Goal: Task Accomplishment & Management: Manage account settings

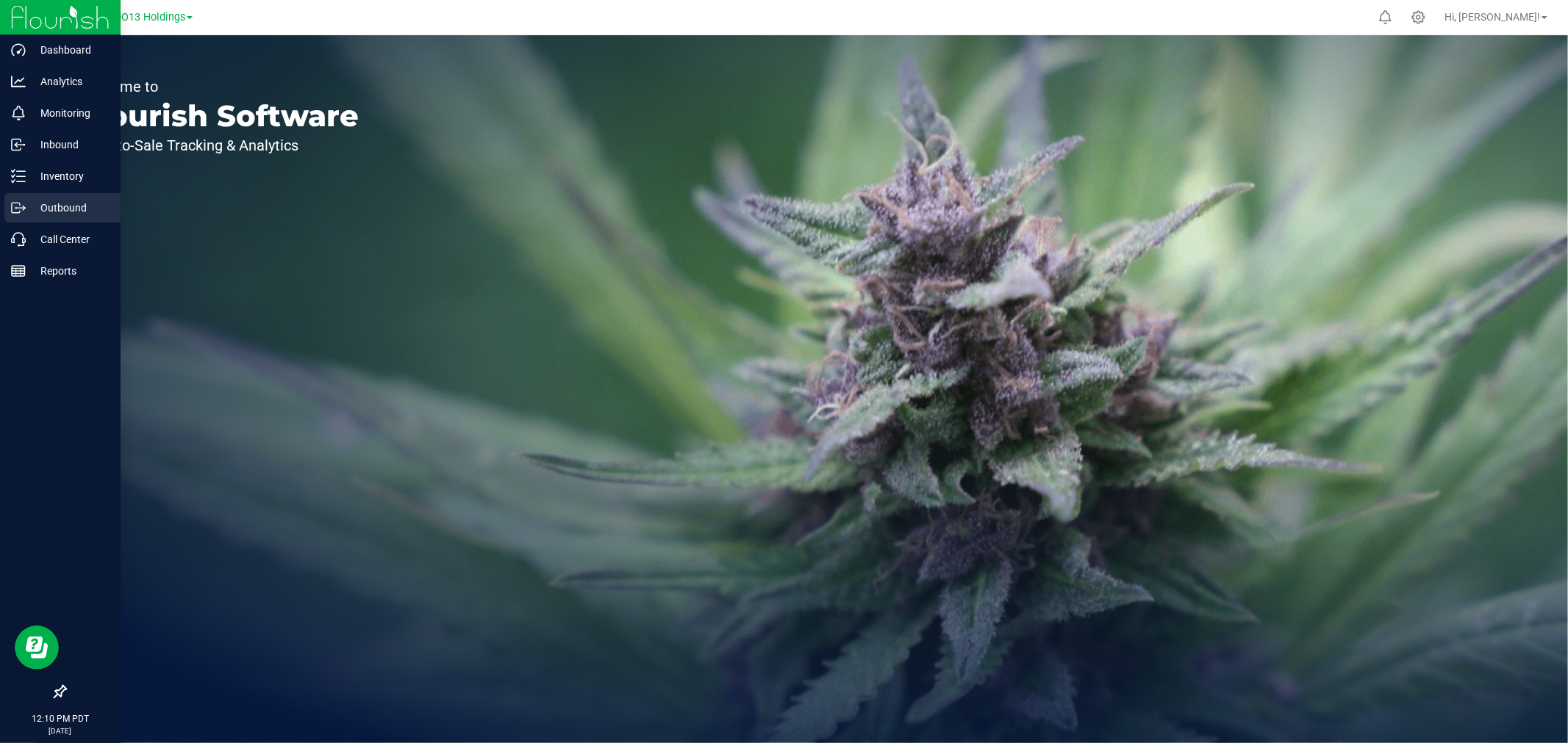
click at [48, 203] on p "Outbound" at bounding box center [70, 208] width 88 height 18
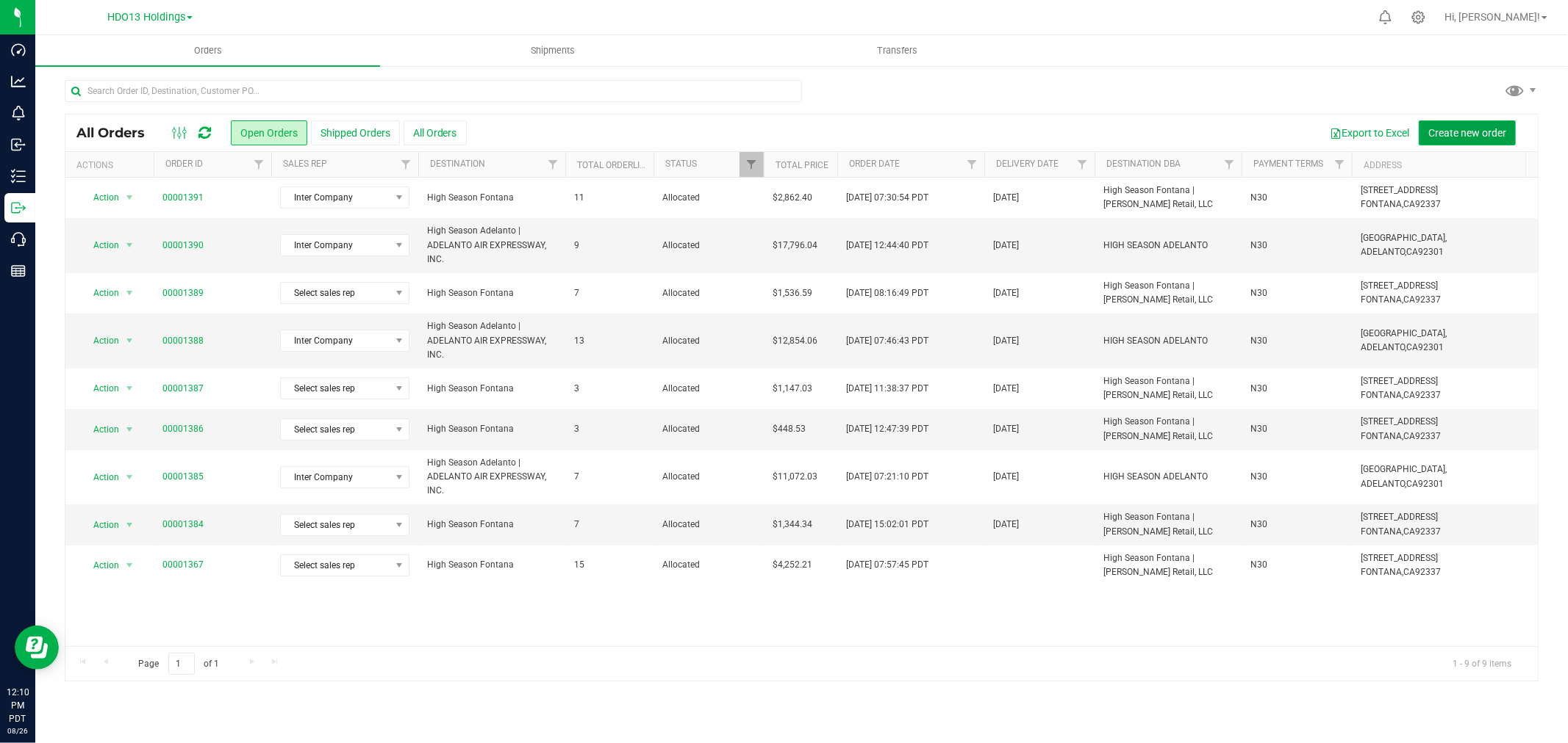
click at [1464, 127] on span "Create new order" at bounding box center [1466, 133] width 78 height 11
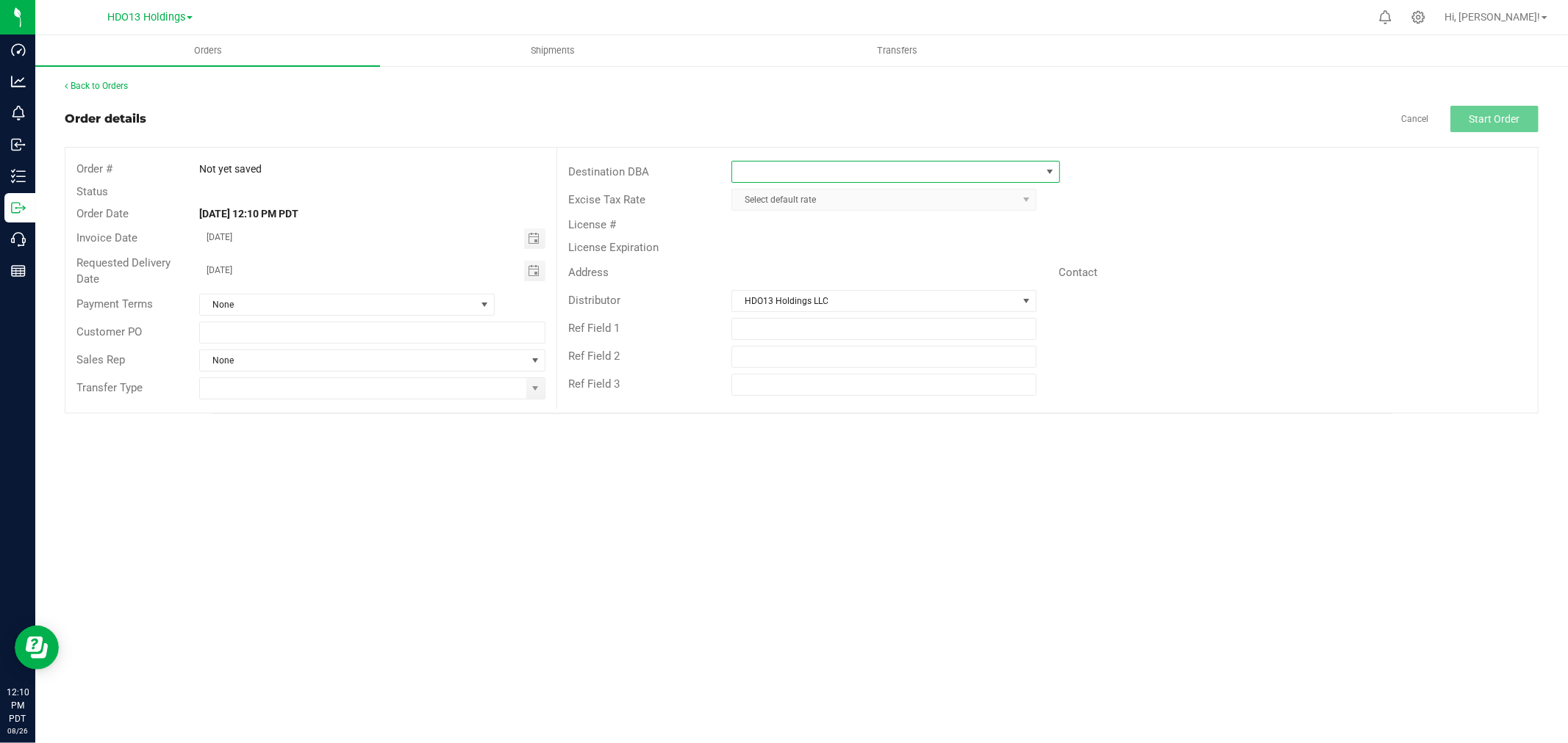
click at [870, 162] on span at bounding box center [886, 171] width 309 height 20
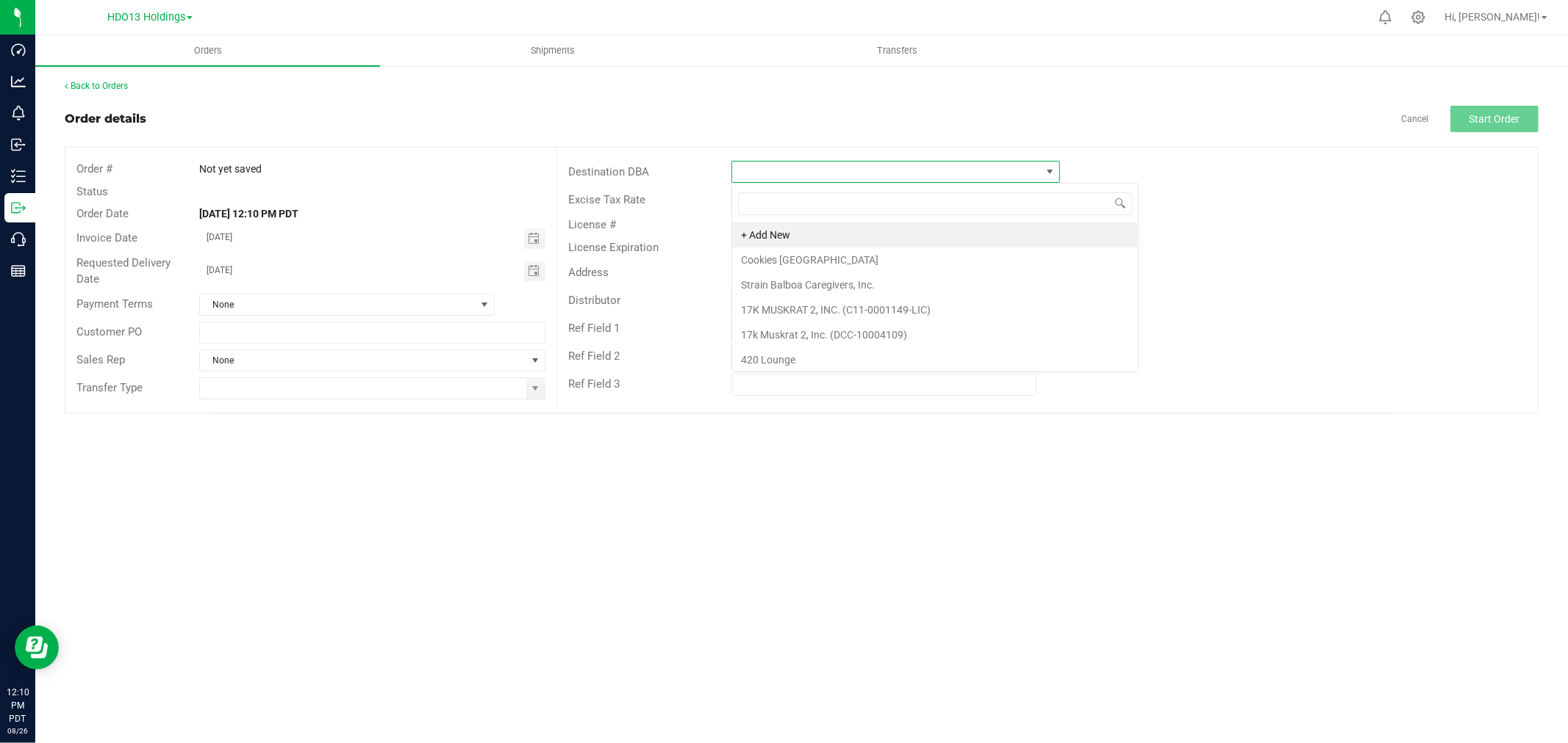
scroll to position [22, 328]
type input "ADELANTO"
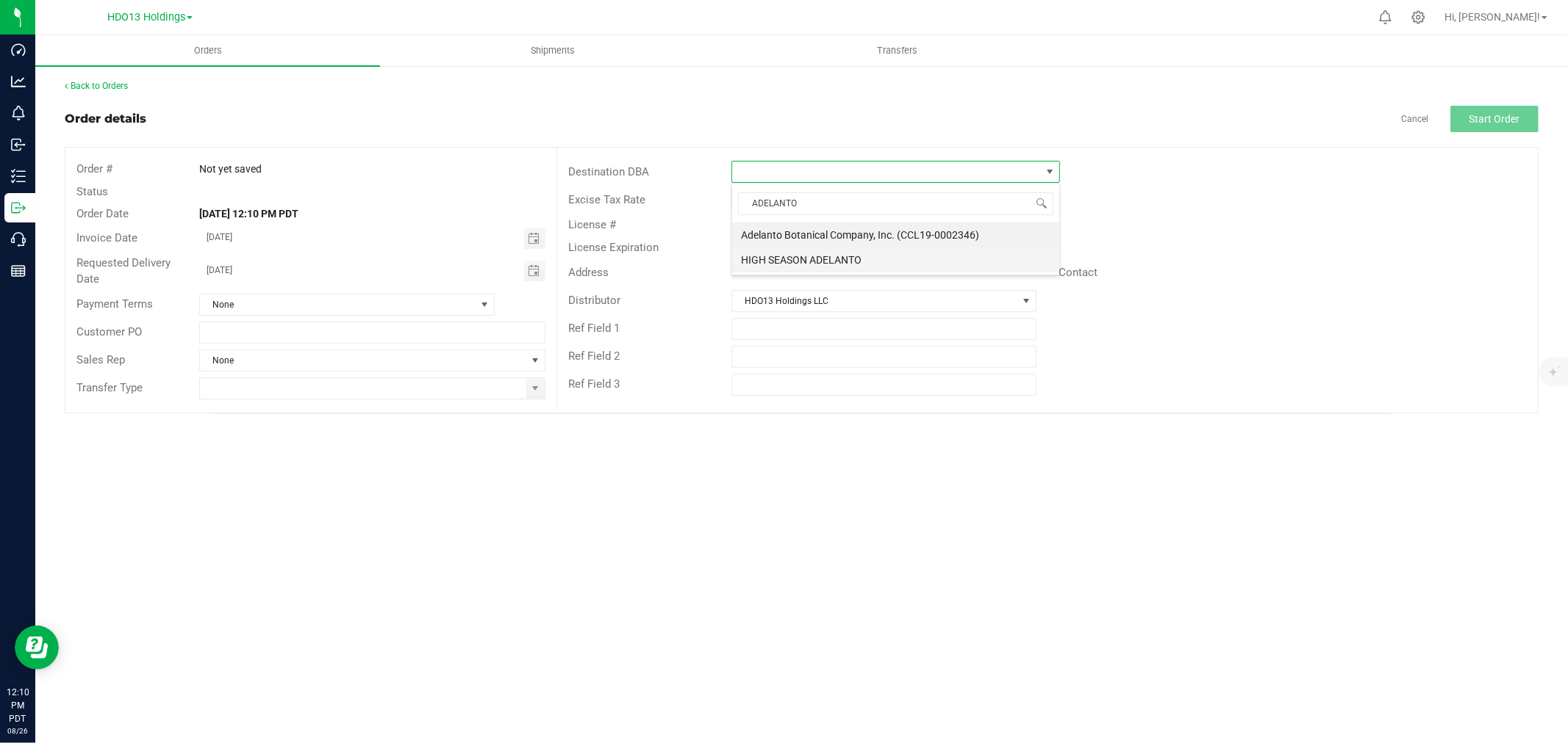
click at [879, 247] on li "HIGH SEASON ADELANTO" at bounding box center [895, 259] width 327 height 25
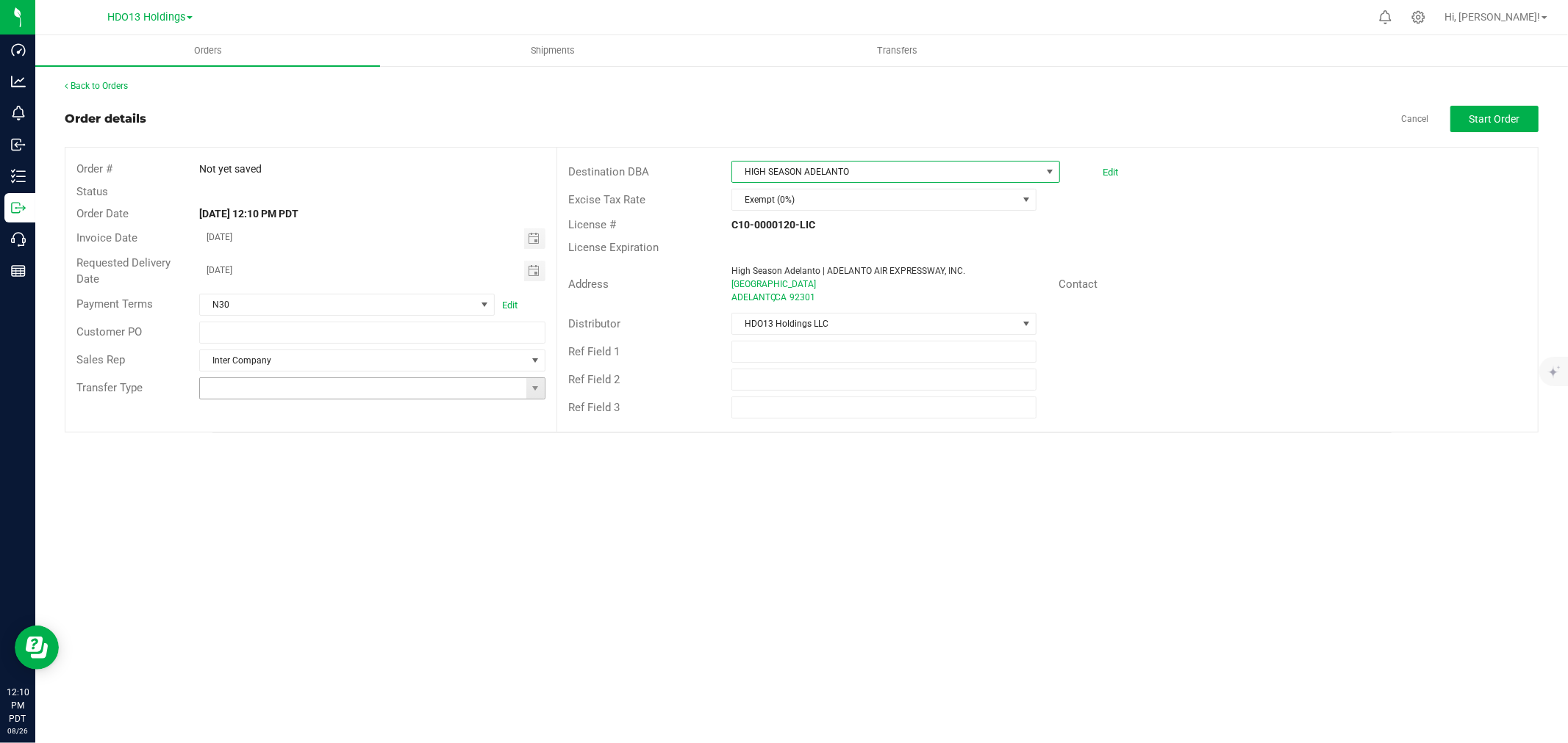
click at [391, 385] on input at bounding box center [363, 388] width 327 height 20
click at [529, 386] on span at bounding box center [535, 388] width 18 height 20
click at [358, 488] on li "Wholesale Manifest" at bounding box center [372, 489] width 345 height 25
type input "Wholesale Manifest"
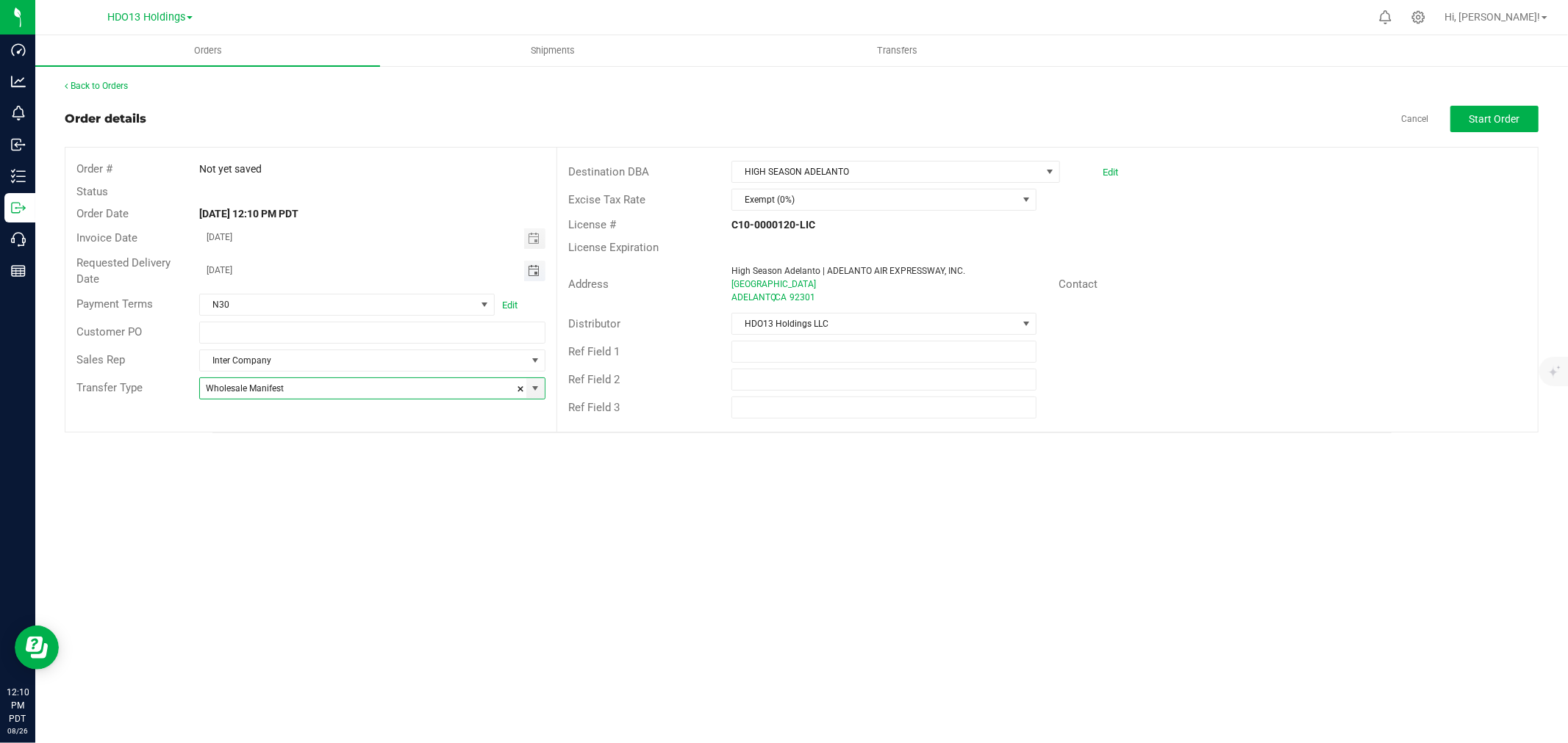
click at [534, 269] on span "Toggle calendar" at bounding box center [533, 271] width 11 height 11
click at [313, 434] on span "26" at bounding box center [309, 438] width 21 height 23
type input "[DATE]"
click at [1275, 250] on div "License Expiration" at bounding box center [1046, 248] width 980 height 23
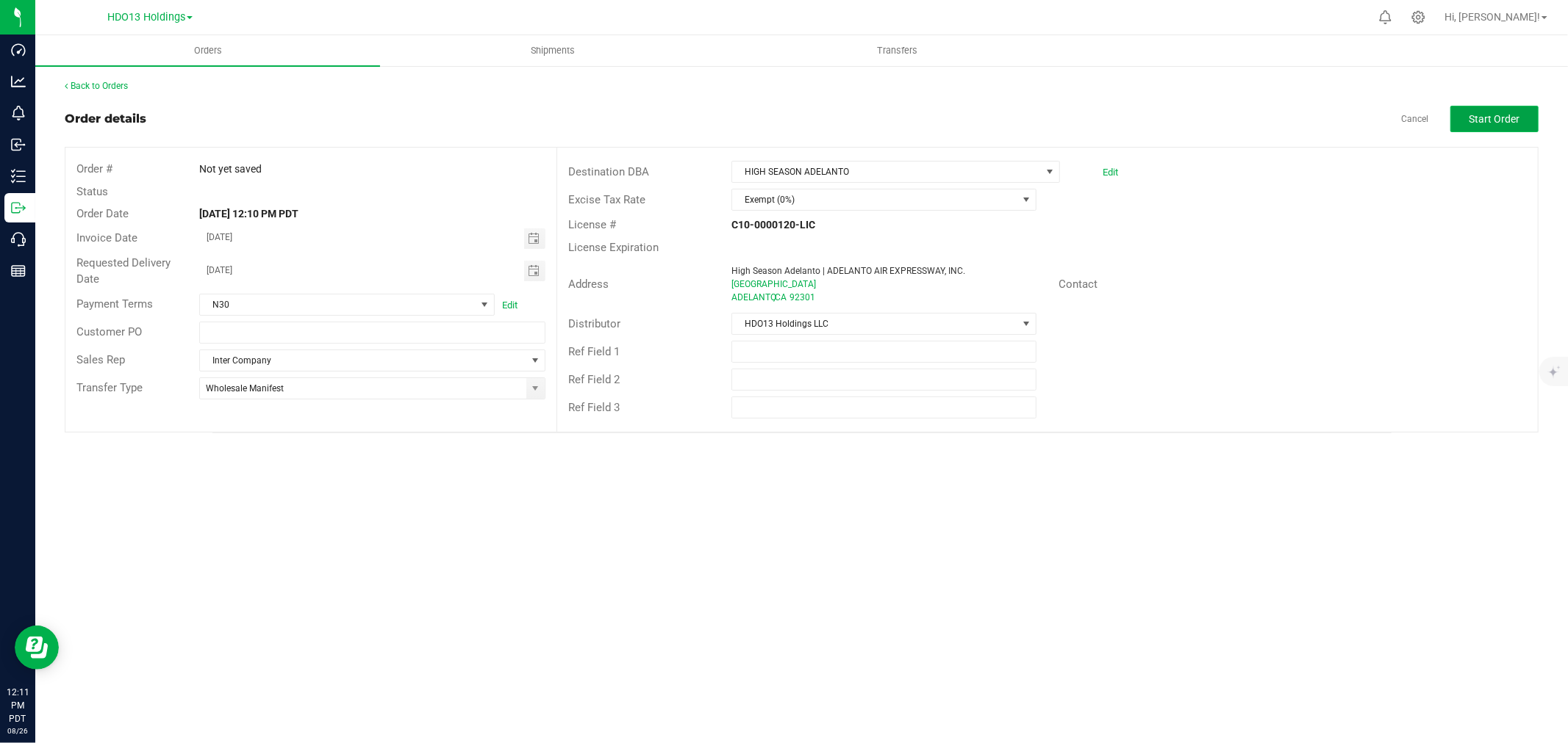
click at [1466, 120] on button "Start Order" at bounding box center [1494, 119] width 88 height 26
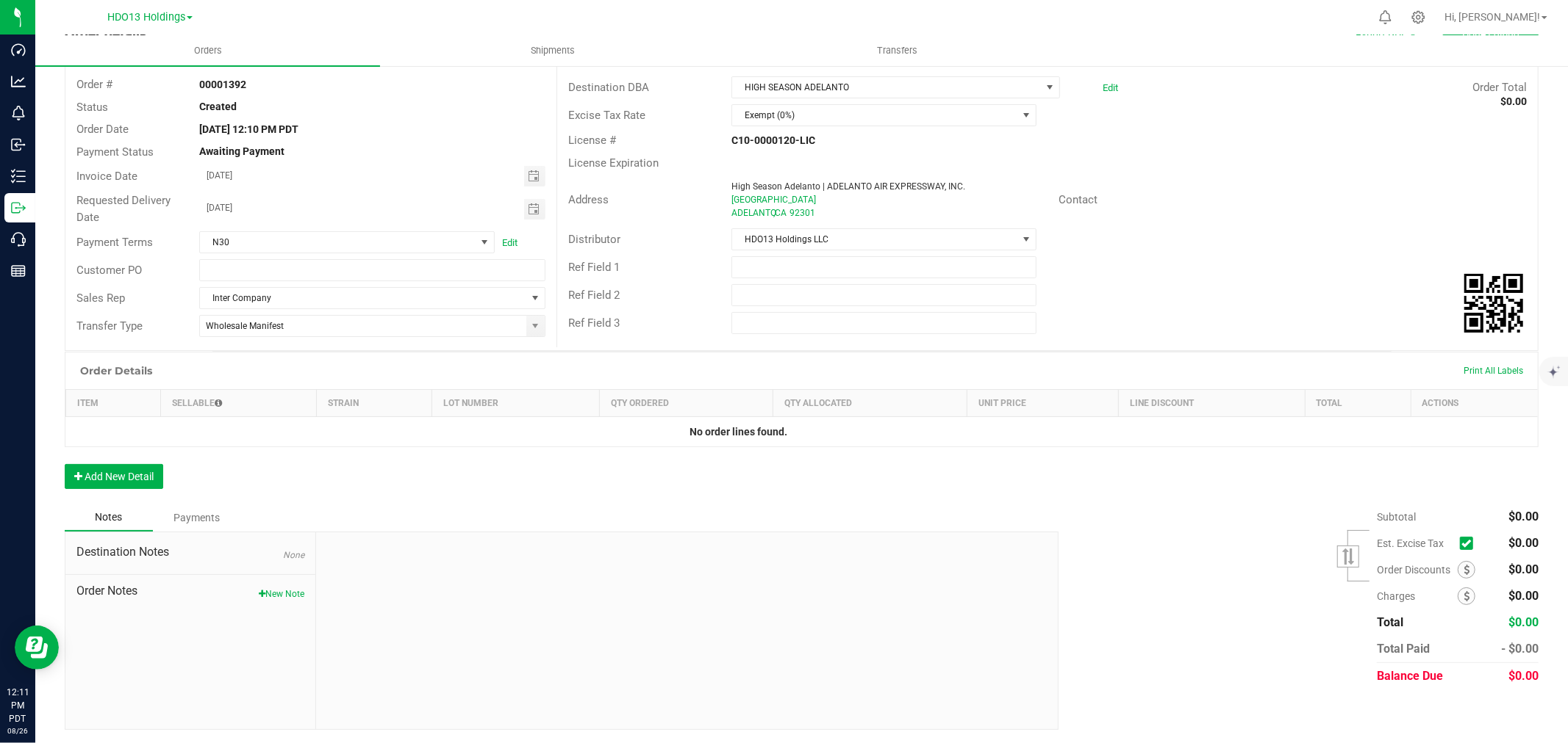
scroll to position [85, 0]
click at [115, 471] on button "Add New Detail" at bounding box center [114, 475] width 98 height 25
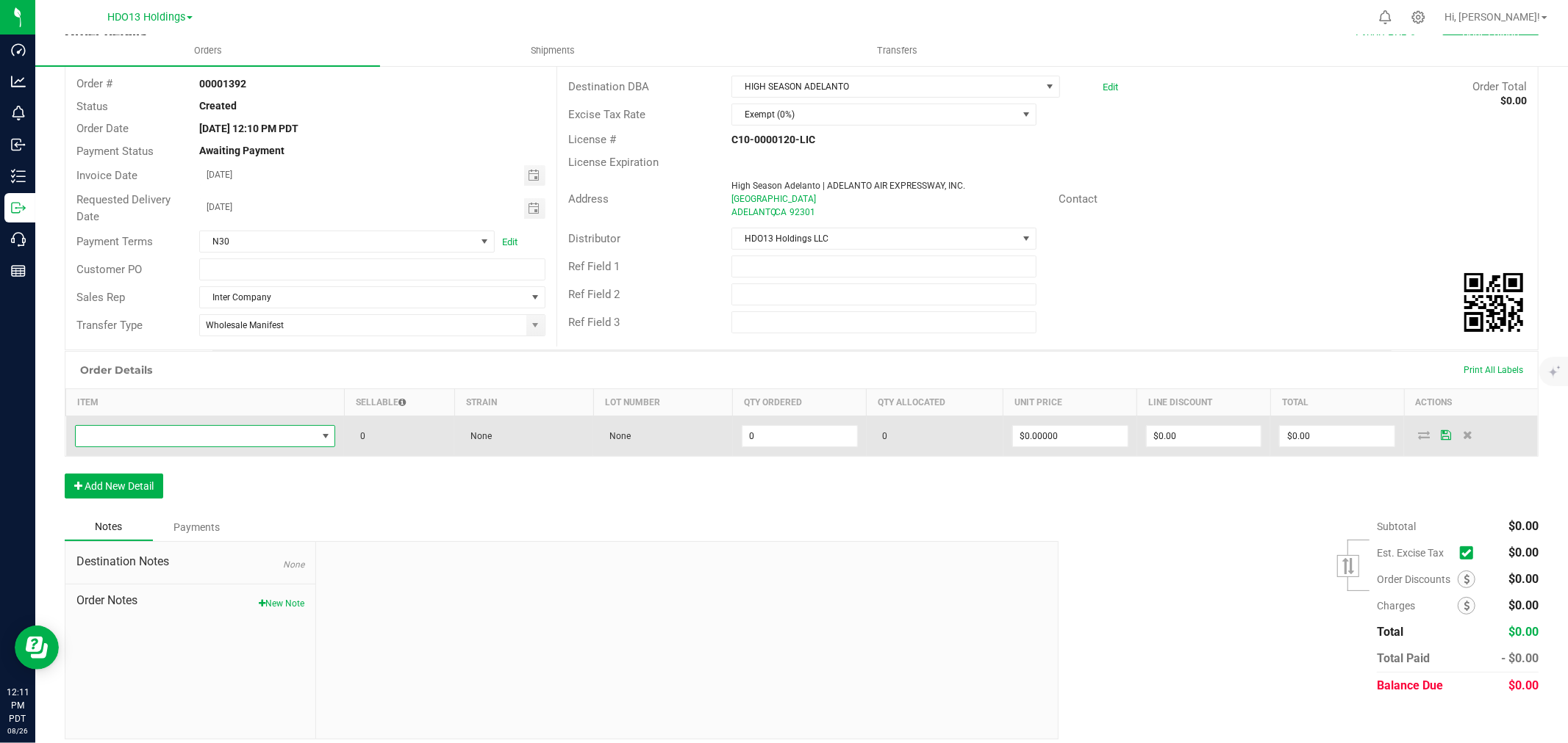
click at [177, 439] on span "NO DATA FOUND" at bounding box center [196, 436] width 241 height 20
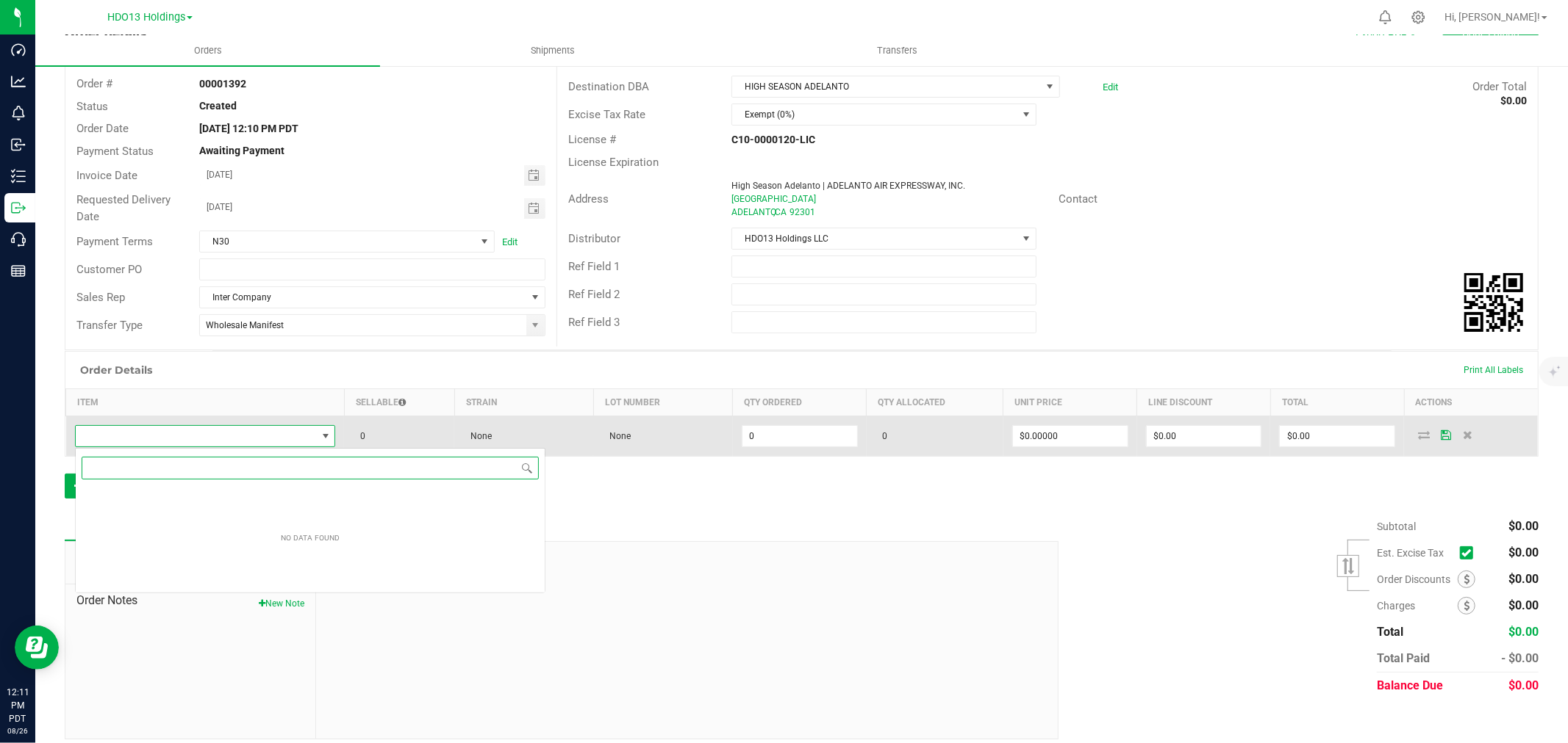
scroll to position [22, 258]
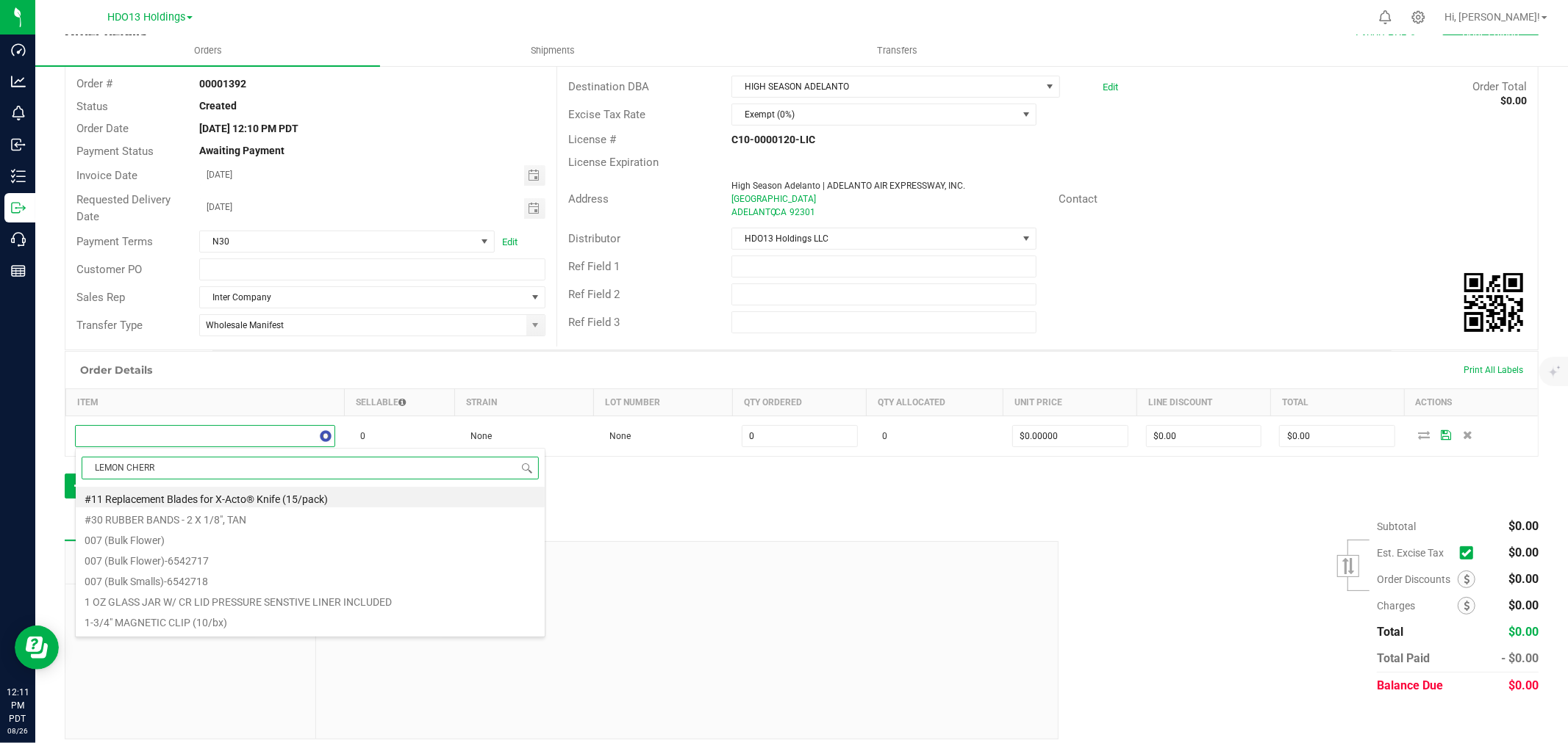
type input "LEMON CHERRY"
drag, startPoint x: 305, startPoint y: 520, endPoint x: 297, endPoint y: 606, distance: 86.4
click at [297, 487] on ul "DISPLAY Lemon Cherry Gelato (3.5g Mylar) DISPLAY Lemon Cherry Gelato - Smalls (…" at bounding box center [310, 487] width 469 height 0
click at [327, 595] on li "HIGH SEASON Lemon Cherry Gelato - Smalls (4g)" at bounding box center [310, 600] width 469 height 20
type input "0 ea"
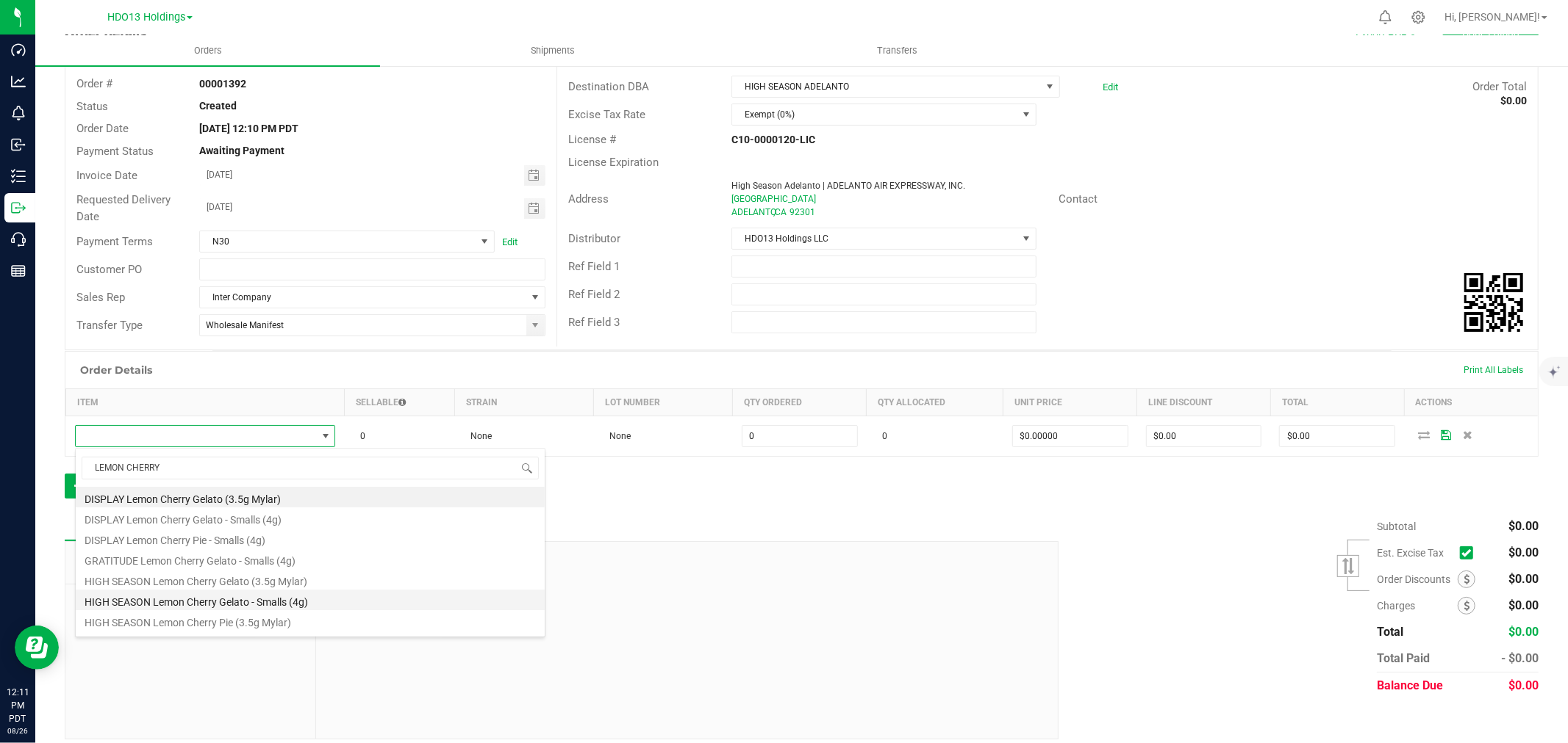
type input "$12.00000"
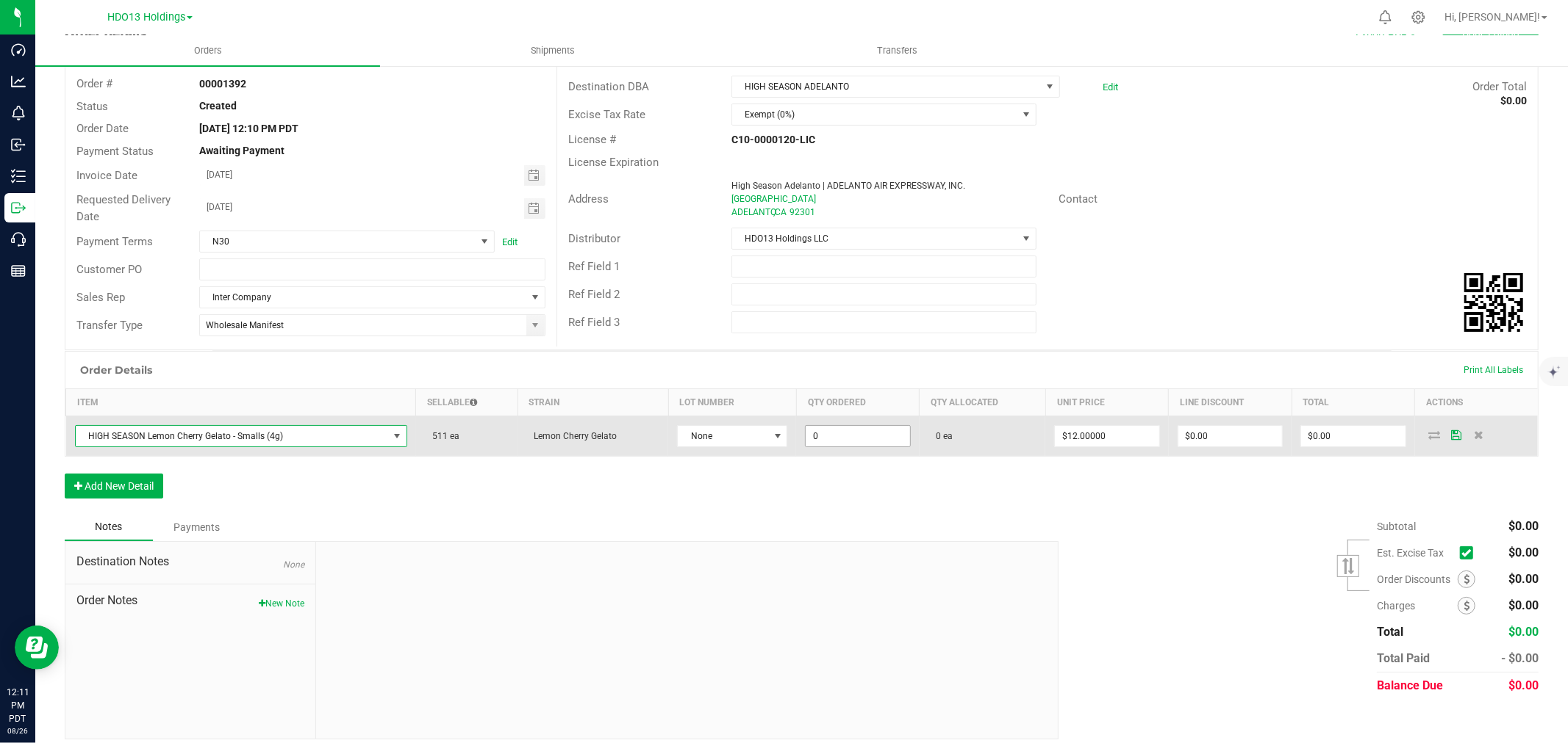
click at [828, 438] on input "0" at bounding box center [857, 436] width 104 height 20
drag, startPoint x: 850, startPoint y: 438, endPoint x: 578, endPoint y: 435, distance: 272.0
click at [581, 437] on outbound-order-line-row "HIGH SEASON Lemon Cherry Gelato - Smalls (4g) 511 [PERSON_NAME] Cherry Gelato N…" at bounding box center [802, 436] width 1472 height 40
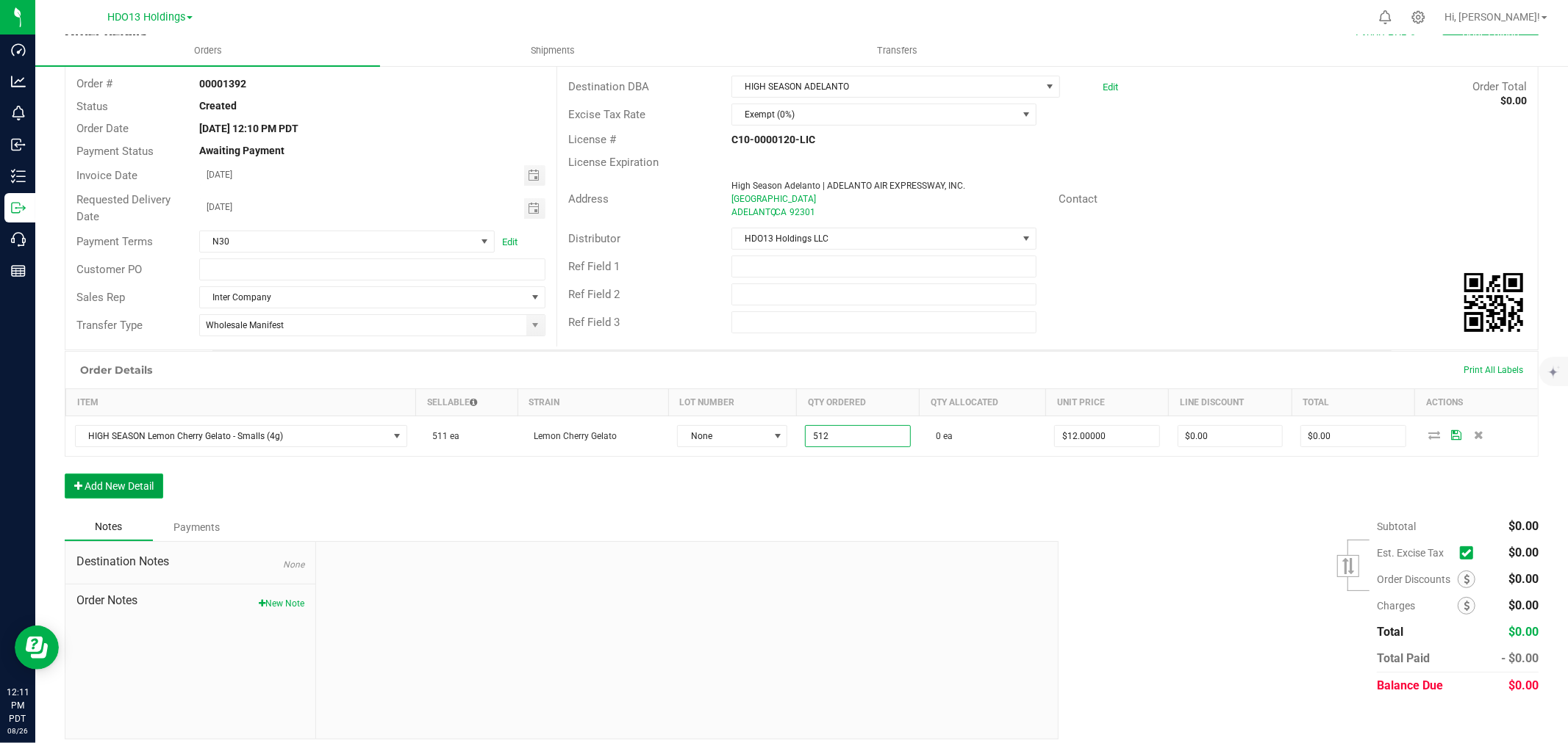
type input "512 ea"
type input "$6,144.00"
click at [84, 493] on button "Add New Detail" at bounding box center [114, 486] width 98 height 25
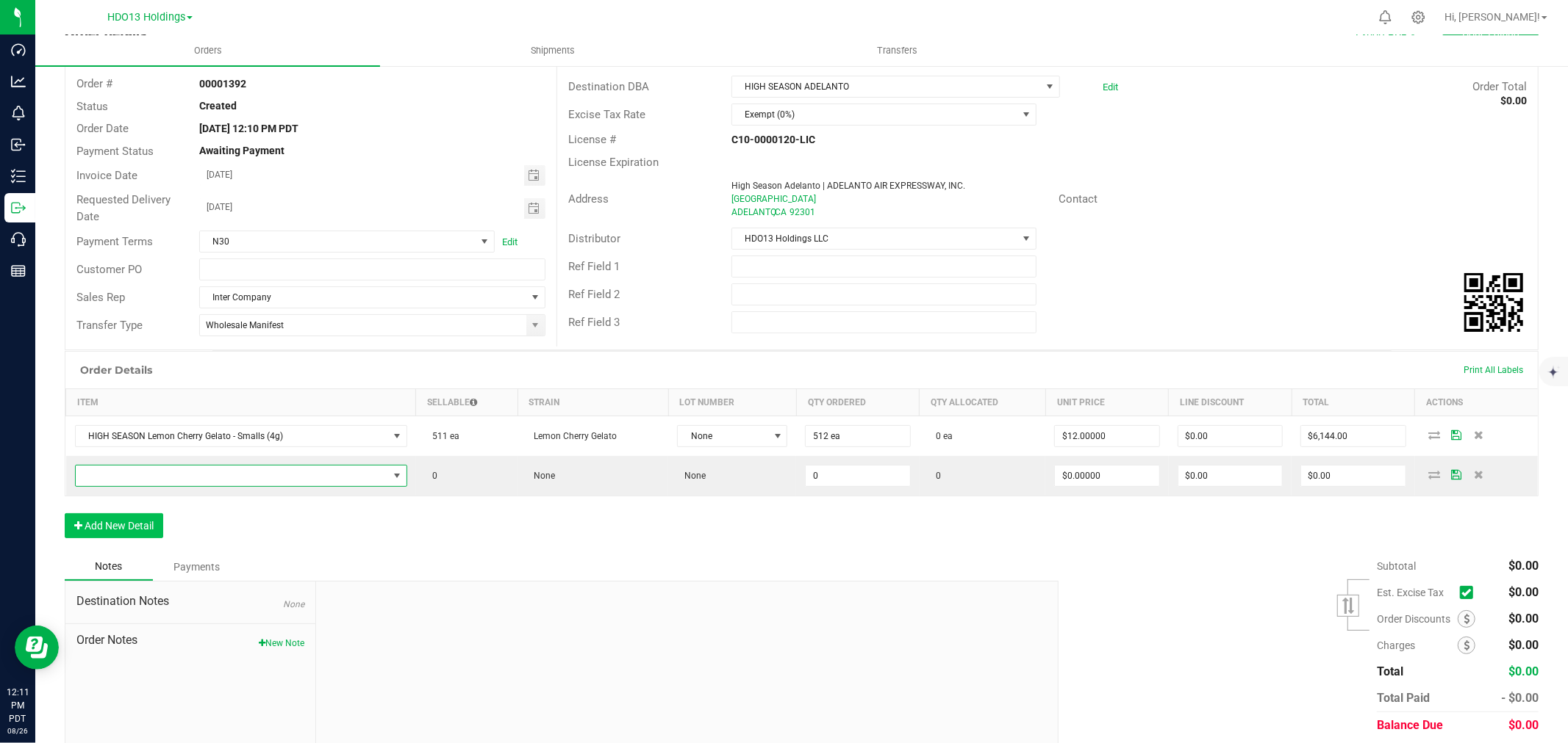
click at [97, 485] on span "NO DATA FOUND" at bounding box center [231, 475] width 312 height 20
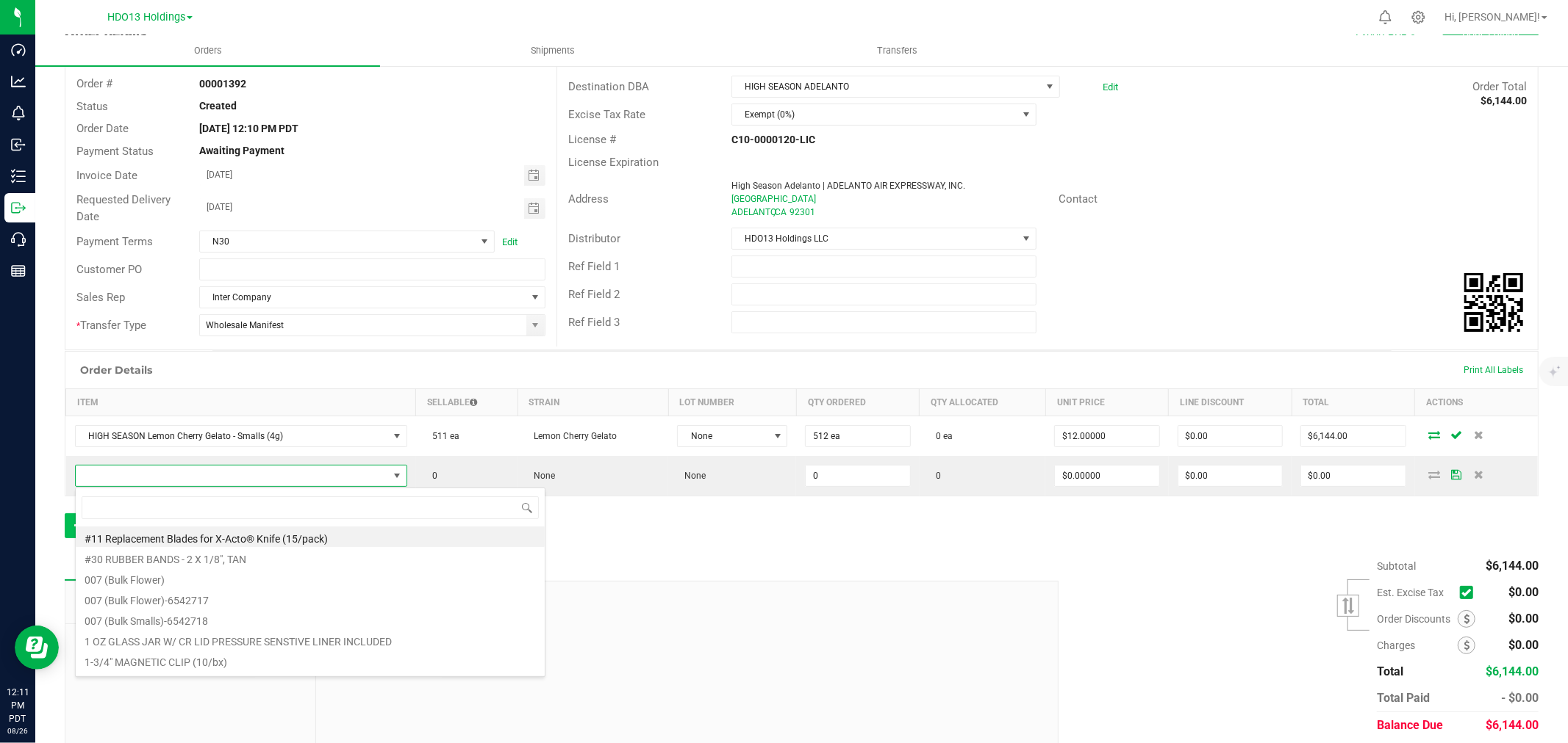
scroll to position [22, 253]
type input "LEMON CHERRY PIE"
click at [194, 542] on li "DISPLAY Lemon Cherry Pie - Smalls (4g)" at bounding box center [310, 537] width 469 height 20
type input "0 ea"
type input "$0.01000"
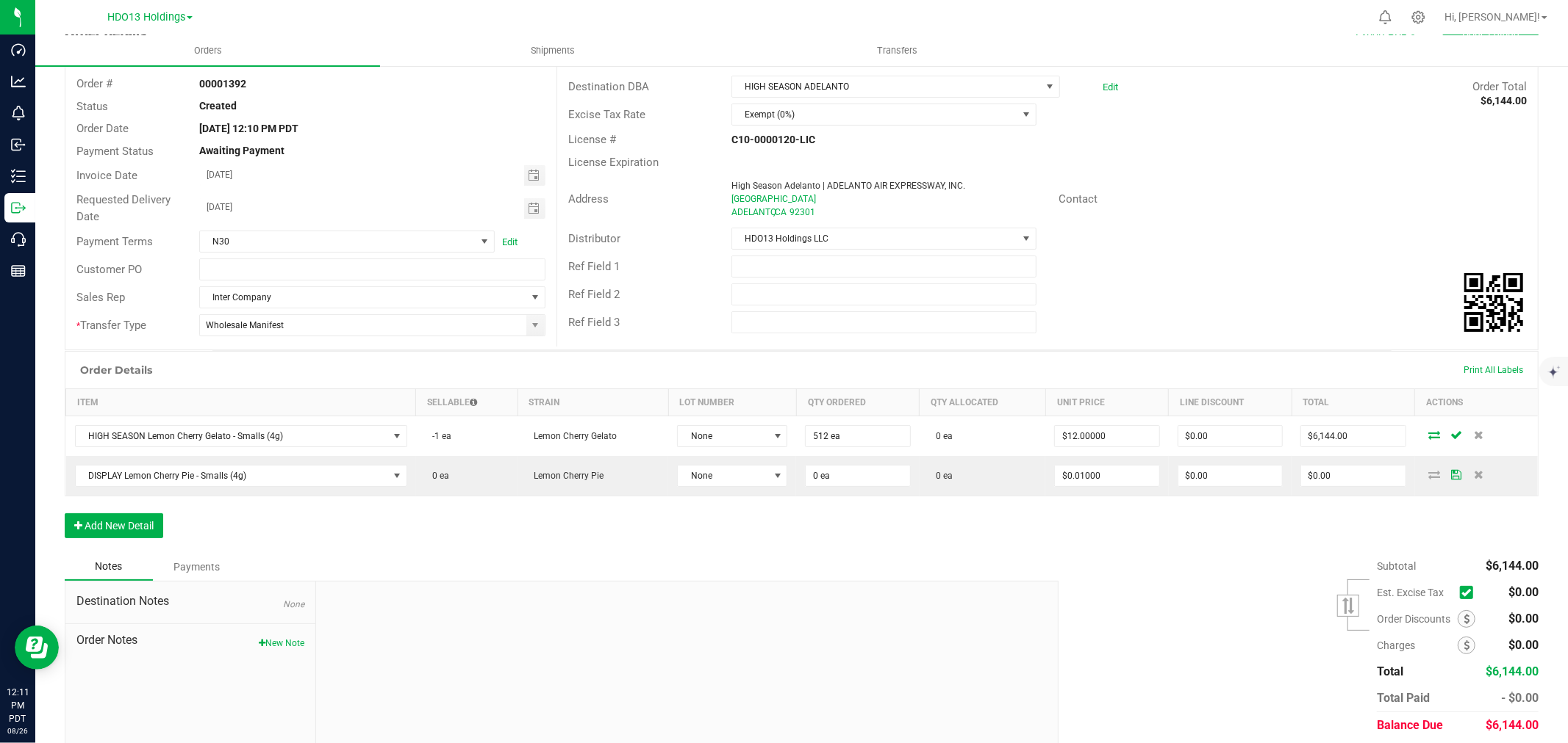
drag, startPoint x: 619, startPoint y: 525, endPoint x: 721, endPoint y: 501, distance: 104.8
click at [677, 515] on div "Order Details Print All Labels Item Sellable Strain Lot Number Qty Ordered Qty …" at bounding box center [802, 452] width 1474 height 202
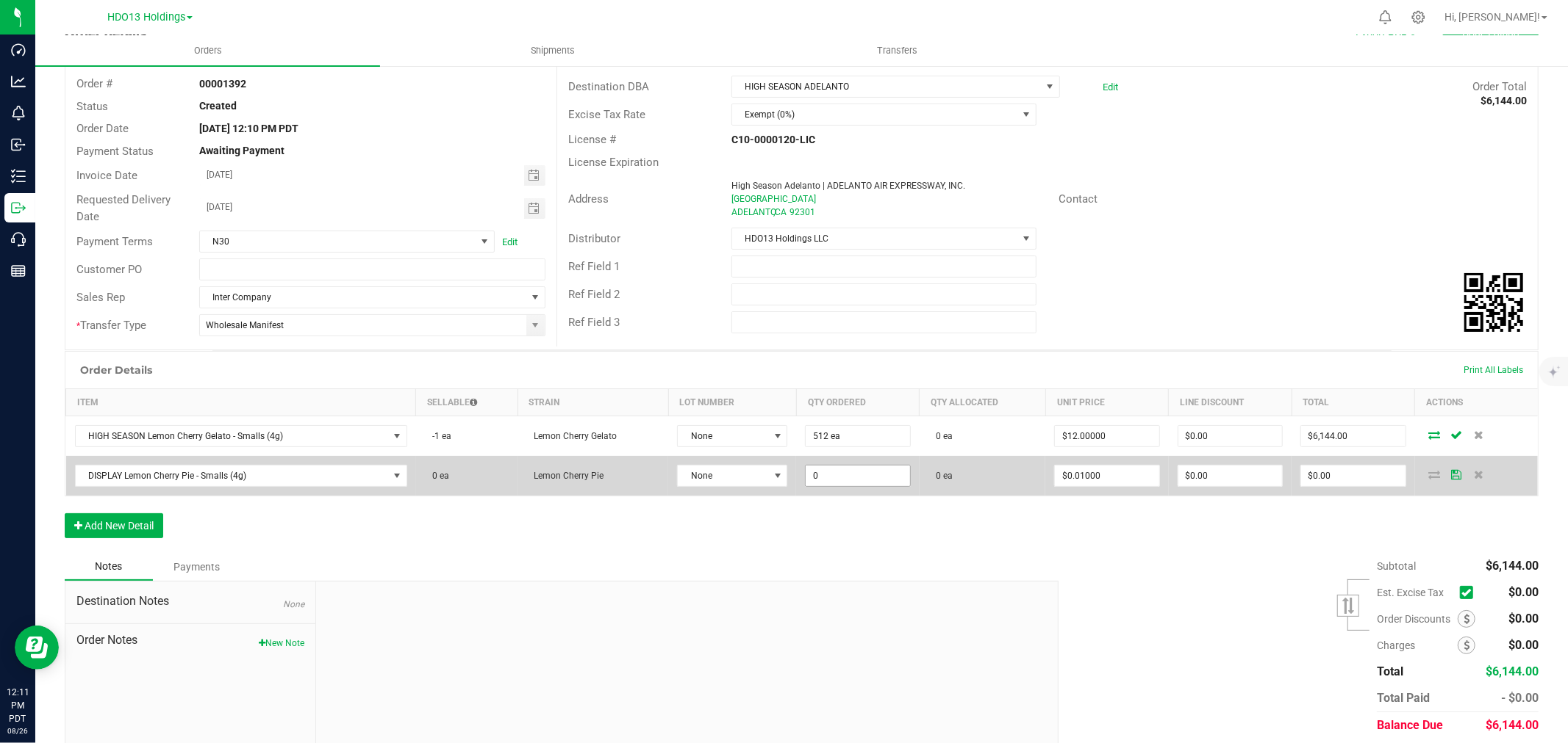
click at [890, 477] on input "0" at bounding box center [857, 475] width 104 height 20
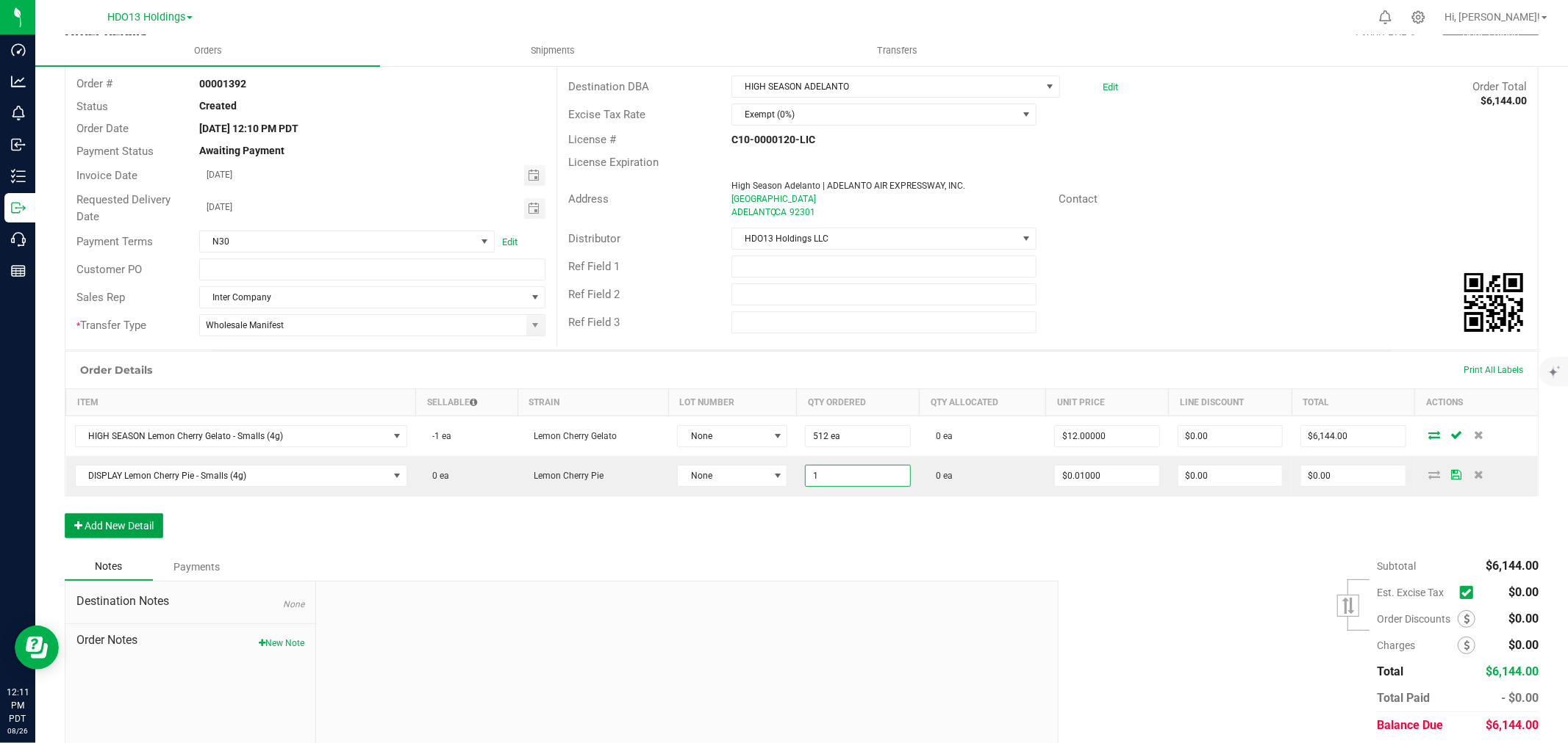
type input "1 ea"
type input "$0.01"
click at [134, 529] on button "Add New Detail" at bounding box center [114, 525] width 98 height 25
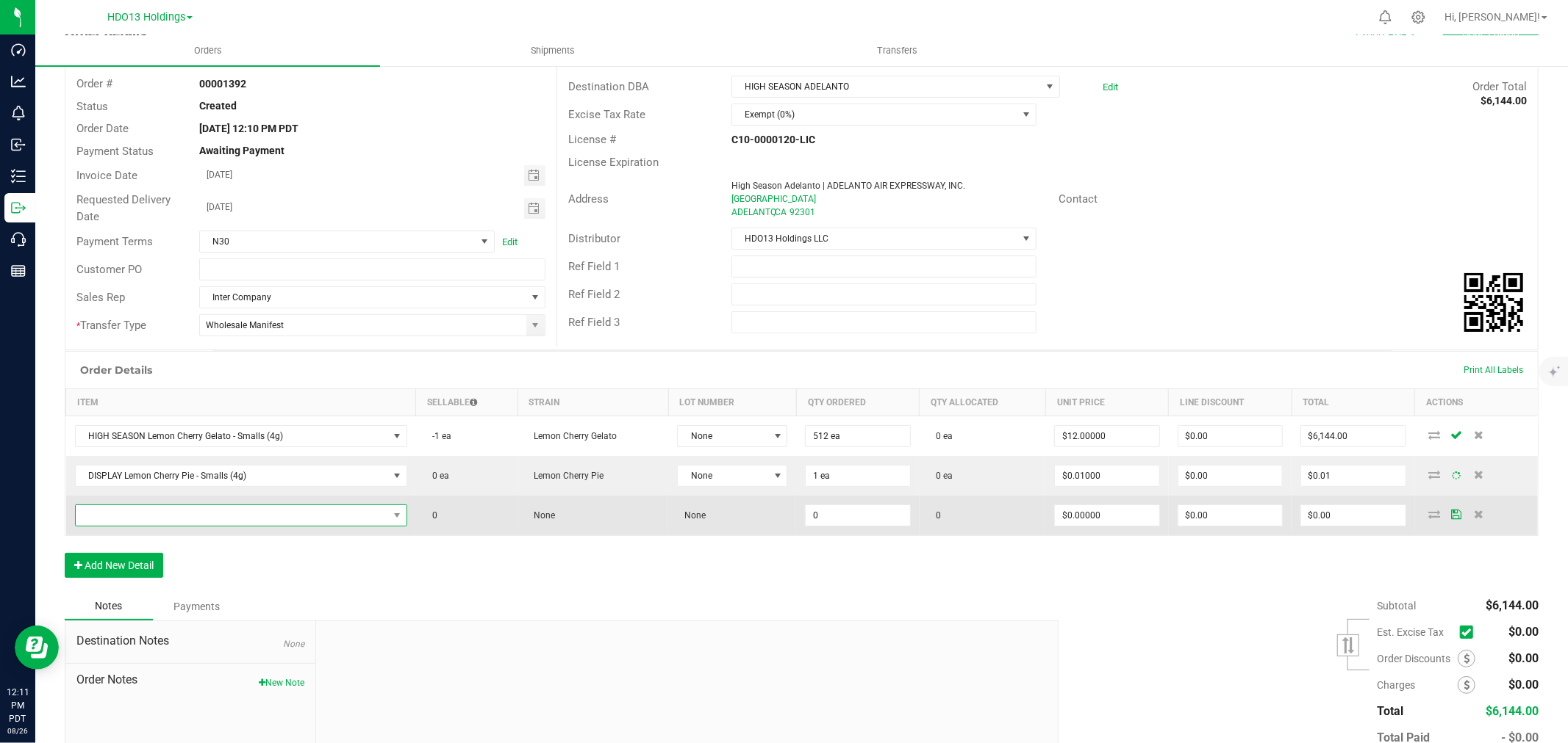
click at [129, 516] on span "NO DATA FOUND" at bounding box center [231, 516] width 312 height 20
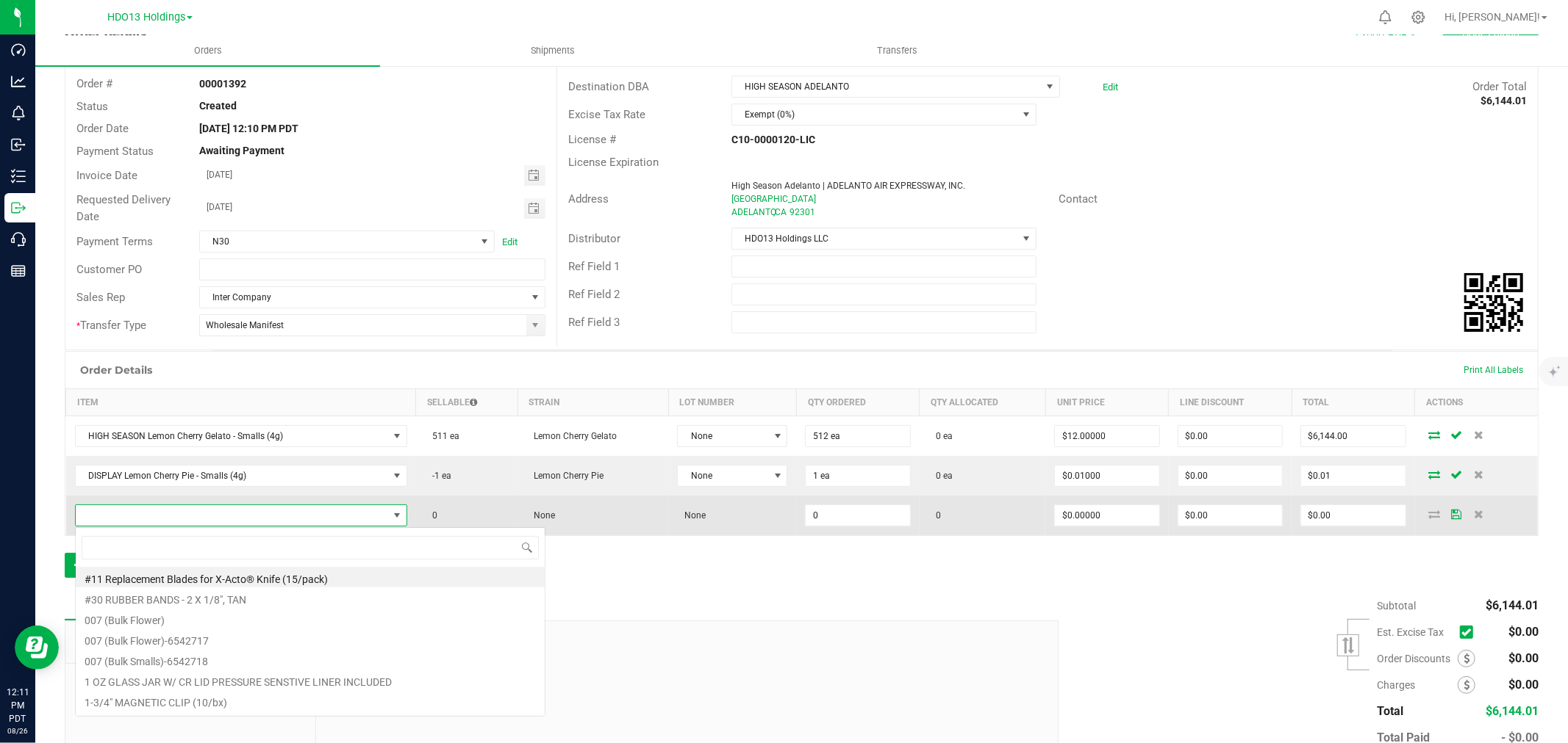
scroll to position [22, 324]
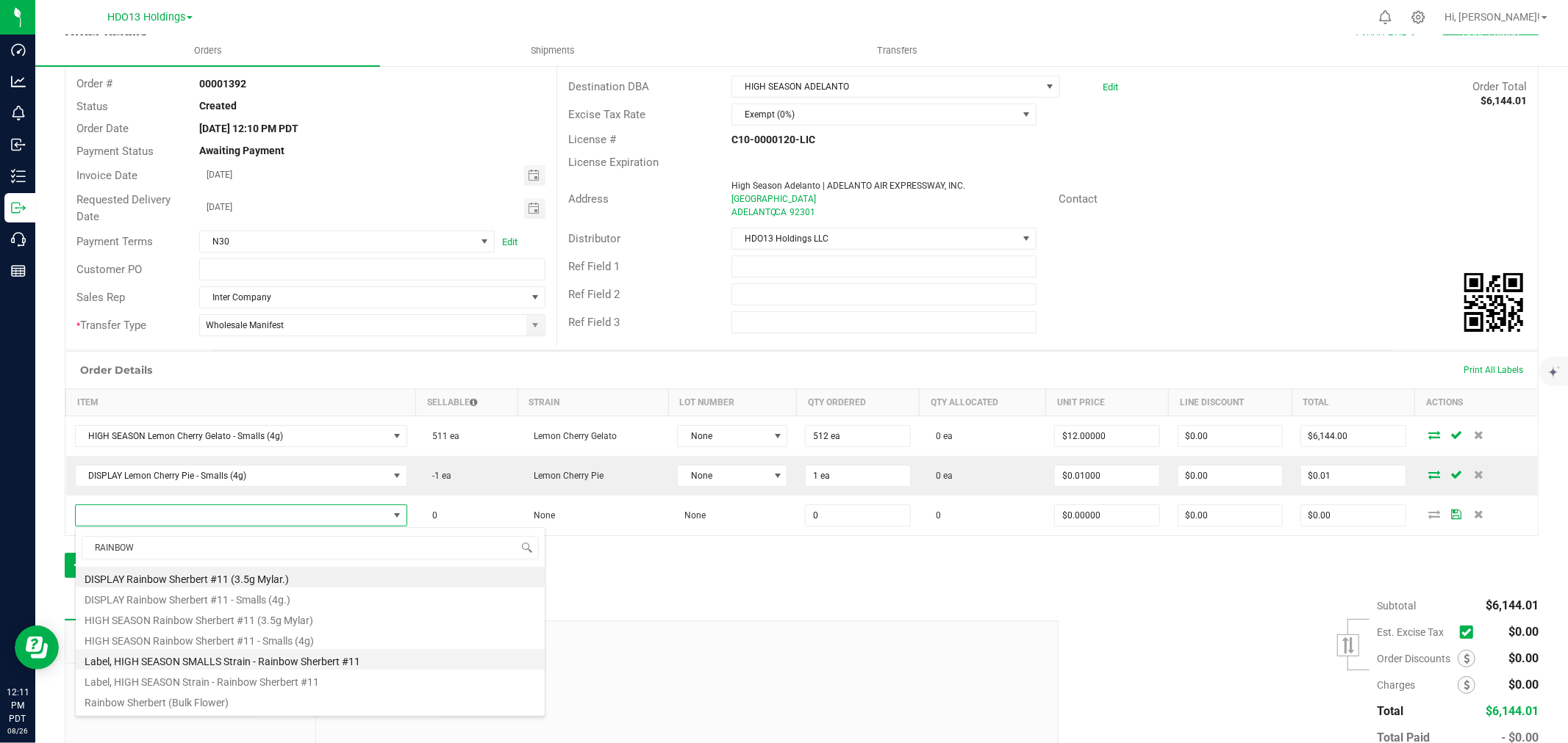
type input "RAINBOWW"
click at [229, 635] on li "HIGH SEASON Rainbow Sherbert #11 - Smalls (4g)" at bounding box center [310, 638] width 469 height 20
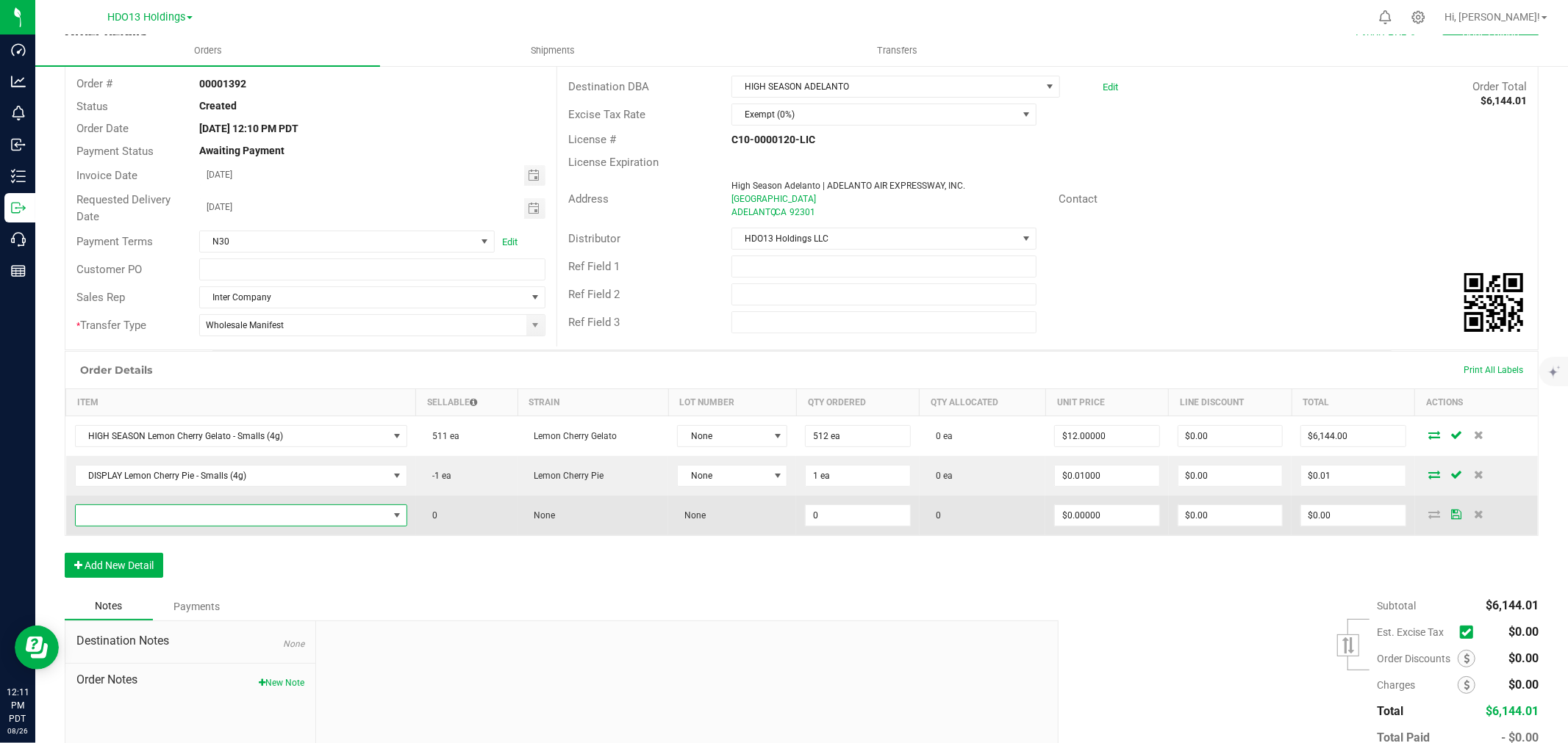
click at [188, 520] on span at bounding box center [231, 516] width 312 height 20
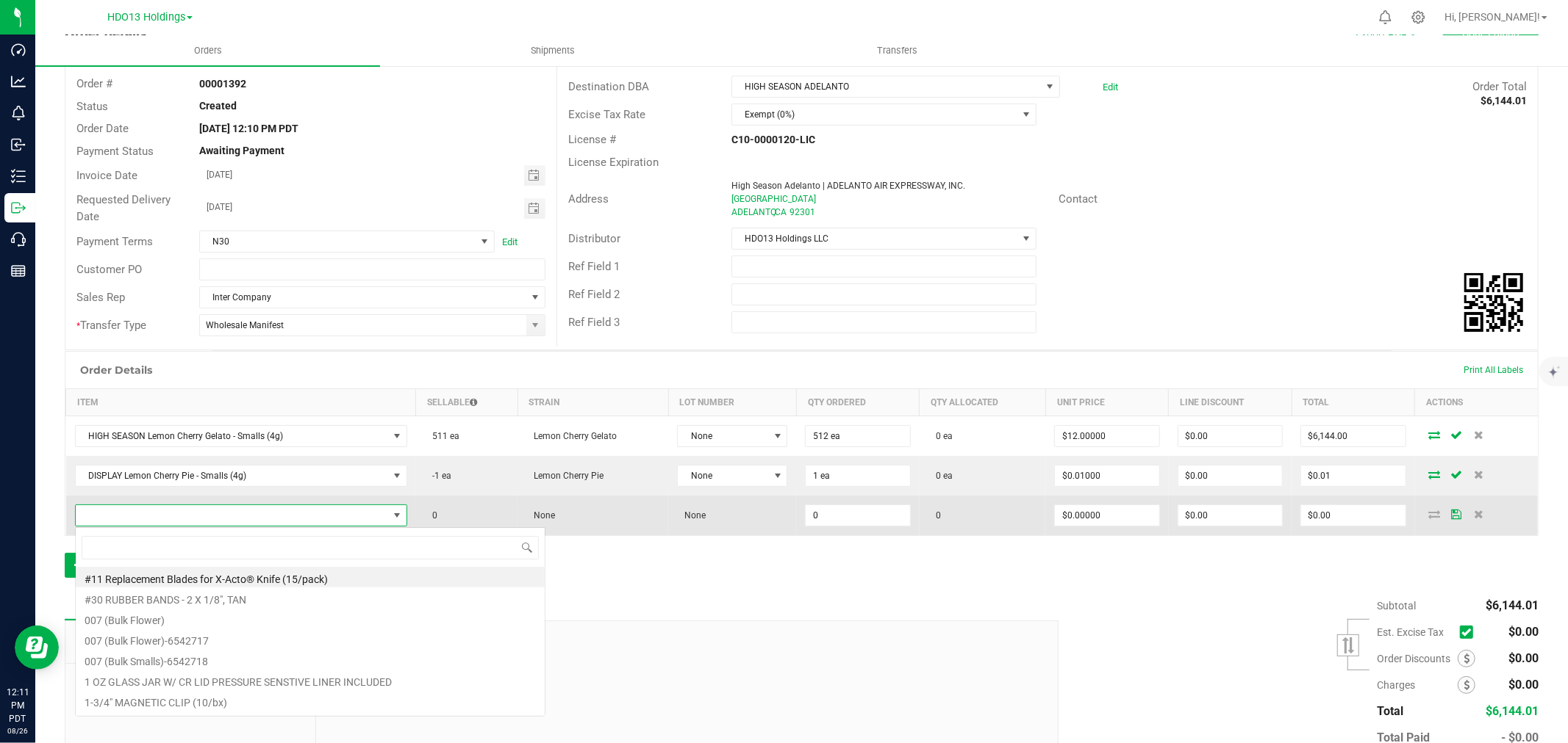
scroll to position [22, 327]
type input "RAINBOW SHERB"
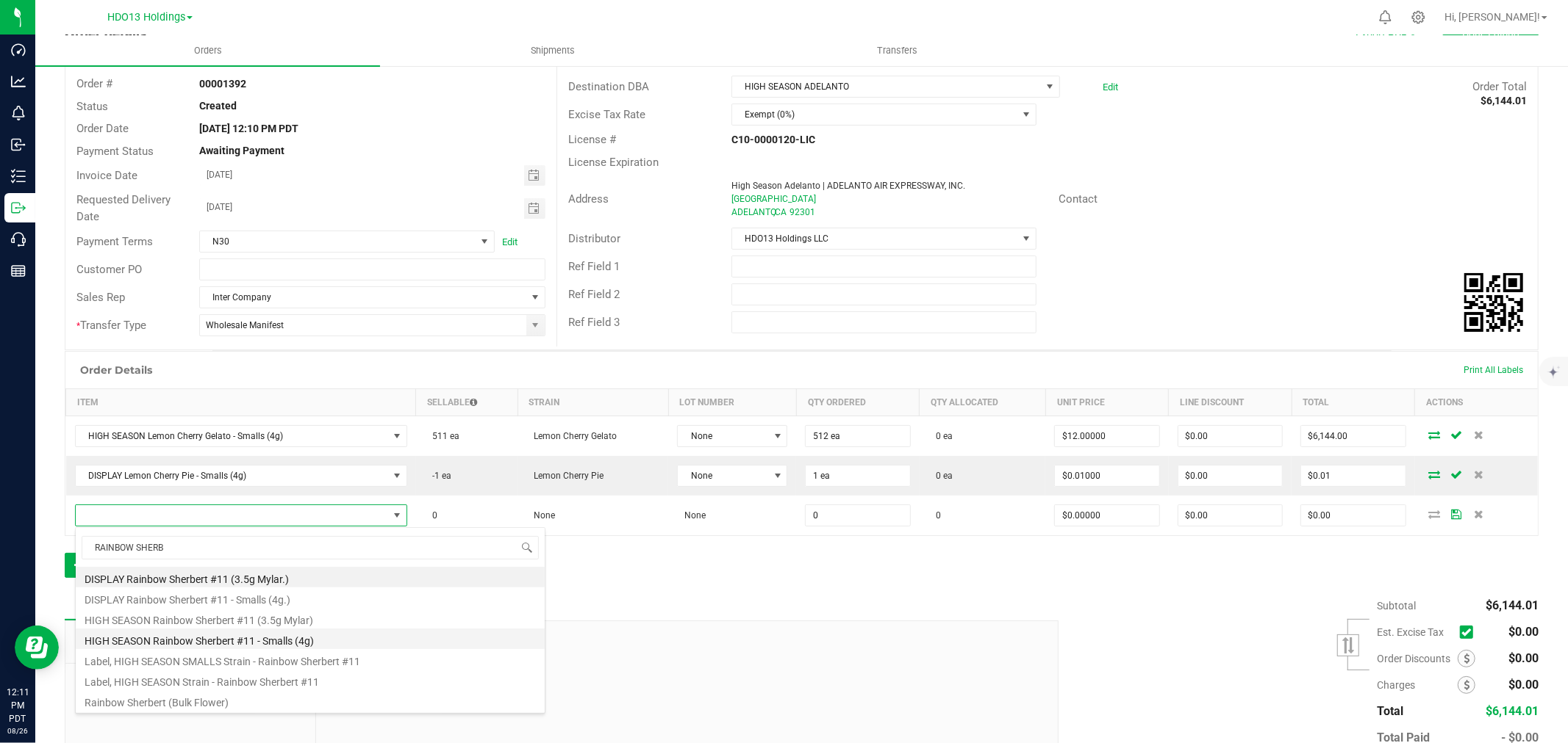
click at [355, 633] on li "HIGH SEASON Rainbow Sherbert #11 - Smalls (4g)" at bounding box center [310, 638] width 469 height 20
type input "0 ea"
type input "$12.00000"
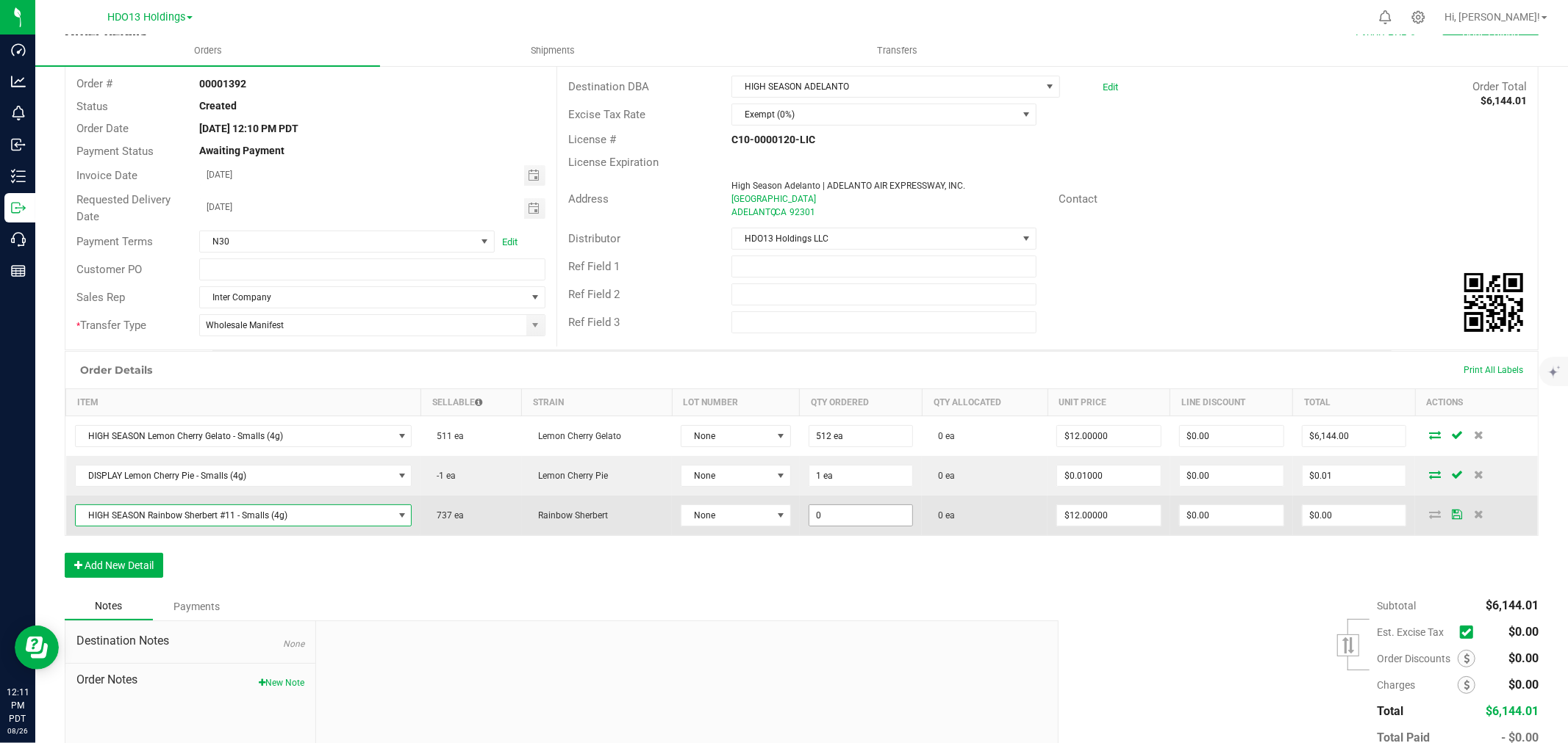
click at [849, 513] on input "0" at bounding box center [861, 516] width 104 height 20
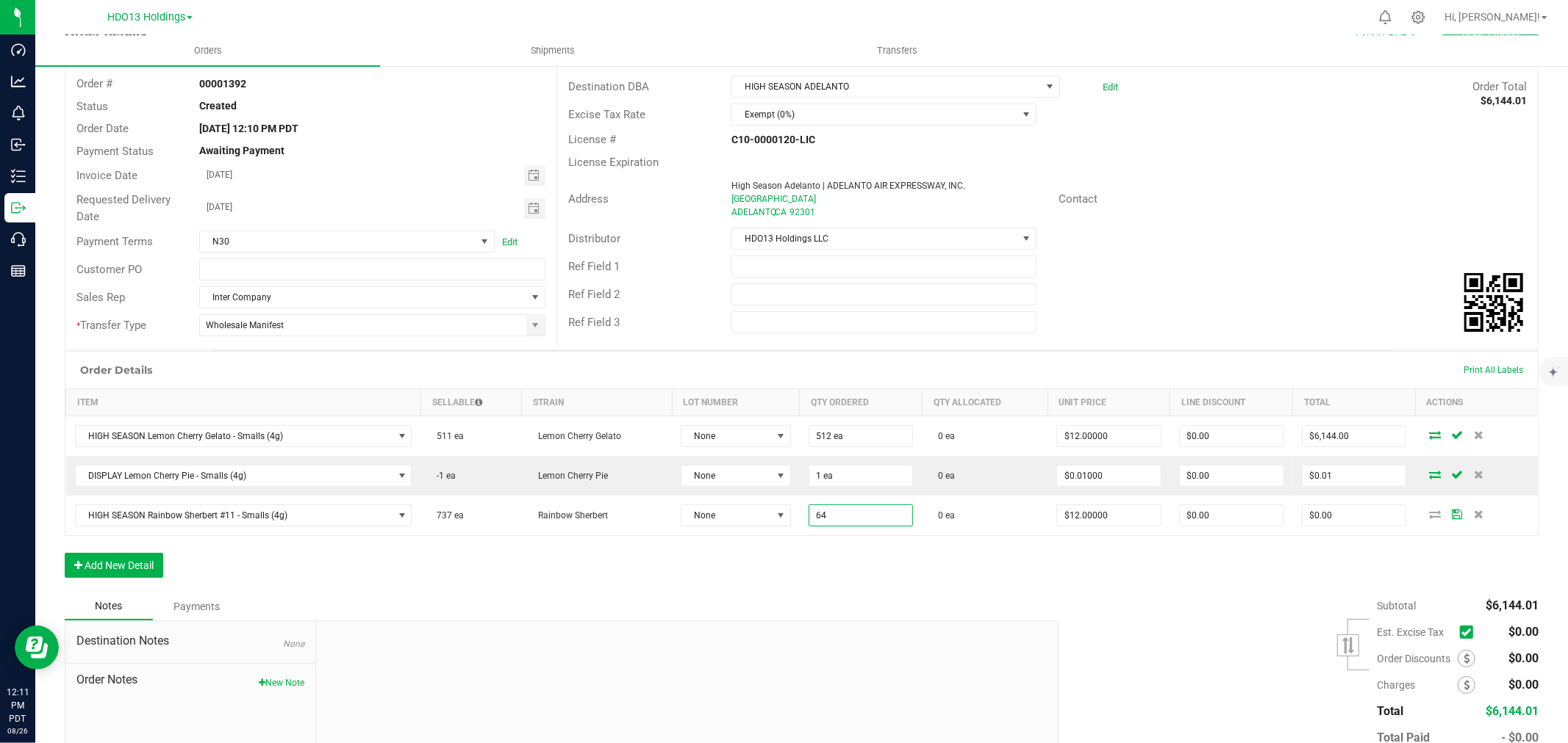
type input "64 ea"
type input "$768.00"
click at [811, 585] on div "Order Details Print All Labels Item Sellable Strain Lot Number Qty Ordered Qty …" at bounding box center [802, 471] width 1474 height 241
click at [129, 567] on button "Add New Detail" at bounding box center [114, 565] width 98 height 25
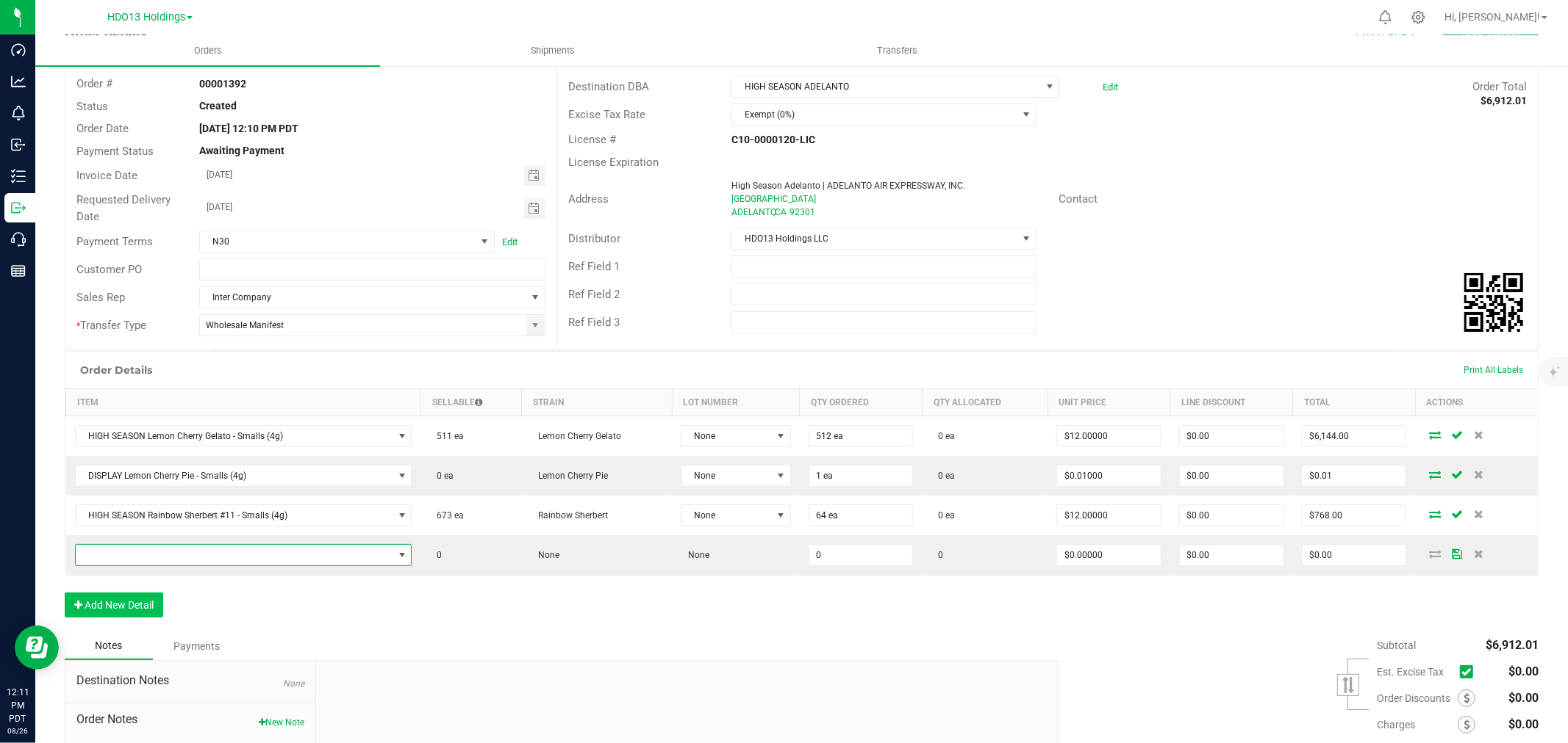
click at [145, 556] on span "NO DATA FOUND" at bounding box center [234, 555] width 318 height 20
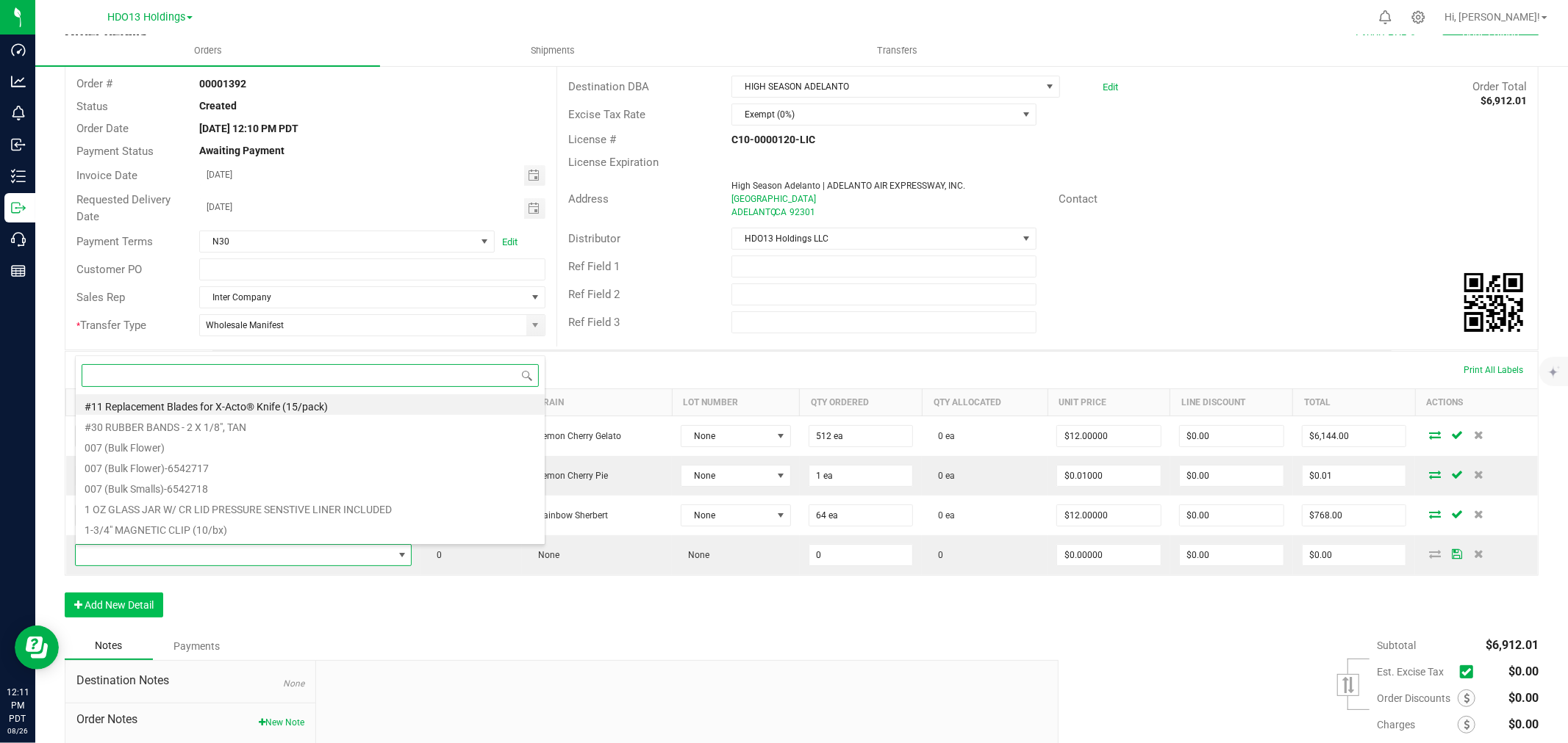
scroll to position [22, 328]
type input "RAINBOW SHER"
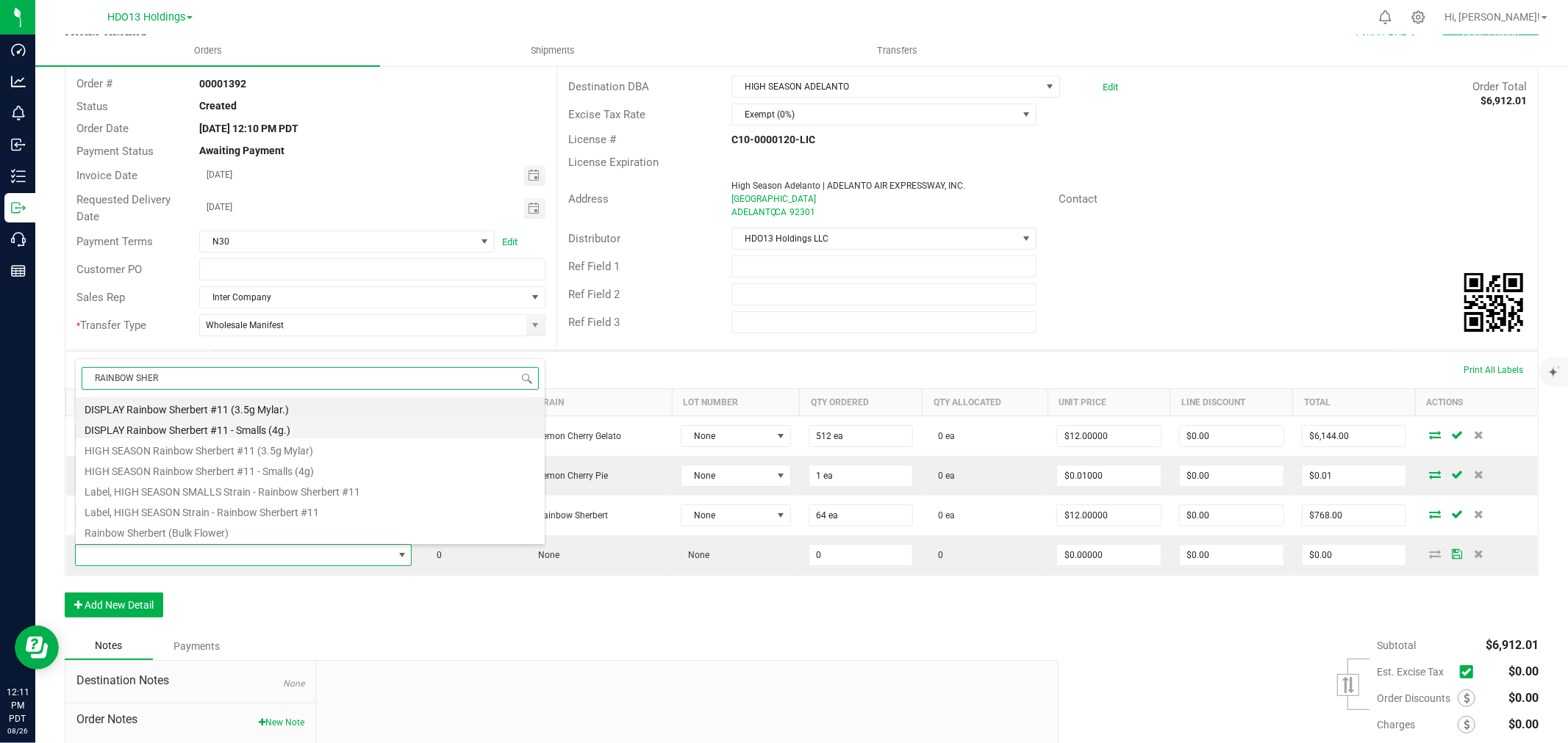
click at [253, 427] on li "DISPLAY Rainbow Sherbert #11 - Smalls (4g.)" at bounding box center [310, 428] width 469 height 20
type input "0 ea"
type input "$0.01000"
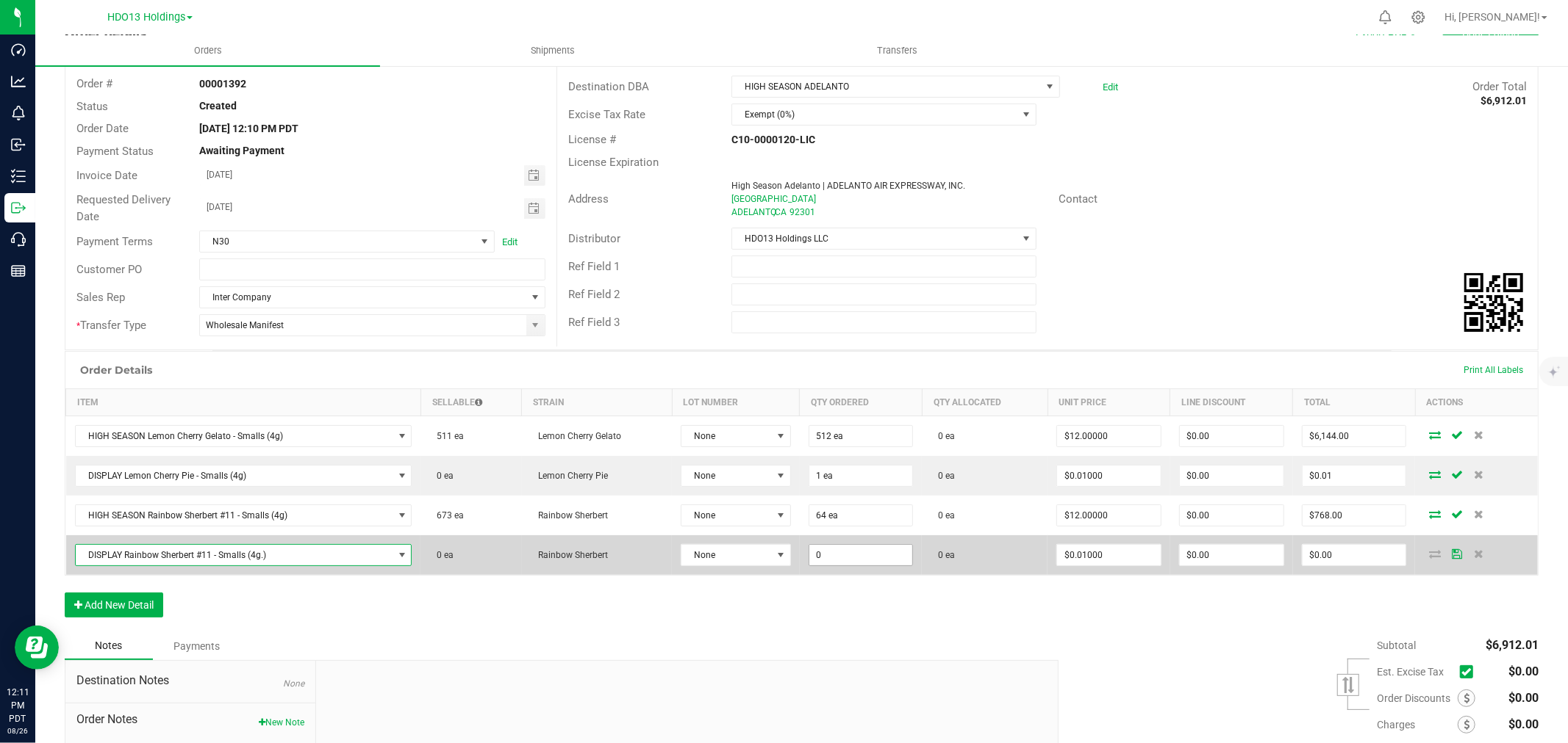
click at [836, 551] on input "0" at bounding box center [861, 555] width 104 height 20
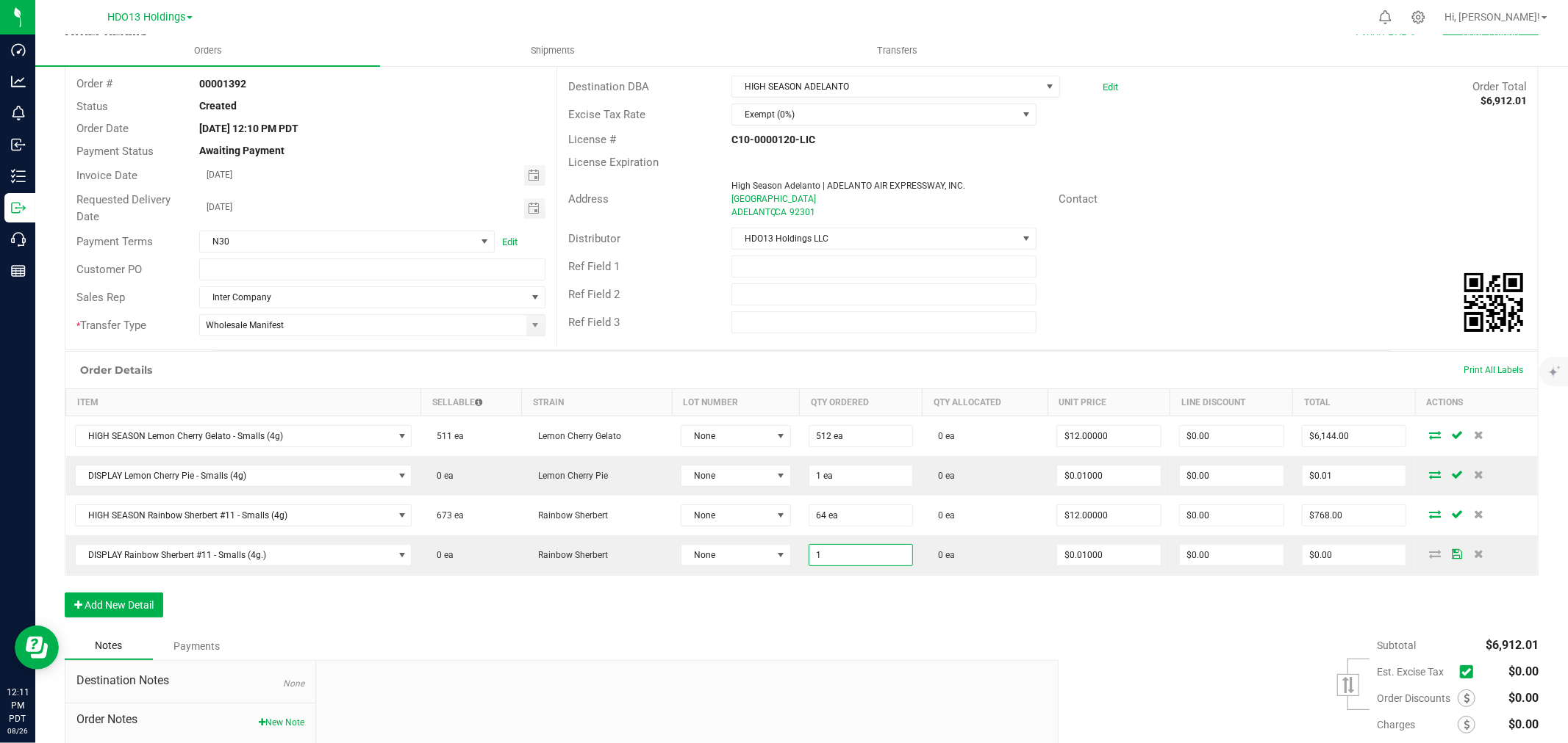
type input "1 ea"
type input "$0.01"
click at [716, 610] on div "Order Details Print All Labels Item Sellable Strain Lot Number Qty Ordered Qty …" at bounding box center [802, 492] width 1474 height 281
click at [92, 598] on button "Add New Detail" at bounding box center [114, 605] width 98 height 25
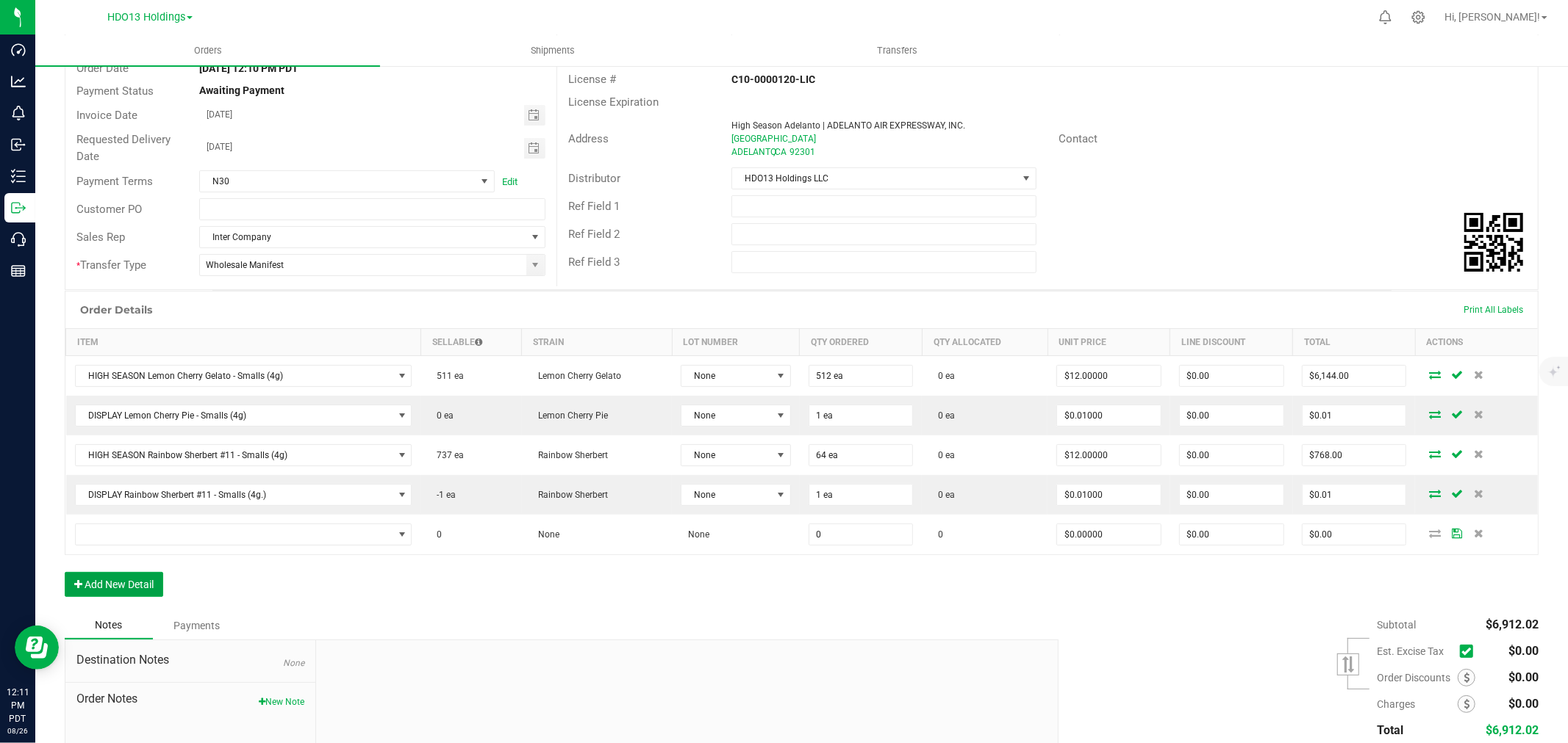
scroll to position [248, 0]
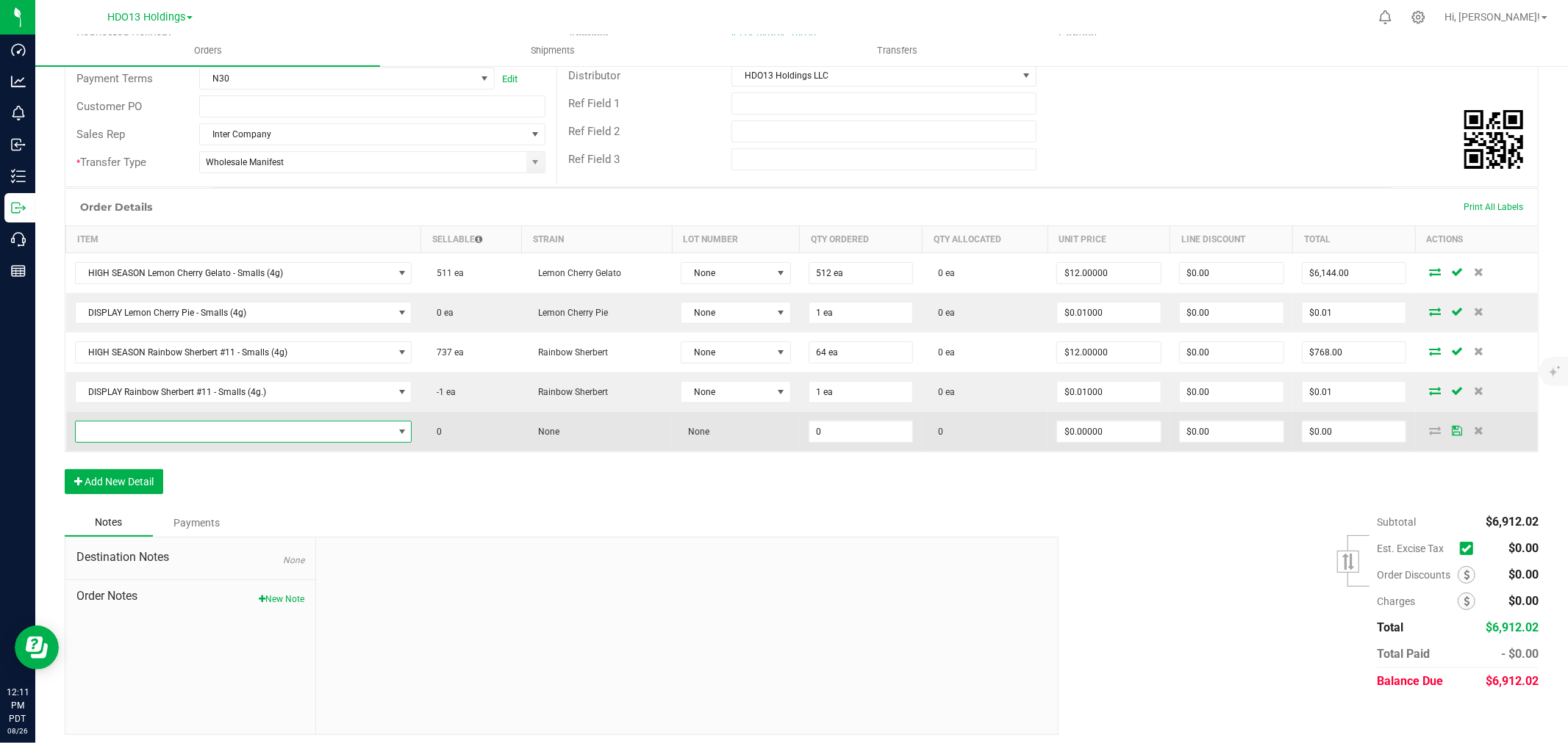
click at [267, 434] on span "NO DATA FOUND" at bounding box center [234, 431] width 318 height 20
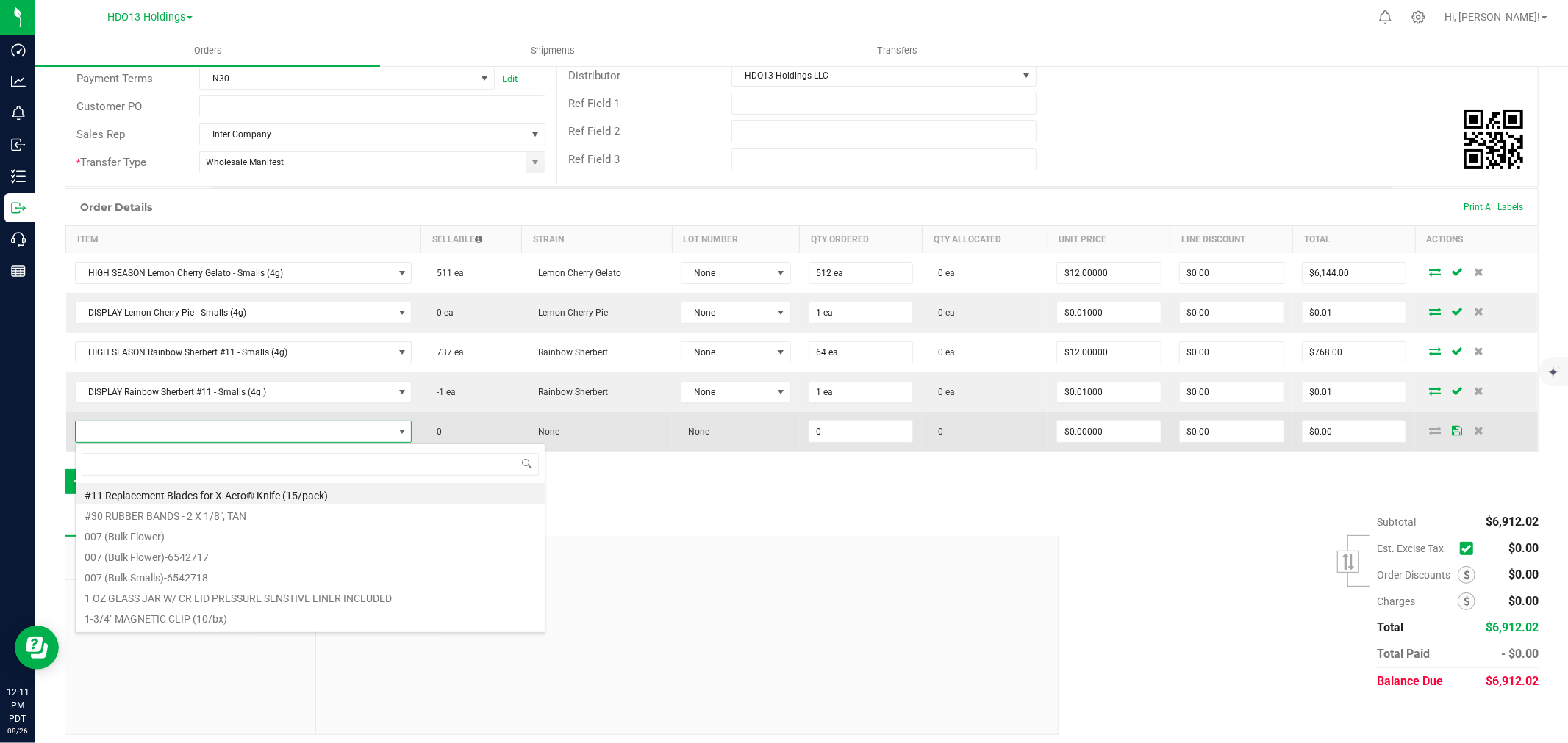
scroll to position [22, 332]
type input "HOUDI"
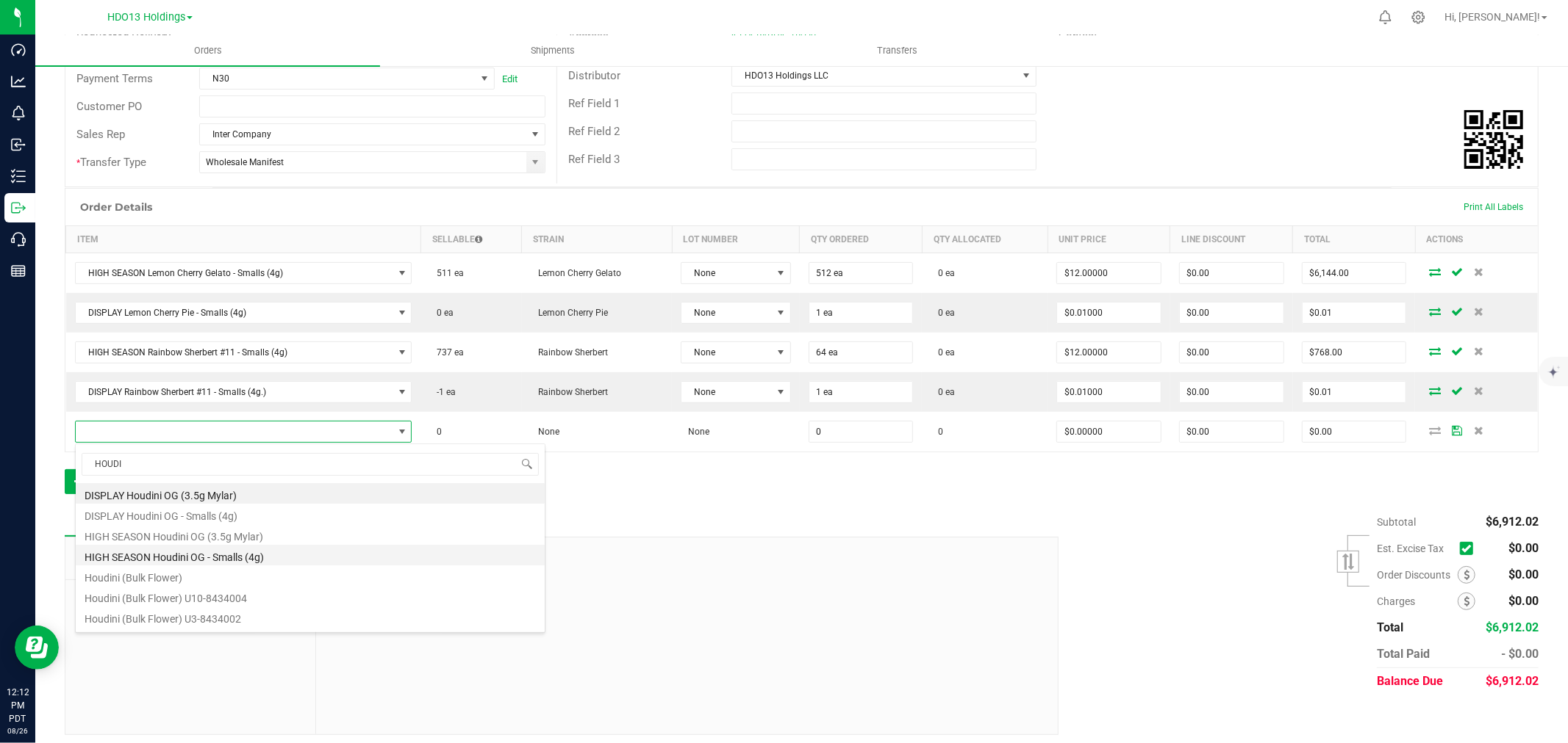
click at [273, 556] on li "HIGH SEASON Houdini OG - Smalls (4g)" at bounding box center [310, 555] width 469 height 20
type input "0 ea"
type input "$12.00000"
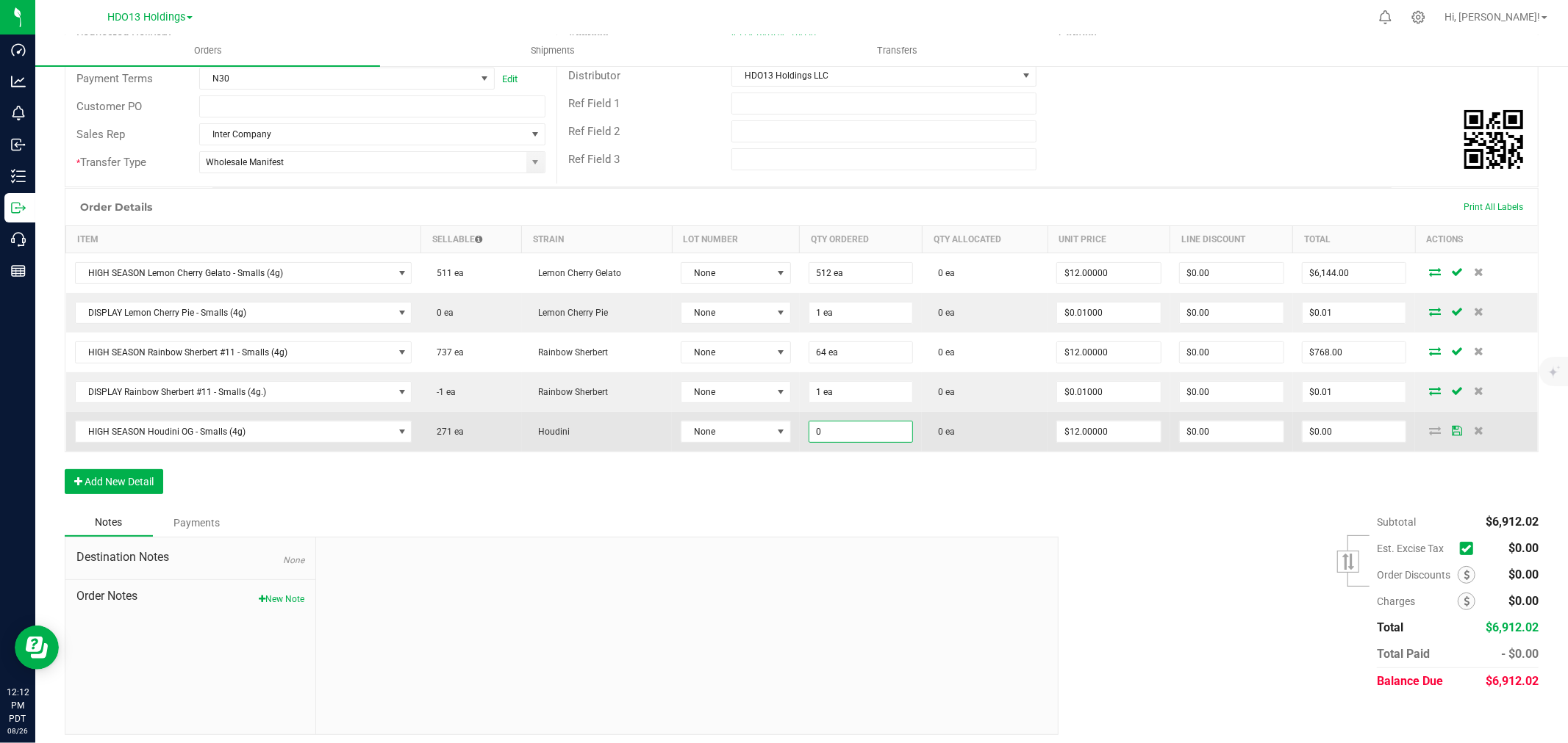
click at [872, 428] on input "0" at bounding box center [861, 431] width 104 height 20
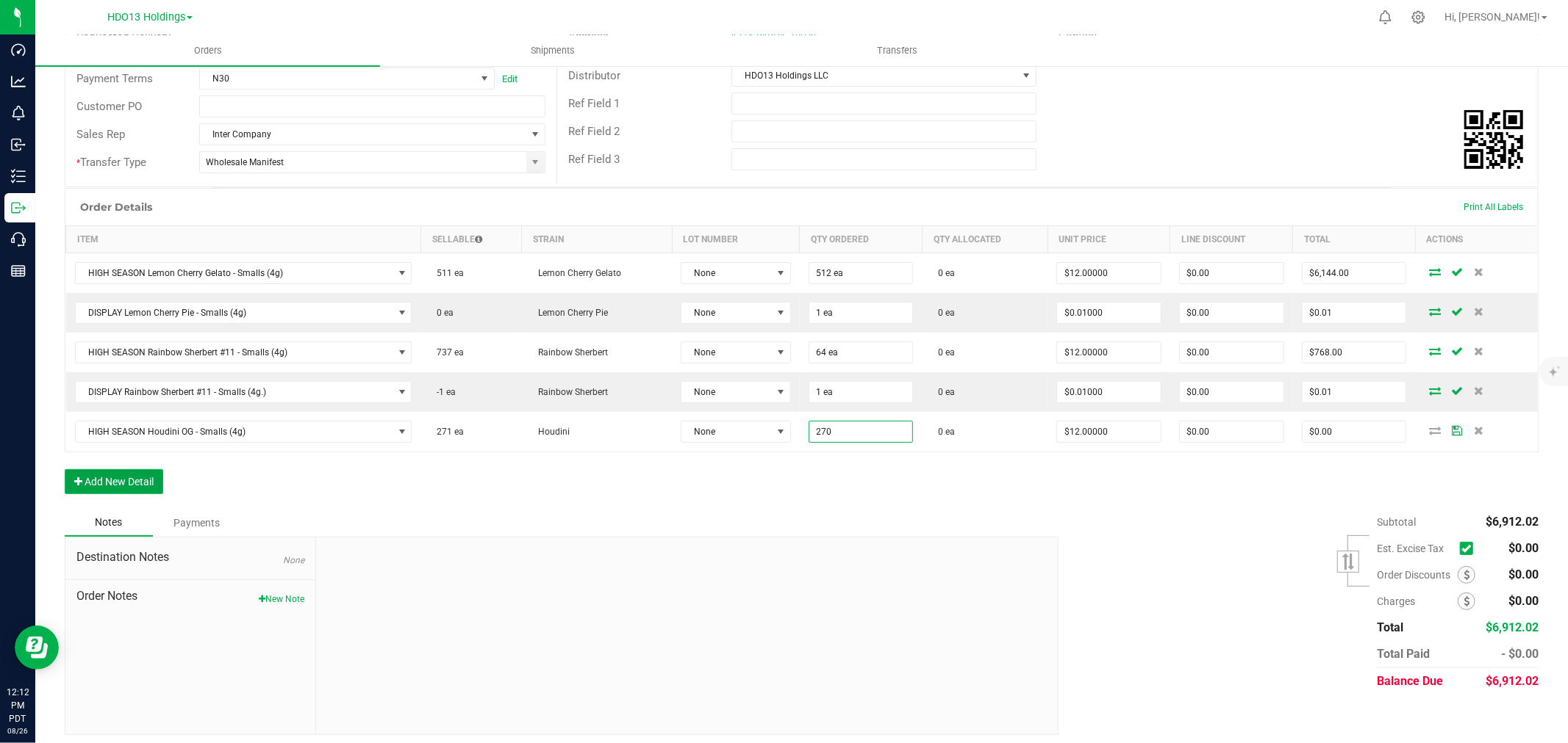
type input "270 ea"
type input "$3,240.00"
click at [145, 482] on button "Add New Detail" at bounding box center [114, 482] width 98 height 25
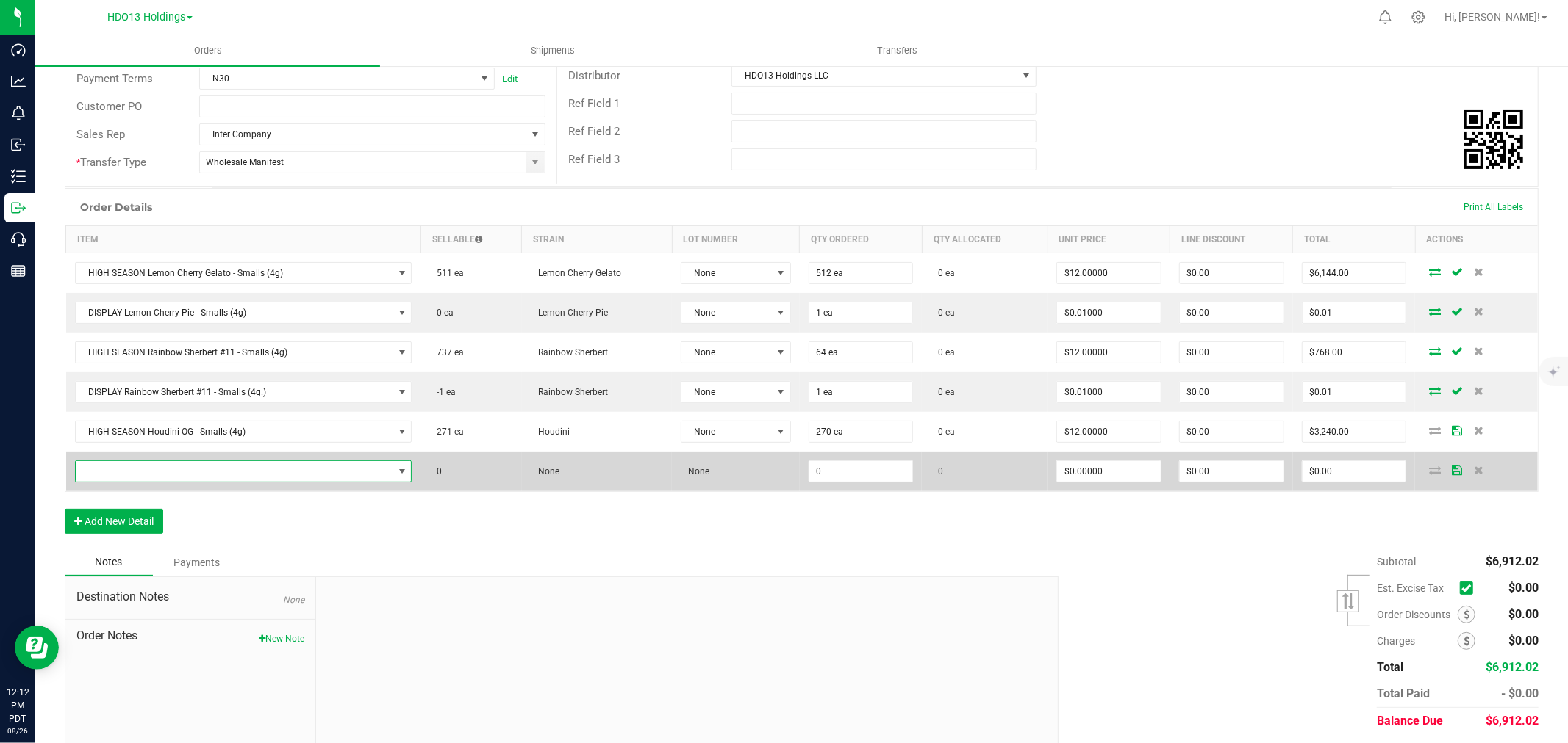
click at [162, 461] on span "NO DATA FOUND" at bounding box center [244, 471] width 337 height 22
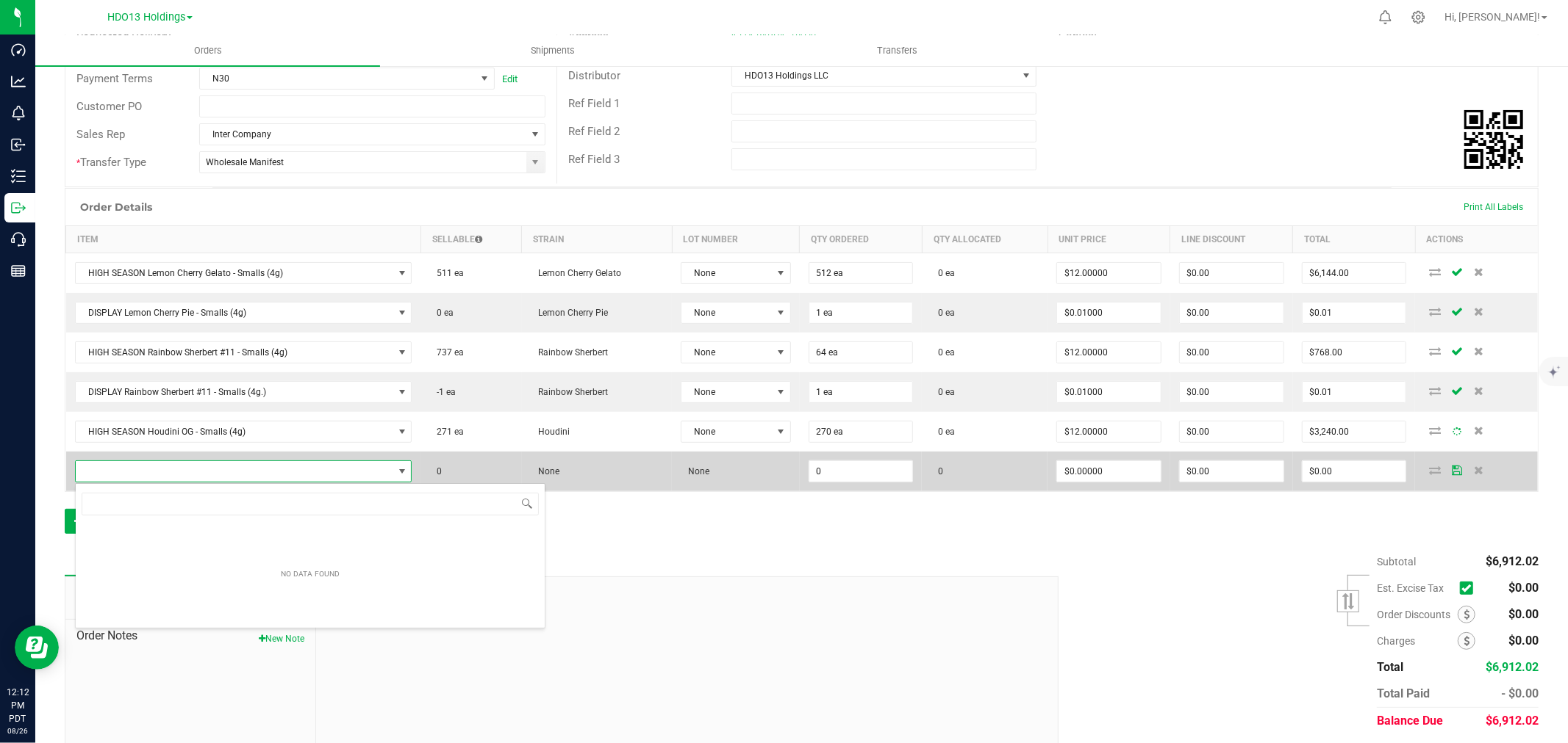
scroll to position [73427, 73162]
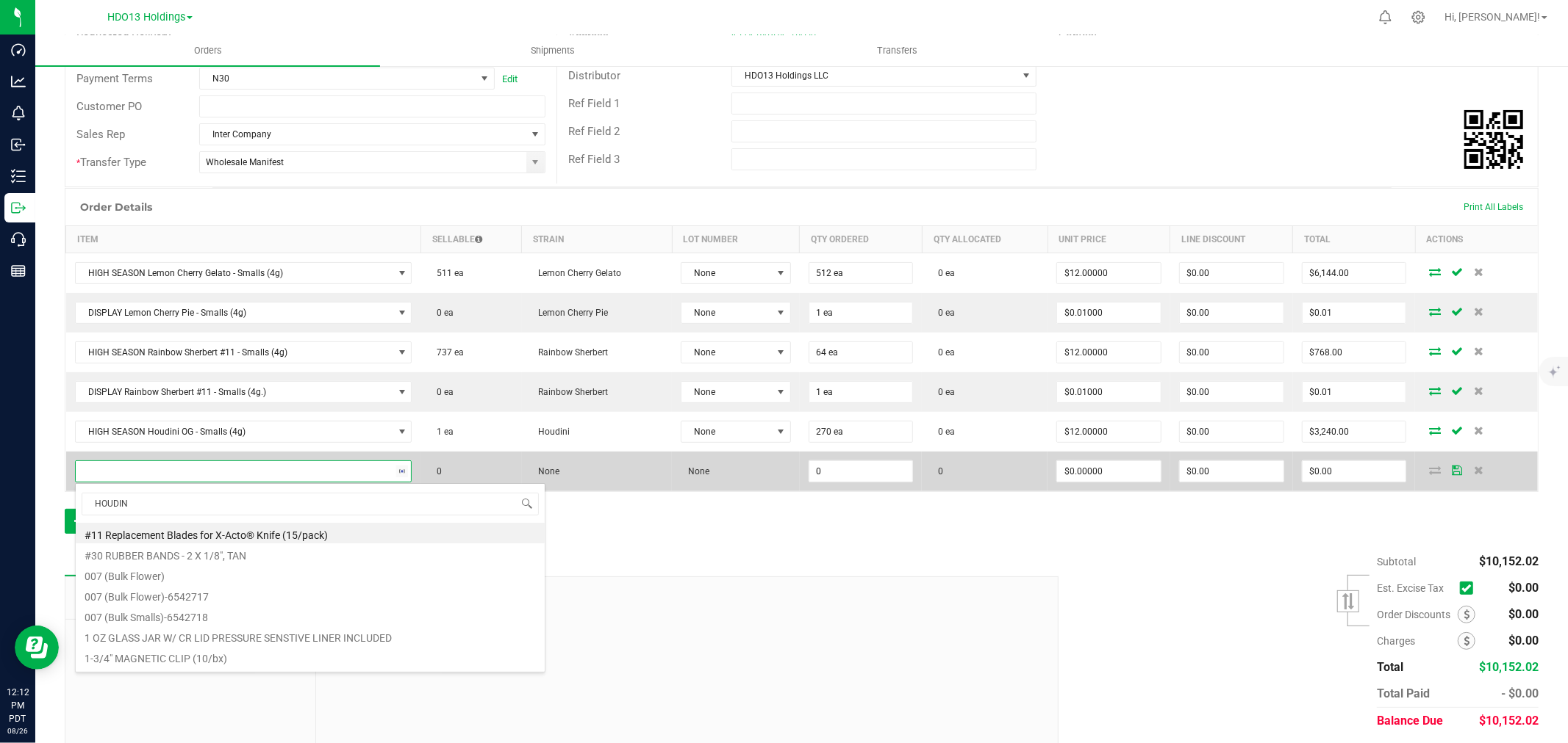
type input "HOUDINI"
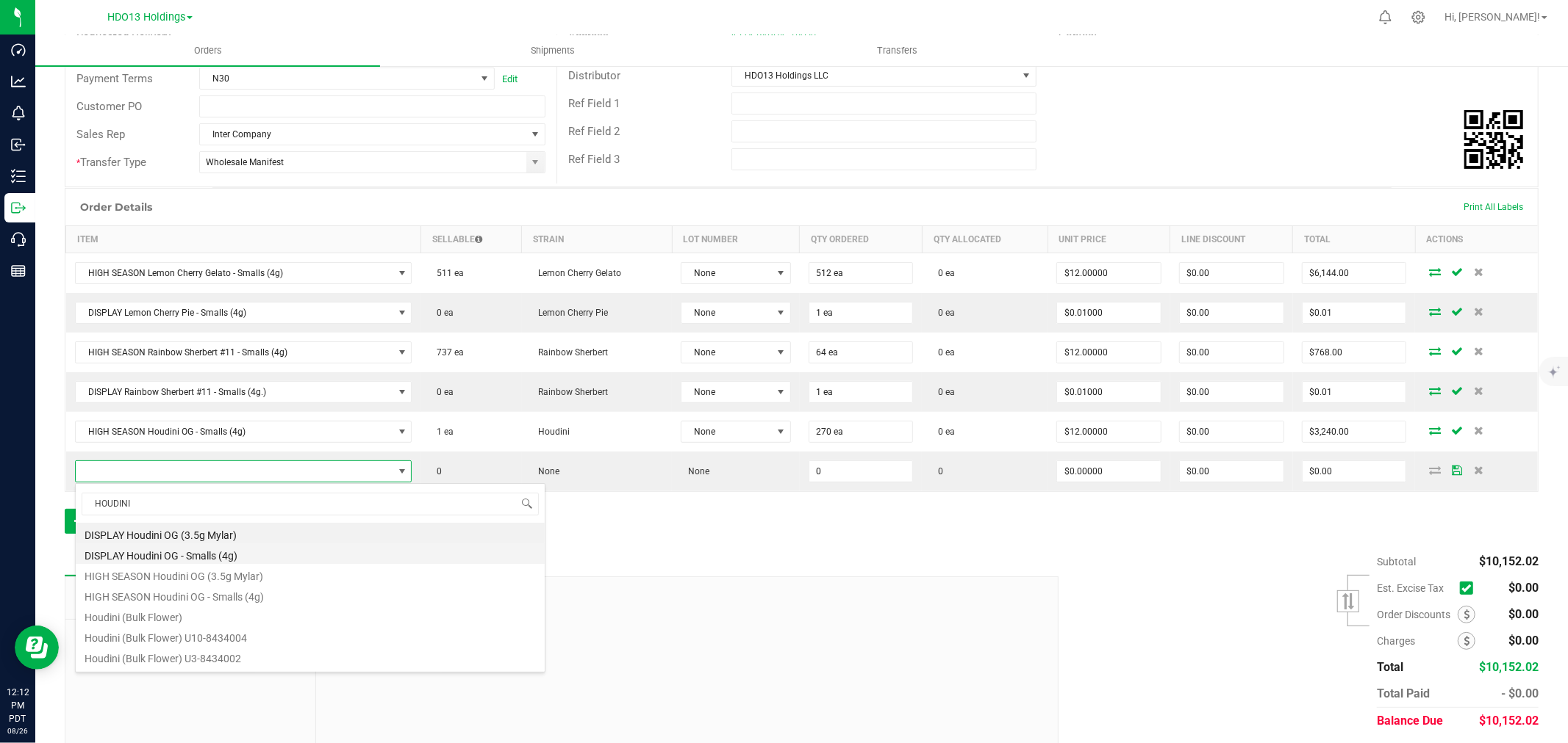
click at [223, 559] on li "DISPLAY Houdini OG - Smalls (4g)" at bounding box center [310, 553] width 469 height 20
type input "0 ea"
type input "$0.01000"
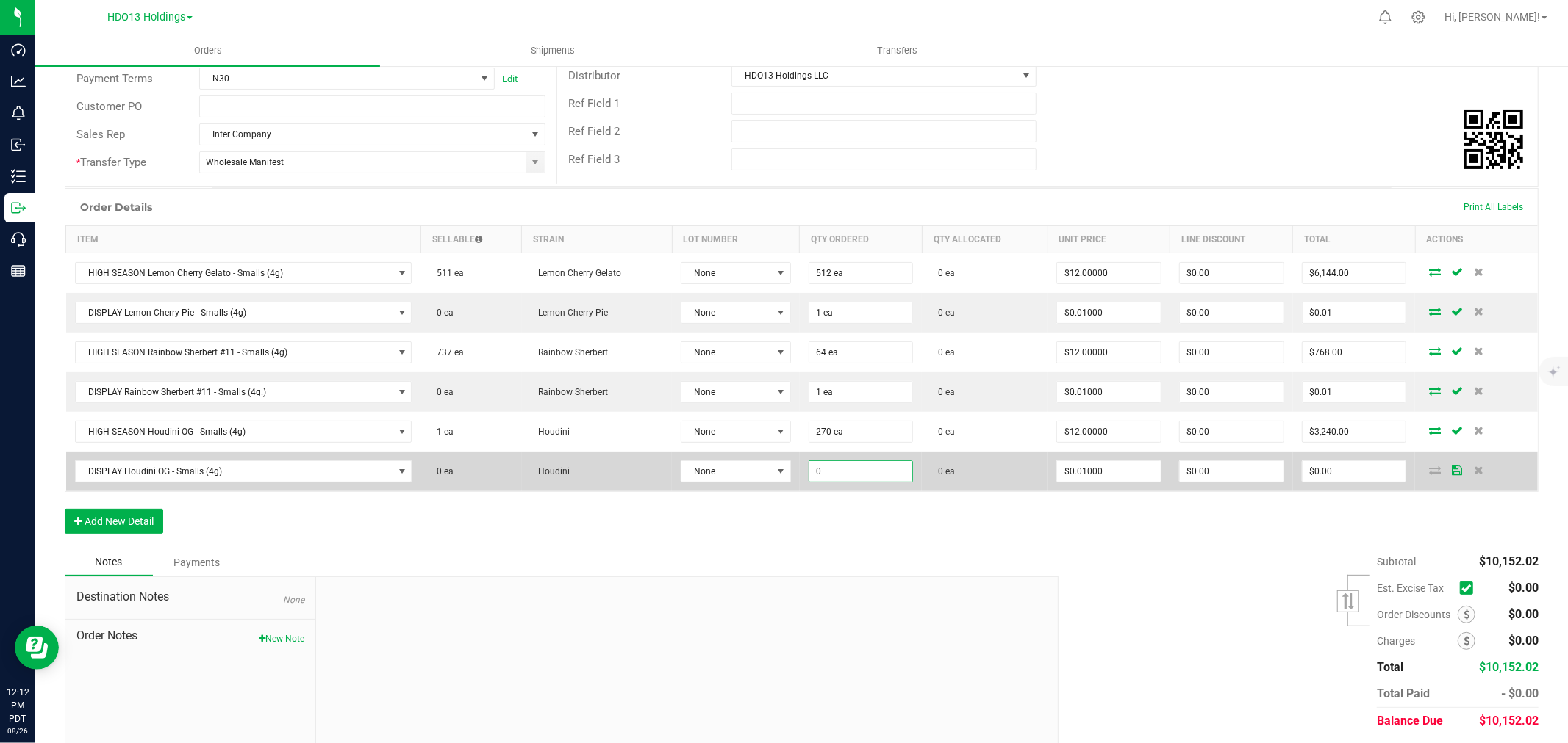
click at [843, 479] on input "0" at bounding box center [861, 471] width 104 height 20
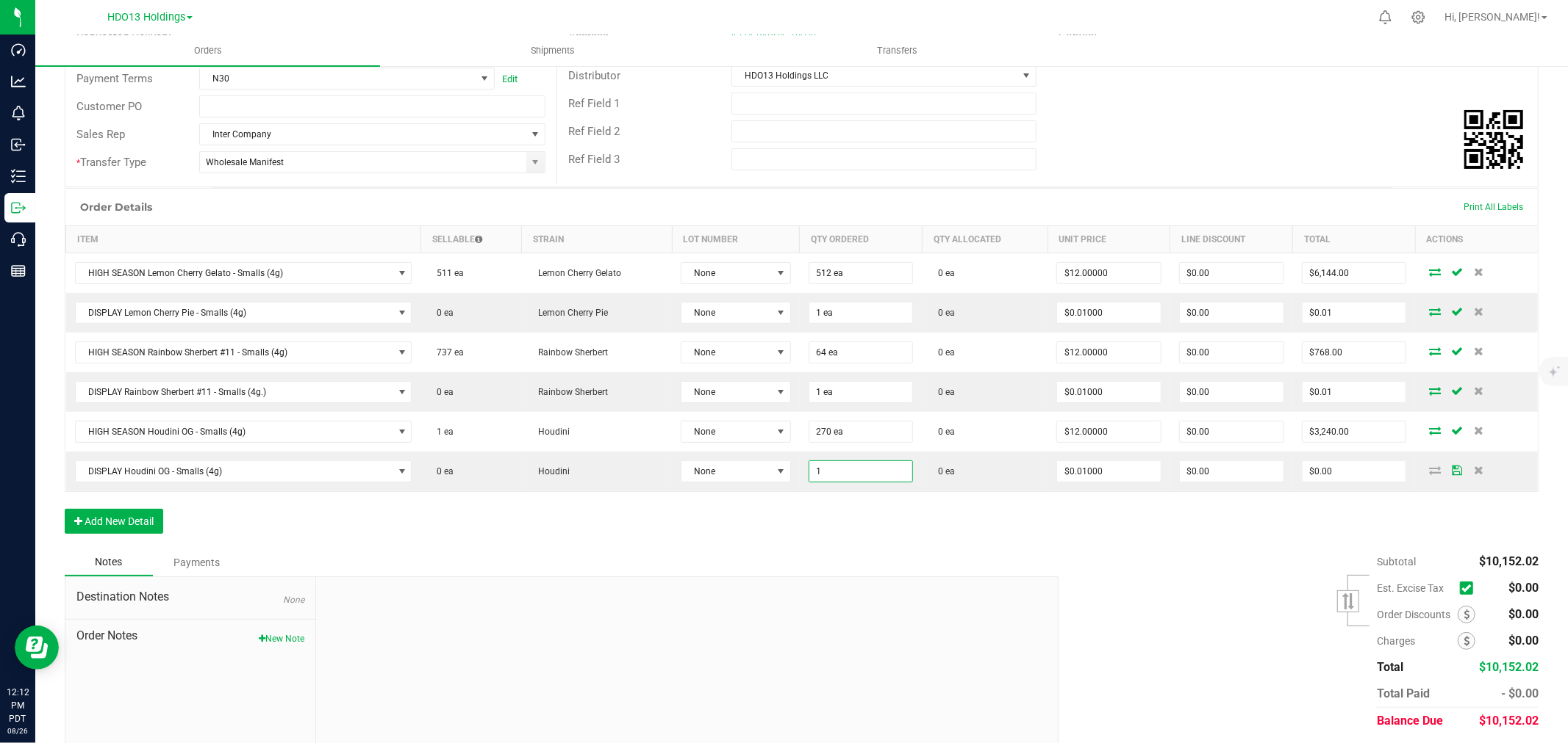
type input "1 ea"
type input "$0.01"
click at [853, 507] on div "Order Details Print All Labels Item Sellable Strain Lot Number Qty Ordered Qty …" at bounding box center [802, 368] width 1474 height 361
click at [136, 523] on button "Add New Detail" at bounding box center [114, 521] width 98 height 25
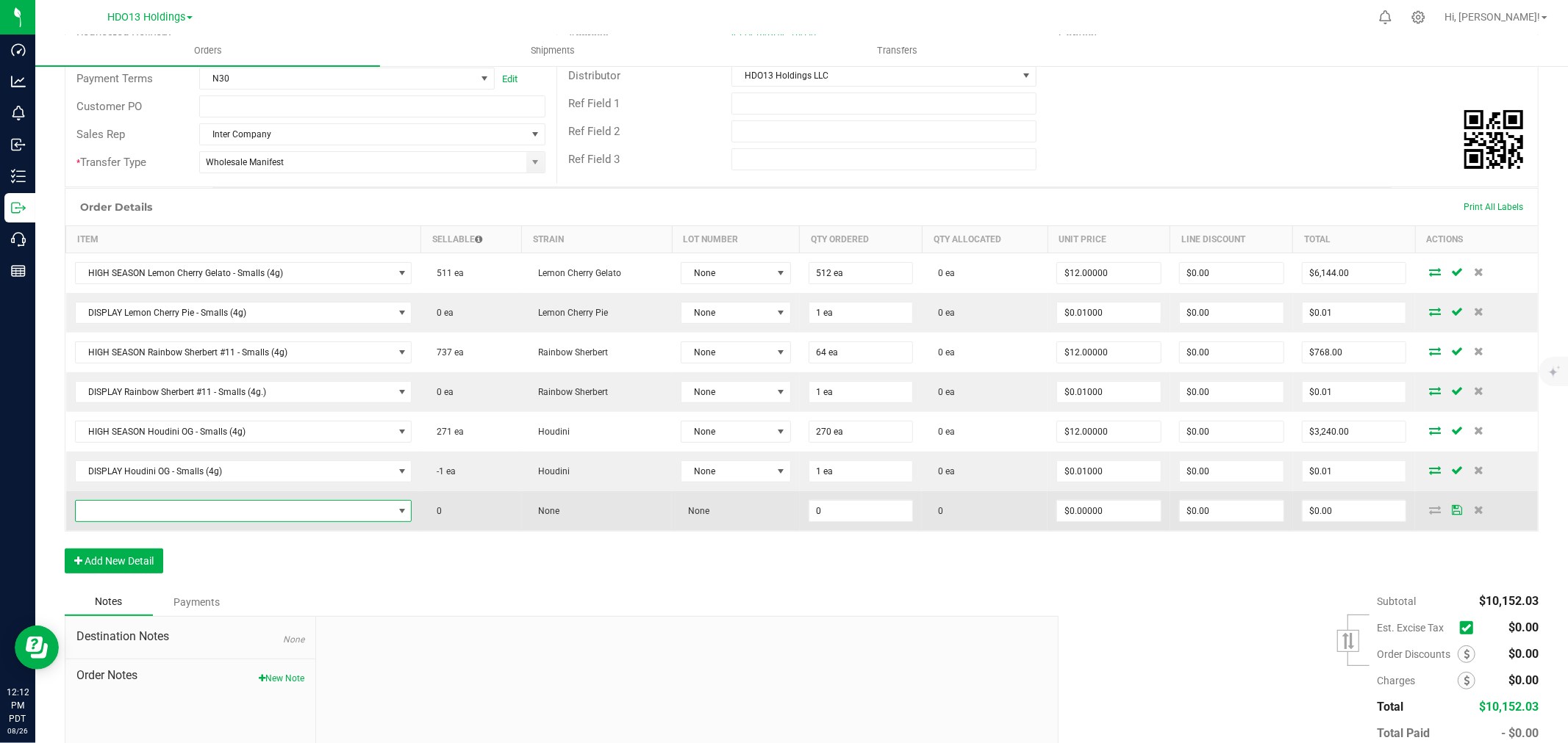
click at [165, 512] on span "NO DATA FOUND" at bounding box center [234, 511] width 318 height 20
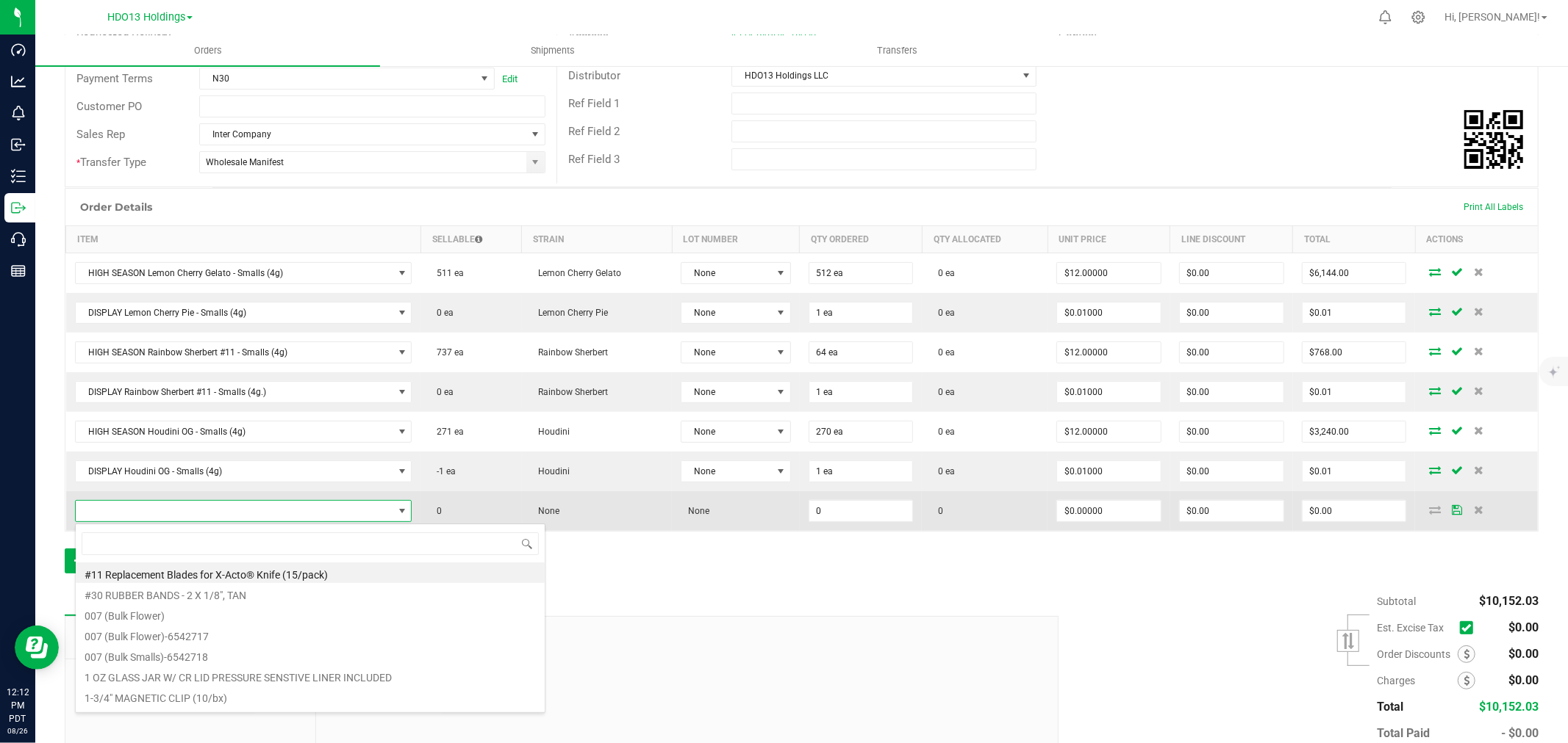
scroll to position [22, 328]
type input "G"
type input "LEMON CHERRY GELATO"
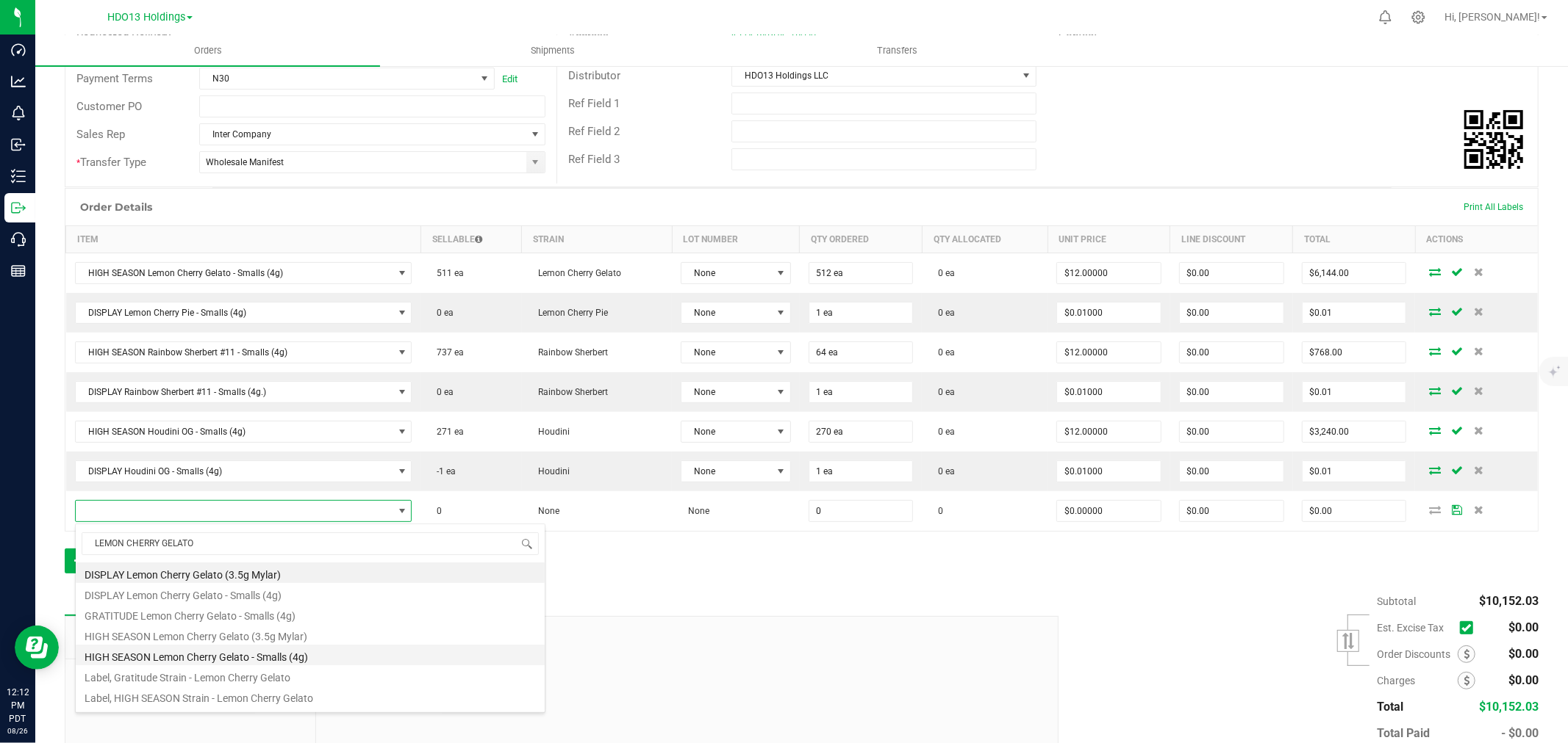
click at [311, 655] on li "HIGH SEASON Lemon Cherry Gelato - Smalls (4g)" at bounding box center [310, 655] width 469 height 20
type input "0 ea"
type input "$12.00000"
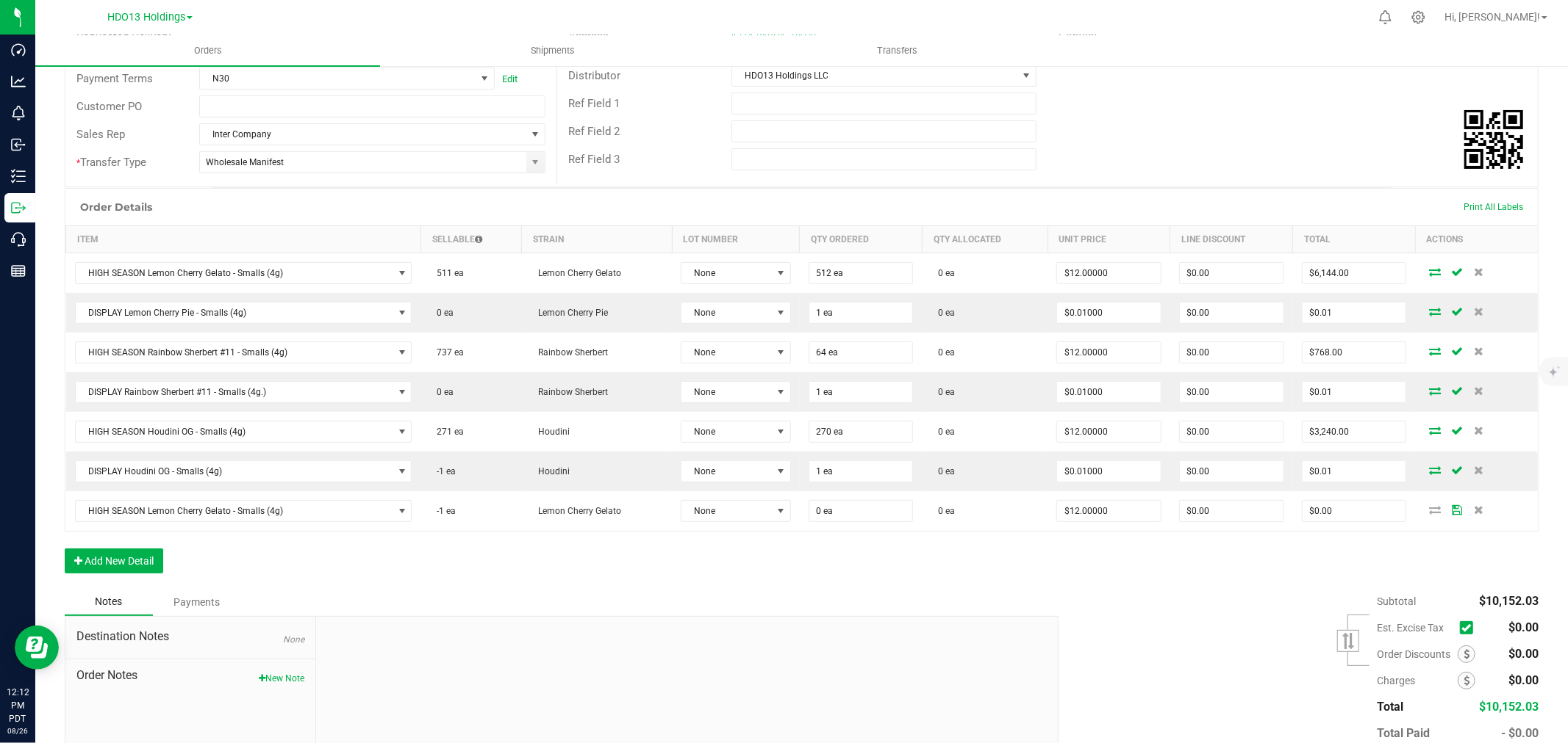
drag, startPoint x: 456, startPoint y: 546, endPoint x: 403, endPoint y: 549, distance: 53.1
click at [456, 546] on div "Order Details Print All Labels Item Sellable Strain Lot Number Qty Ordered Qty …" at bounding box center [802, 388] width 1474 height 400
click at [316, 534] on div "Order Details Print All Labels Item Sellable Strain Lot Number Qty Ordered Qty …" at bounding box center [802, 388] width 1474 height 400
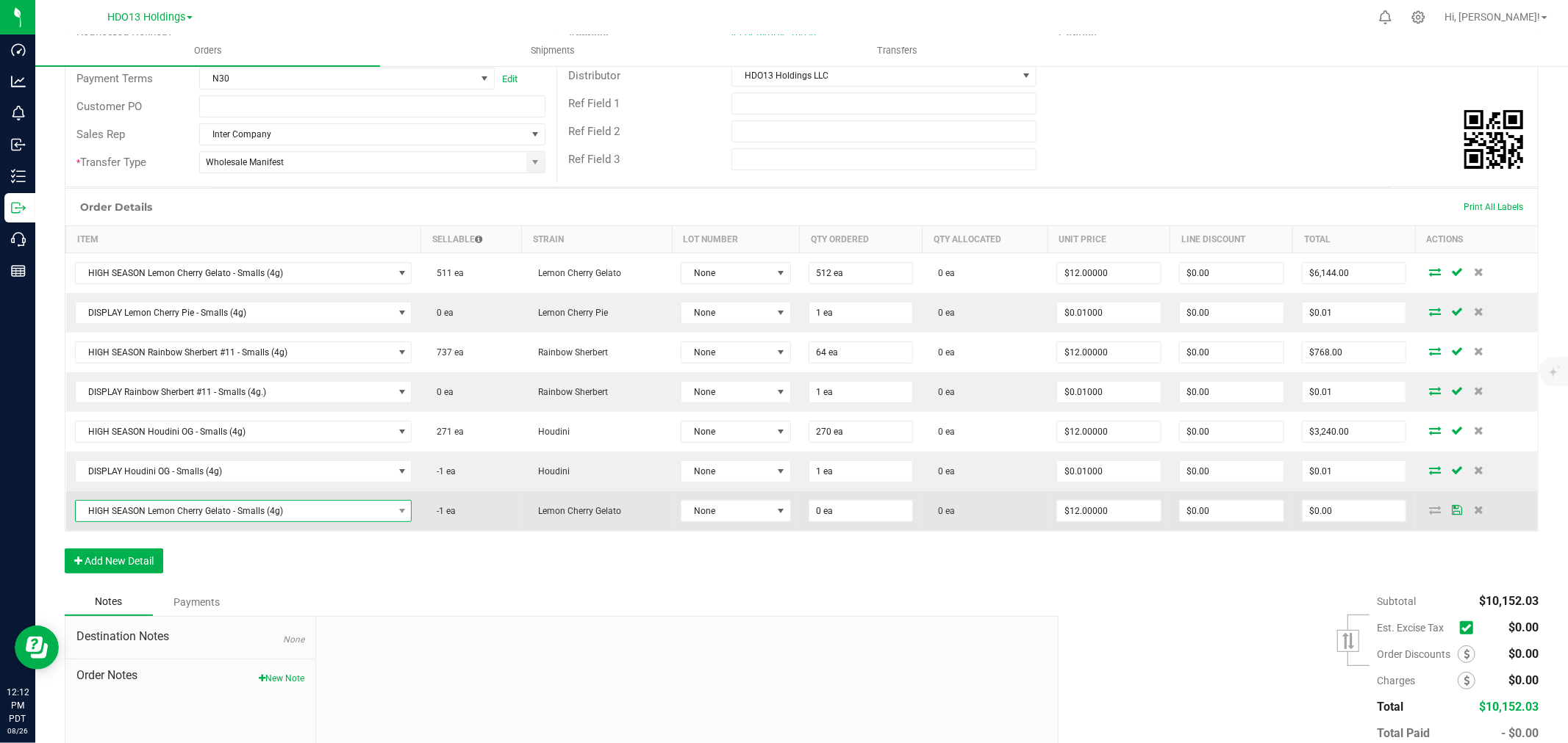
click at [343, 507] on span "HIGH SEASON Lemon Cherry Gelato - Smalls (4g)" at bounding box center [234, 511] width 318 height 20
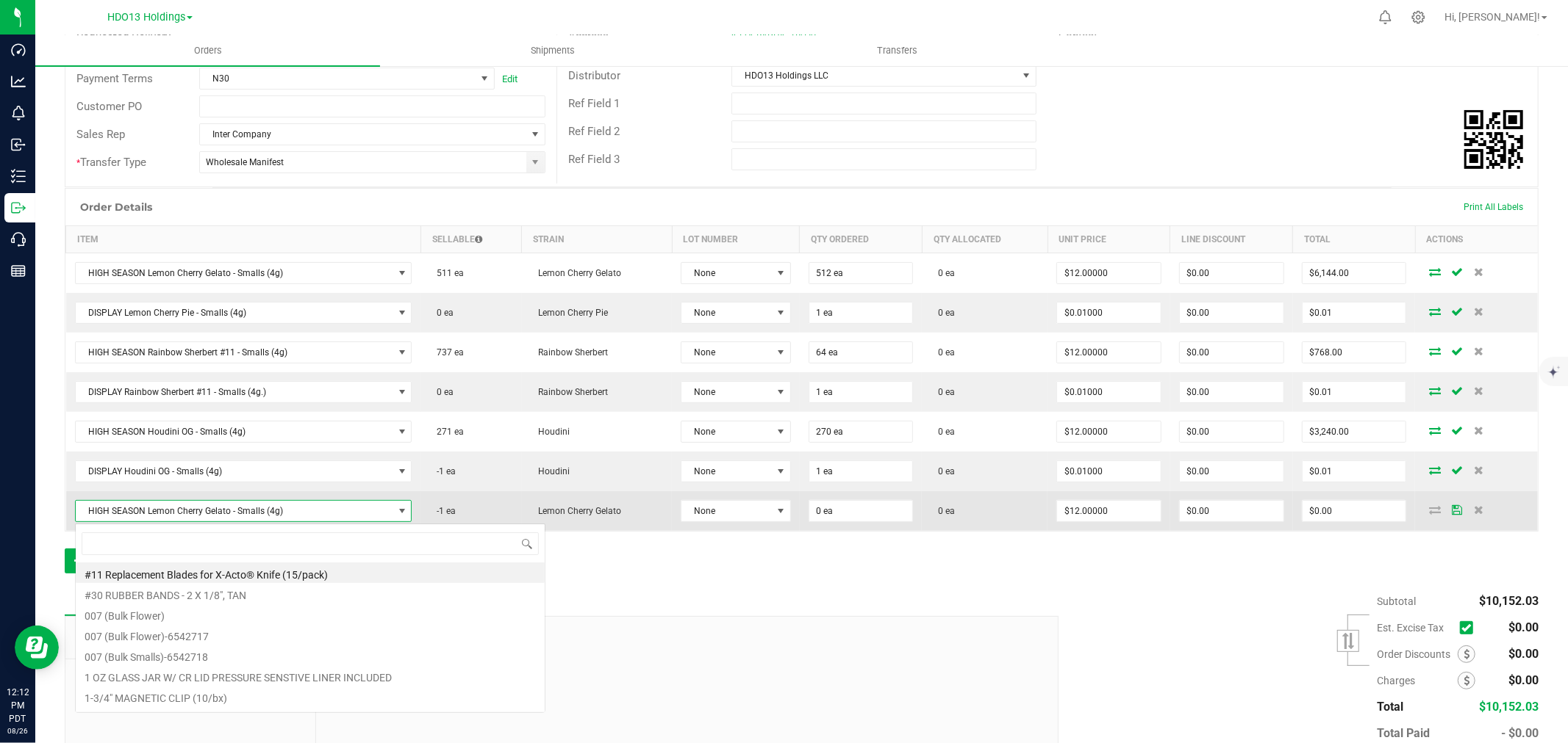
scroll to position [22, 332]
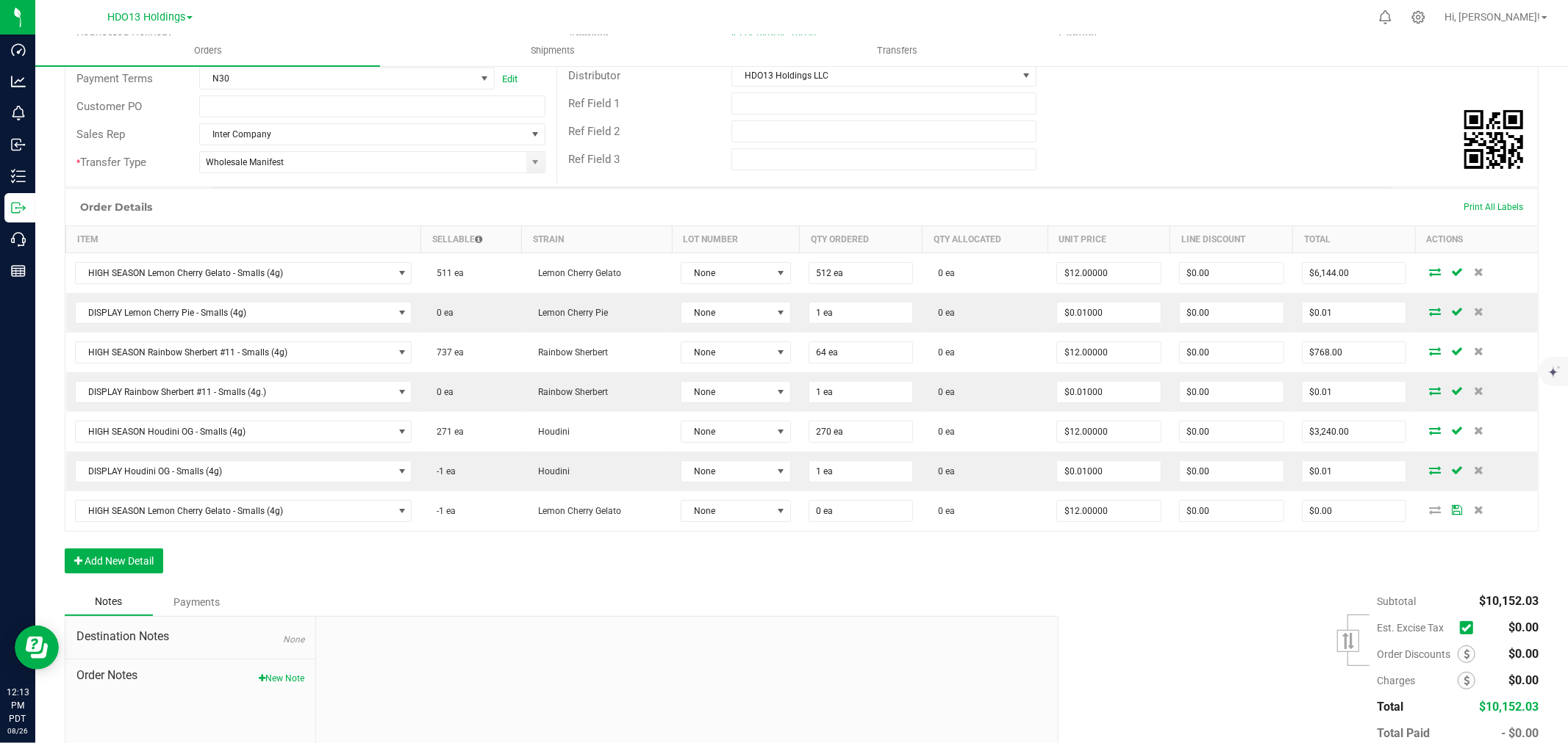
click at [1132, 570] on div "Order Details Print All Labels Item Sellable Strain Lot Number Qty Ordered Qty …" at bounding box center [802, 388] width 1474 height 400
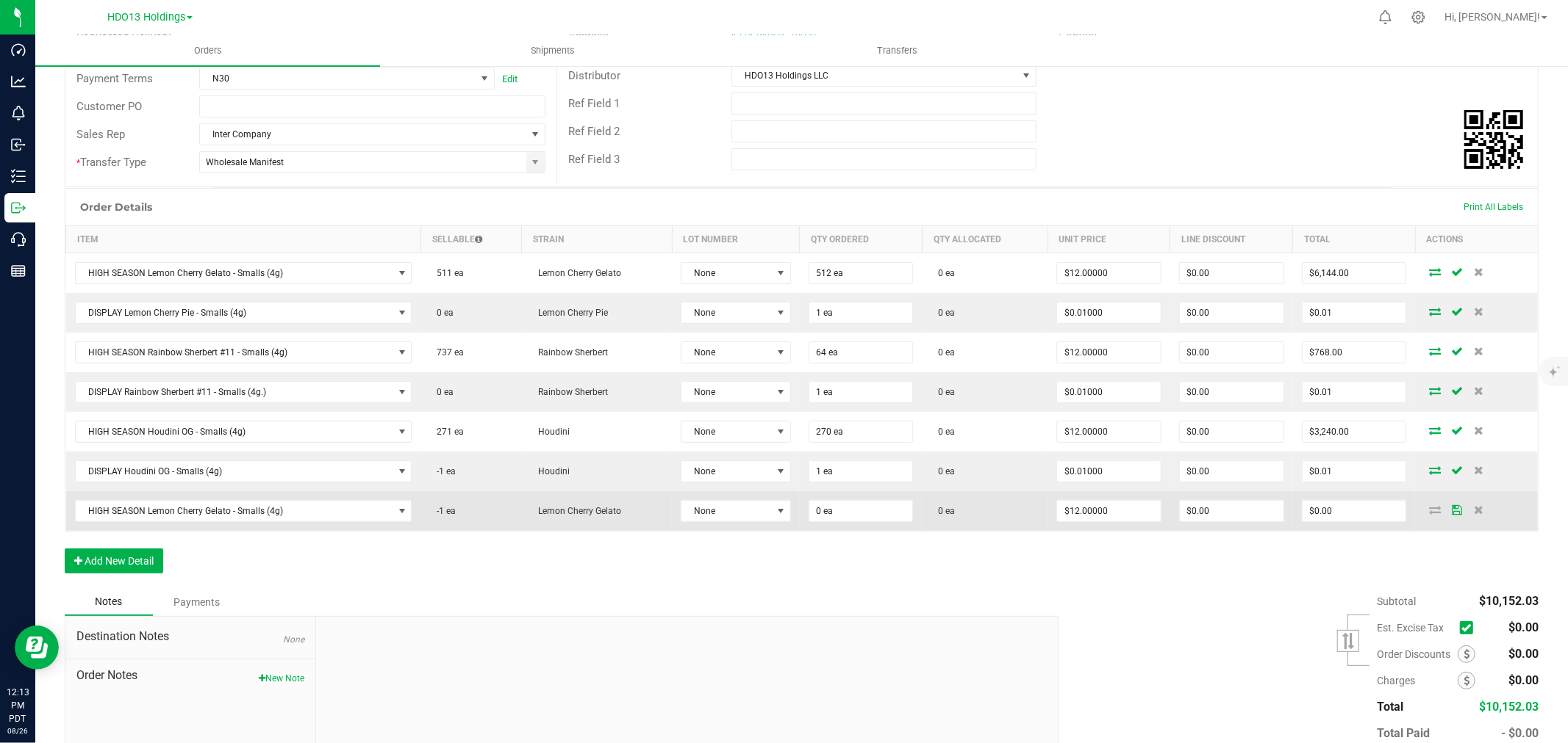
click at [1429, 512] on icon at bounding box center [1435, 510] width 11 height 9
click at [825, 509] on input "0" at bounding box center [861, 511] width 104 height 20
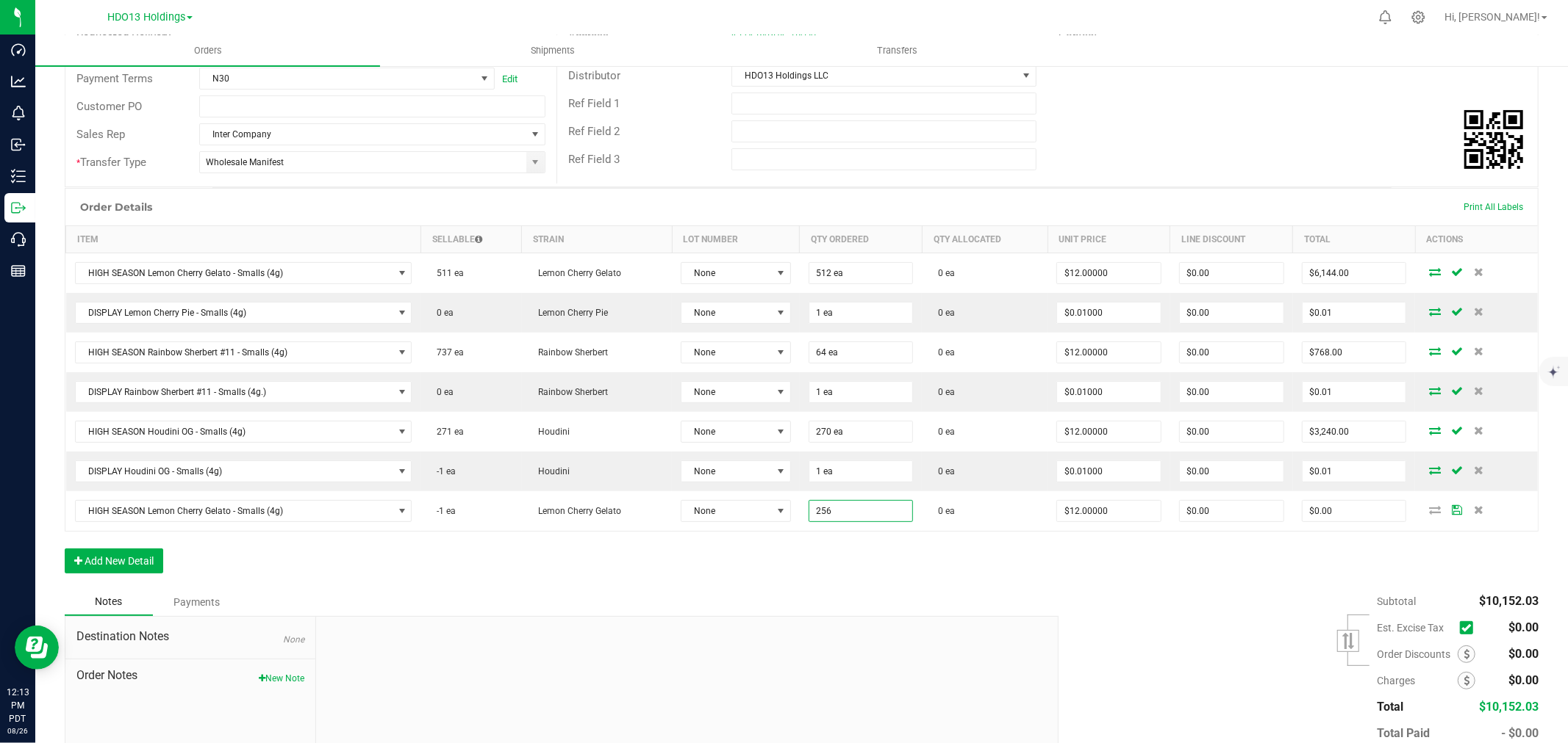
type input "256 ea"
type input "$3,072.00"
click at [829, 542] on div "Order Details Print All Labels Item Sellable Strain Lot Number Qty Ordered Qty …" at bounding box center [802, 388] width 1474 height 400
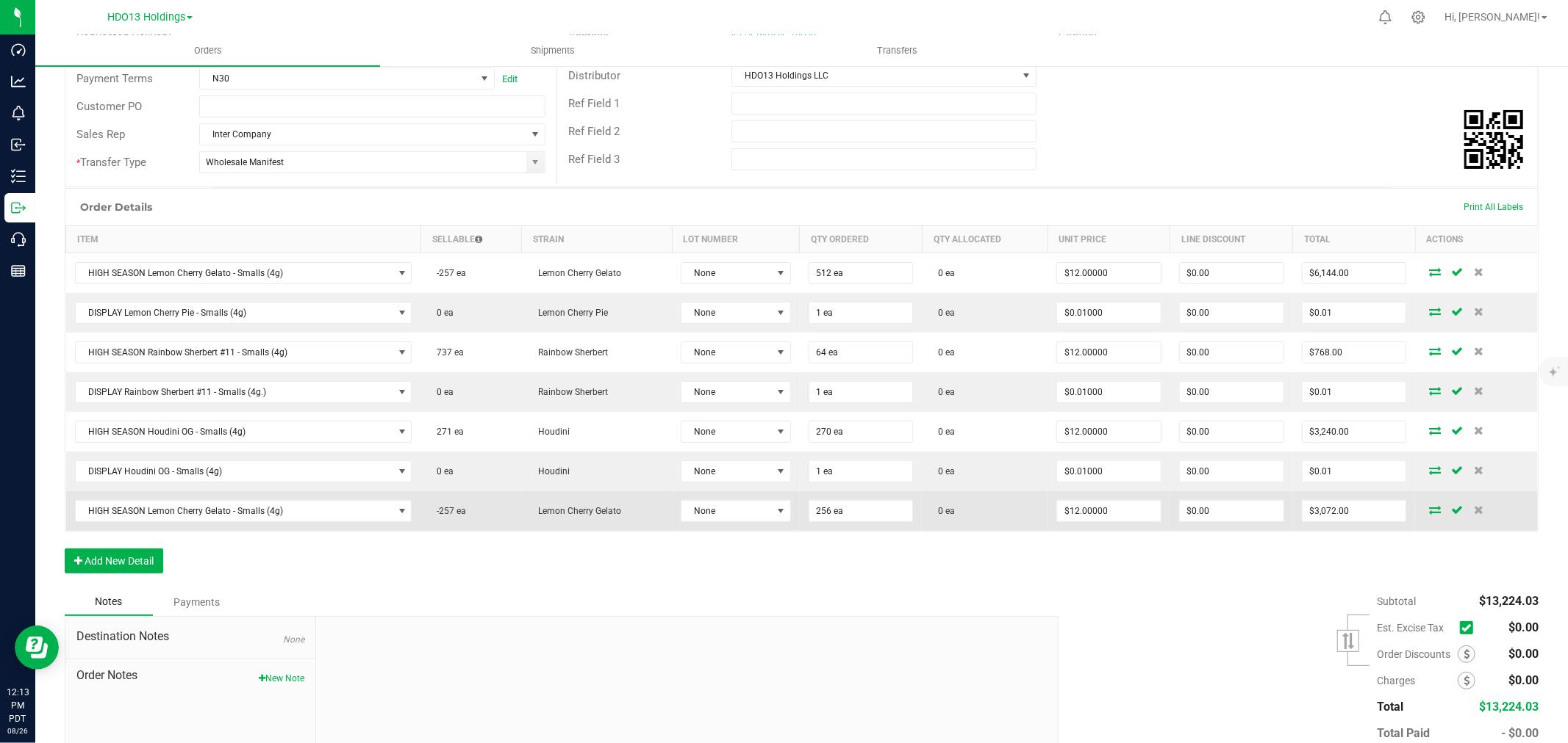
click at [1429, 510] on icon at bounding box center [1435, 510] width 11 height 9
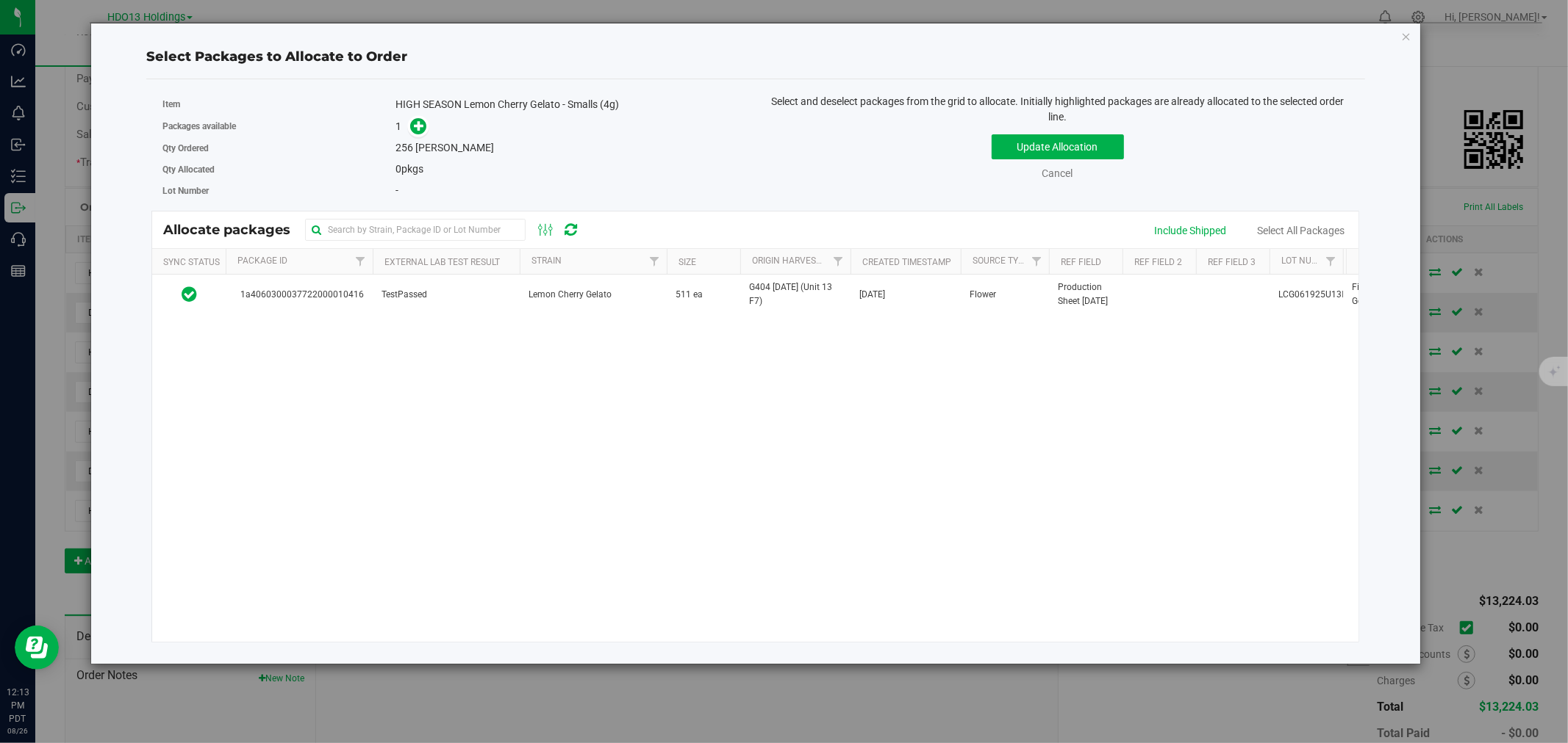
click at [677, 390] on div "1a4060300037722000010416 TestPassed Lemon Cherry Gelato 511 ea G404 [DATE] (Uni…" at bounding box center [755, 458] width 1206 height 367
click at [1405, 39] on icon "button" at bounding box center [1406, 36] width 11 height 18
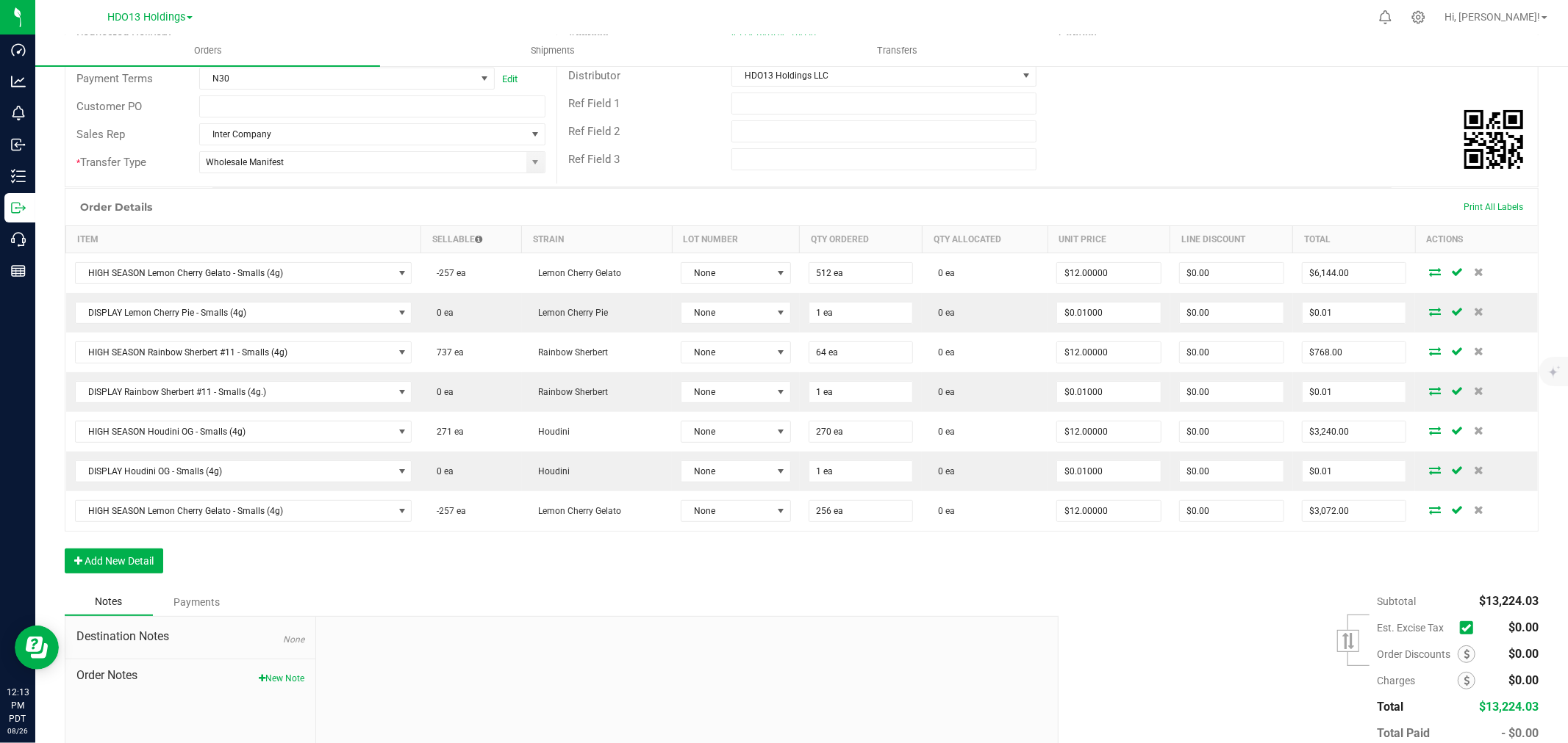
click at [261, 565] on div "Order Details Print All Labels Item Sellable Strain Lot Number Qty Ordered Qty …" at bounding box center [802, 388] width 1474 height 400
click at [129, 564] on button "Add New Detail" at bounding box center [114, 561] width 98 height 25
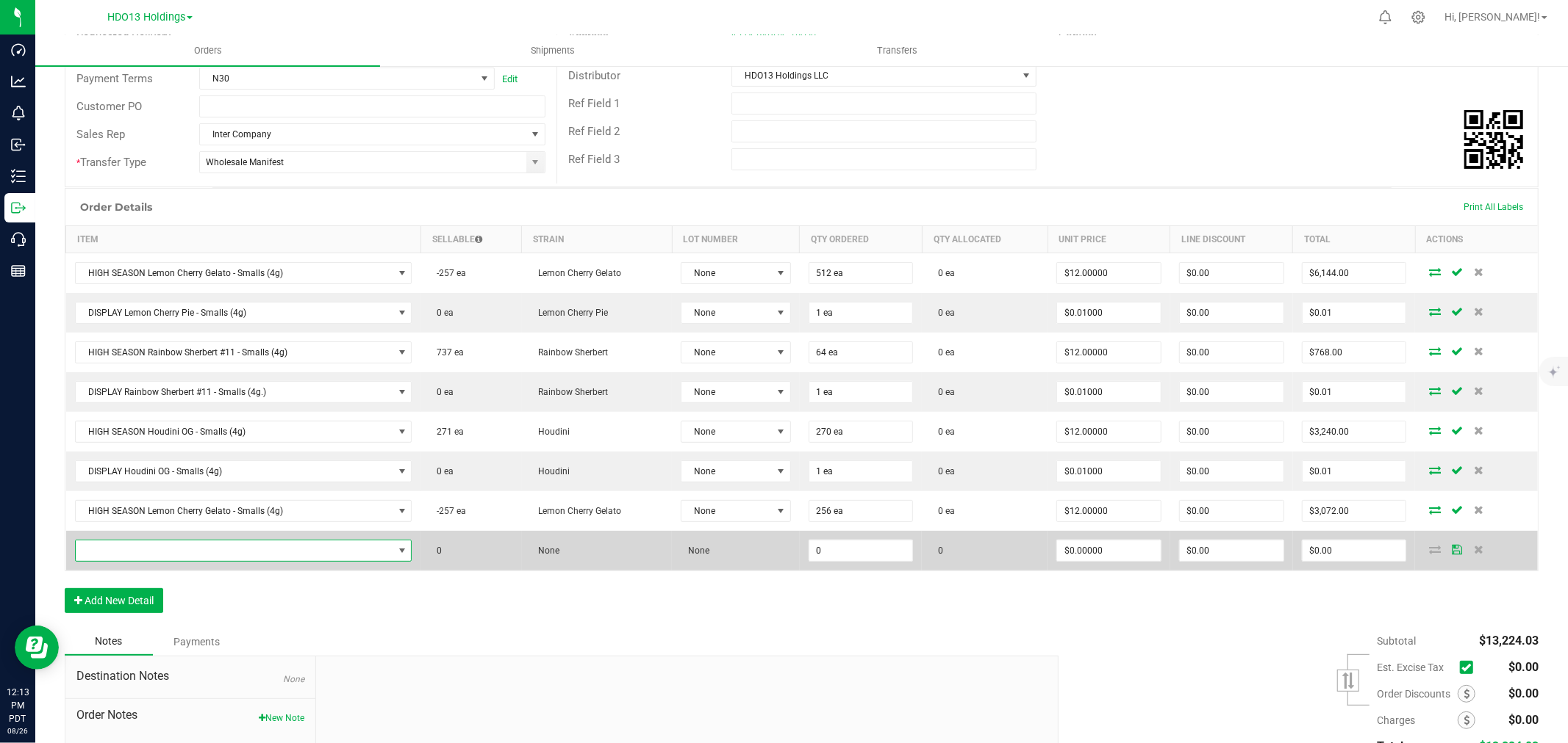
click at [197, 560] on span "NO DATA FOUND" at bounding box center [234, 551] width 318 height 20
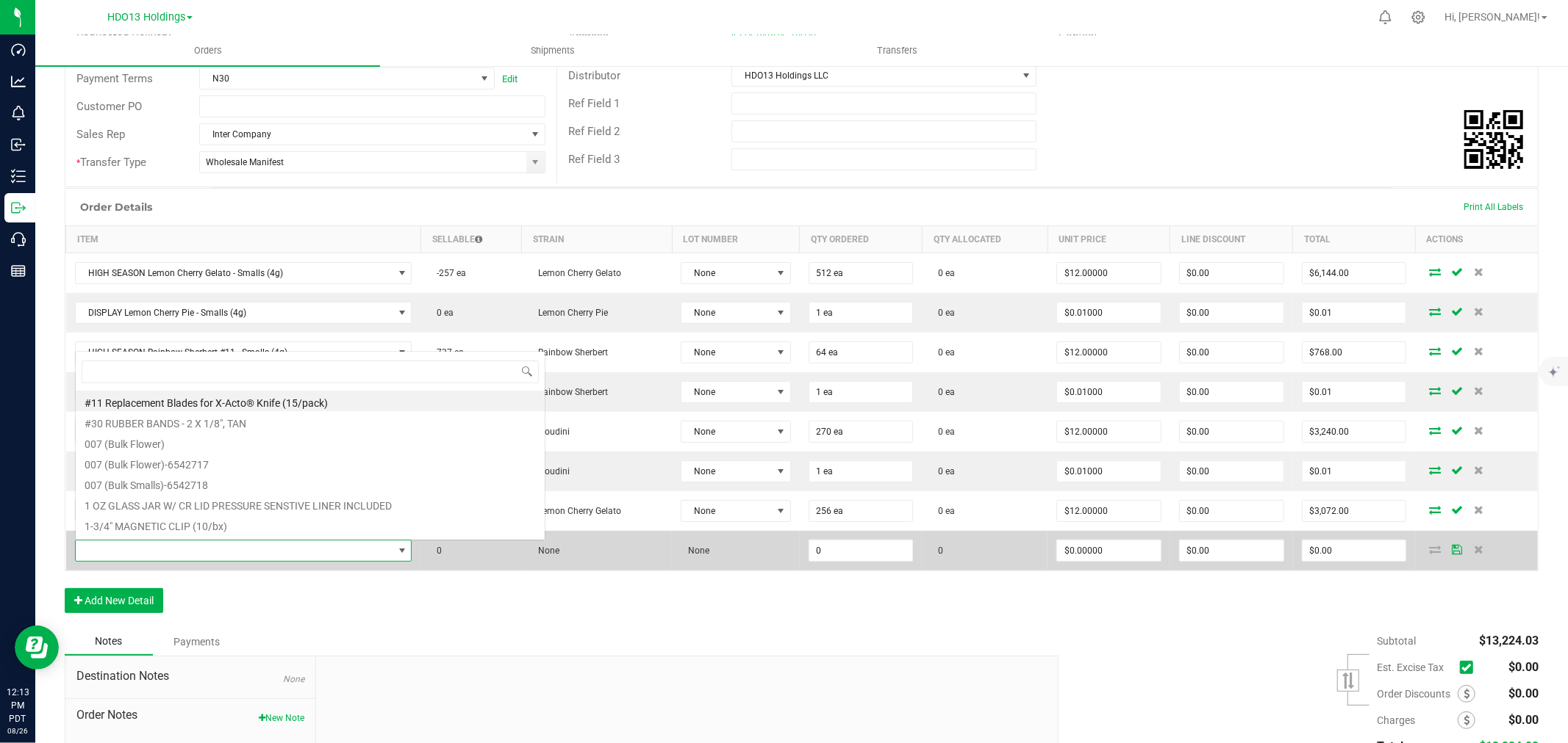
scroll to position [22, 328]
type input "LEMON CHERRY GELATO"
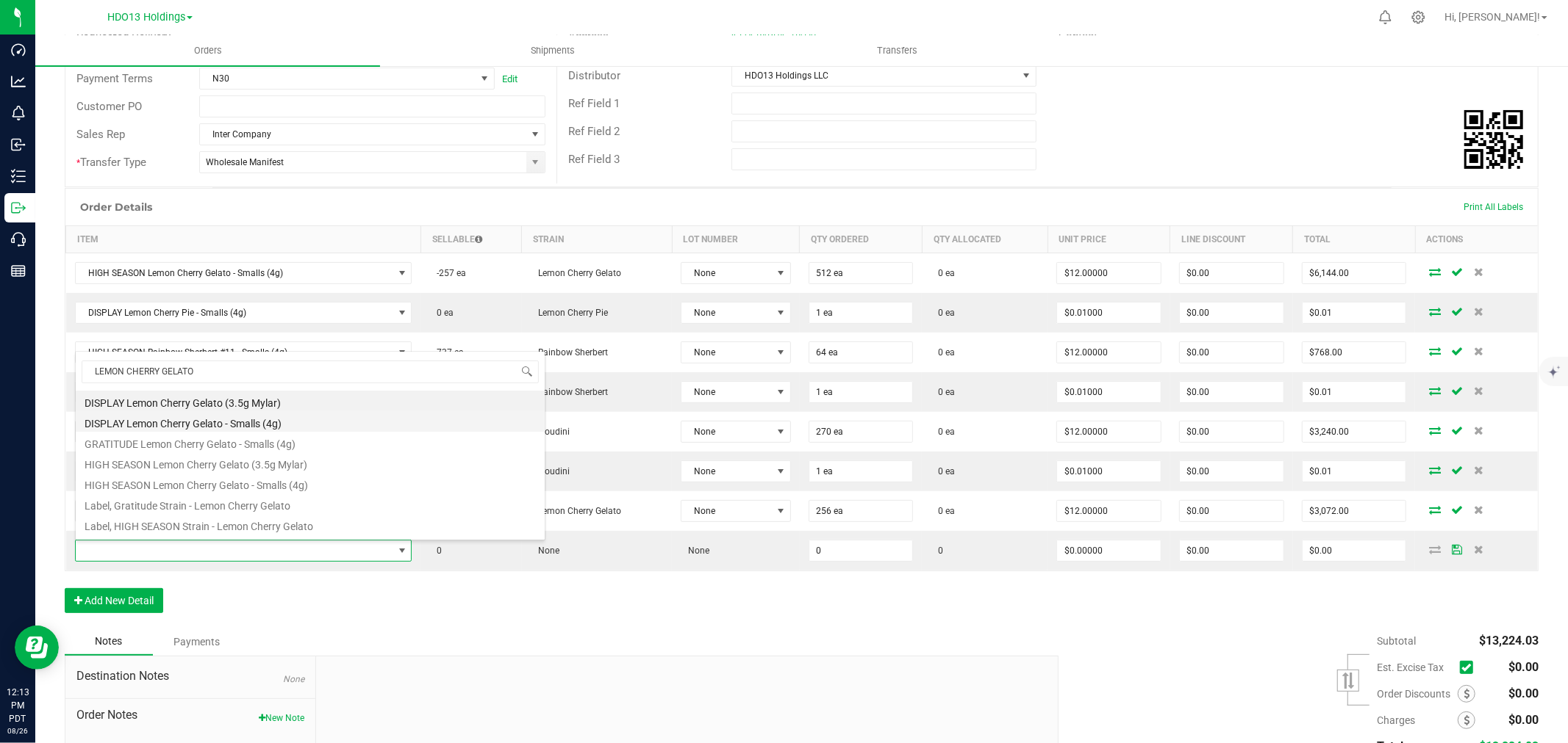
click at [250, 429] on li "DISPLAY Lemon Cherry Gelato - Smalls (4g)" at bounding box center [310, 421] width 469 height 20
type input "0 ea"
type input "$0.01000"
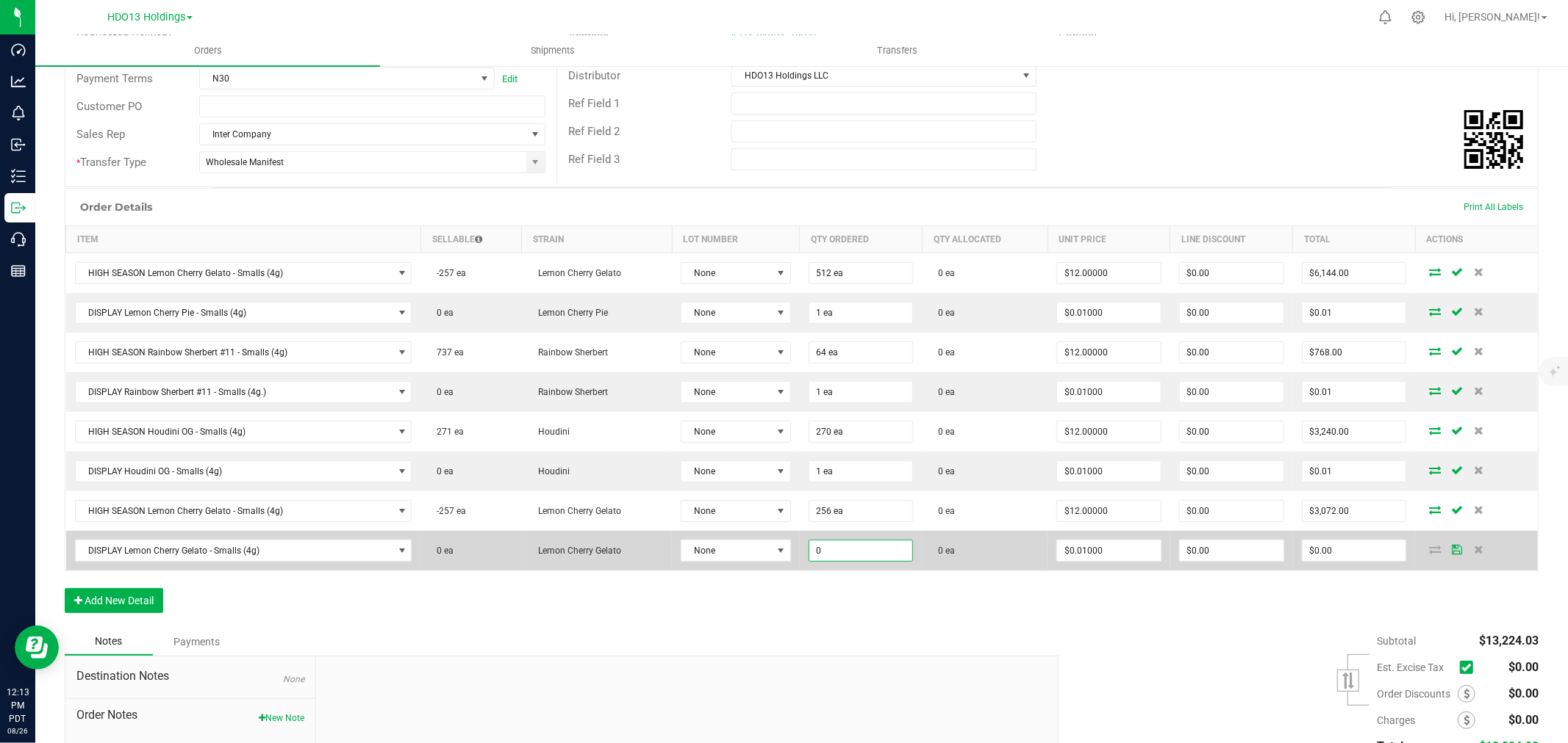
click at [853, 558] on input "0" at bounding box center [861, 551] width 104 height 20
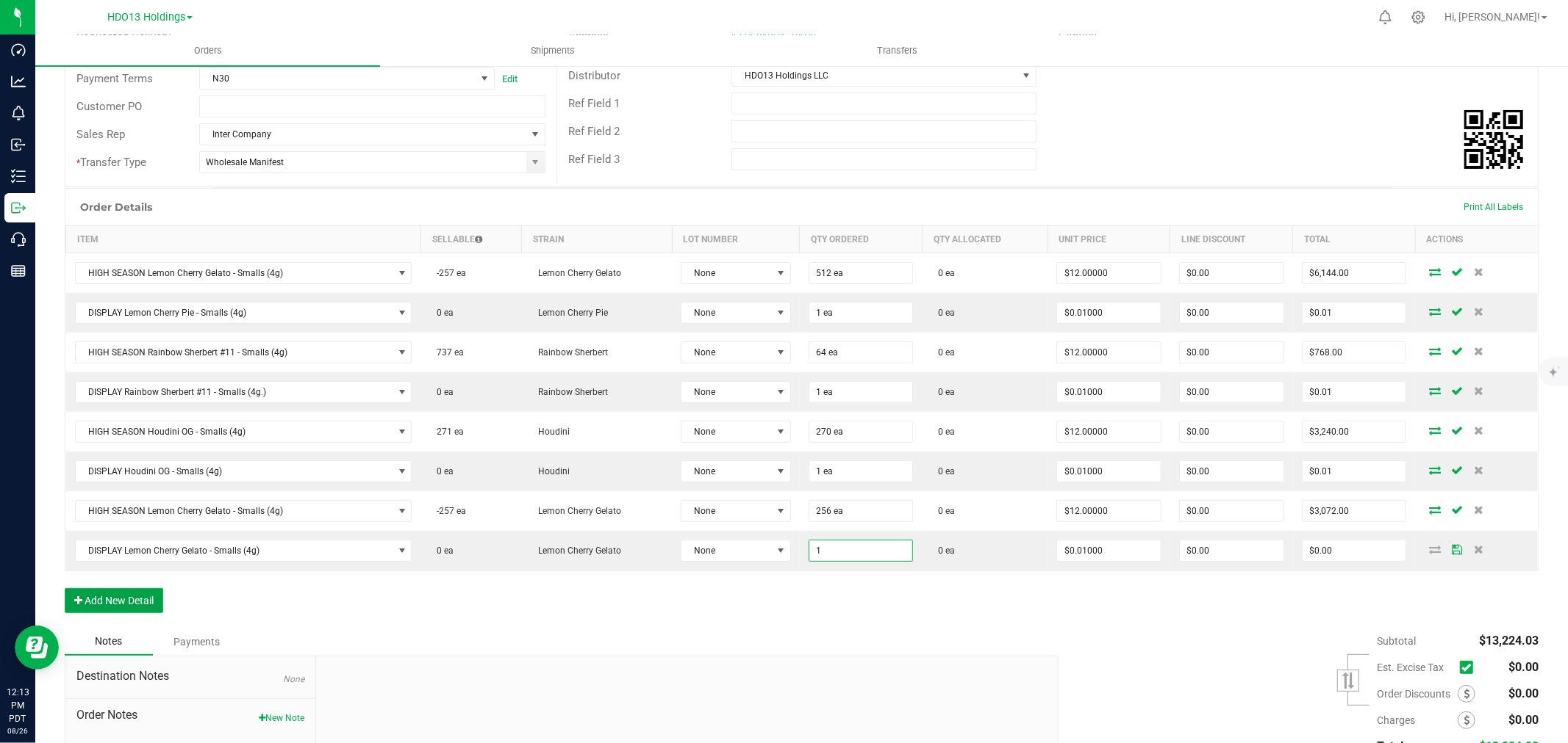
type input "1 ea"
type input "$0.01"
click at [115, 606] on button "Add New Detail" at bounding box center [114, 601] width 98 height 25
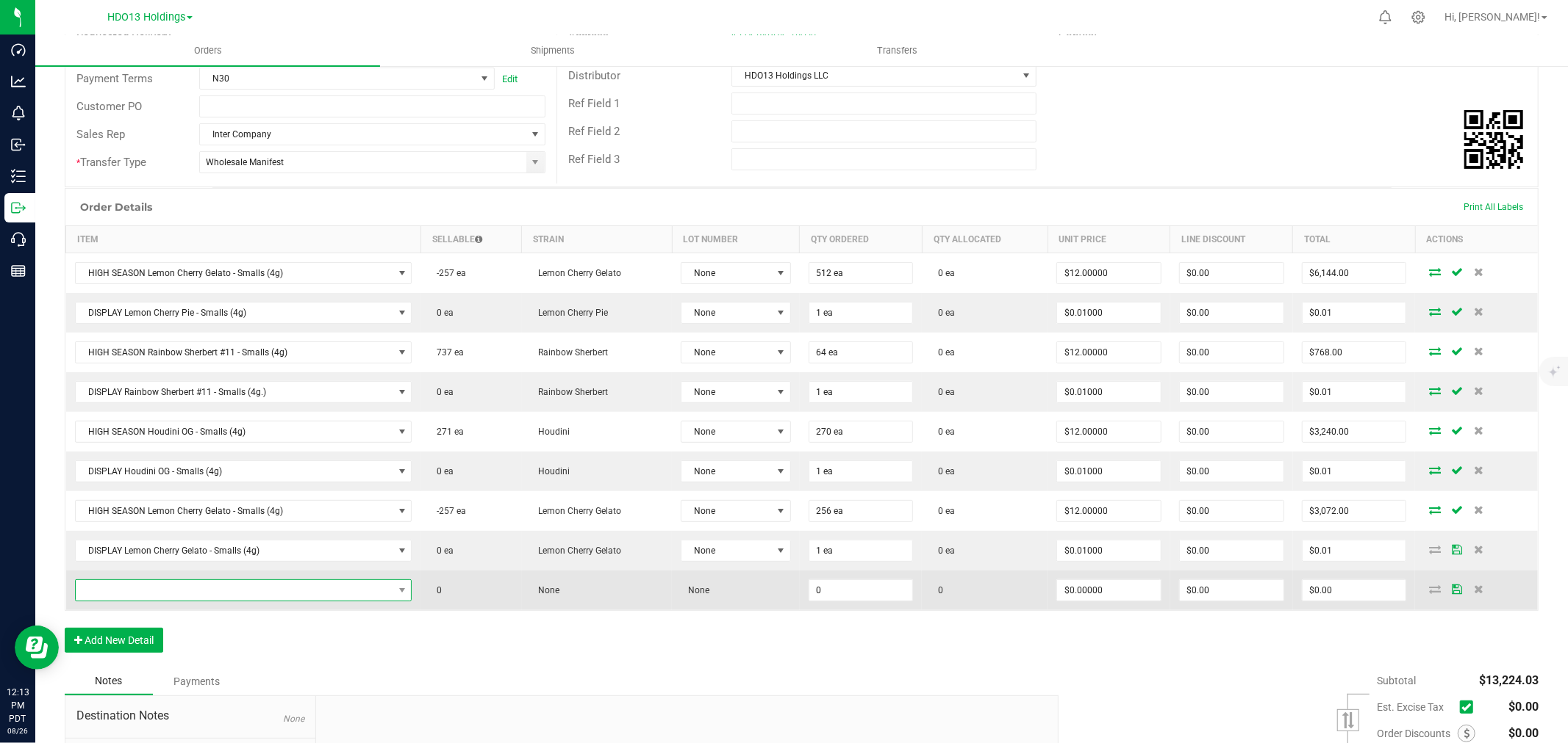
click at [119, 591] on span "NO DATA FOUND" at bounding box center [234, 590] width 318 height 20
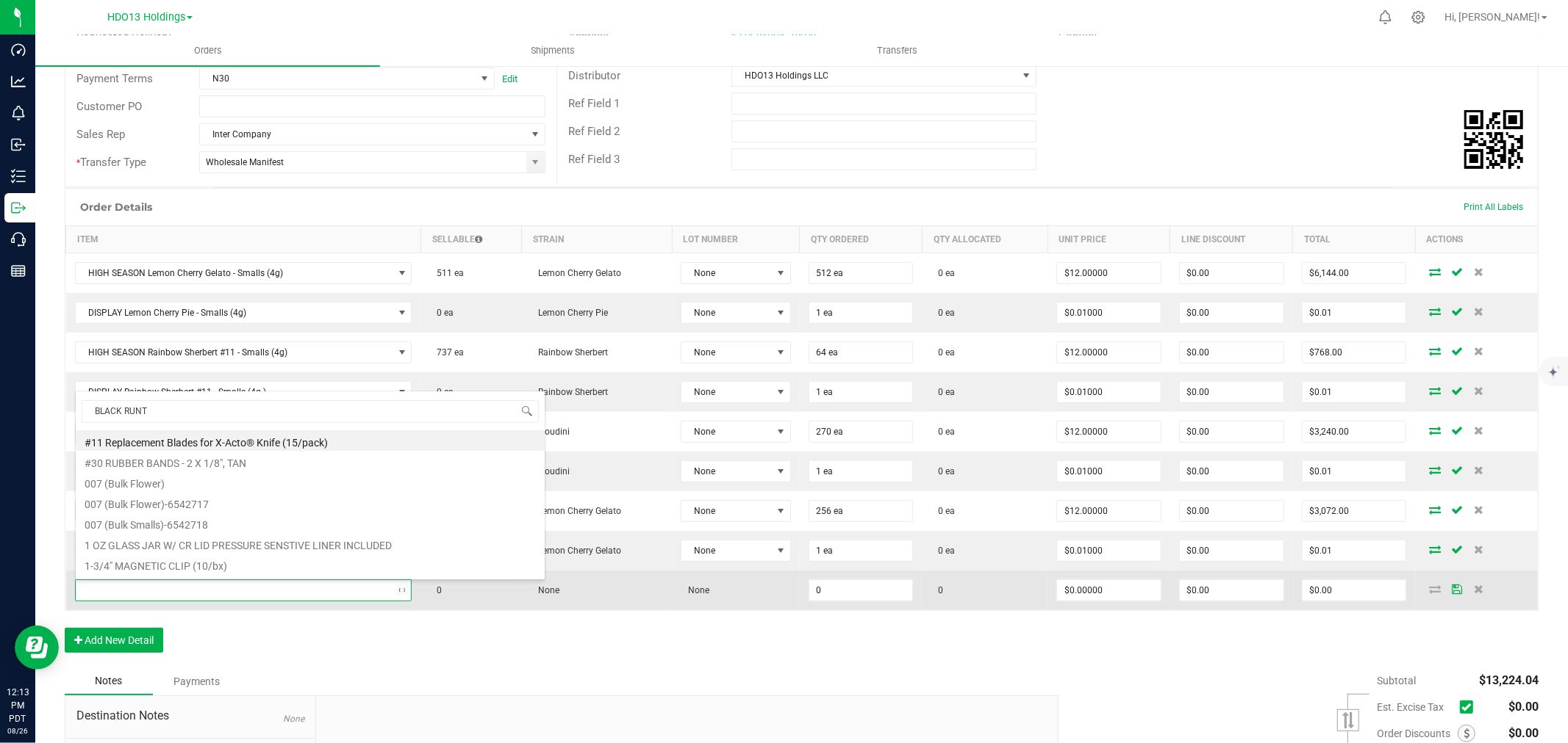
type input "BLACK [PERSON_NAME]"
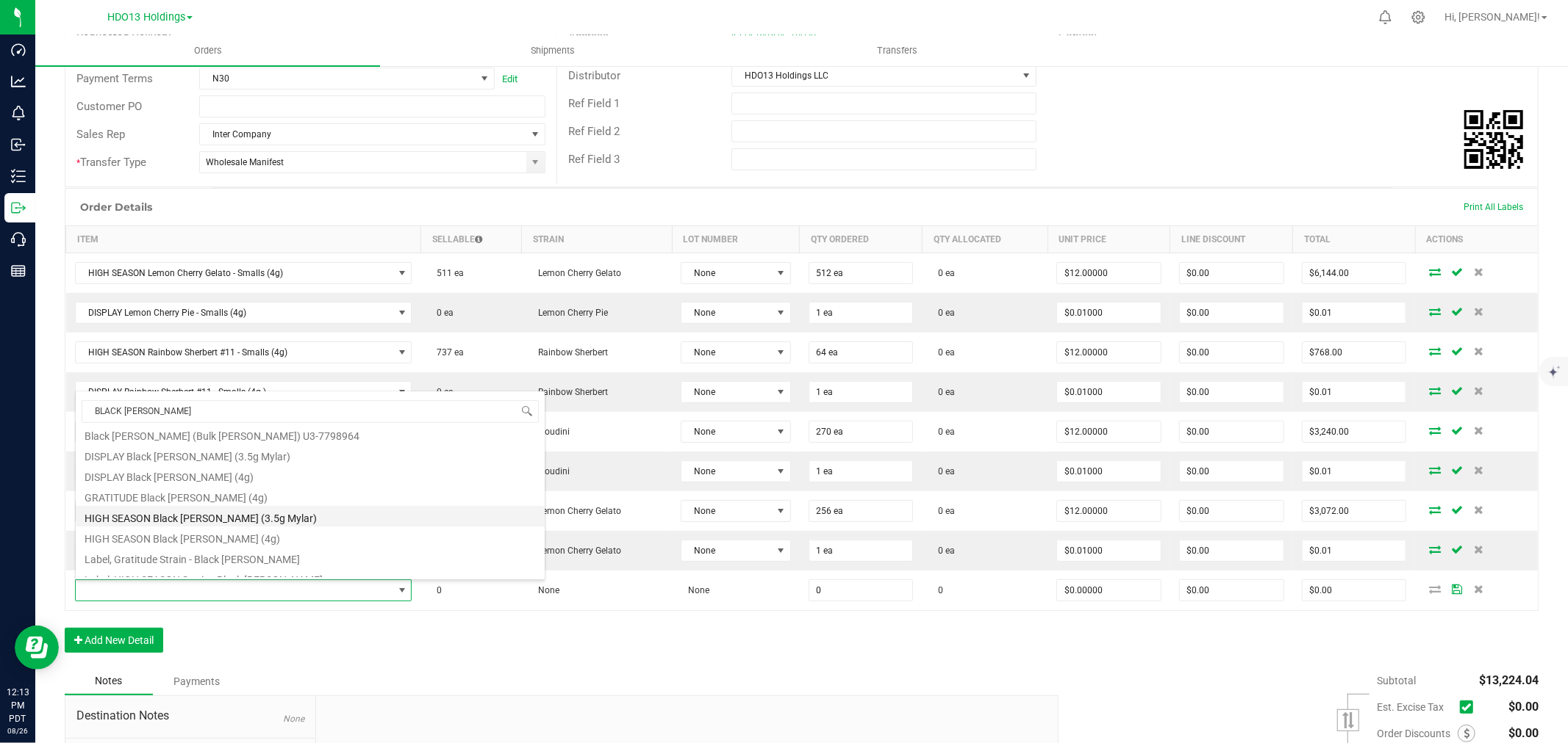
scroll to position [140, 0]
click at [253, 532] on li "HIGH SEASON Black [PERSON_NAME] (4g)" at bounding box center [310, 526] width 469 height 20
type input "0 ea"
type input "$12.00000"
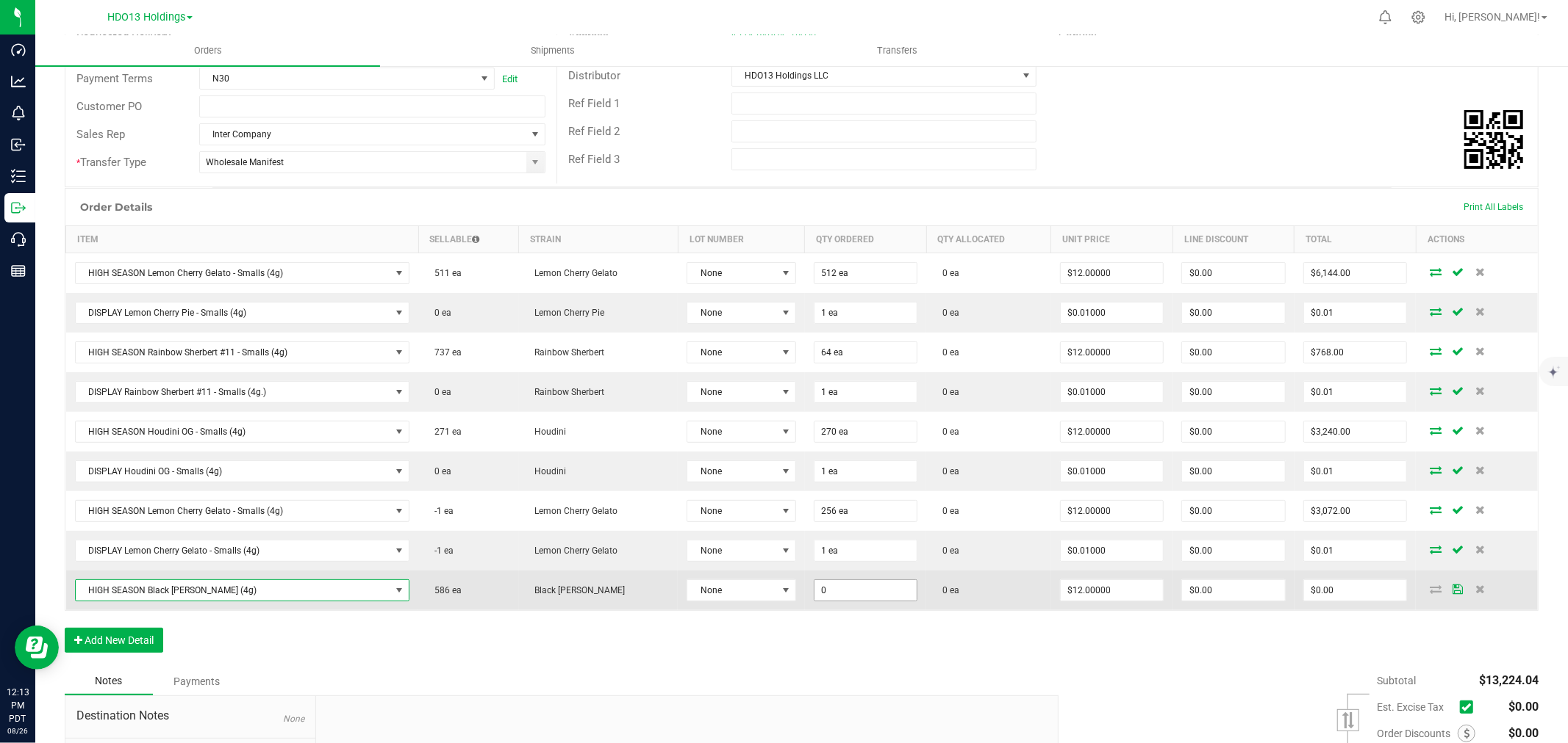
click at [825, 591] on input "0" at bounding box center [866, 590] width 103 height 20
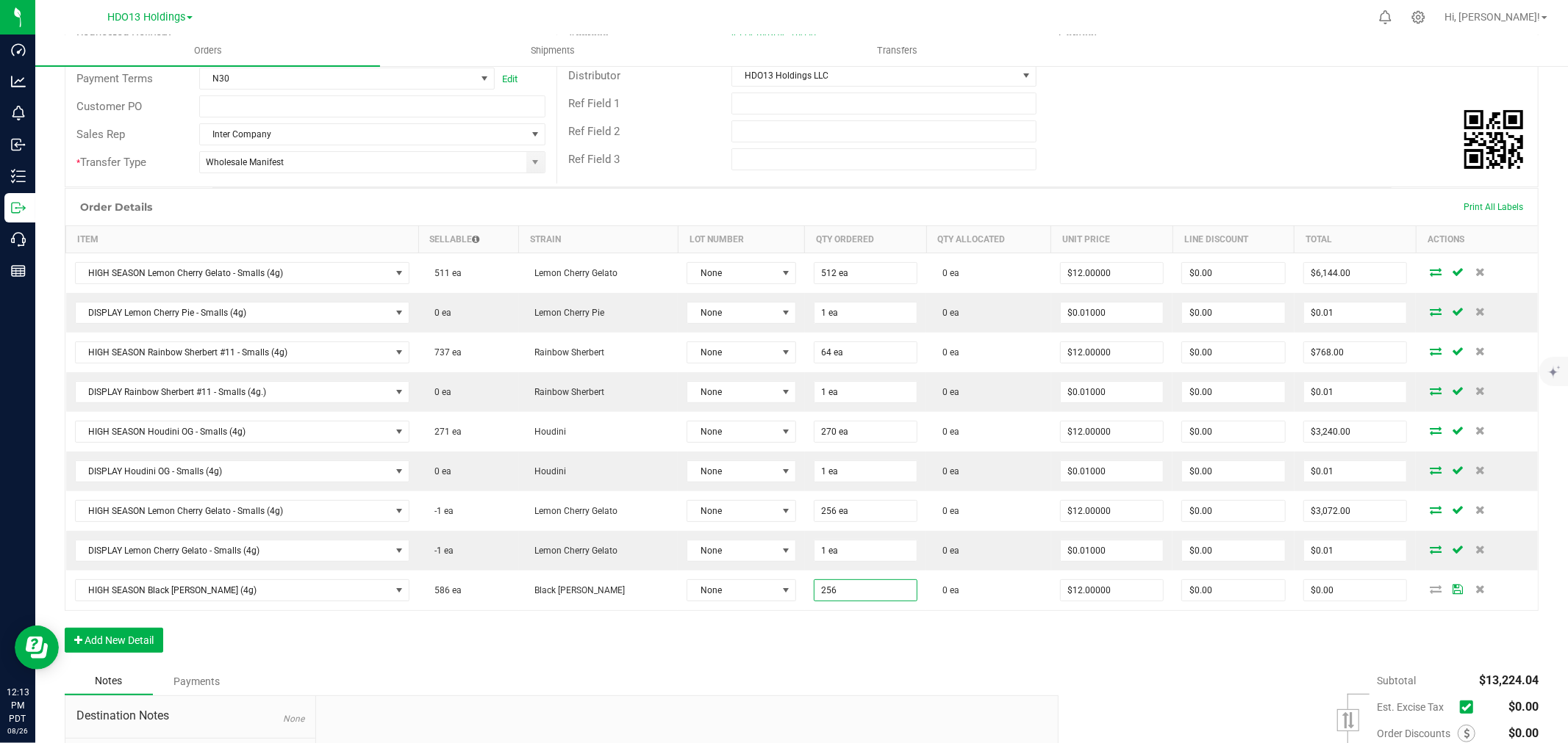
type input "256 ea"
type input "$3,072.00"
click at [874, 623] on div "Order Details Print All Labels Item Sellable Strain Lot Number Qty Ordered Qty …" at bounding box center [802, 428] width 1474 height 480
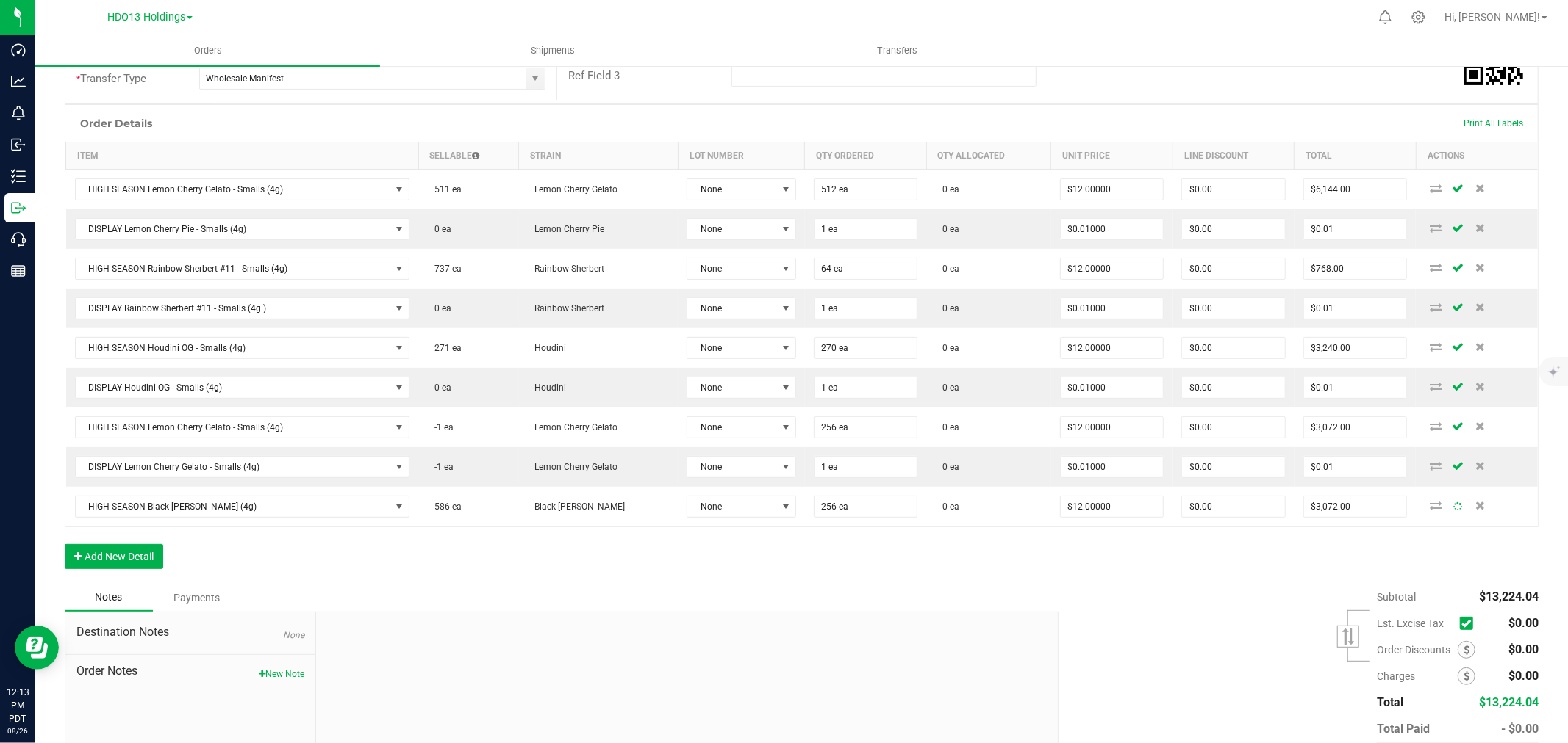
scroll to position [412, 0]
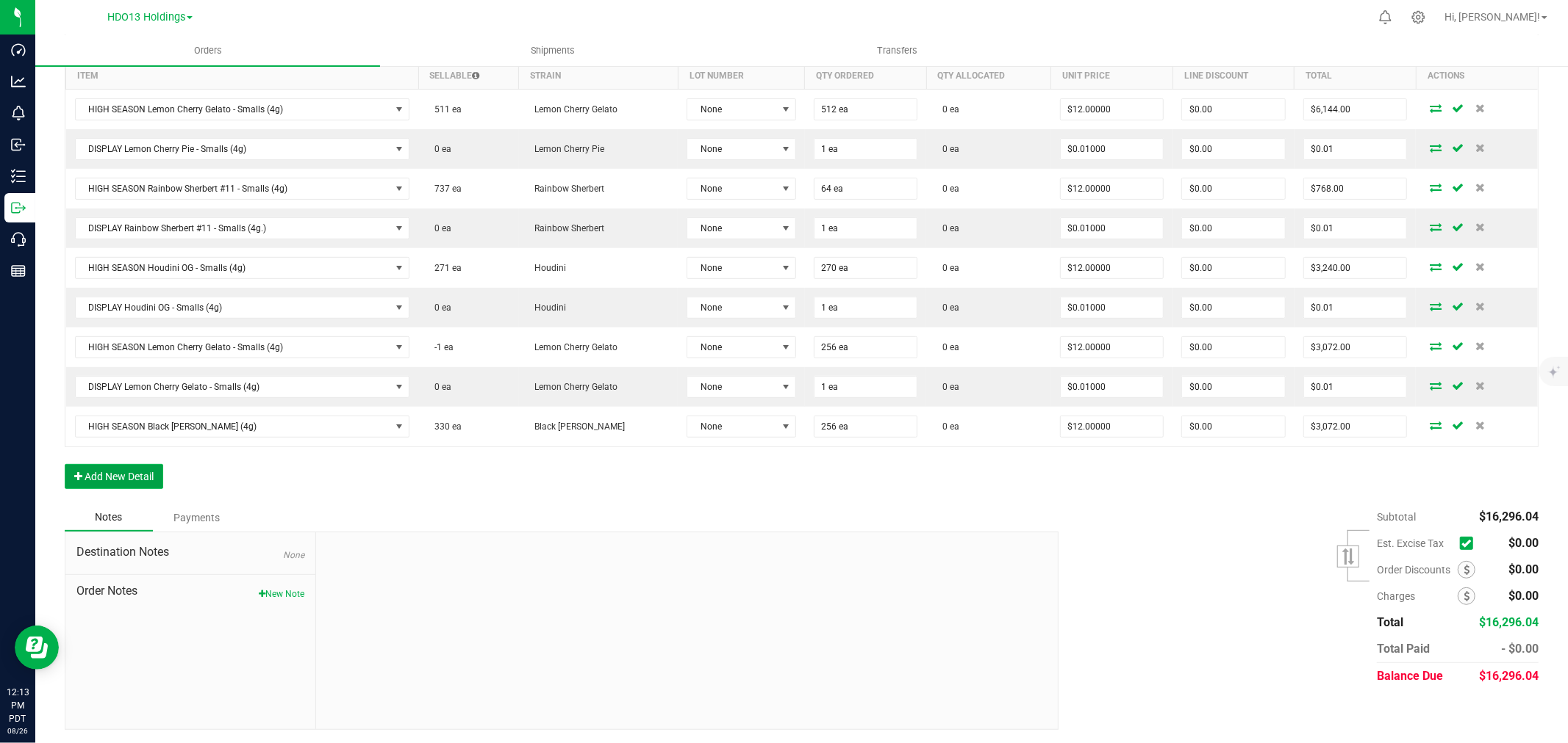
click at [148, 472] on button "Add New Detail" at bounding box center [114, 476] width 98 height 25
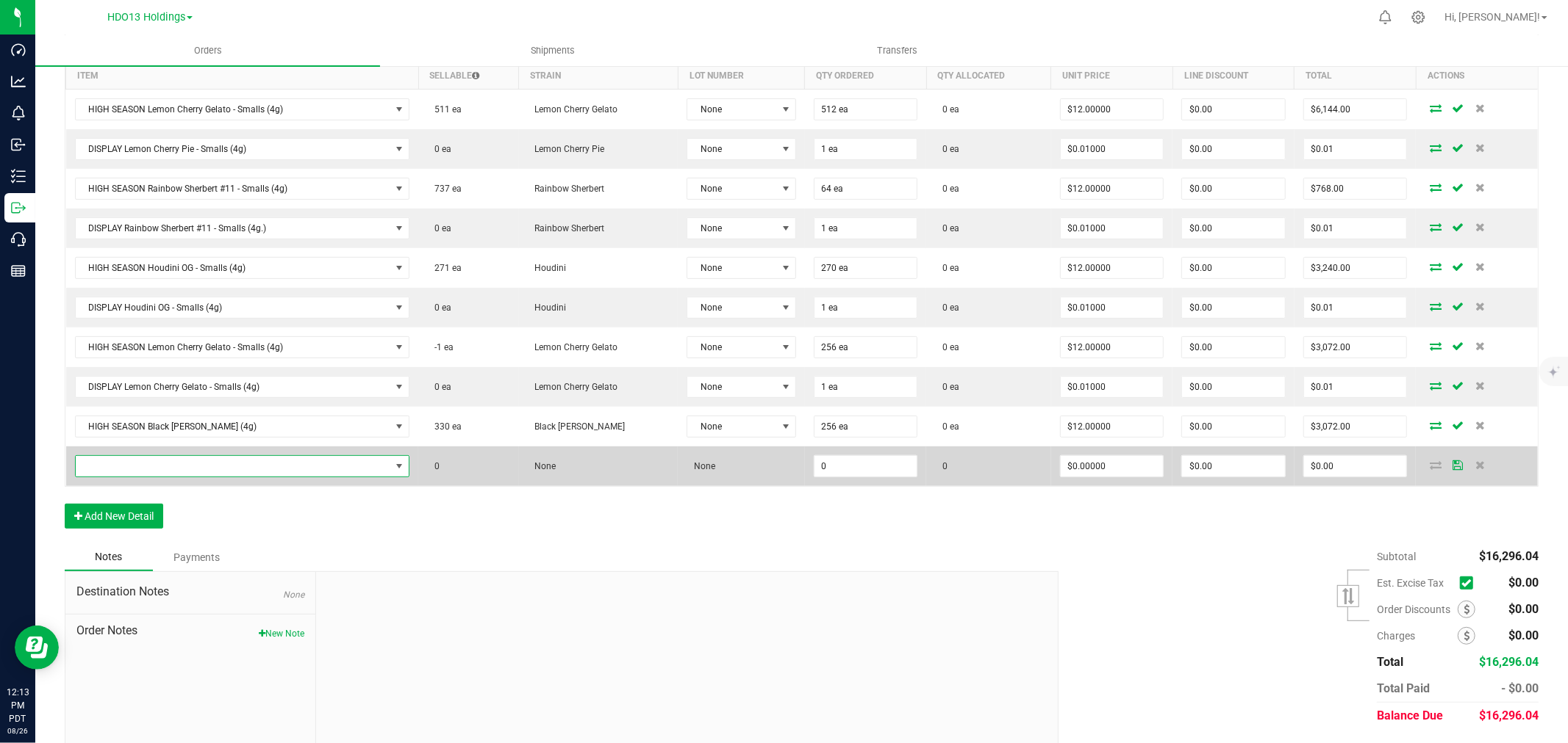
click at [151, 467] on span "NO DATA FOUND" at bounding box center [233, 466] width 315 height 20
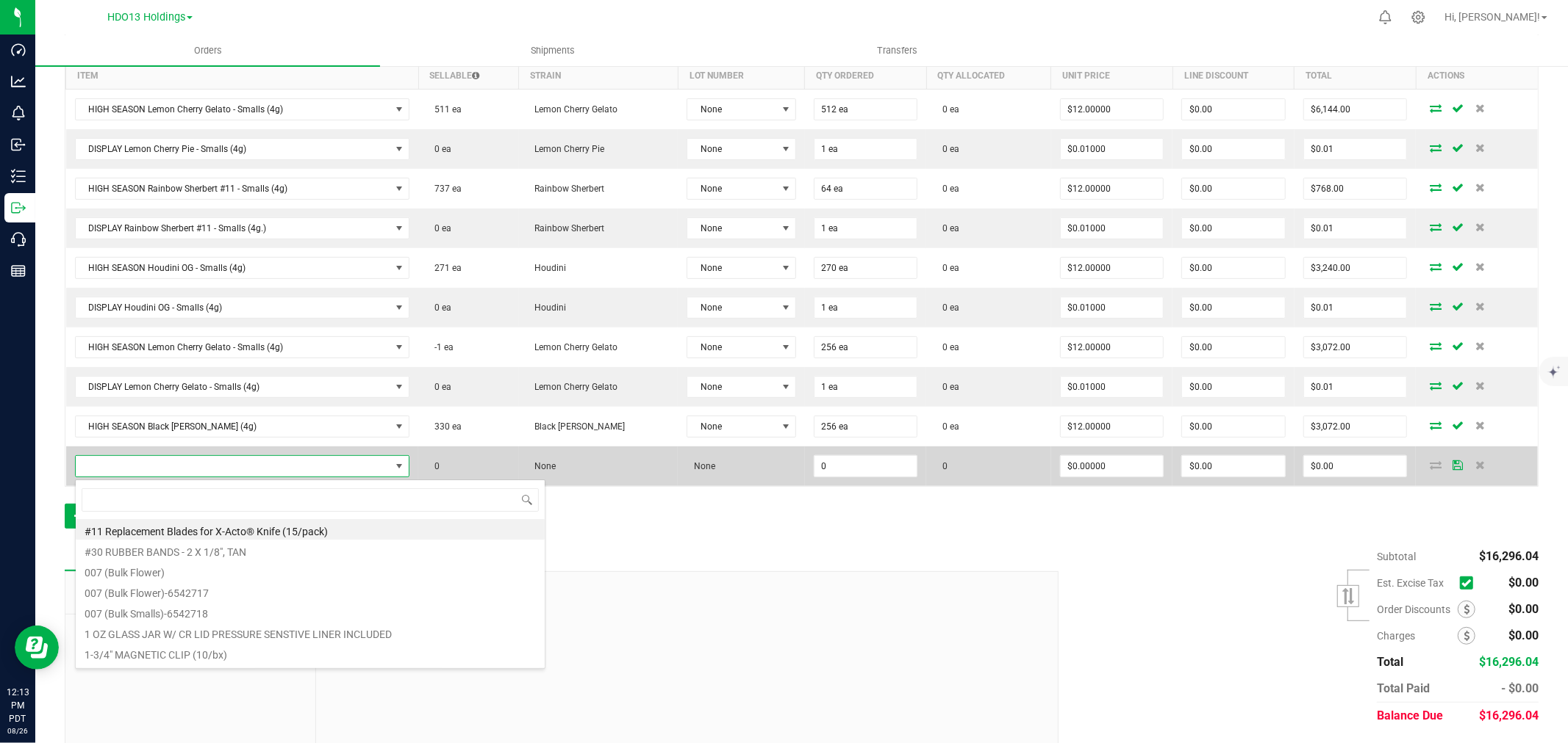
scroll to position [22, 328]
type input "BLACK [PERSON_NAME]"
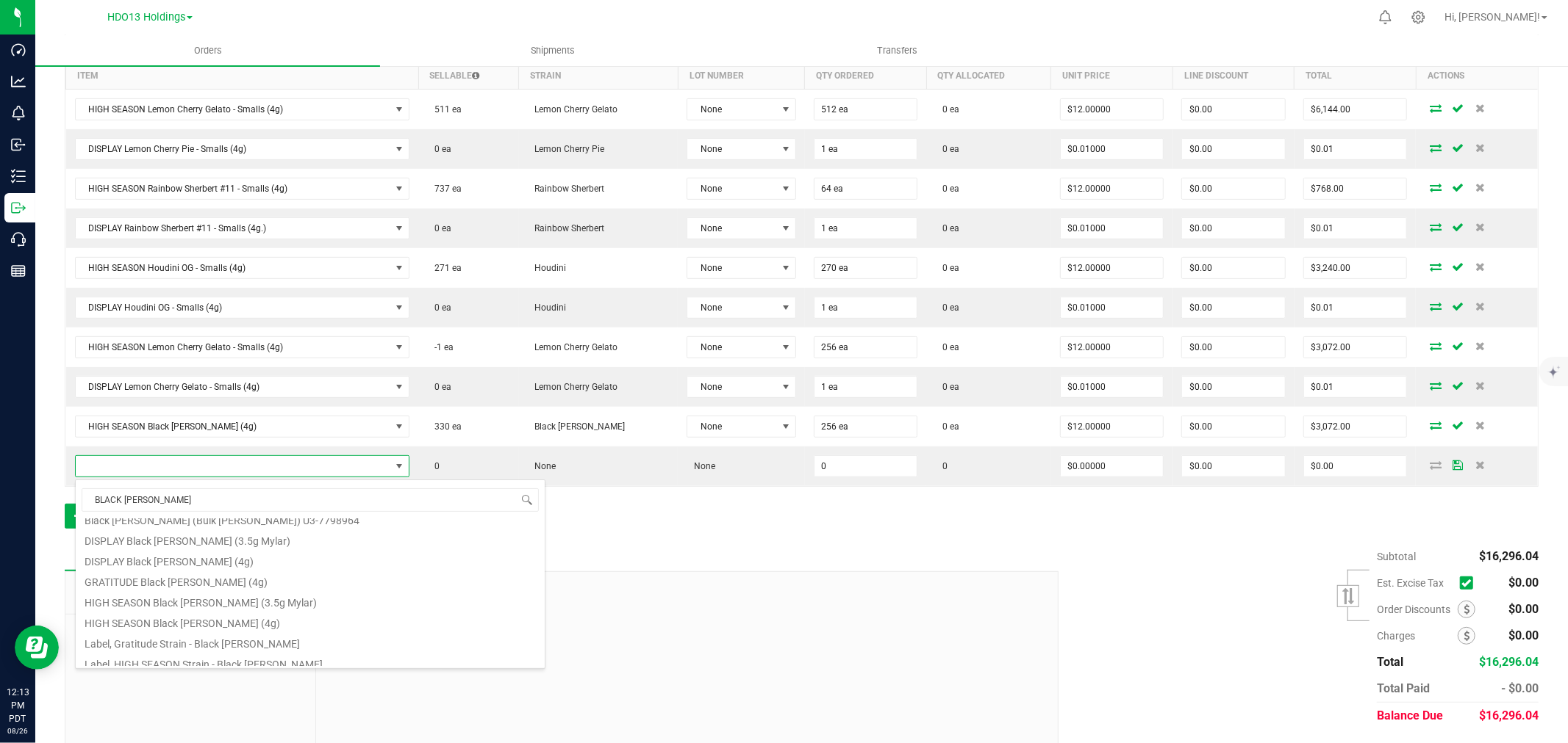
scroll to position [141, 0]
click at [247, 546] on li "DISPLAY Black [PERSON_NAME] (4g)" at bounding box center [310, 552] width 469 height 20
type input "0 ea"
type input "$0.01000"
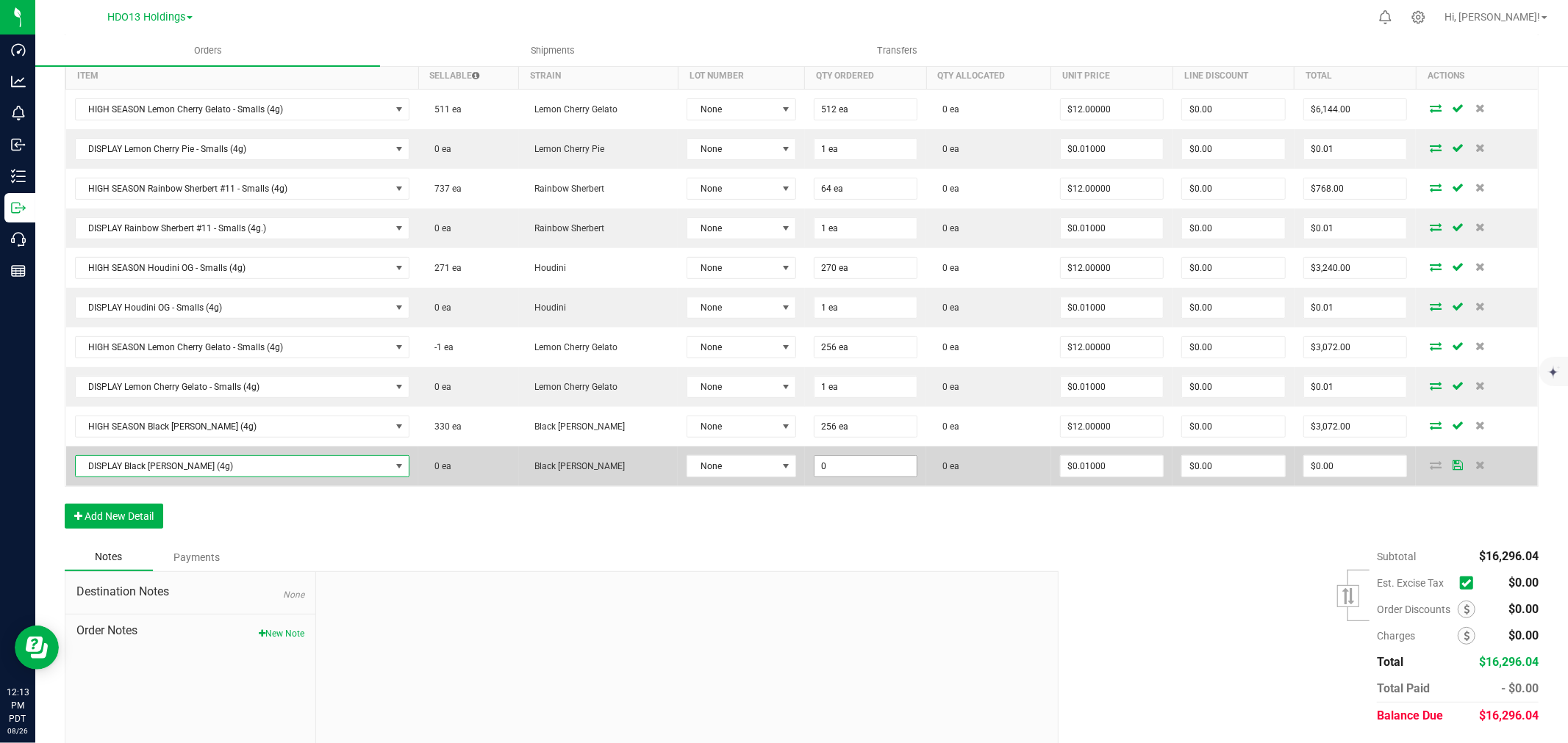
click at [857, 460] on input "0" at bounding box center [866, 466] width 103 height 20
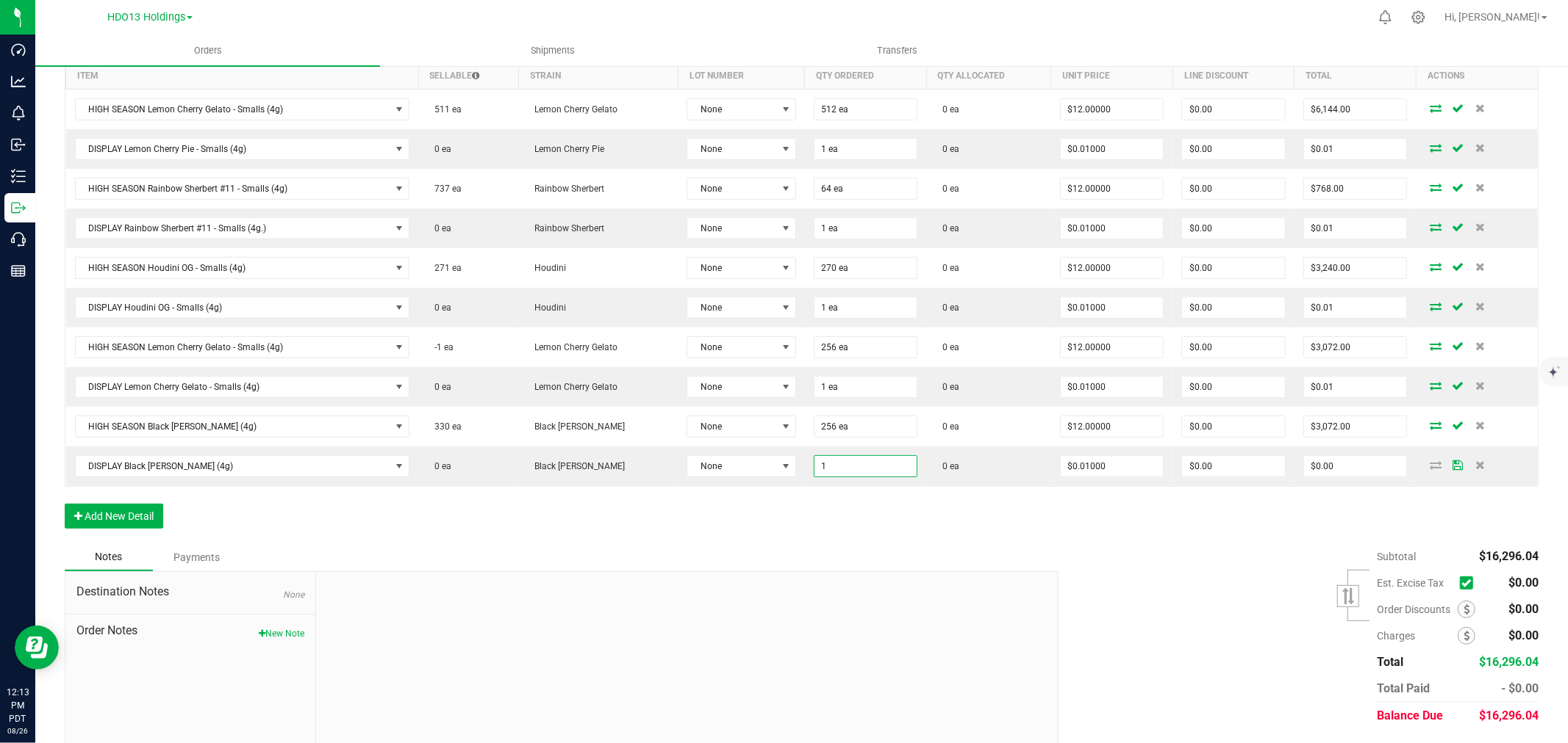
type input "1 ea"
type input "$0.01"
drag, startPoint x: 555, startPoint y: 525, endPoint x: 245, endPoint y: 525, distance: 310.0
click at [557, 525] on div "Order Details Print All Labels Item Sellable Strain Lot Number Qty Ordered Qty …" at bounding box center [802, 284] width 1474 height 520
click at [88, 517] on button "Add New Detail" at bounding box center [114, 516] width 98 height 25
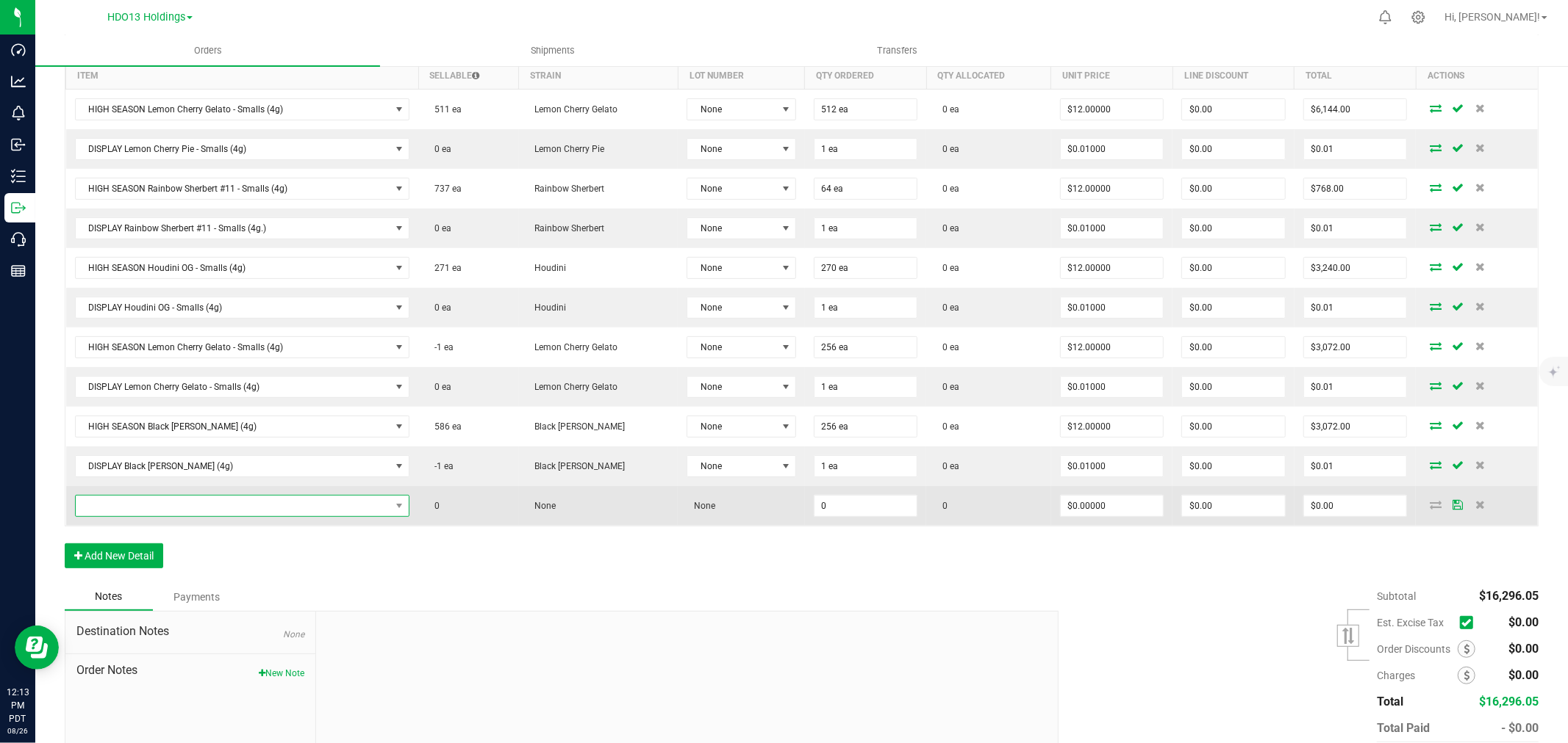
click at [115, 502] on span "NO DATA FOUND" at bounding box center [233, 506] width 315 height 20
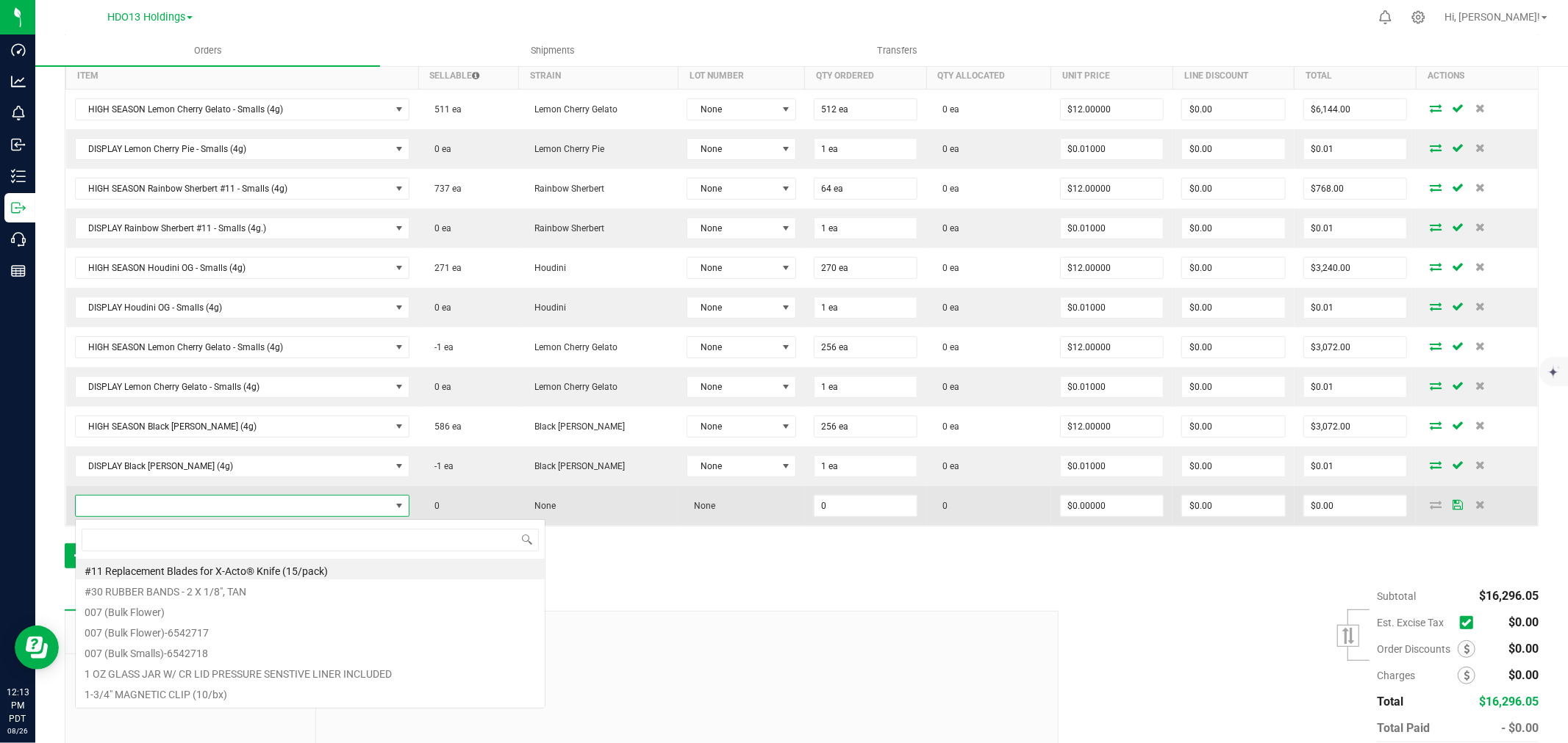
scroll to position [22, 328]
type input "CHERRY BOMB"
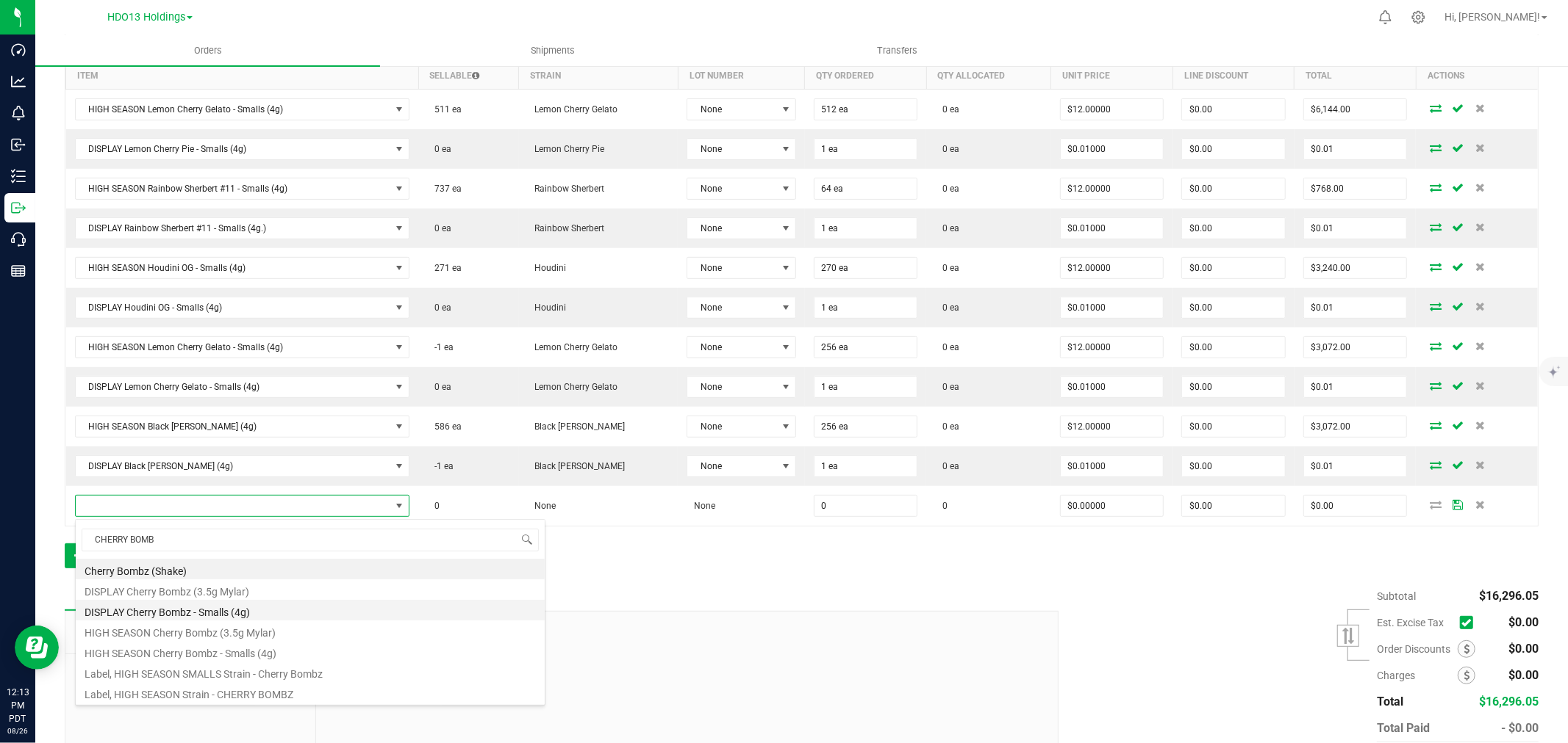
click at [241, 604] on li "DISPLAY Cherry Bombz - Smalls (4g)" at bounding box center [310, 610] width 469 height 20
type input "0 ea"
type input "$0.01000"
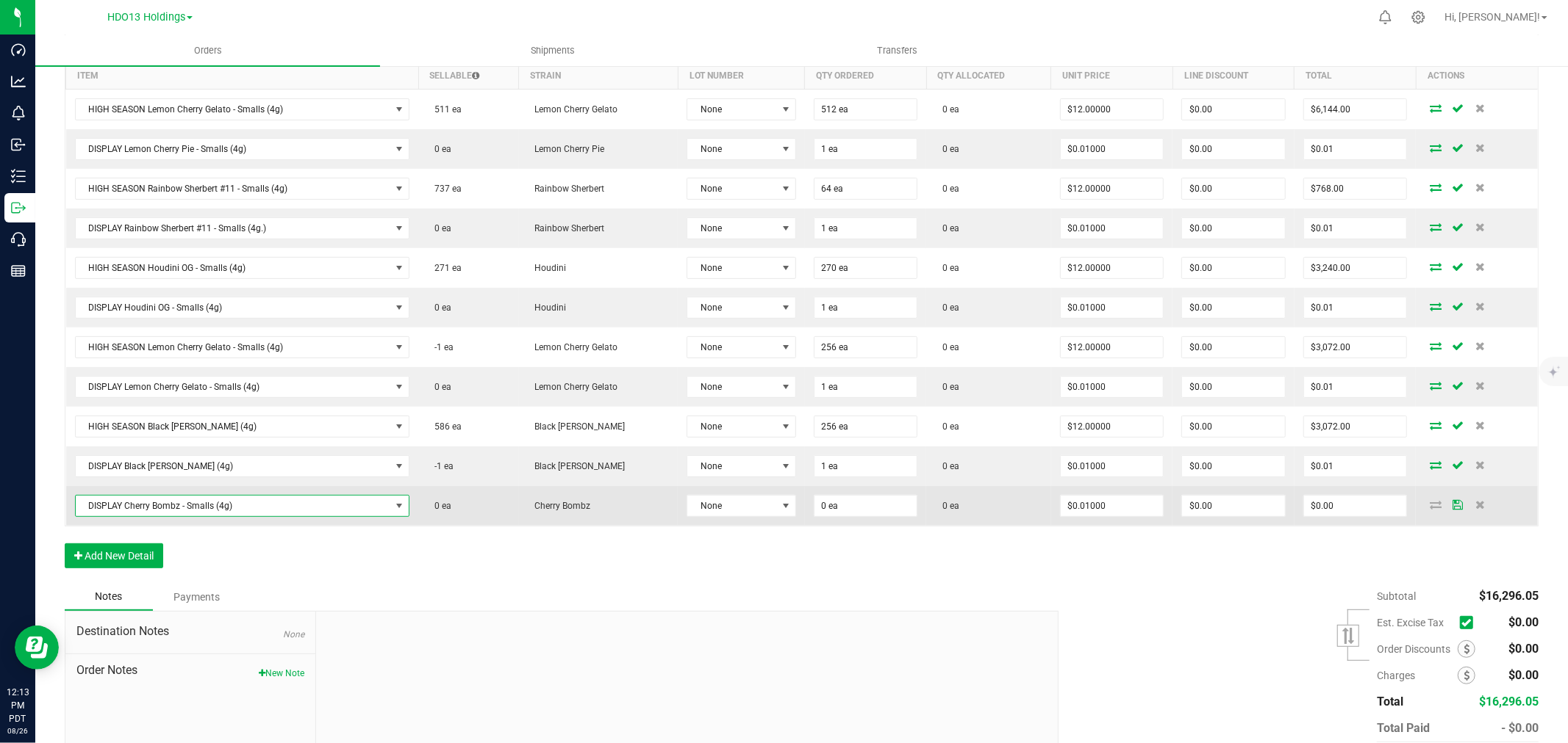
click at [215, 507] on span "DISPLAY Cherry Bombz - Smalls (4g)" at bounding box center [233, 506] width 315 height 20
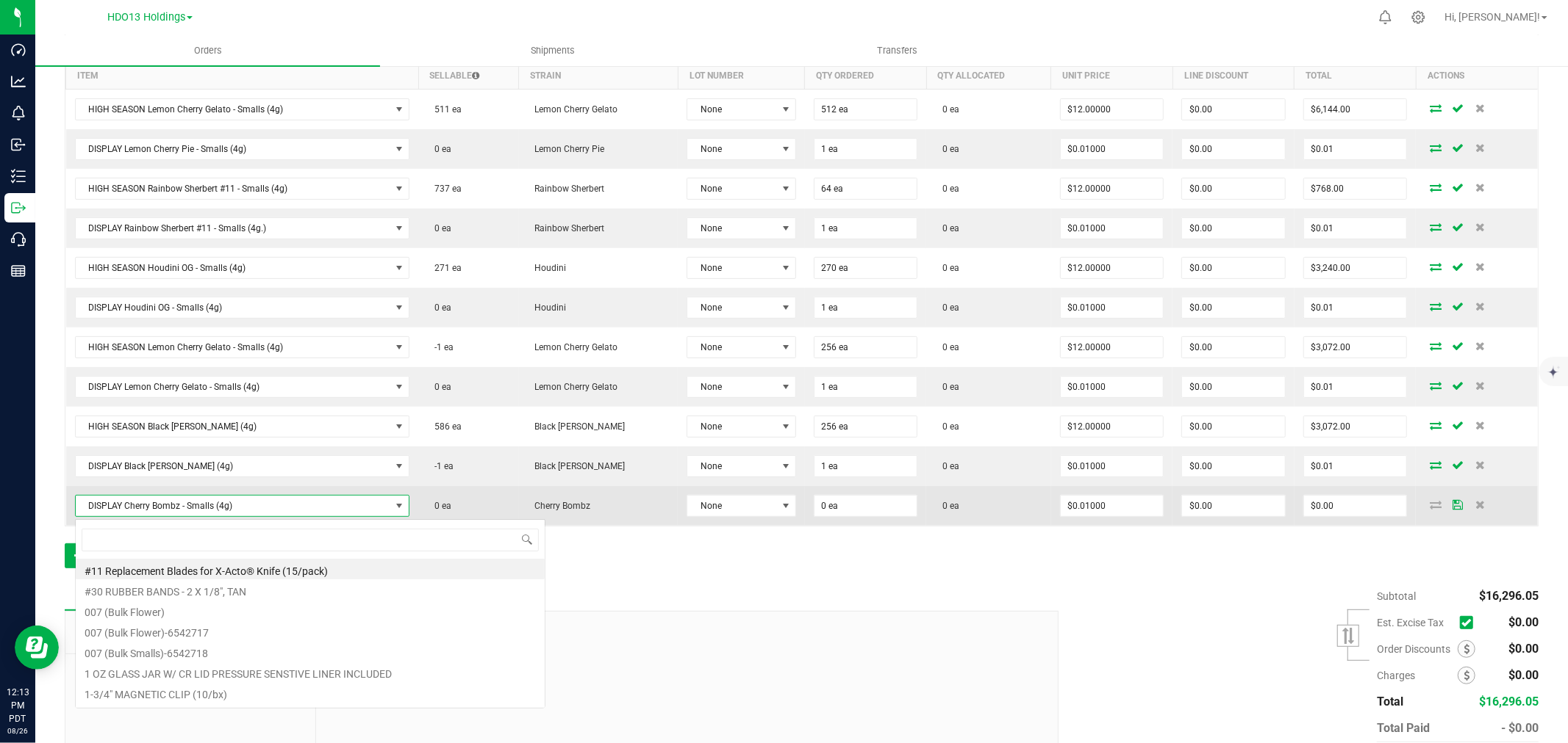
scroll to position [22, 332]
type input "CHERRY BOMBZ"
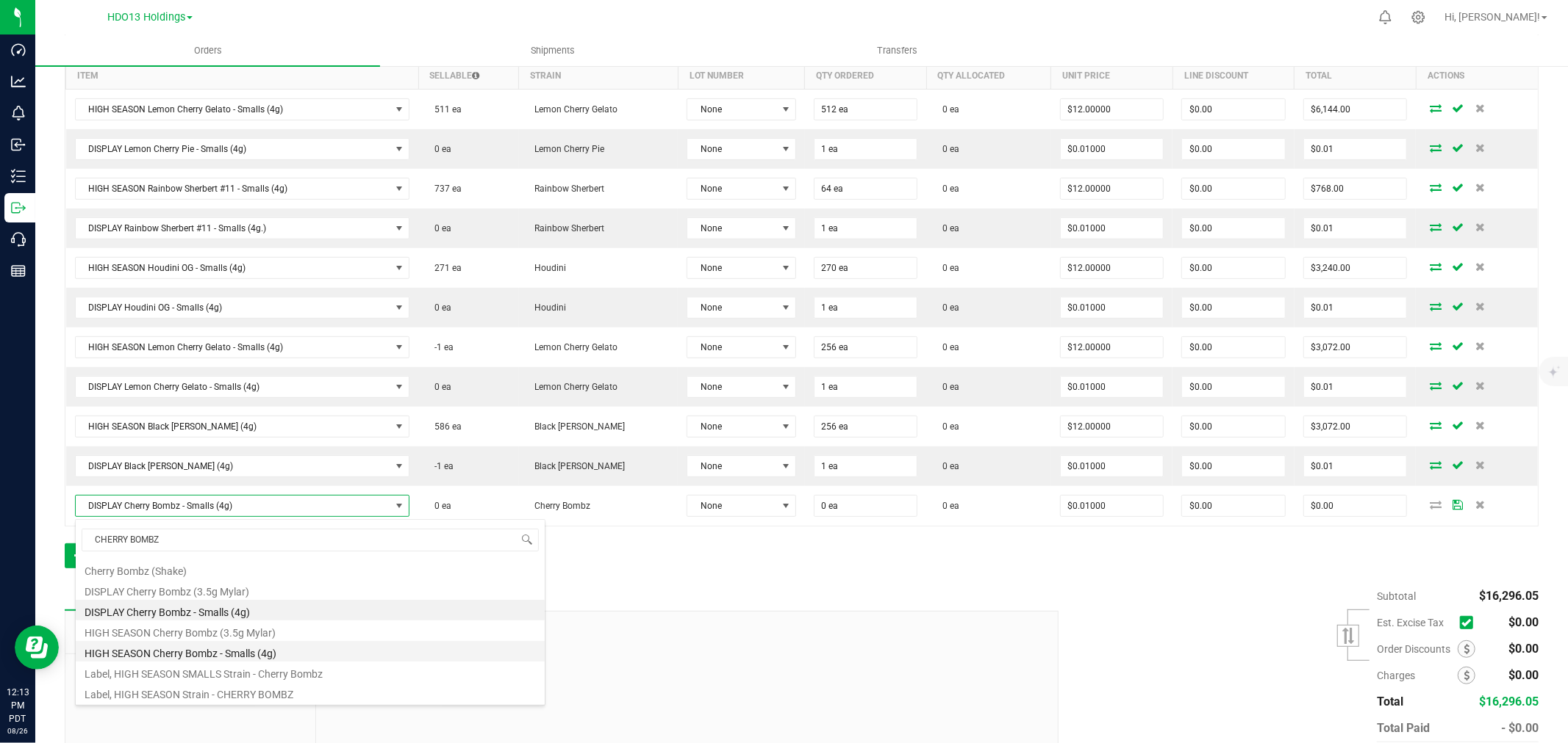
click at [262, 658] on li "HIGH SEASON Cherry Bombz - Smalls (4g)" at bounding box center [310, 651] width 469 height 20
type input "$12.00000"
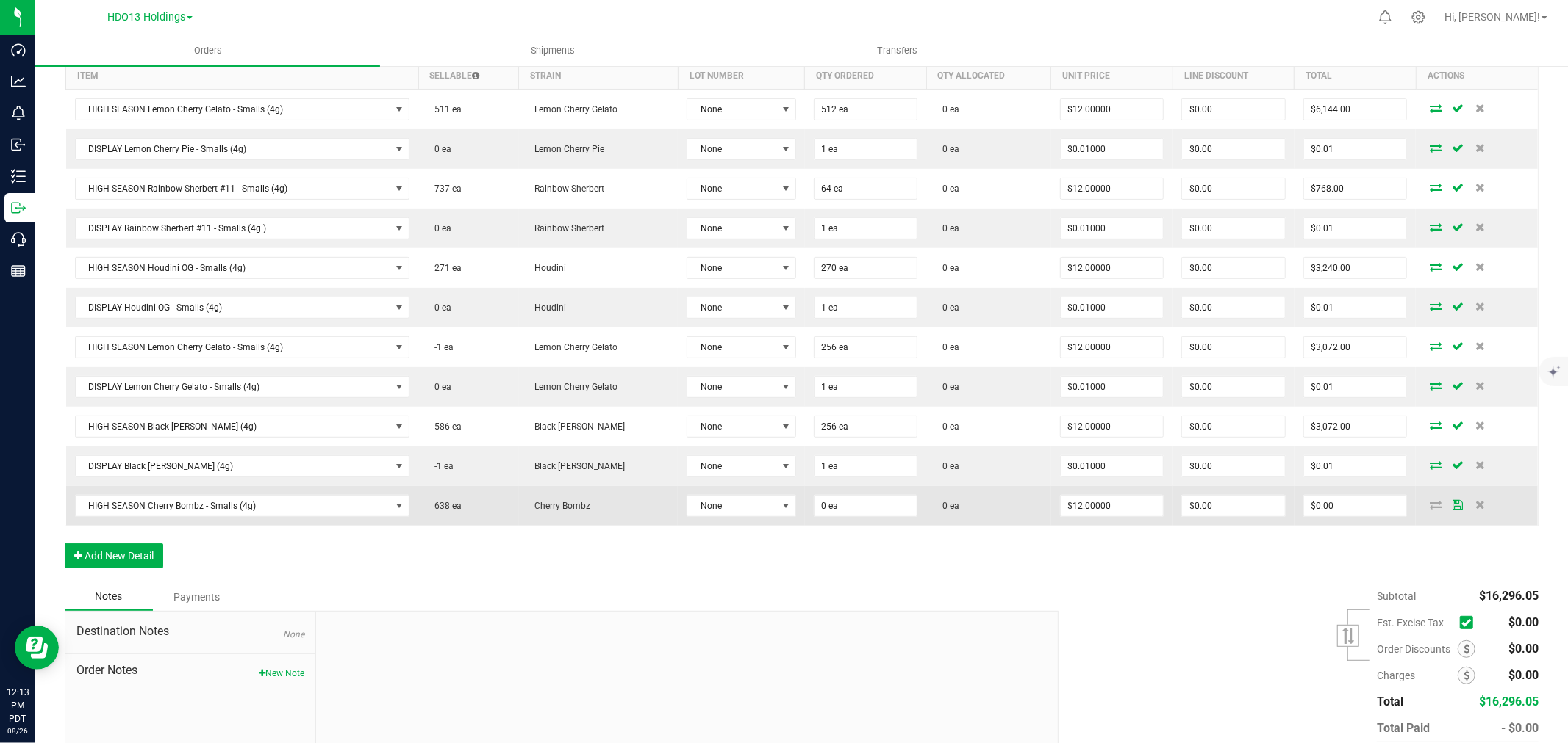
click at [780, 494] on td "None" at bounding box center [741, 506] width 126 height 39
click at [831, 508] on input "0" at bounding box center [866, 506] width 103 height 20
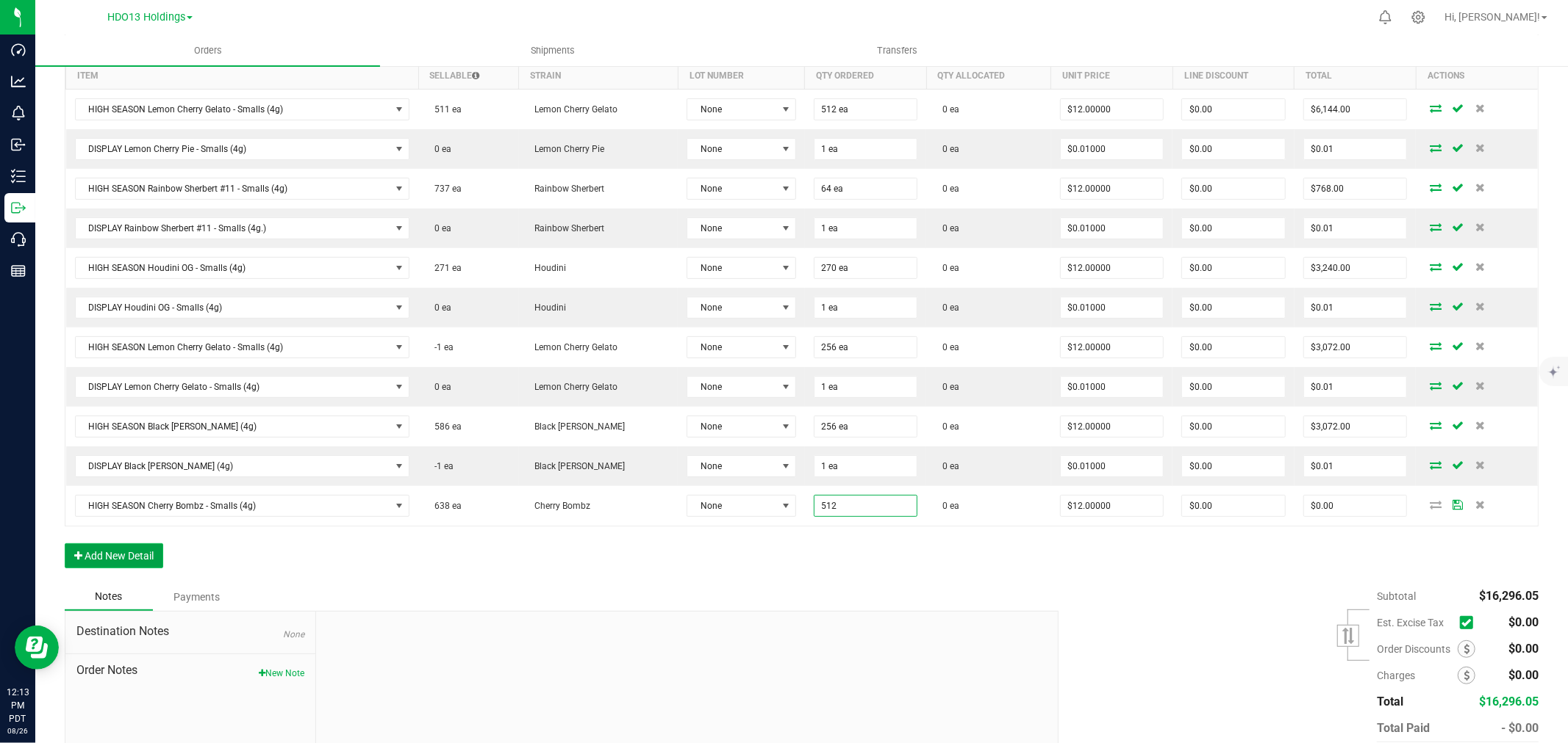
type input "512 ea"
type input "$6,144.00"
click at [151, 547] on button "Add New Detail" at bounding box center [114, 556] width 98 height 25
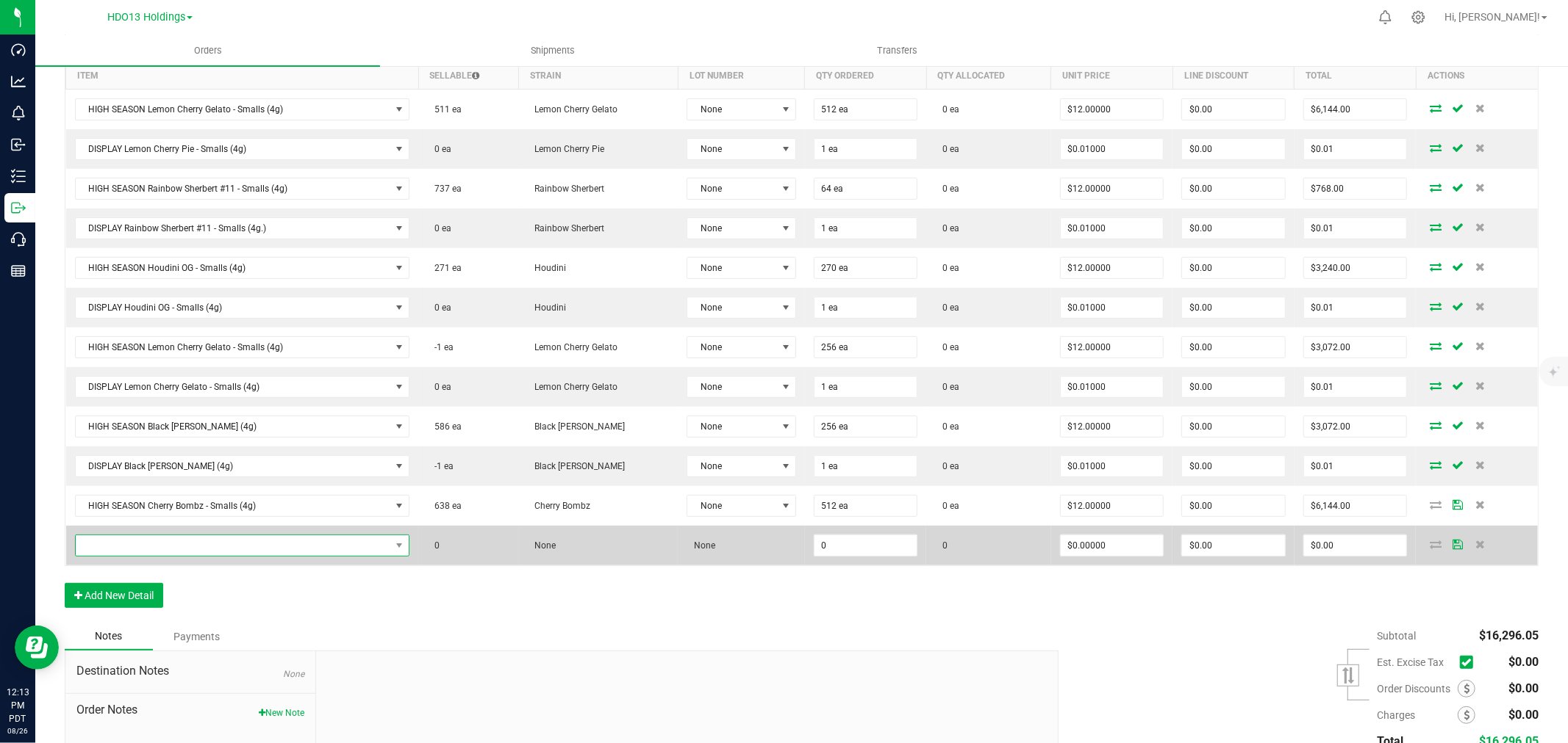
click at [164, 547] on span "NO DATA FOUND" at bounding box center [233, 545] width 315 height 20
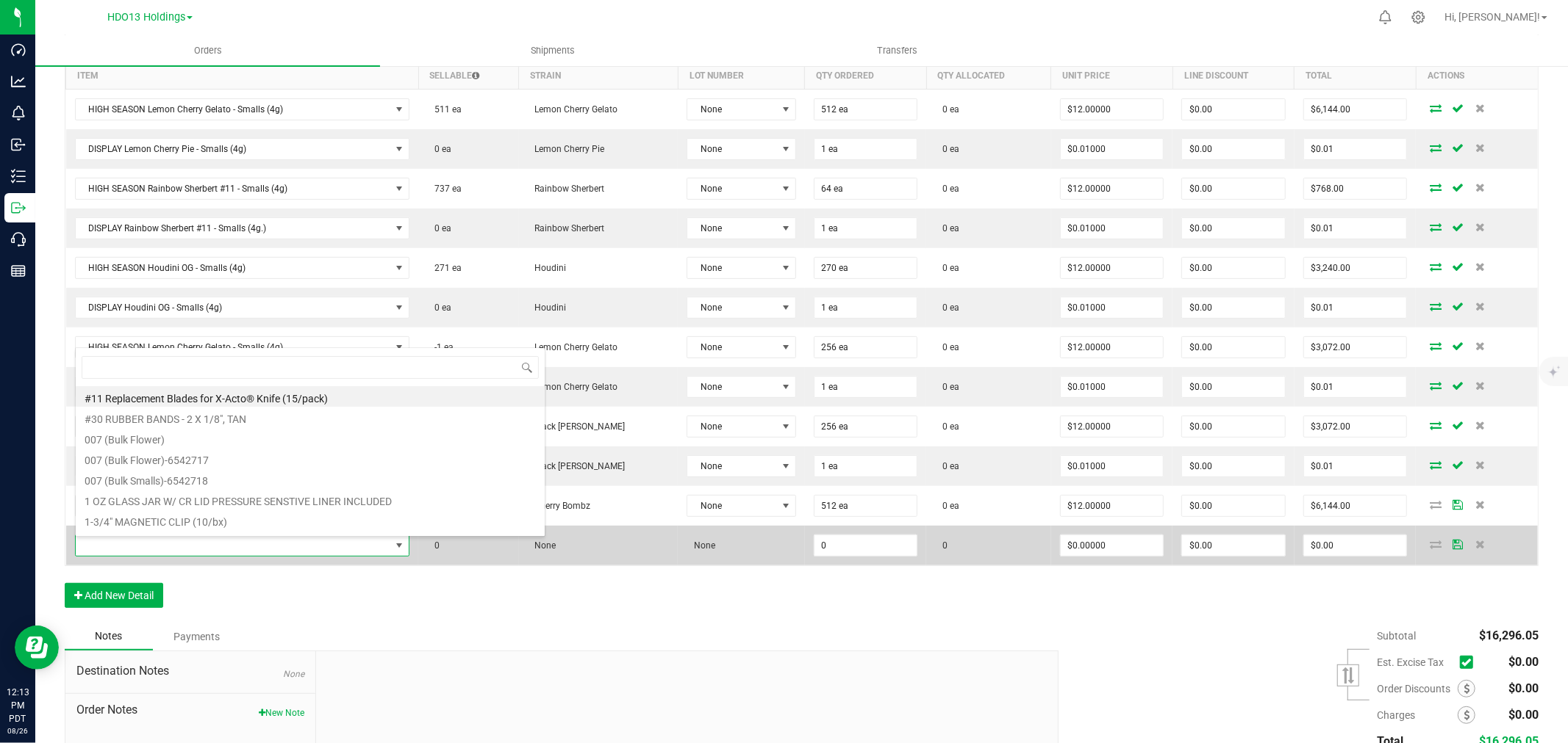
scroll to position [22, 328]
type input "CHERRY BOMB"
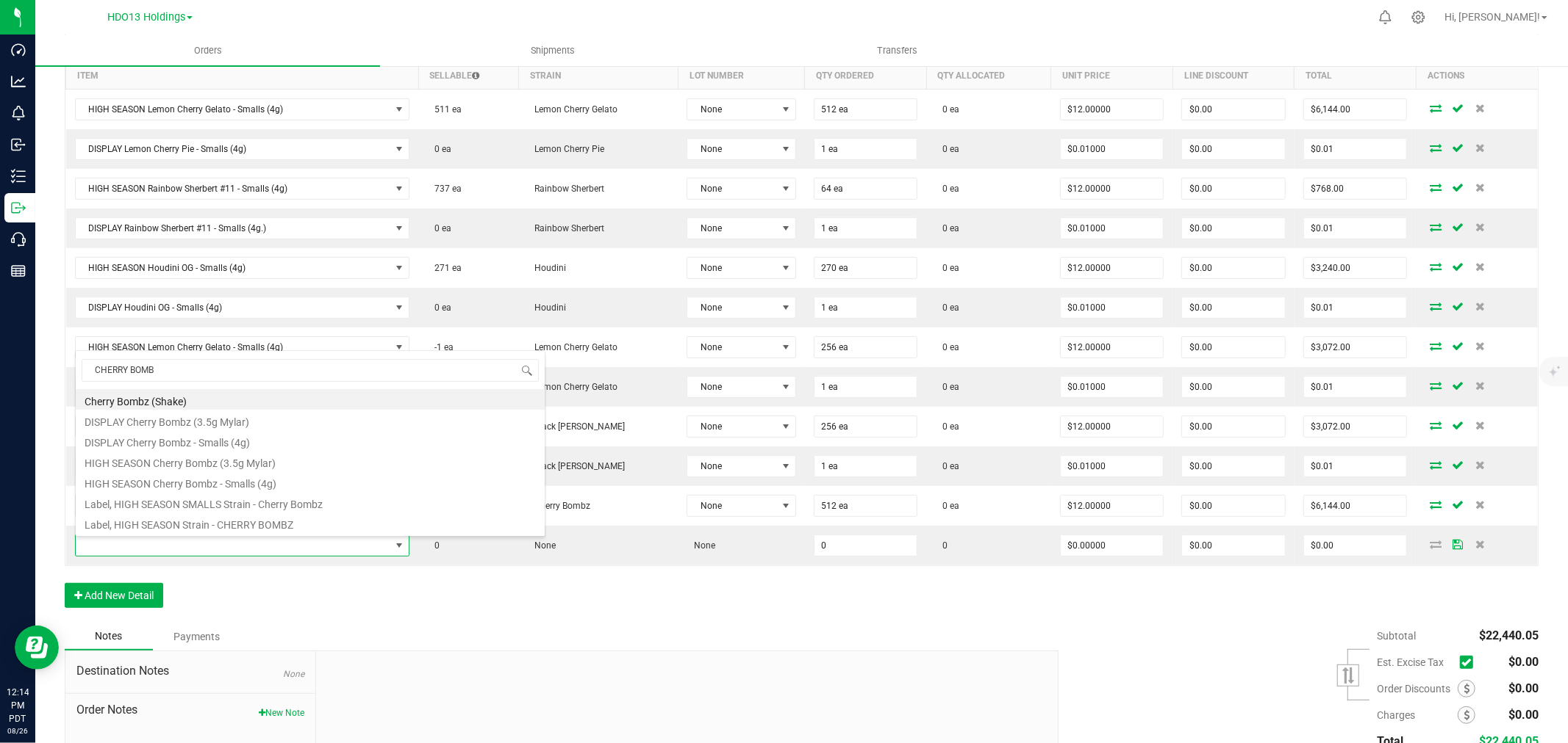
click at [180, 524] on li "Label, HIGH SEASON Strain - CHERRY BOMBZ" at bounding box center [310, 523] width 469 height 20
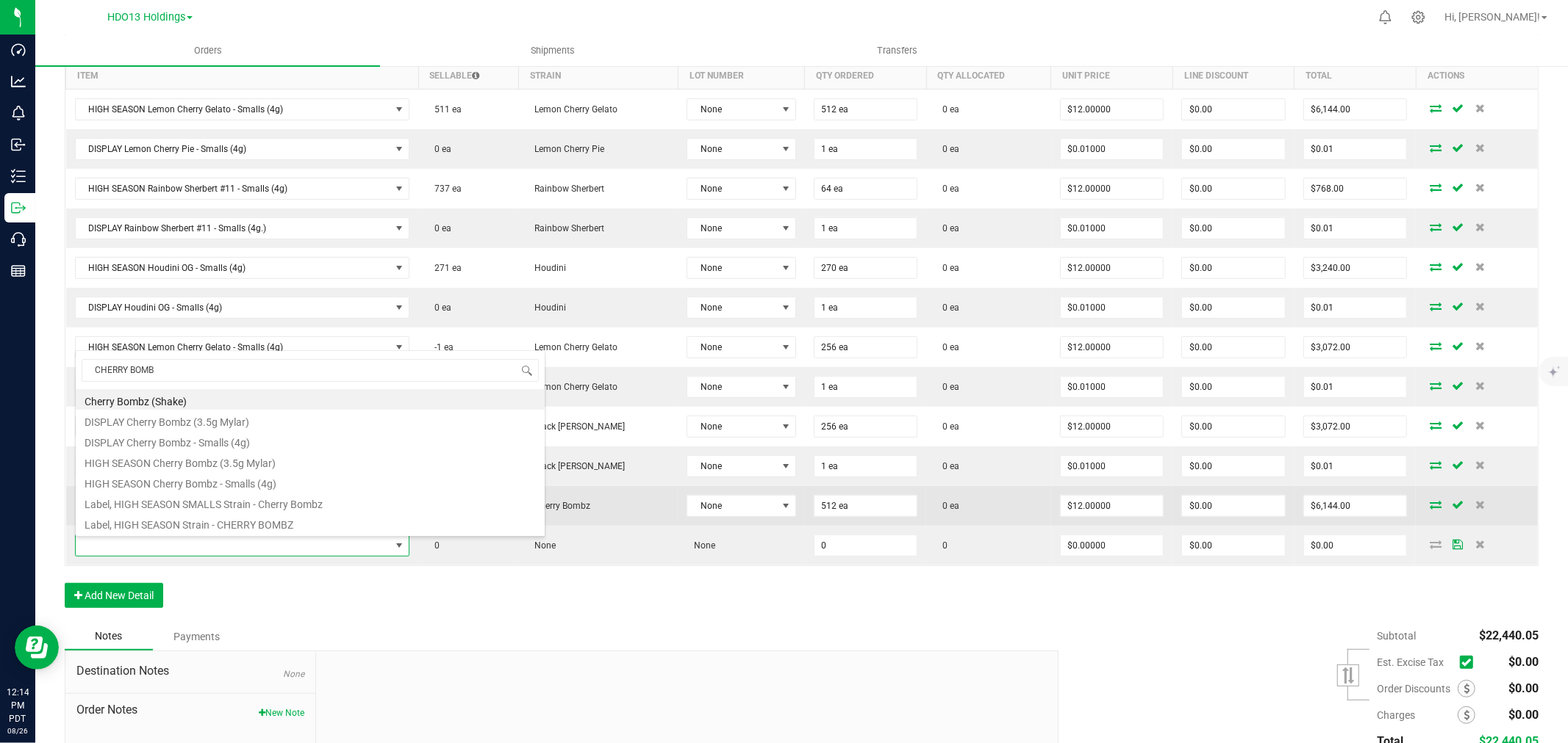
type input "0 ea"
type input "$0.18000"
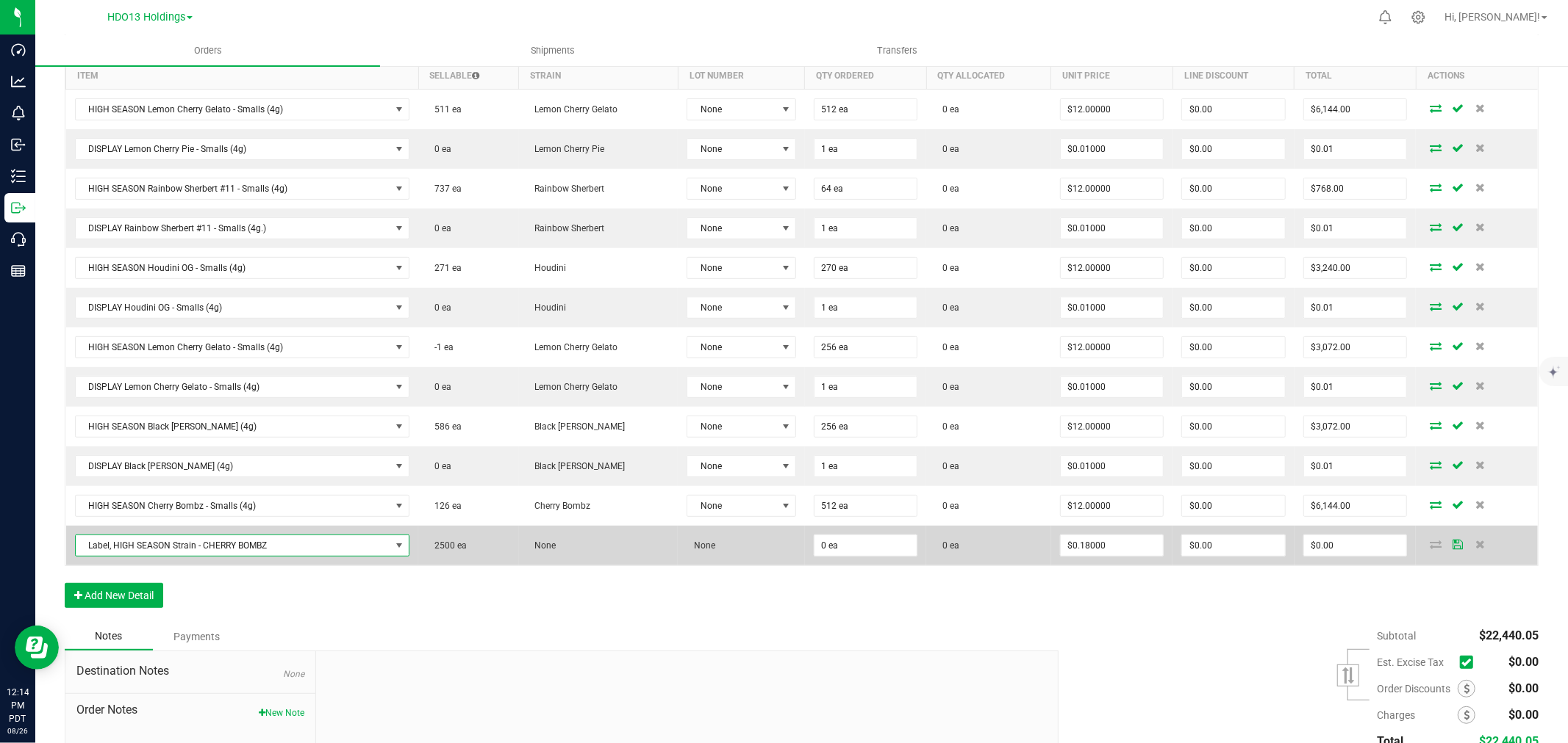
click at [219, 552] on span "Label, HIGH SEASON Strain - CHERRY BOMBZ" at bounding box center [233, 545] width 315 height 20
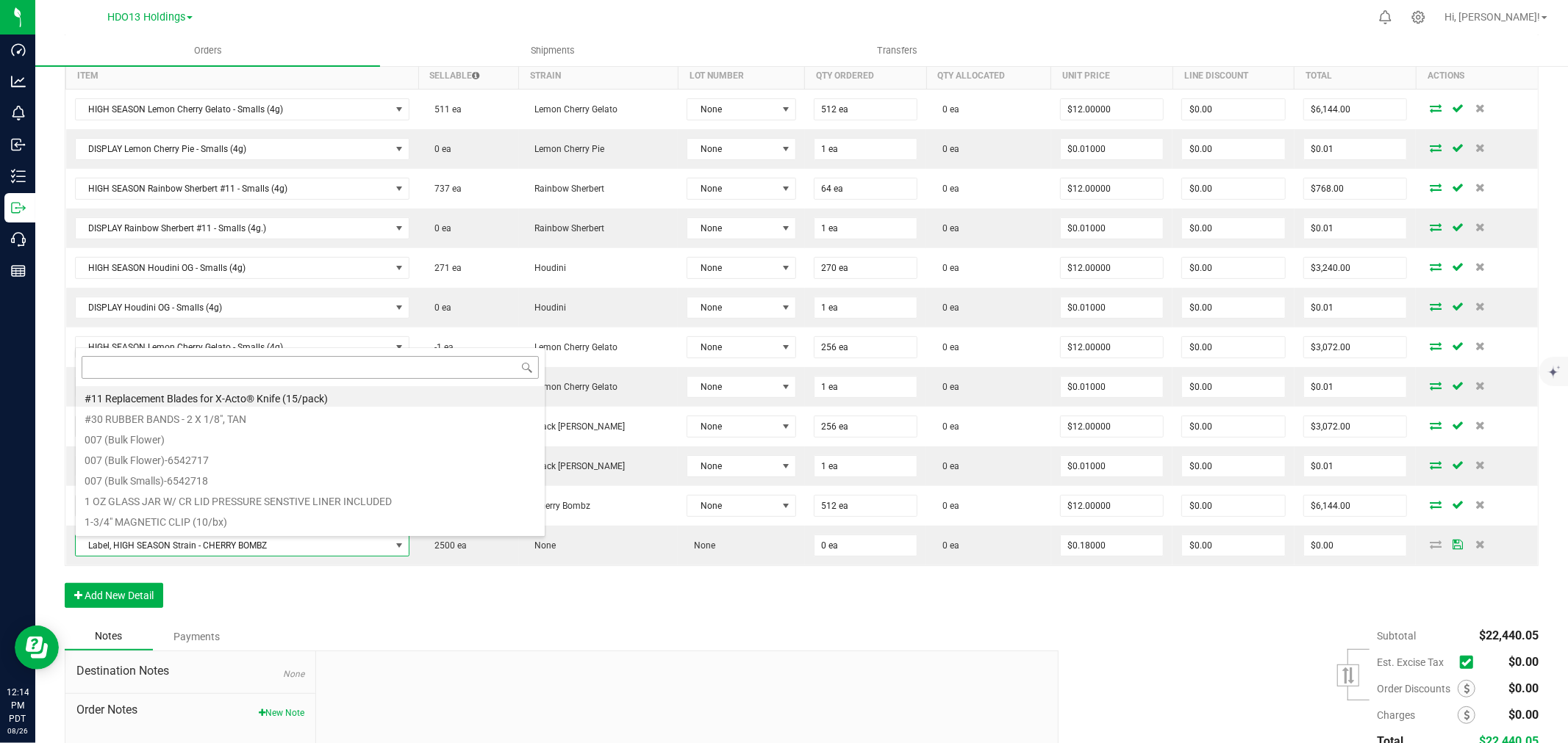
click at [178, 366] on input at bounding box center [310, 367] width 457 height 23
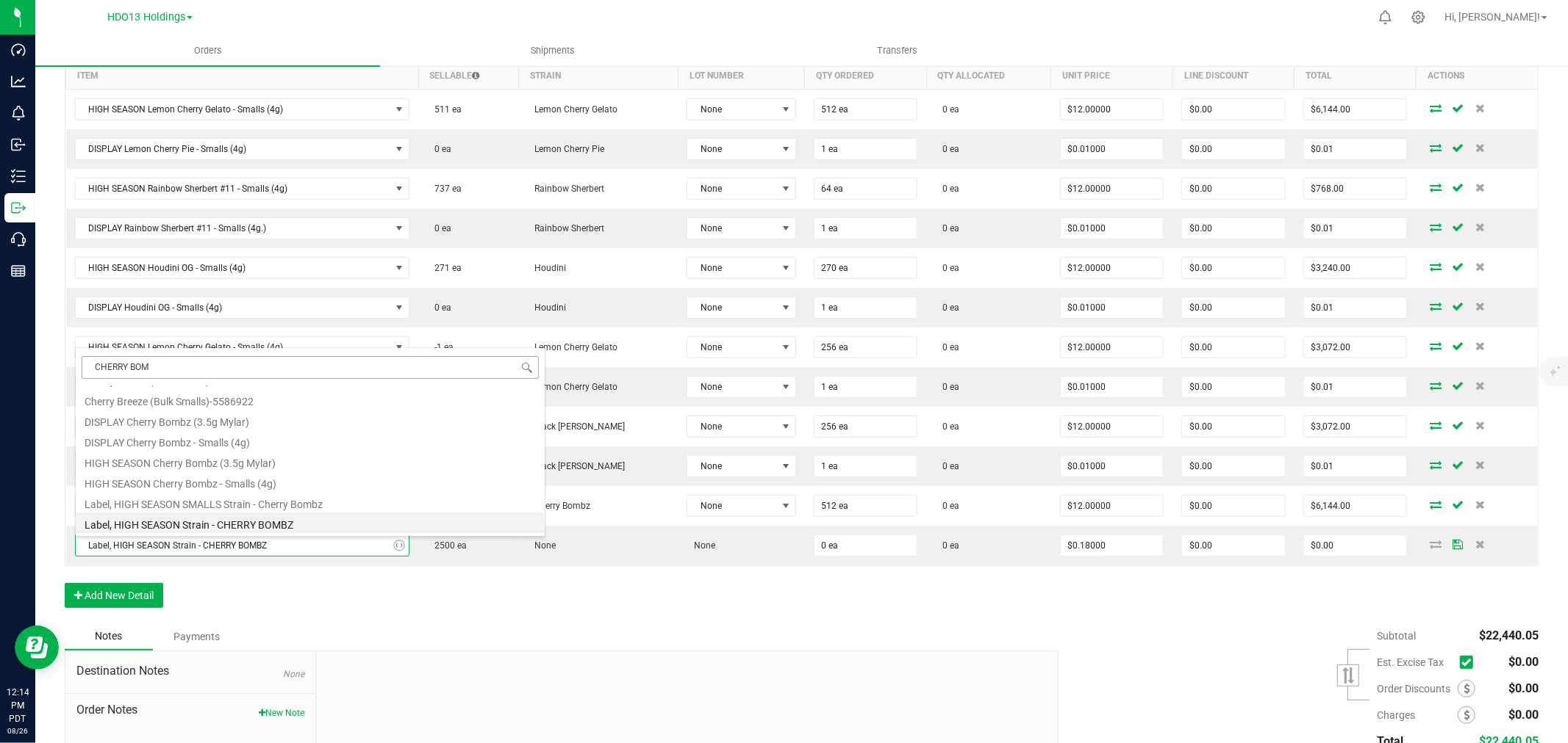
type input "CHERRY BOMB"
click at [237, 448] on li "DISPLAY Cherry Bombz - Smalls (4g)" at bounding box center [310, 440] width 469 height 20
type input "$0.01000"
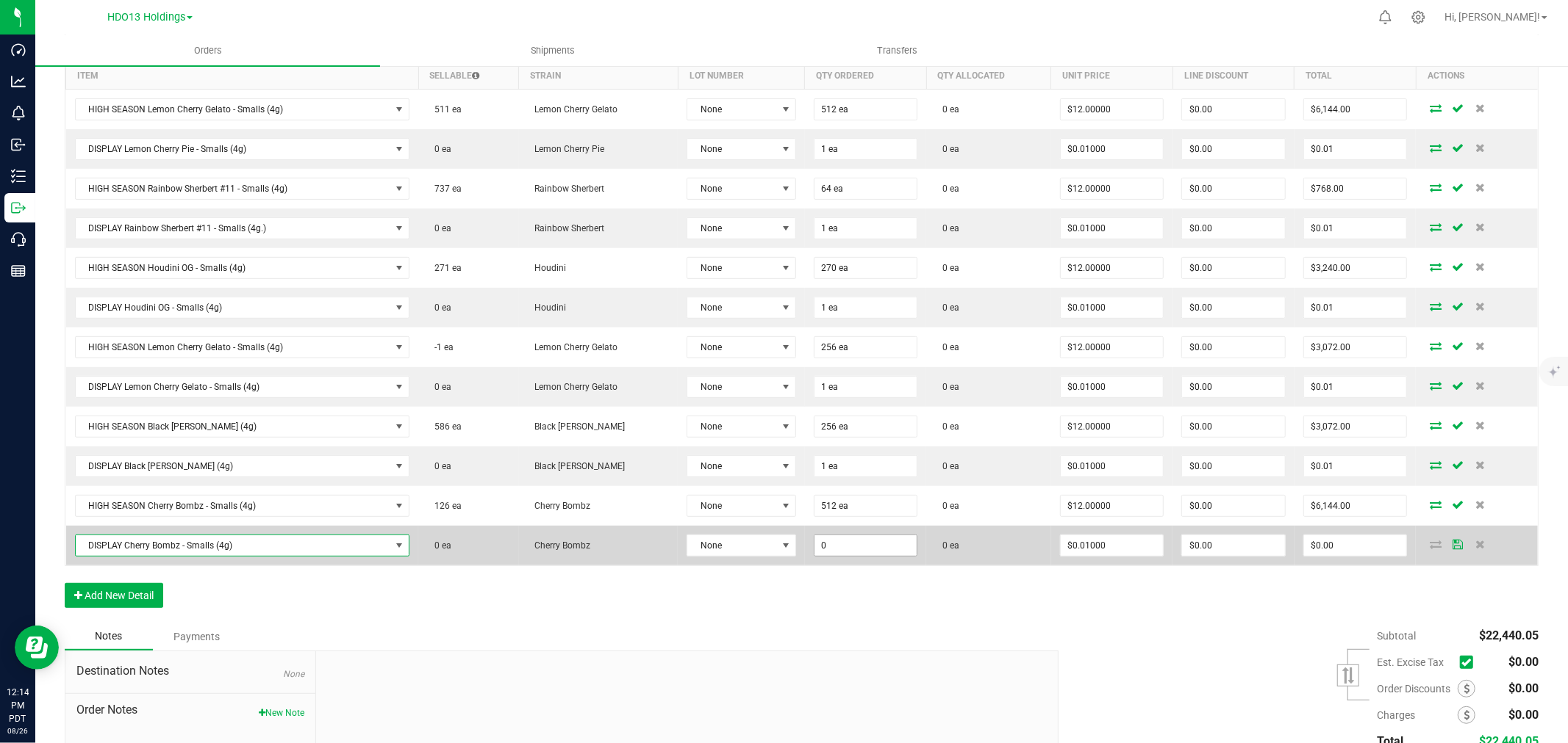
click at [868, 551] on input "0" at bounding box center [866, 545] width 103 height 20
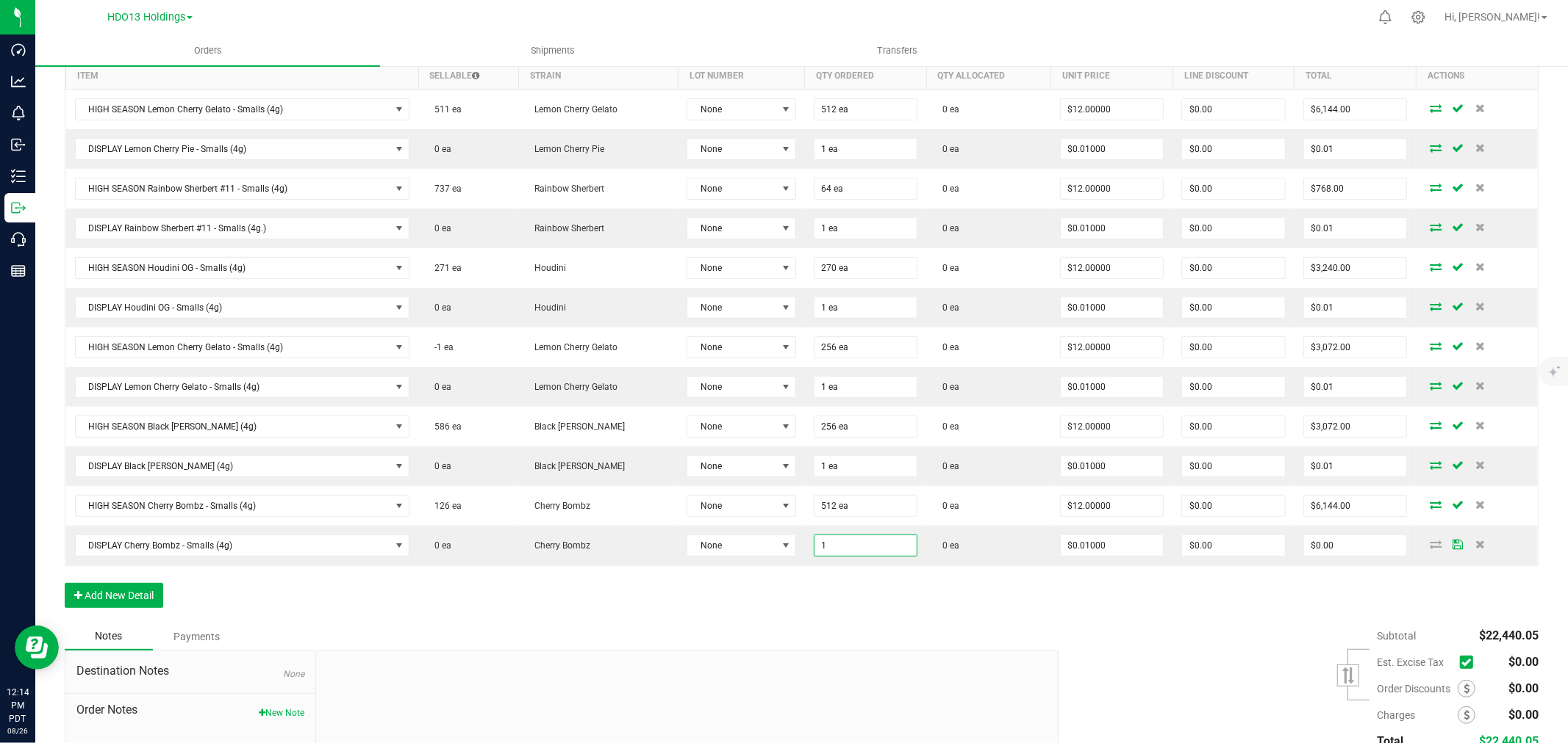
type input "1 ea"
type input "$0.01"
drag, startPoint x: 845, startPoint y: 614, endPoint x: 129, endPoint y: 614, distance: 716.0
click at [843, 614] on div "Order Details Print All Labels Item Sellable Strain Lot Number Qty Ordered Qty …" at bounding box center [802, 324] width 1474 height 599
click at [145, 592] on button "Add New Detail" at bounding box center [114, 596] width 98 height 25
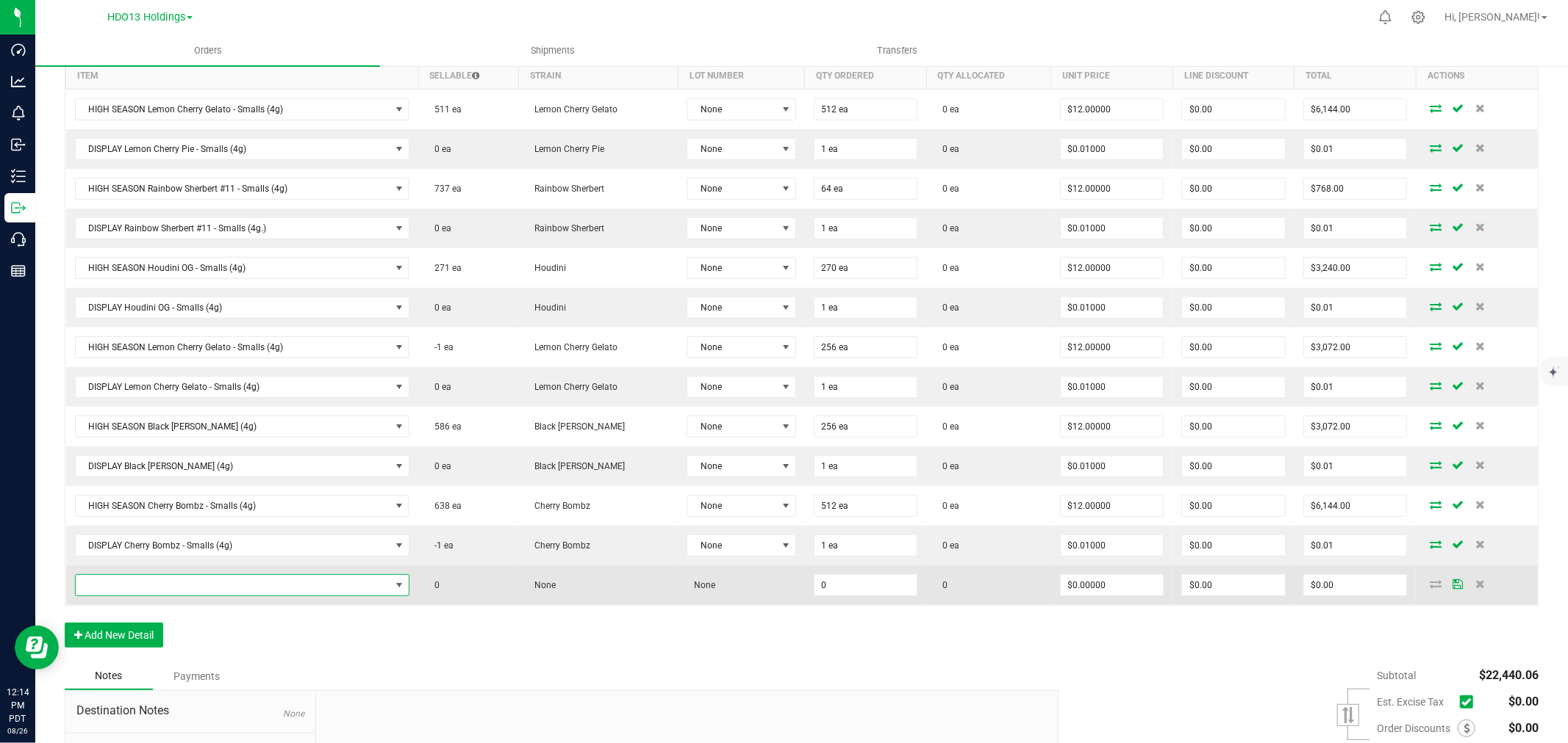
click at [171, 584] on span "NO DATA FOUND" at bounding box center [233, 585] width 315 height 20
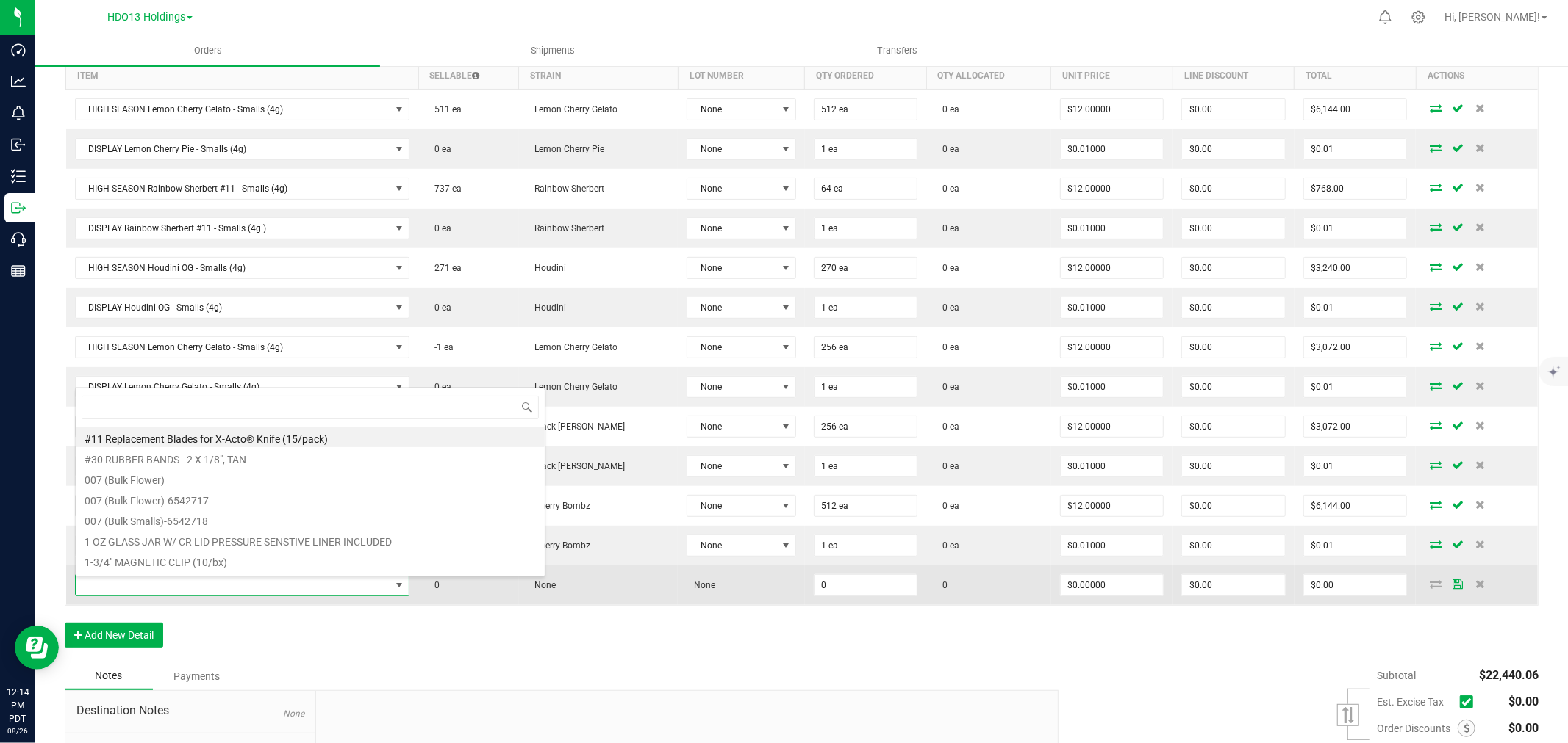
scroll to position [22, 328]
type input "CHERRY BOMB"
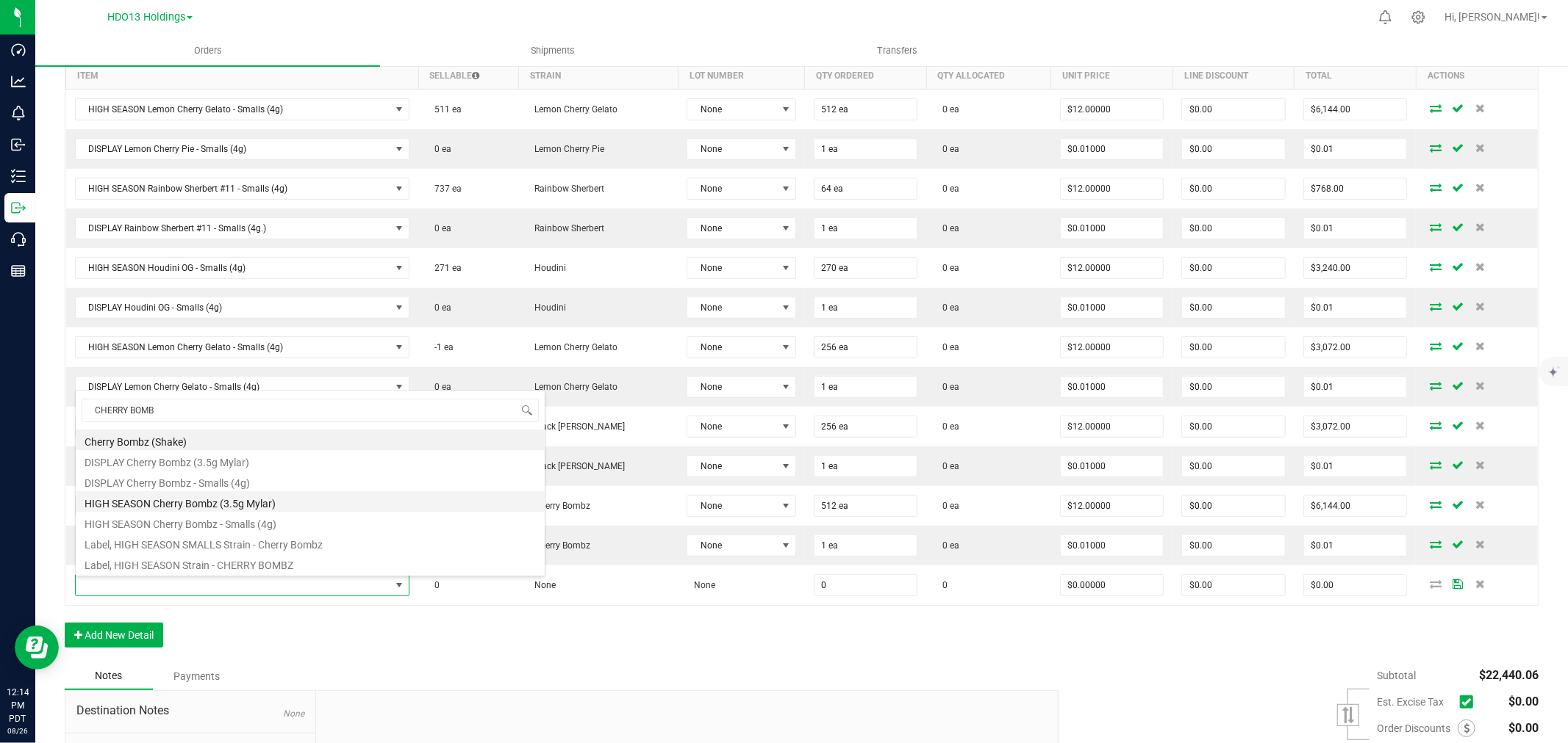
click at [248, 505] on li "HIGH SEASON Cherry Bombz (3.5g Mylar)" at bounding box center [310, 501] width 469 height 20
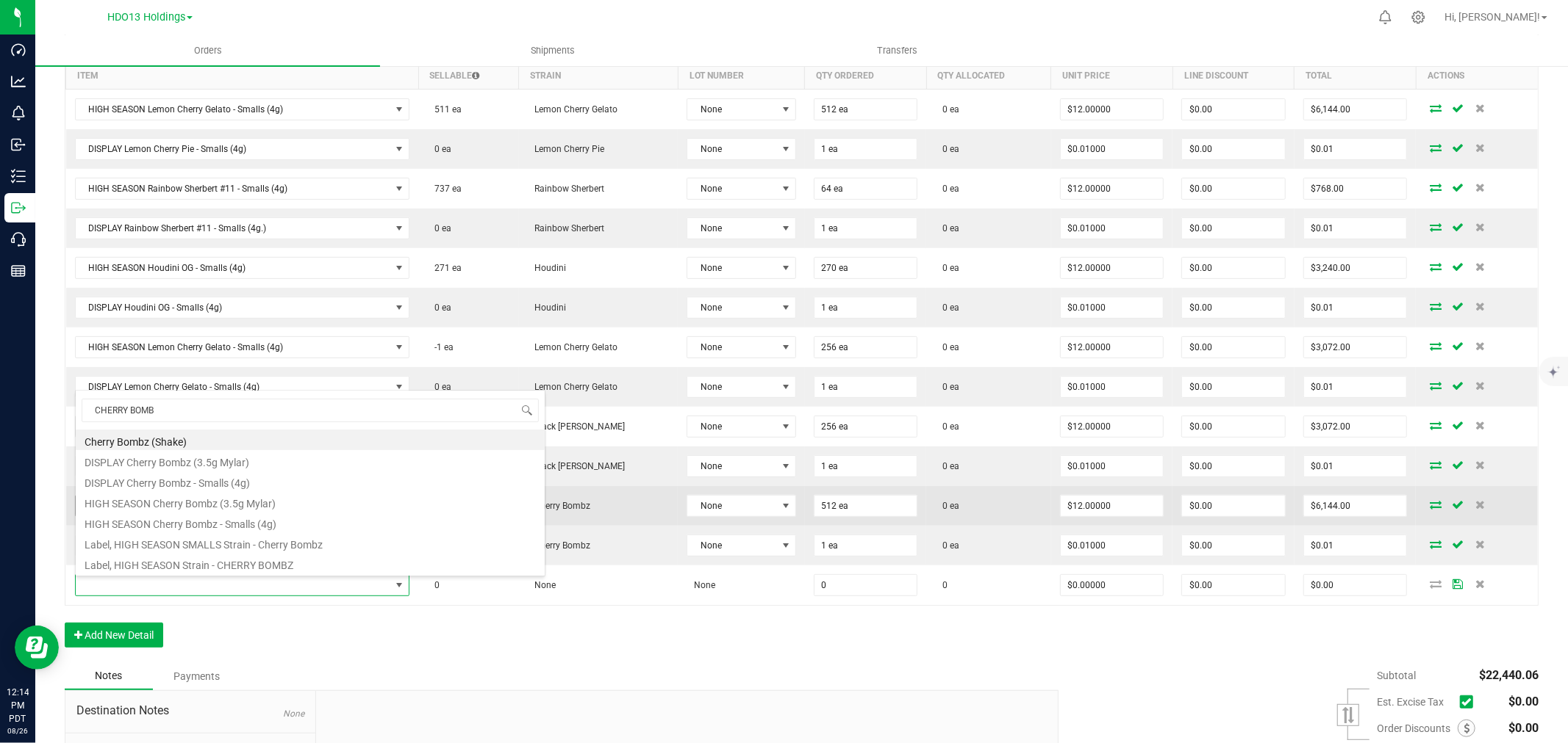
type input "0 ea"
type input "$14.00000"
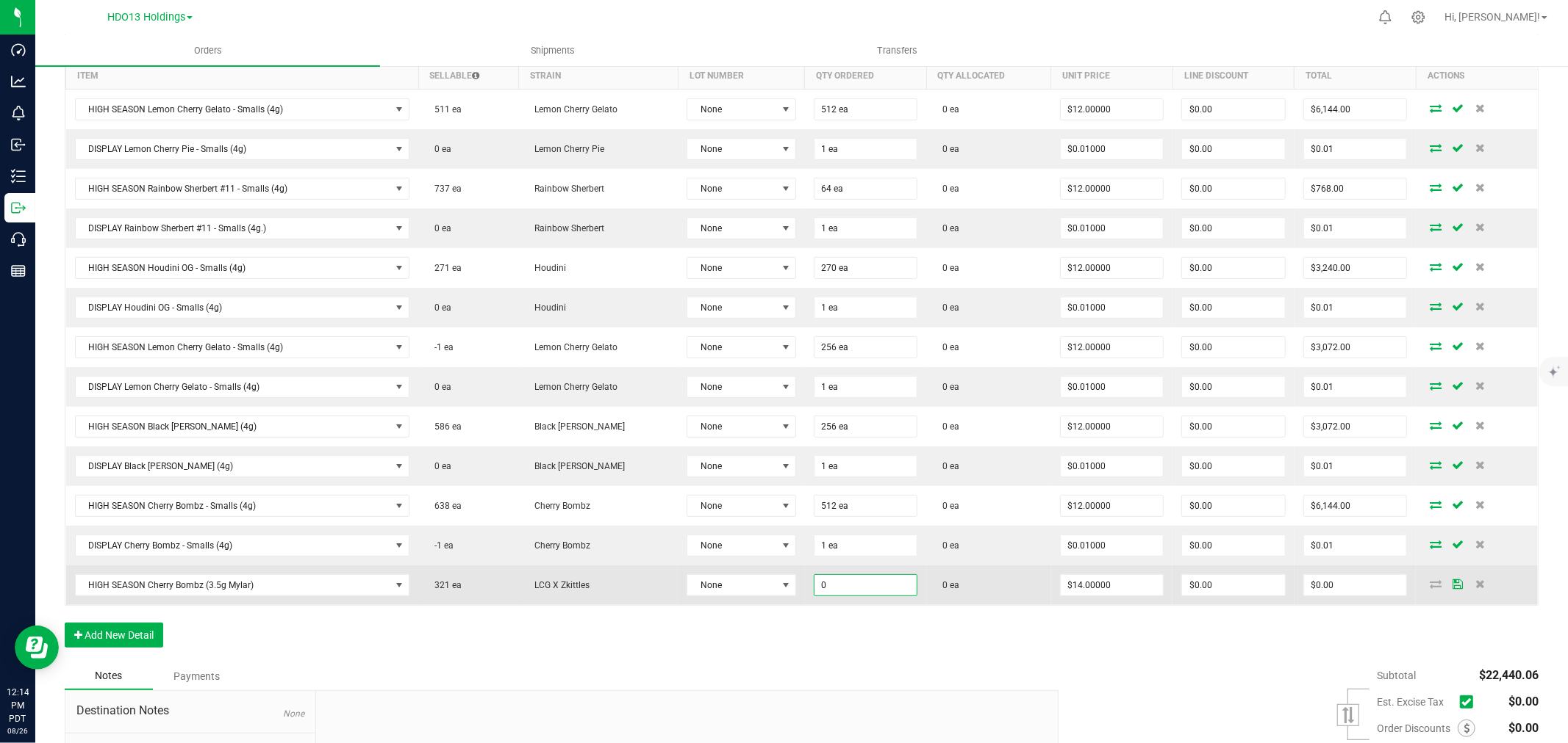
drag, startPoint x: 853, startPoint y: 595, endPoint x: 842, endPoint y: 595, distance: 11.0
click at [851, 595] on input "0" at bounding box center [866, 585] width 103 height 20
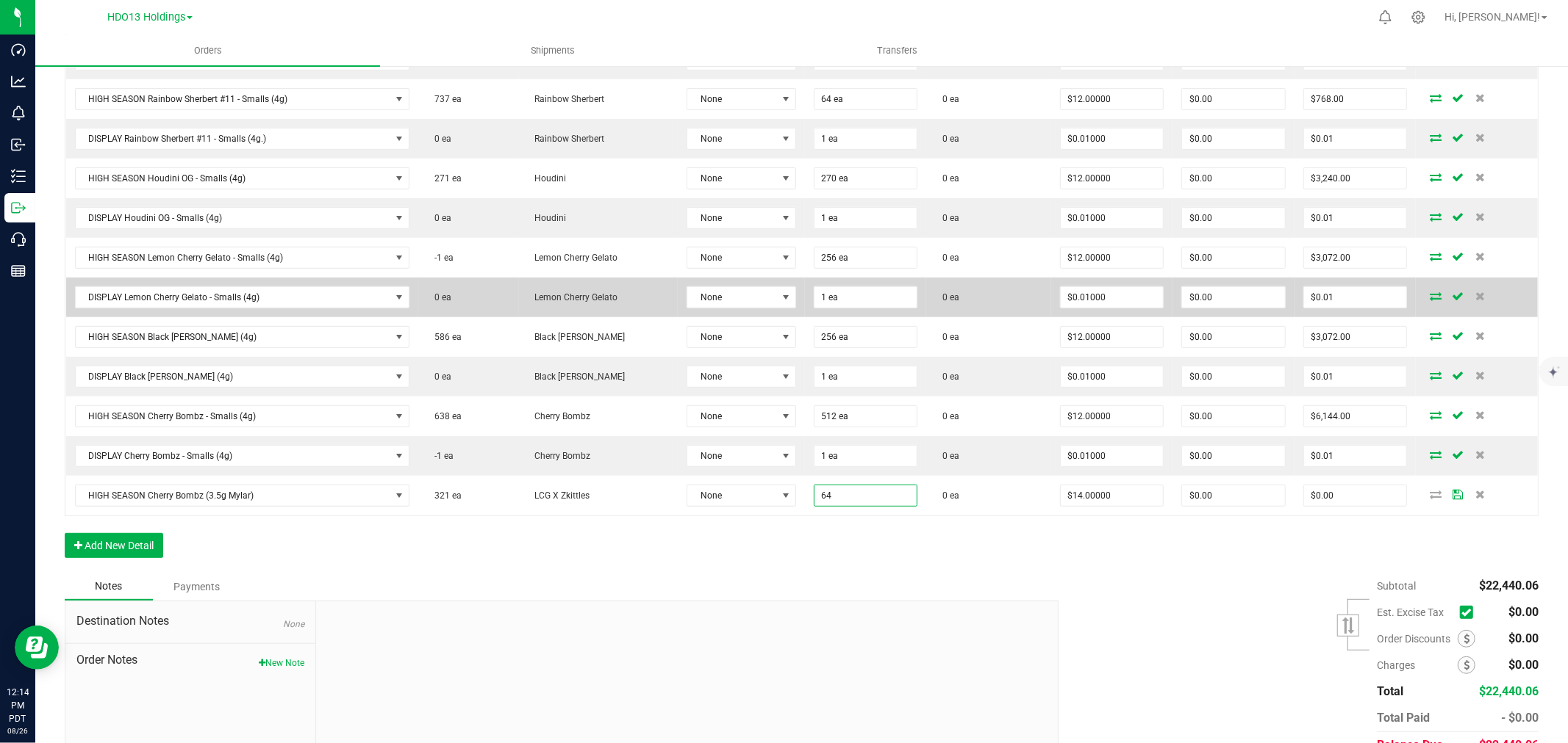
scroll to position [574, 0]
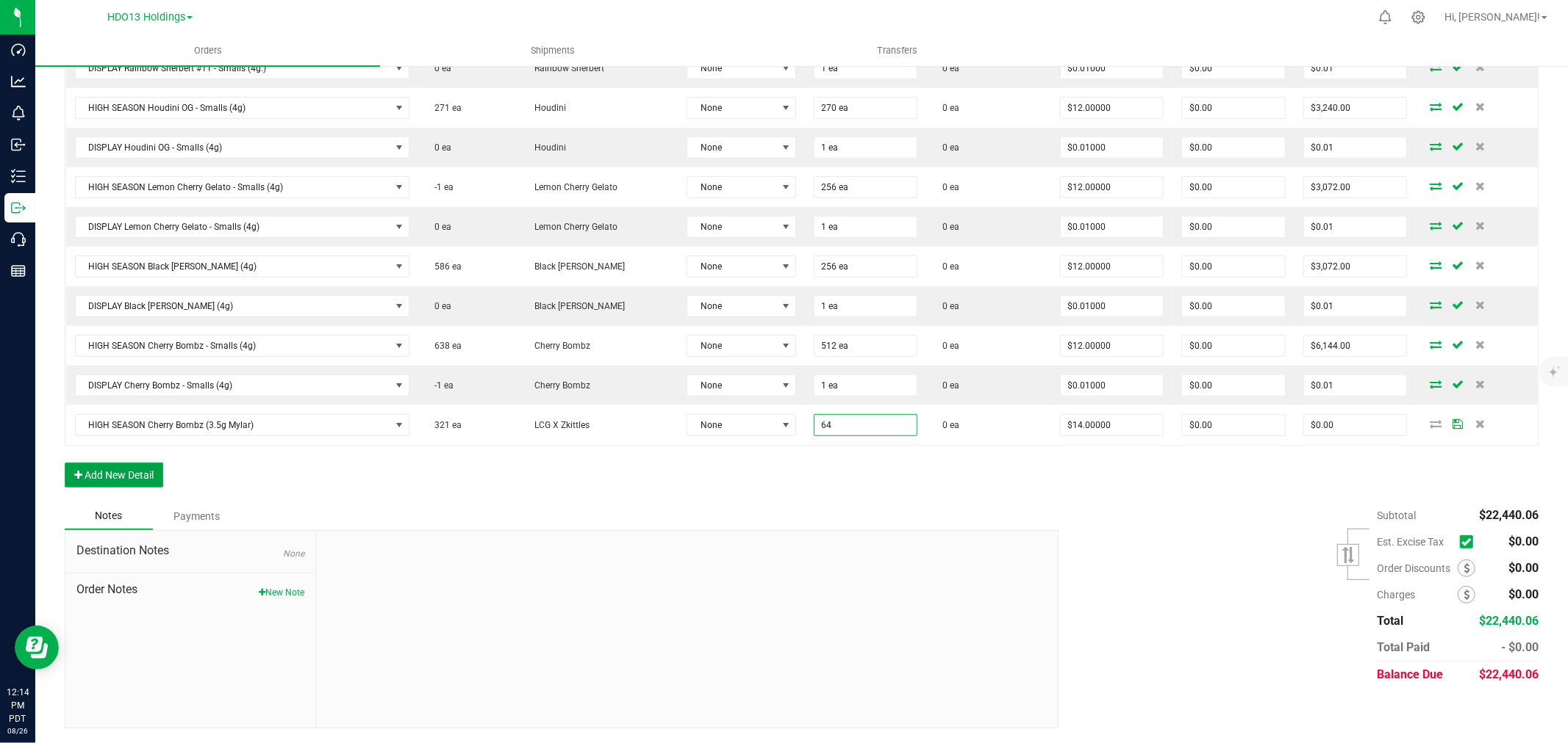
type input "64 ea"
type input "$896.00"
click at [127, 480] on button "Add New Detail" at bounding box center [114, 475] width 98 height 25
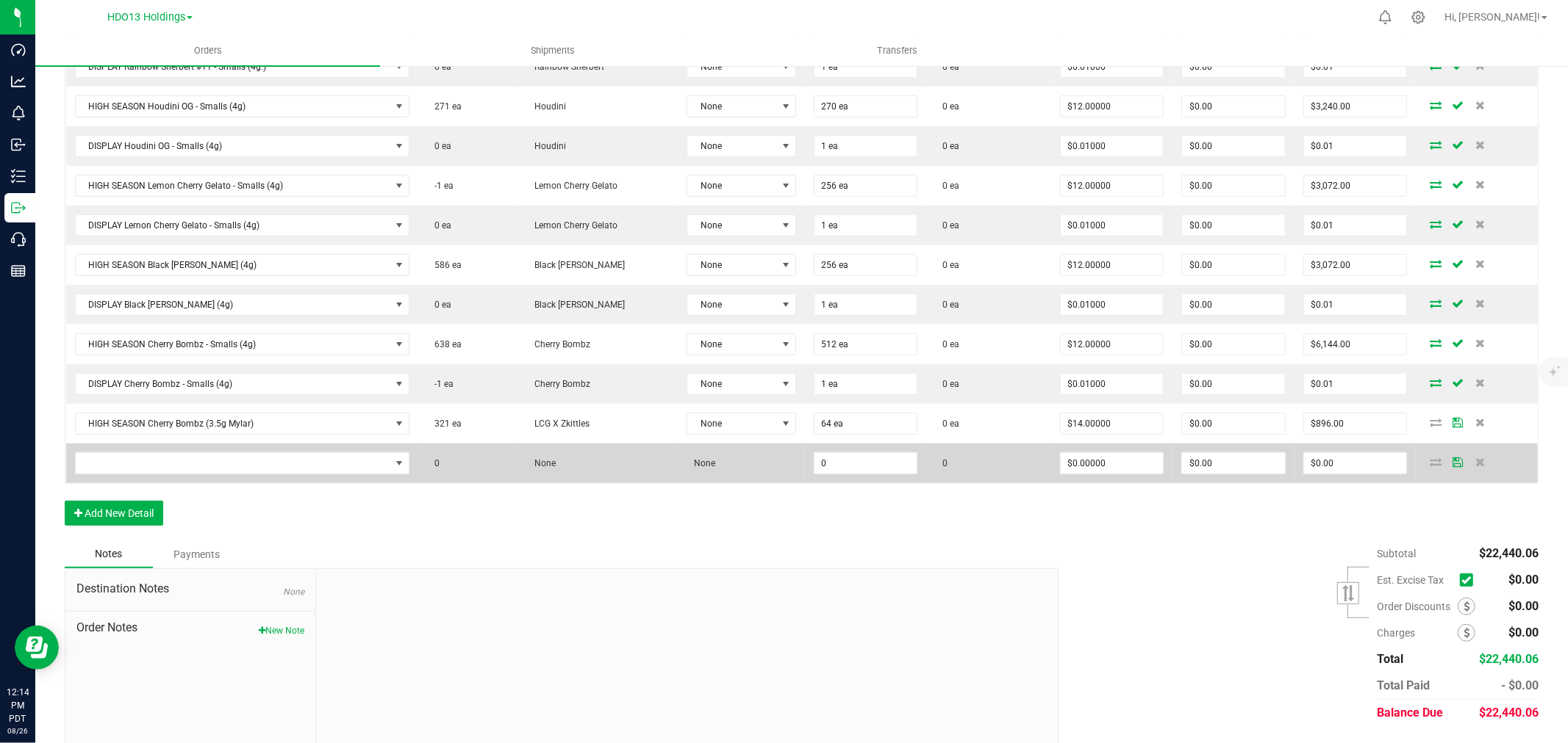
click at [148, 451] on td at bounding box center [242, 463] width 353 height 39
click at [148, 463] on span "NO DATA FOUND" at bounding box center [233, 463] width 315 height 20
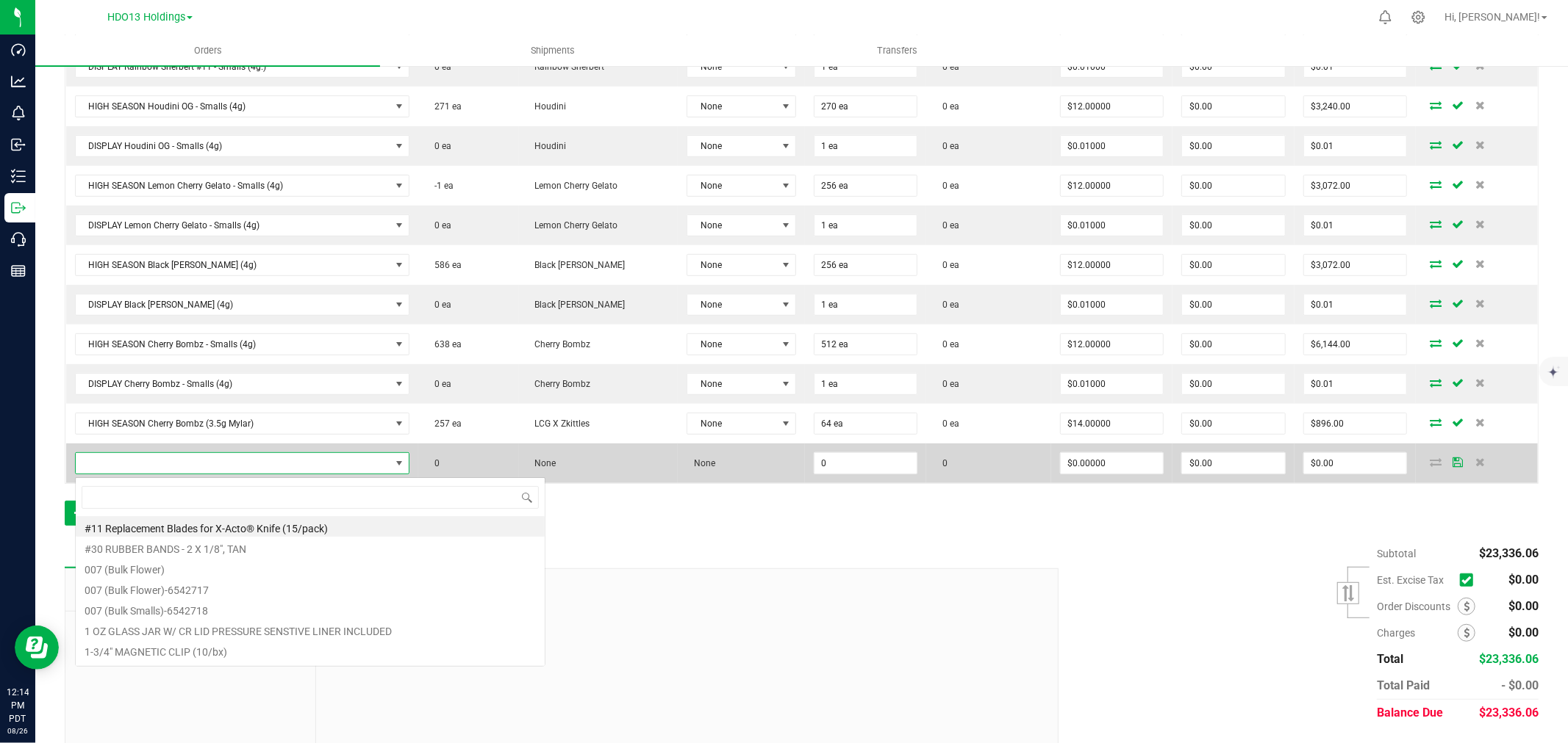
scroll to position [22, 328]
type input "J"
type input "CHERRY BOMB"
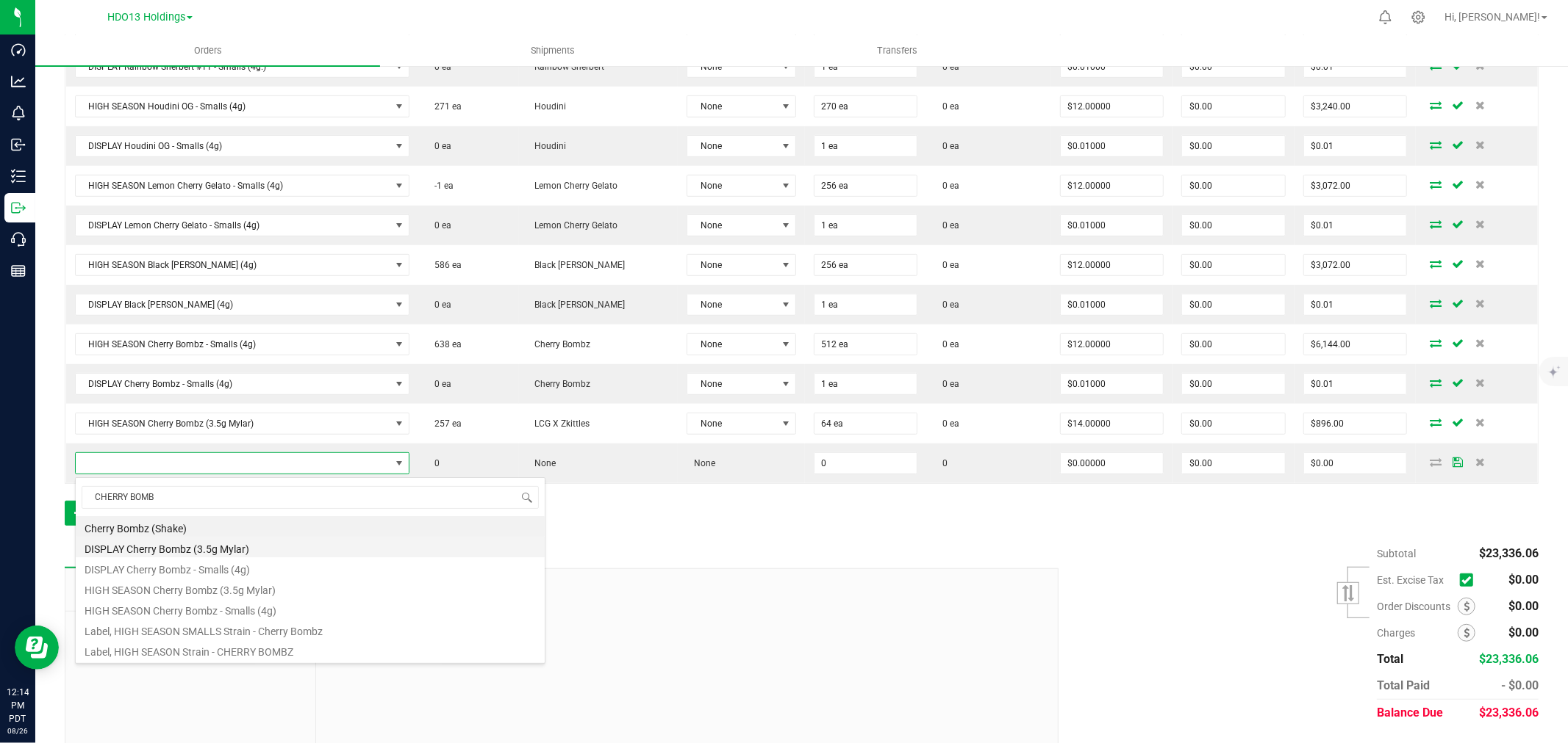
click at [252, 551] on li "DISPLAY Cherry Bombz (3.5g Mylar)" at bounding box center [310, 547] width 469 height 20
type input "0 ea"
type input "$0.01000"
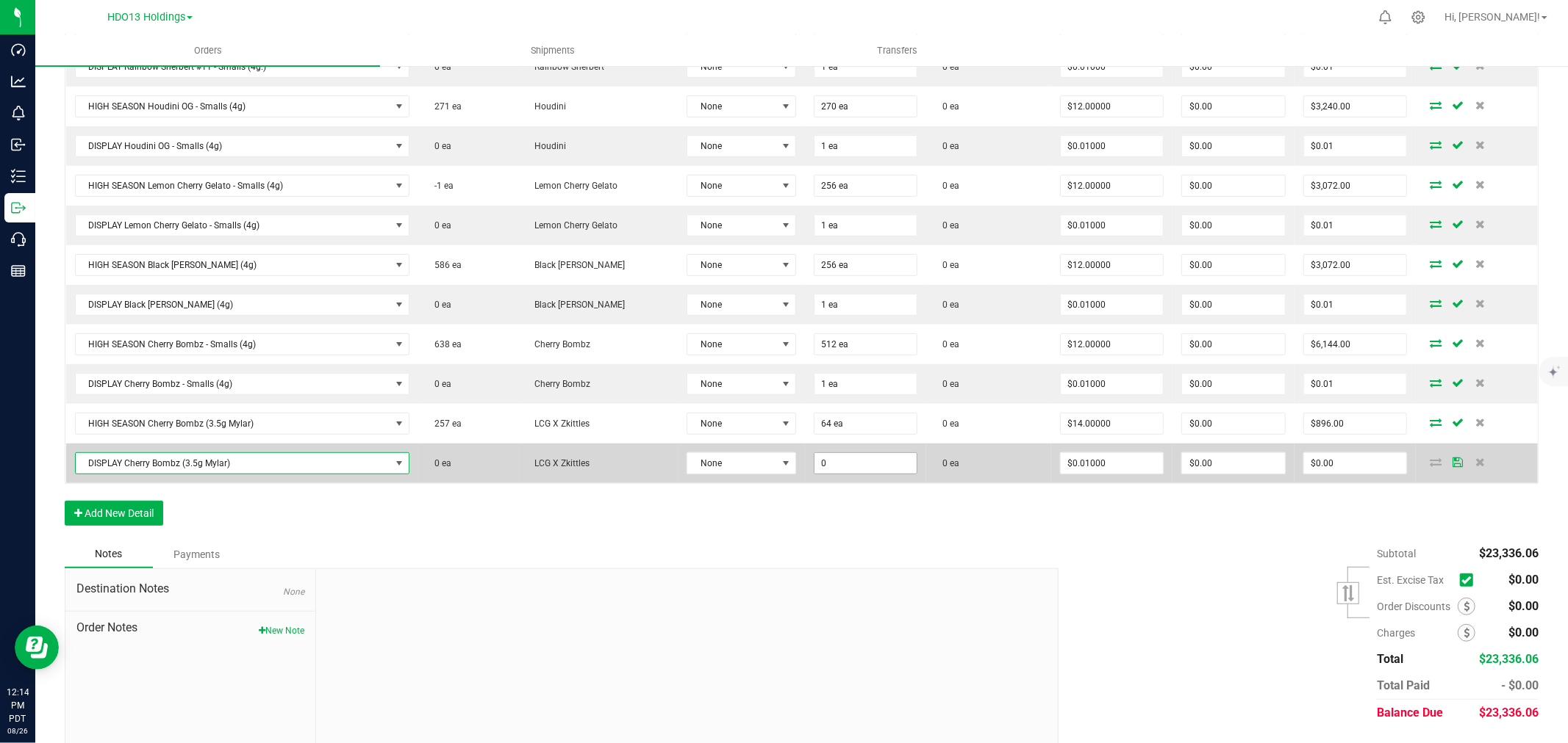
click at [815, 461] on input "0" at bounding box center [866, 463] width 103 height 20
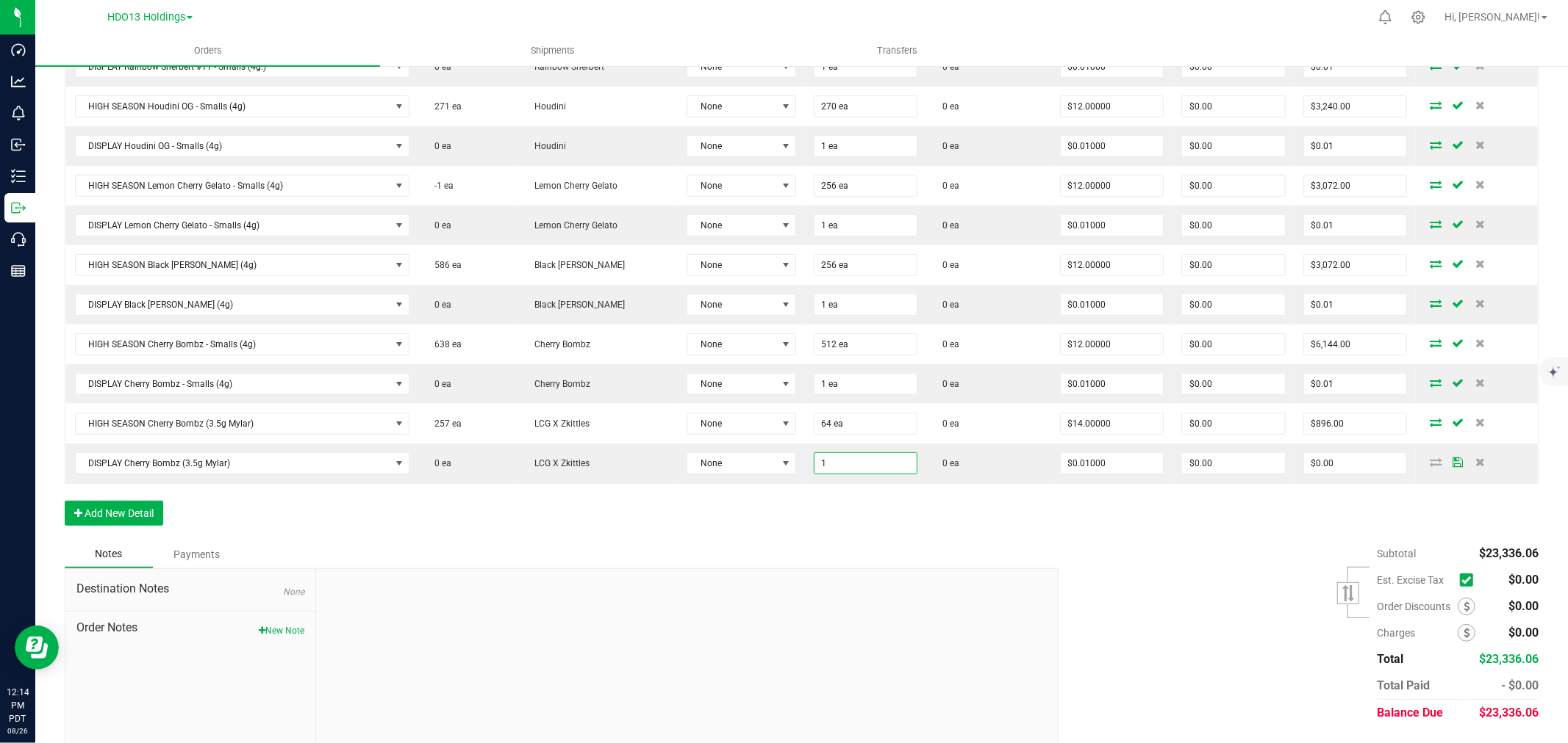
type input "1 ea"
type input "$0.01"
click at [305, 509] on div "Order Details Print All Labels Item Sellable Strain Lot Number Qty Ordered Qty …" at bounding box center [802, 201] width 1474 height 678
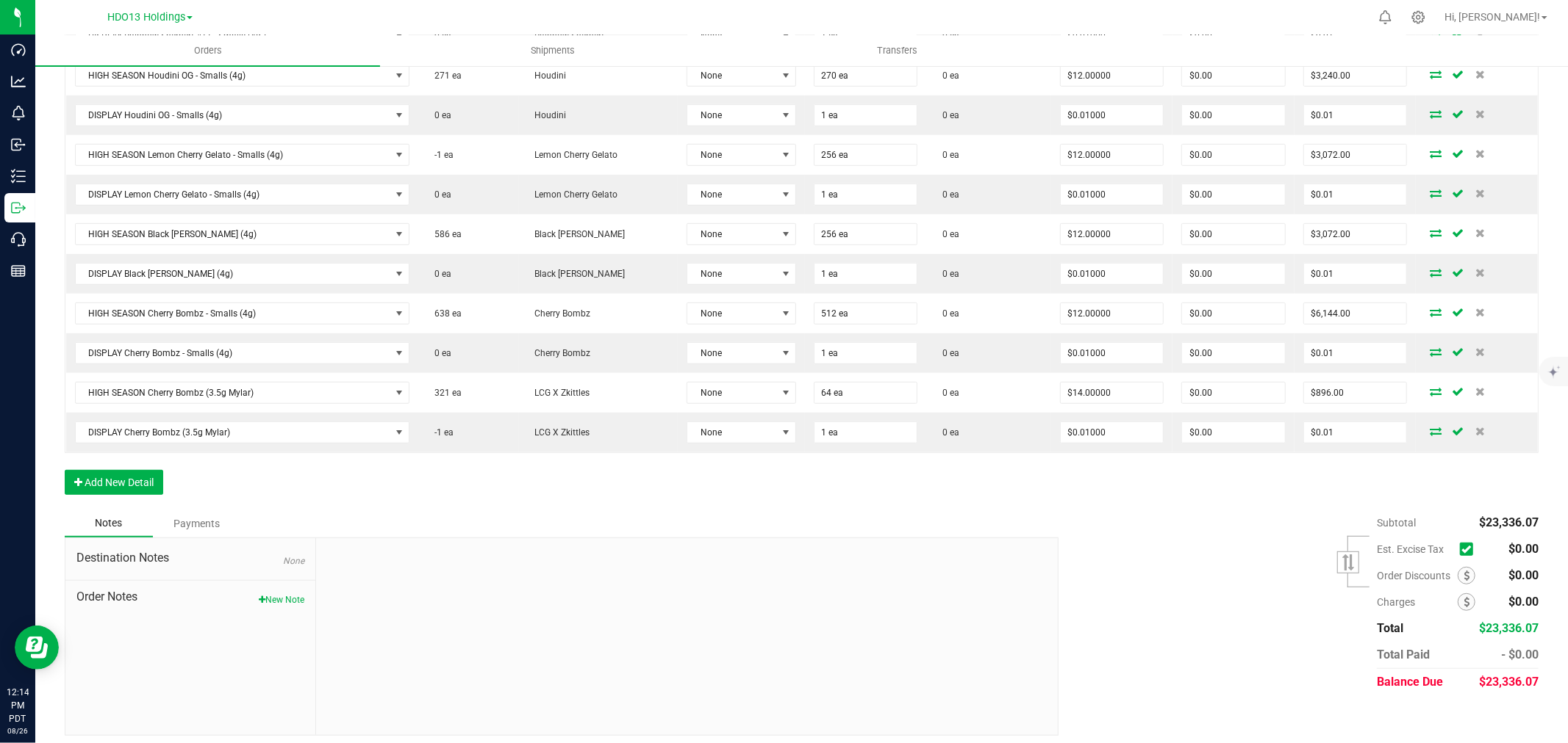
scroll to position [613, 0]
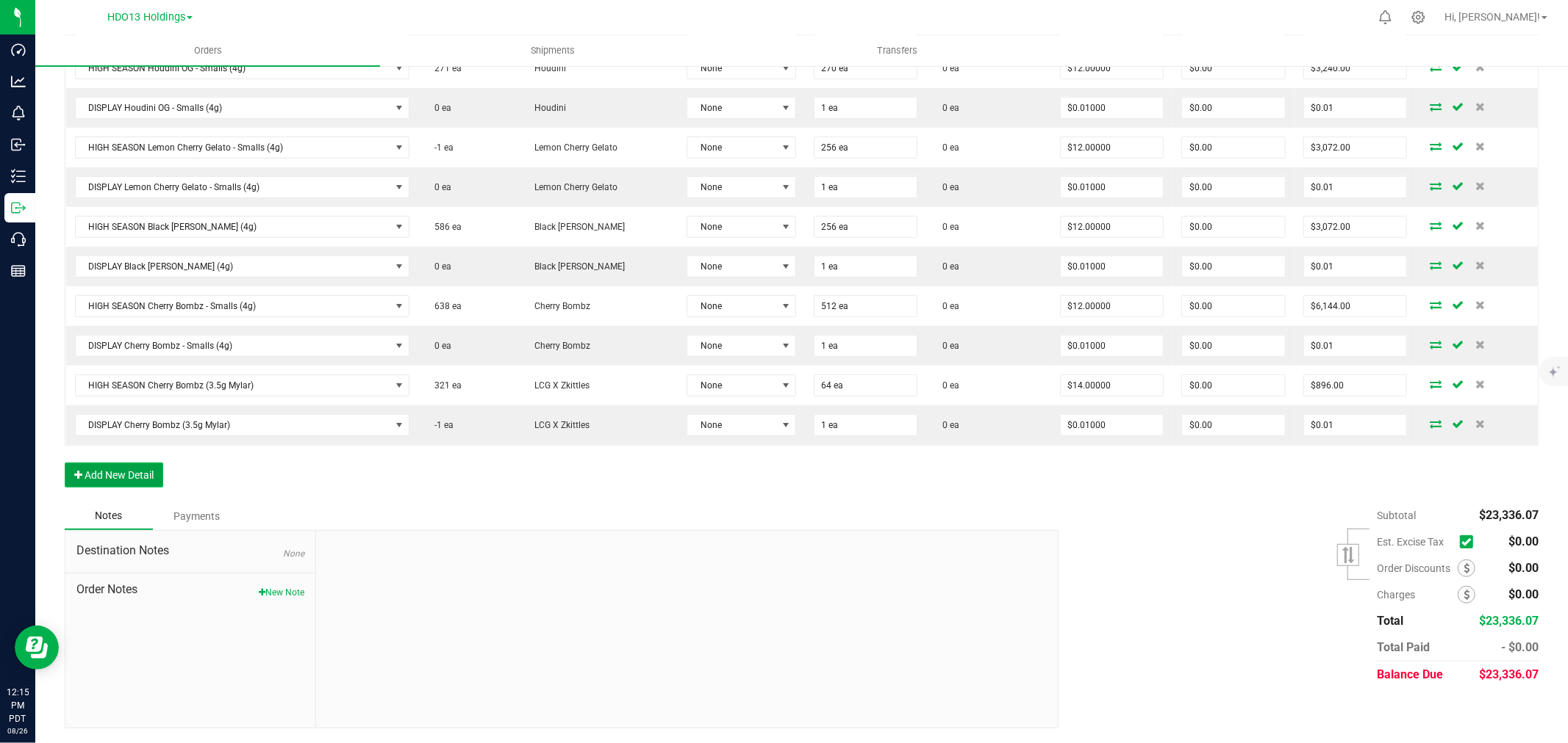
click at [133, 475] on button "Add New Detail" at bounding box center [114, 475] width 98 height 25
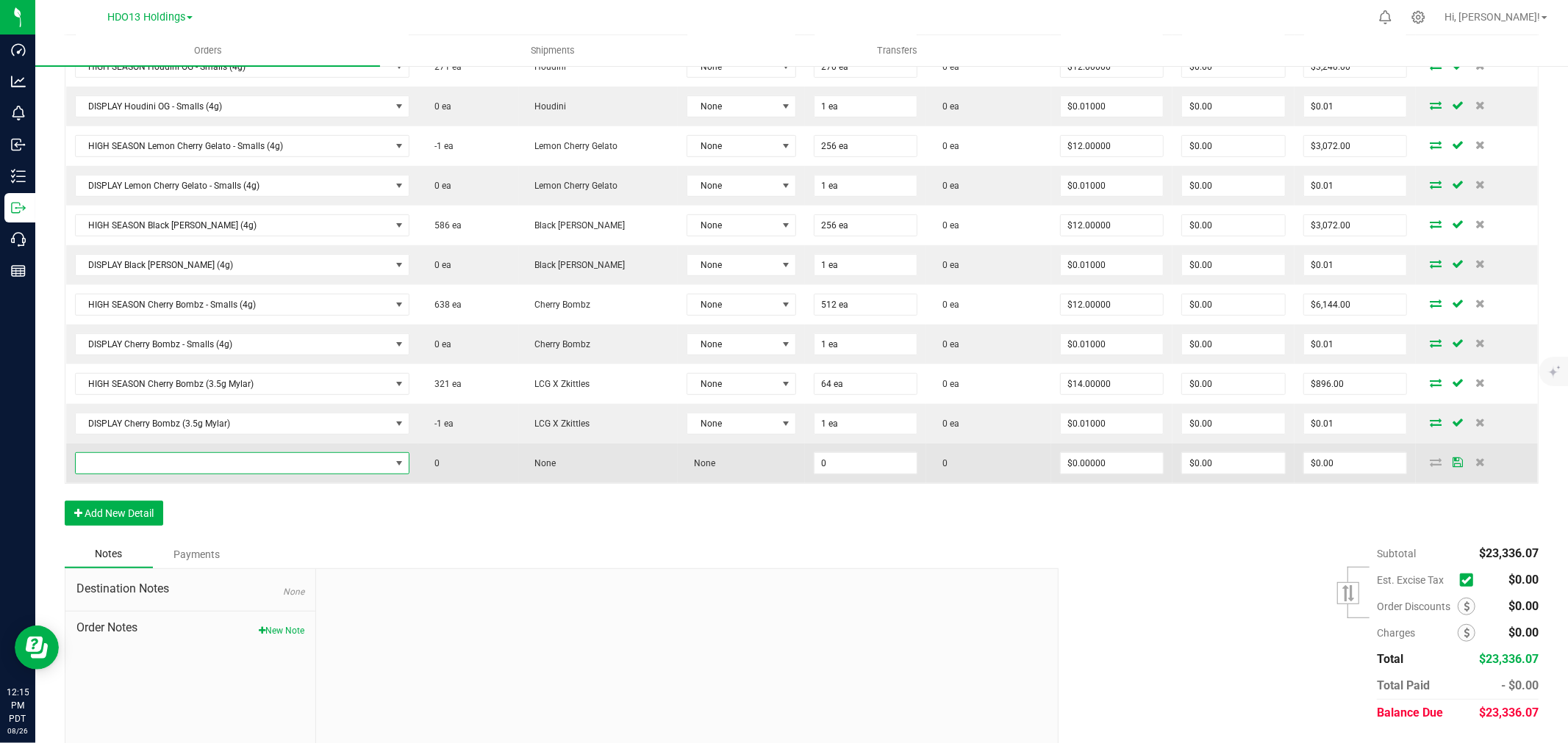
click at [309, 458] on span "NO DATA FOUND" at bounding box center [233, 463] width 315 height 20
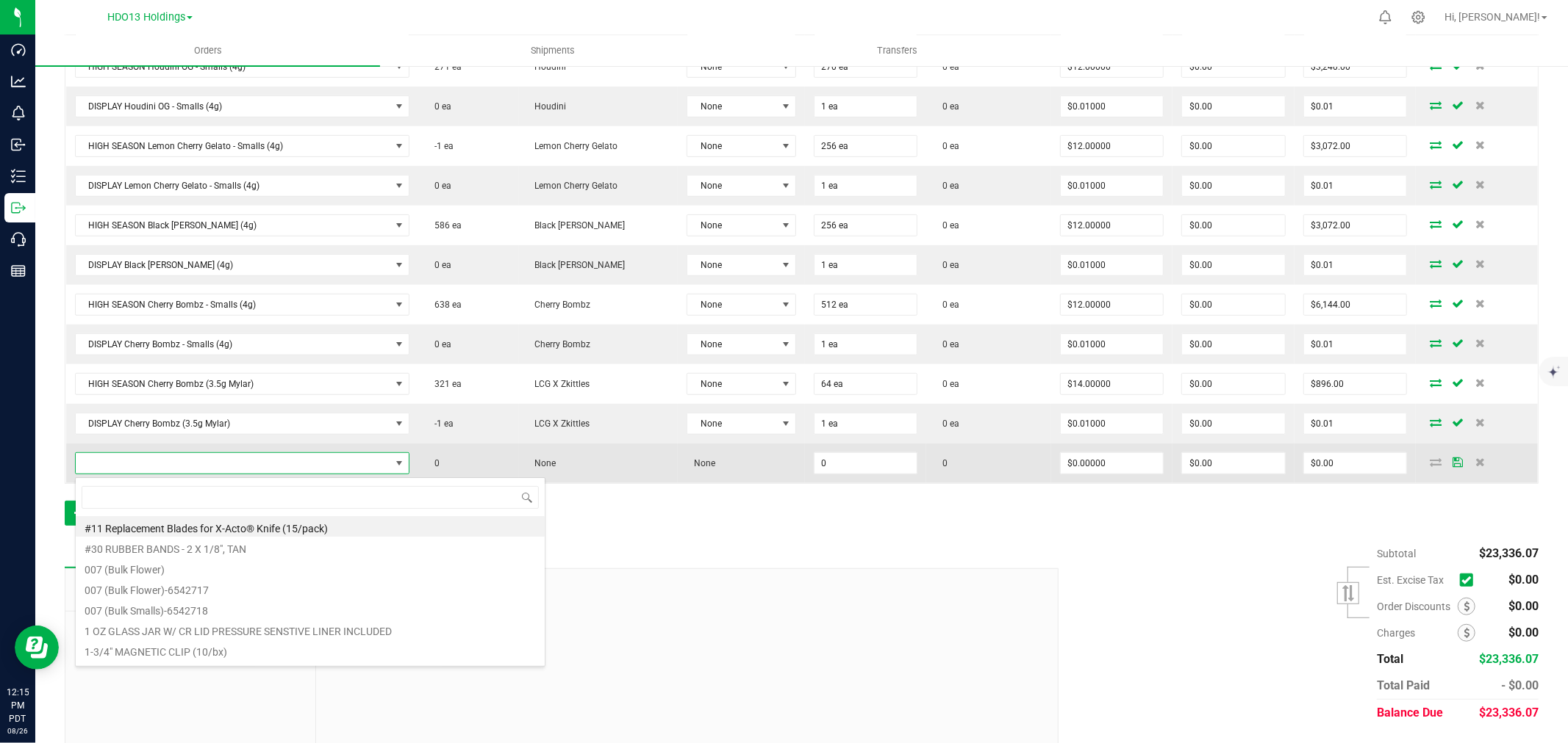
scroll to position [22, 328]
type input "LEMON CHERRY PIE"
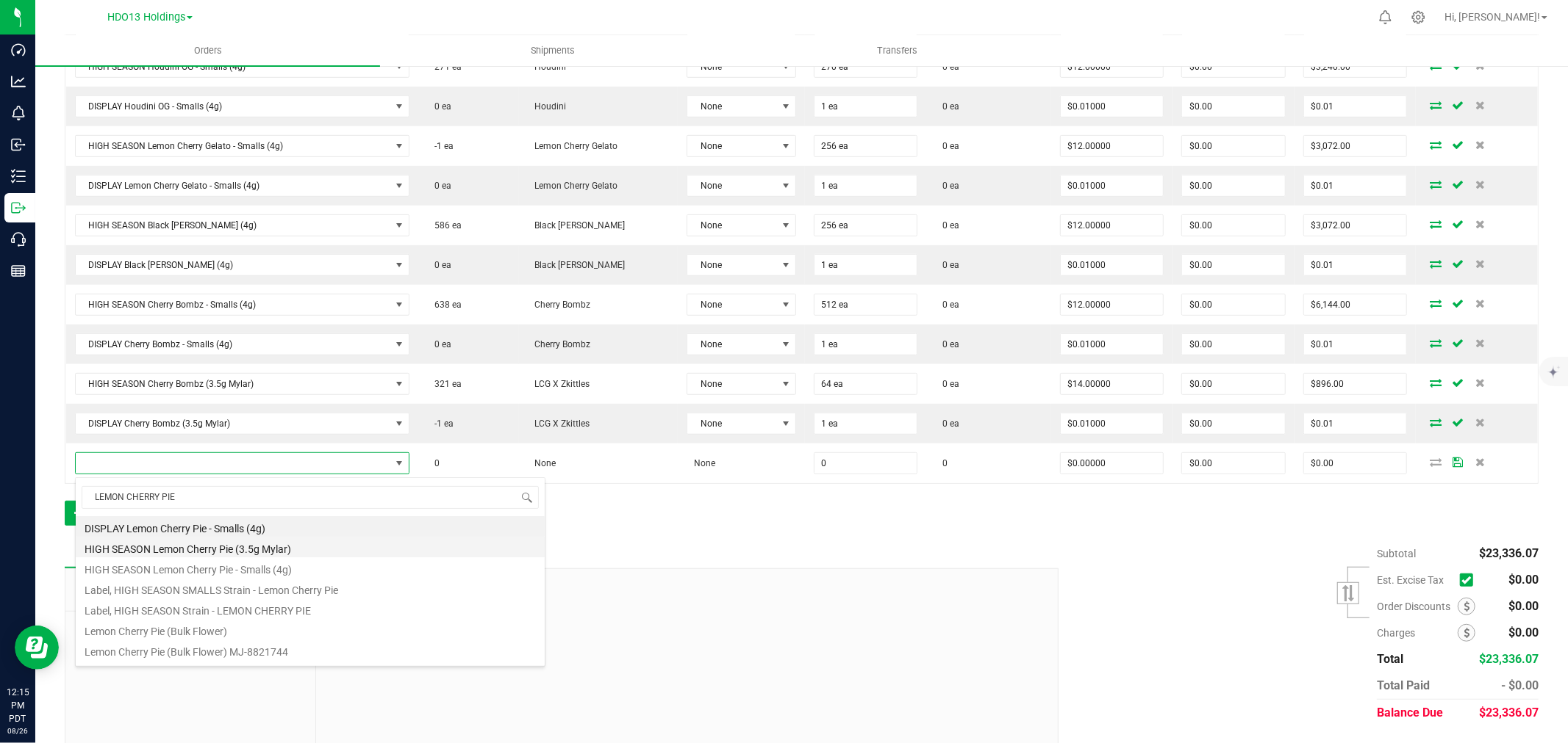
click at [268, 547] on li "HIGH SEASON Lemon Cherry Pie (3.5g Mylar)" at bounding box center [310, 547] width 469 height 20
type input "0 ea"
type input "$14.00000"
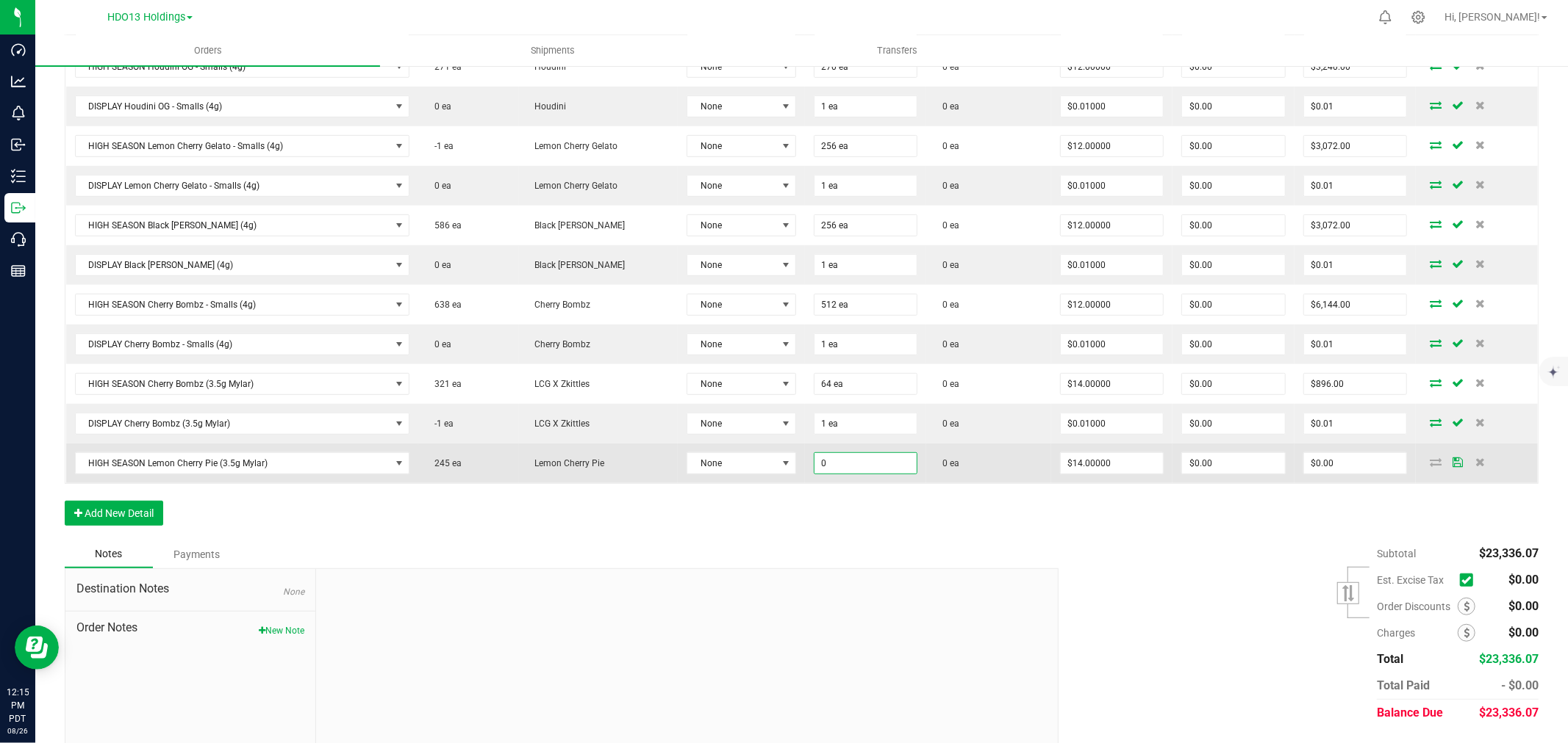
click at [824, 471] on input "0" at bounding box center [866, 463] width 103 height 20
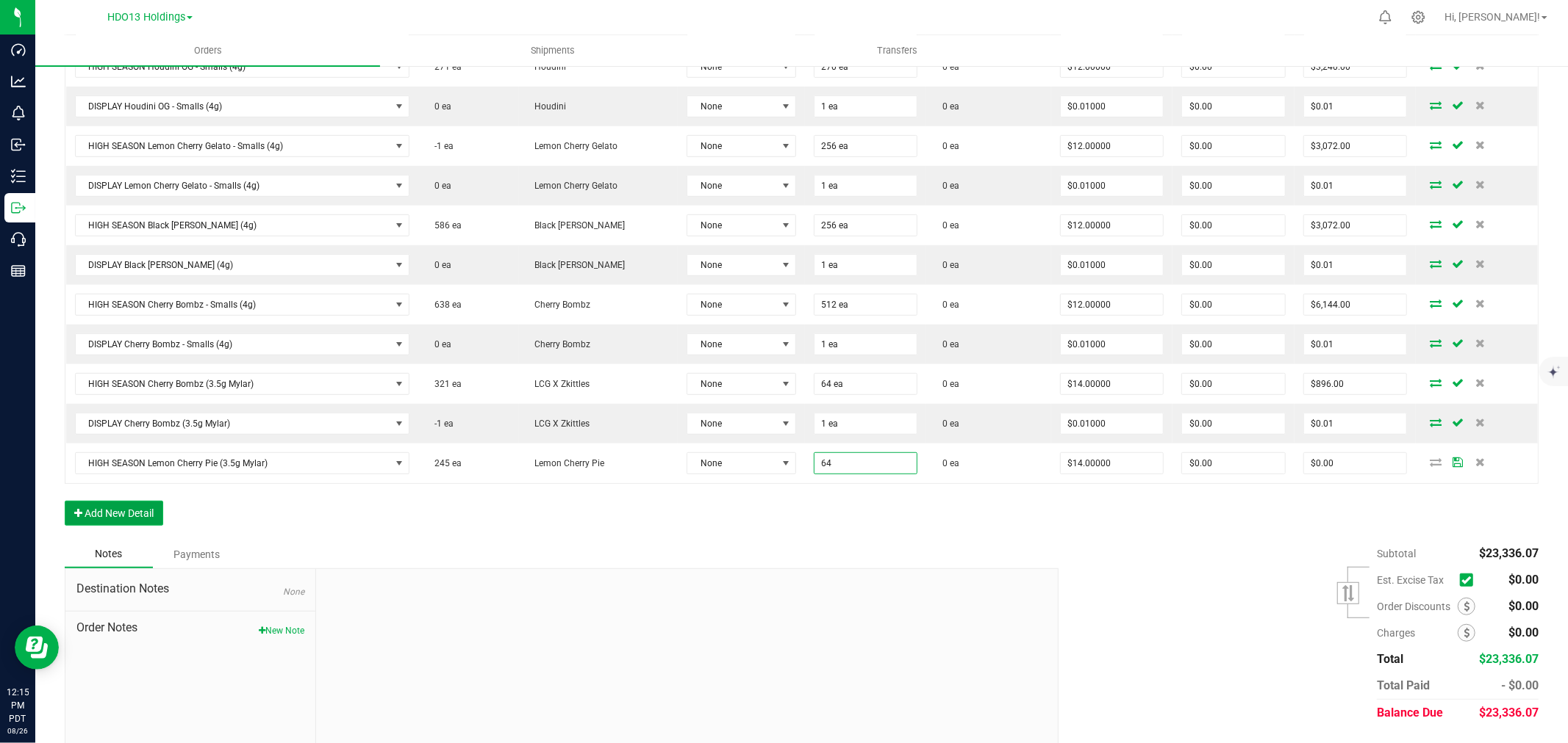
type input "64 ea"
type input "$896.00"
click at [127, 515] on button "Add New Detail" at bounding box center [114, 513] width 98 height 25
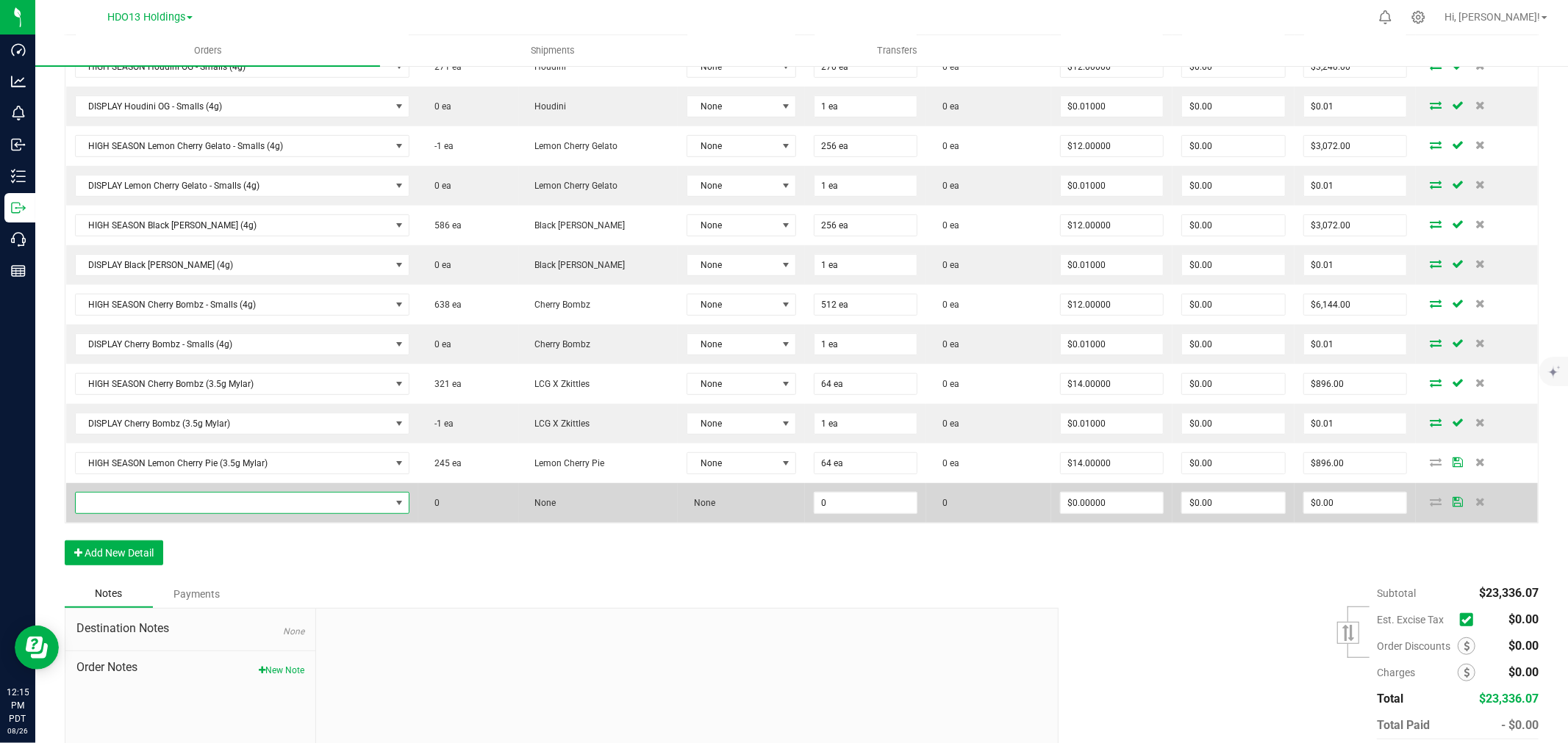
click at [133, 498] on span "NO DATA FOUND" at bounding box center [233, 502] width 315 height 20
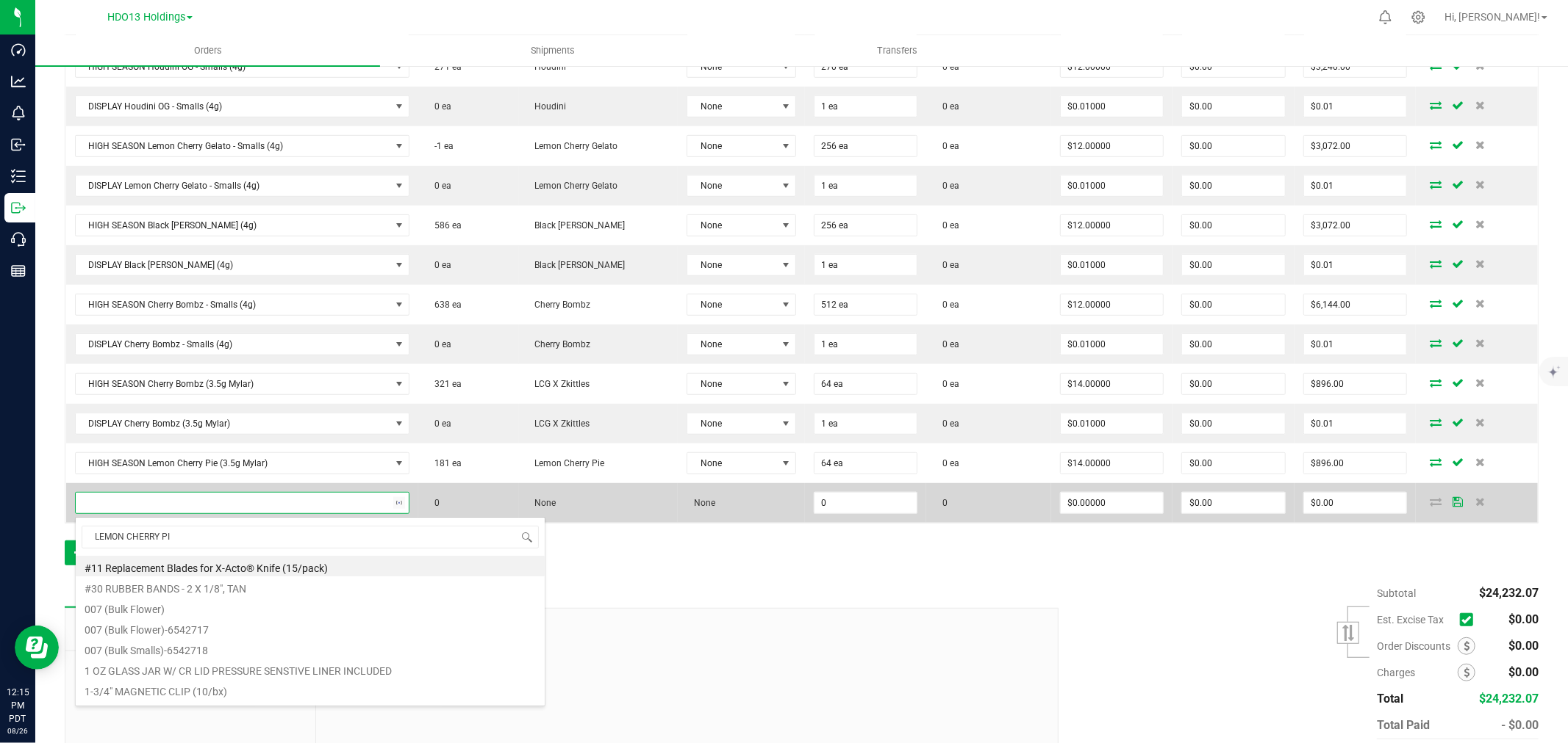
type input "LEMON CHERRY PIE"
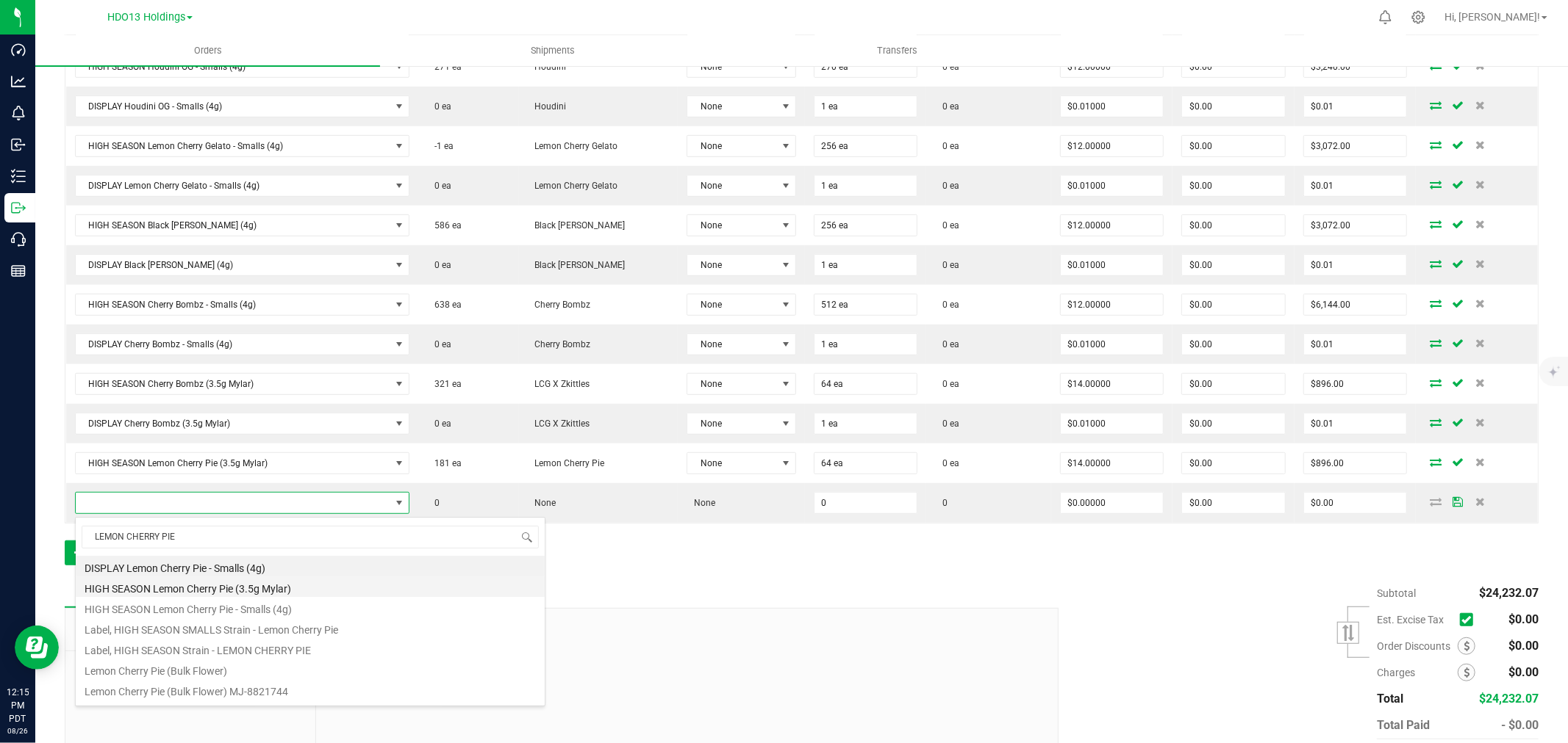
click at [260, 590] on li "HIGH SEASON Lemon Cherry Pie (3.5g Mylar)" at bounding box center [310, 587] width 469 height 20
type input "0 ea"
type input "$14.00000"
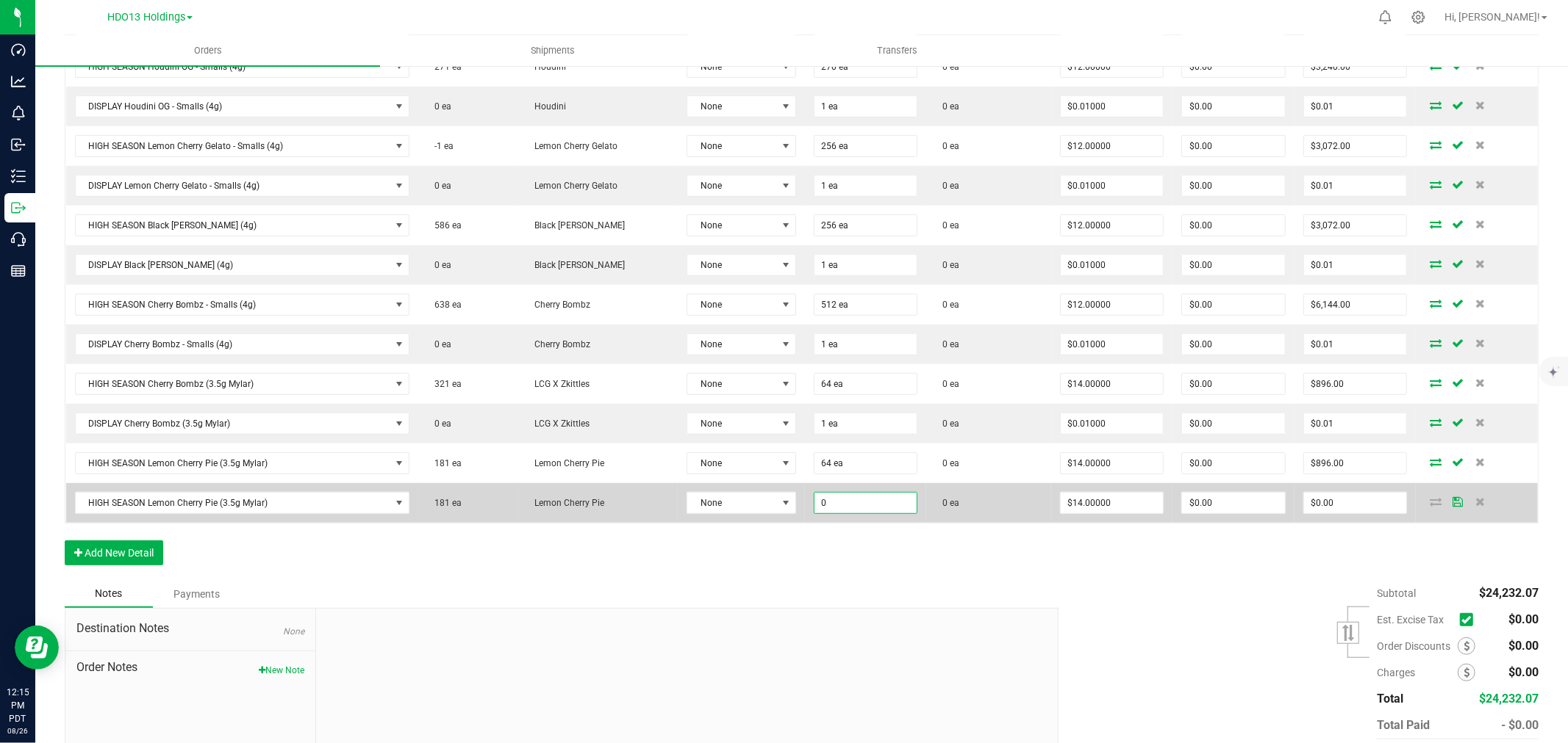
click at [871, 511] on input "0" at bounding box center [866, 502] width 103 height 20
type input "0 ea"
drag, startPoint x: 364, startPoint y: 495, endPoint x: 323, endPoint y: 511, distance: 44.0
click at [364, 495] on span "HIGH SEASON Lemon Cherry Pie (3.5g Mylar)" at bounding box center [233, 502] width 315 height 20
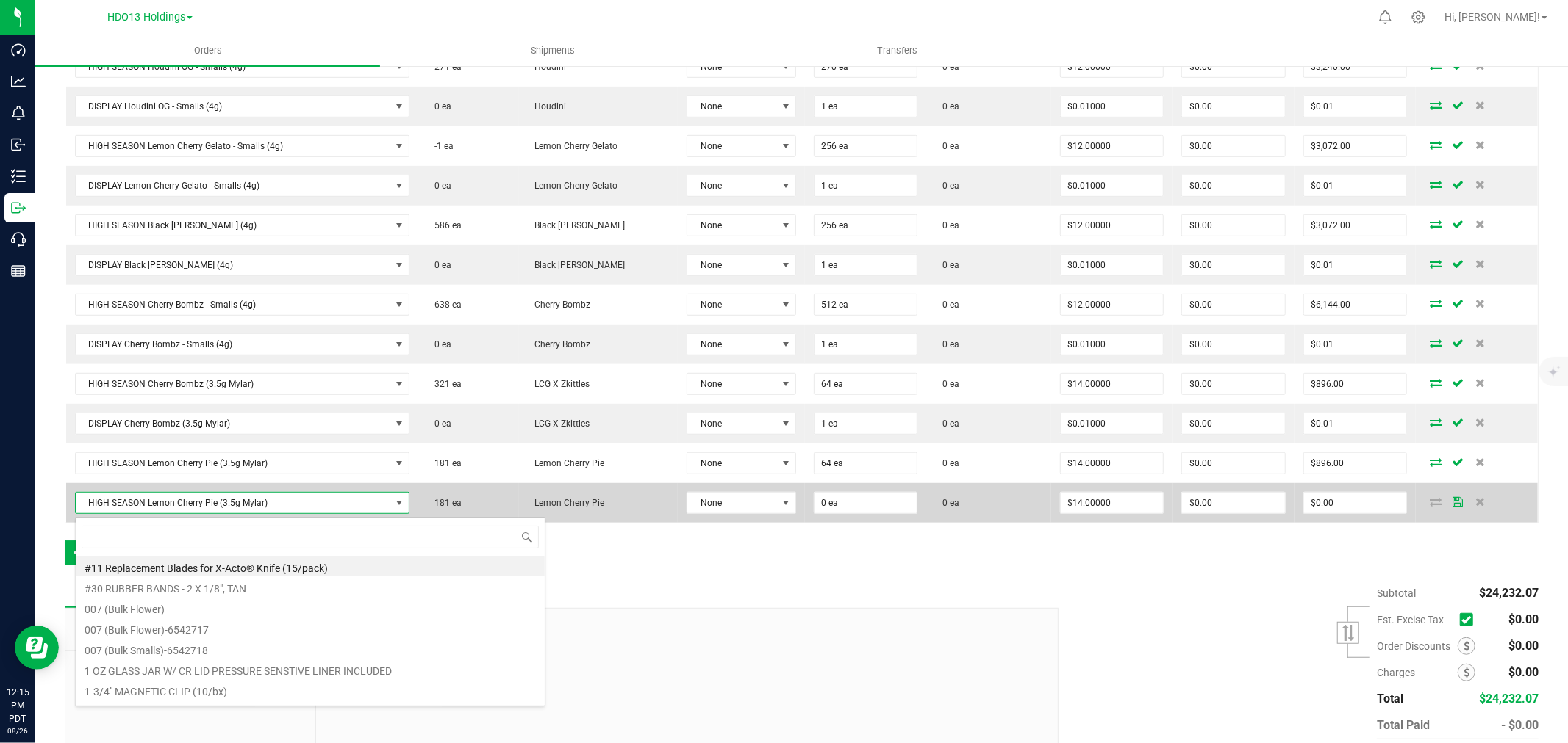
scroll to position [22, 332]
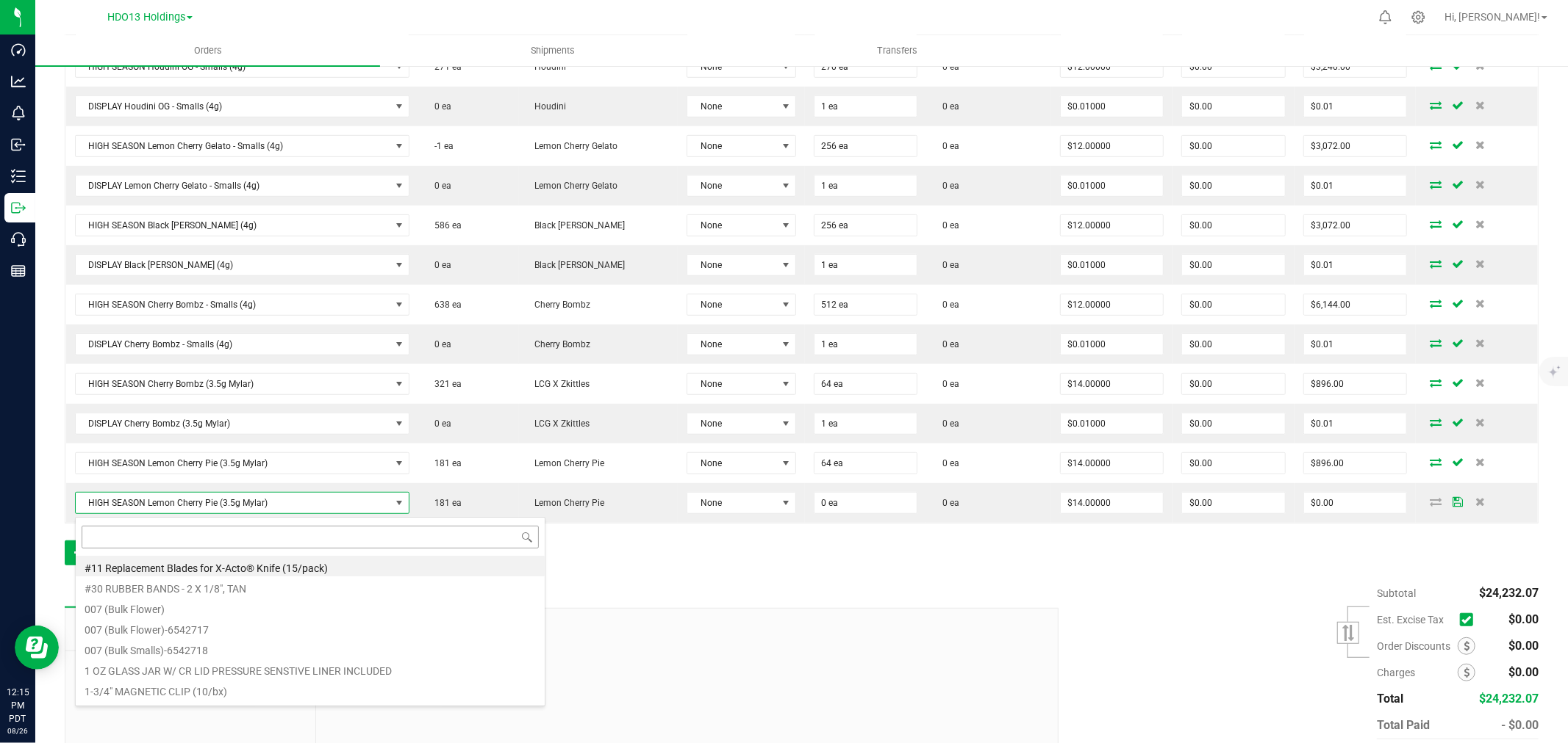
click at [269, 540] on input at bounding box center [310, 538] width 457 height 23
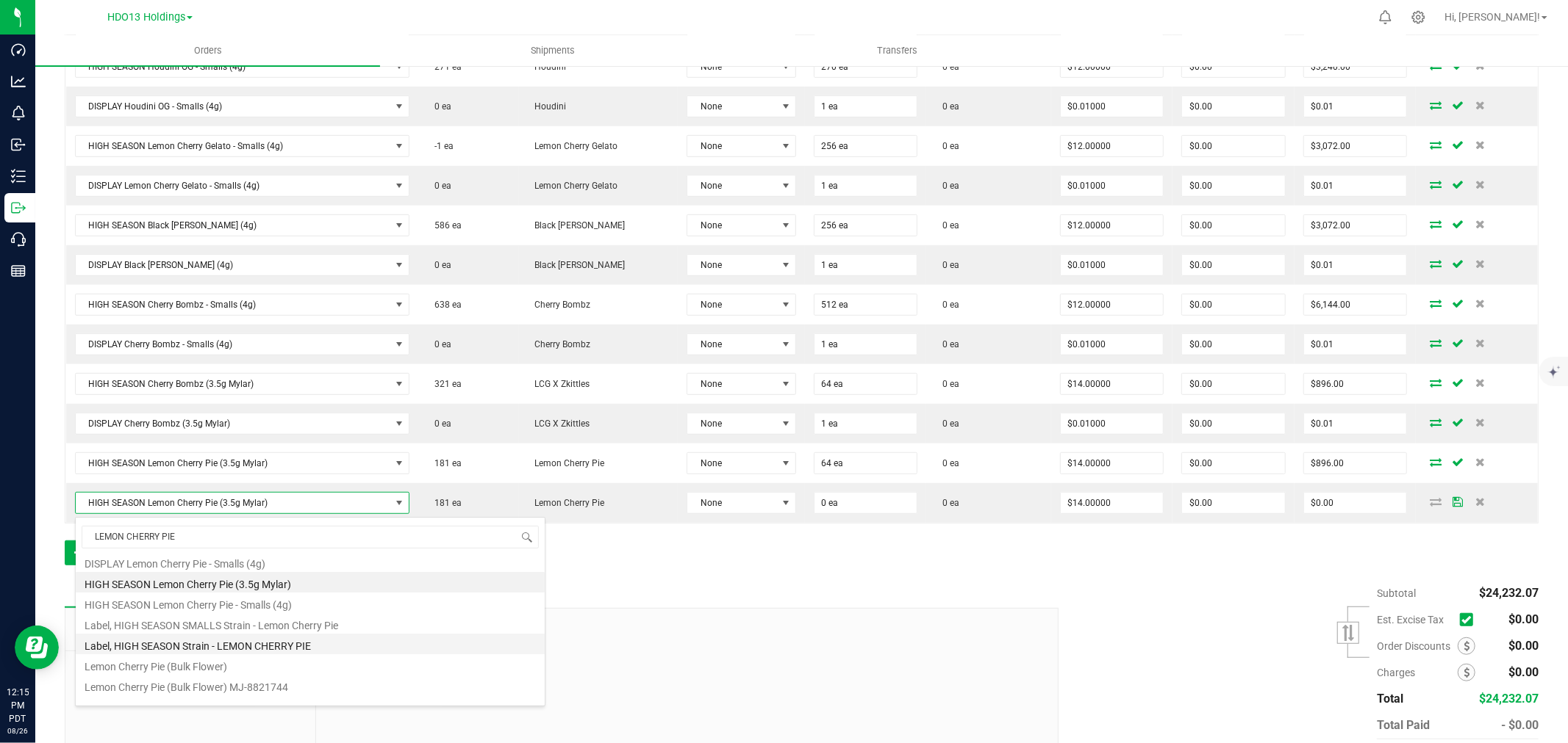
scroll to position [0, 0]
type input "LEMON CHERRY PIE"
click at [821, 613] on div at bounding box center [686, 707] width 741 height 197
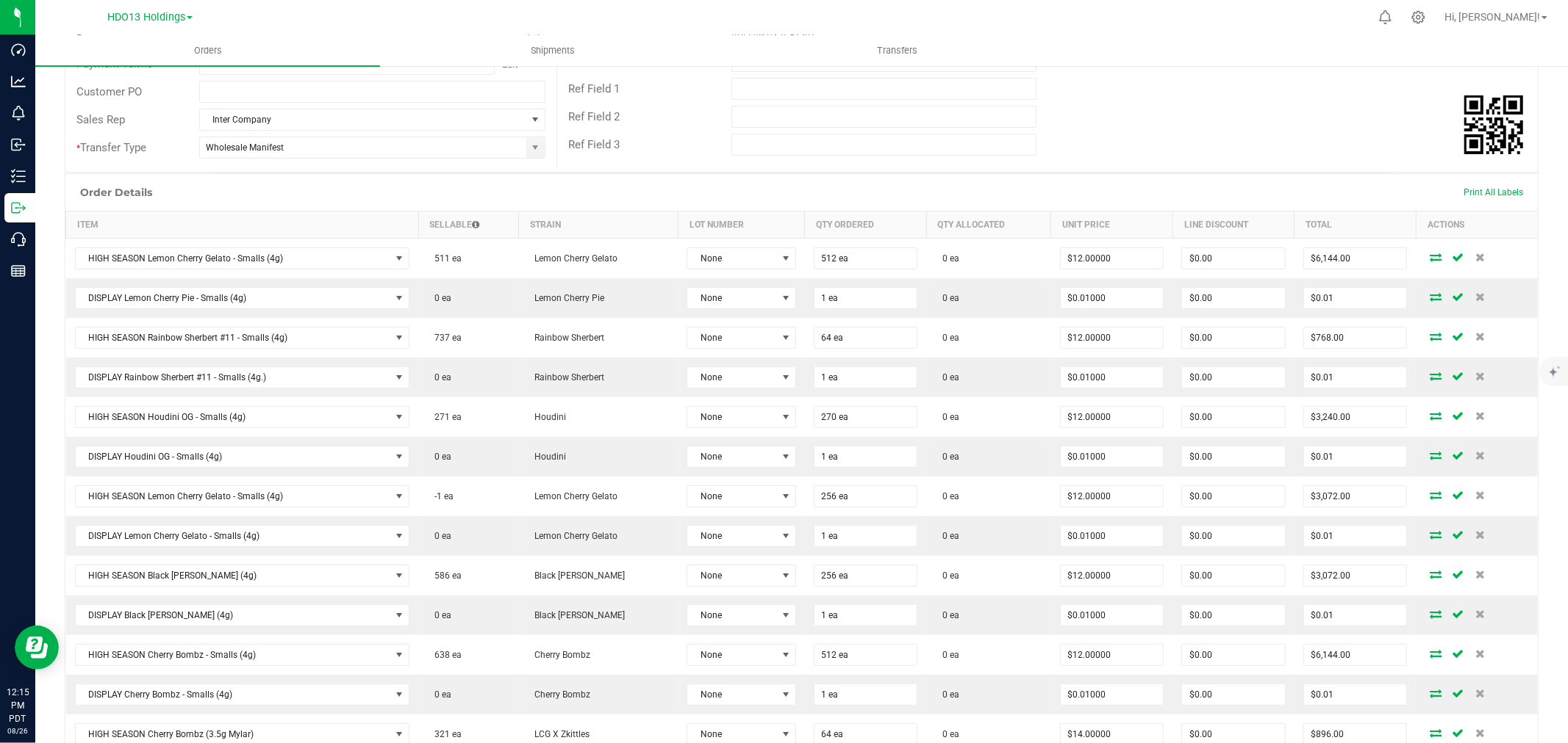
scroll to position [489, 0]
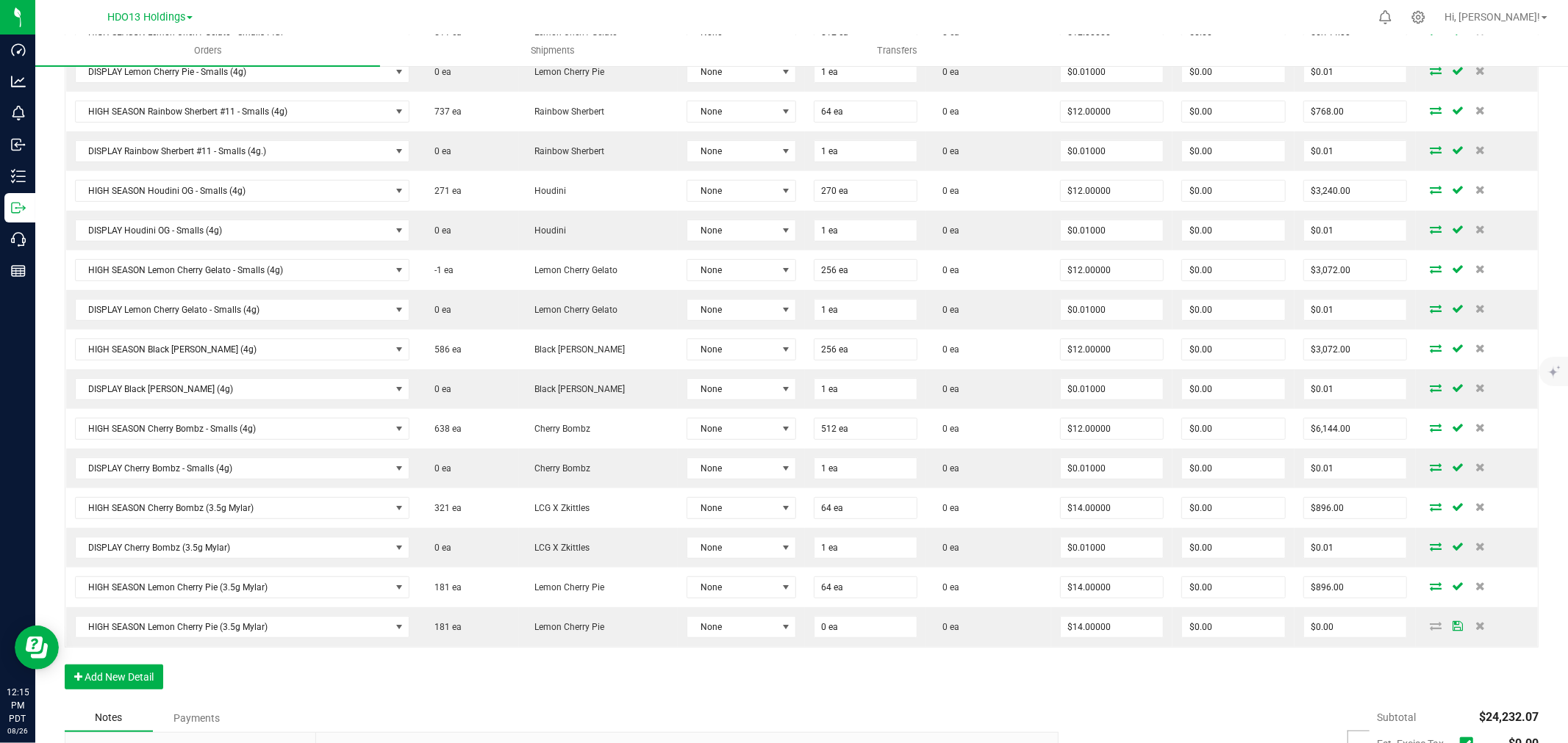
drag, startPoint x: 1466, startPoint y: 630, endPoint x: 1463, endPoint y: 619, distance: 11.4
click at [1475, 630] on icon at bounding box center [1480, 625] width 10 height 9
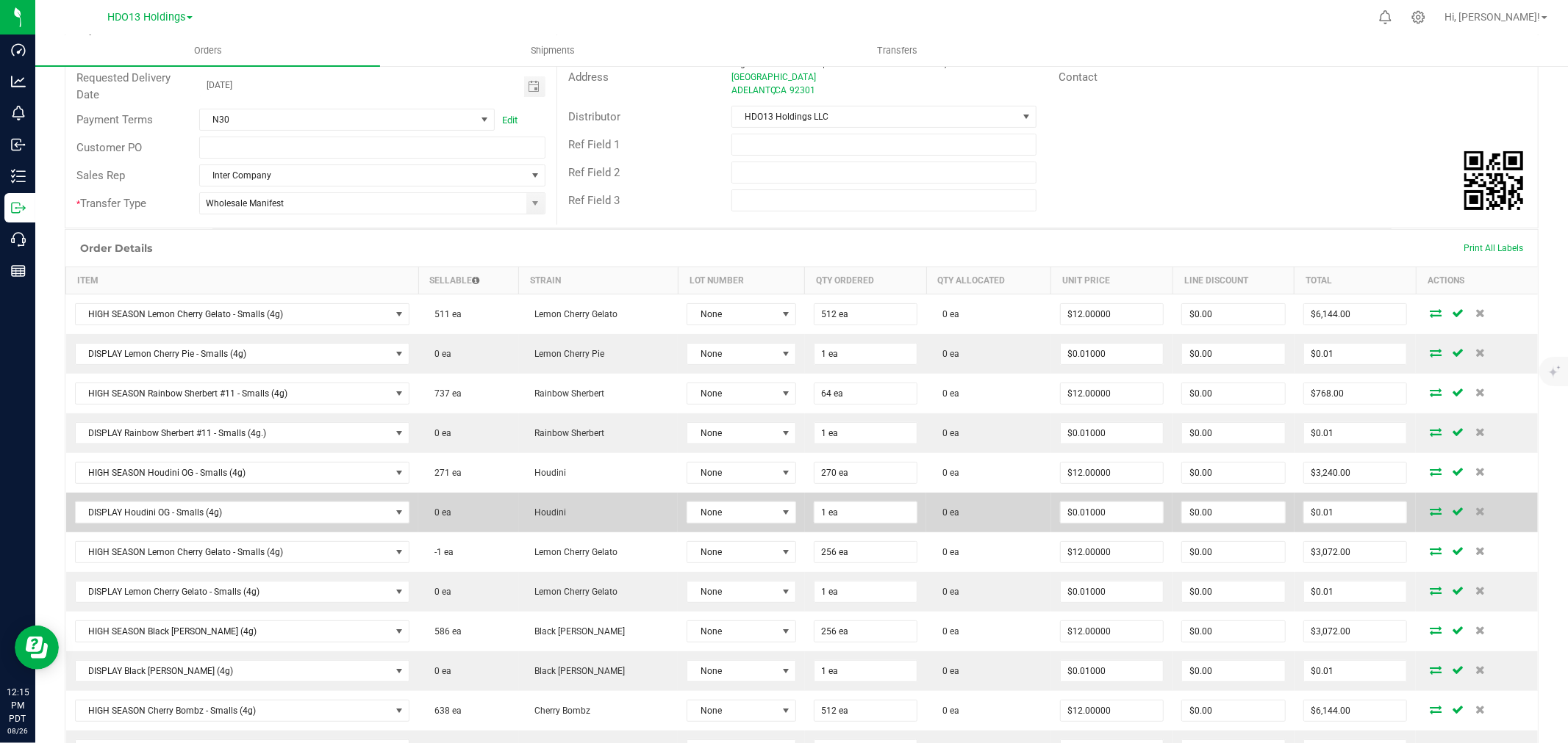
scroll to position [0, 0]
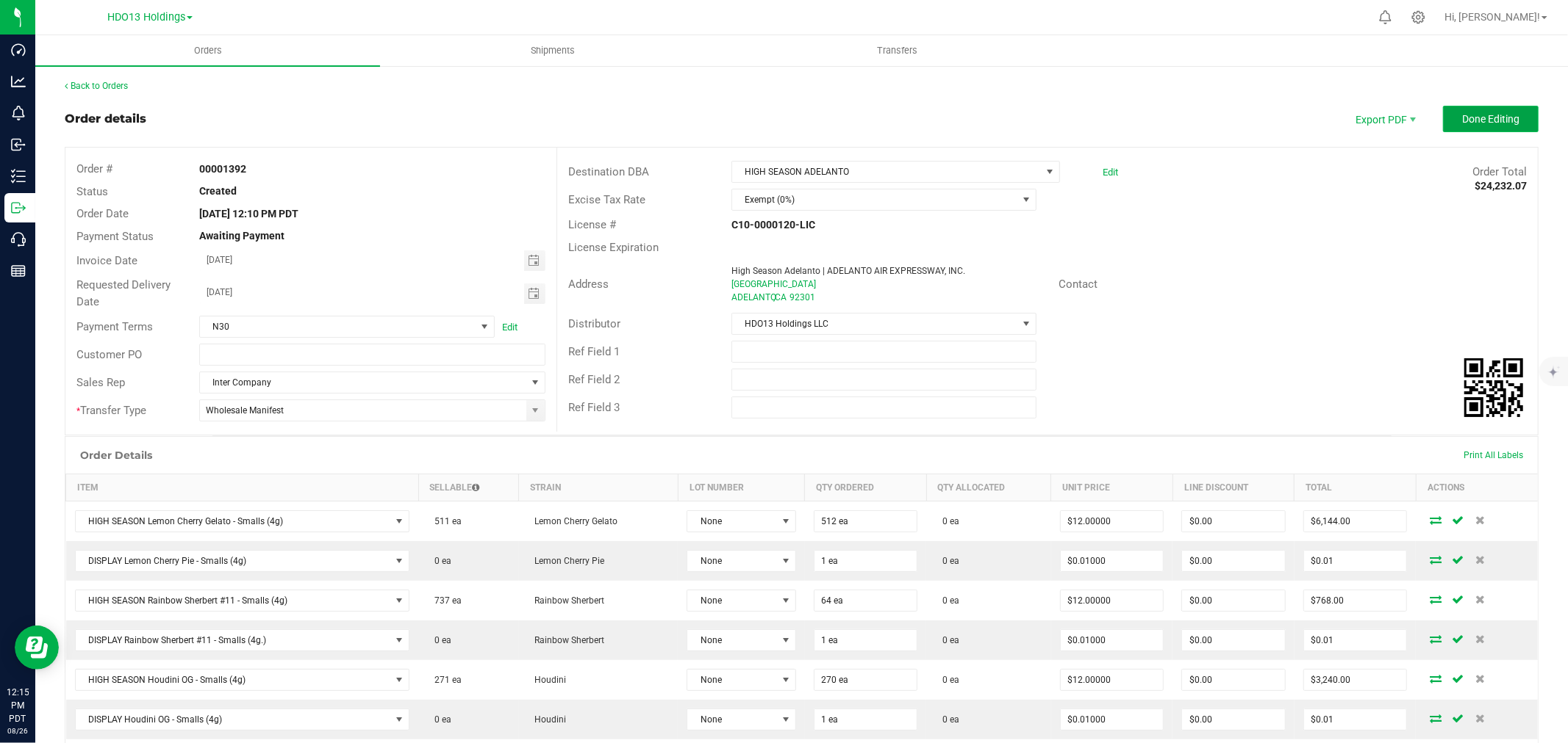
click at [1457, 127] on button "Done Editing" at bounding box center [1490, 119] width 96 height 26
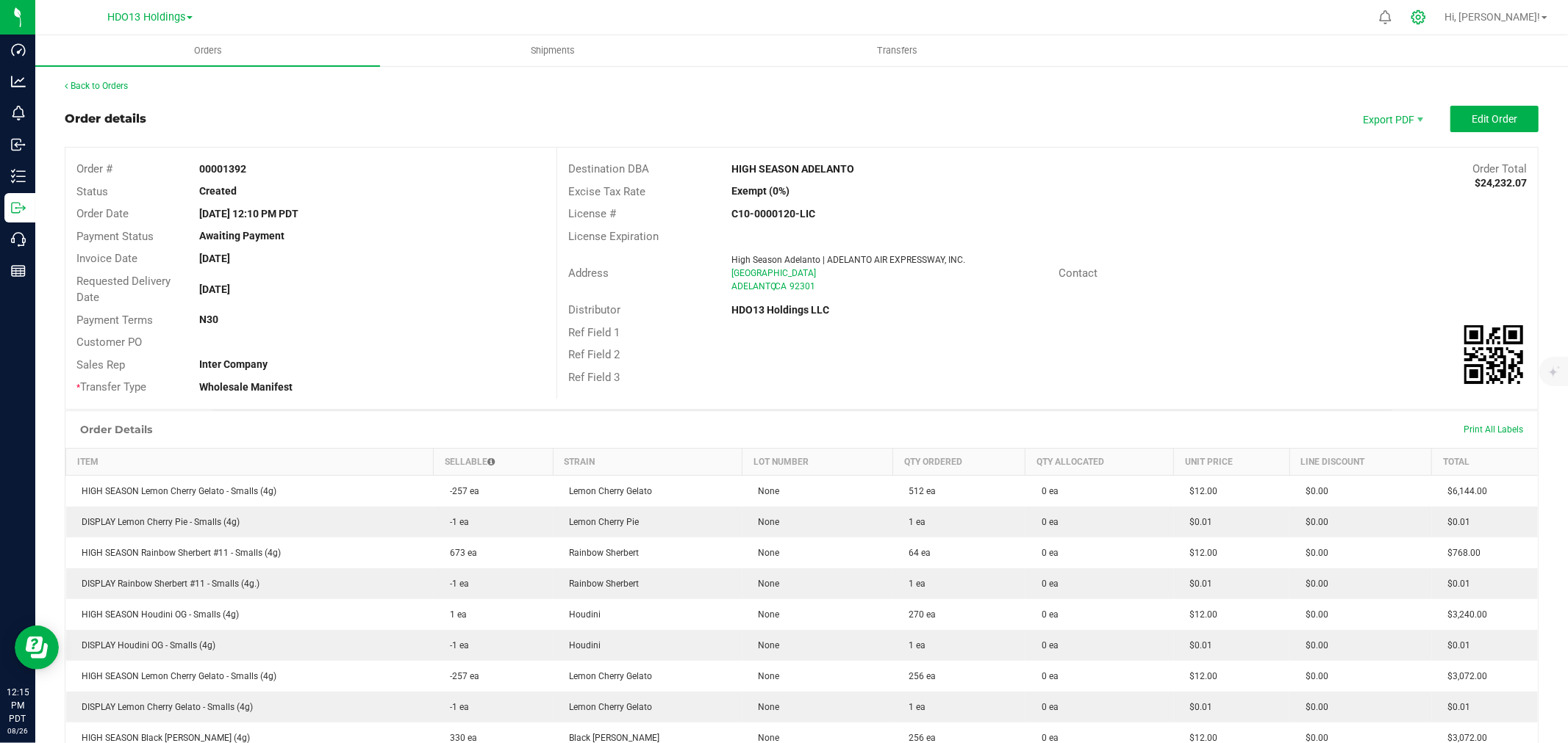
click at [1437, 13] on div at bounding box center [1418, 17] width 37 height 32
click at [1426, 16] on icon at bounding box center [1417, 17] width 16 height 16
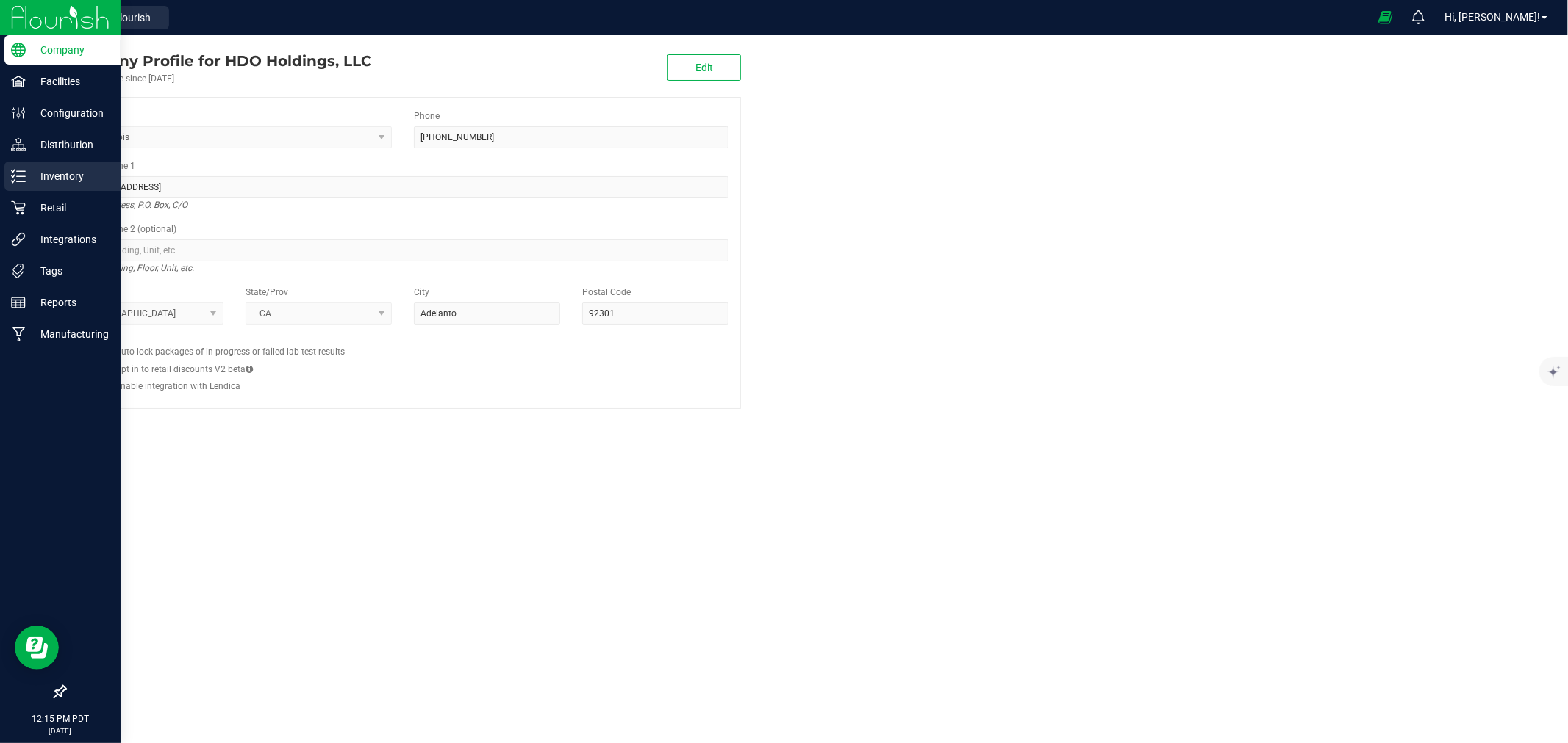
click at [92, 166] on div "Inventory" at bounding box center [62, 176] width 116 height 29
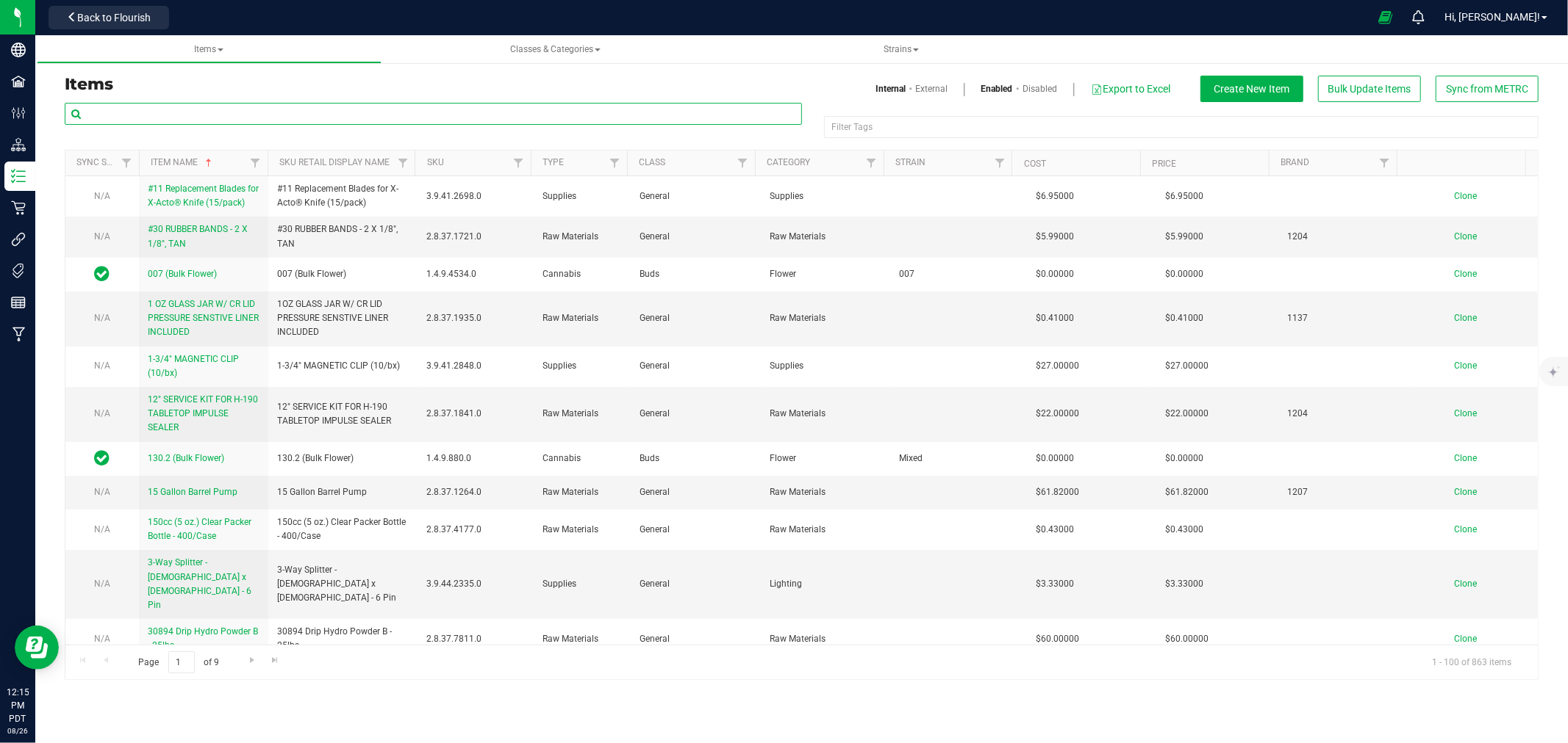
click at [277, 119] on input "text" at bounding box center [433, 114] width 737 height 22
click at [276, 119] on input "text" at bounding box center [433, 114] width 737 height 22
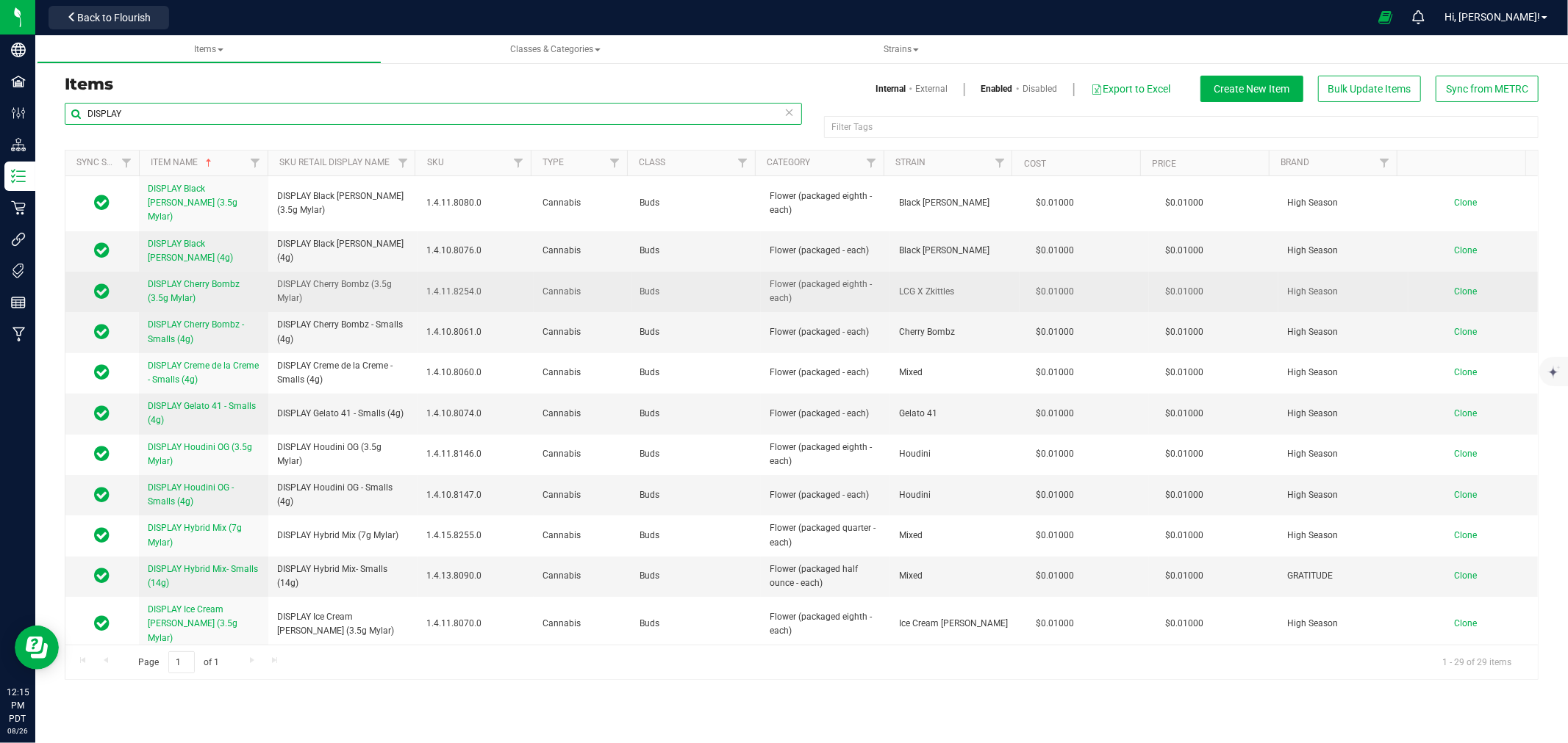
type input "DISPLAY"
drag, startPoint x: 319, startPoint y: 284, endPoint x: 273, endPoint y: 273, distance: 47.3
click at [273, 273] on td "DISPLAY Cherry Bombz (3.5g Mylar)" at bounding box center [343, 291] width 149 height 40
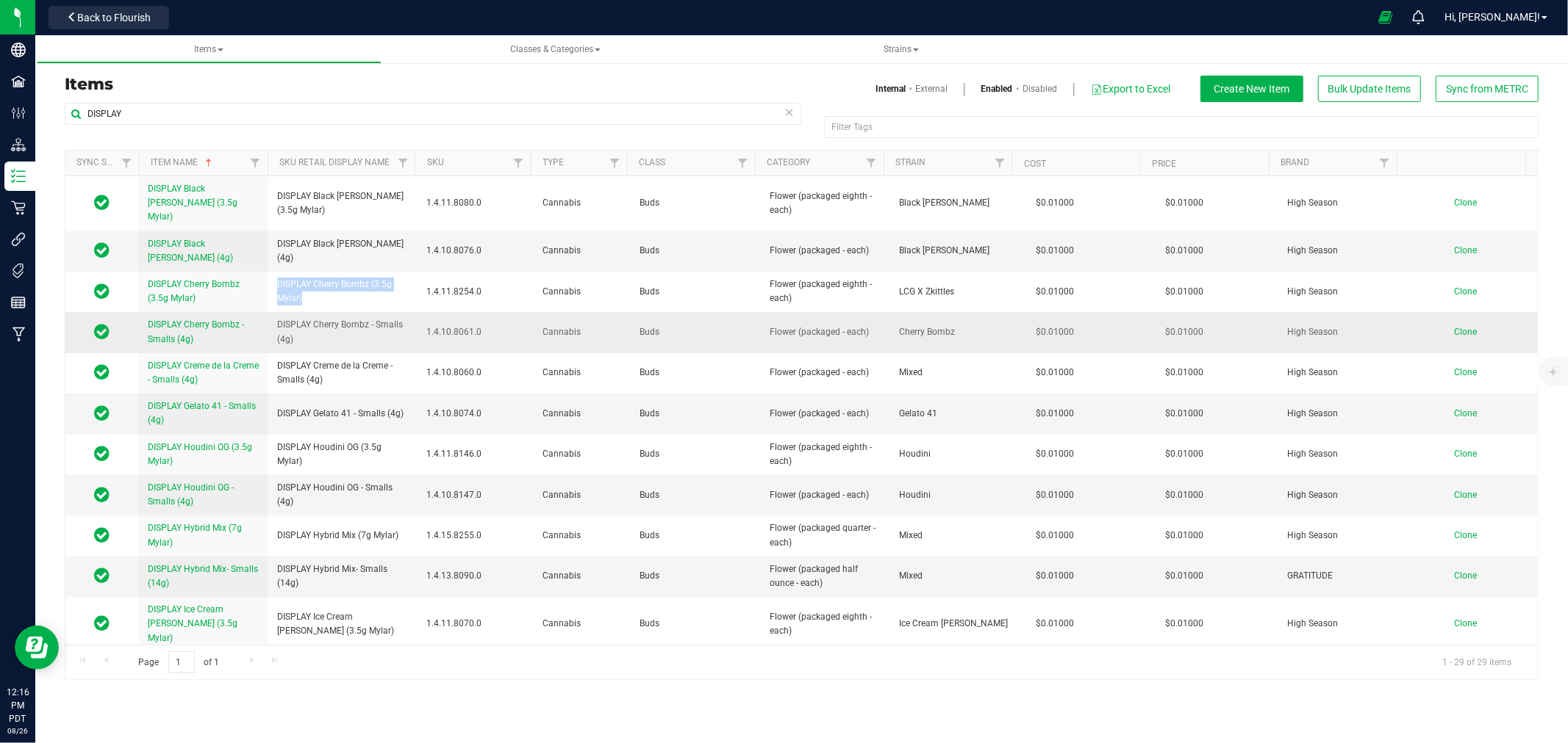
copy span "DISPLAY Cherry Bombz (3.5g Mylar)"
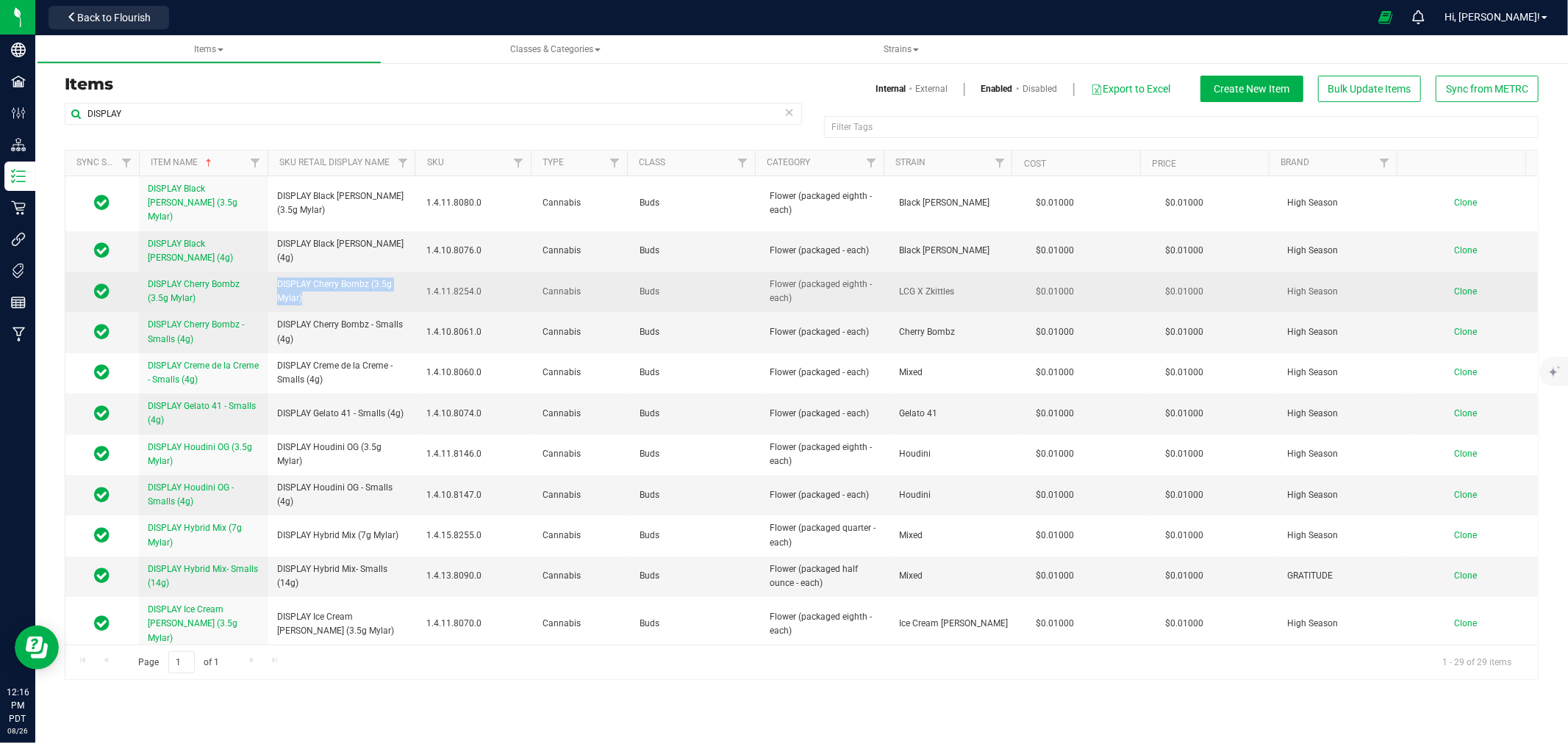
click at [1453, 286] on span "Clone" at bounding box center [1465, 291] width 23 height 11
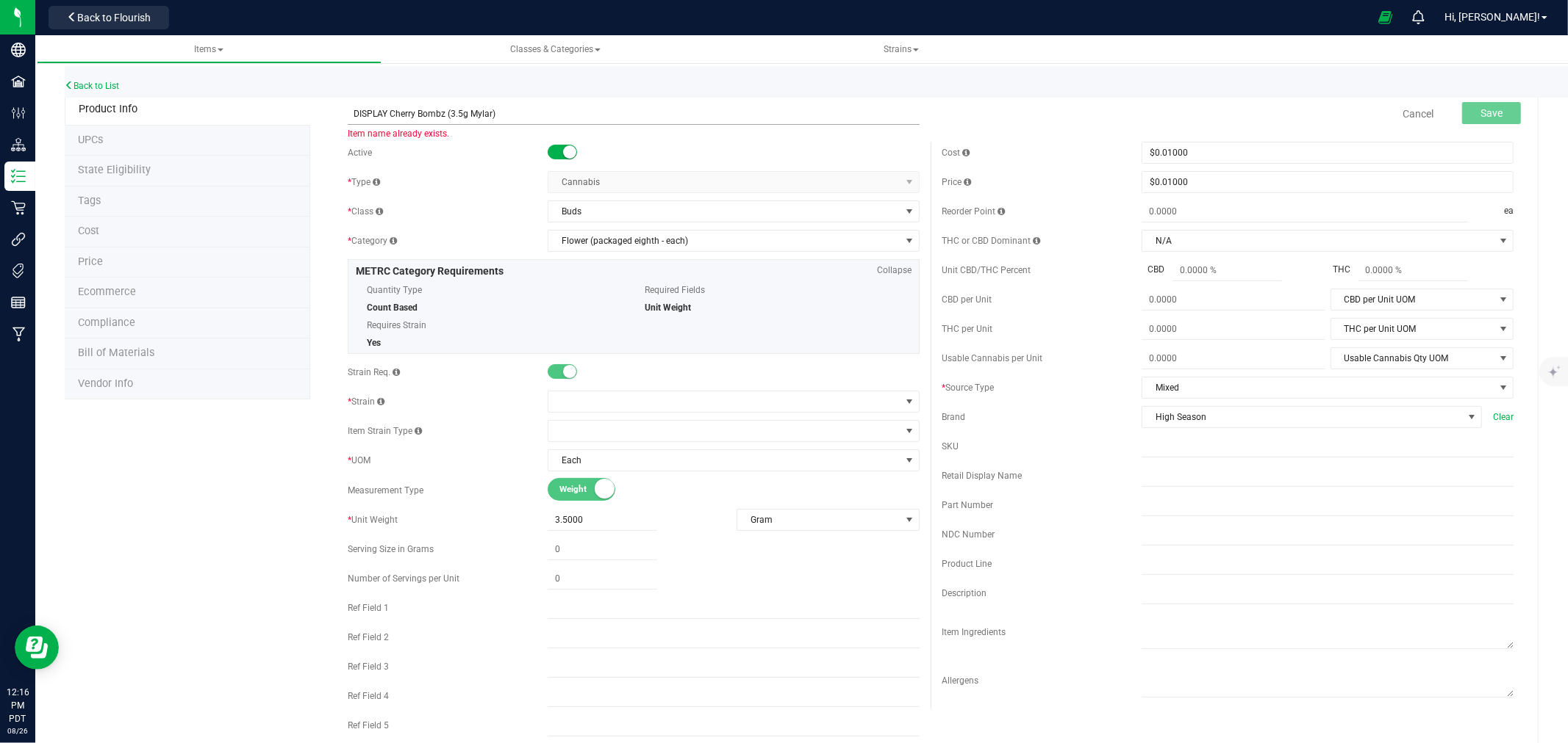
click at [440, 114] on input "DISPLAY Cherry Bombz (3.5g Mylar)" at bounding box center [634, 114] width 572 height 22
type input "DISPLAY Lemon Cherry Pie (3.5g Mylar)"
click at [633, 398] on span at bounding box center [725, 401] width 352 height 20
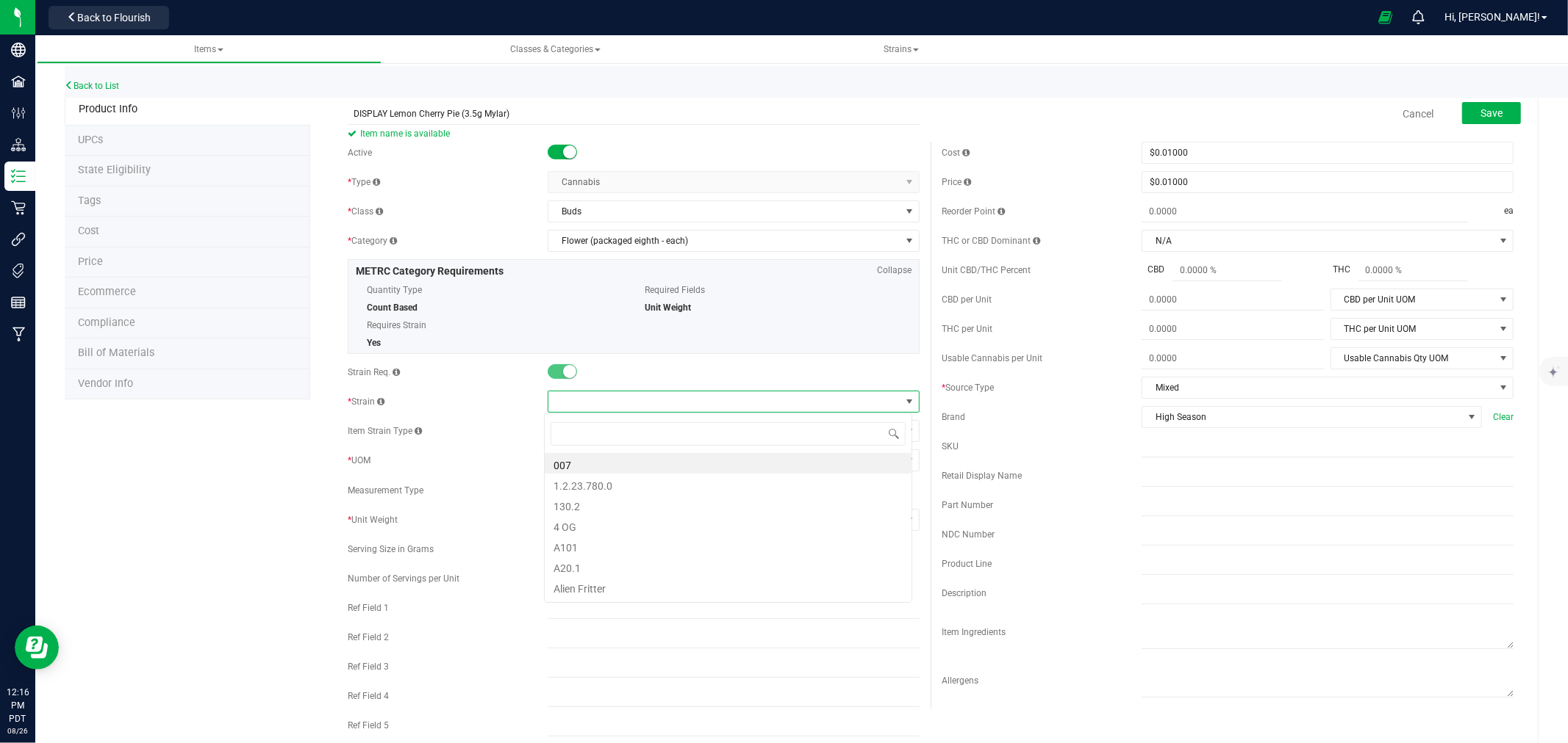
scroll to position [22, 368]
click at [630, 397] on span at bounding box center [725, 401] width 352 height 20
drag, startPoint x: 630, startPoint y: 397, endPoint x: 621, endPoint y: 397, distance: 9.0
click at [617, 398] on span at bounding box center [725, 401] width 352 height 20
type input "lemon"
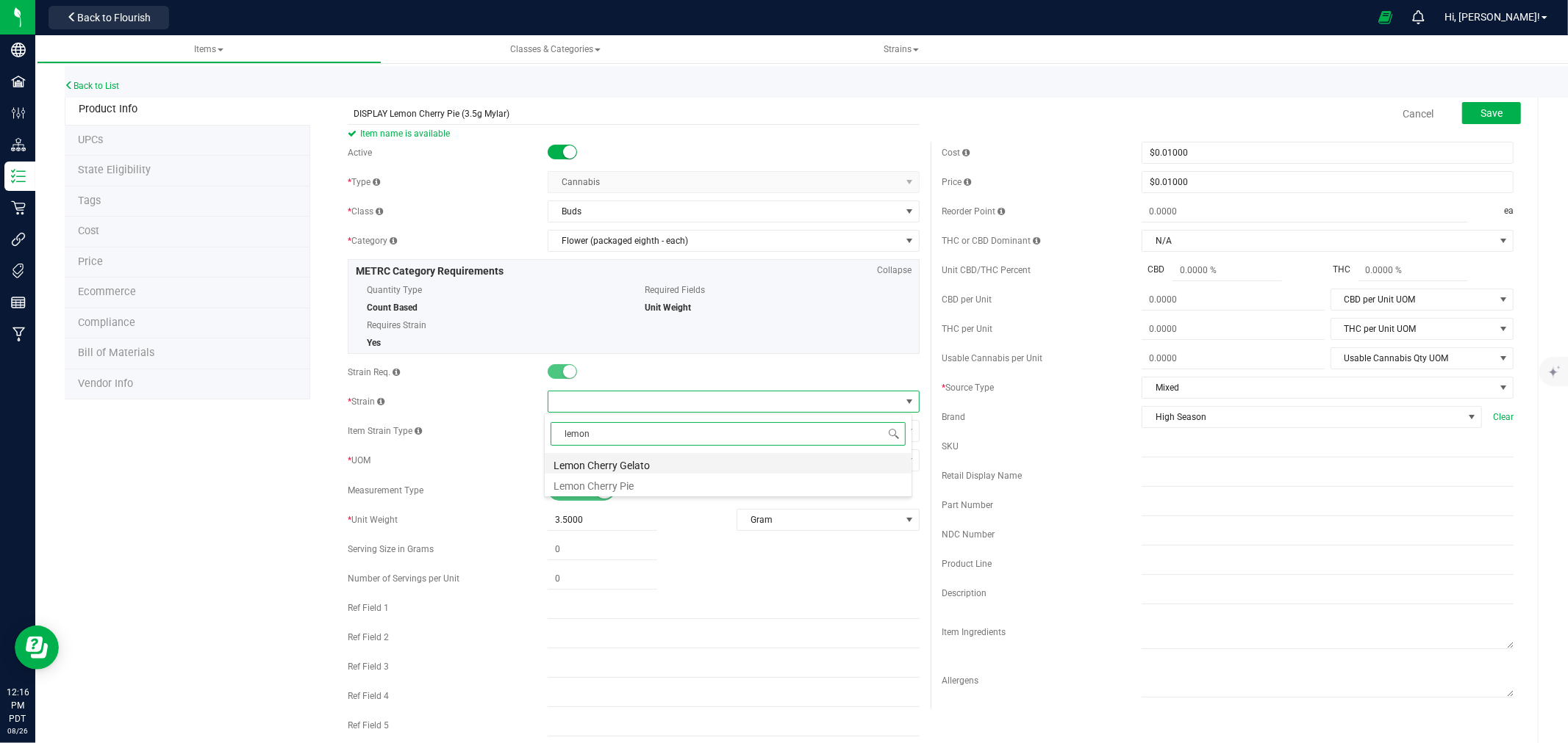
click at [642, 457] on li "Lemon Cherry Gelato" at bounding box center [728, 463] width 367 height 20
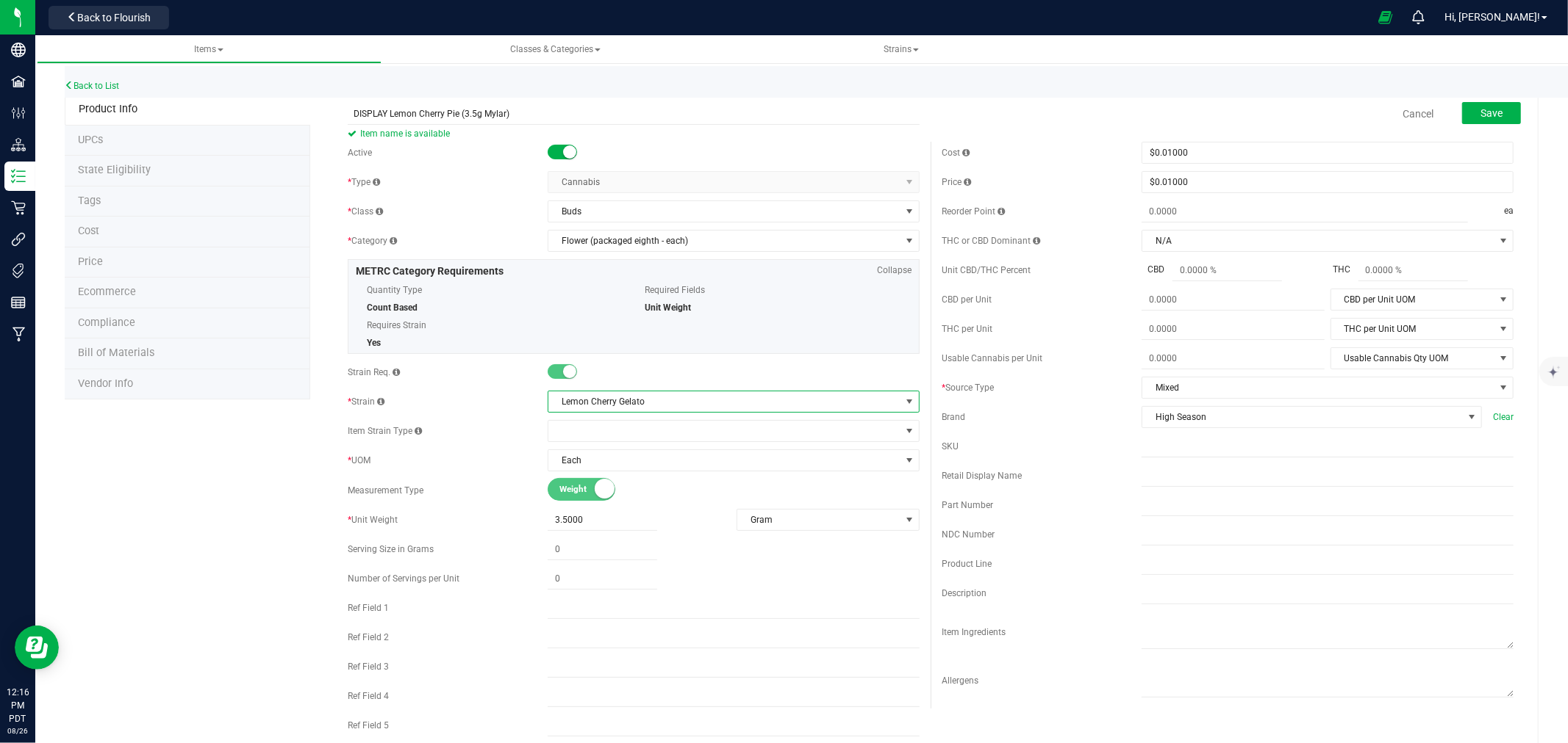
click at [614, 395] on span "Lemon Cherry Gelato" at bounding box center [725, 401] width 352 height 20
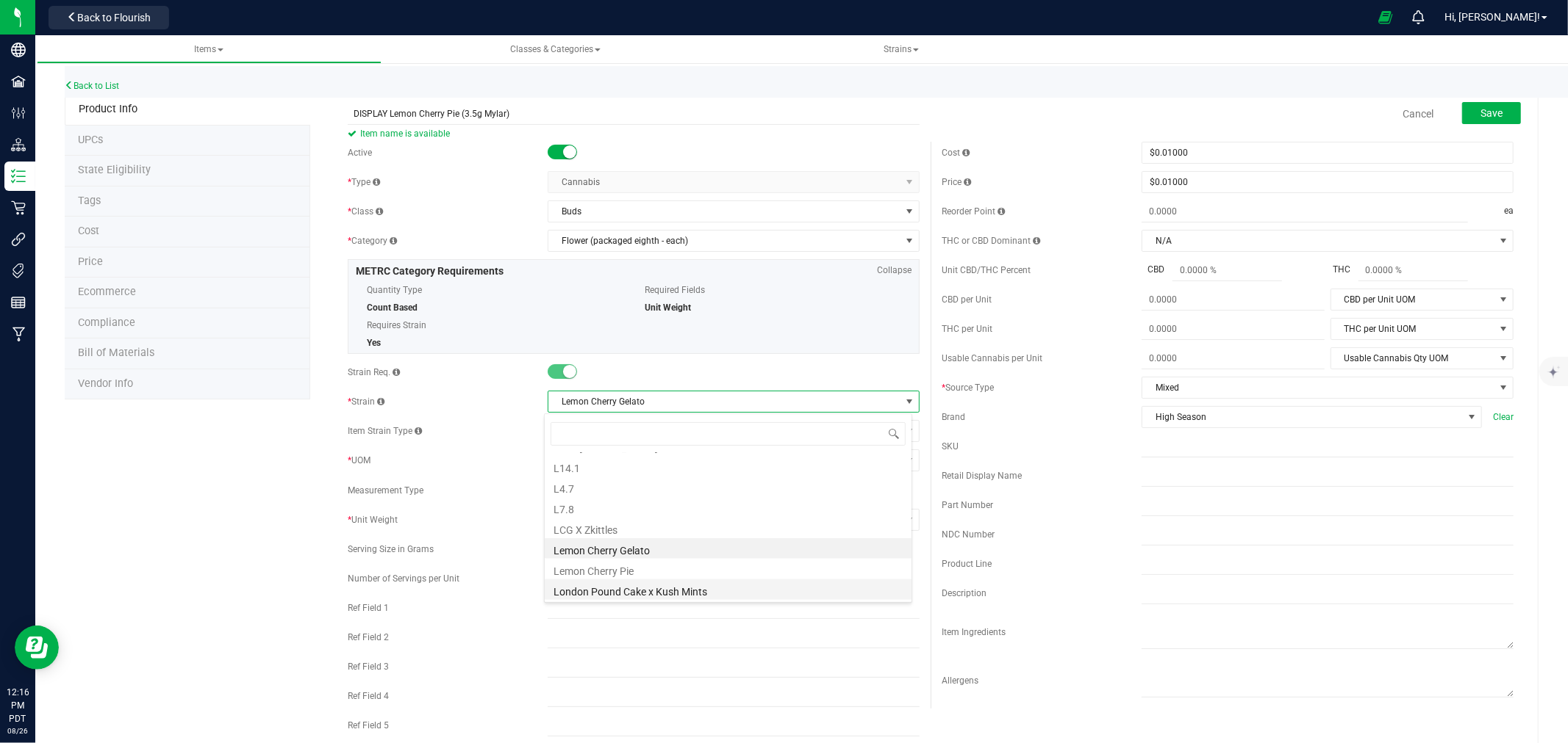
scroll to position [1600, 0]
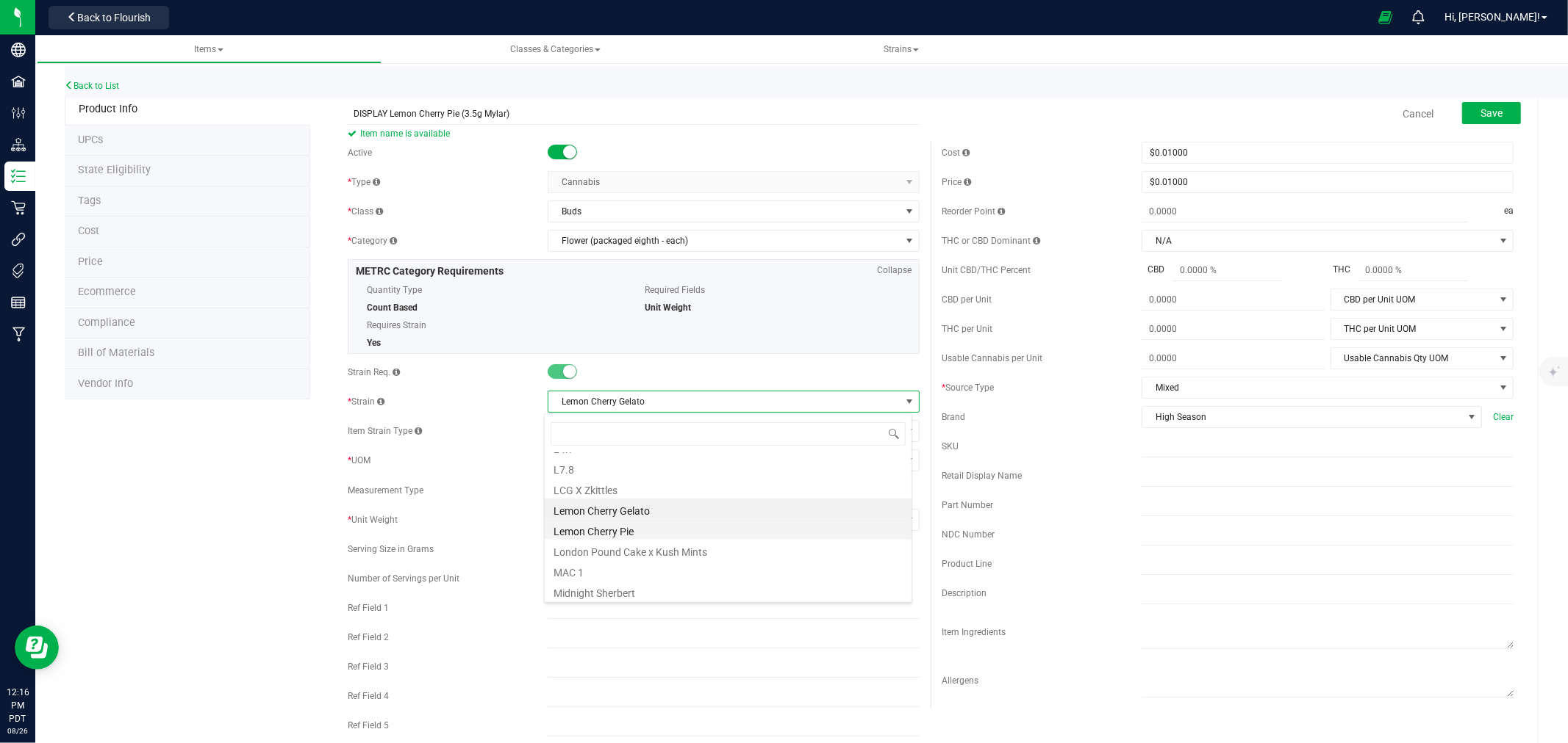
click at [633, 534] on li "Lemon Cherry Pie" at bounding box center [728, 529] width 367 height 20
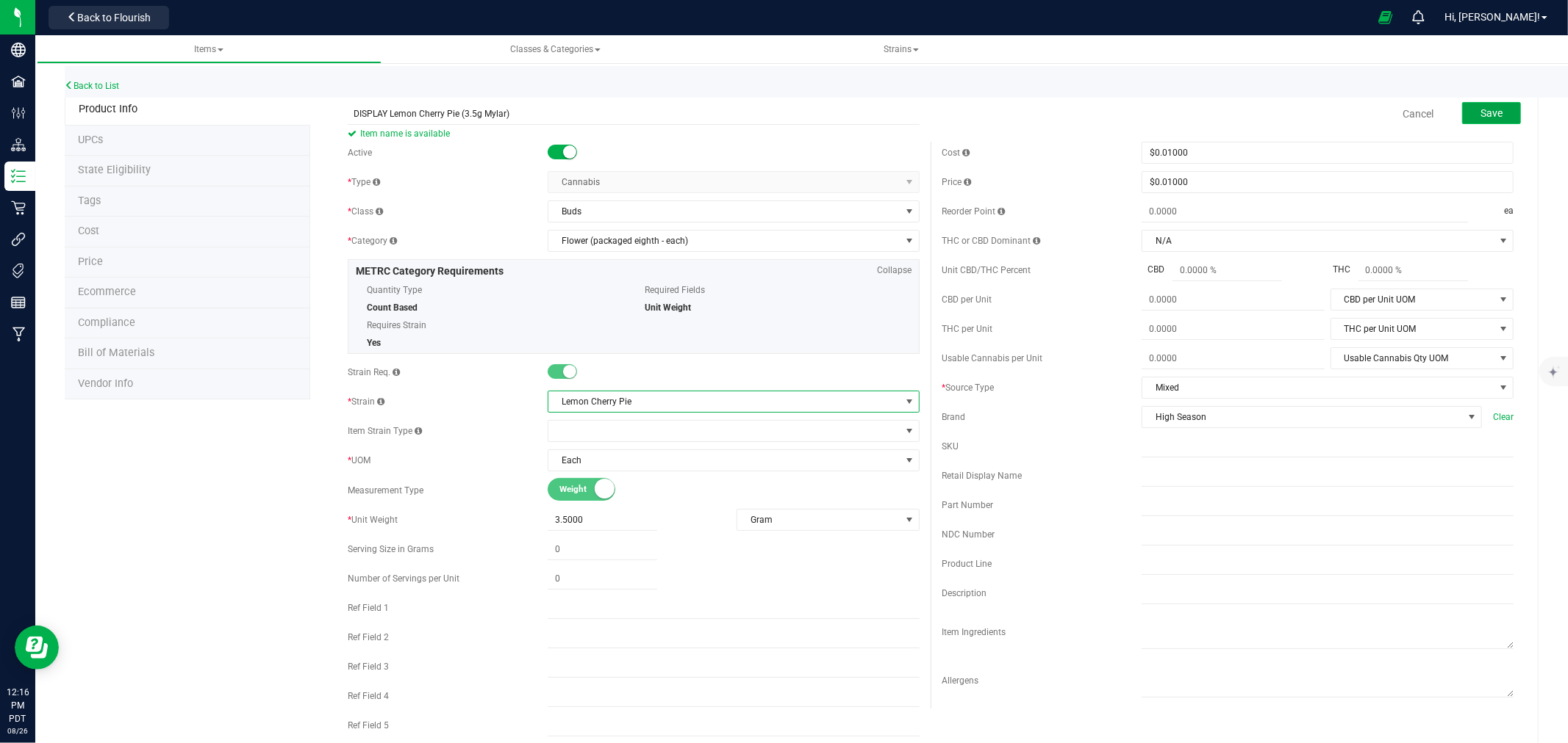
click at [1462, 116] on button "Save" at bounding box center [1491, 113] width 59 height 22
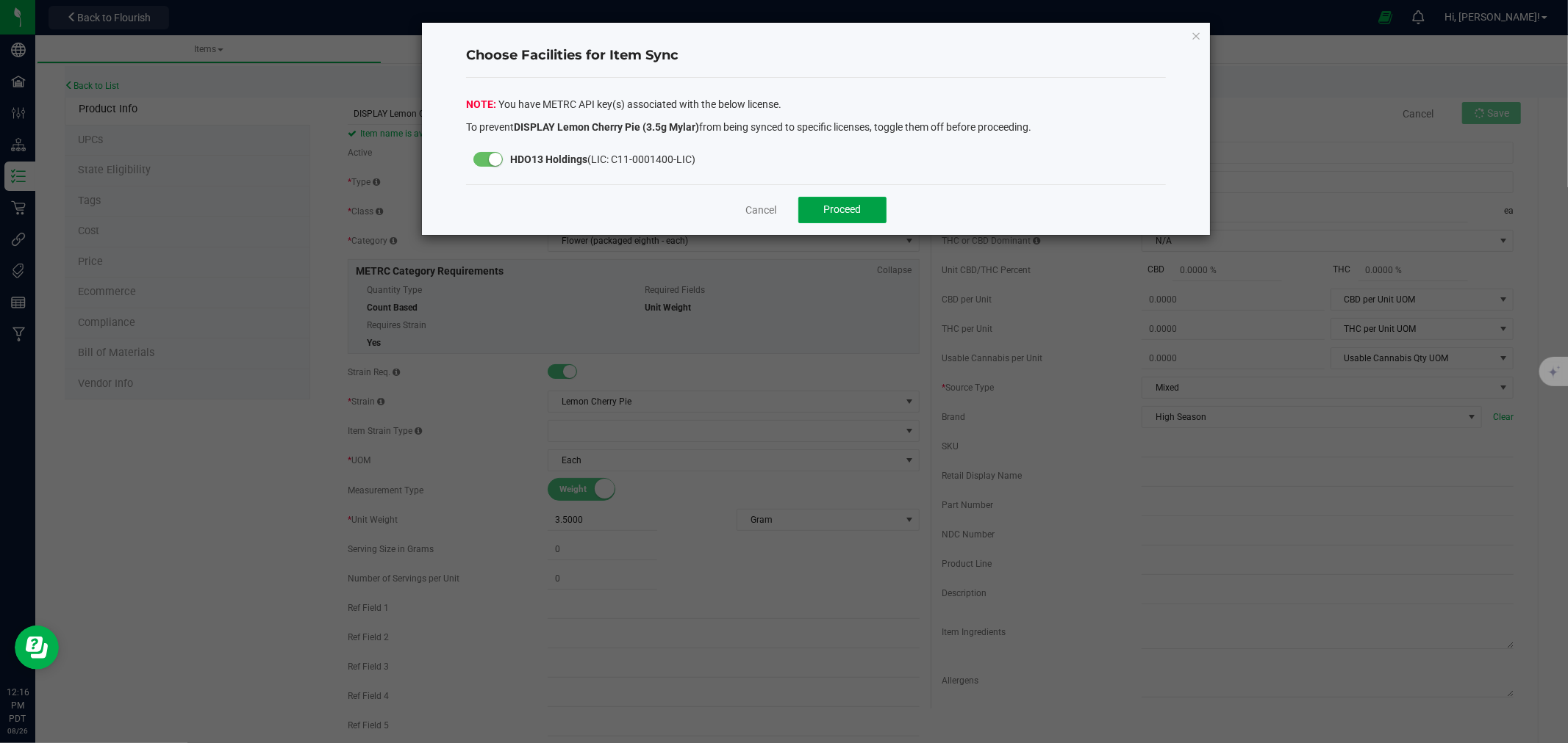
click at [834, 207] on span "Proceed" at bounding box center [843, 209] width 38 height 11
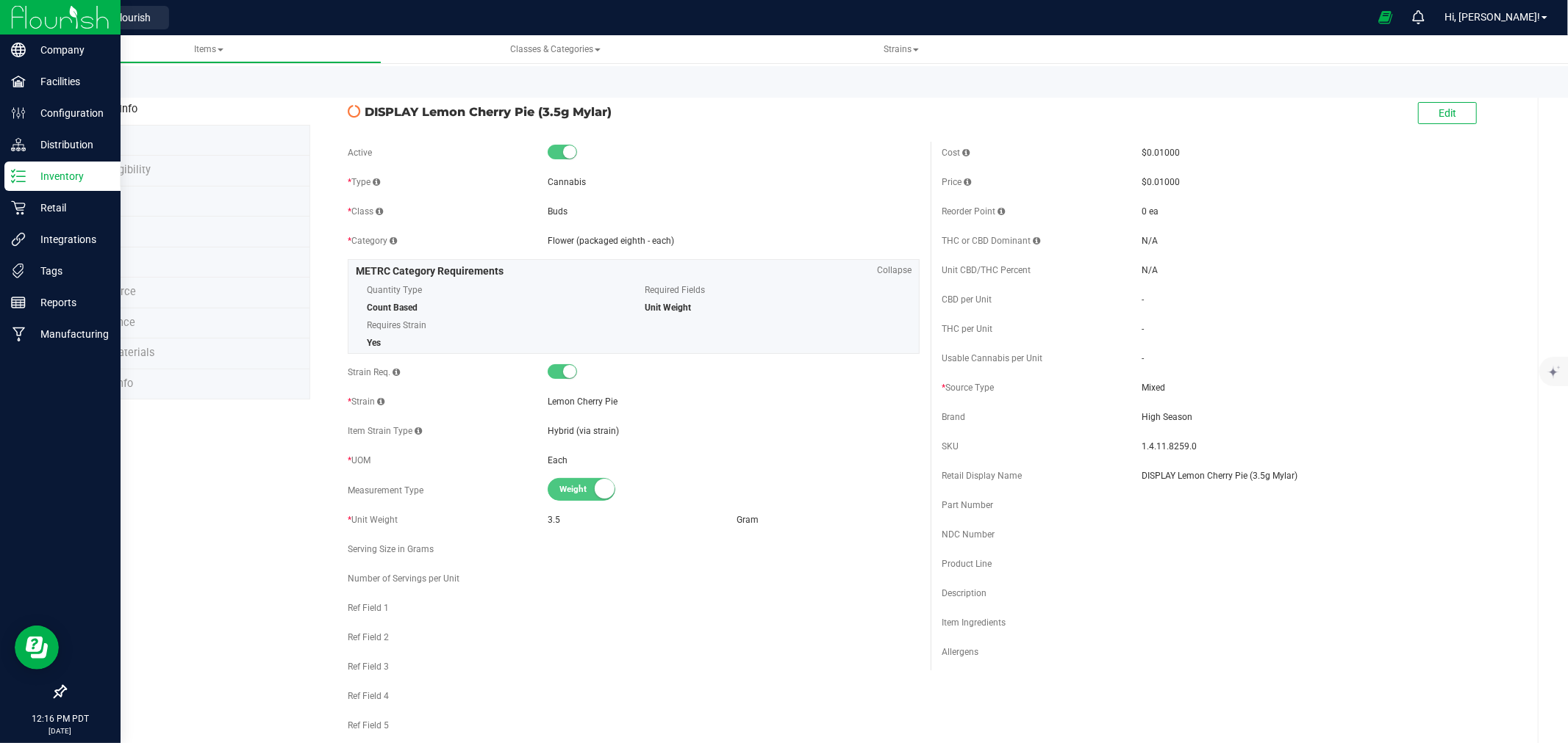
click at [3, 12] on div at bounding box center [60, 17] width 120 height 35
click at [79, 12] on img at bounding box center [60, 17] width 98 height 34
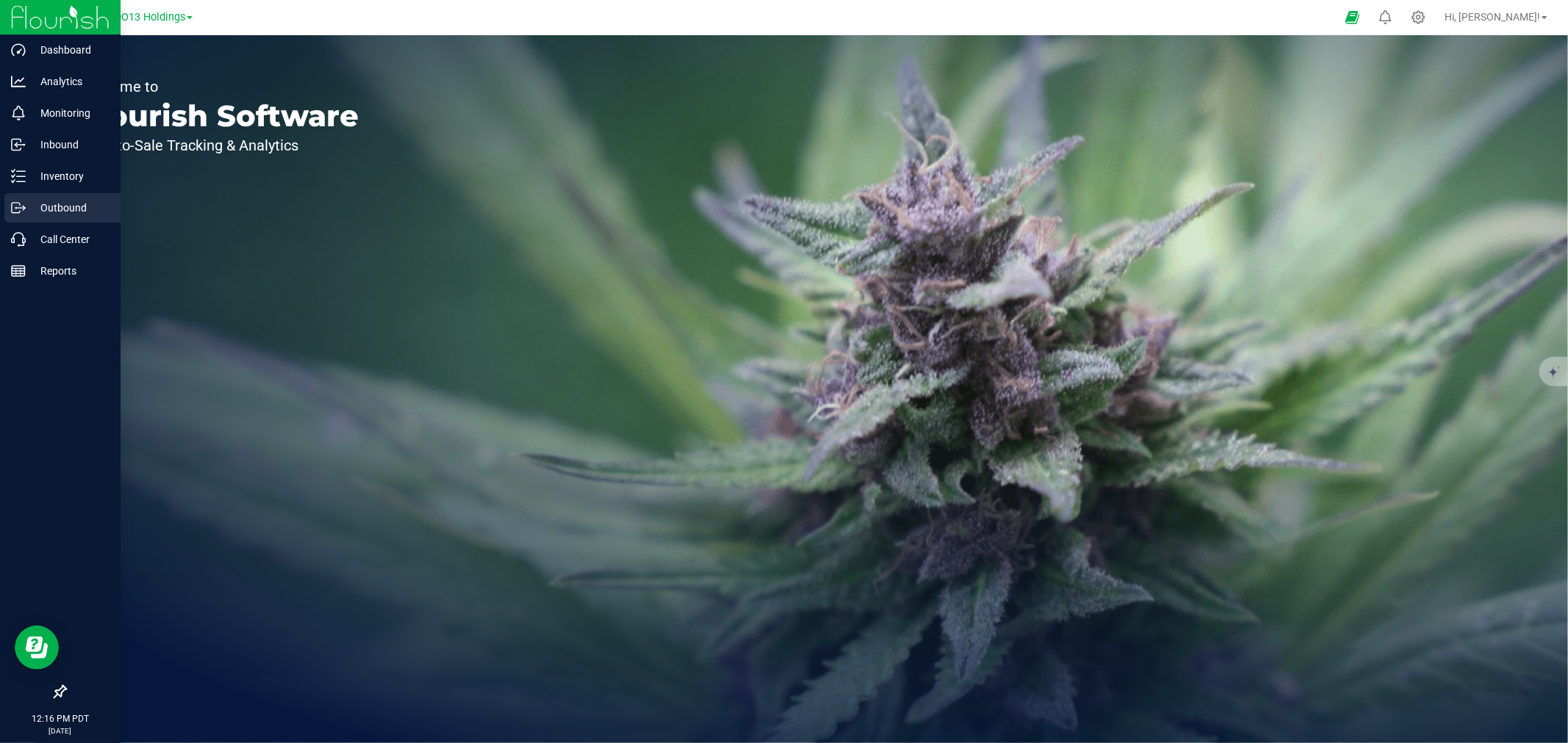
click at [72, 203] on p "Outbound" at bounding box center [70, 208] width 88 height 18
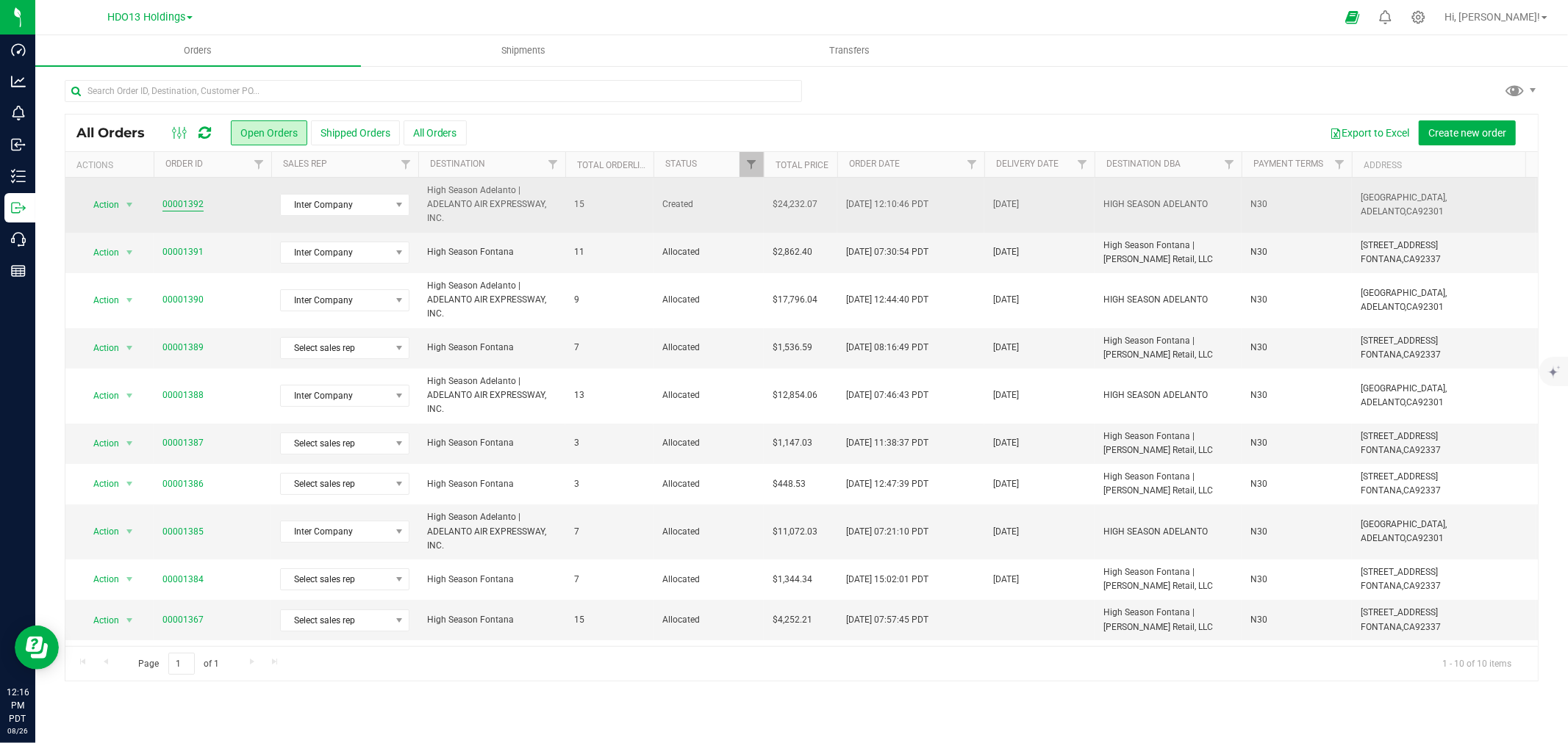
click at [190, 203] on link "00001392" at bounding box center [183, 204] width 41 height 14
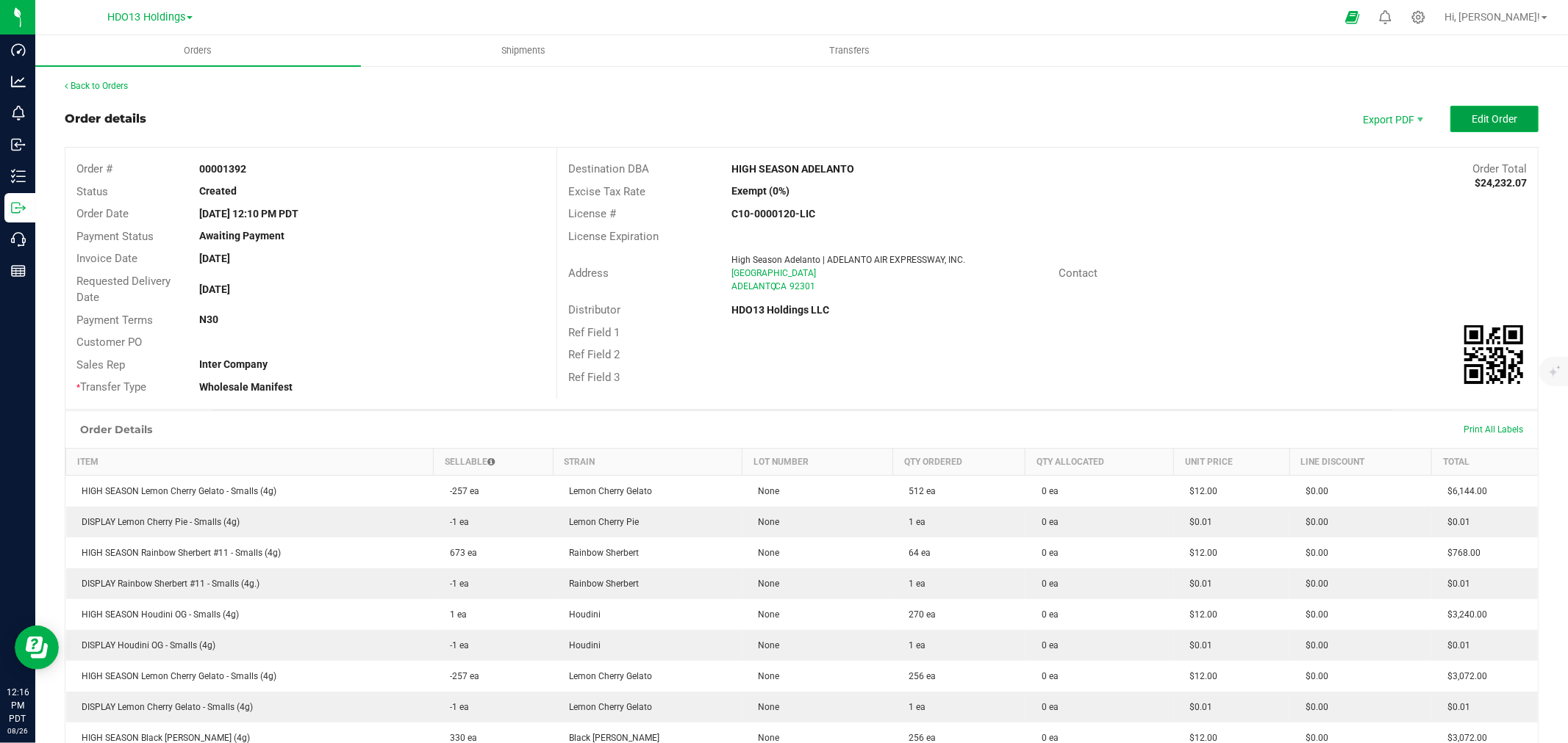
click at [1453, 122] on button "Edit Order" at bounding box center [1494, 119] width 88 height 26
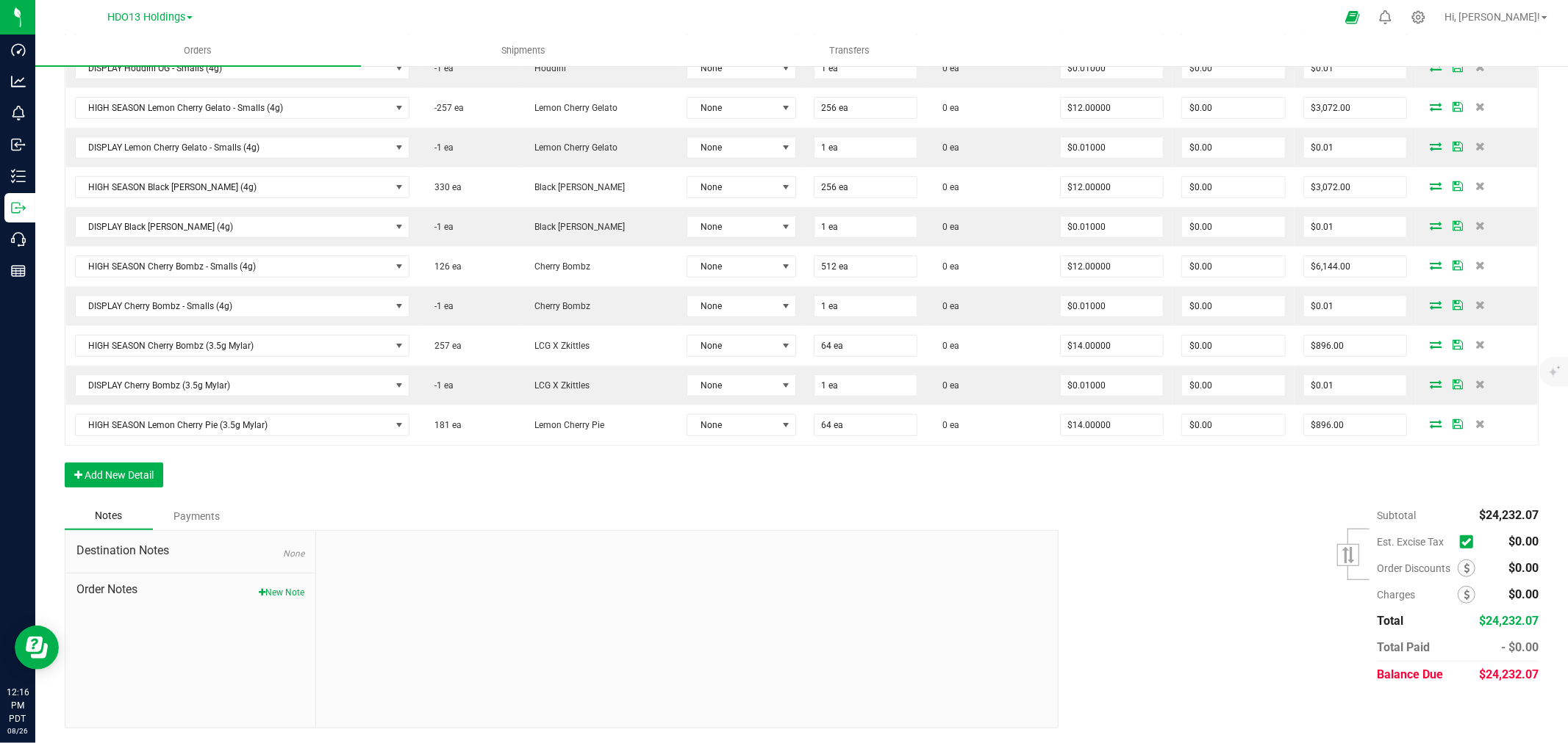
scroll to position [654, 0]
click at [133, 464] on button "Add New Detail" at bounding box center [114, 475] width 98 height 25
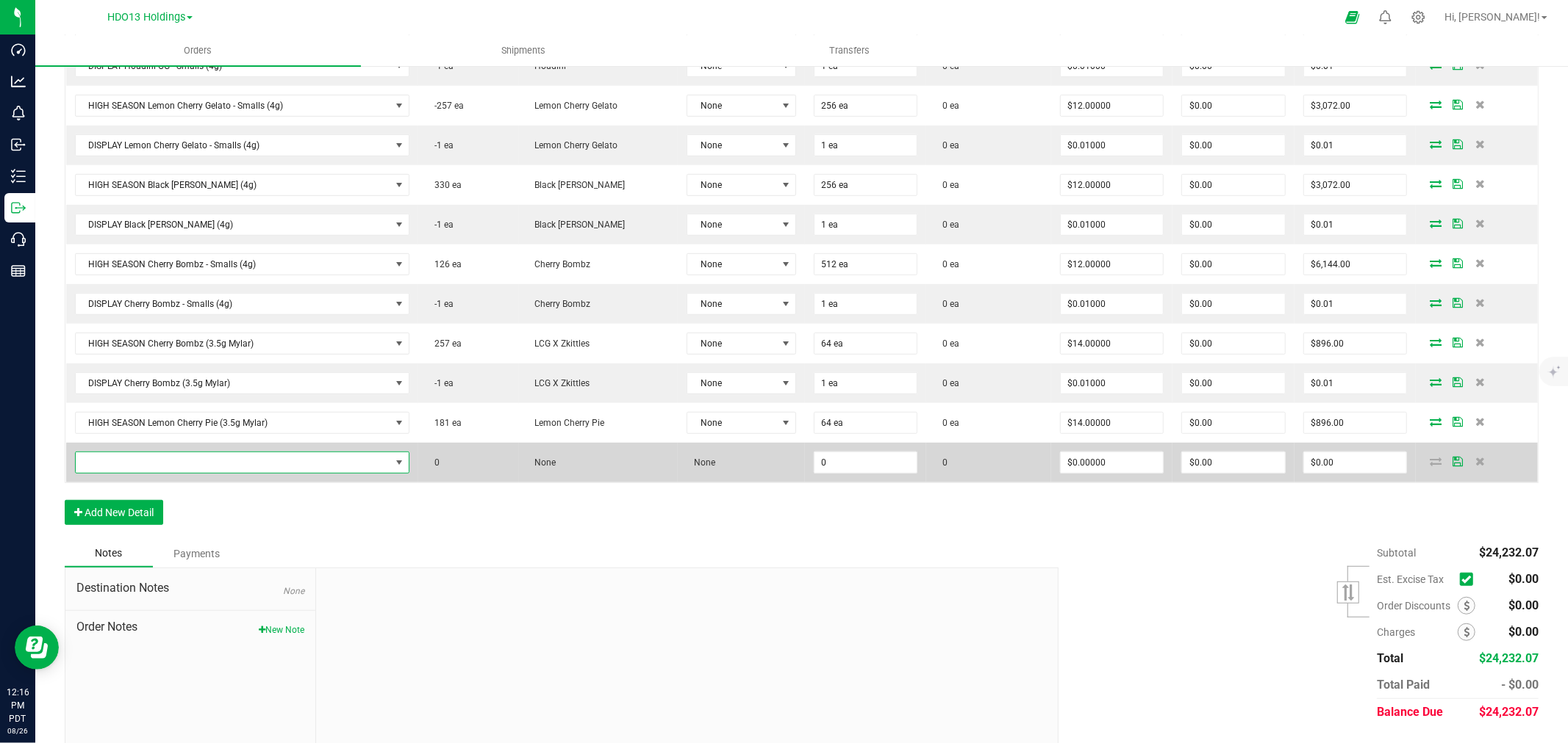
click at [140, 463] on span "NO DATA FOUND" at bounding box center [233, 462] width 315 height 20
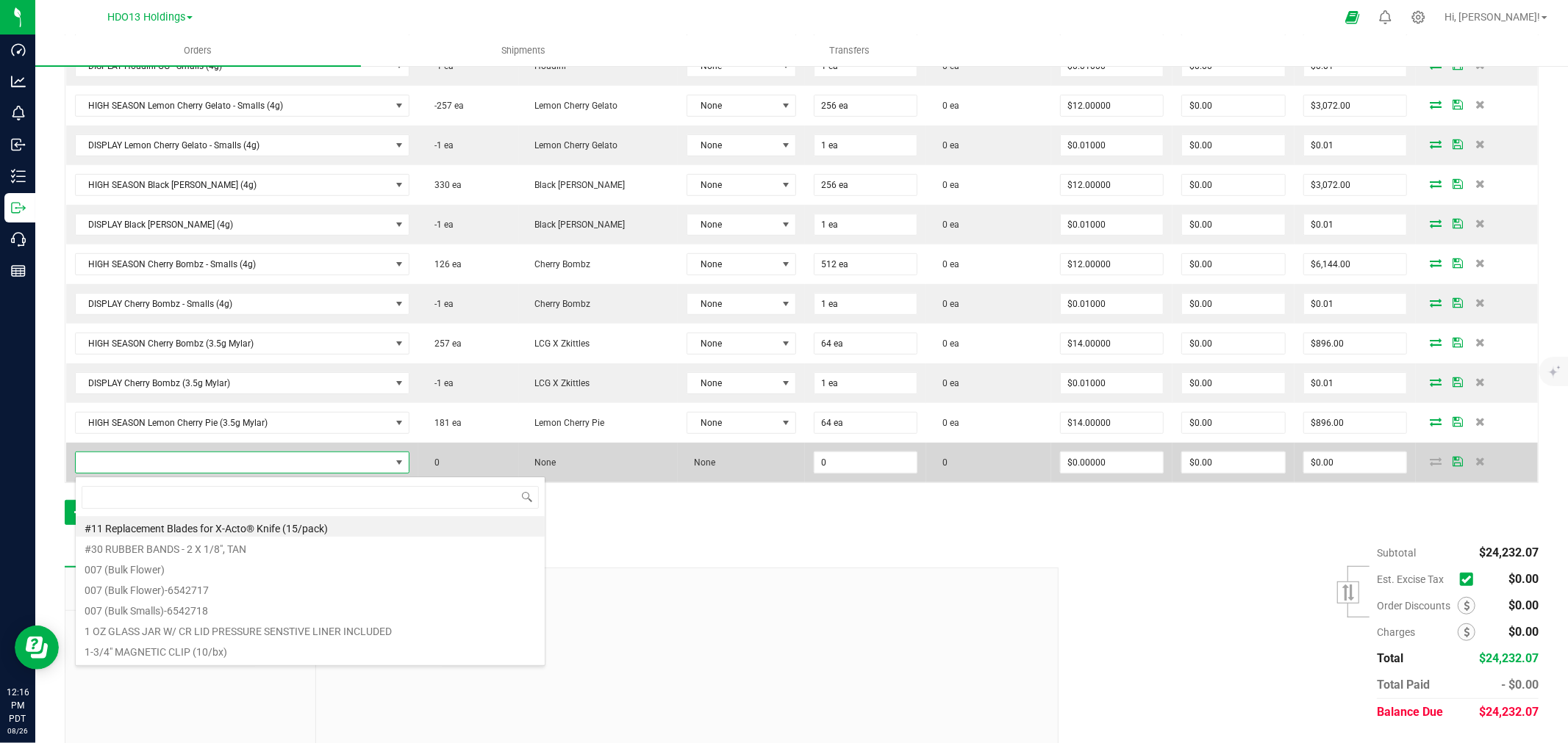
scroll to position [22, 328]
type input "lemon cherry pie"
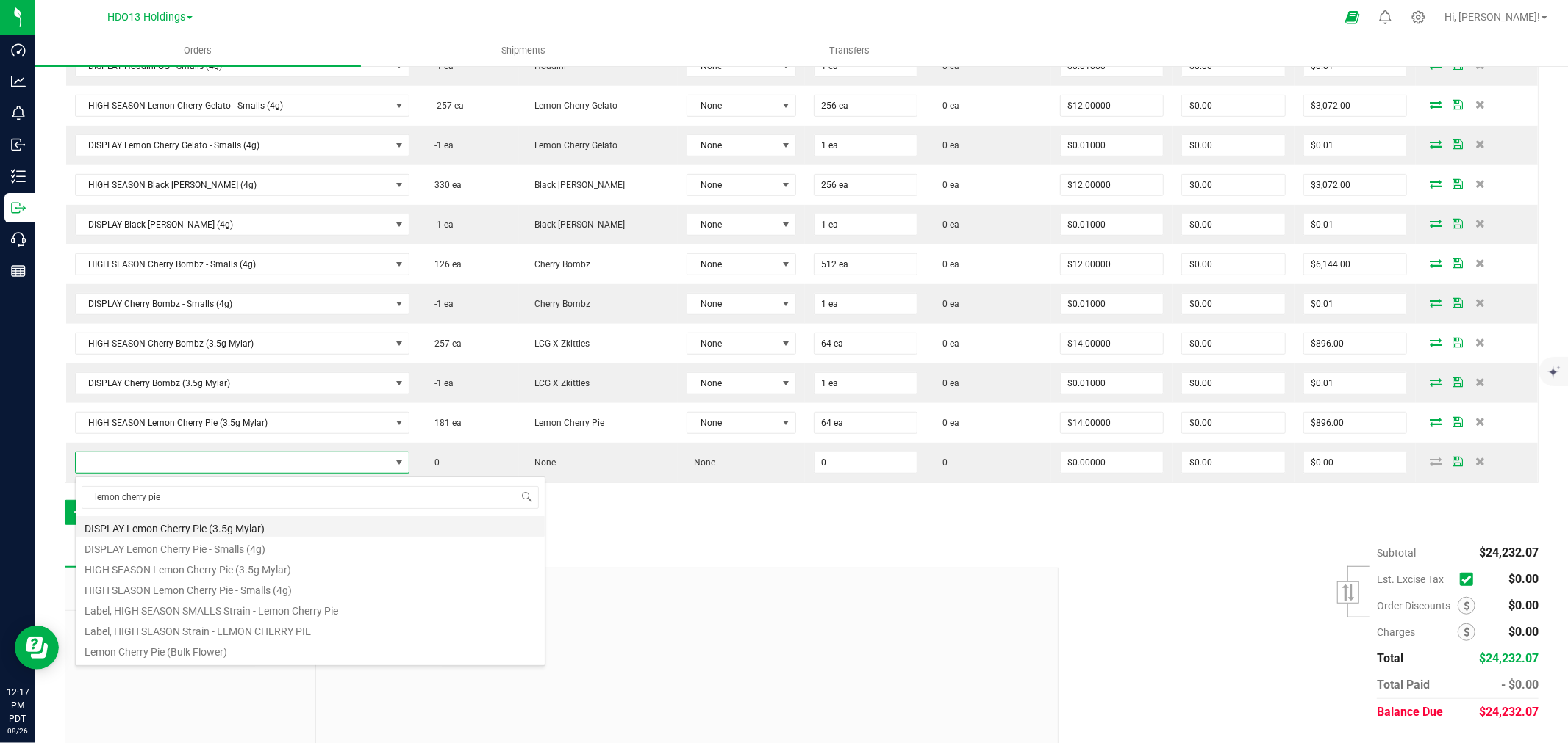
click at [239, 525] on li "DISPLAY Lemon Cherry Pie (3.5g Mylar)" at bounding box center [310, 526] width 469 height 20
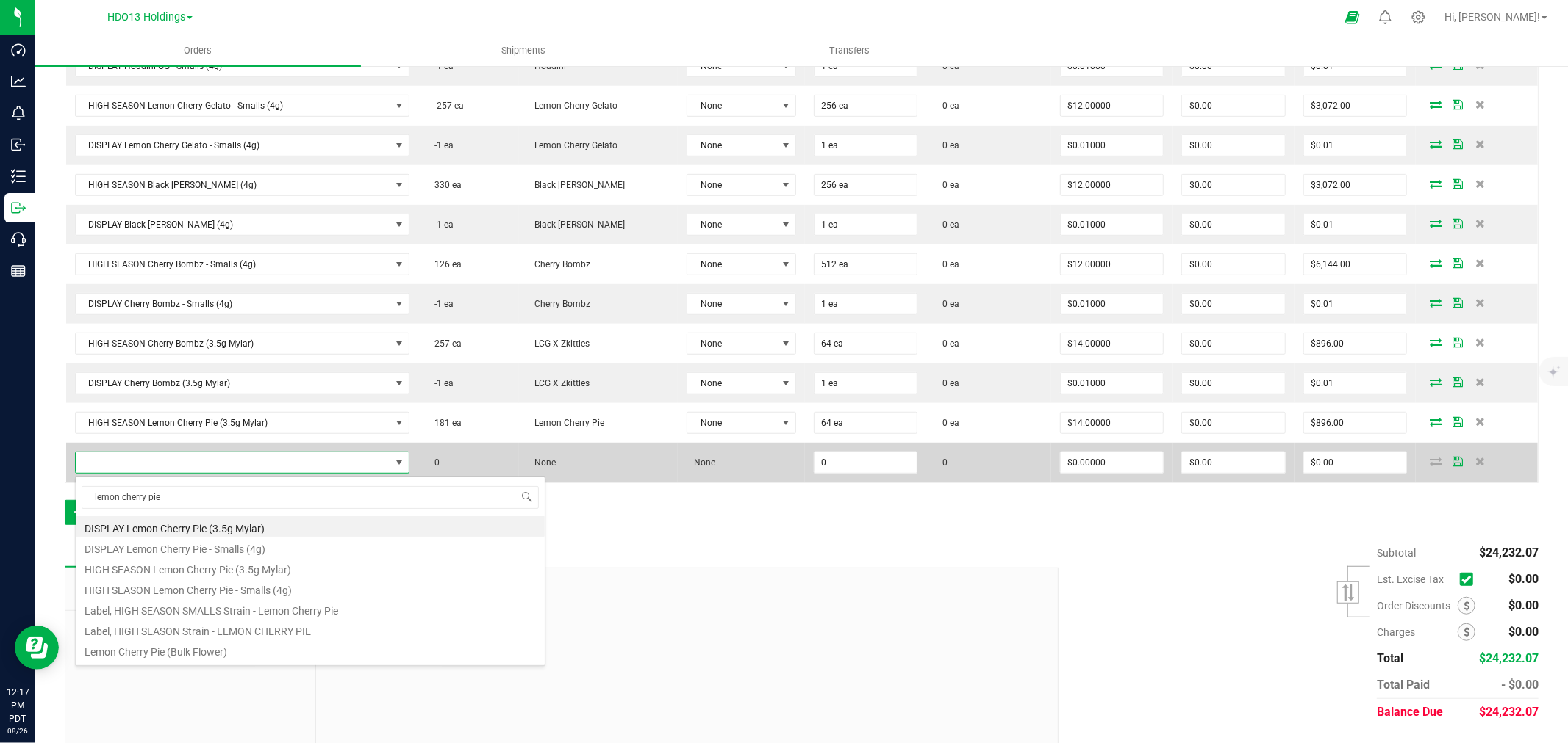
type input "0 ea"
type input "$0.01000"
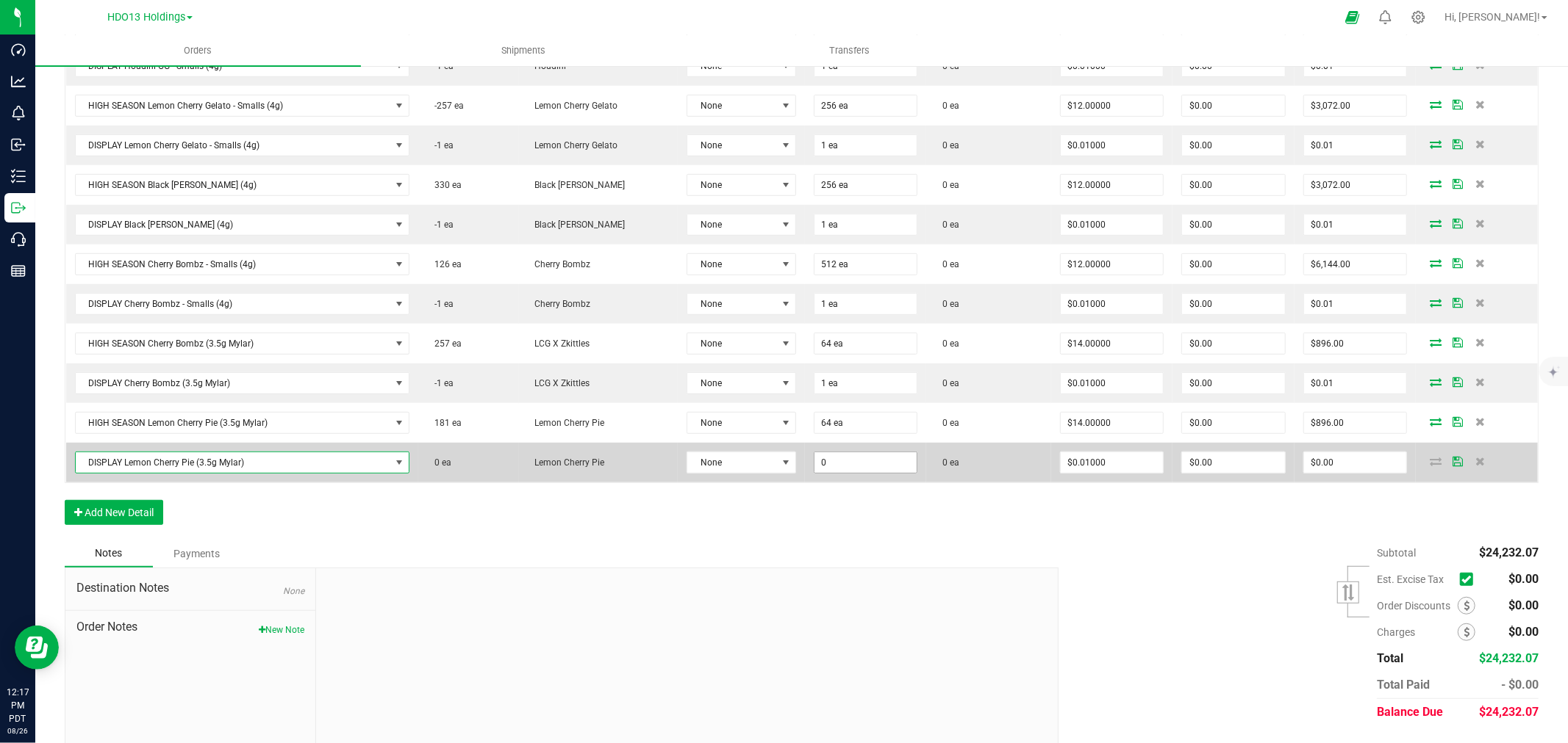
click at [841, 470] on input "0" at bounding box center [866, 462] width 103 height 20
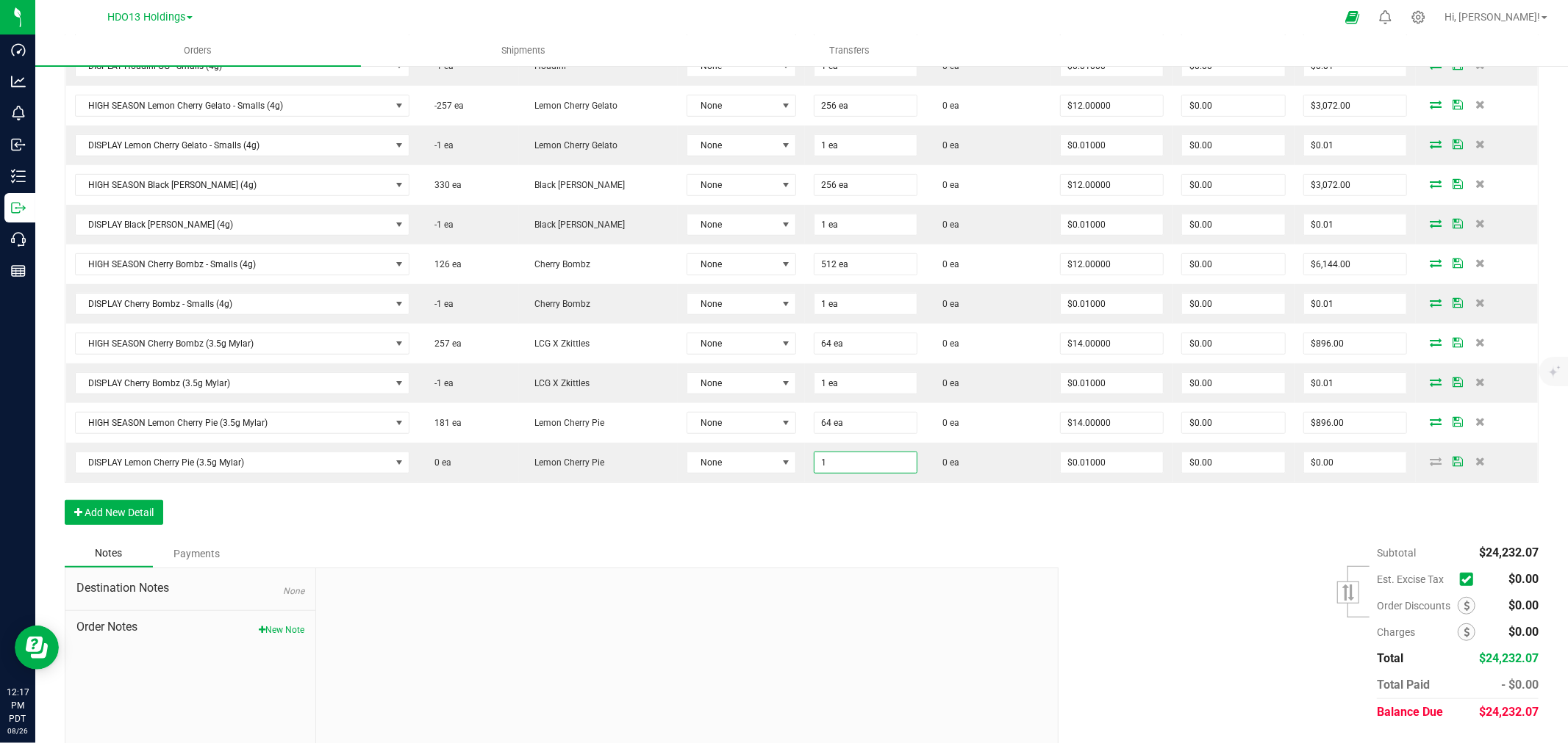
type input "1 ea"
type input "$0.01"
click at [891, 544] on div "Notes Payments" at bounding box center [556, 554] width 983 height 28
click at [115, 517] on button "Add New Detail" at bounding box center [114, 512] width 98 height 25
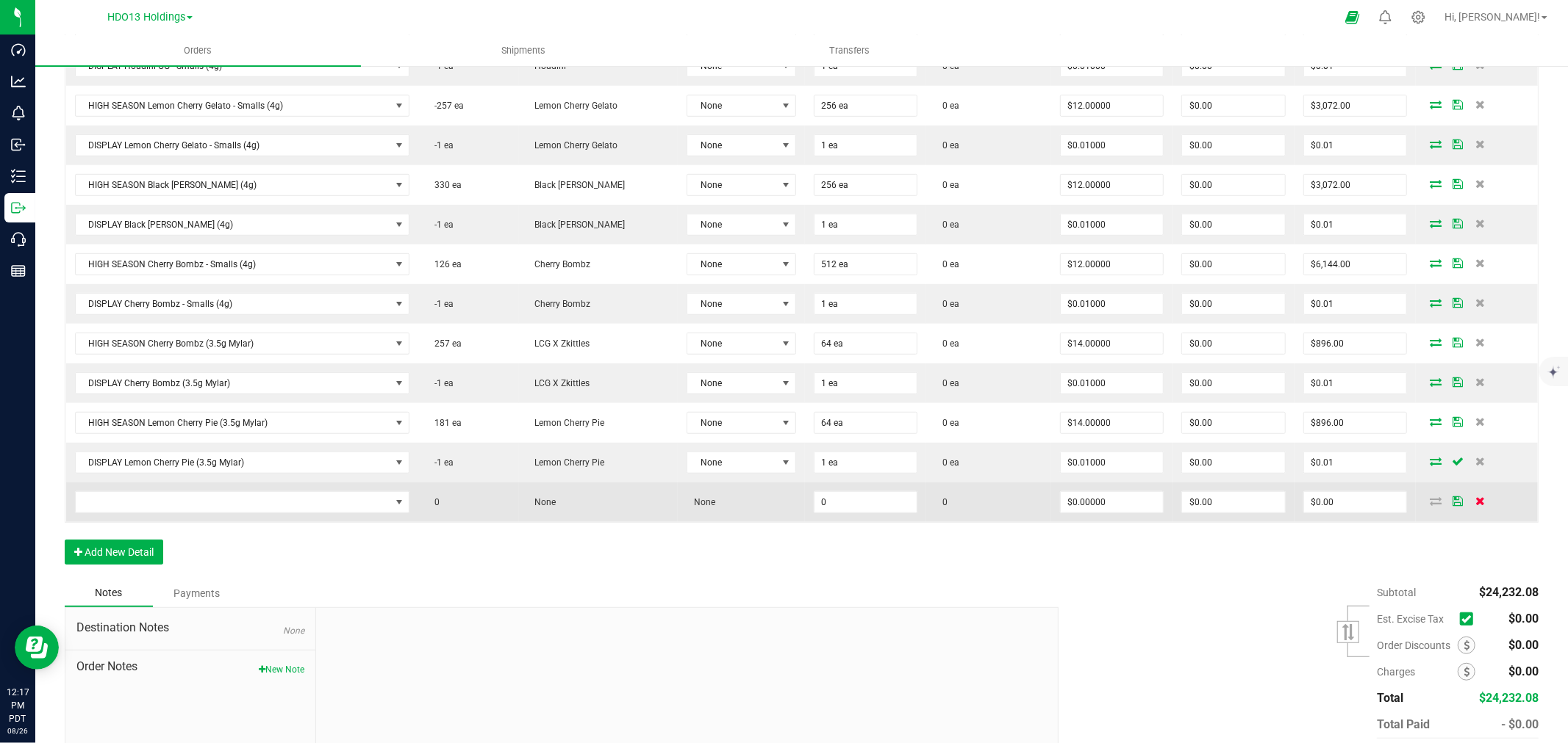
click at [1475, 500] on icon at bounding box center [1480, 501] width 10 height 9
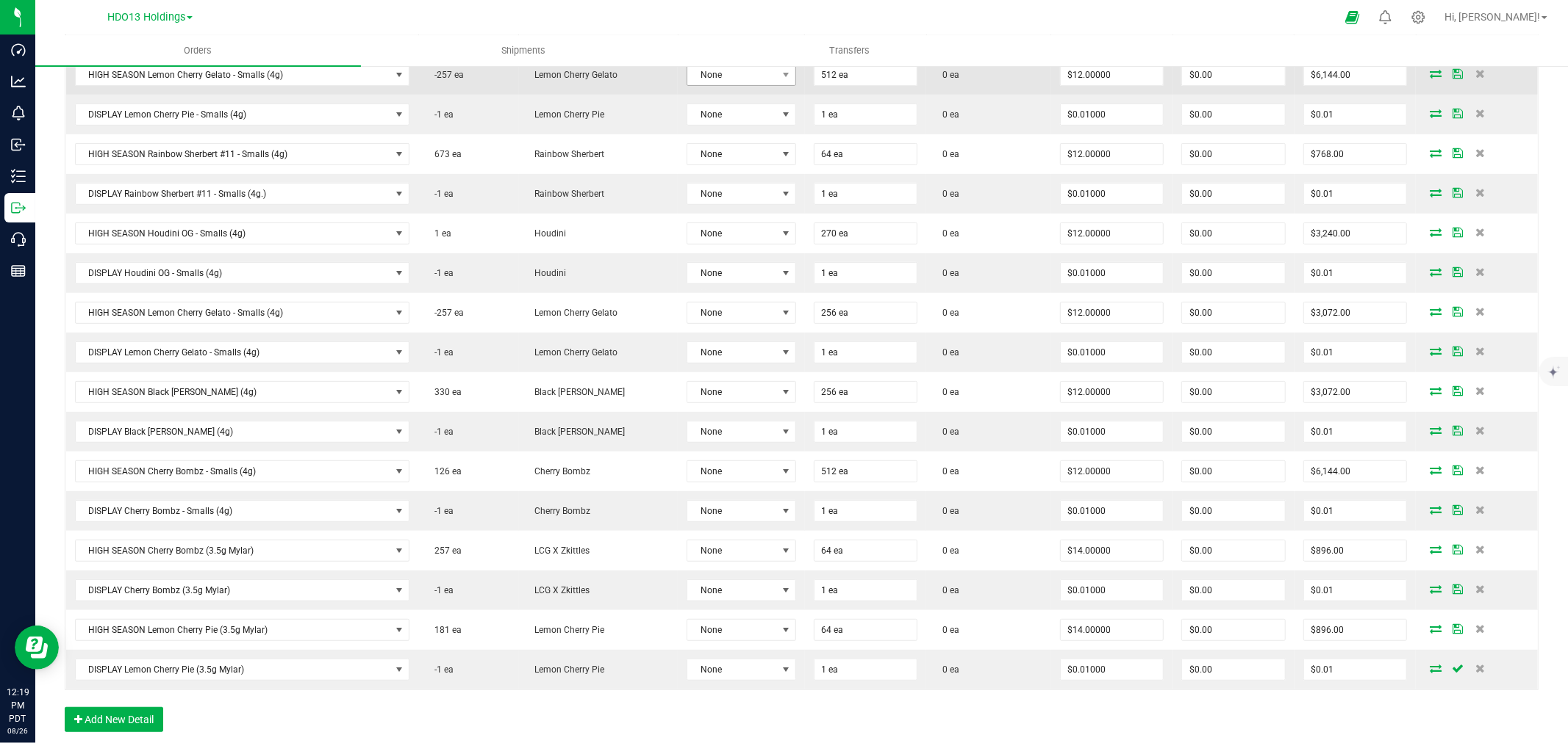
scroll to position [0, 0]
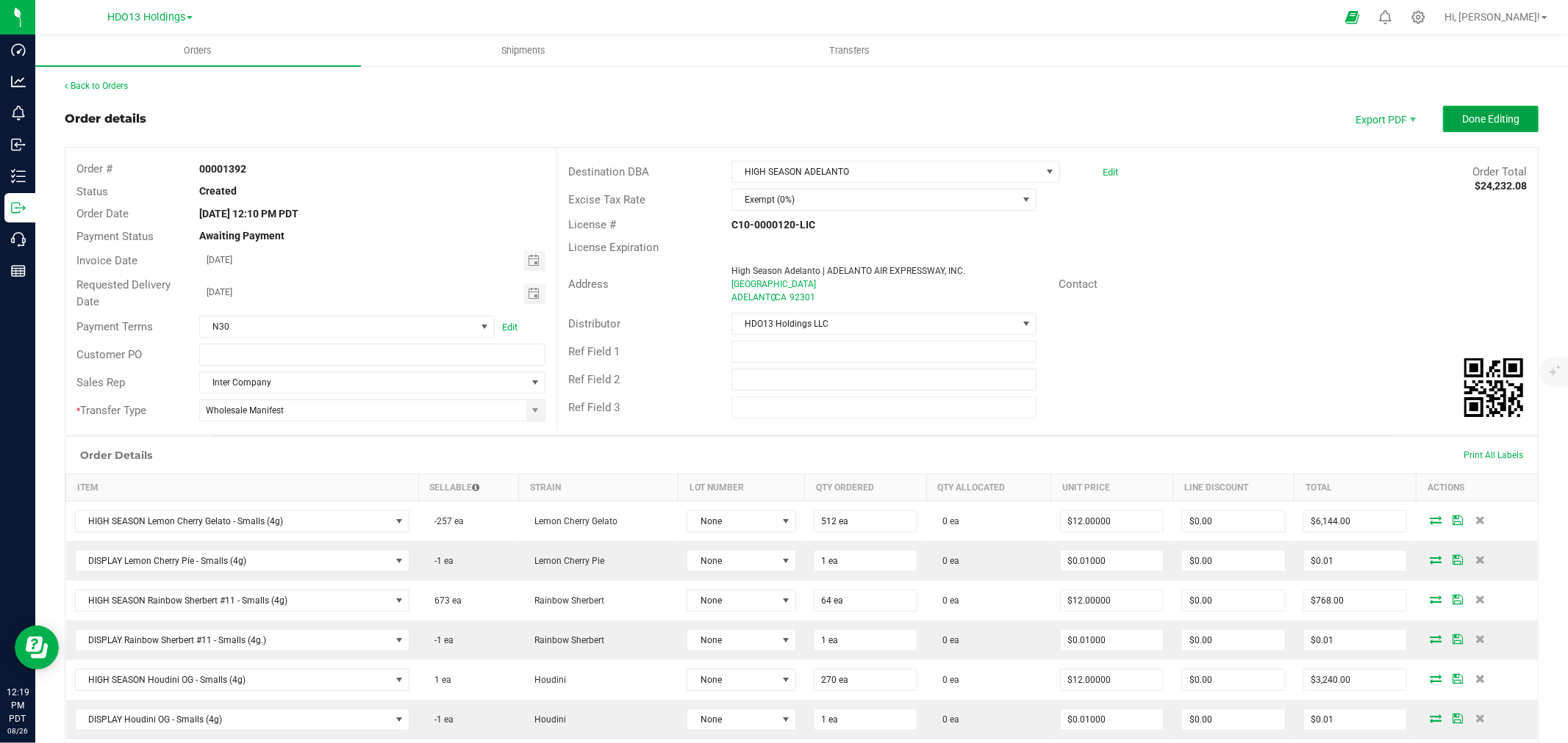
click at [1494, 126] on button "Done Editing" at bounding box center [1490, 119] width 96 height 26
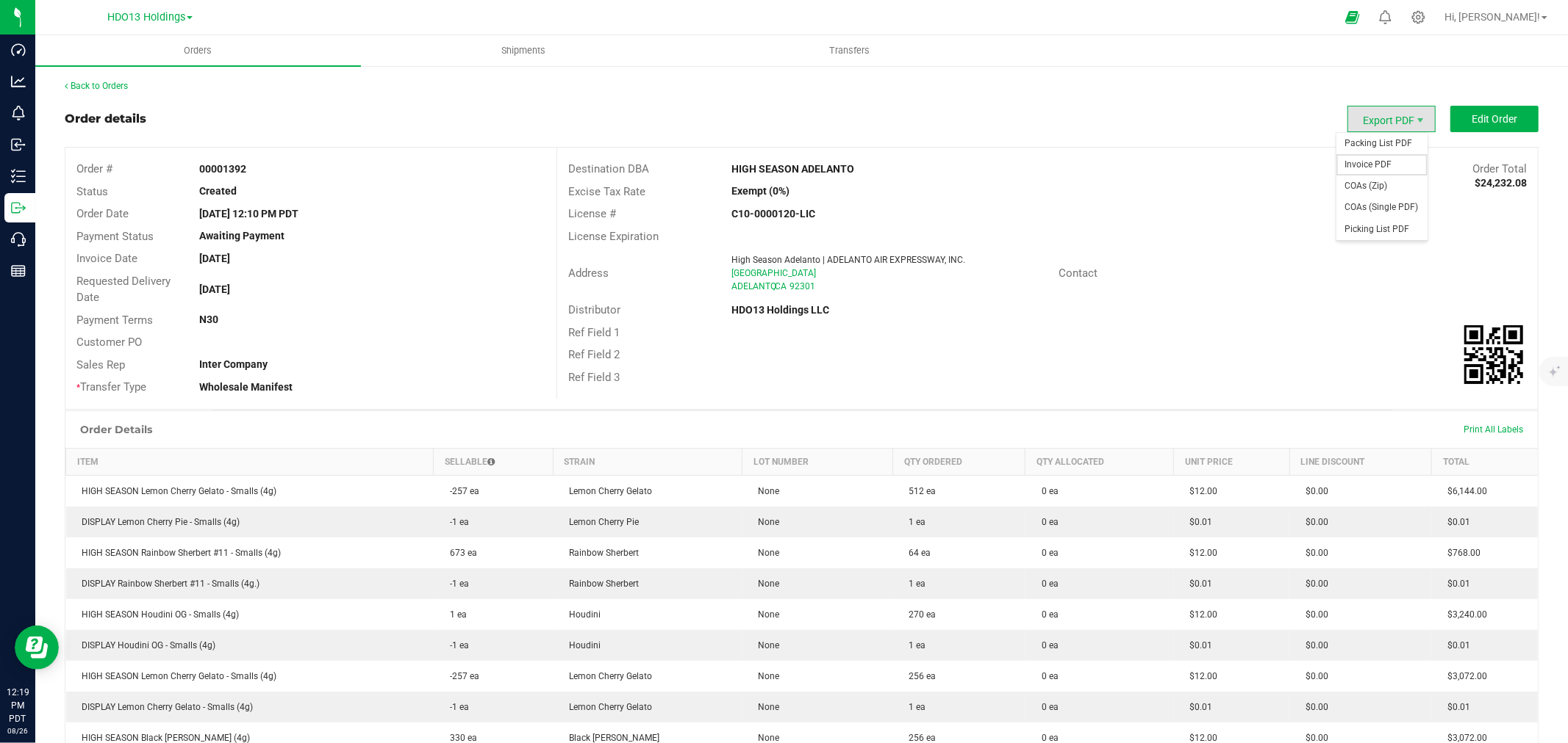
click at [1360, 171] on span "Invoice PDF" at bounding box center [1381, 164] width 91 height 21
click at [1471, 116] on span "Edit Order" at bounding box center [1494, 119] width 46 height 11
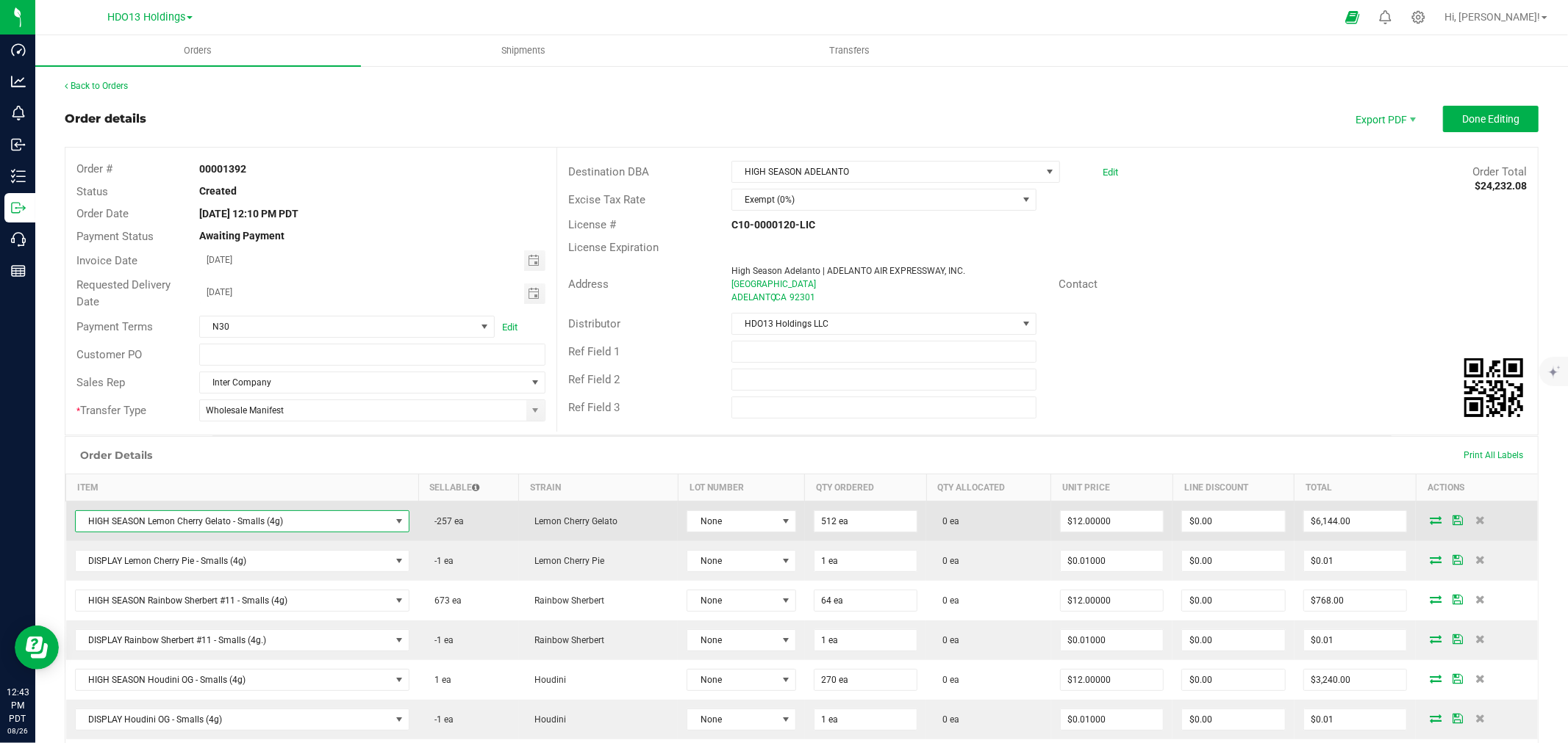
click at [254, 516] on span "HIGH SEASON Lemon Cherry Gelato - Smalls (4g)" at bounding box center [233, 521] width 315 height 20
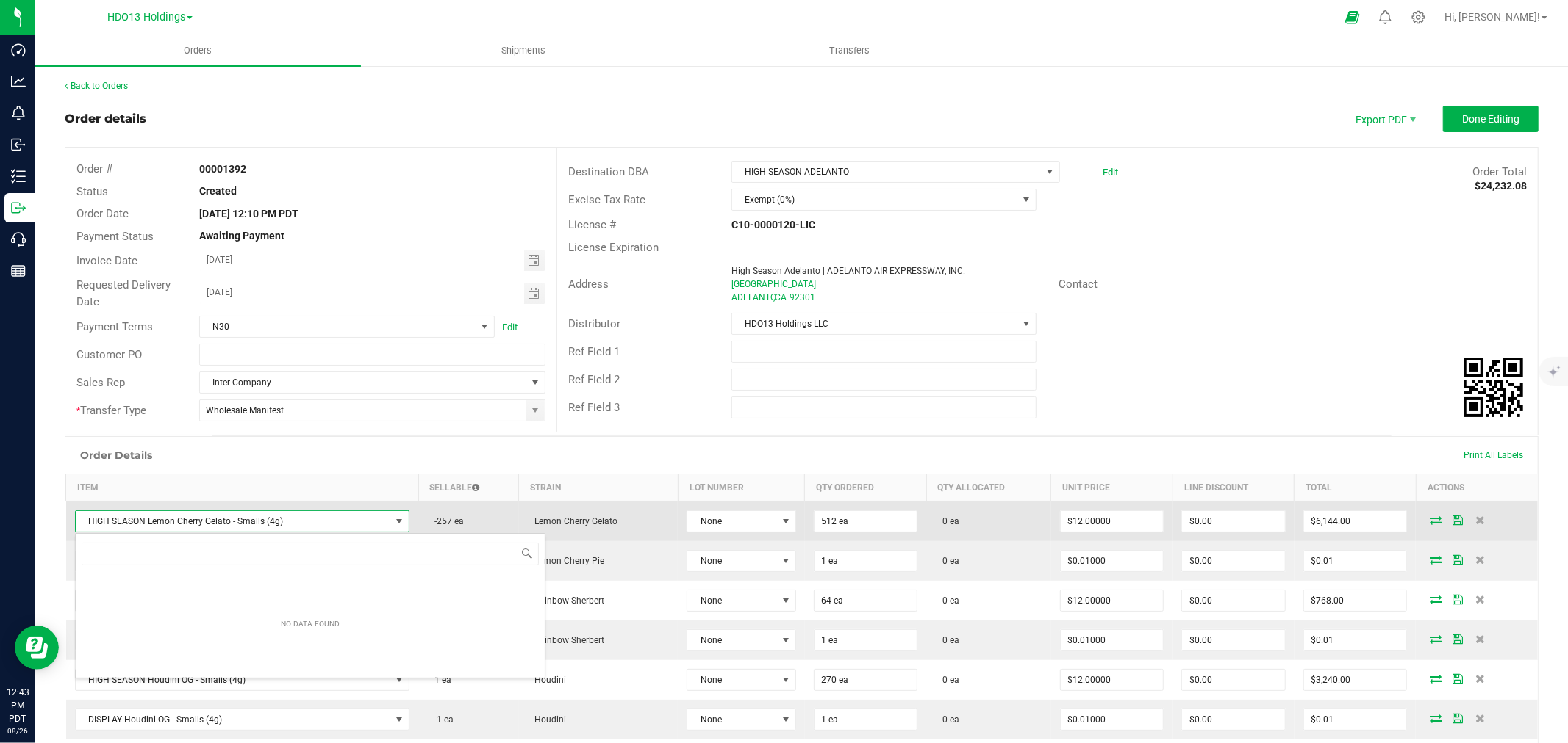
scroll to position [22, 328]
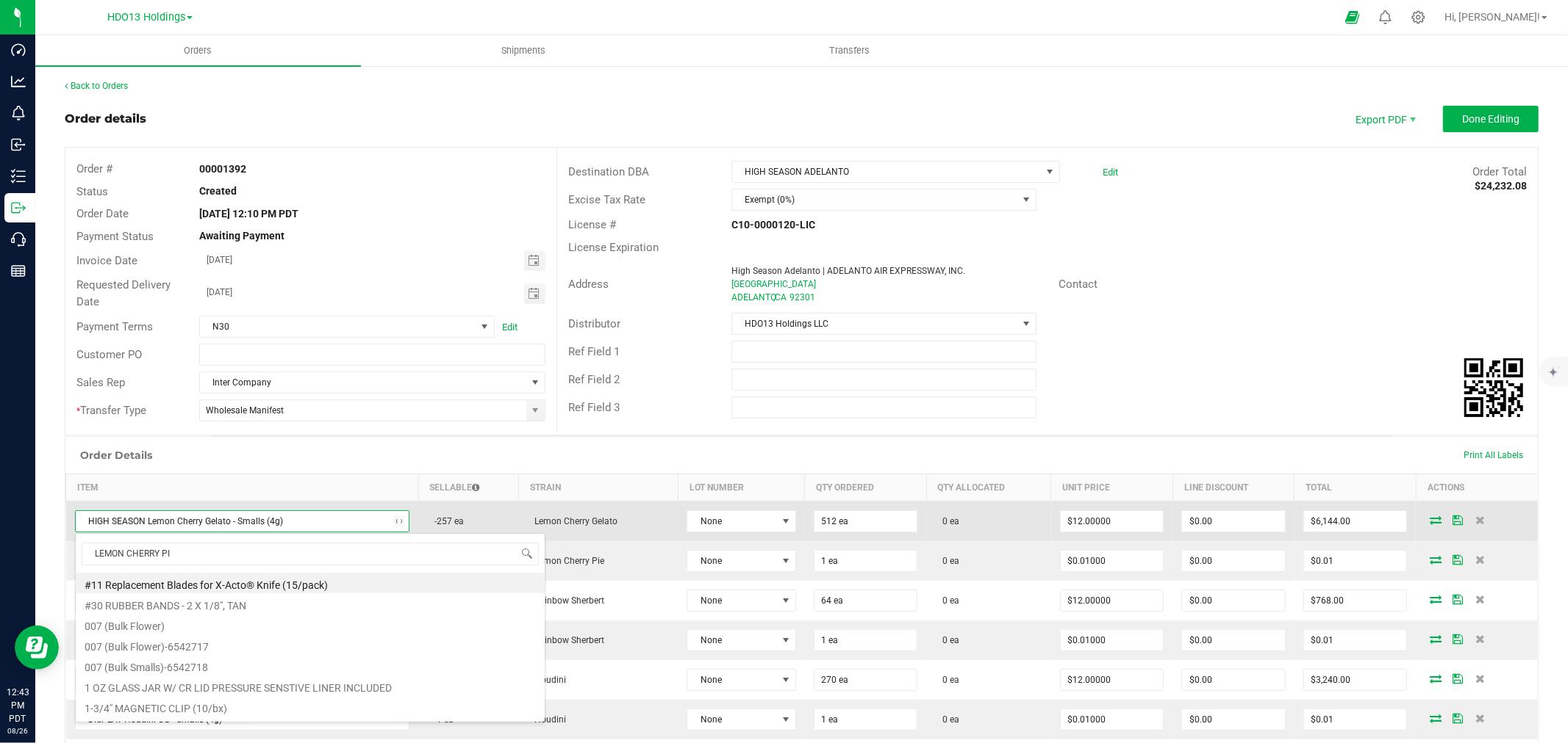
type input "LEMON CHERRY PIE"
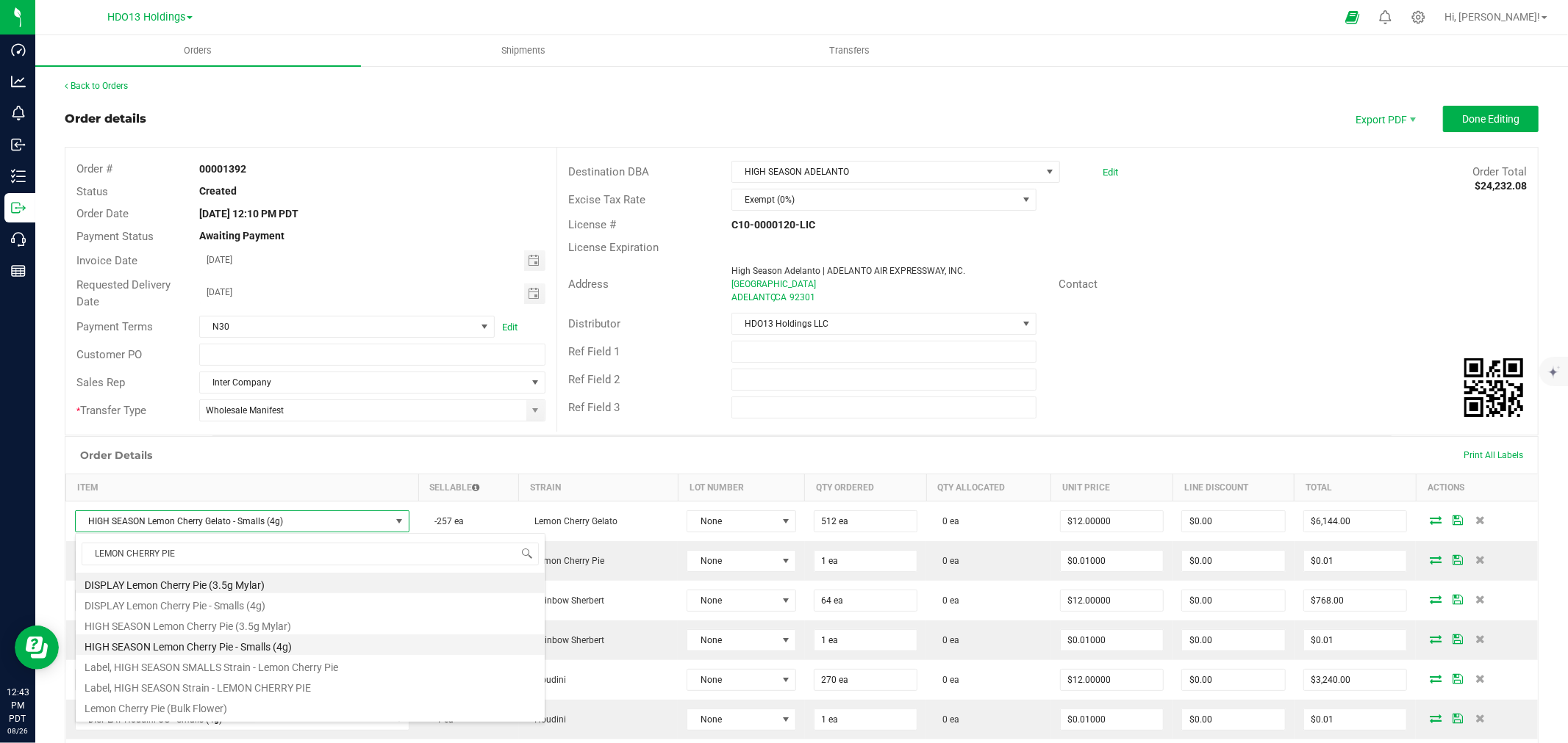
click at [255, 635] on li "HIGH SEASON Lemon Cherry Pie - Smalls (4g)" at bounding box center [310, 645] width 469 height 20
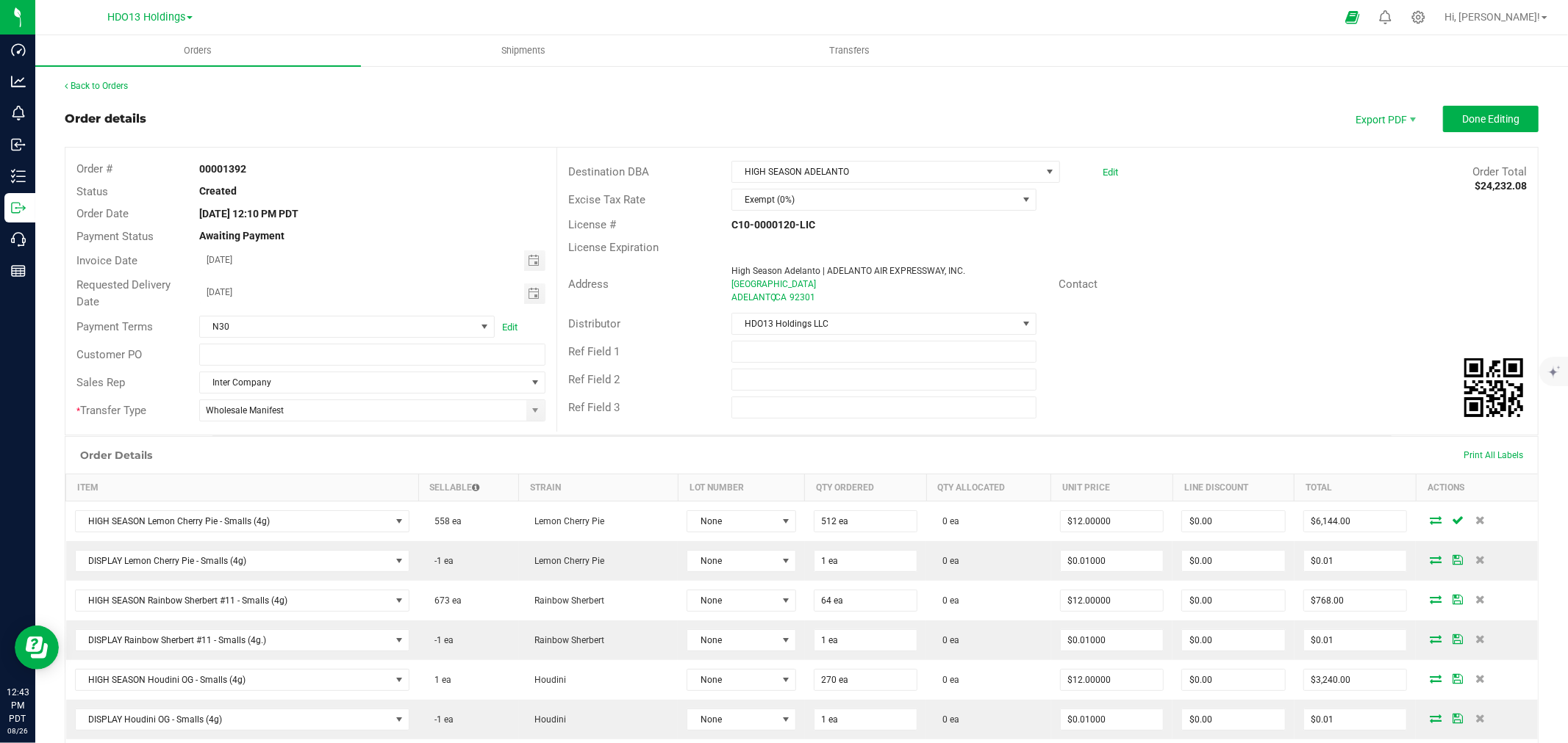
click at [1088, 408] on div "Ref Field 3" at bounding box center [1046, 408] width 980 height 28
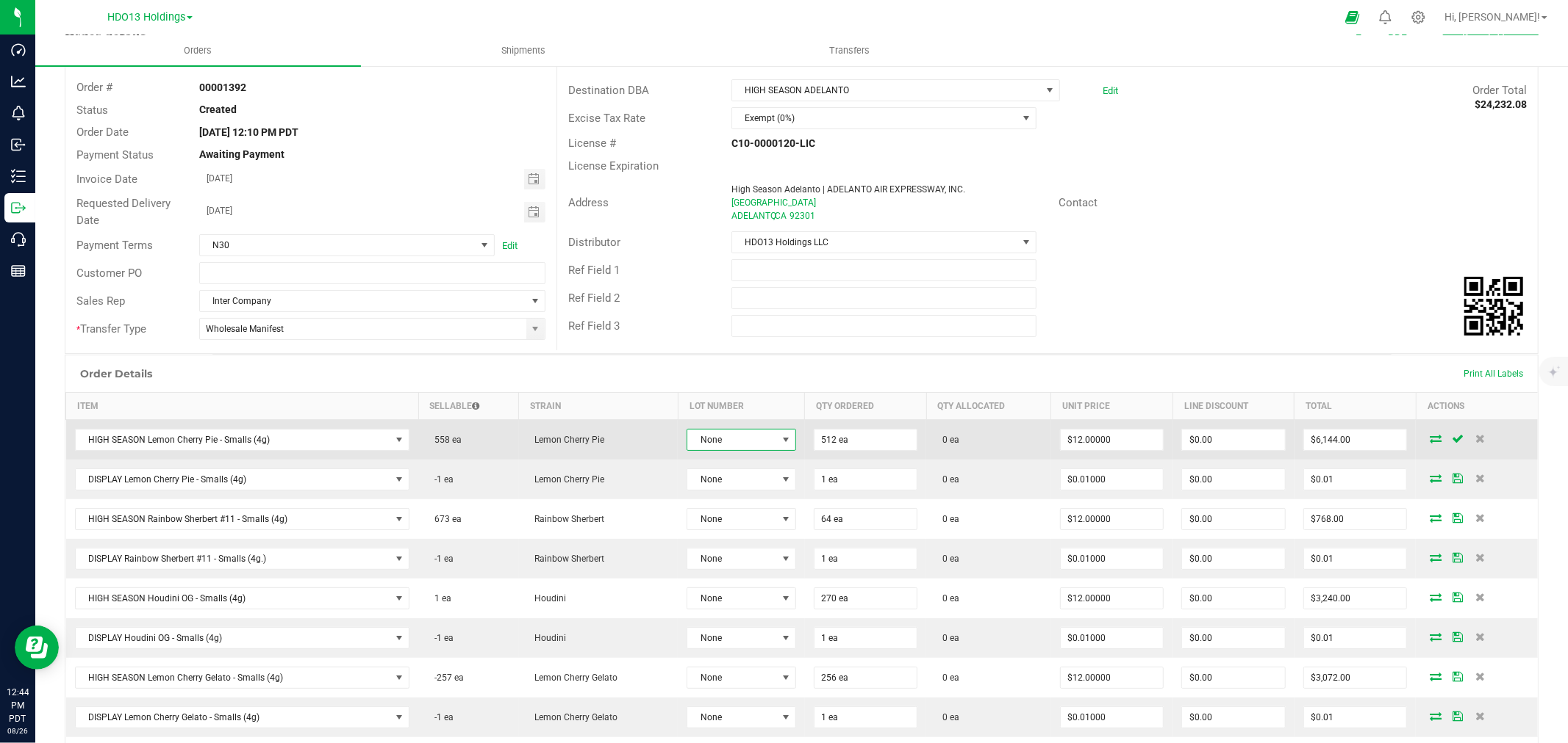
click at [752, 434] on span "None" at bounding box center [731, 439] width 89 height 20
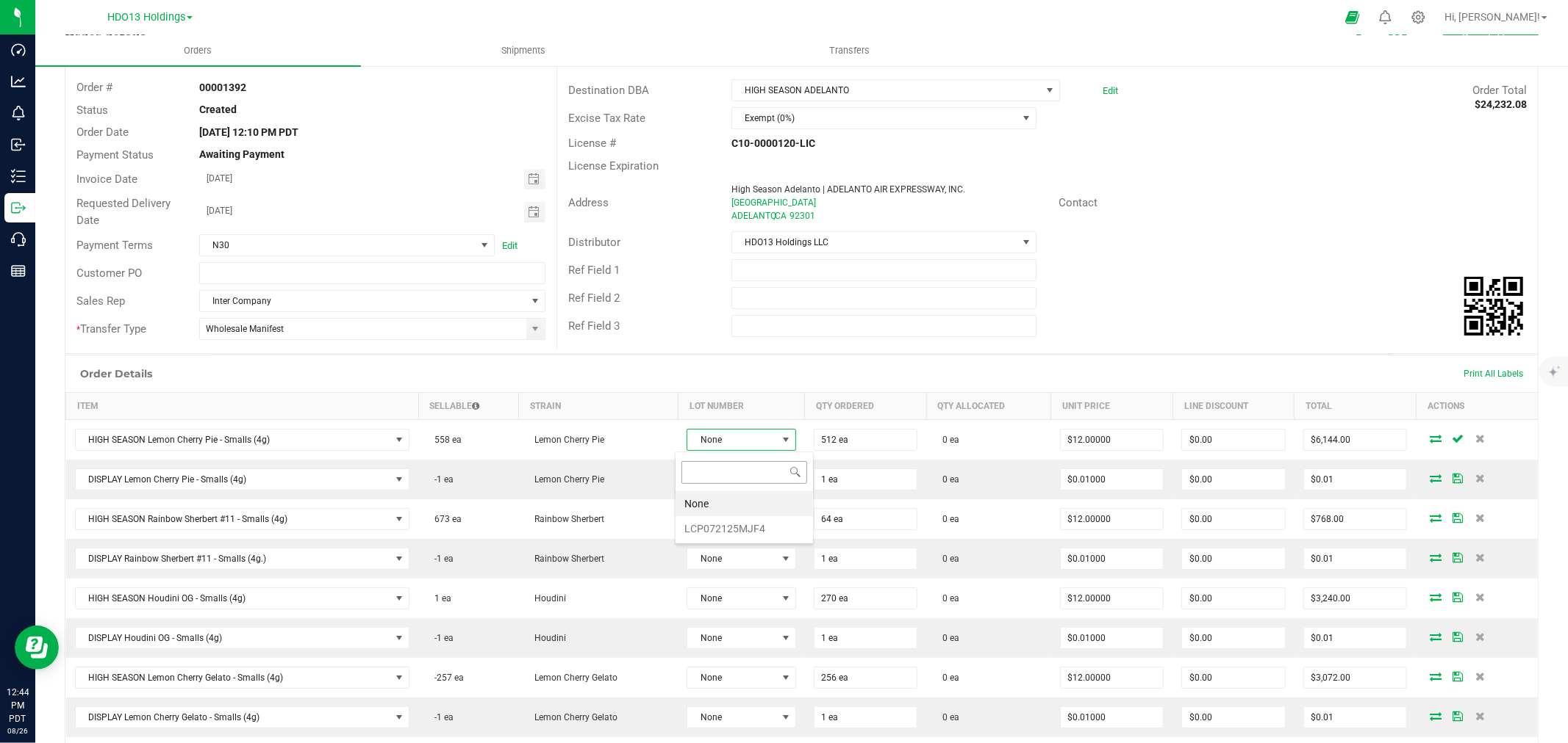
scroll to position [22, 108]
click at [717, 538] on li "LCP072125MJF4" at bounding box center [744, 529] width 138 height 25
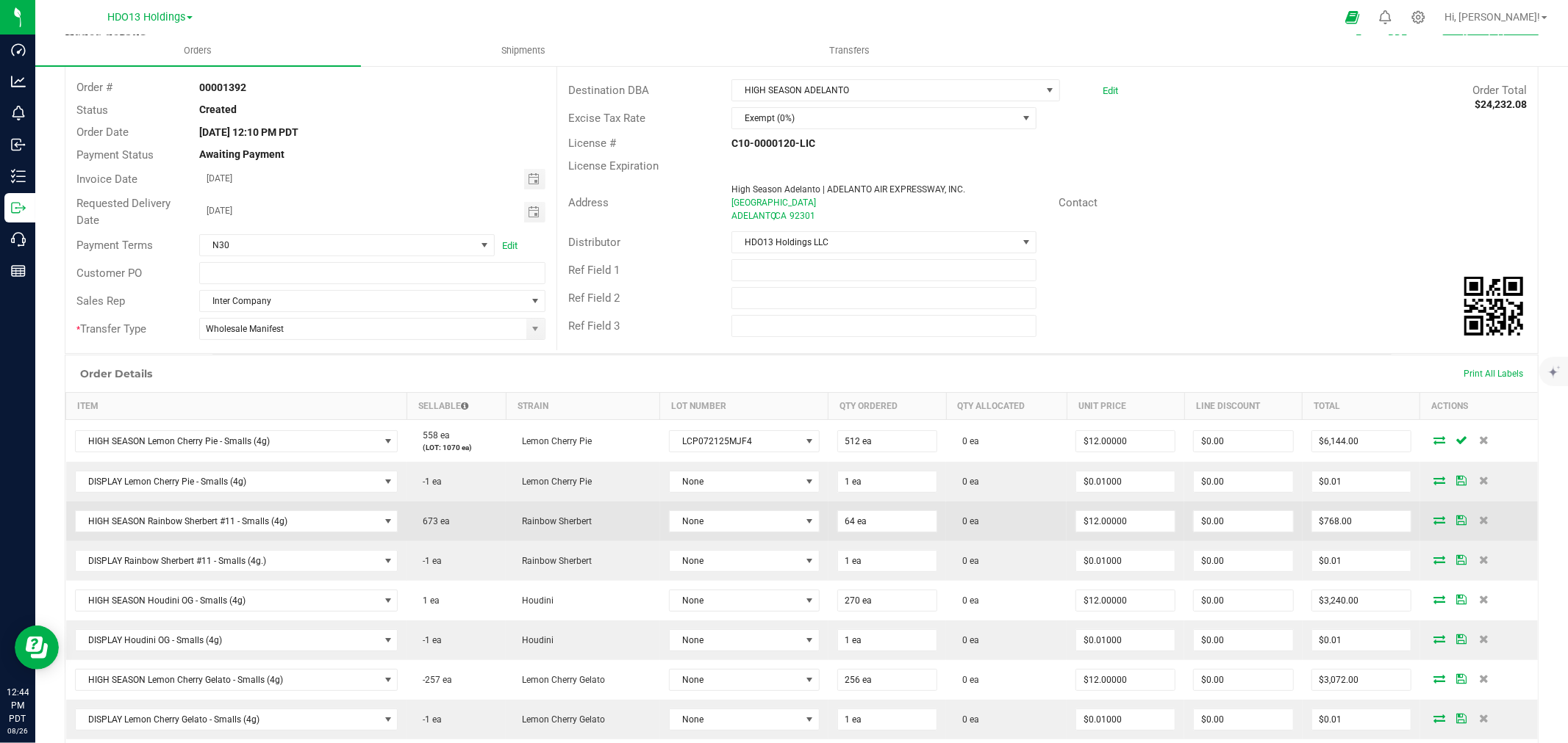
click at [716, 506] on td "None" at bounding box center [744, 521] width 169 height 39
drag, startPoint x: 716, startPoint y: 510, endPoint x: 716, endPoint y: 531, distance: 21.0
click at [716, 511] on td "None" at bounding box center [743, 521] width 169 height 39
click at [714, 522] on span "None" at bounding box center [734, 521] width 131 height 20
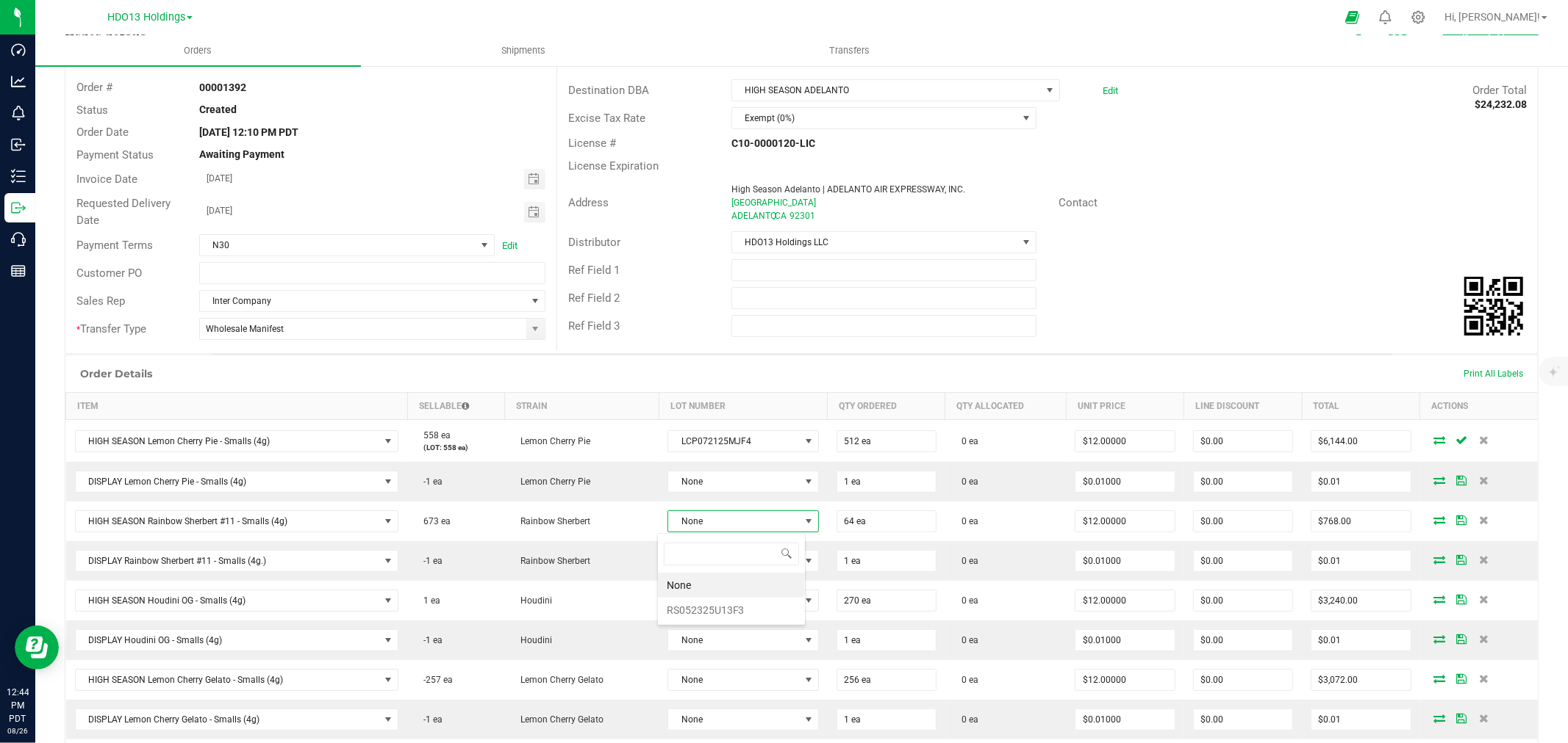
scroll to position [22, 148]
click at [700, 607] on li "RS052325U13F3" at bounding box center [731, 610] width 147 height 25
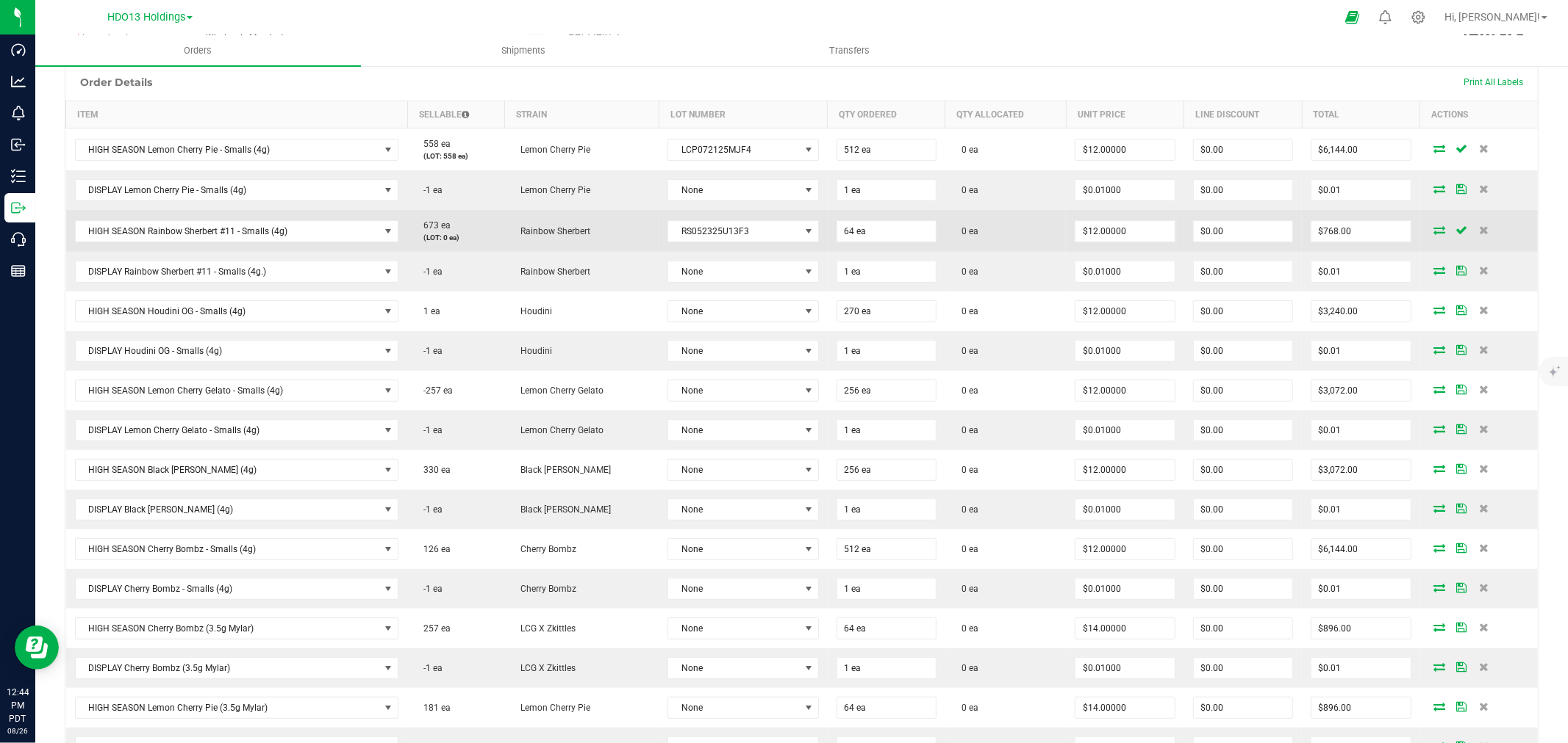
scroll to position [408, 0]
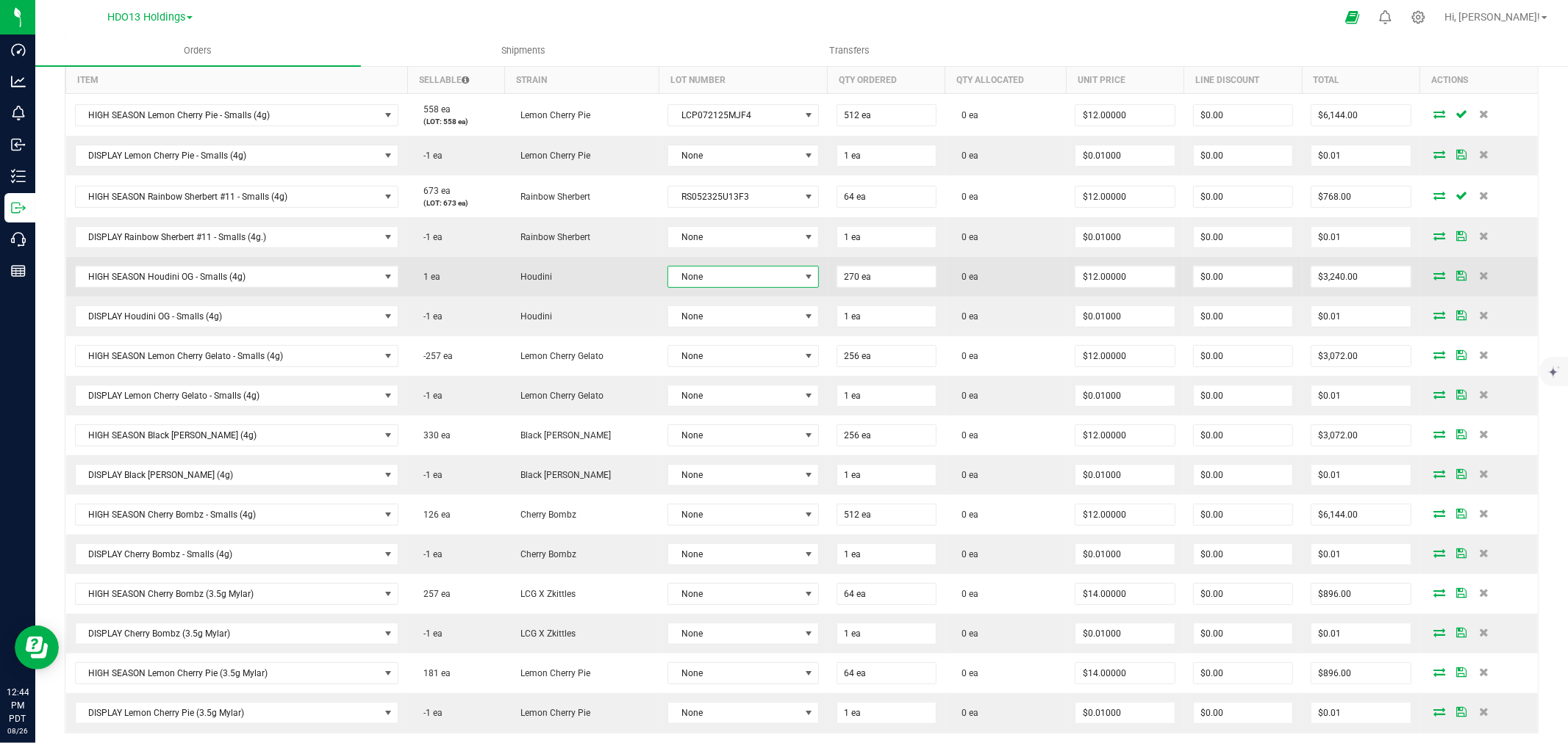
click at [685, 282] on span "None" at bounding box center [734, 277] width 131 height 20
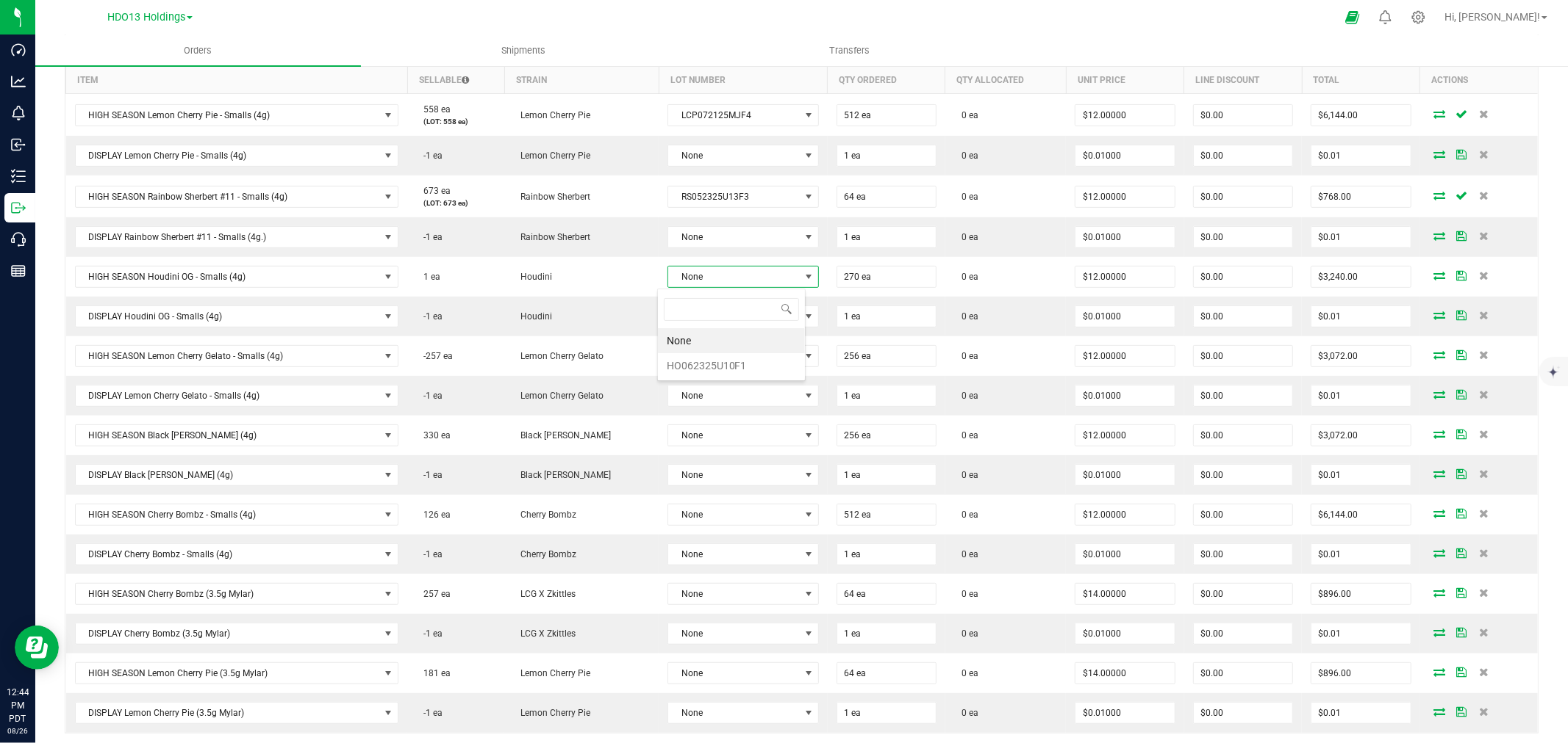
scroll to position [22, 148]
click at [695, 361] on li "HO062325U10F1" at bounding box center [731, 366] width 147 height 25
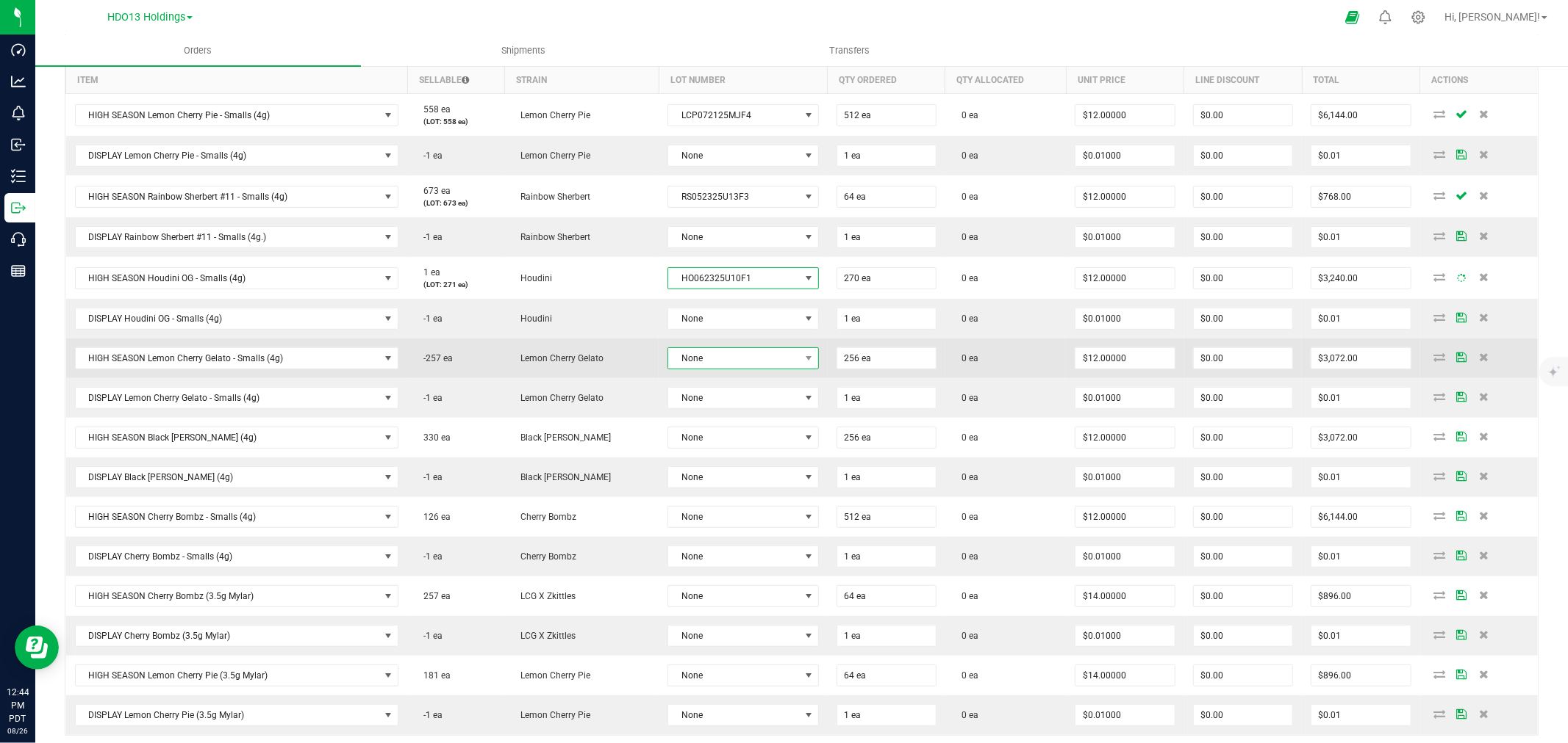
click at [717, 353] on span "None" at bounding box center [734, 358] width 131 height 20
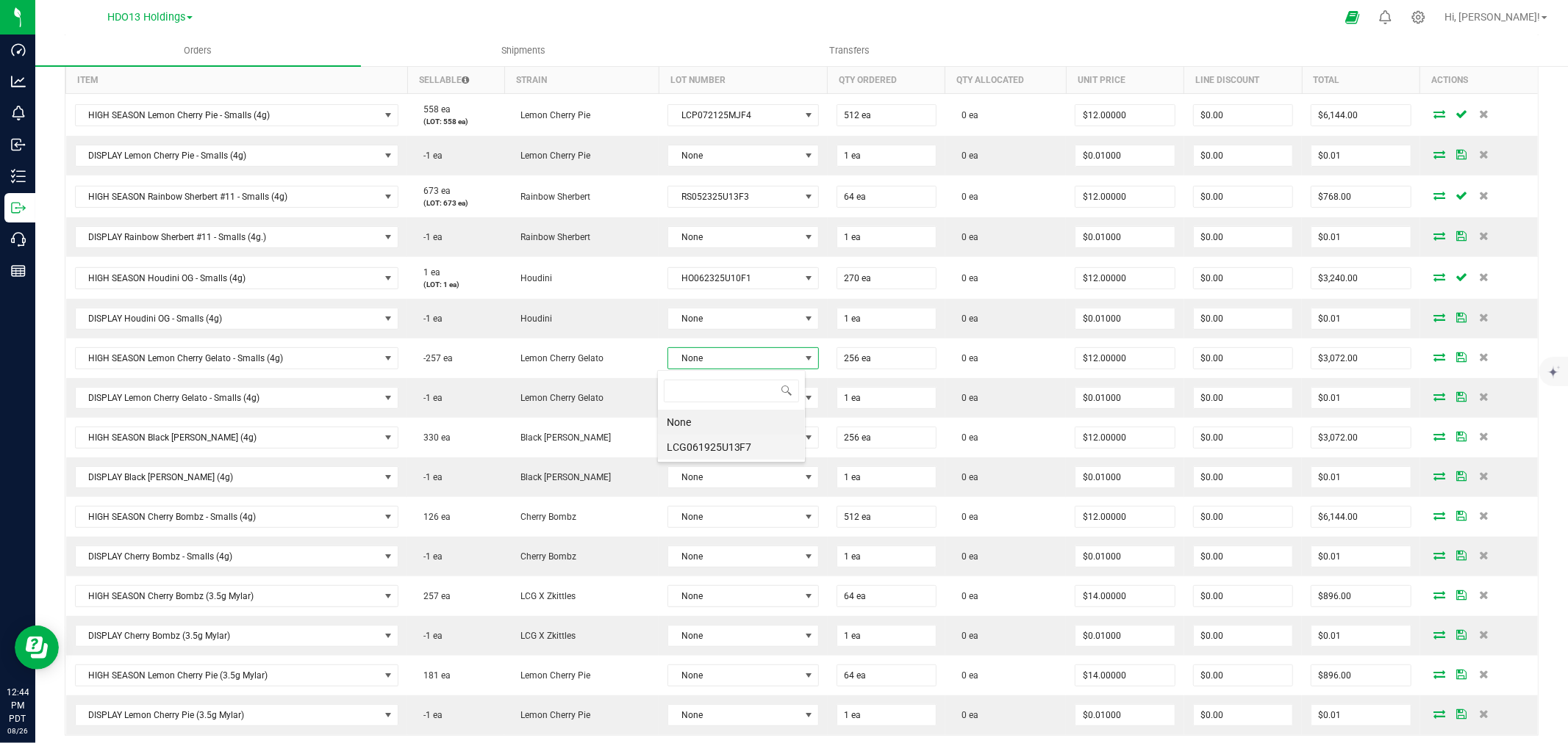
click at [711, 441] on li "LCG061925U13F7" at bounding box center [731, 447] width 147 height 25
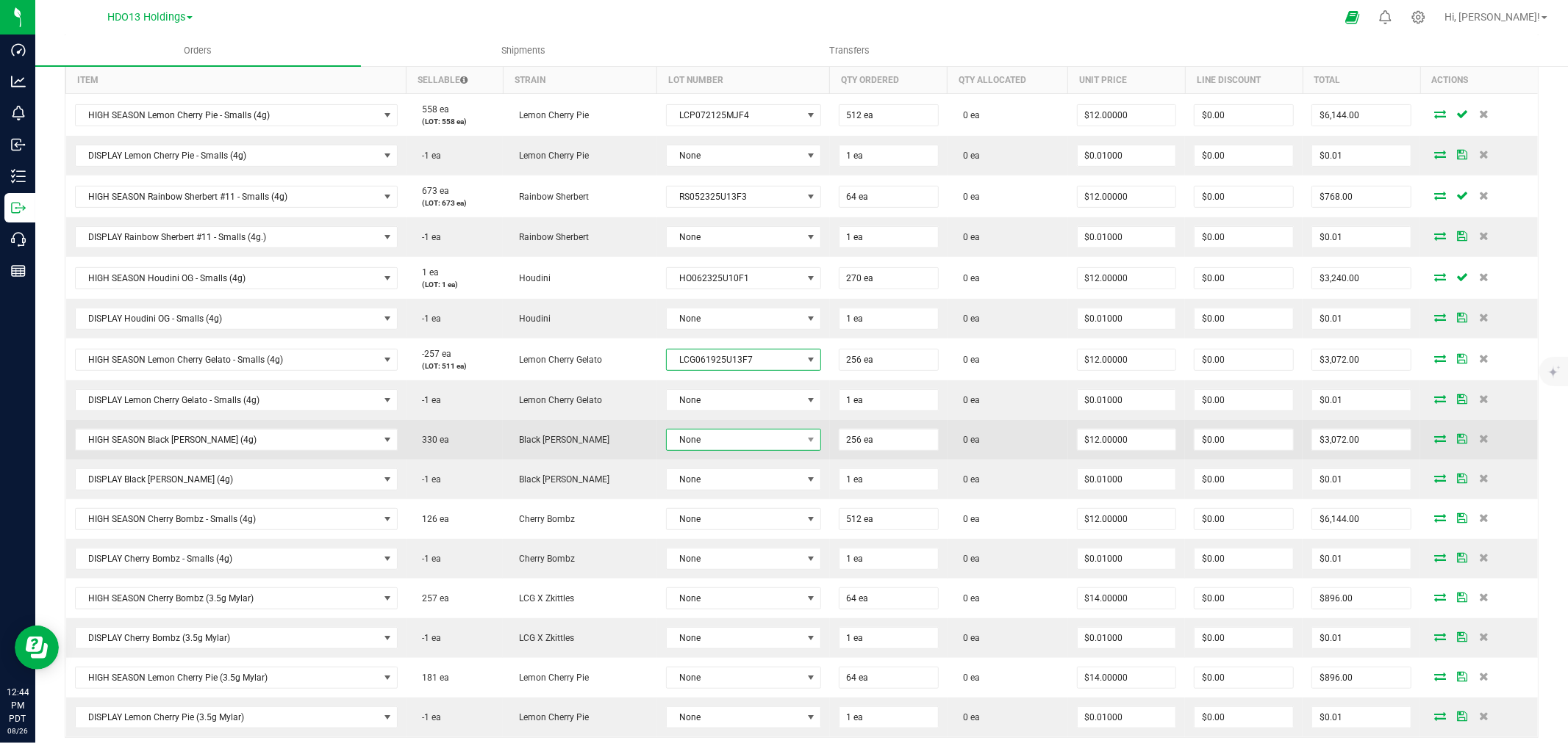
click at [732, 439] on span "None" at bounding box center [734, 439] width 135 height 20
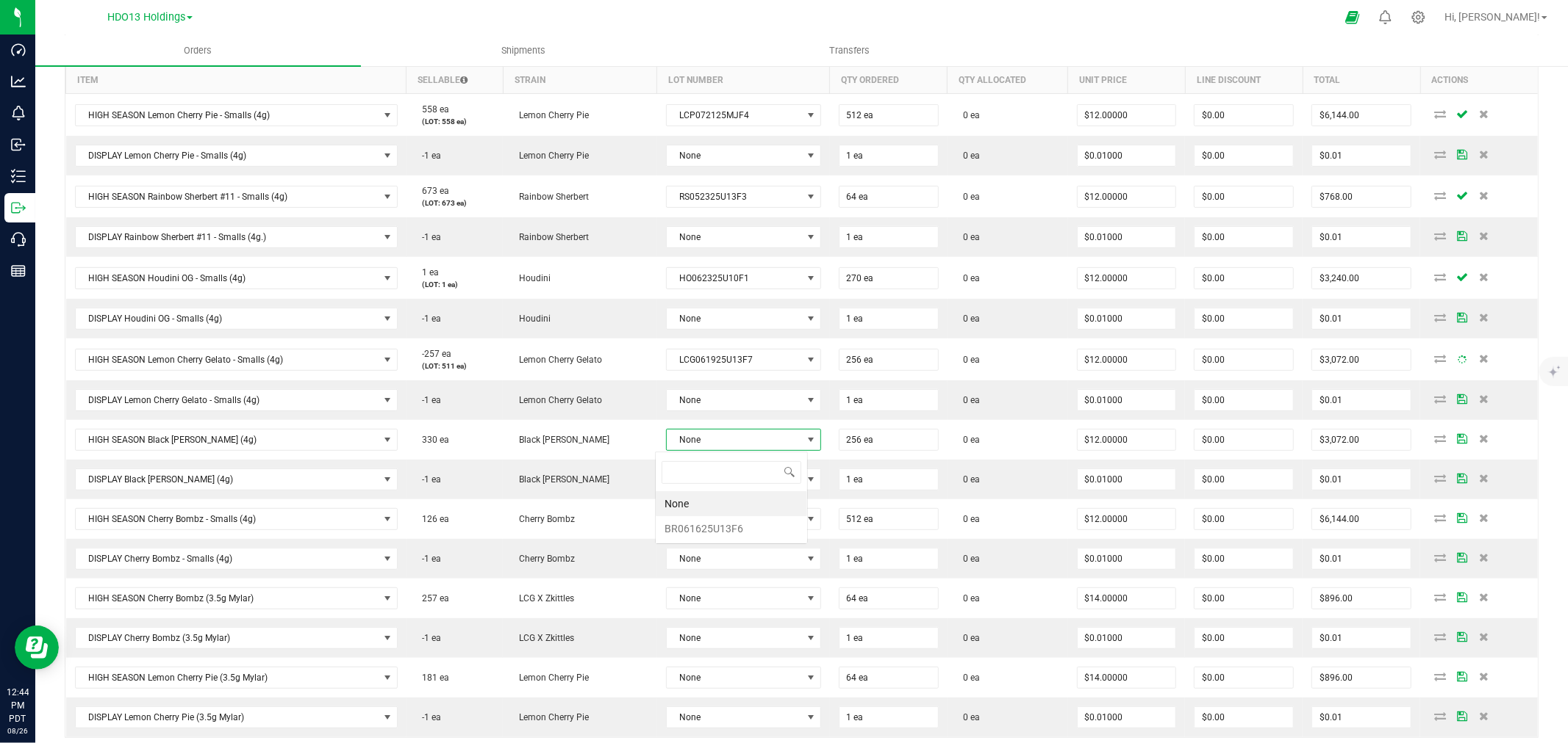
scroll to position [22, 152]
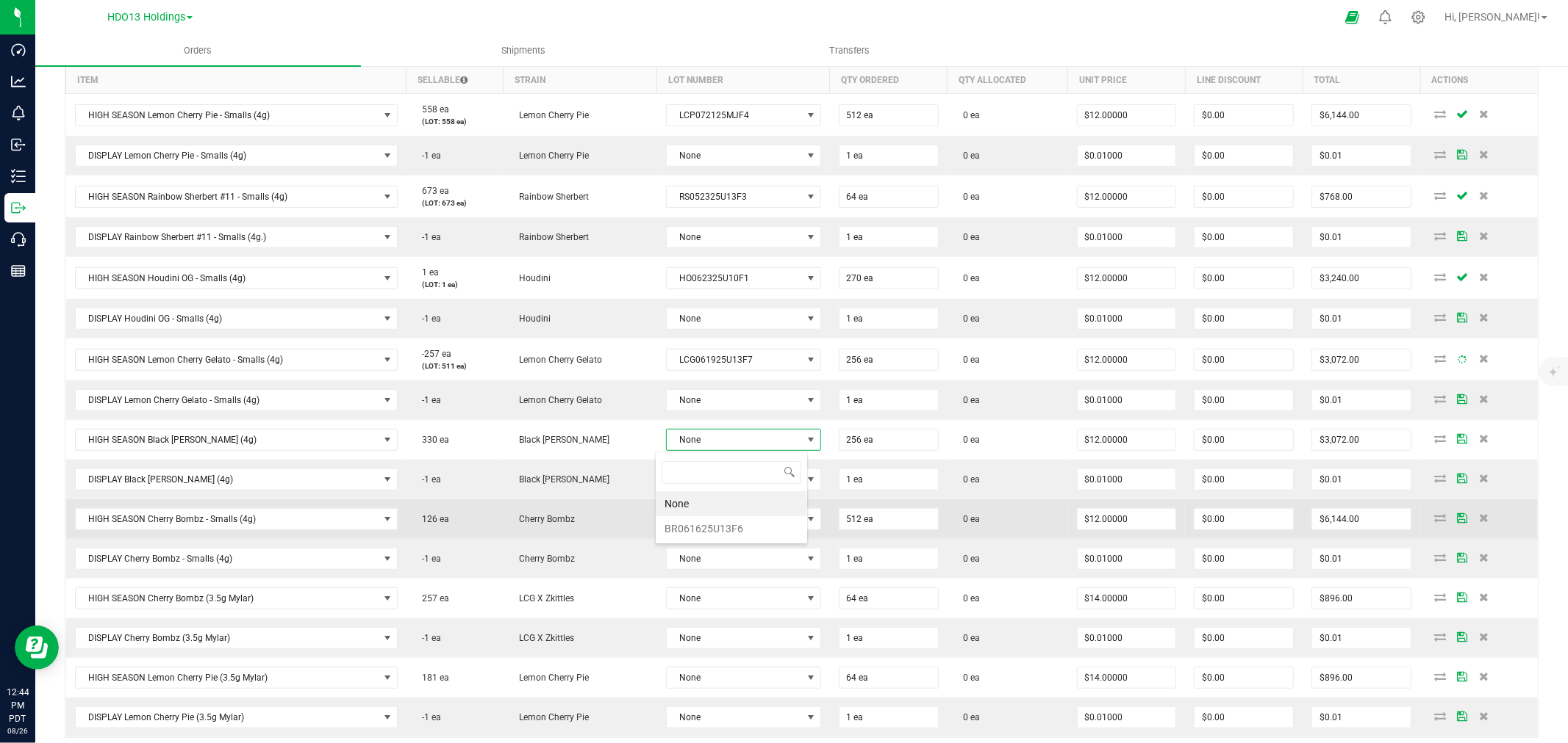
click at [725, 534] on li "BR061625U13F6" at bounding box center [731, 529] width 151 height 25
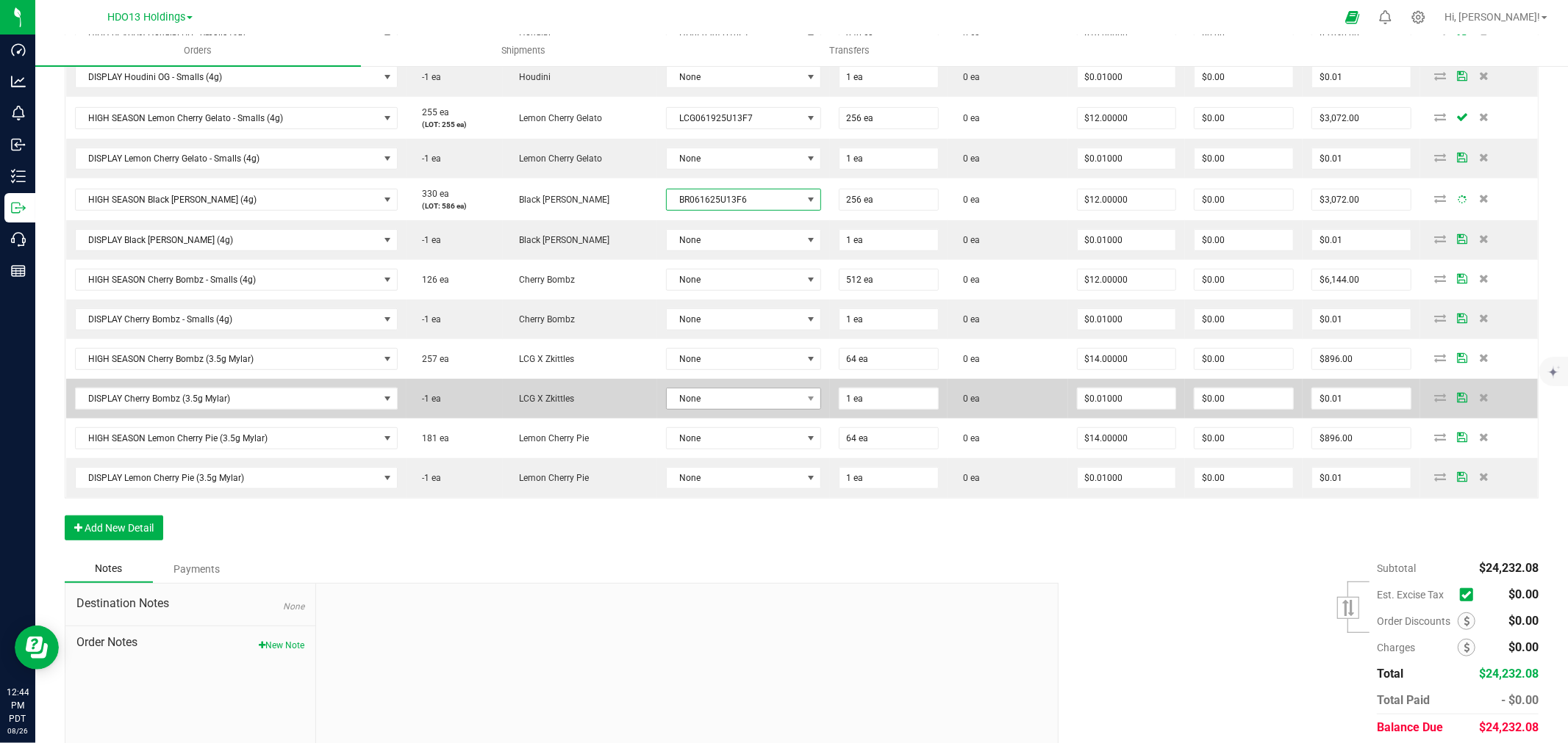
scroll to position [652, 0]
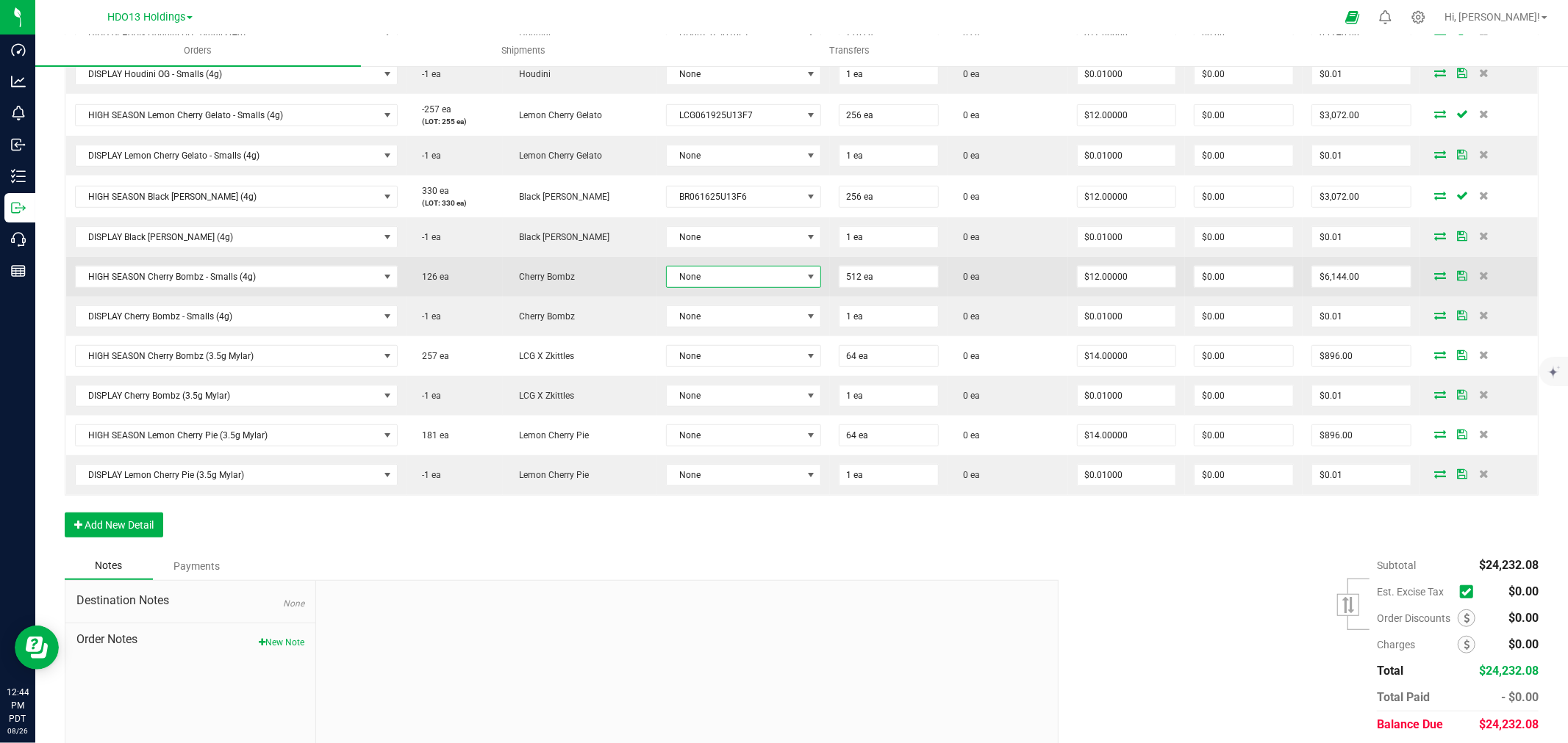
click at [739, 275] on span "None" at bounding box center [734, 277] width 135 height 20
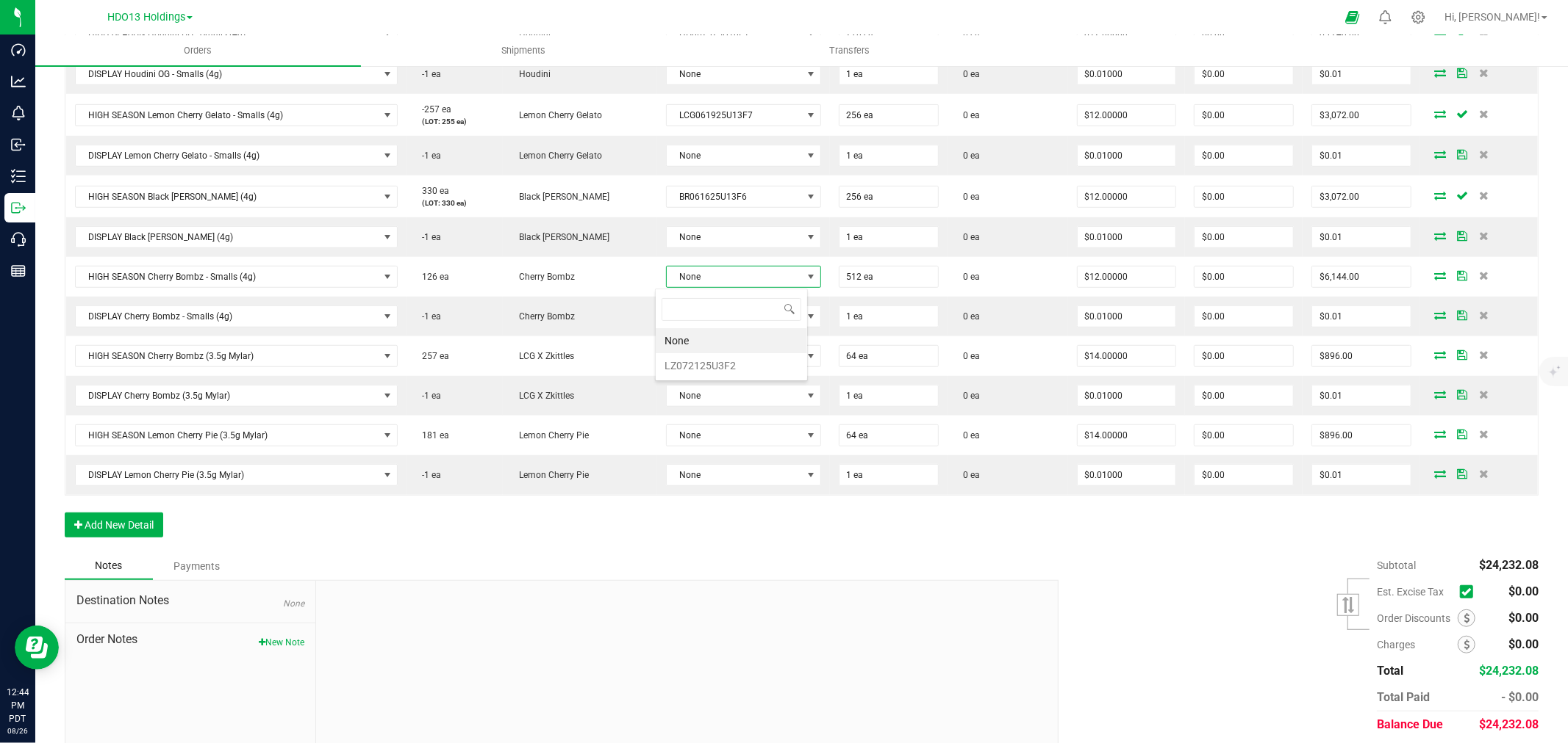
scroll to position [22, 152]
click at [706, 363] on li "LZ072125U3F2" at bounding box center [731, 366] width 151 height 25
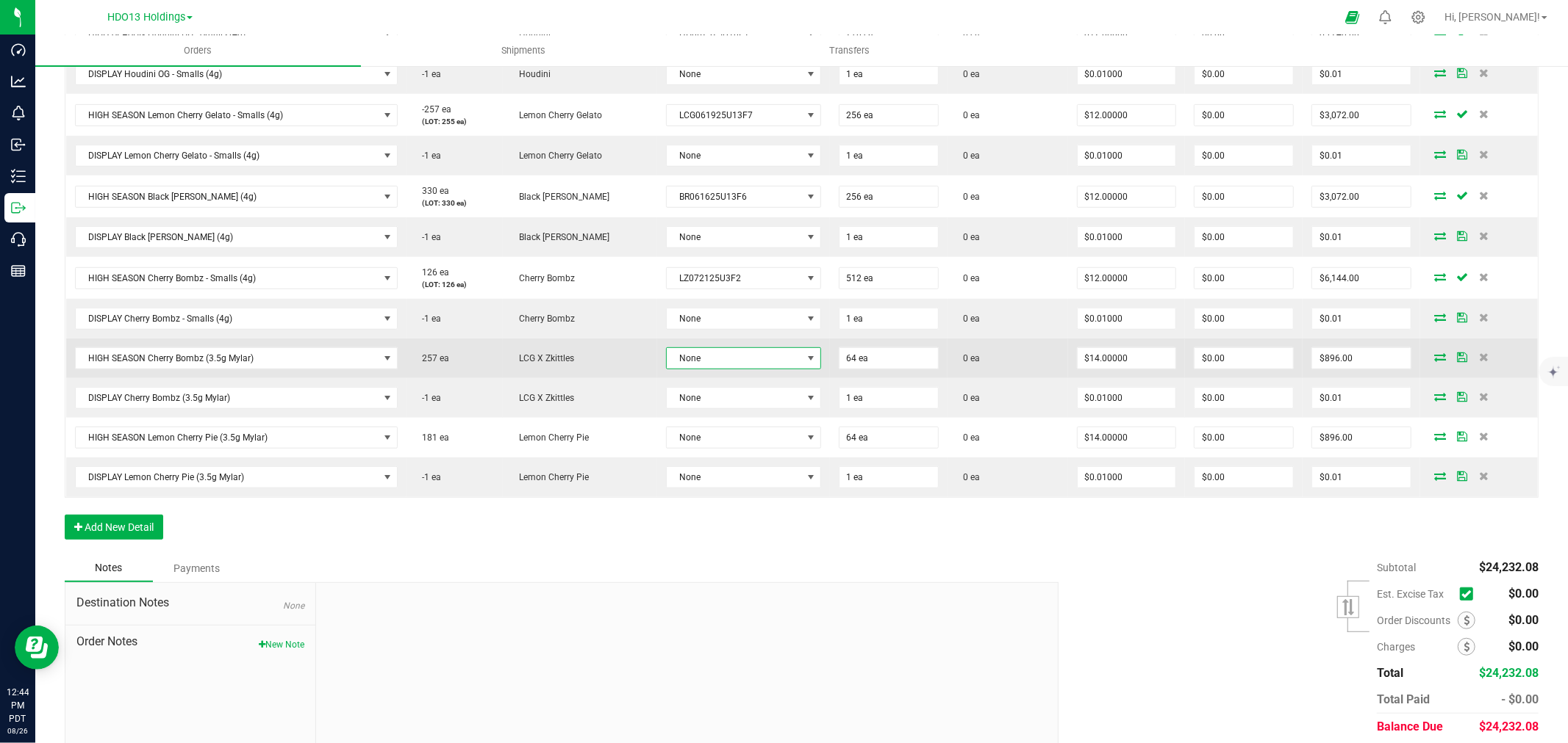
click at [714, 353] on span "None" at bounding box center [734, 358] width 135 height 20
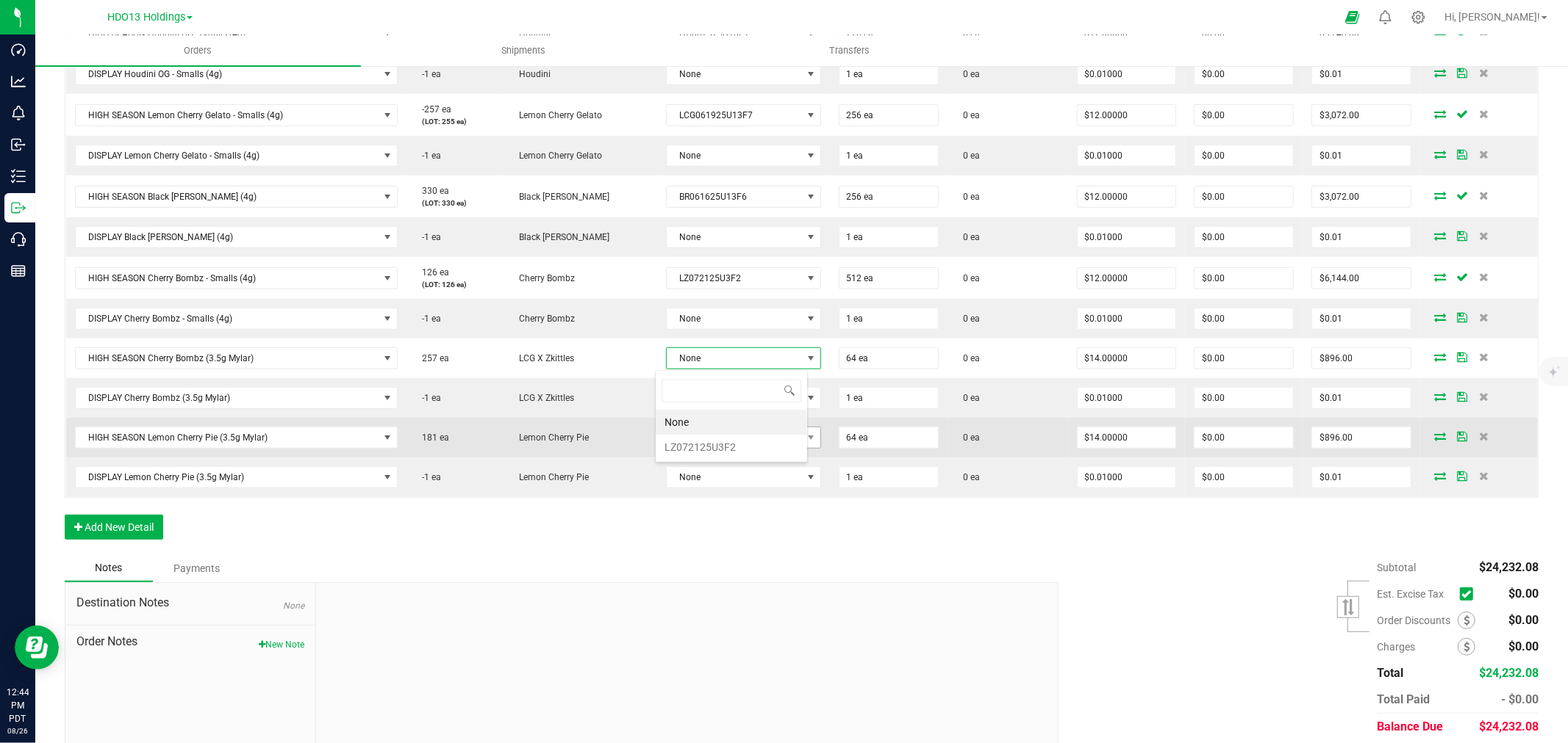
click at [714, 441] on li "LZ072125U3F2" at bounding box center [731, 447] width 151 height 25
click at [726, 436] on span "None" at bounding box center [734, 439] width 135 height 20
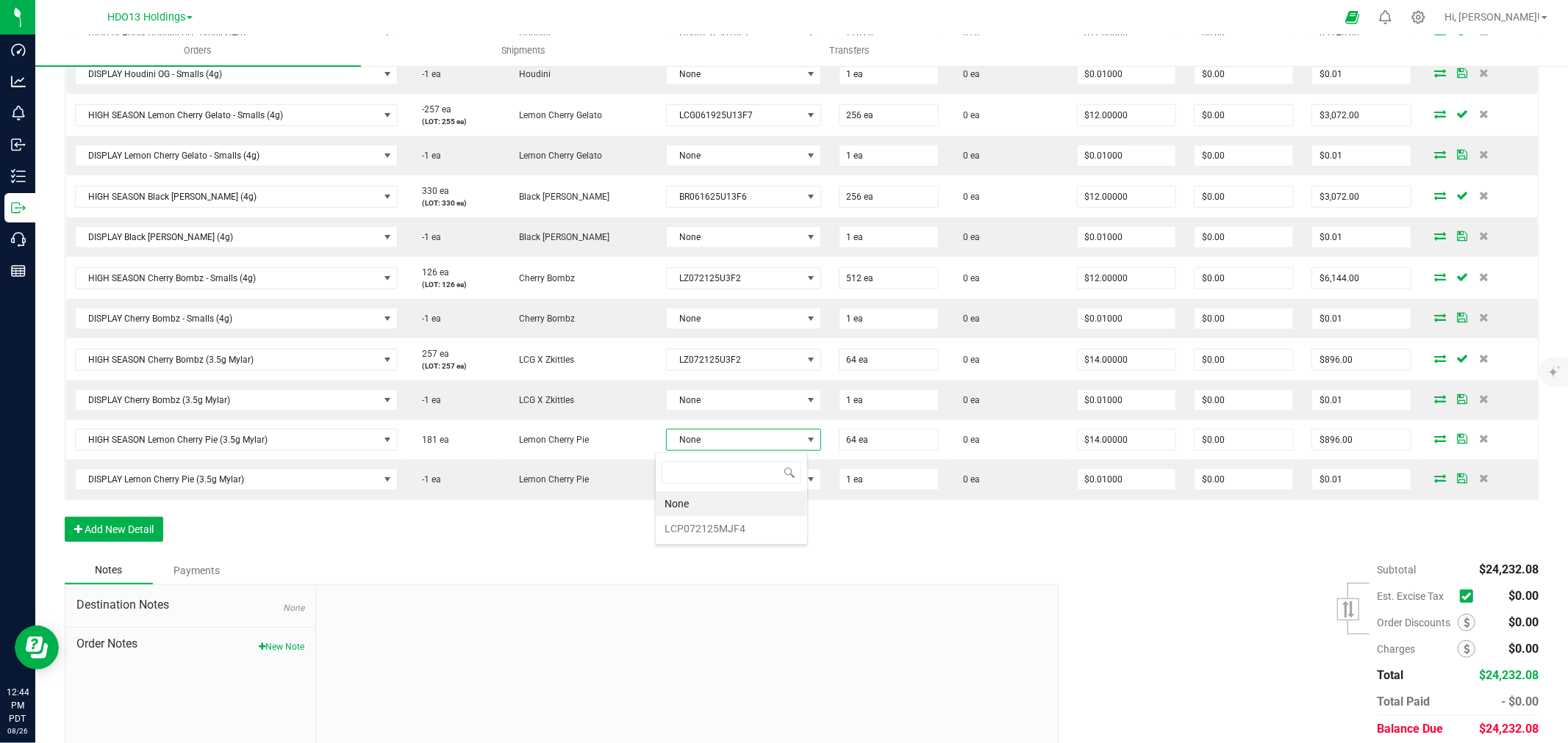
click at [710, 509] on li "None" at bounding box center [731, 503] width 151 height 25
click at [707, 527] on div "Order Details Print All Labels Item Sellable Strain Lot Number Qty Ordered Qty …" at bounding box center [802, 170] width 1474 height 772
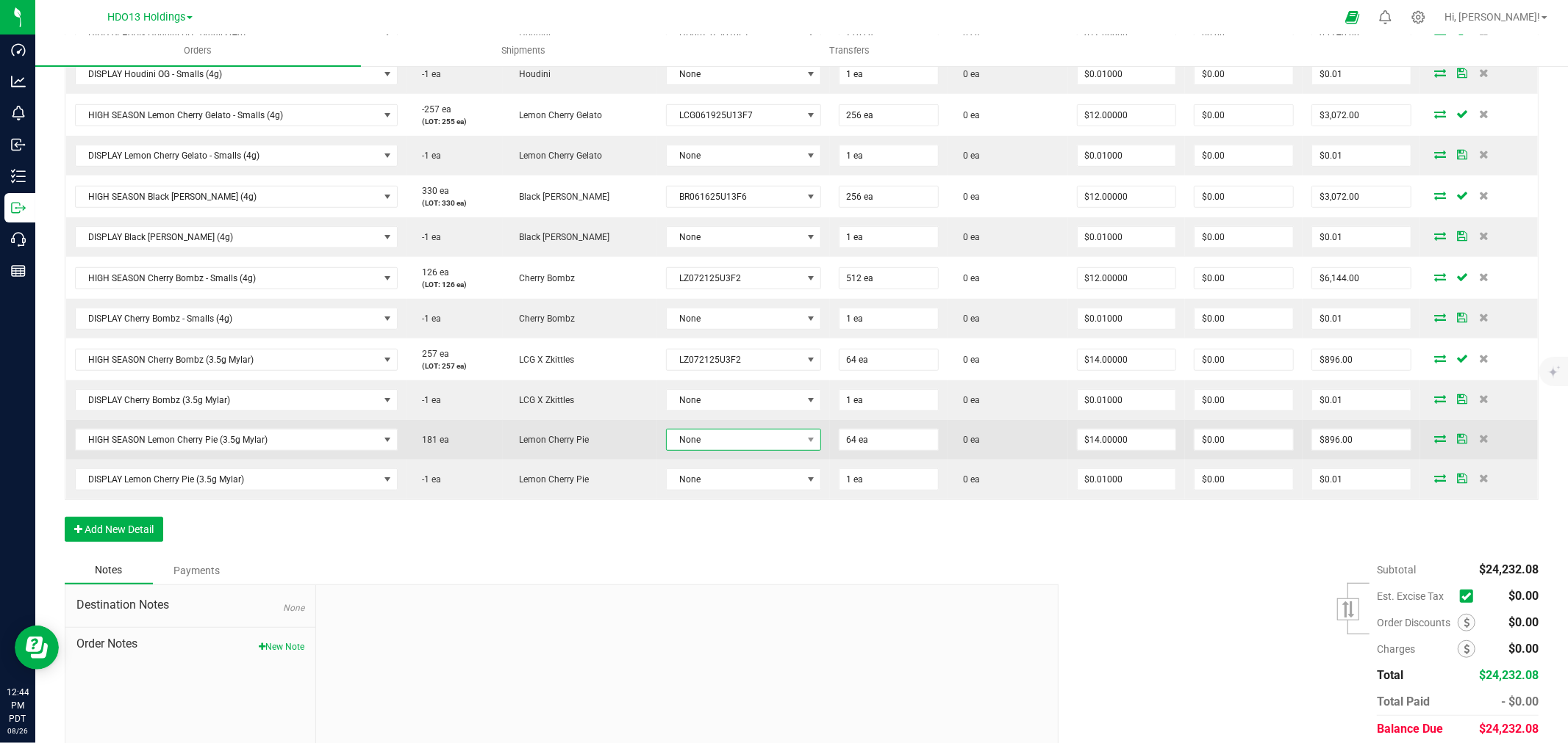
click at [714, 436] on span "None" at bounding box center [734, 439] width 135 height 20
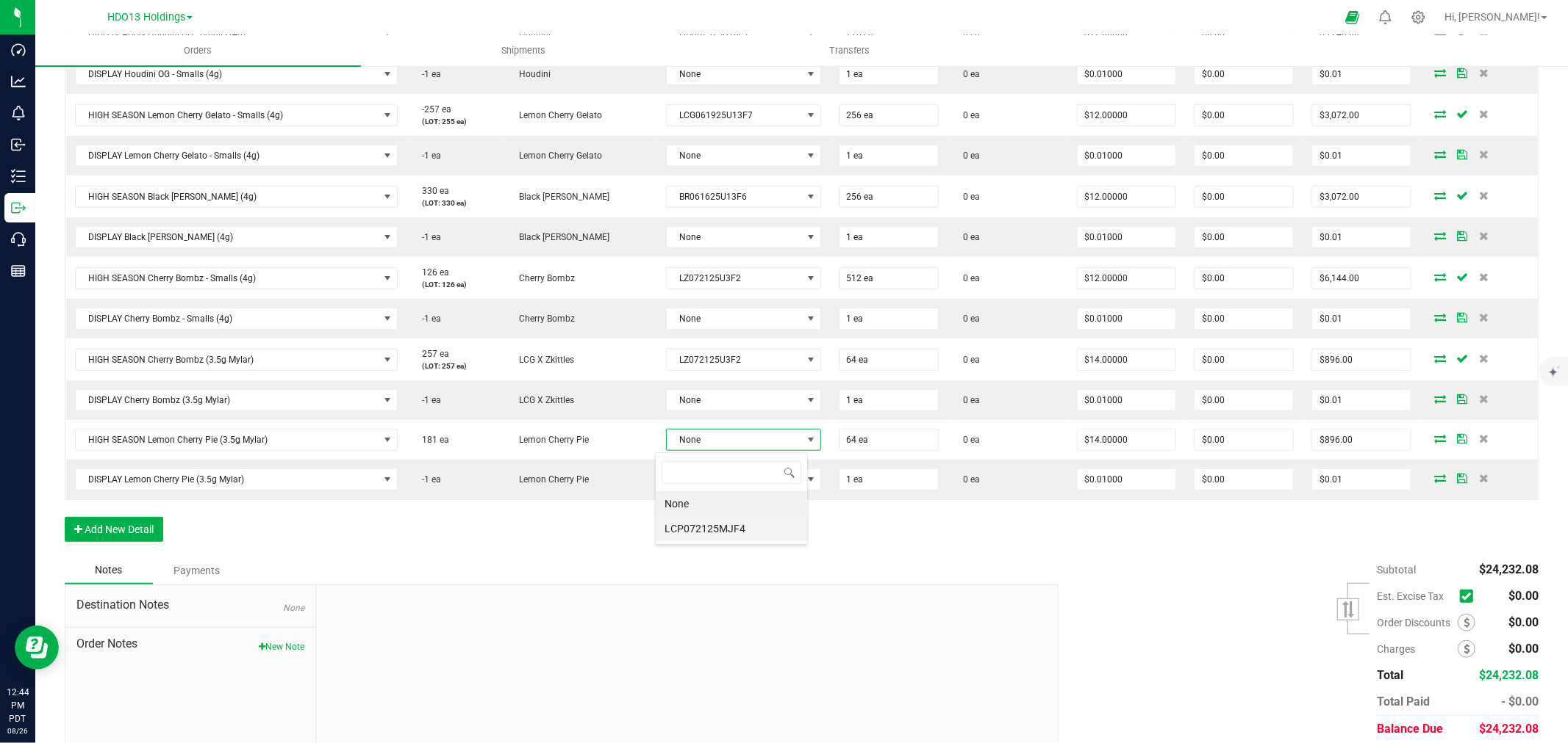
click at [703, 530] on li "LCP072125MJF4" at bounding box center [731, 529] width 151 height 25
click at [1303, 640] on div "Subtotal $24,232.08 Est. Excise Tax" at bounding box center [1293, 651] width 491 height 186
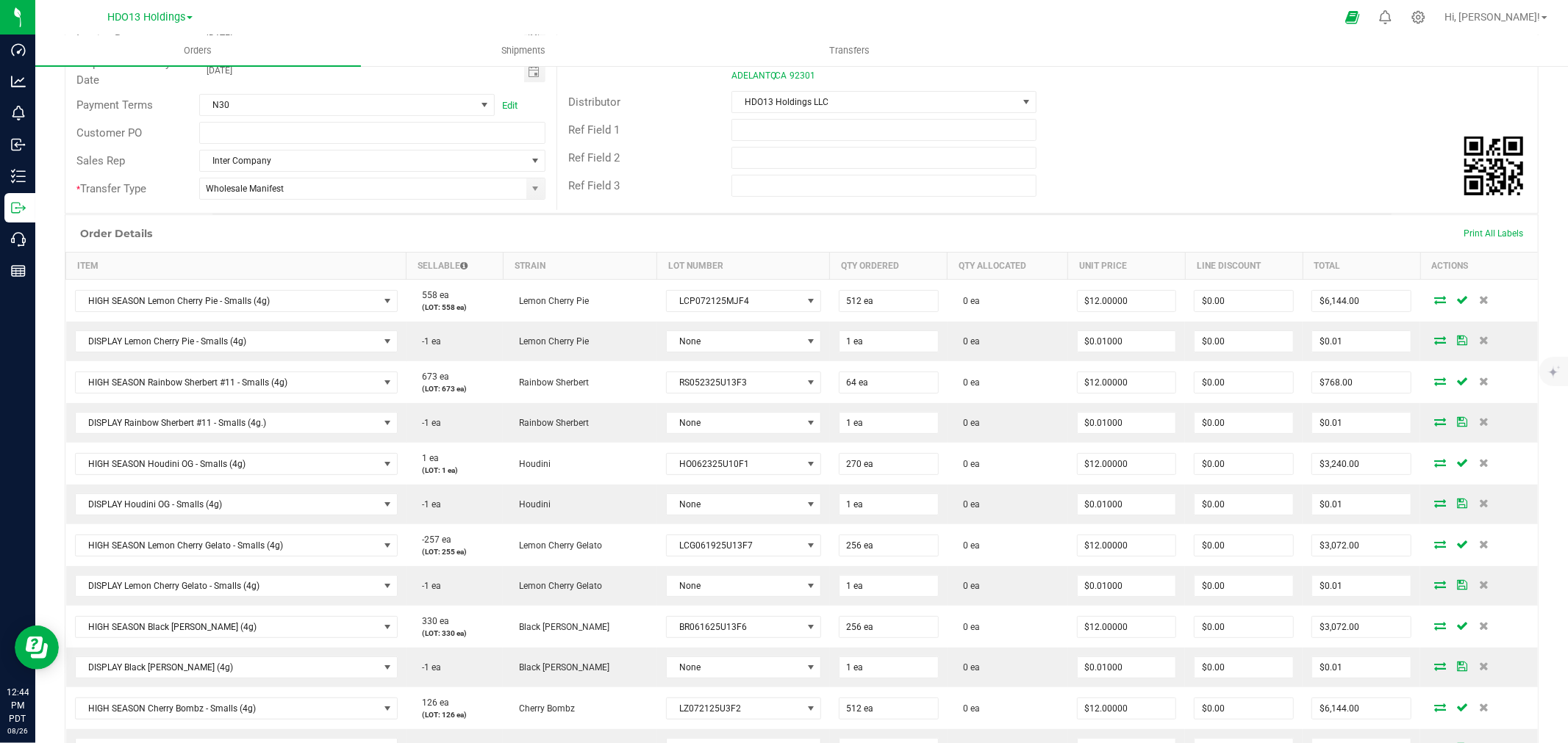
scroll to position [82, 0]
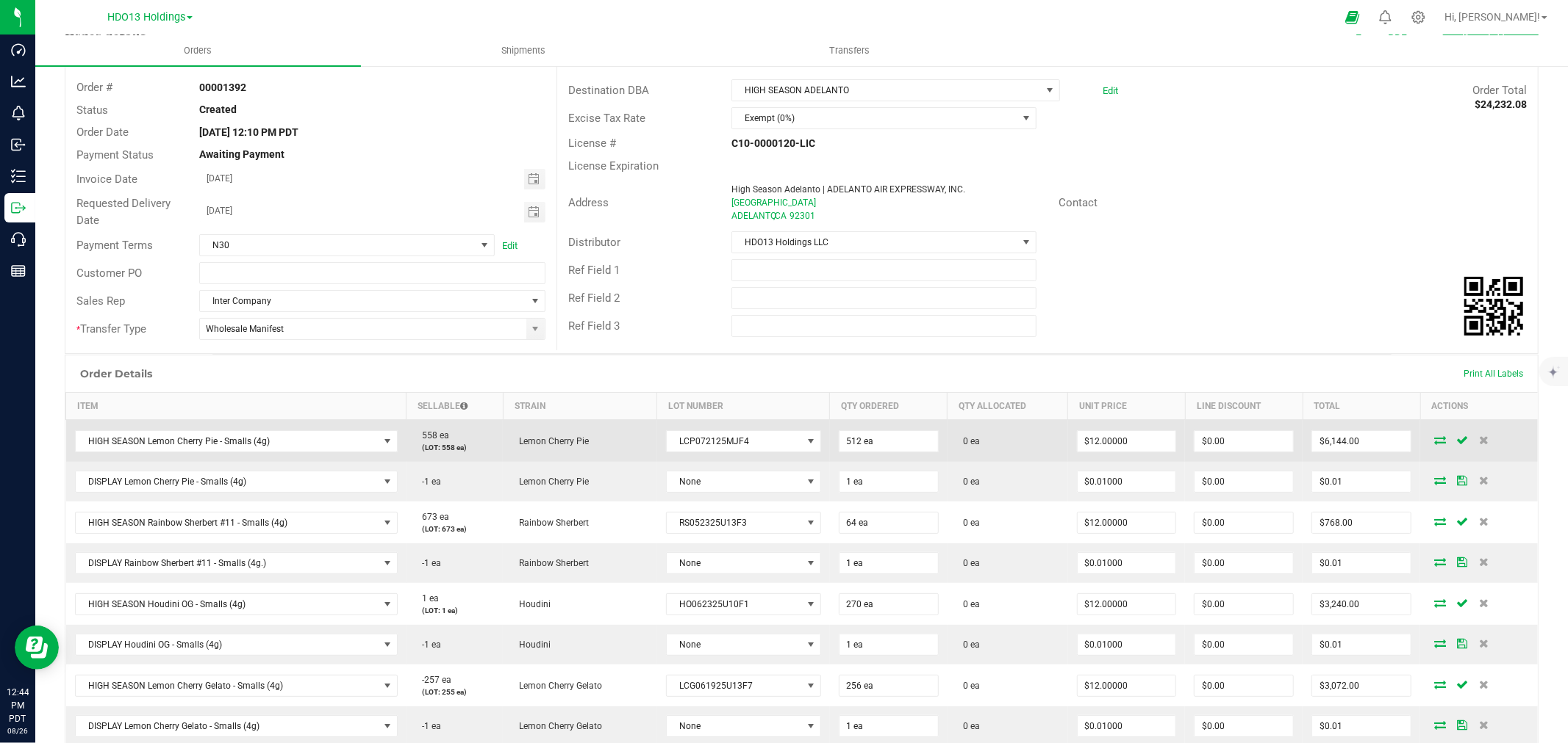
click at [1422, 446] on td at bounding box center [1479, 441] width 118 height 43
click at [1434, 435] on icon at bounding box center [1439, 439] width 11 height 9
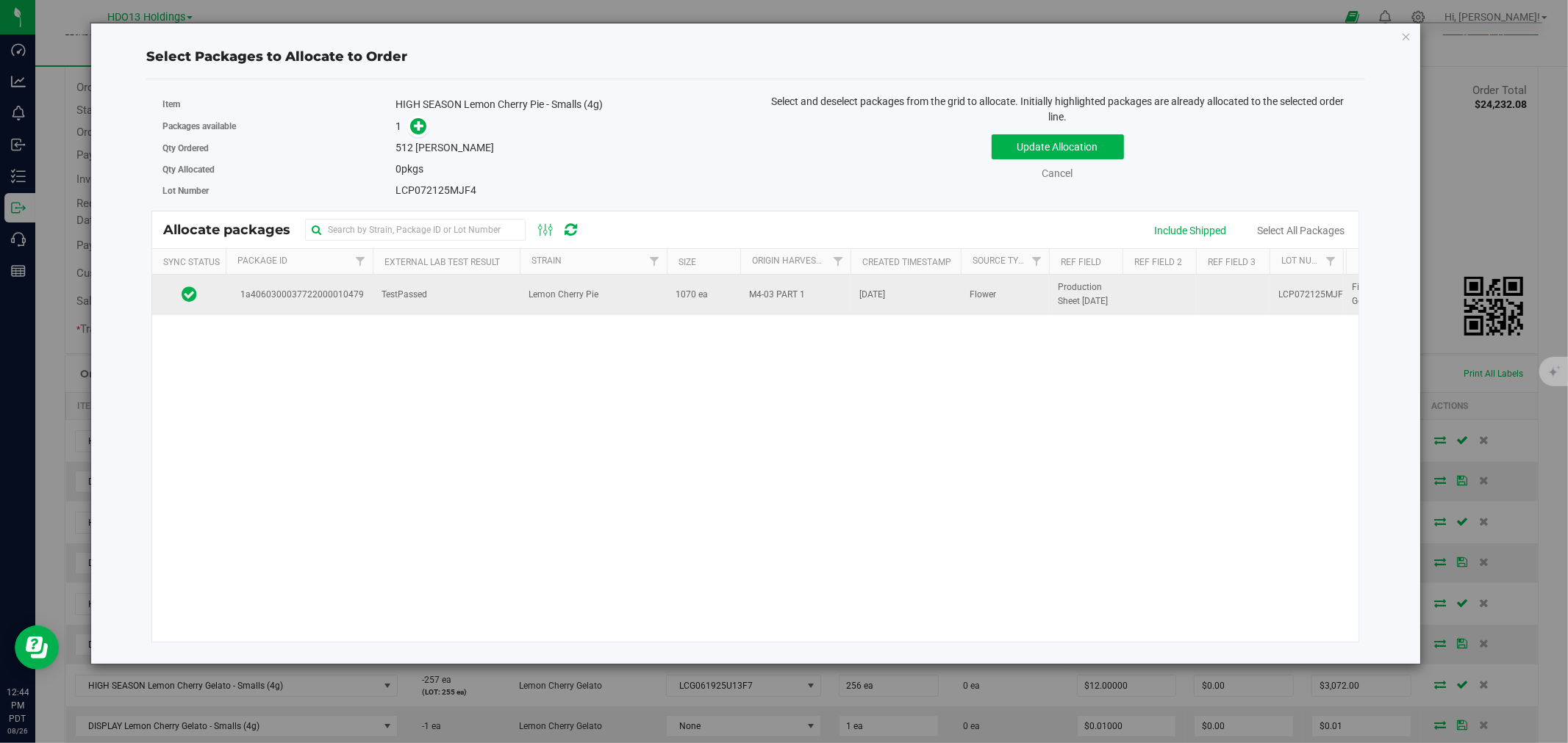
click at [667, 304] on td "1070 ea" at bounding box center [703, 295] width 74 height 39
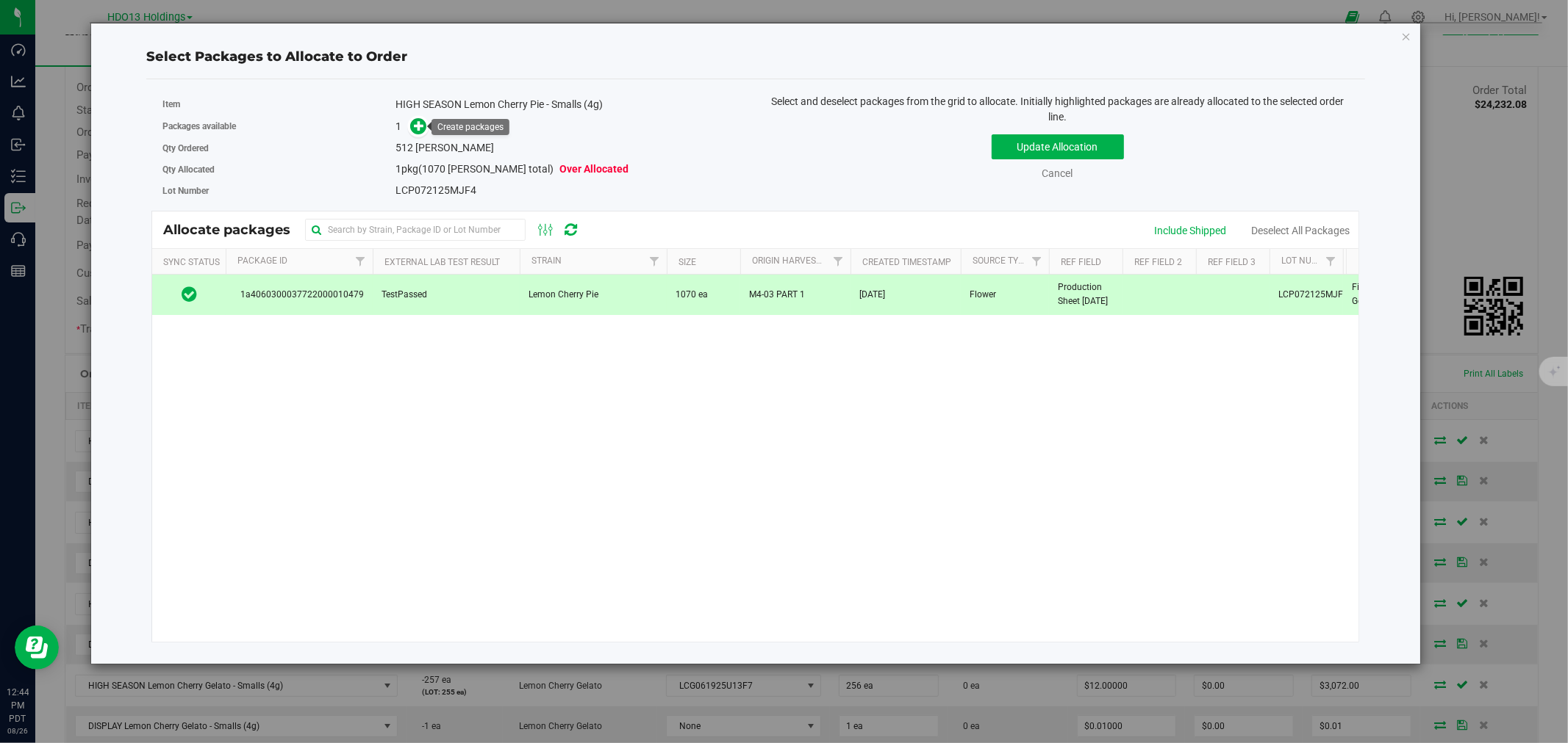
click at [410, 119] on span at bounding box center [414, 126] width 24 height 17
click at [408, 120] on span at bounding box center [415, 126] width 24 height 17
click at [413, 127] on icon at bounding box center [418, 125] width 11 height 11
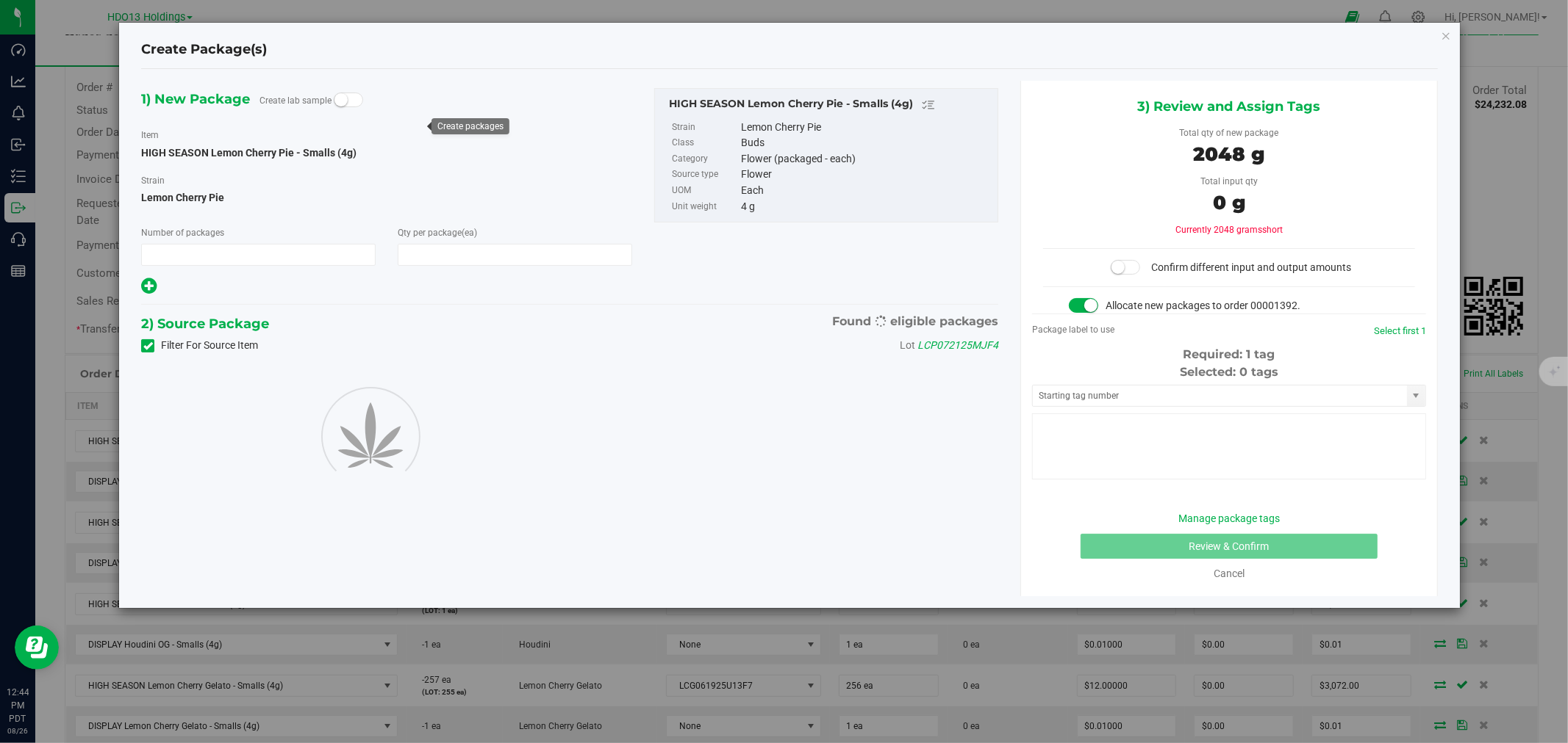
type input "1"
type input "512"
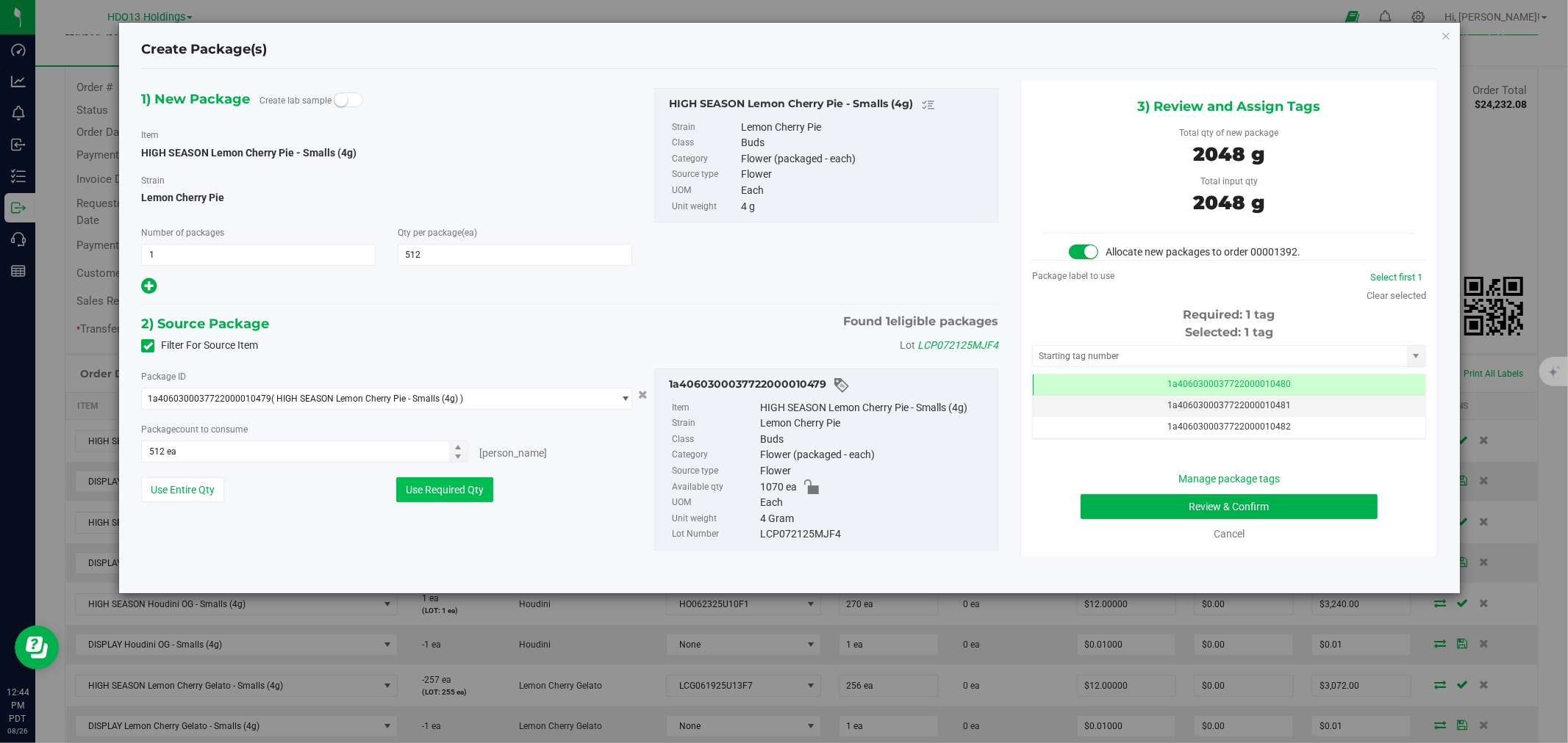
click at [434, 497] on button "Use Required Qty" at bounding box center [445, 489] width 97 height 25
click at [1213, 516] on button "Review & Confirm" at bounding box center [1229, 507] width 298 height 25
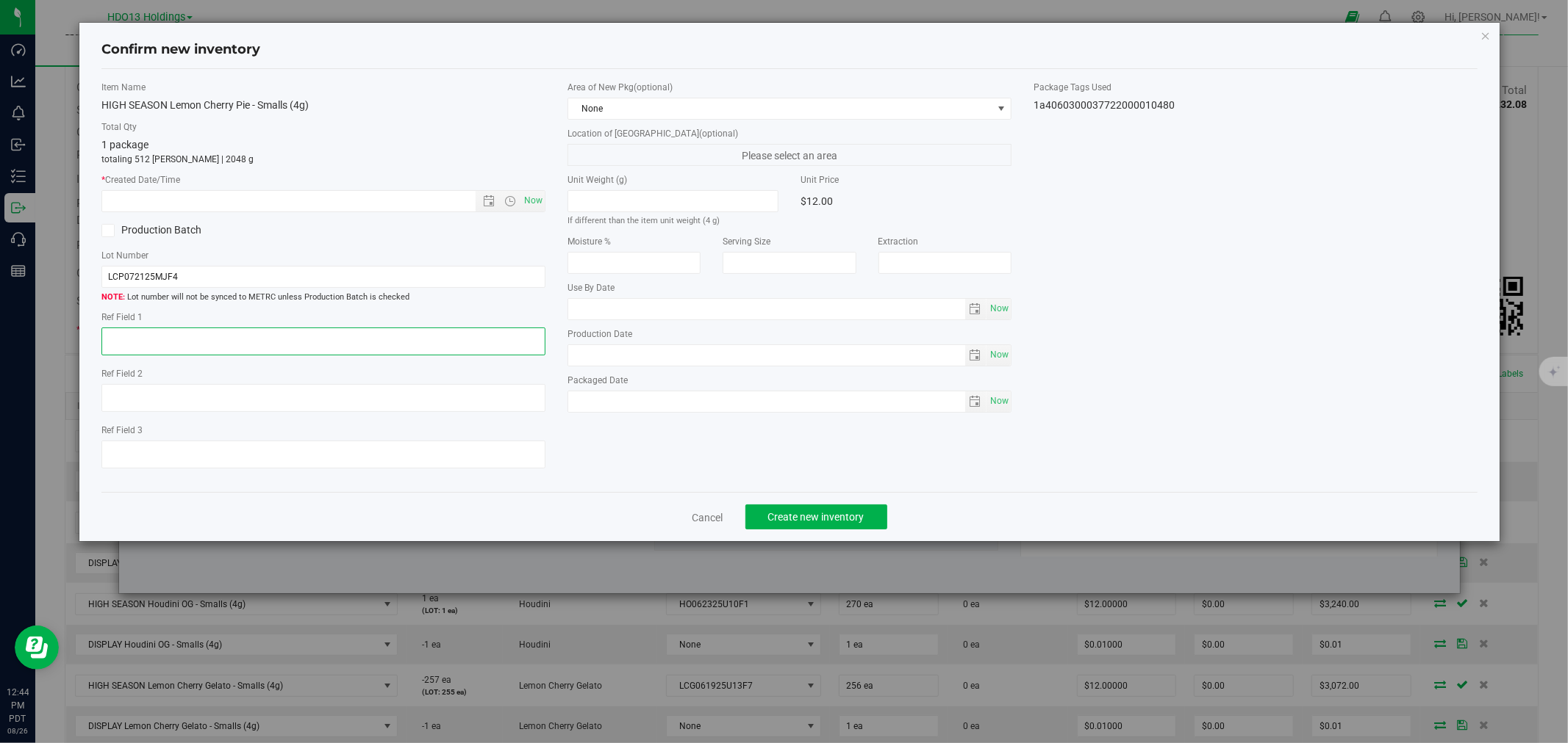
click at [319, 338] on textarea at bounding box center [323, 341] width 444 height 28
type textarea "s"
type textarea "ADELANTO"
click at [536, 191] on span "Now" at bounding box center [533, 200] width 25 height 21
type input "[DATE] 12:44 PM"
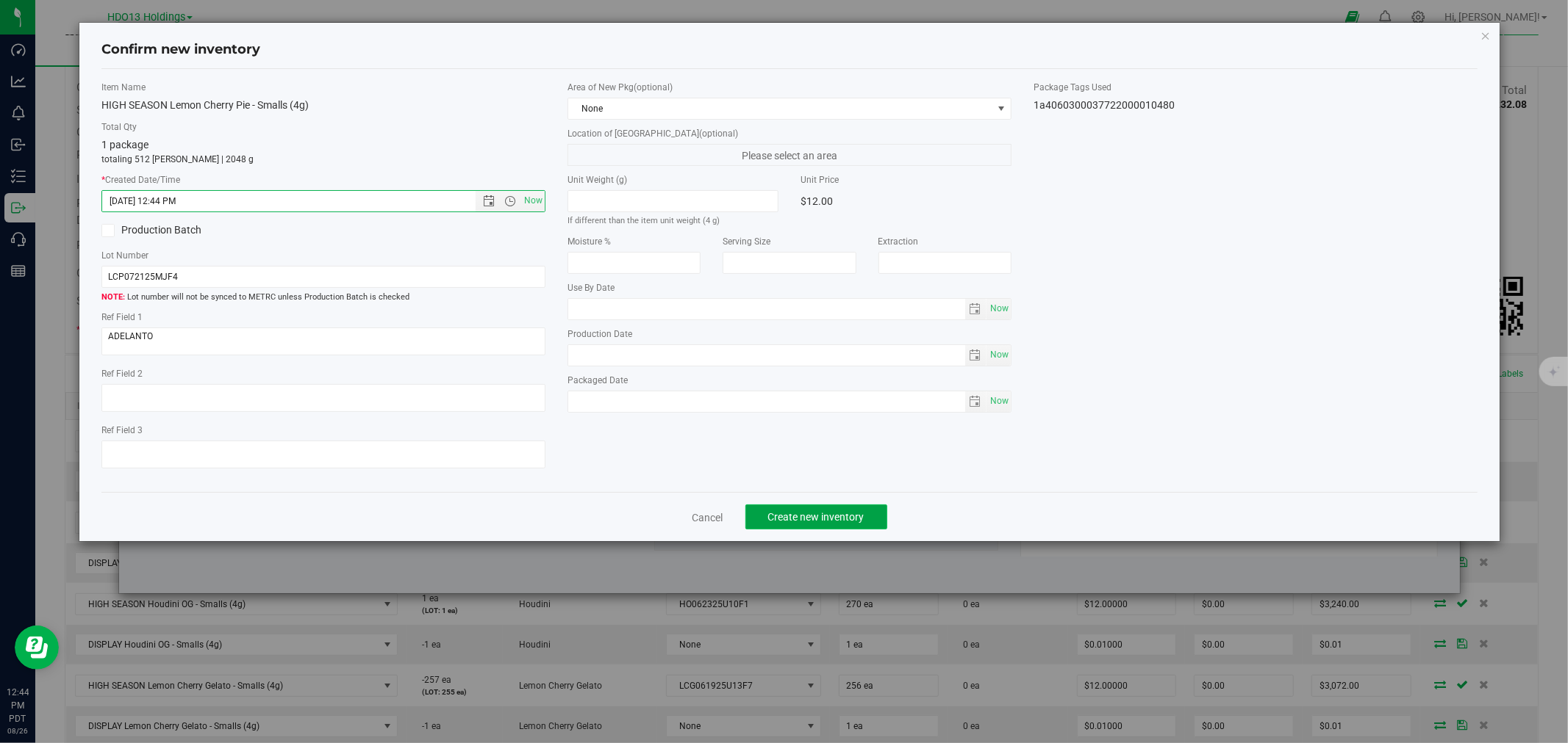
click at [832, 512] on button "Create new inventory" at bounding box center [816, 517] width 142 height 25
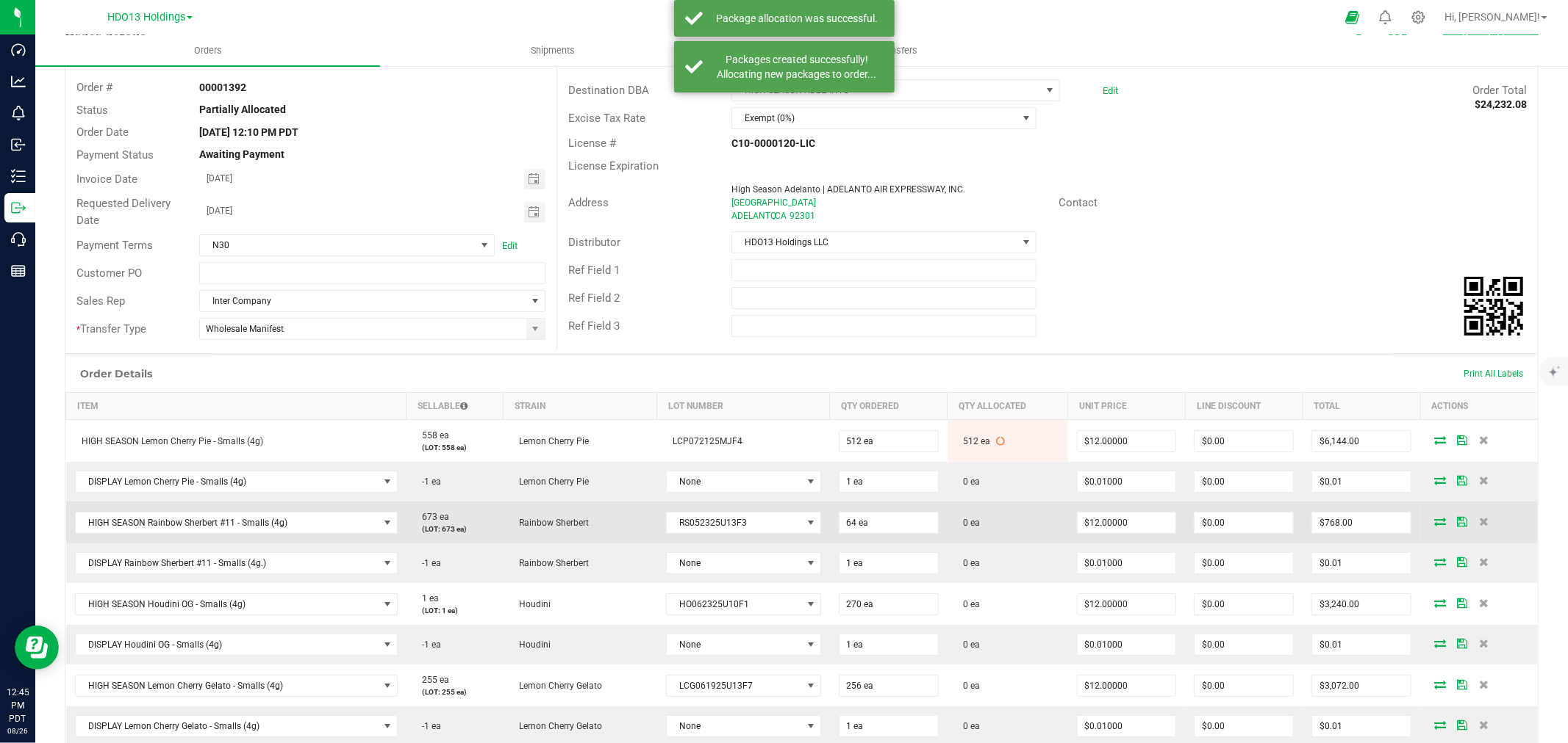
click at [1434, 519] on icon at bounding box center [1439, 521] width 11 height 9
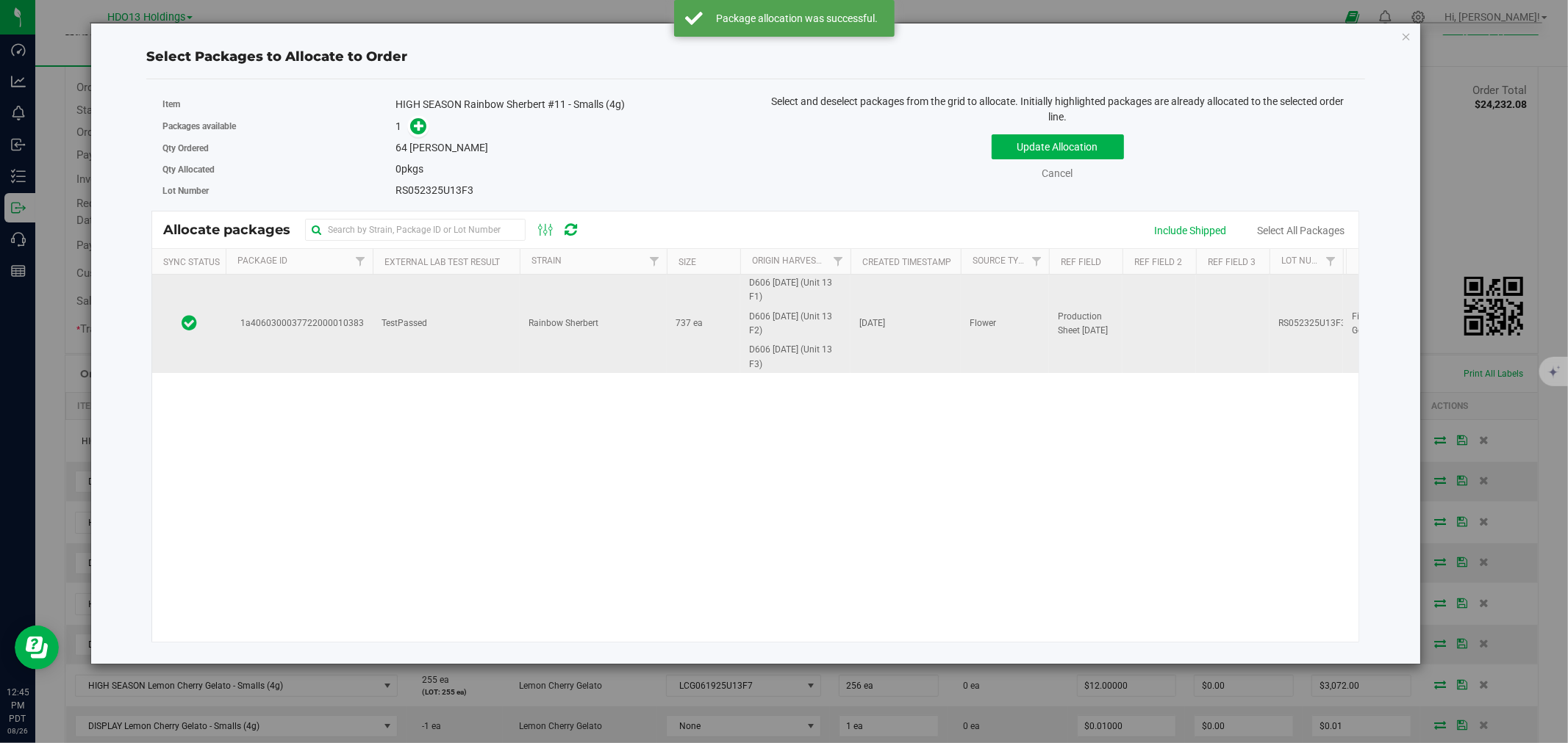
click at [375, 338] on td "TestPassed" at bounding box center [446, 324] width 147 height 98
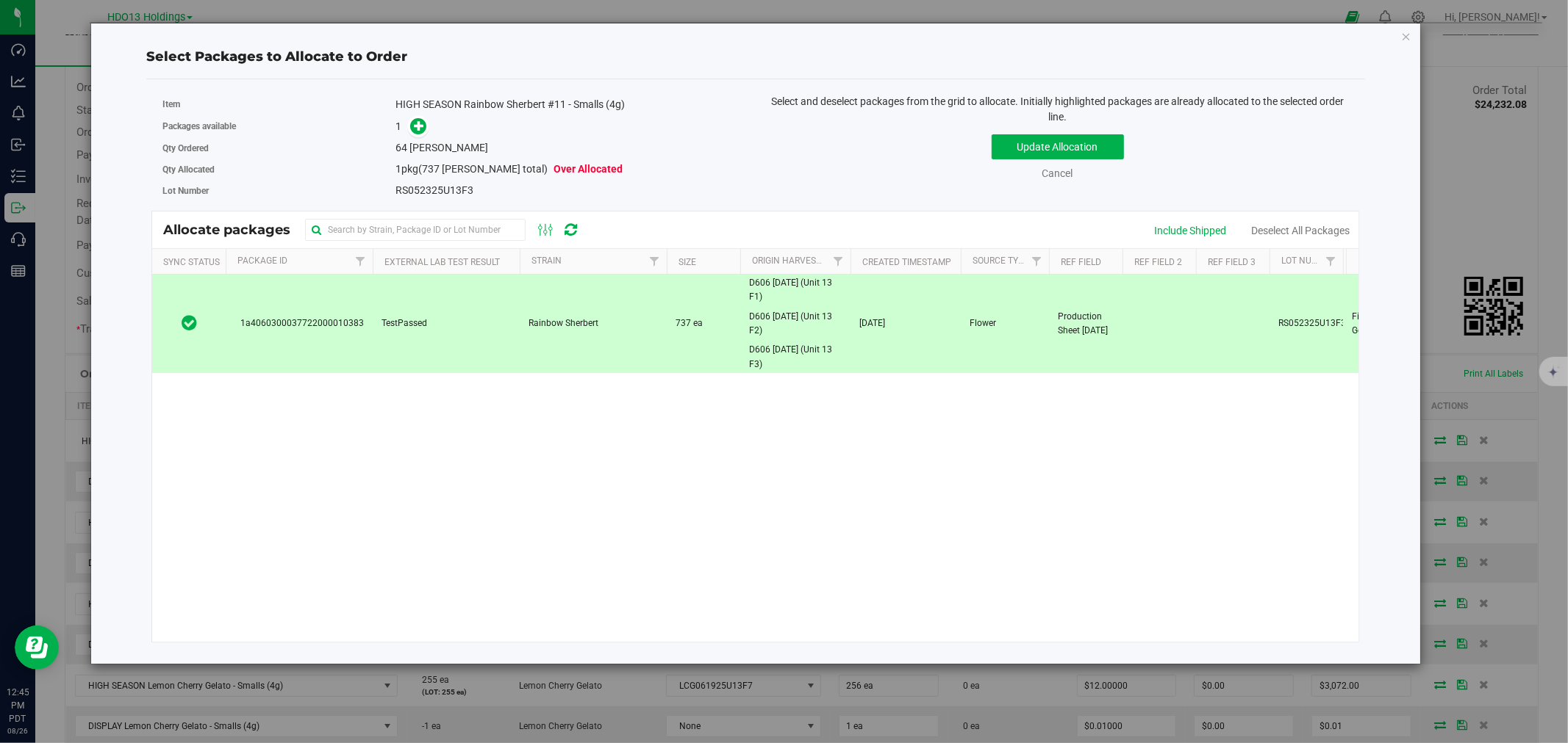
click at [718, 474] on div "1a4060300037722000010383 TestPassed Rainbow Sherbert 737 ea D606 [DATE] (Unit 1…" at bounding box center [755, 458] width 1206 height 367
click at [420, 126] on icon at bounding box center [418, 125] width 11 height 11
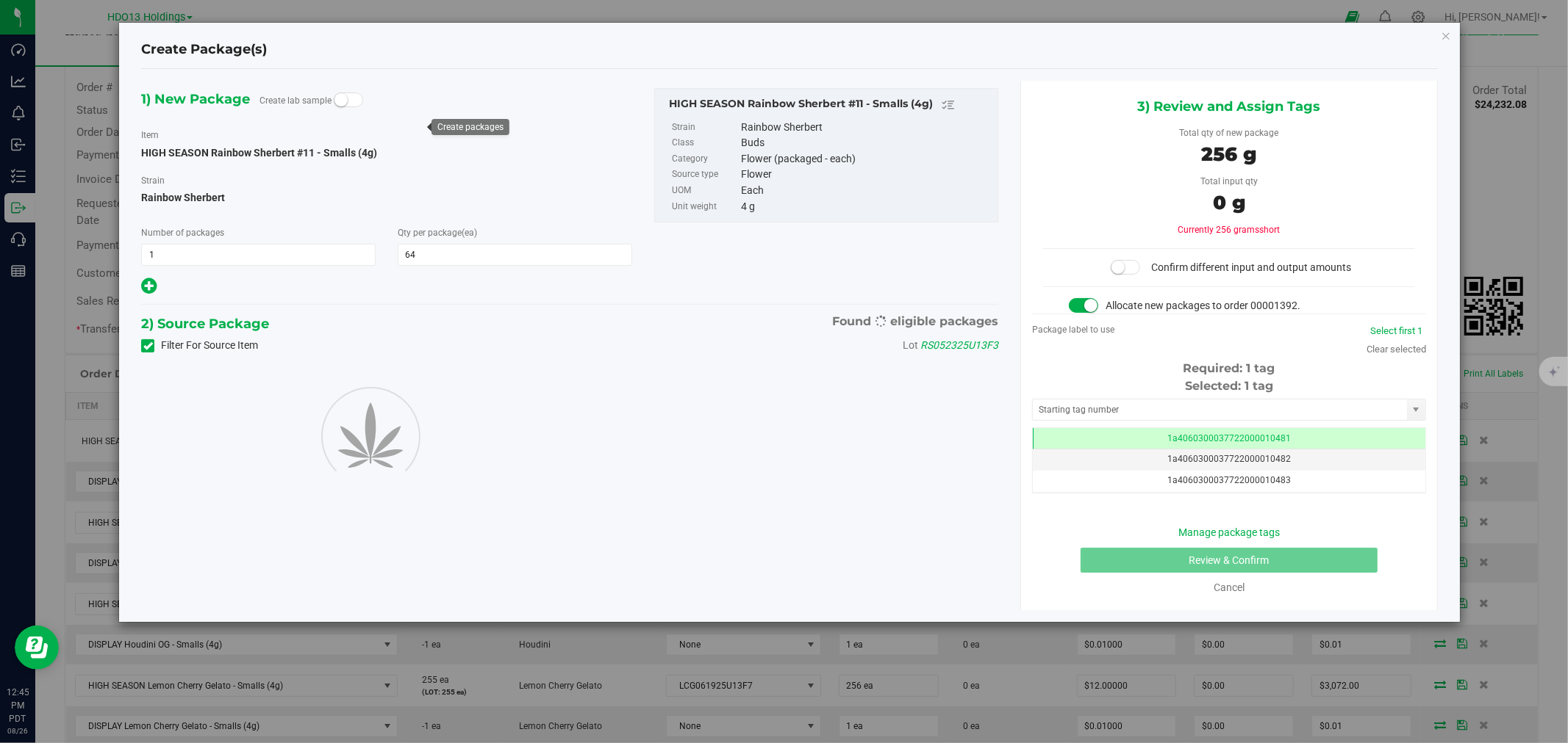
type input "64"
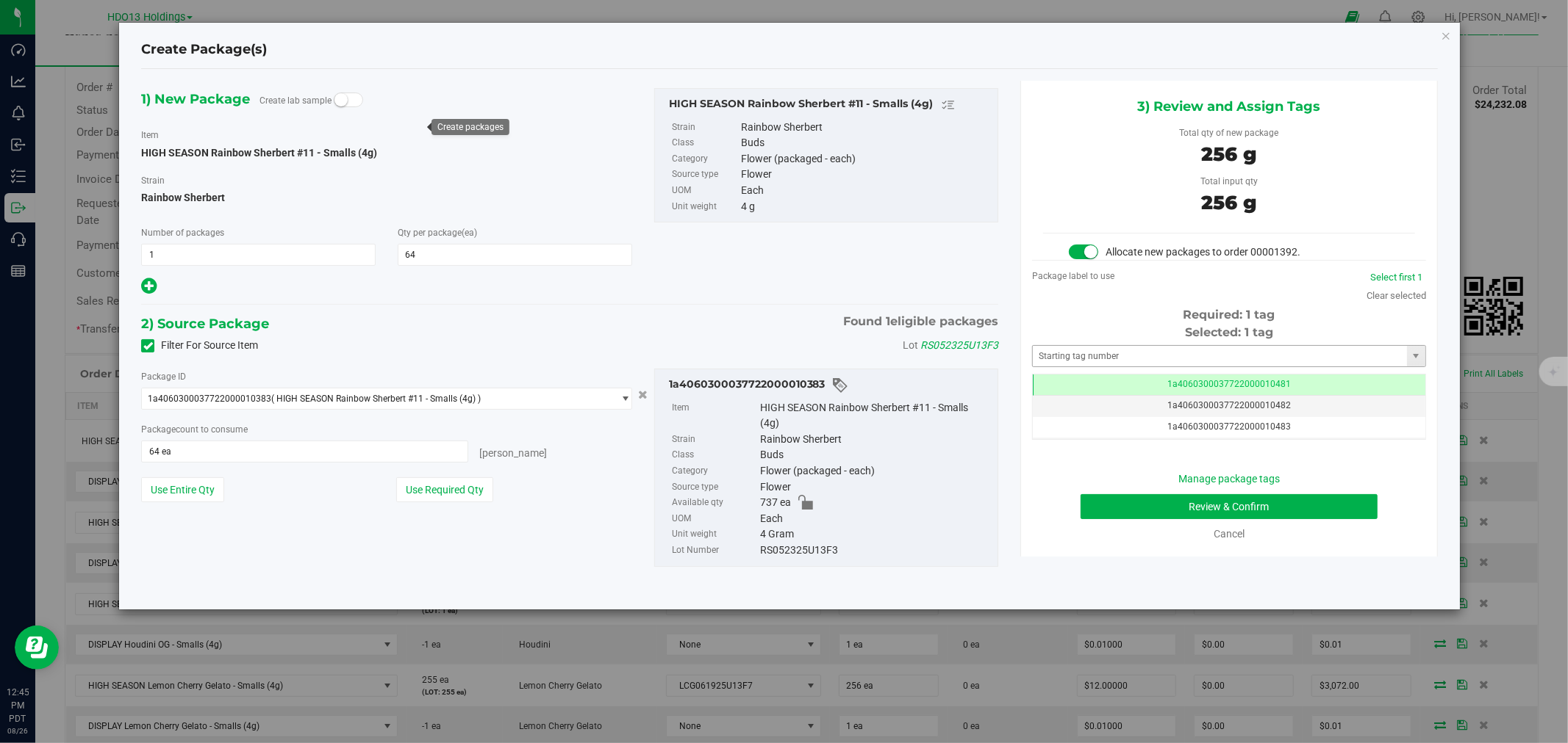
scroll to position [0, -1]
click at [1173, 510] on button "Review & Confirm" at bounding box center [1229, 507] width 298 height 25
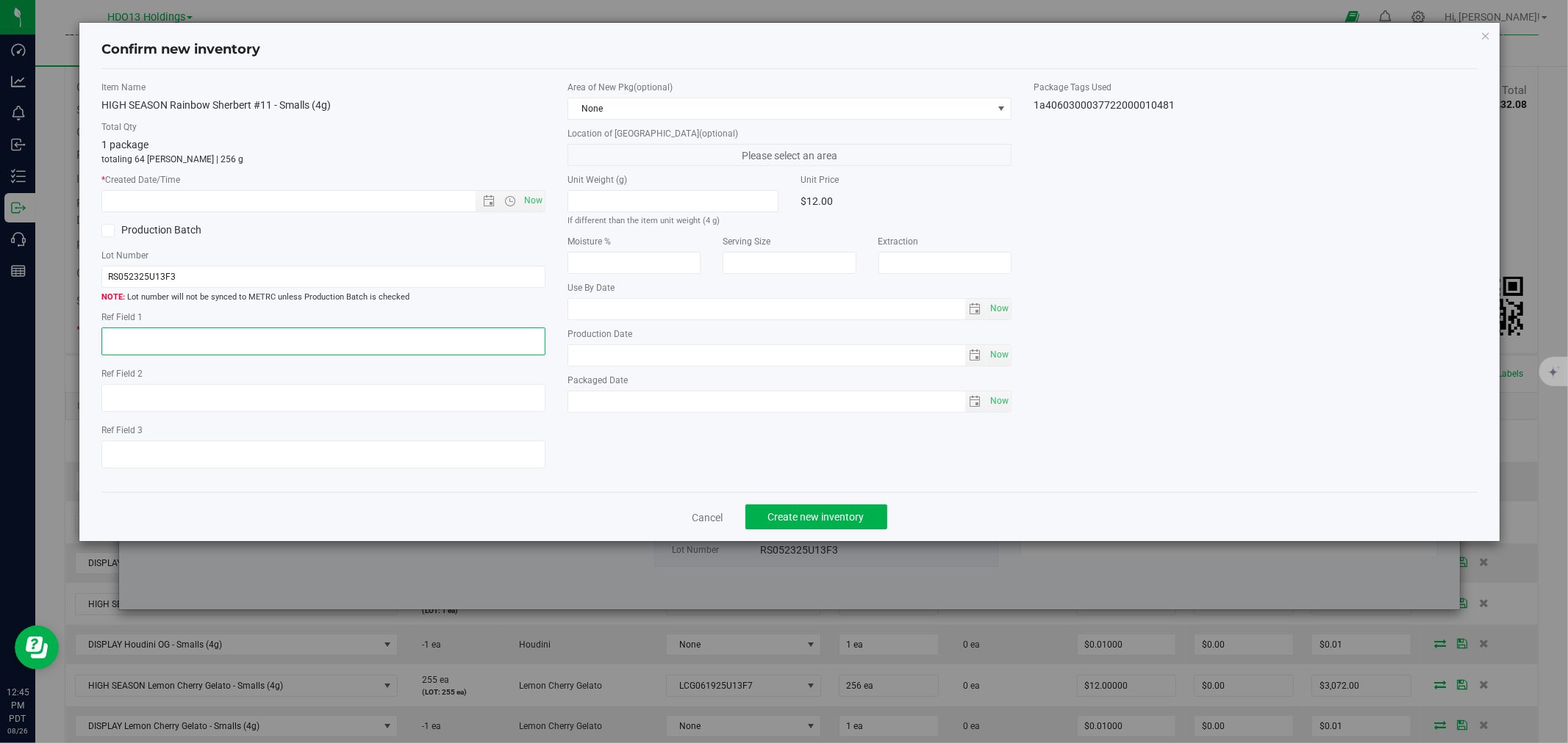
click at [354, 348] on textarea at bounding box center [323, 341] width 444 height 28
paste textarea "ADELANTO"
type textarea "ADELANTO"
drag, startPoint x: 540, startPoint y: 185, endPoint x: 539, endPoint y: 193, distance: 8.1
click at [539, 193] on div "* Created Date/Time Now" at bounding box center [323, 193] width 444 height 39
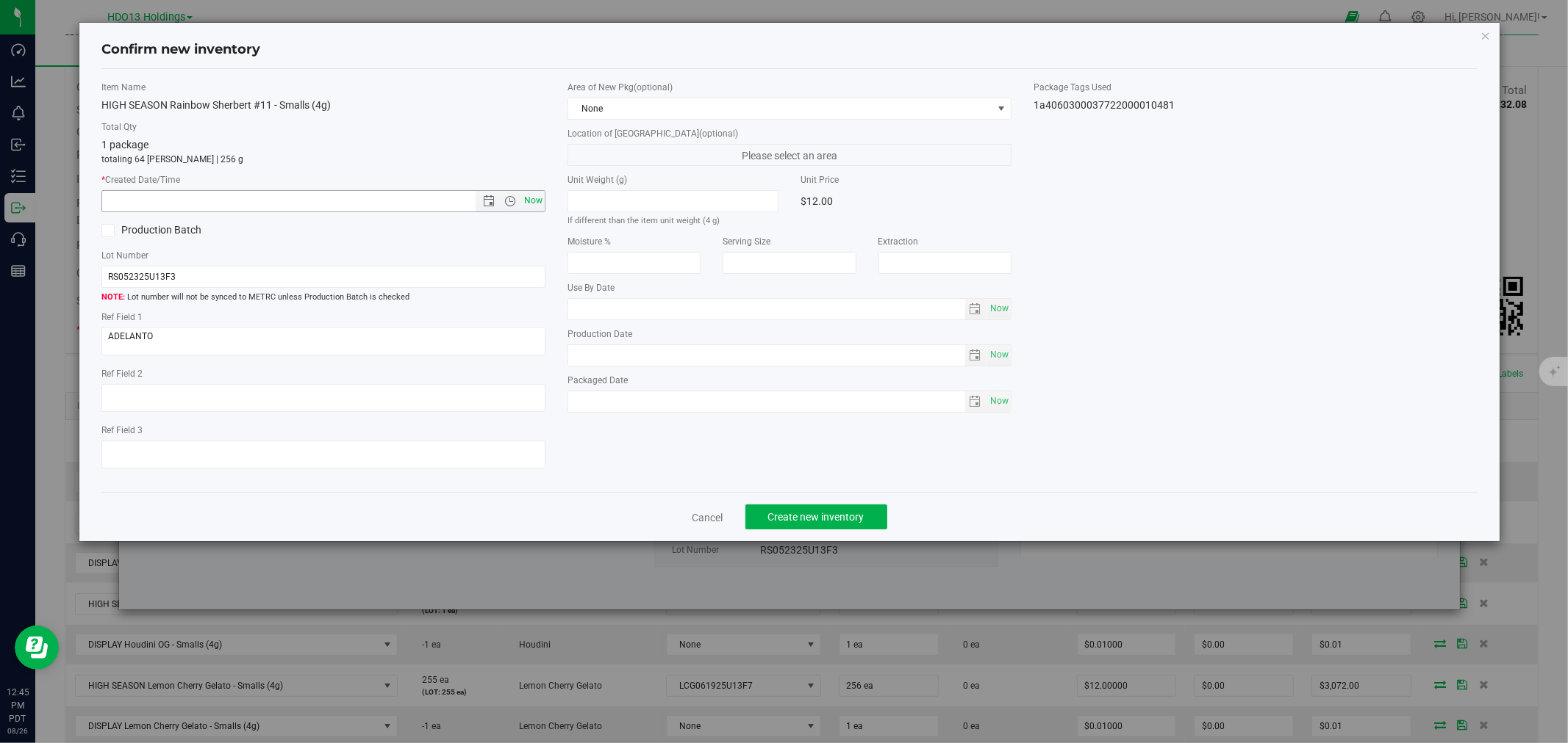
click at [539, 195] on span "Now" at bounding box center [533, 200] width 25 height 21
type input "[DATE] 12:45 PM"
click at [815, 521] on span "Create new inventory" at bounding box center [816, 517] width 97 height 11
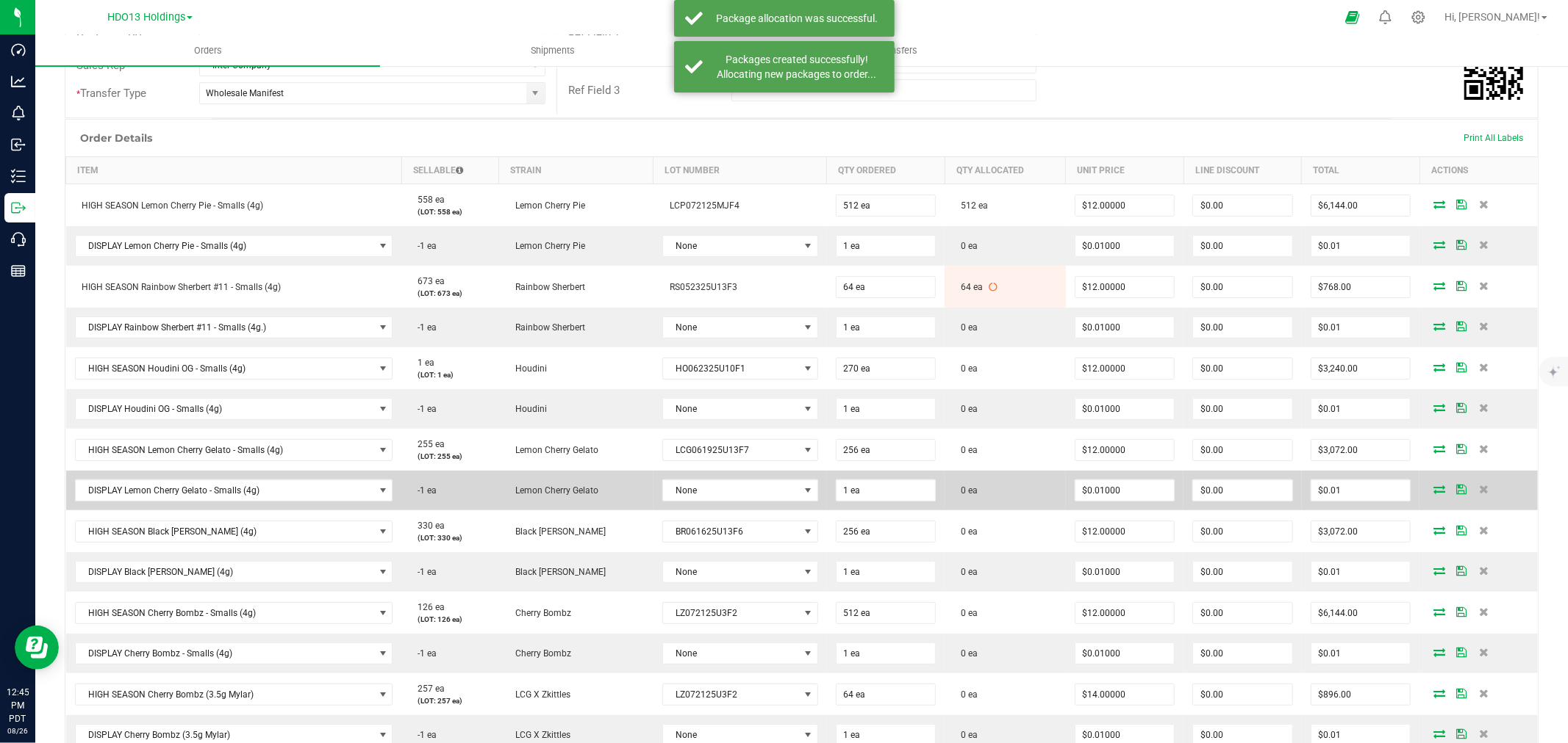
scroll to position [326, 0]
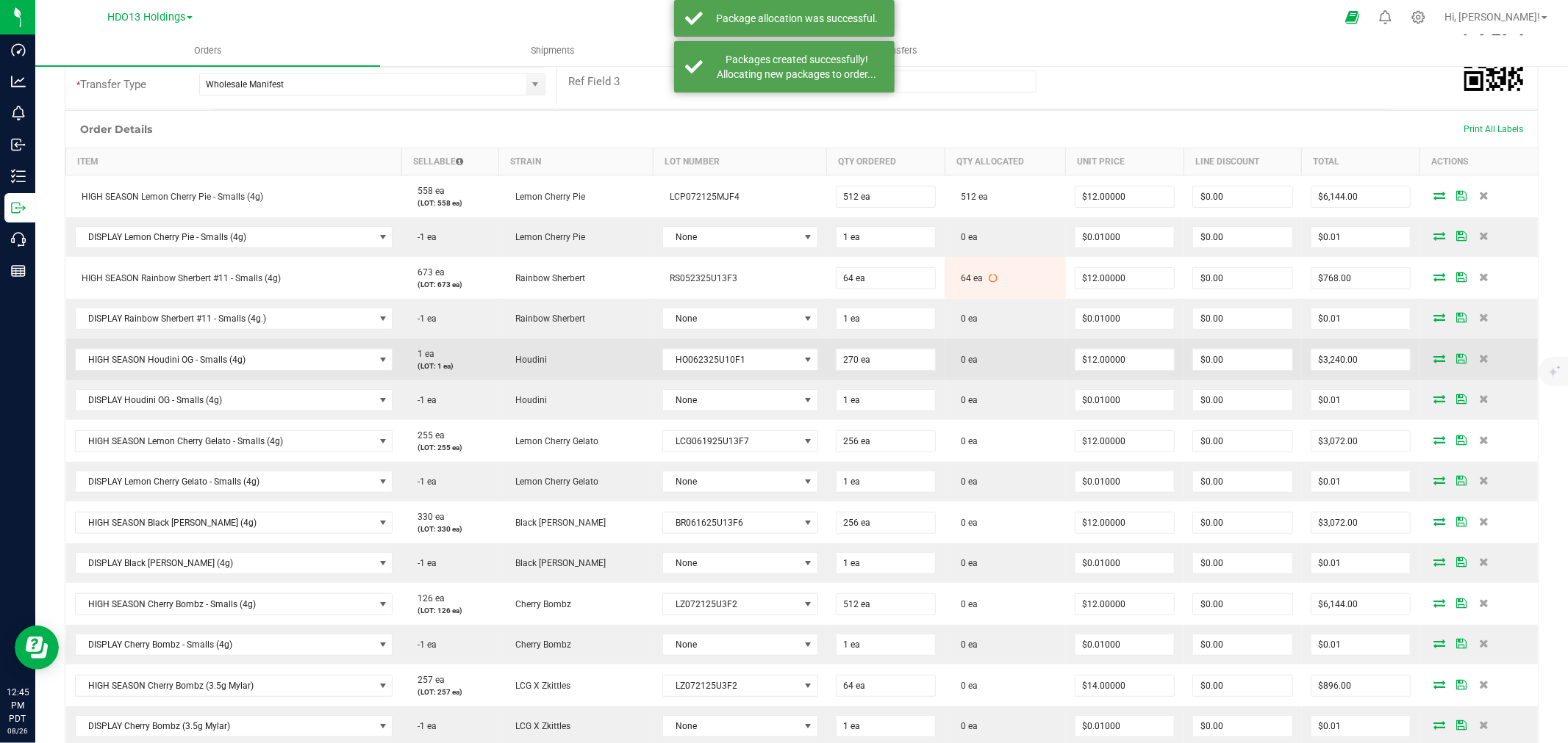
click at [1433, 356] on icon at bounding box center [1439, 358] width 11 height 9
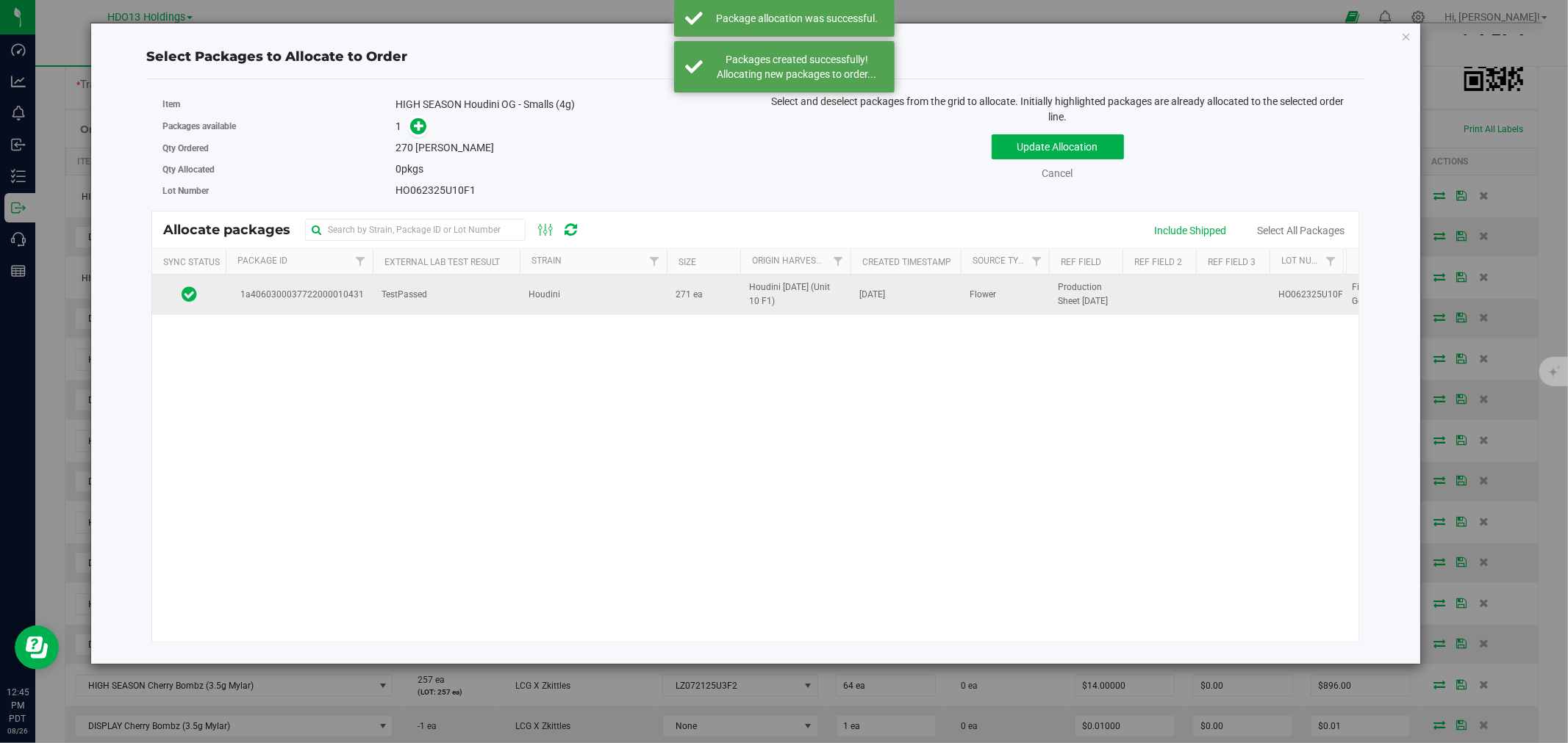
click at [603, 298] on td "Houdini" at bounding box center [594, 295] width 147 height 39
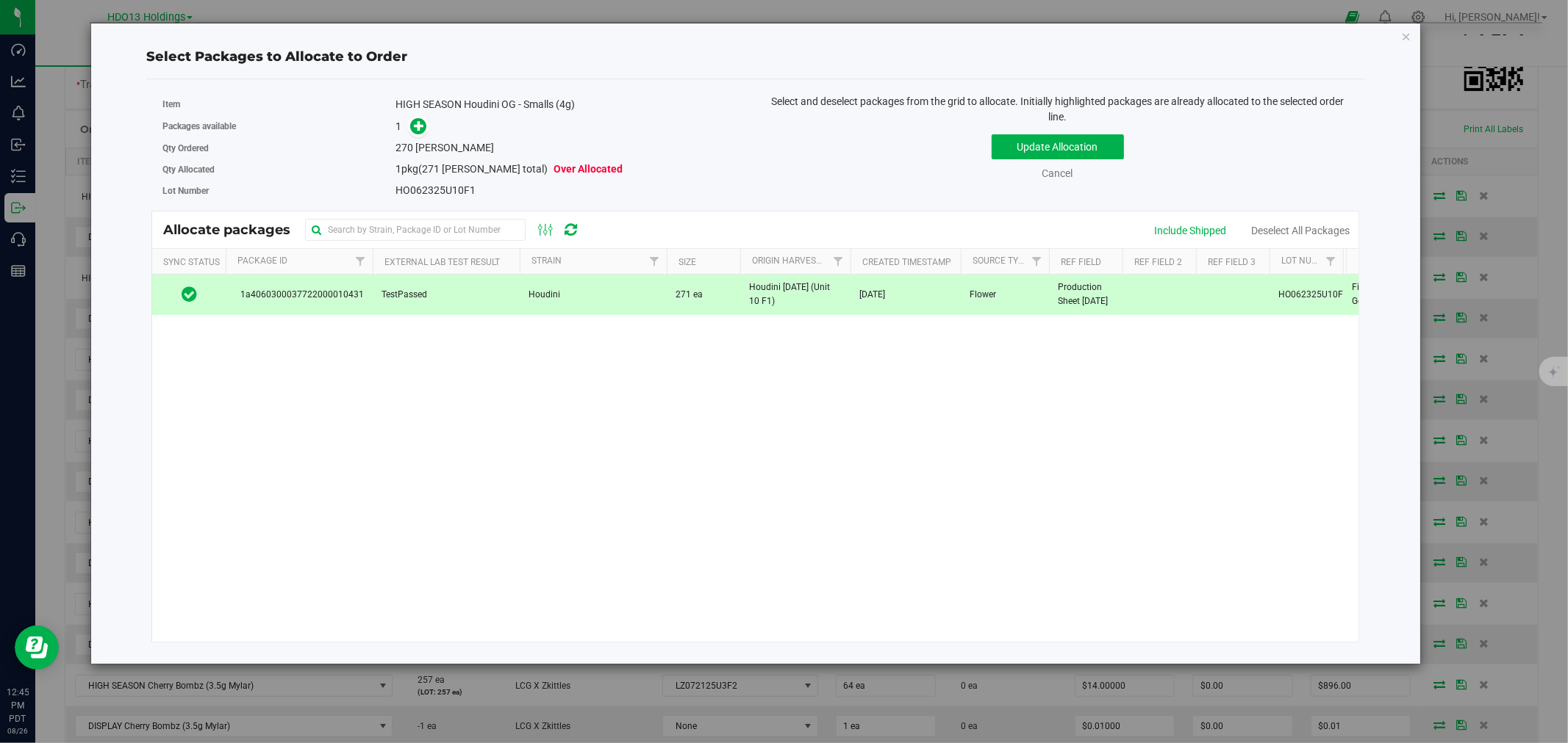
click at [435, 124] on div "1" at bounding box center [570, 127] width 349 height 17
click at [423, 120] on icon at bounding box center [418, 124] width 11 height 11
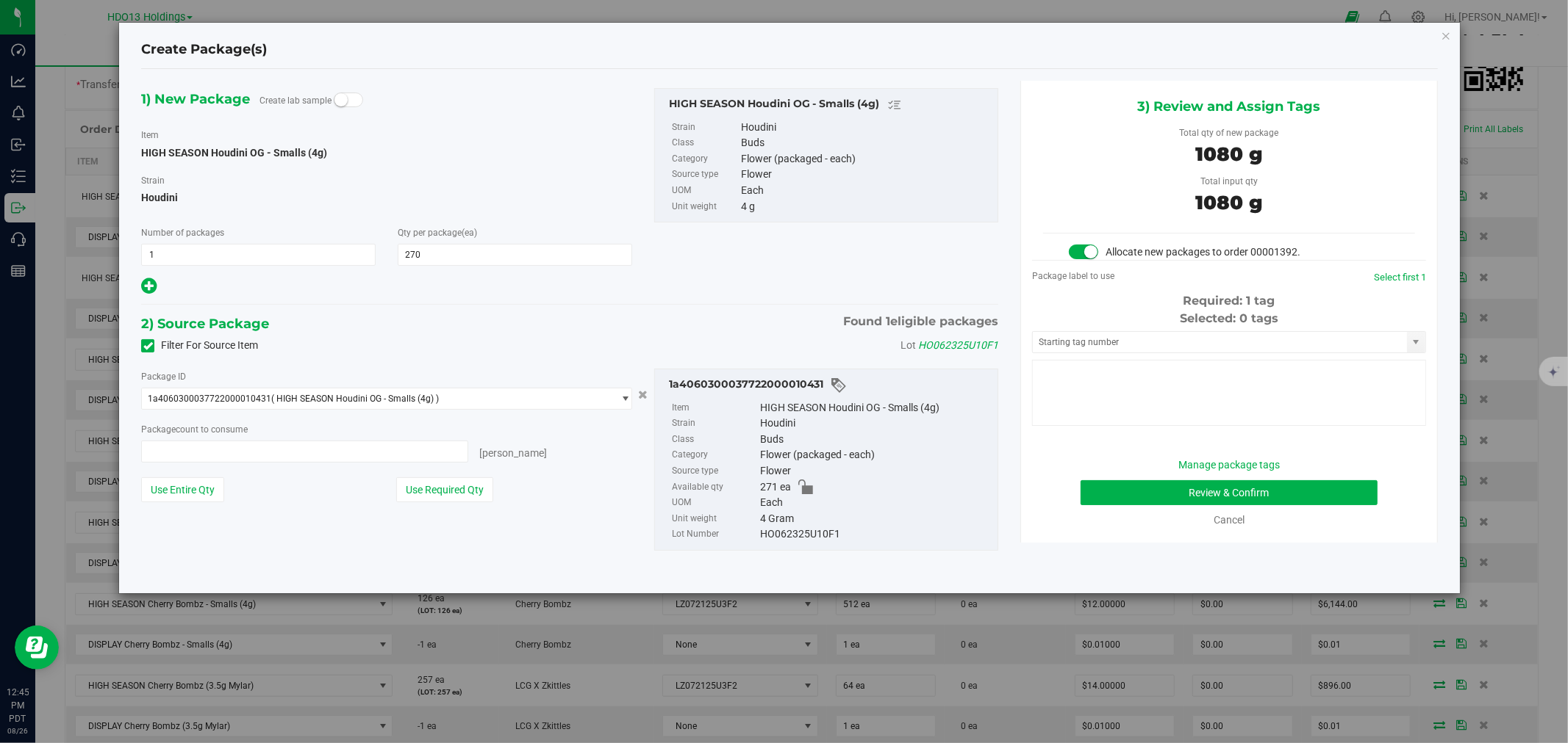
type input "270 ea"
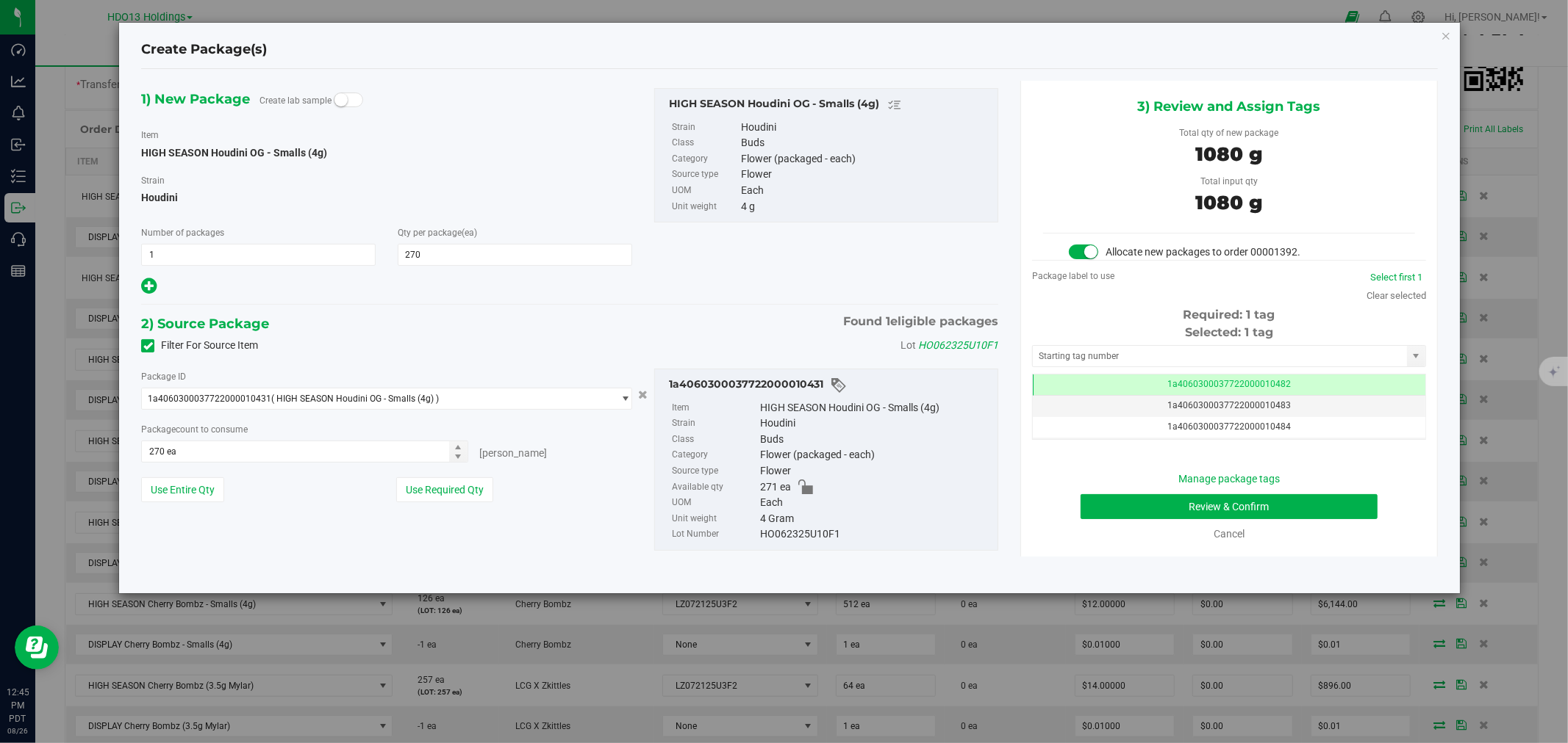
scroll to position [0, -1]
click at [1317, 502] on button "Review & Confirm" at bounding box center [1229, 507] width 298 height 25
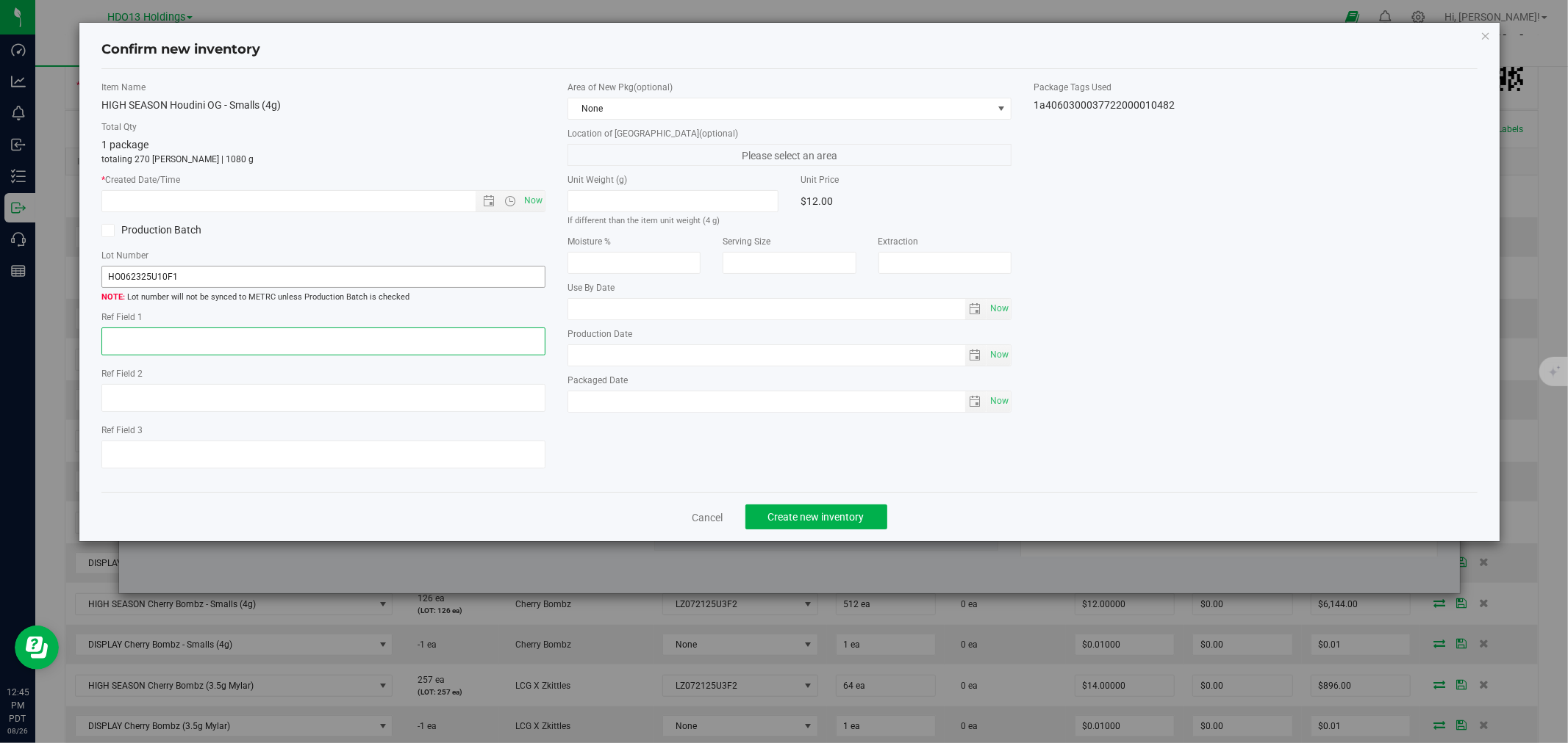
drag, startPoint x: 468, startPoint y: 343, endPoint x: 454, endPoint y: 281, distance: 63.6
click at [468, 343] on textarea at bounding box center [323, 341] width 444 height 28
paste textarea "ADELANTO"
type textarea "ADELANTO"
click at [537, 205] on span "Now" at bounding box center [533, 200] width 25 height 21
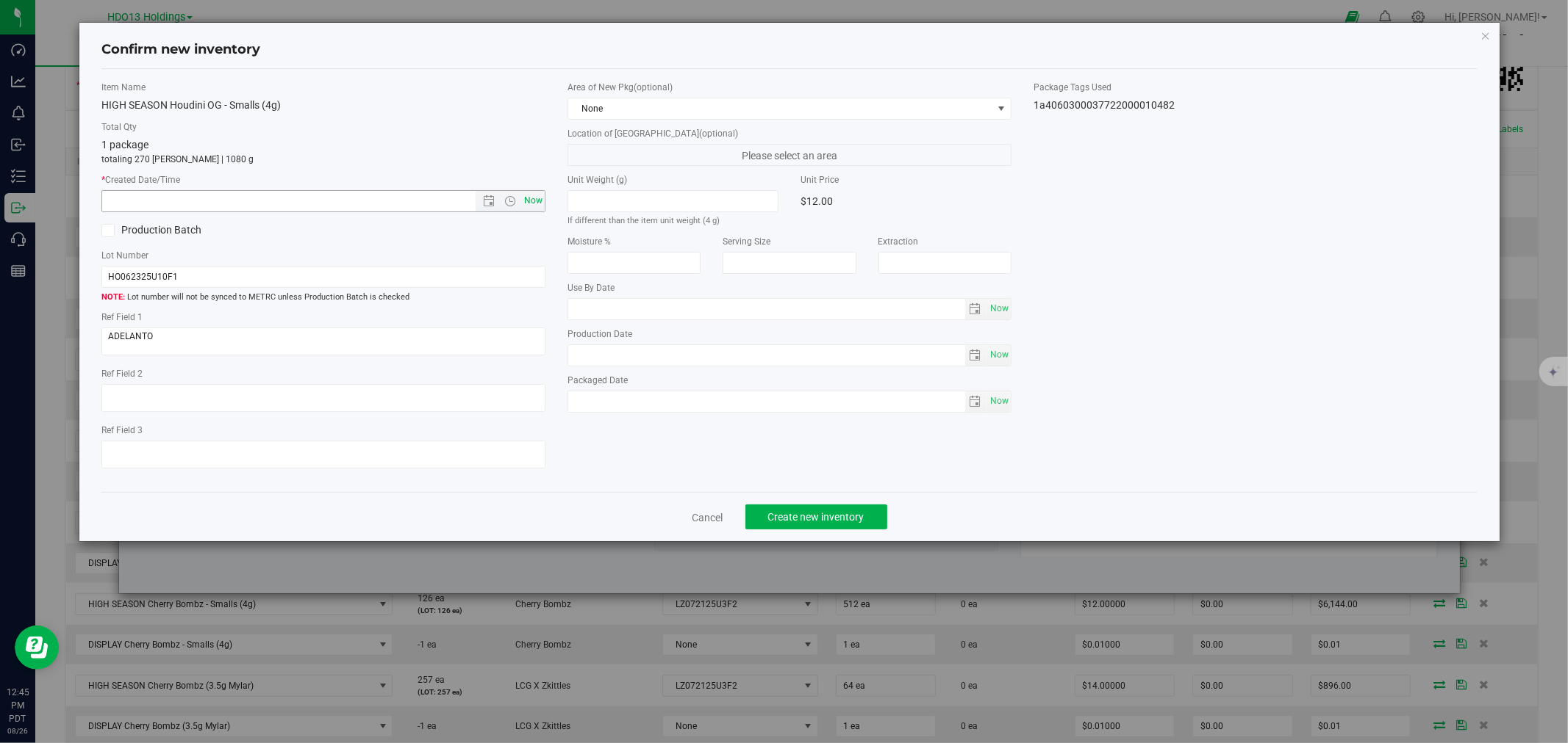
type input "[DATE] 12:45 PM"
click at [759, 504] on div "Cancel Create new inventory" at bounding box center [789, 516] width 1375 height 49
click at [766, 516] on button "Create new inventory" at bounding box center [816, 517] width 142 height 25
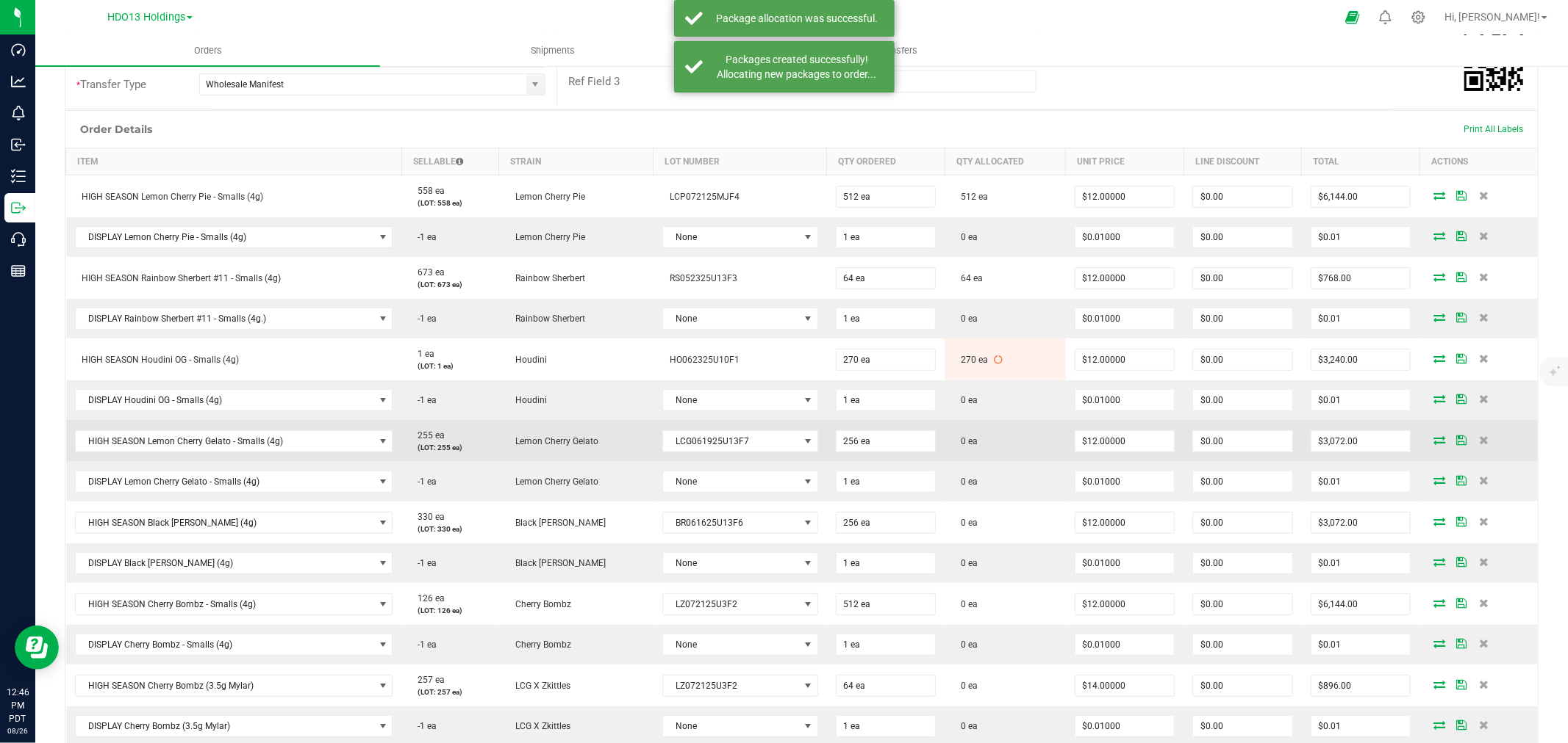
click at [1433, 435] on icon at bounding box center [1439, 439] width 11 height 9
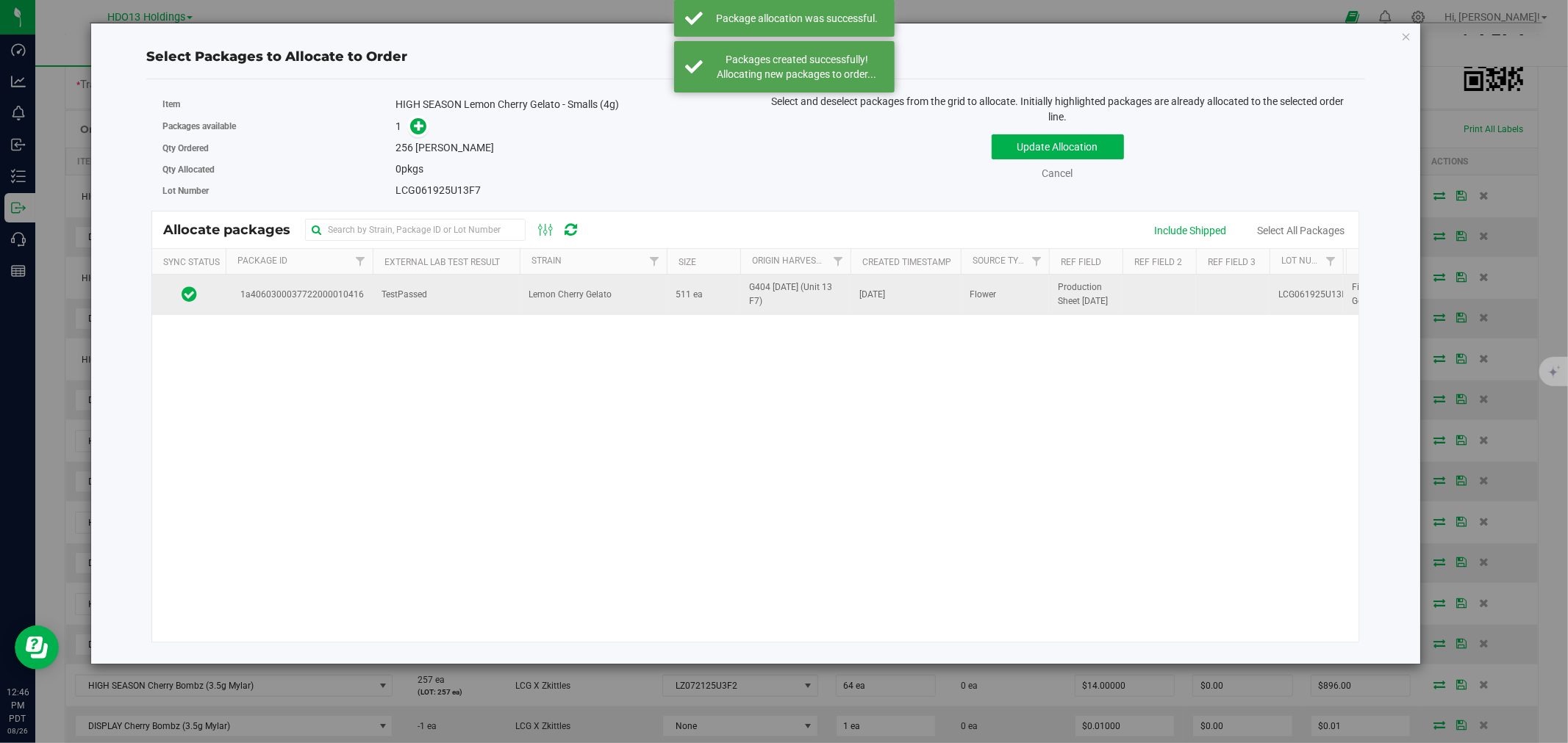
click at [491, 313] on td "TestPassed" at bounding box center [446, 295] width 147 height 39
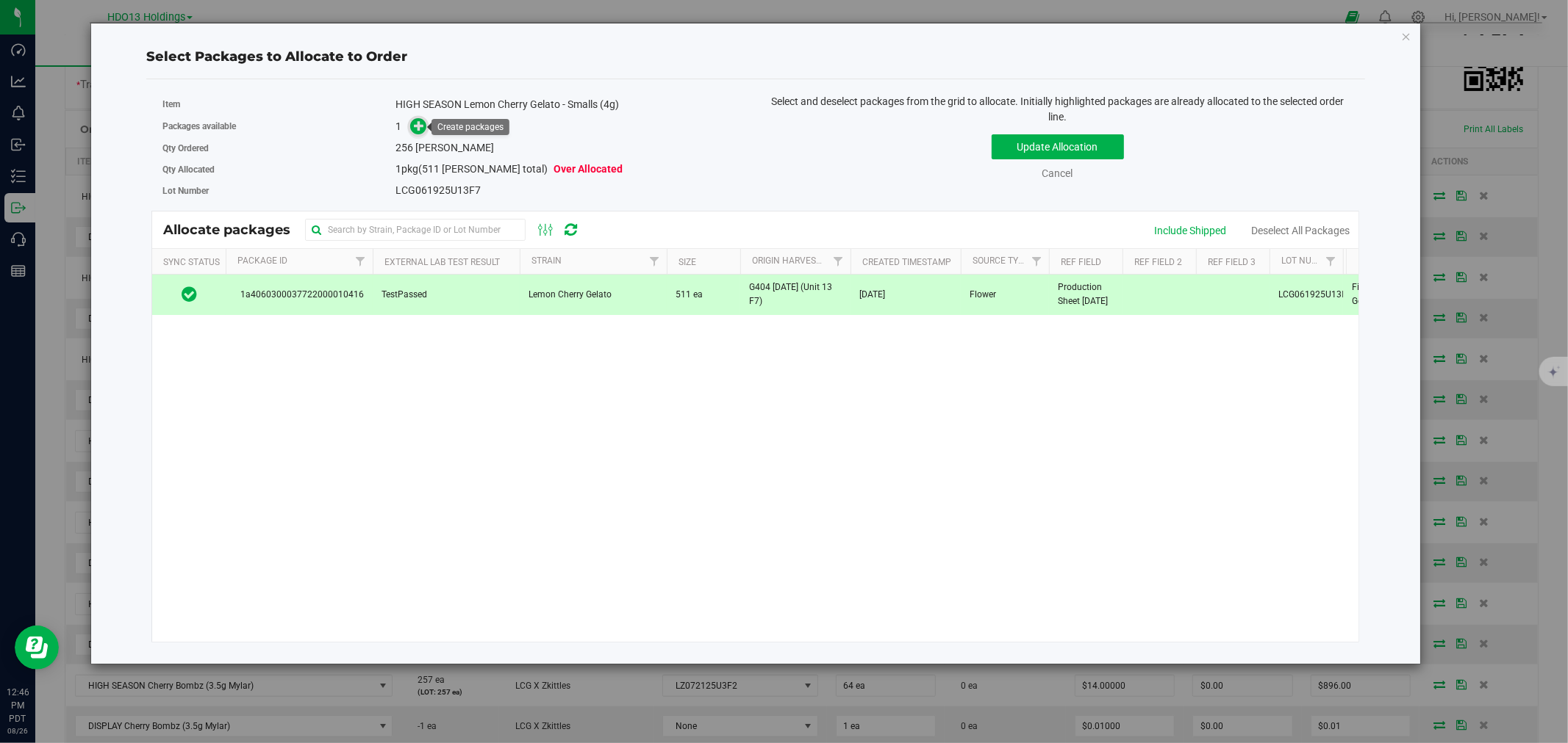
click at [416, 125] on icon at bounding box center [418, 125] width 11 height 11
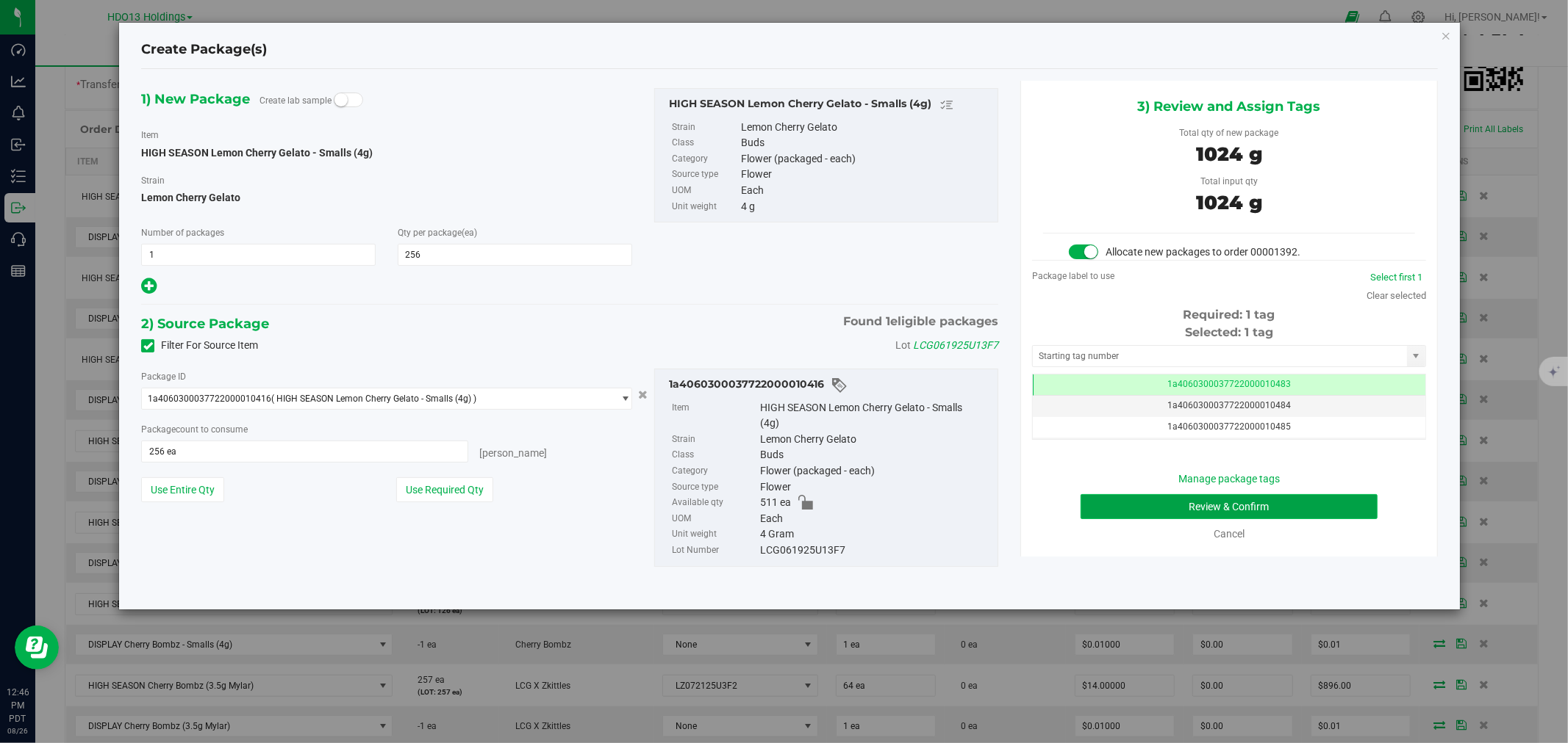
click at [1318, 502] on button "Review & Confirm" at bounding box center [1229, 507] width 298 height 25
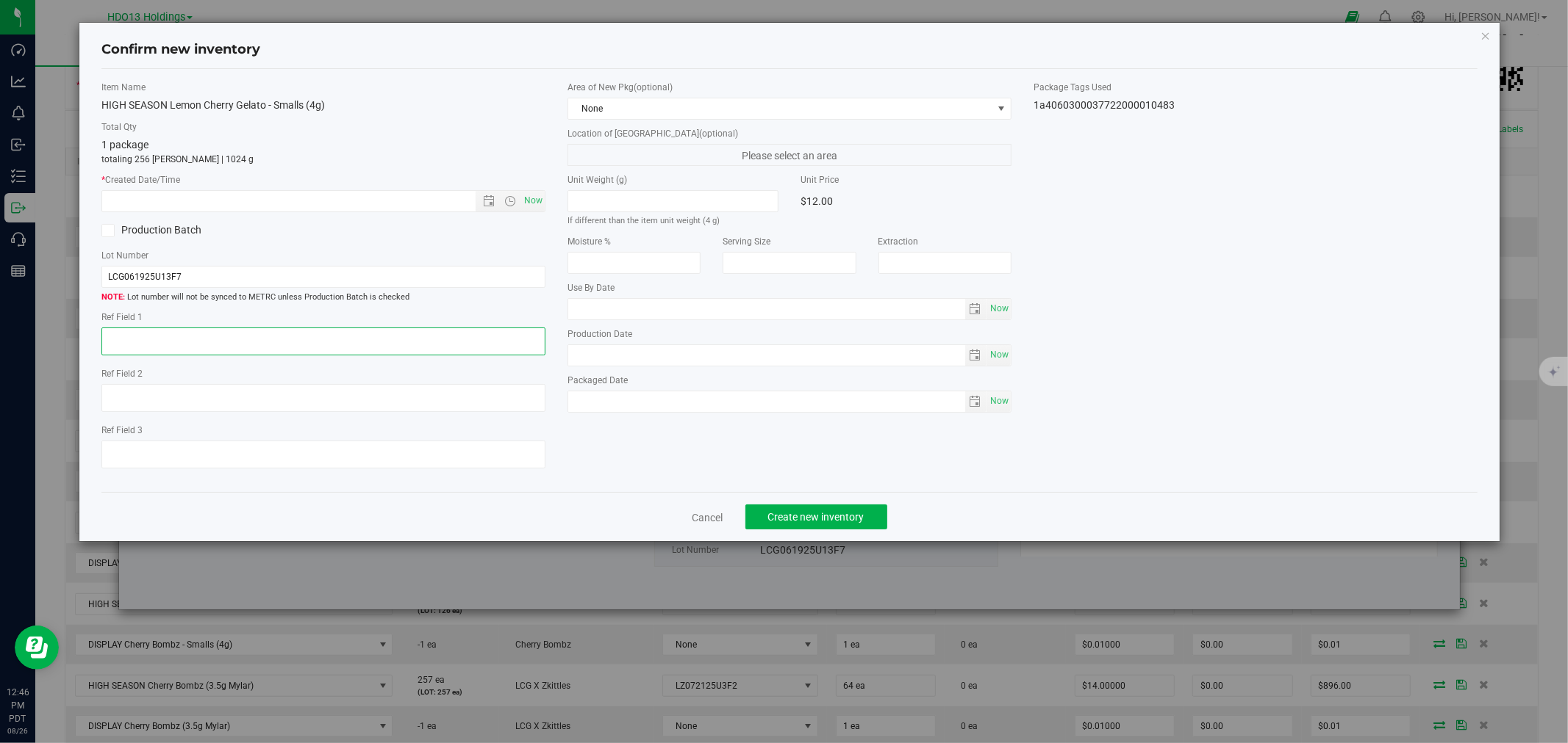
click at [344, 340] on textarea at bounding box center [323, 341] width 444 height 28
paste textarea "ADELANTO"
type textarea "ADELANTO"
click at [542, 192] on span "Now" at bounding box center [533, 200] width 25 height 21
type input "[DATE] 12:46 PM"
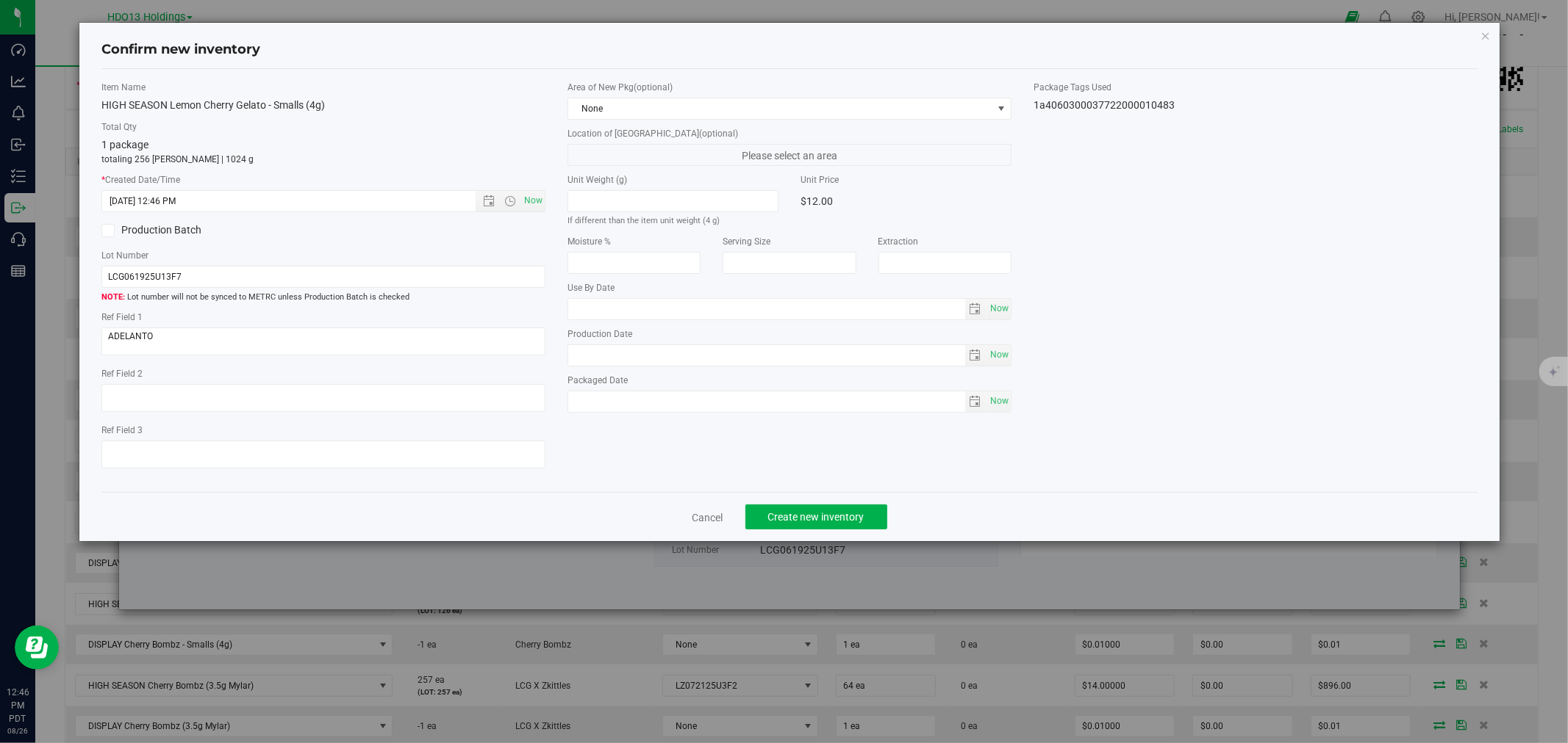
click at [827, 499] on div "Cancel Create new inventory" at bounding box center [789, 516] width 1375 height 49
drag, startPoint x: 829, startPoint y: 513, endPoint x: 853, endPoint y: 529, distance: 28.8
click at [829, 515] on button "Create new inventory" at bounding box center [816, 517] width 142 height 25
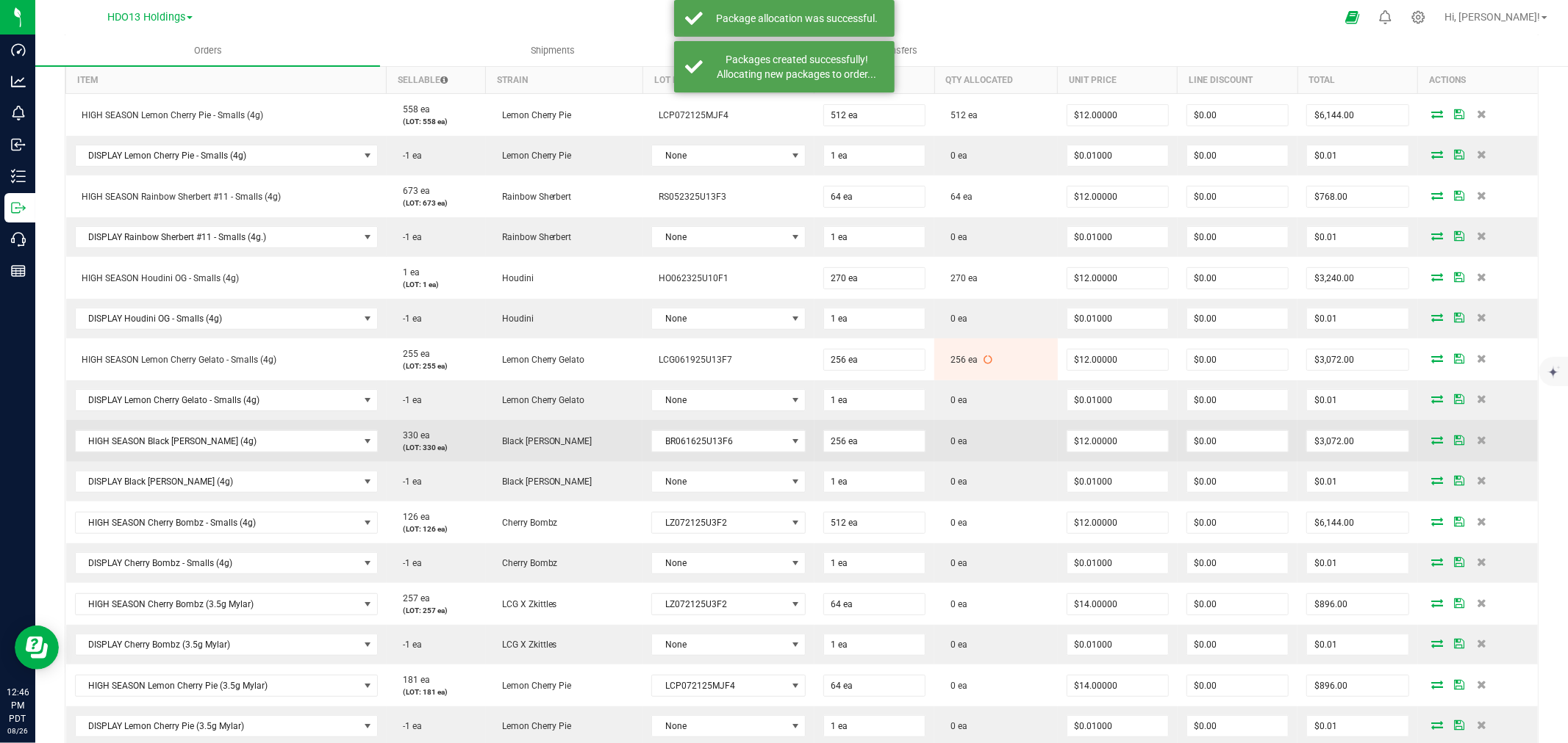
click at [1432, 436] on icon at bounding box center [1438, 439] width 11 height 9
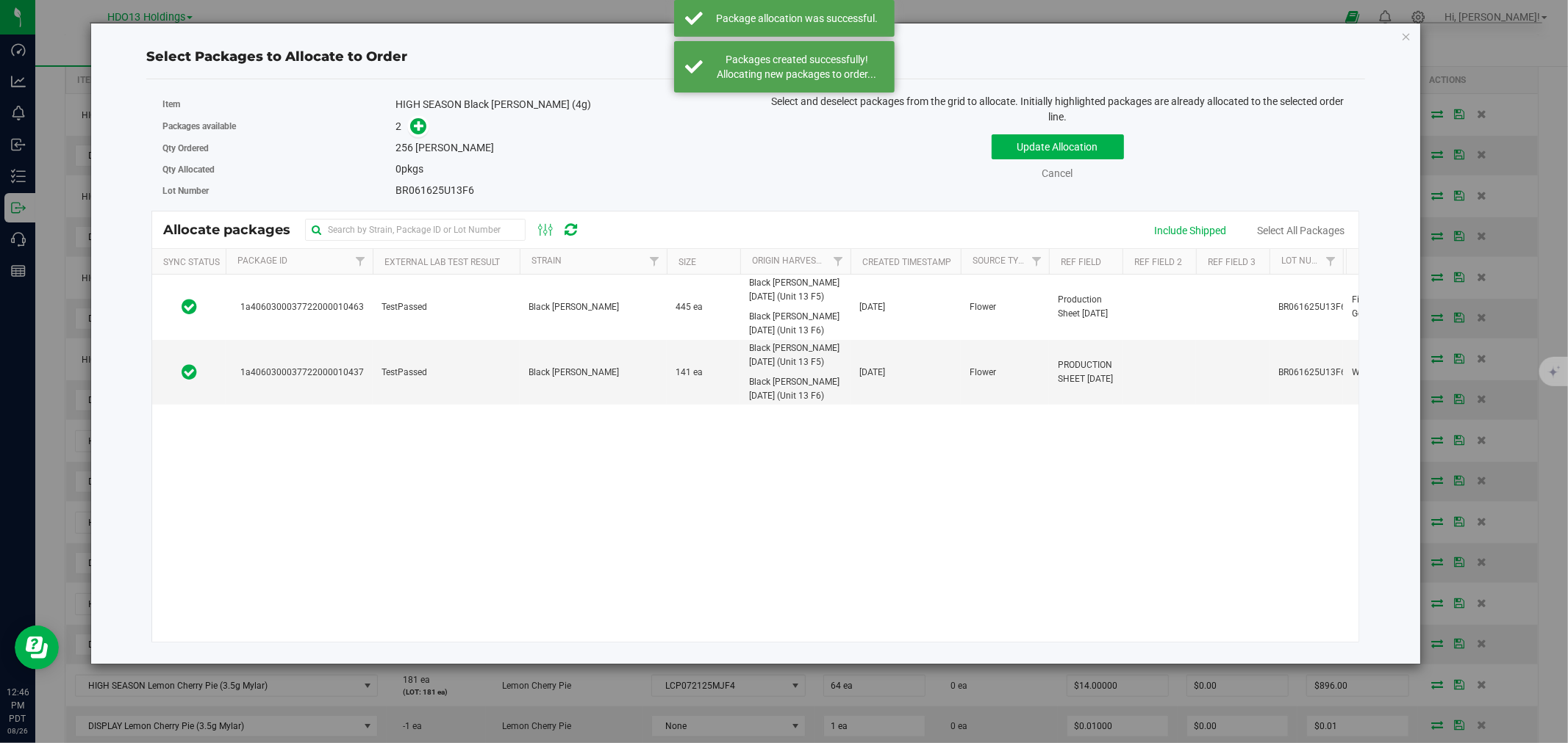
click at [517, 539] on div "1a4060300037722000010463 TestPassed Black [PERSON_NAME] 445 ea Black [PERSON_NA…" at bounding box center [755, 458] width 1206 height 367
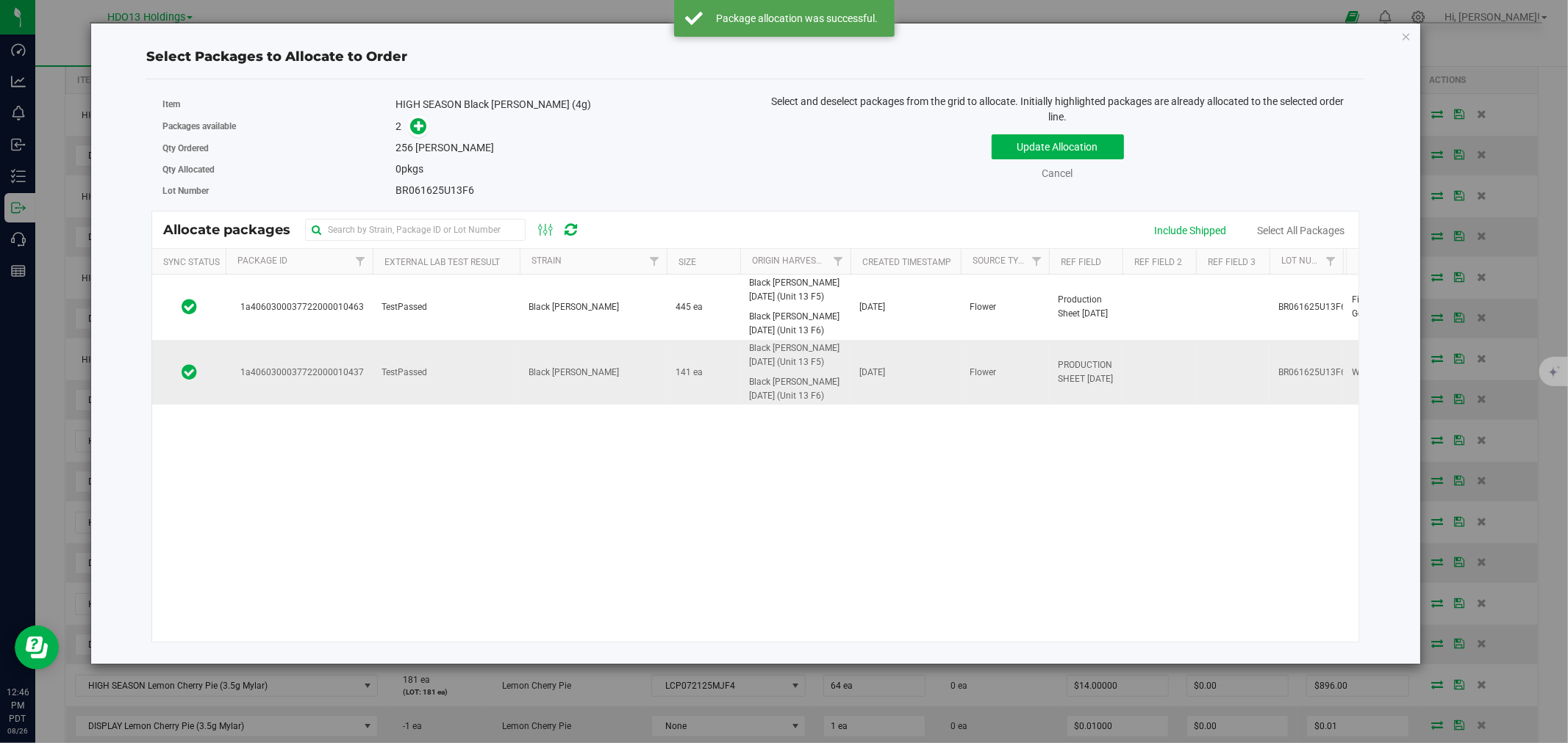
click at [488, 391] on td "TestPassed" at bounding box center [446, 372] width 147 height 65
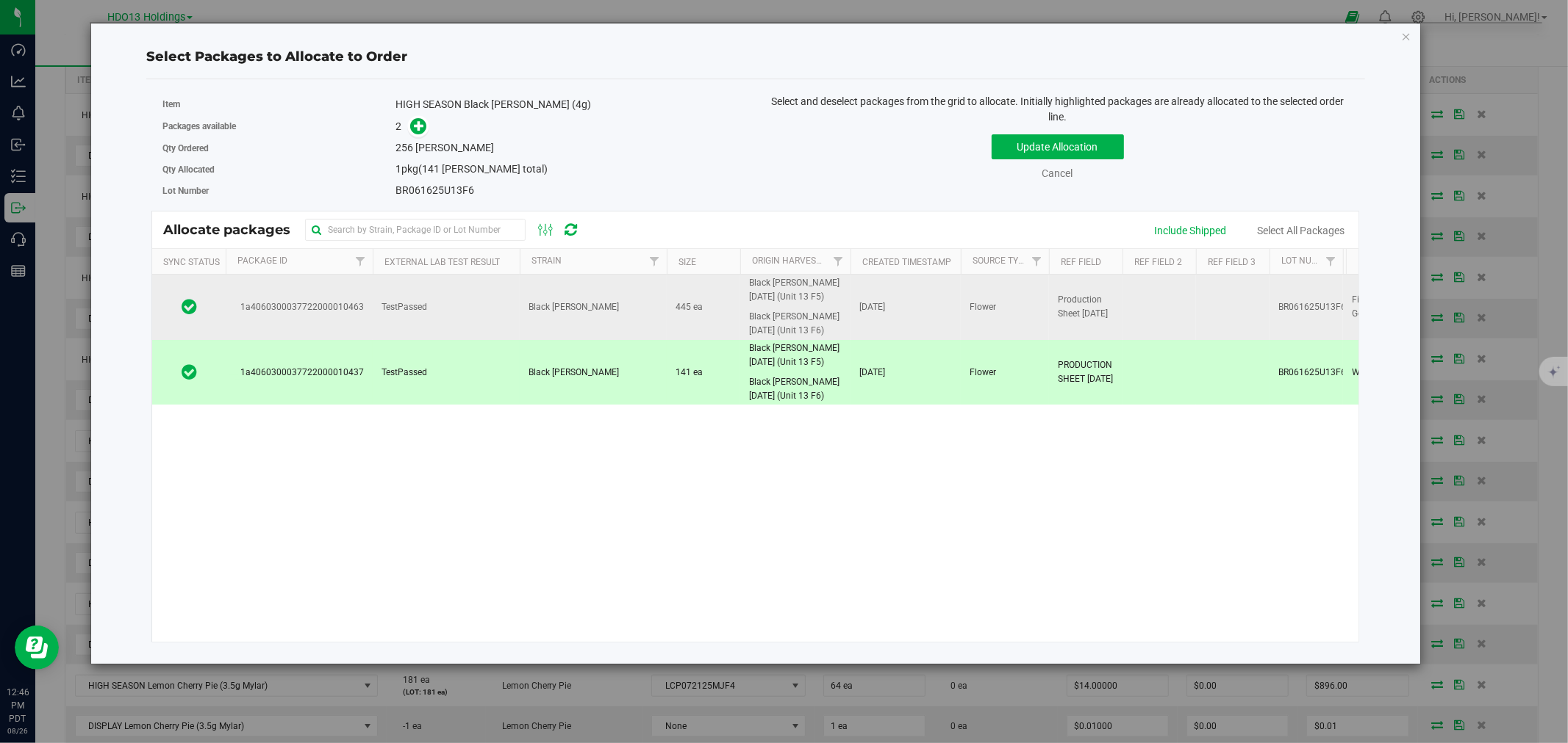
click at [474, 303] on td "TestPassed" at bounding box center [446, 308] width 147 height 65
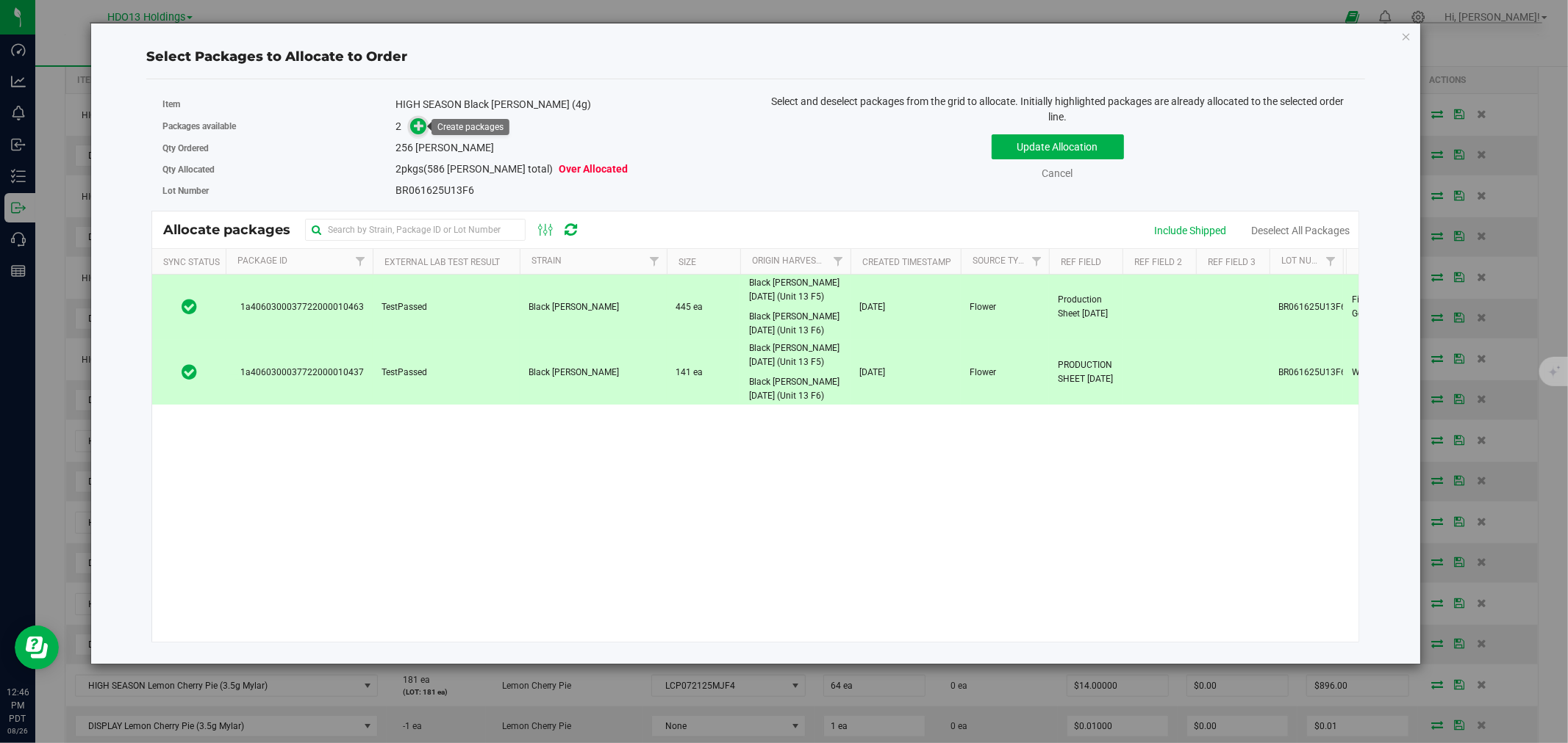
click at [420, 125] on icon at bounding box center [418, 125] width 11 height 11
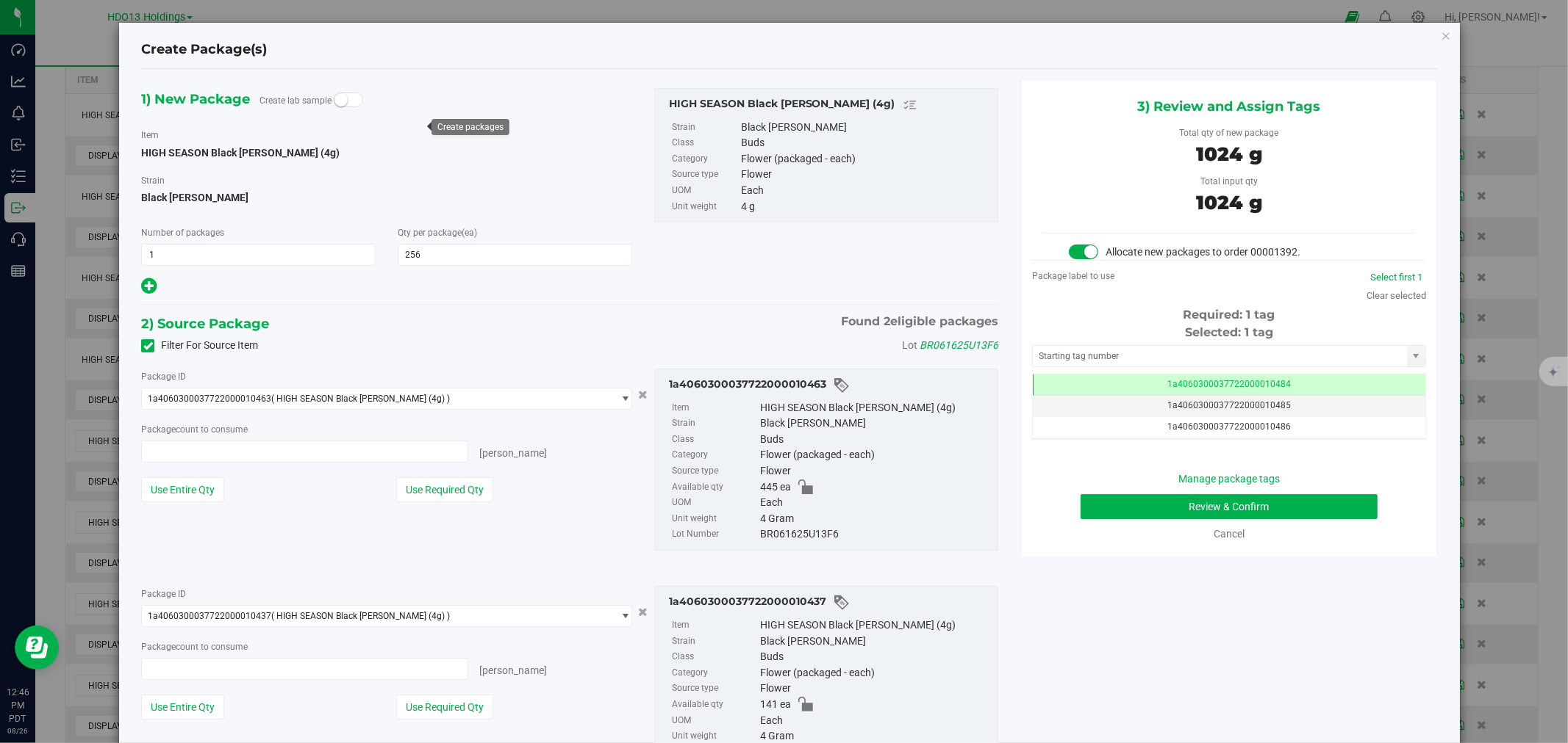
type input "256 ea"
type input "0 ea"
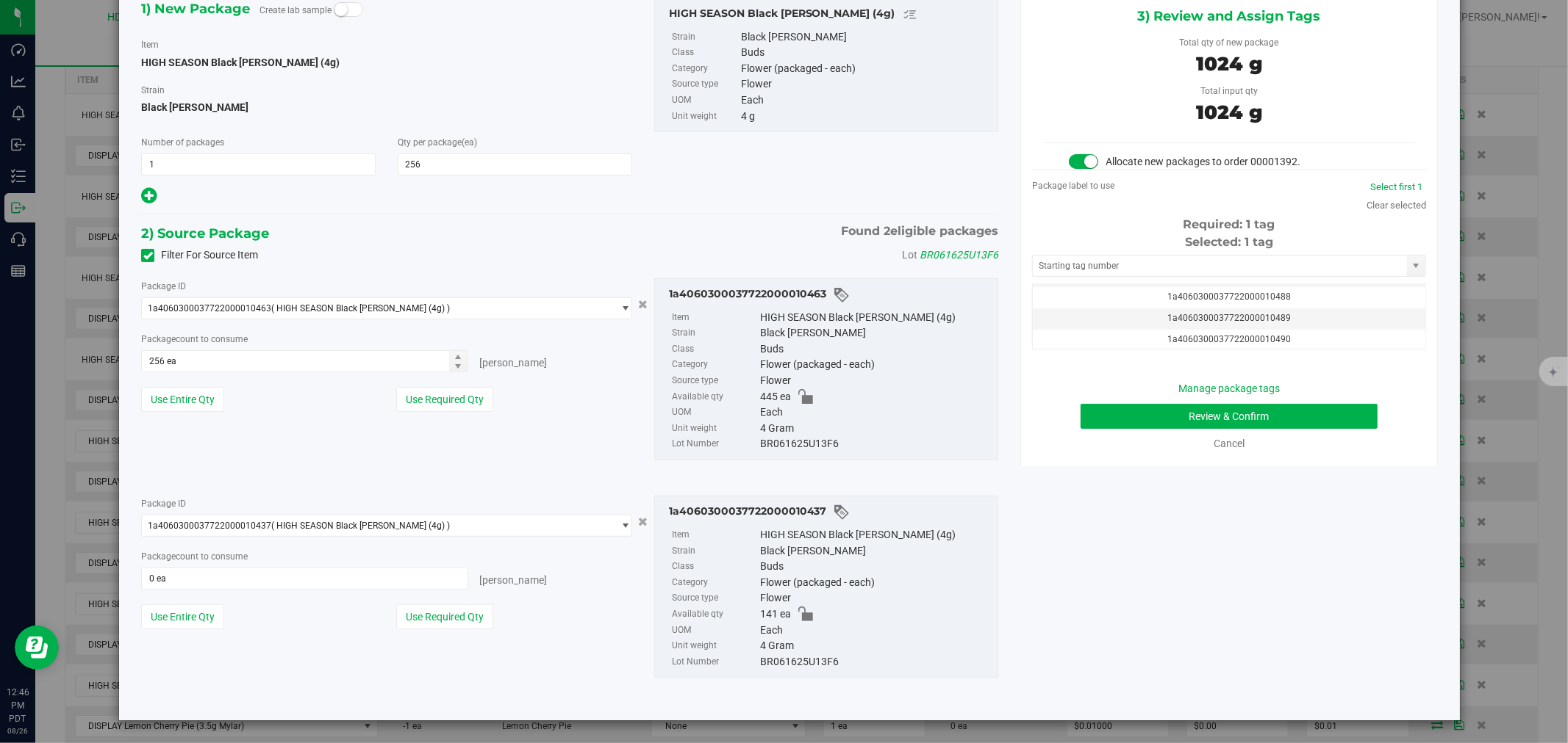
click at [273, 564] on div "Package count to consume 0 ea 0 [PERSON_NAME]" at bounding box center [386, 570] width 491 height 41
click at [233, 575] on span at bounding box center [304, 579] width 327 height 22
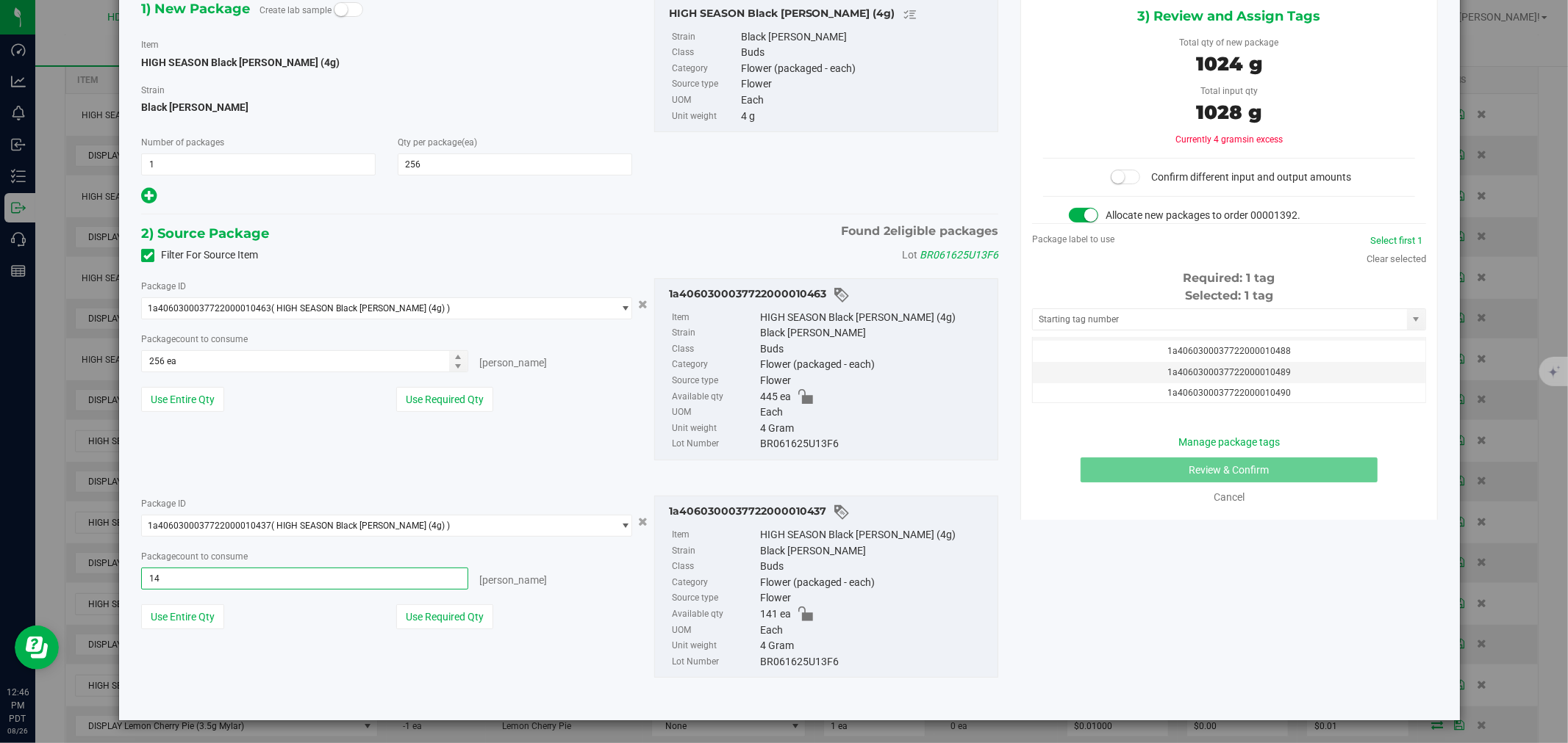
type input "141"
type input "141 ea"
click at [274, 462] on div "Package ID 1a4060300037722000010463 ( HIGH SEASON Black [PERSON_NAME] (4g) ) 1a…" at bounding box center [570, 369] width 879 height 205
click at [420, 399] on button "Use Required Qty" at bounding box center [445, 399] width 97 height 25
type input "115 ea"
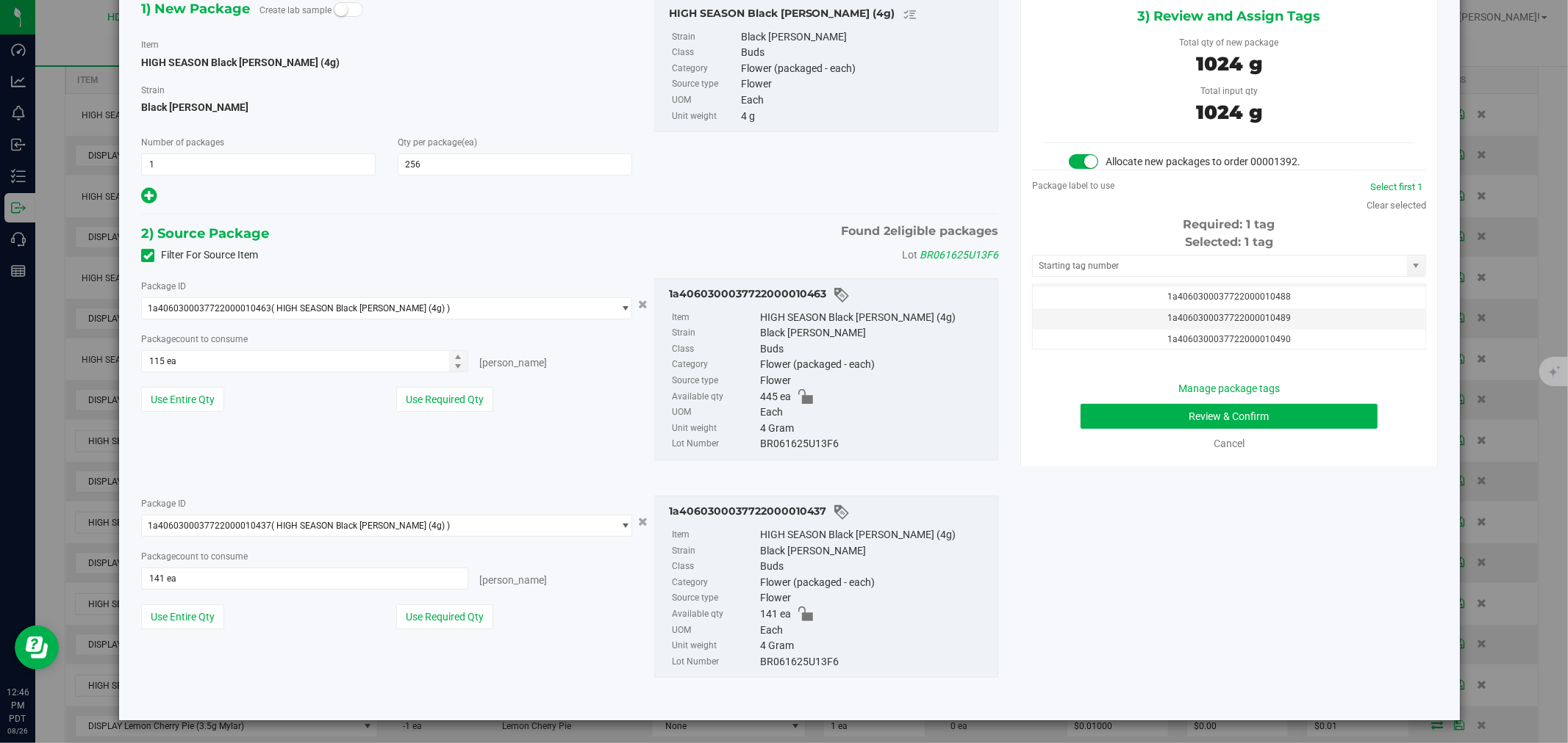
click at [471, 452] on div "Package ID 1a4060300037722000010463 ( HIGH SEASON Black [PERSON_NAME] (4g) ) 1a…" at bounding box center [570, 369] width 879 height 205
click at [1180, 635] on div "1) New Package Create lab sample Item HIGH SEASON Black [PERSON_NAME] (4g) [GEO…" at bounding box center [789, 349] width 1318 height 719
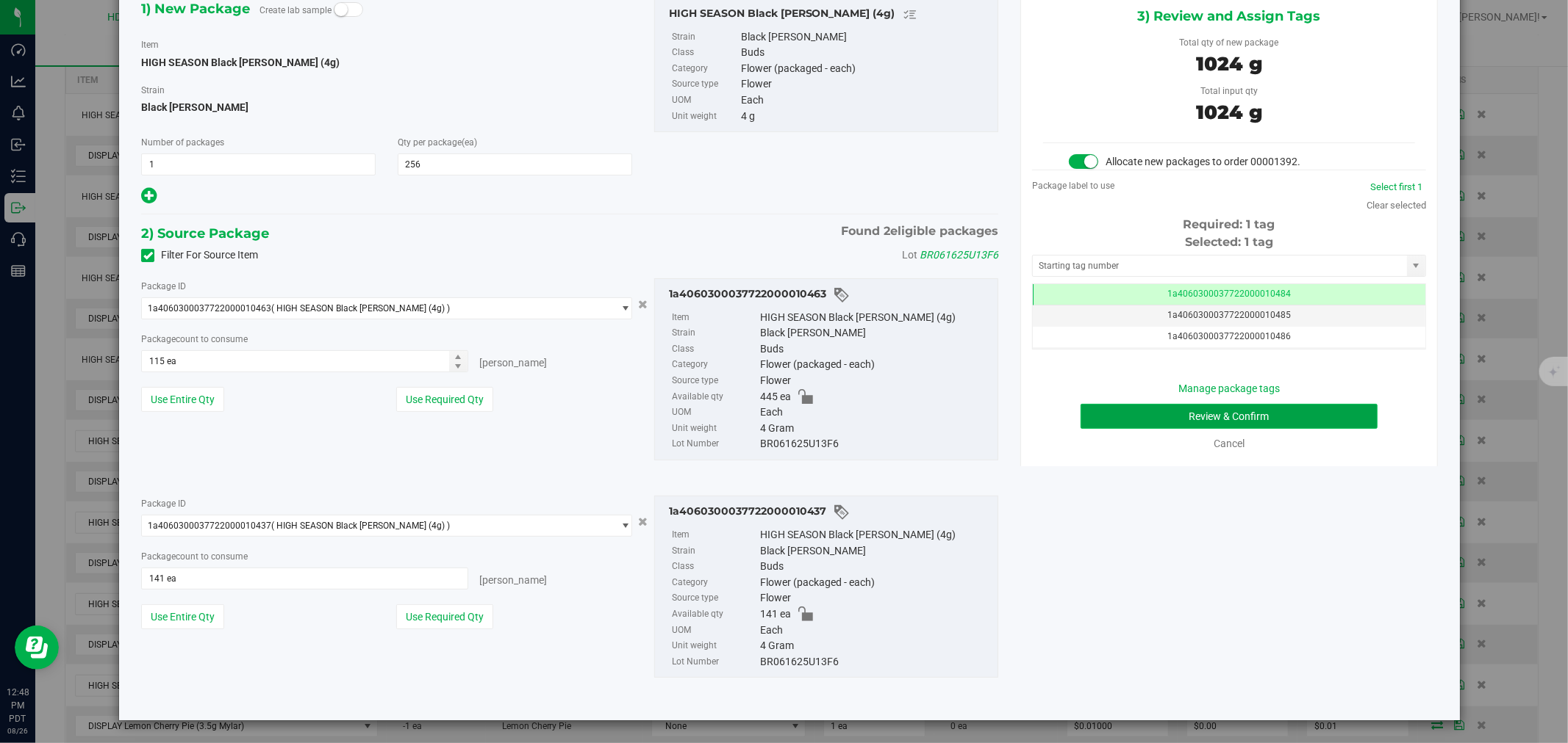
click at [1145, 412] on button "Review & Confirm" at bounding box center [1229, 417] width 298 height 25
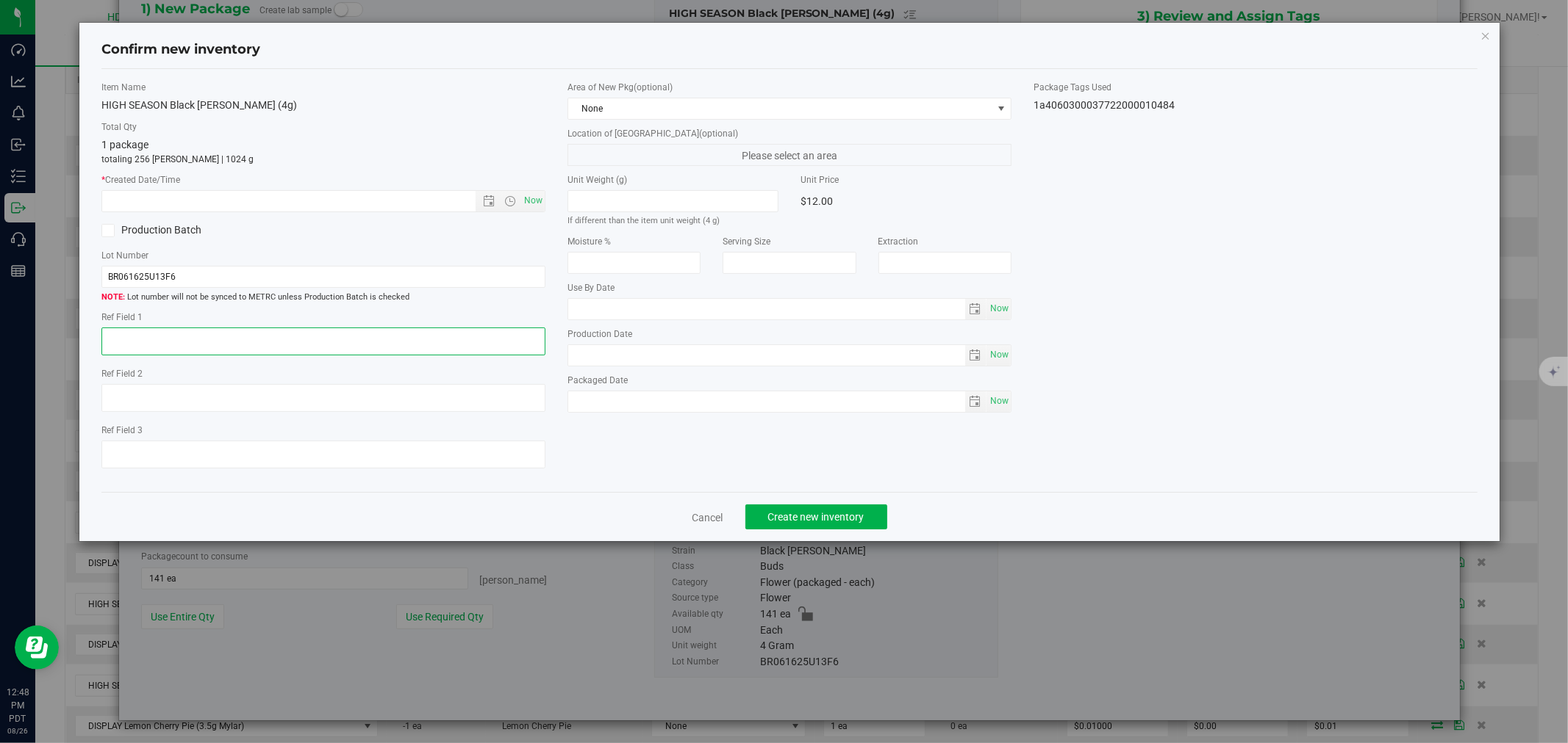
click at [243, 334] on textarea at bounding box center [323, 341] width 444 height 28
paste textarea "ADELANTO"
type textarea "ADELANTO"
click at [531, 206] on span "Now" at bounding box center [533, 200] width 25 height 21
type input "[DATE] 12:48 PM"
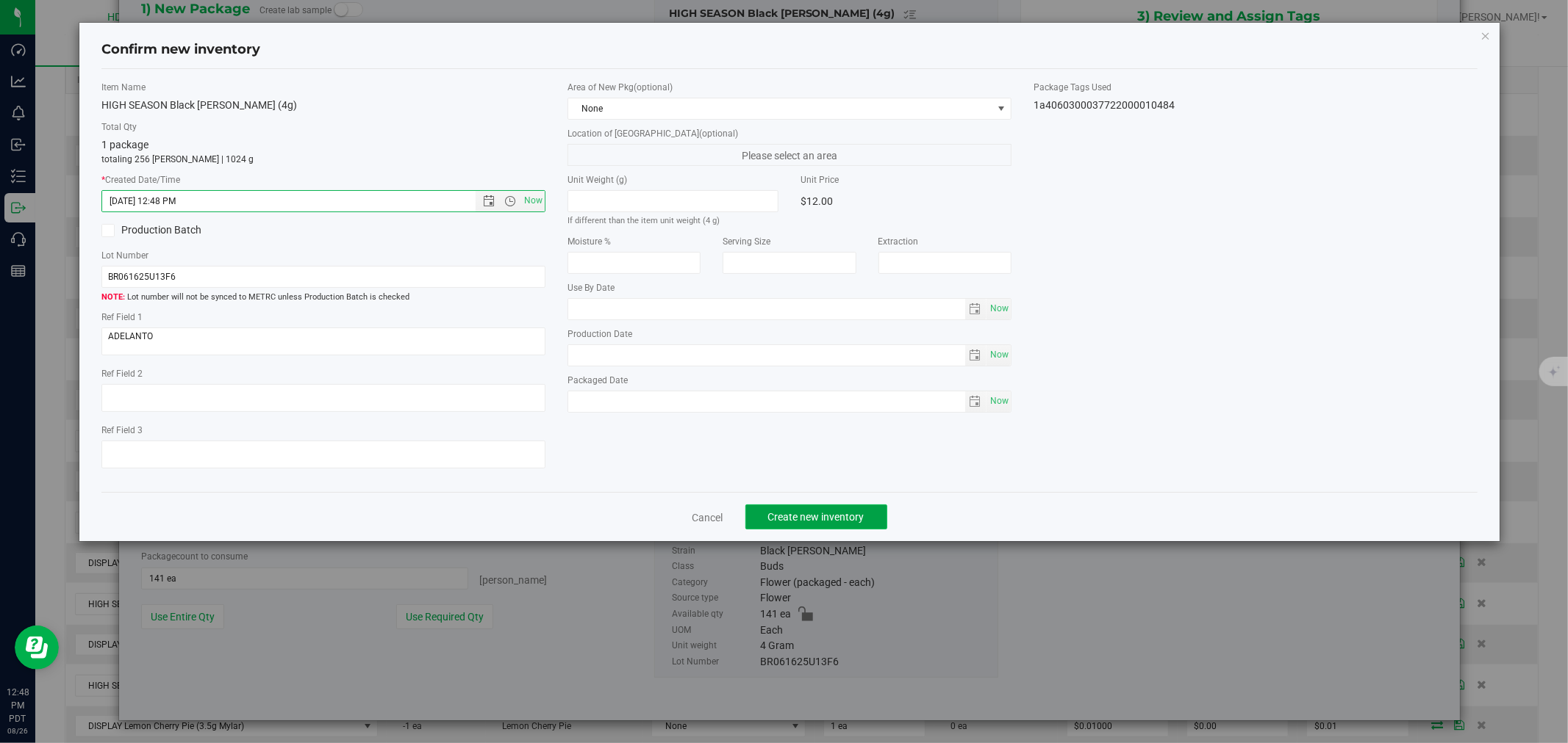
click at [783, 523] on span "Create new inventory" at bounding box center [816, 517] width 97 height 11
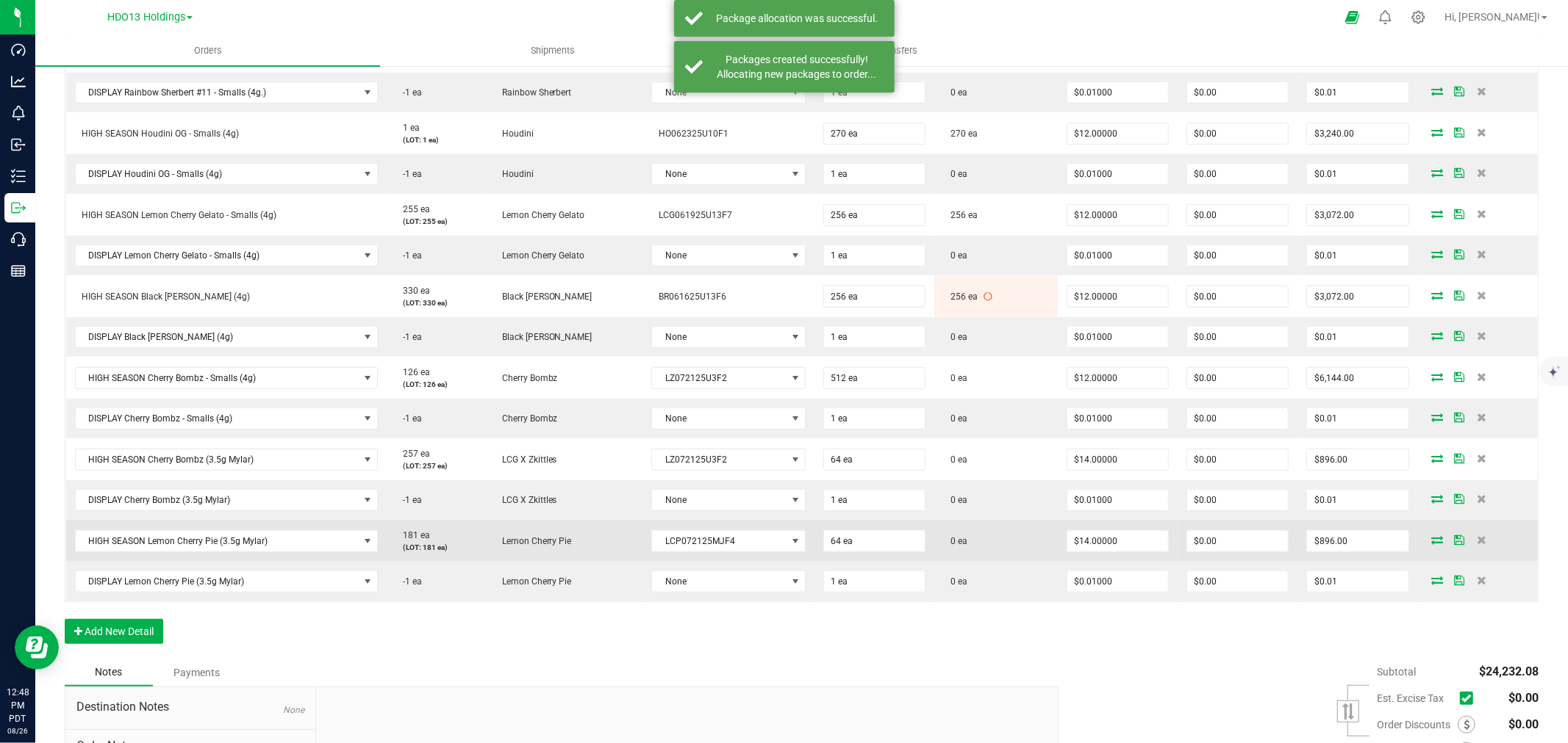
scroll to position [570, 0]
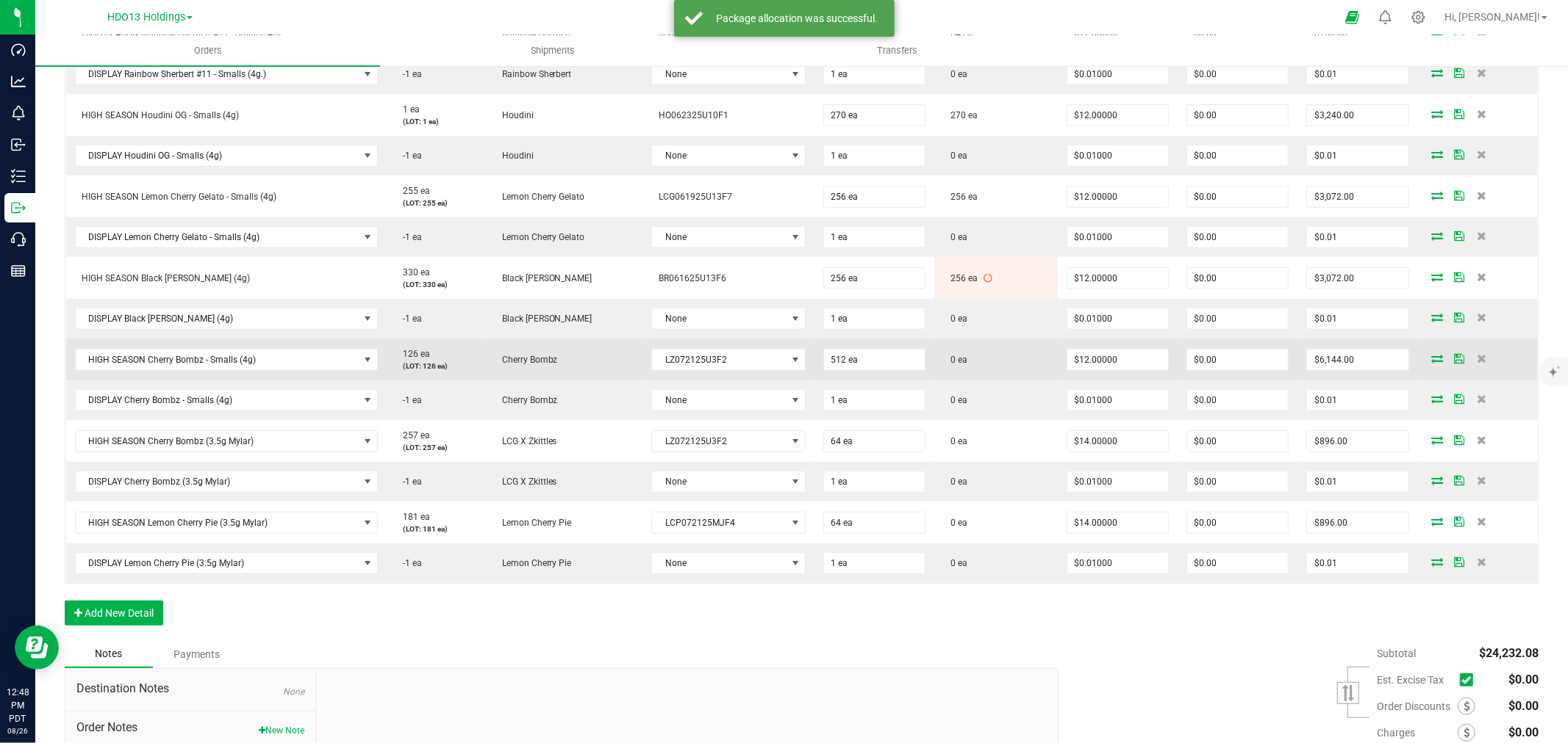
click at [1432, 356] on icon at bounding box center [1438, 358] width 11 height 9
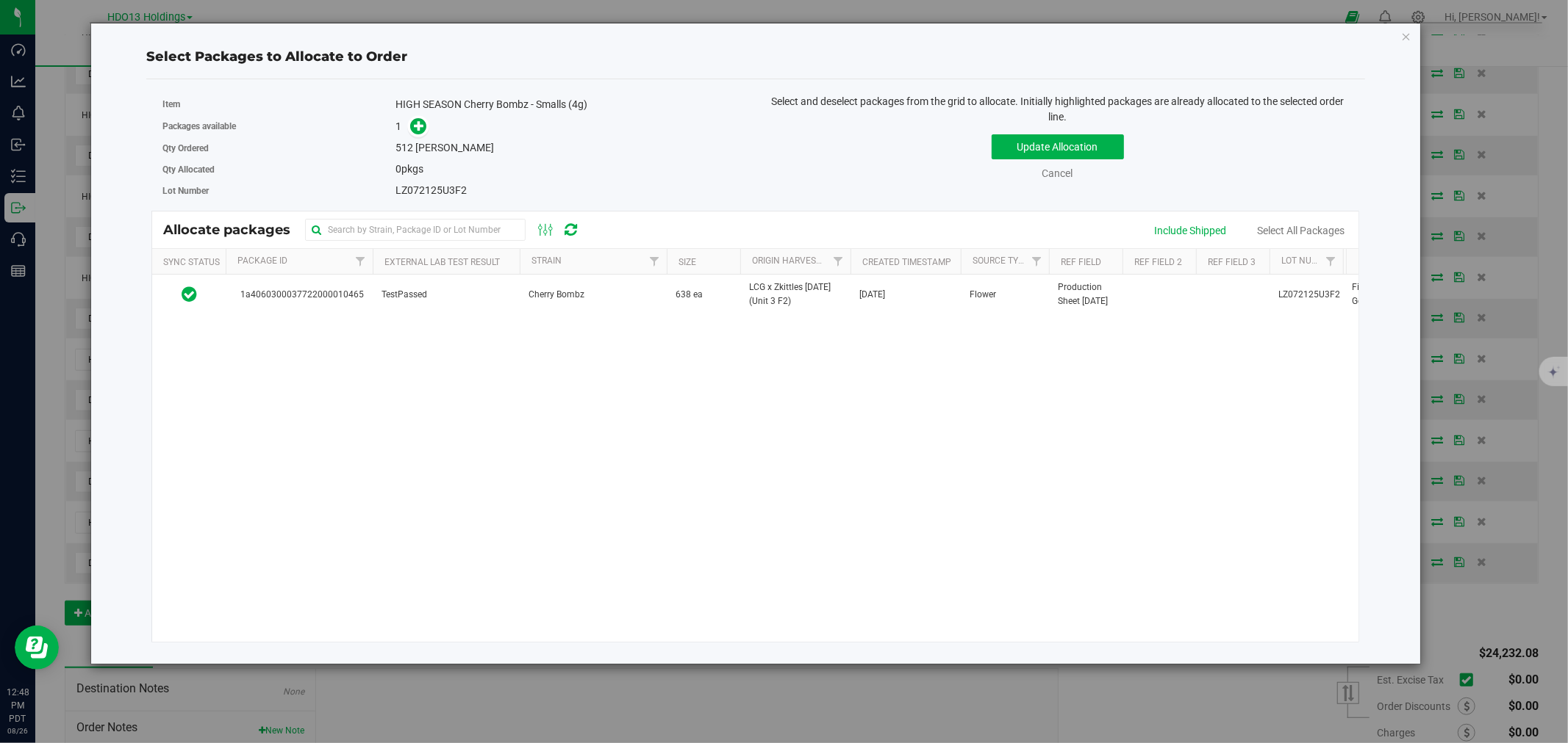
click at [301, 326] on div "1a4060300037722000010465 TestPassed Cherry Bombz 638 ea LCG x Zkittles [DATE] (…" at bounding box center [755, 458] width 1206 height 367
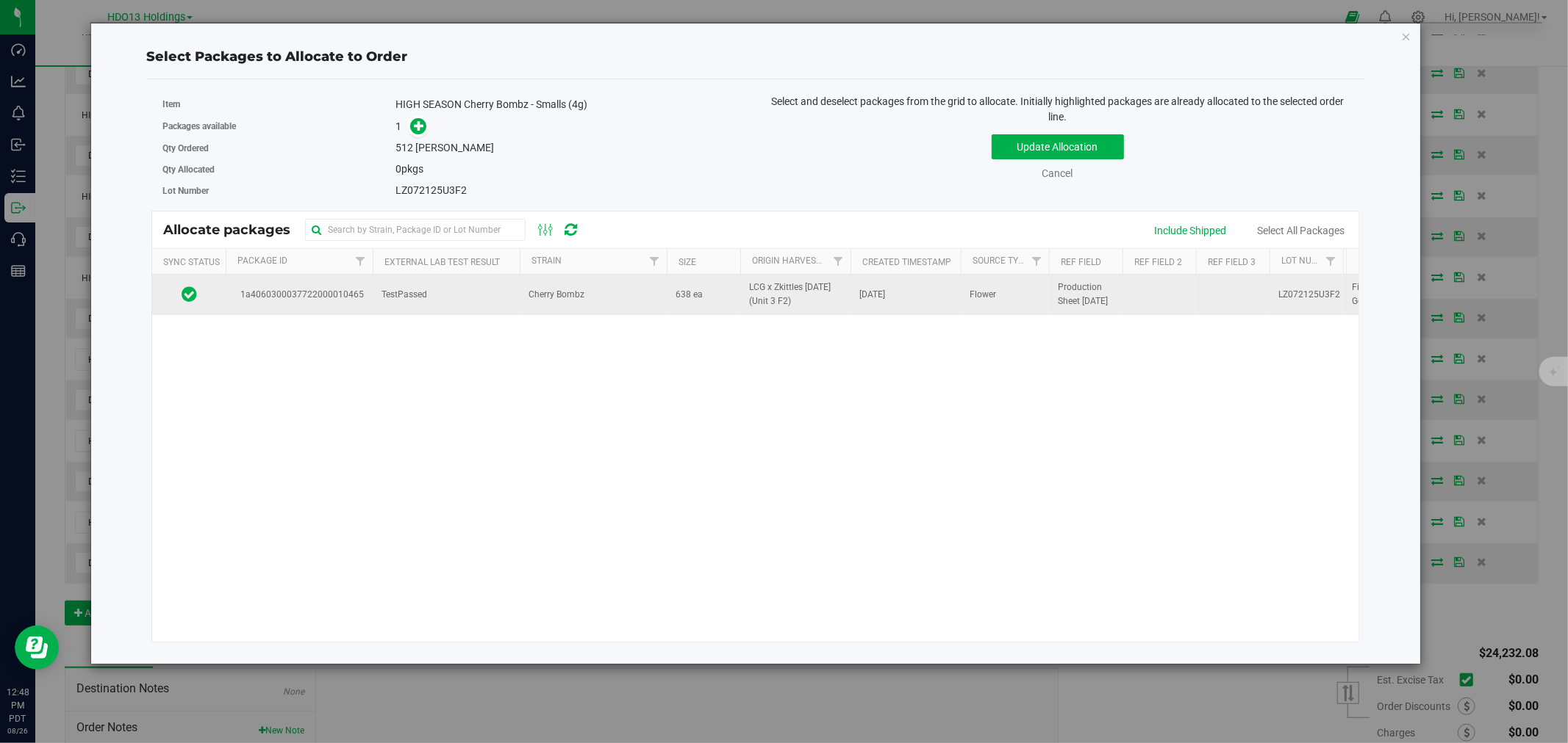
click at [325, 310] on td "1a4060300037722000010465" at bounding box center [300, 295] width 147 height 39
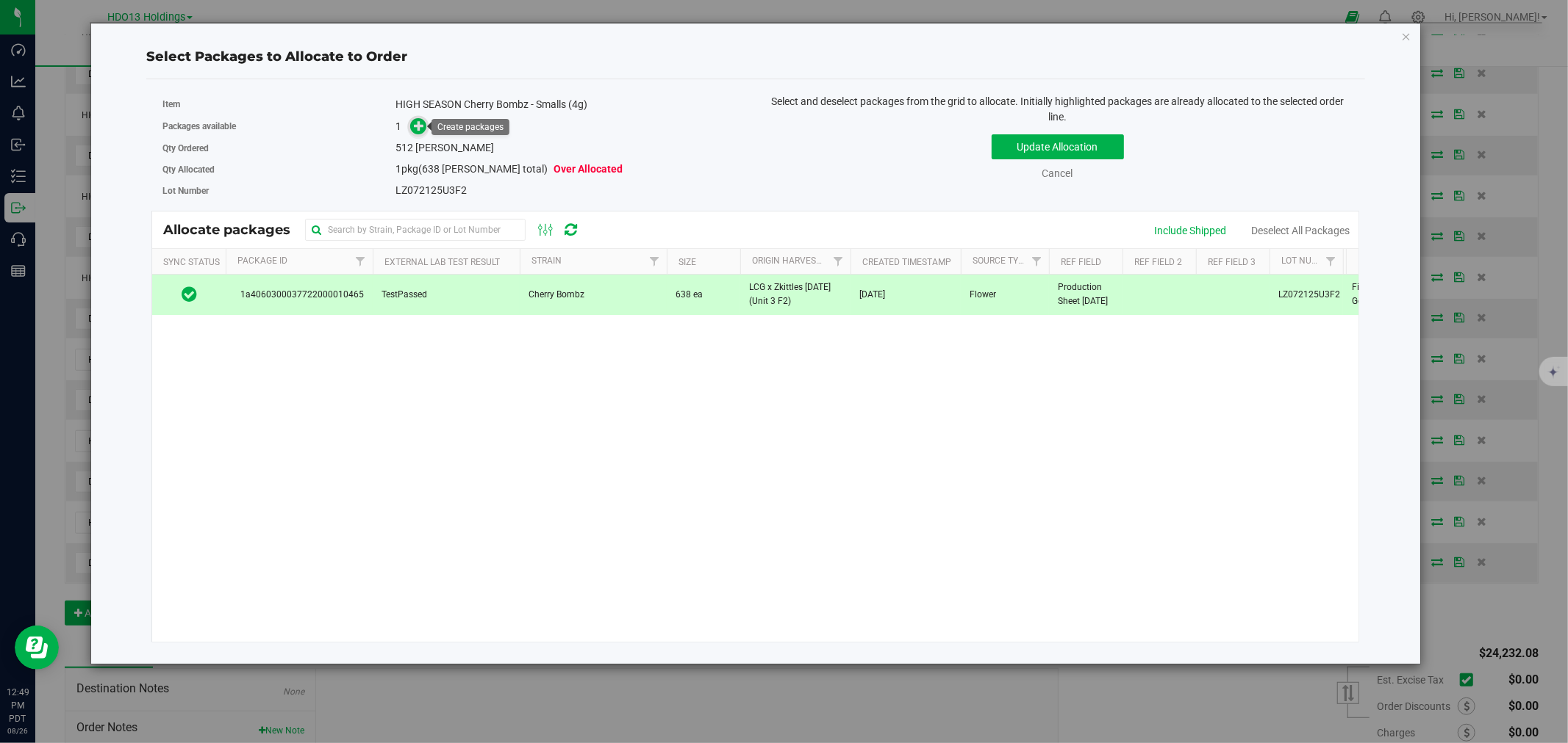
click at [417, 124] on icon at bounding box center [418, 125] width 11 height 11
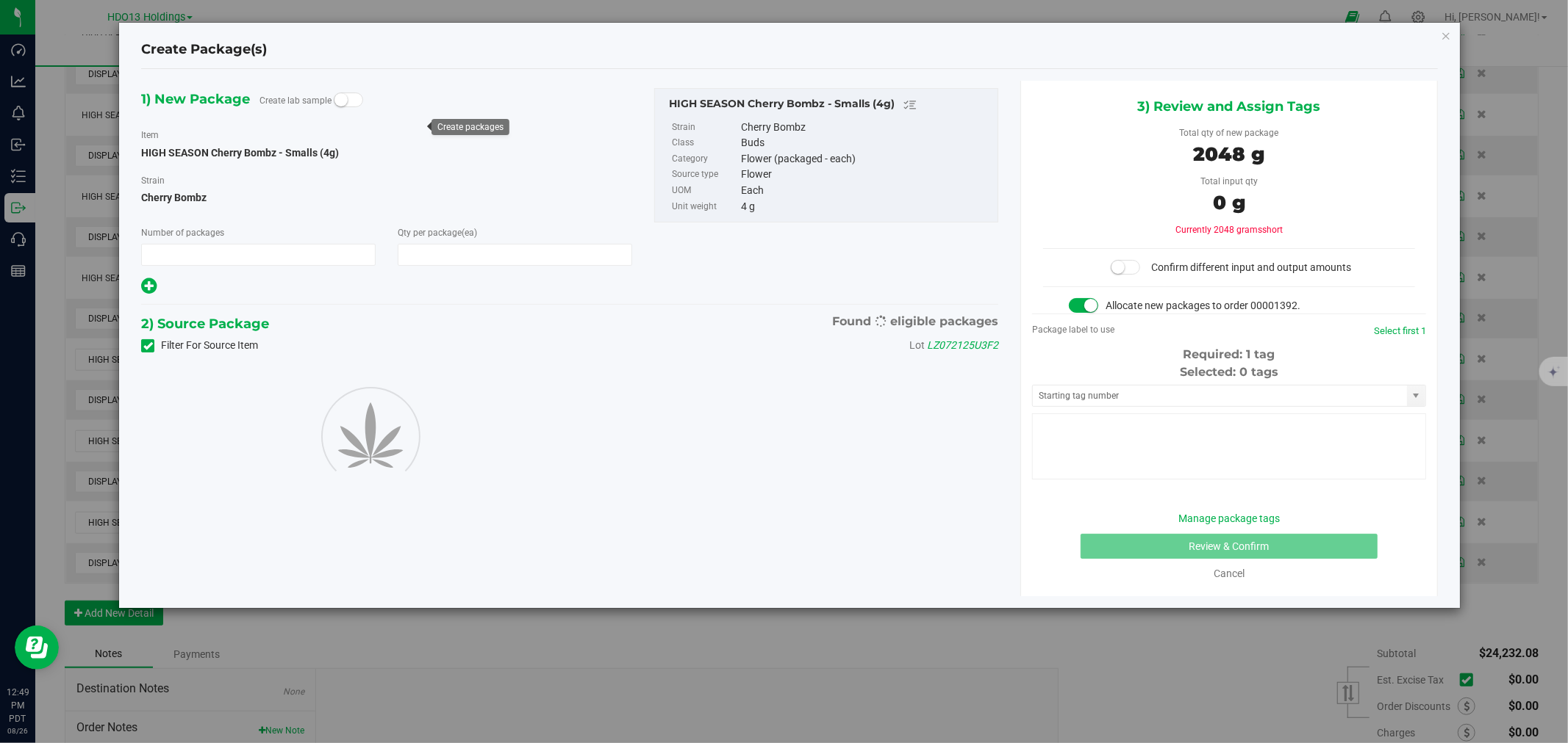
type input "1"
type input "512"
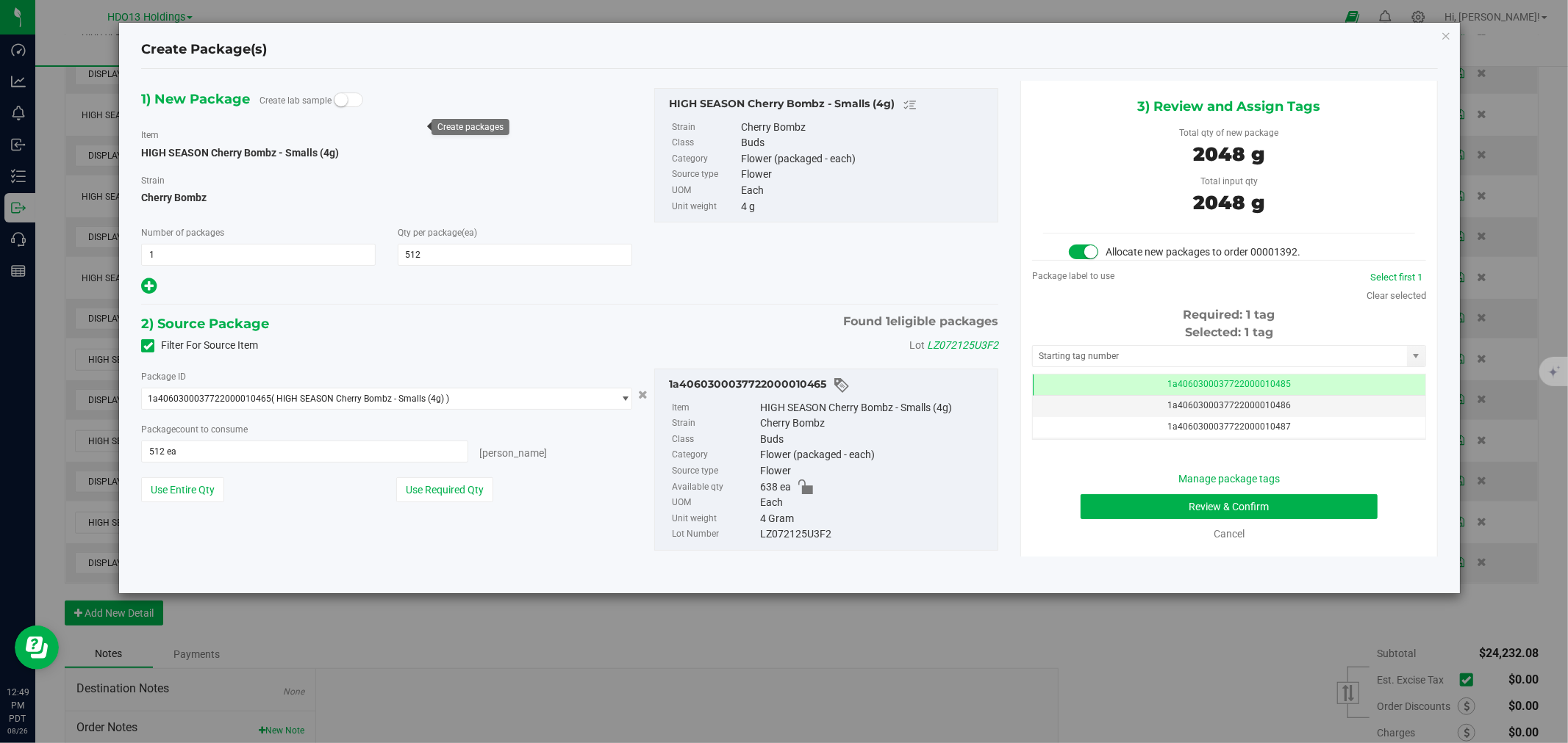
scroll to position [0, -1]
click at [1279, 504] on button "Review & Confirm" at bounding box center [1229, 507] width 298 height 25
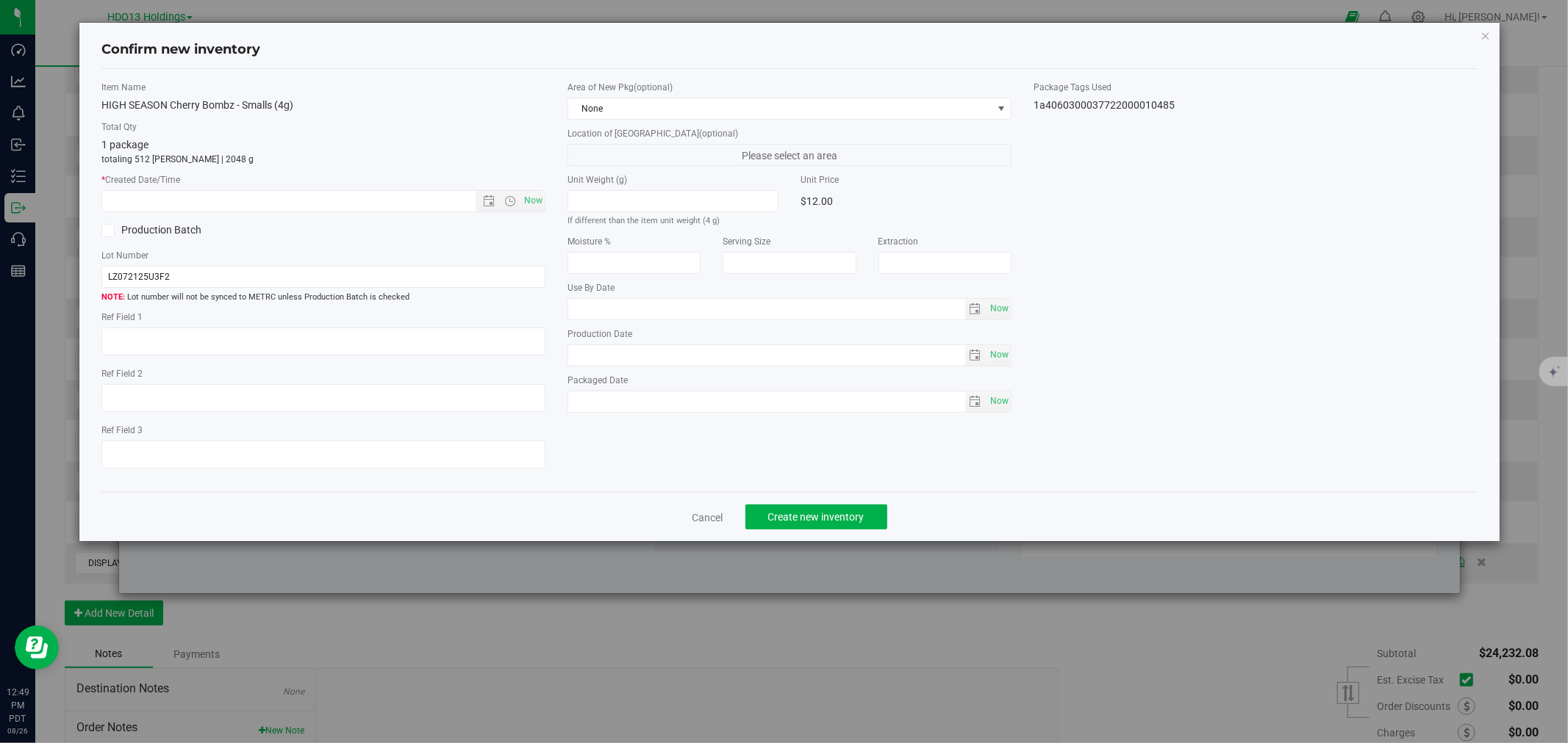
click at [307, 326] on div "Ref Field 1" at bounding box center [323, 335] width 444 height 49
click at [313, 342] on textarea at bounding box center [323, 341] width 444 height 28
paste textarea "ADELANTO"
type textarea "ADELANTO"
click at [534, 203] on span "Now" at bounding box center [533, 200] width 25 height 21
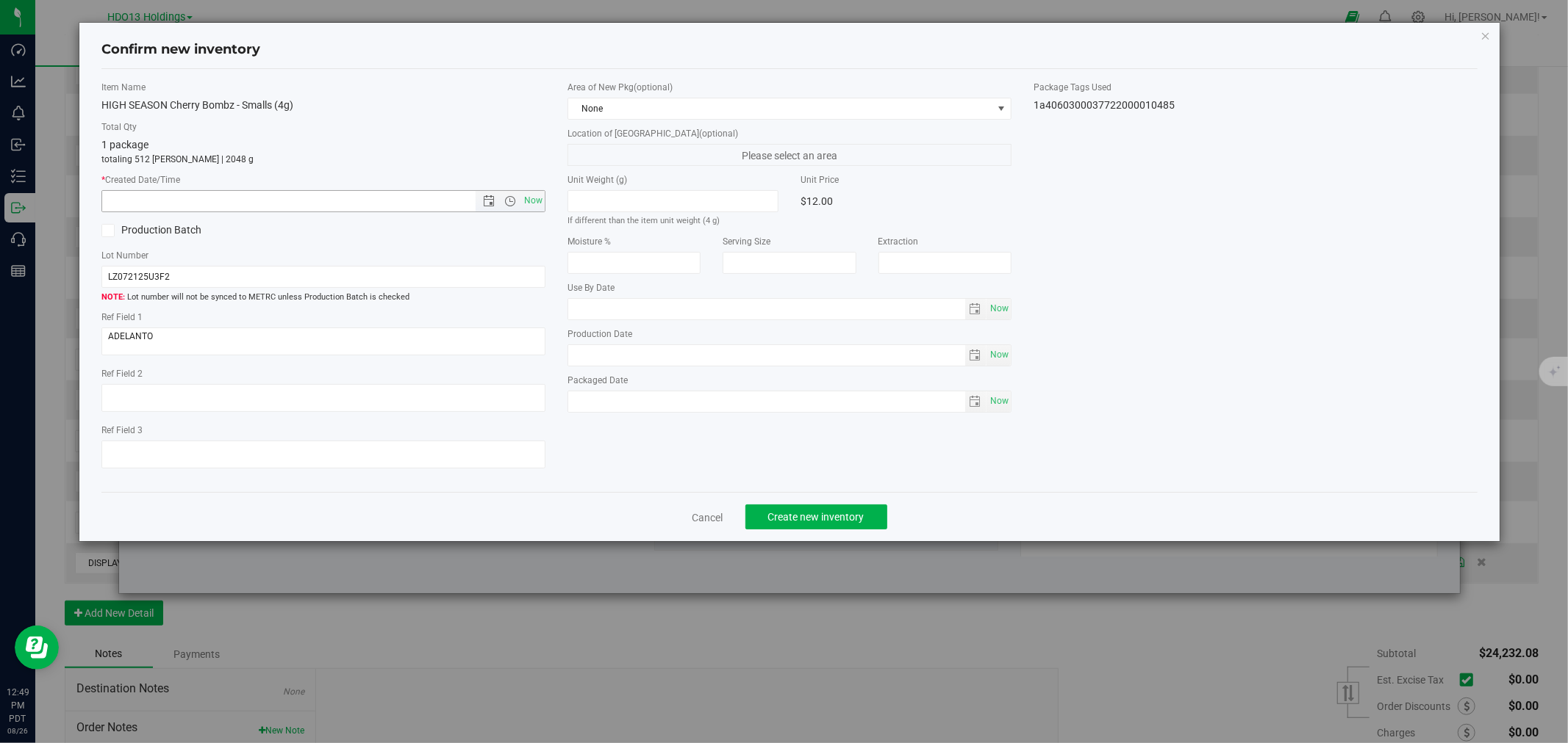
type input "[DATE] 12:49 PM"
click at [783, 507] on div "Cancel Create new inventory" at bounding box center [789, 516] width 1375 height 49
drag, startPoint x: 775, startPoint y: 505, endPoint x: 807, endPoint y: 525, distance: 37.7
click at [775, 505] on div "Cancel Create new inventory" at bounding box center [789, 516] width 1375 height 49
click at [852, 529] on button "Create new inventory" at bounding box center [816, 517] width 142 height 25
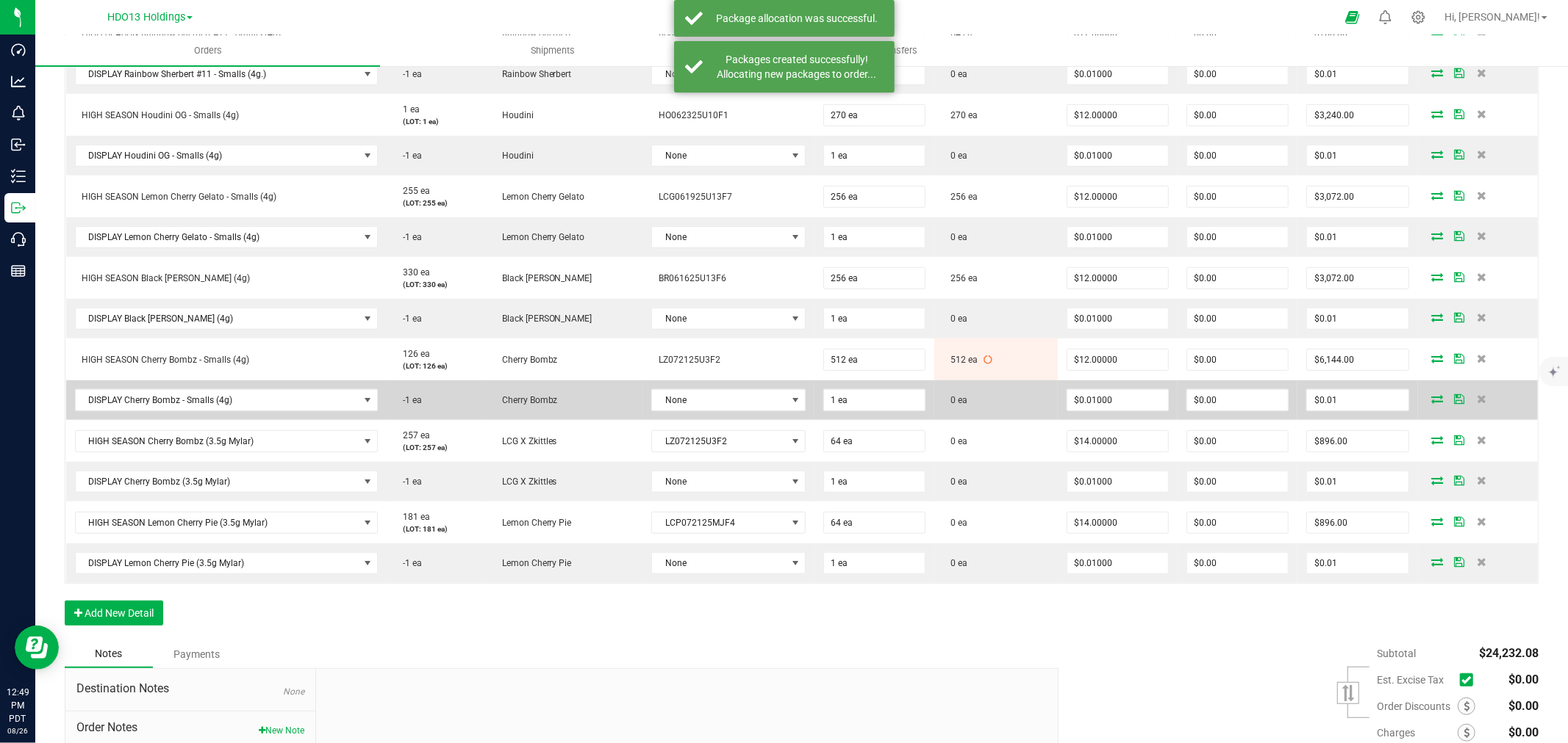
click at [1432, 403] on icon at bounding box center [1438, 399] width 11 height 9
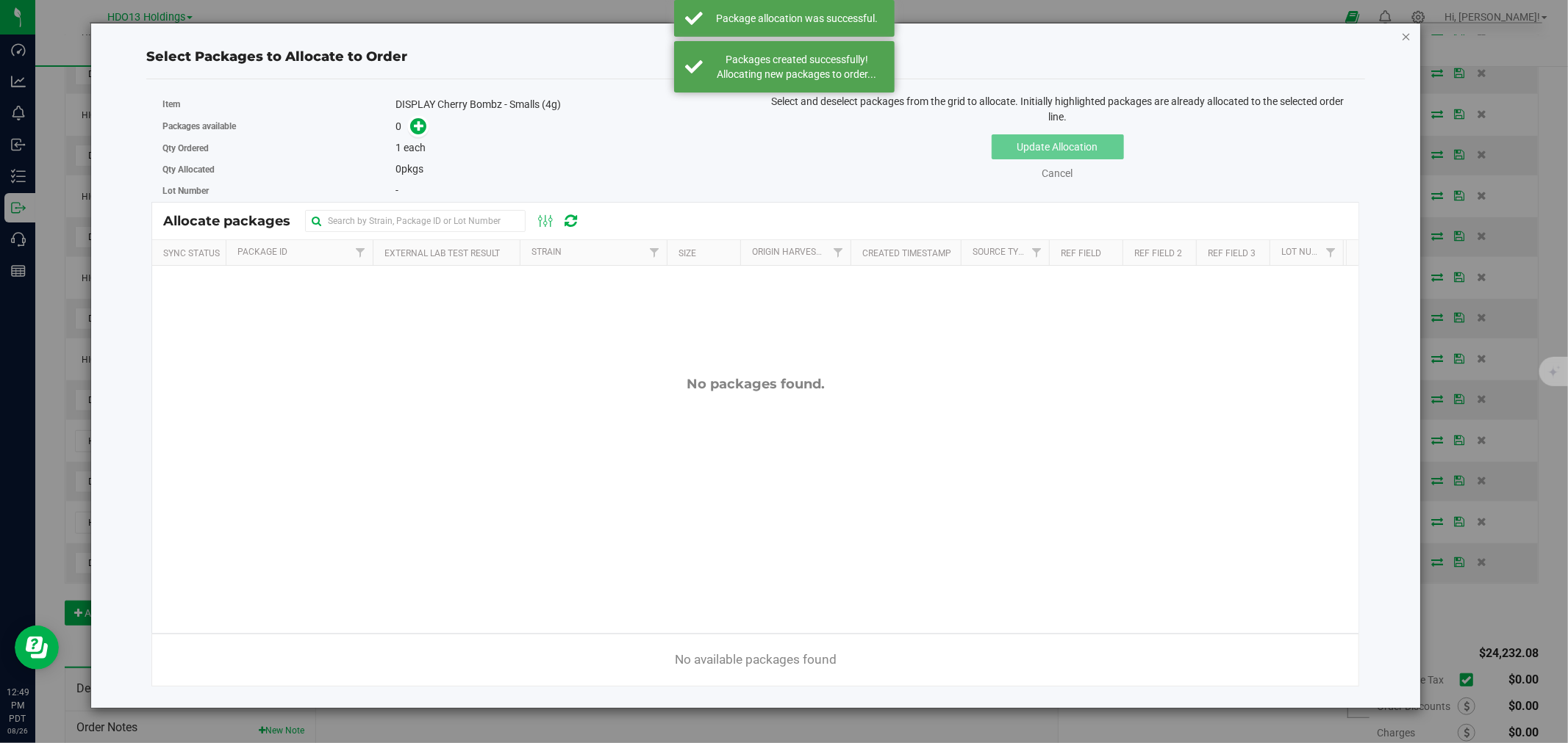
click at [1405, 32] on icon "button" at bounding box center [1406, 36] width 11 height 18
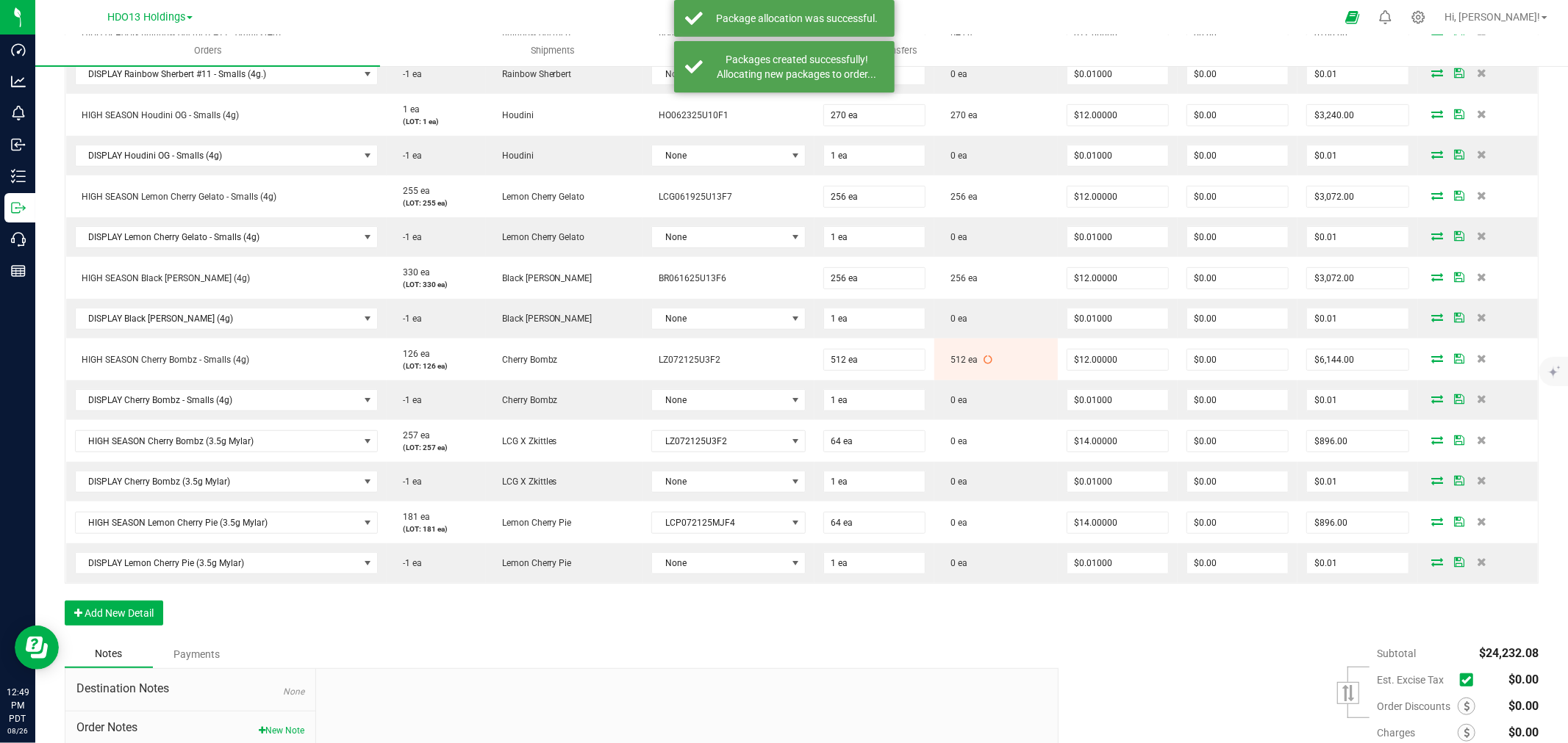
click at [1403, 32] on nav "HDO13 Holdings Hi, [PERSON_NAME]!" at bounding box center [801, 17] width 1532 height 35
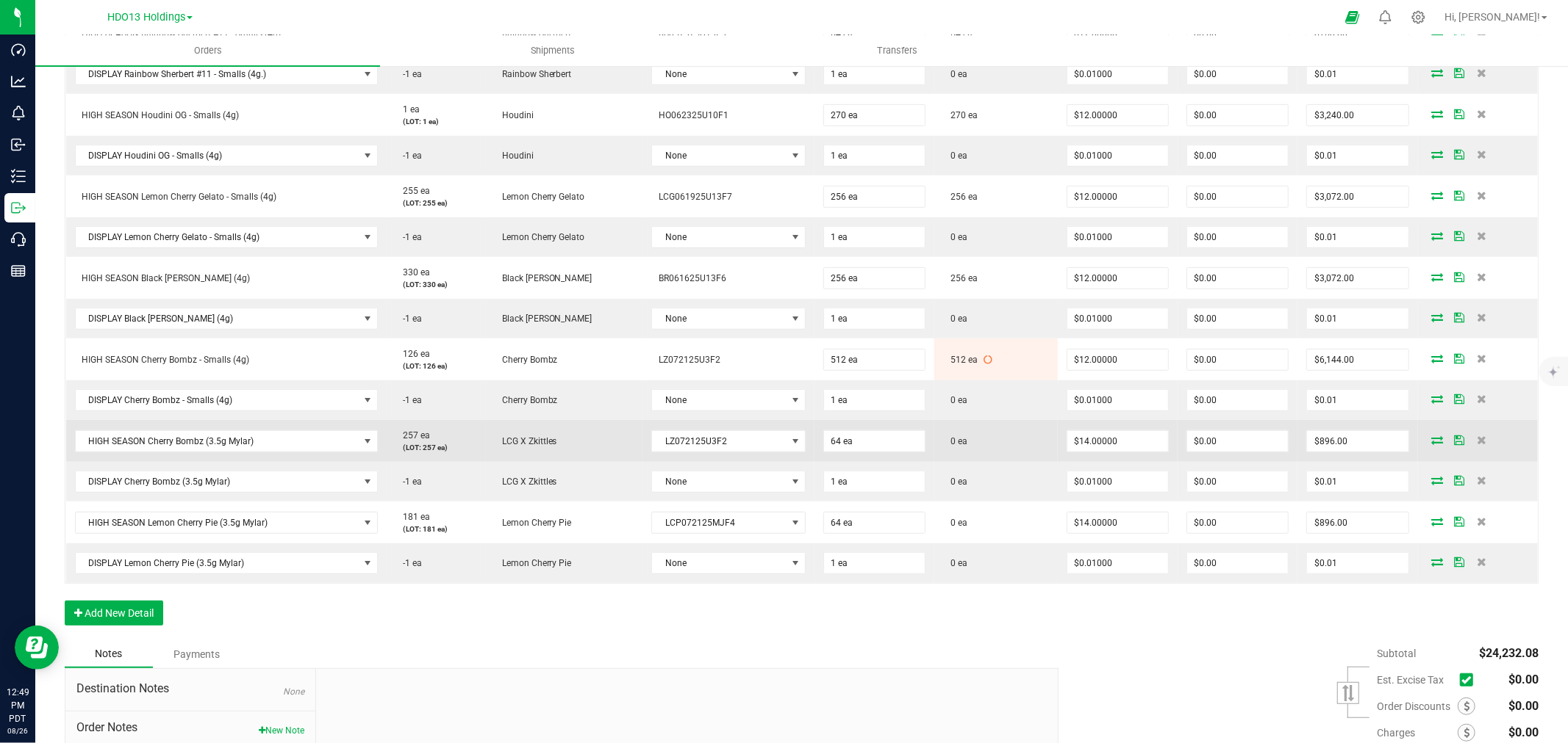
click at [1432, 443] on icon at bounding box center [1438, 439] width 11 height 9
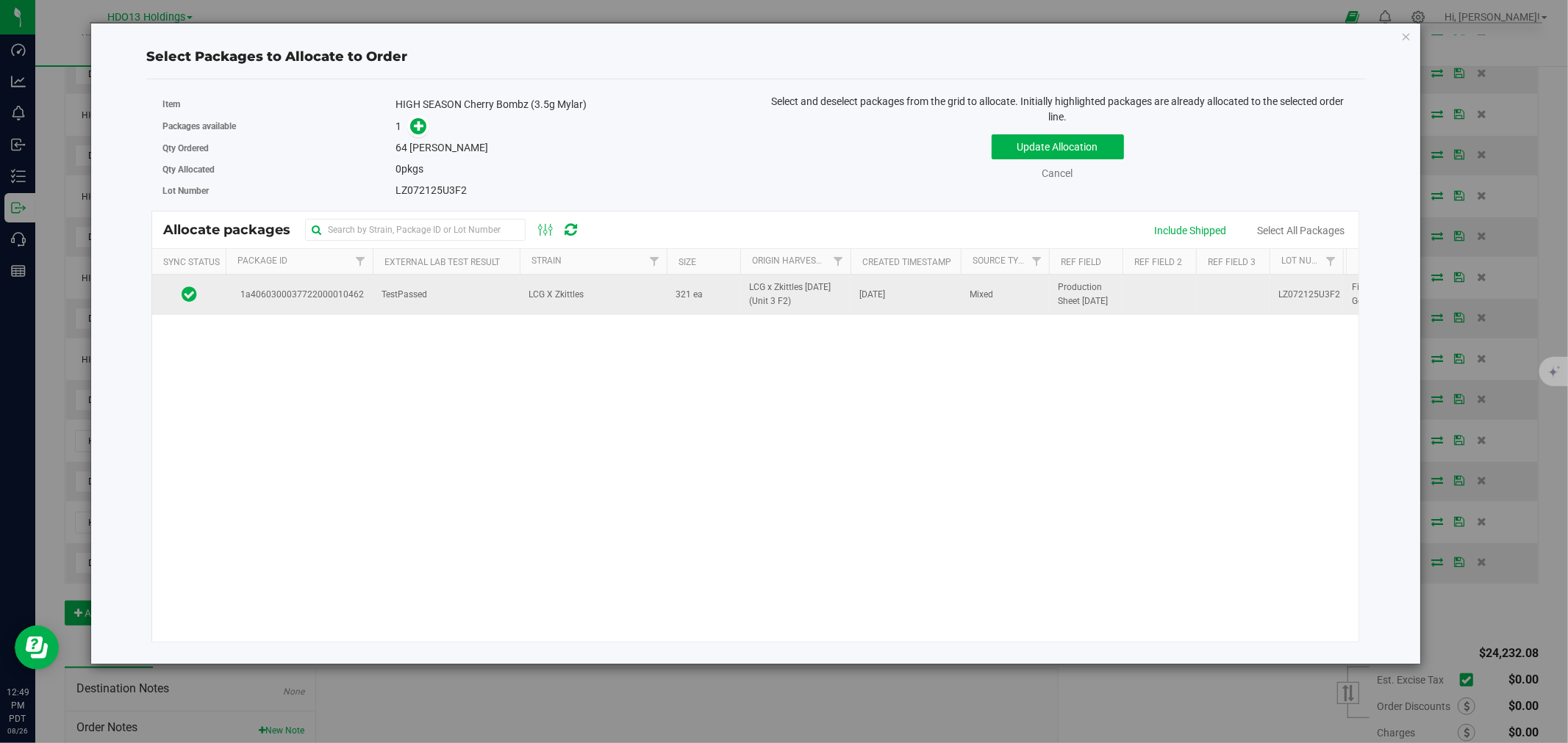
drag, startPoint x: 381, startPoint y: 340, endPoint x: 381, endPoint y: 314, distance: 26.0
click at [381, 339] on div "1a4060300037722000010462 TestPassed LCG X Zkittles 321 ea LCG x Zkittles [DATE]…" at bounding box center [755, 458] width 1206 height 367
click at [381, 280] on td "TestPassed" at bounding box center [446, 295] width 147 height 39
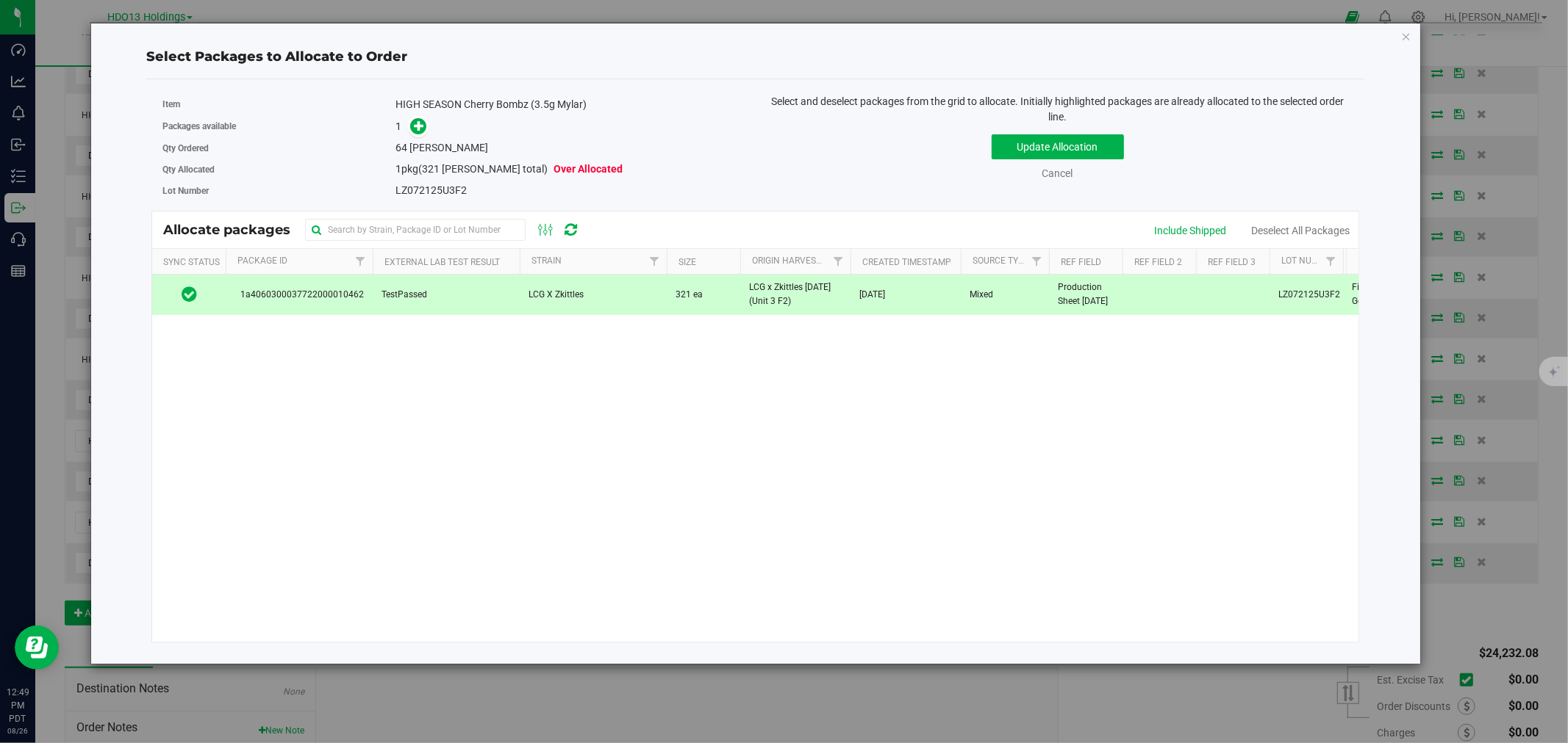
click at [414, 136] on div "Packages available 1" at bounding box center [453, 127] width 582 height 23
click at [425, 120] on link at bounding box center [418, 125] width 17 height 11
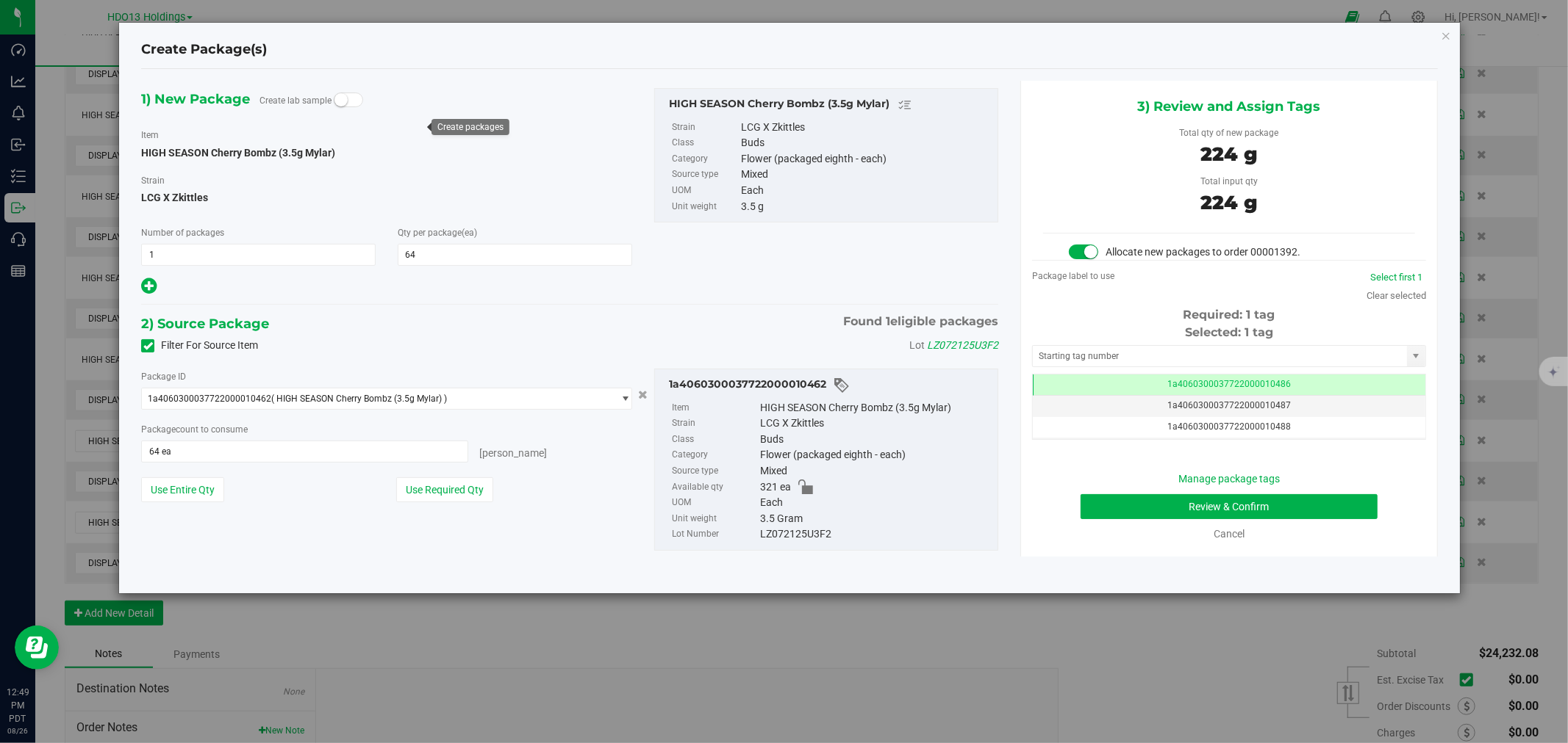
scroll to position [0, -1]
click at [1131, 505] on button "Review & Confirm" at bounding box center [1229, 507] width 298 height 25
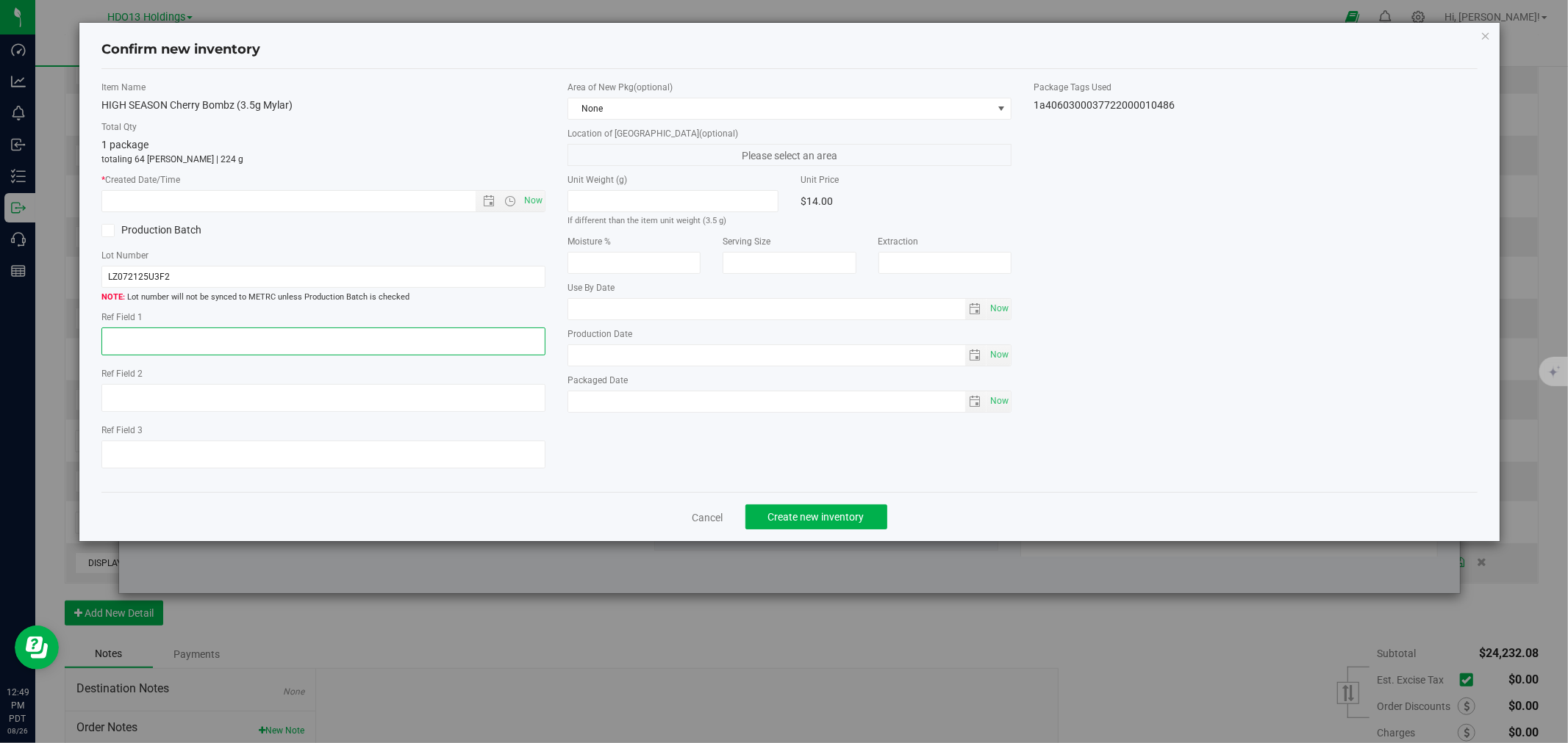
click at [334, 336] on textarea at bounding box center [323, 341] width 444 height 28
paste textarea "ADELANTO"
type textarea "ADELANTO"
click at [522, 209] on span "Now" at bounding box center [533, 200] width 25 height 21
type input "[DATE] 12:49 PM"
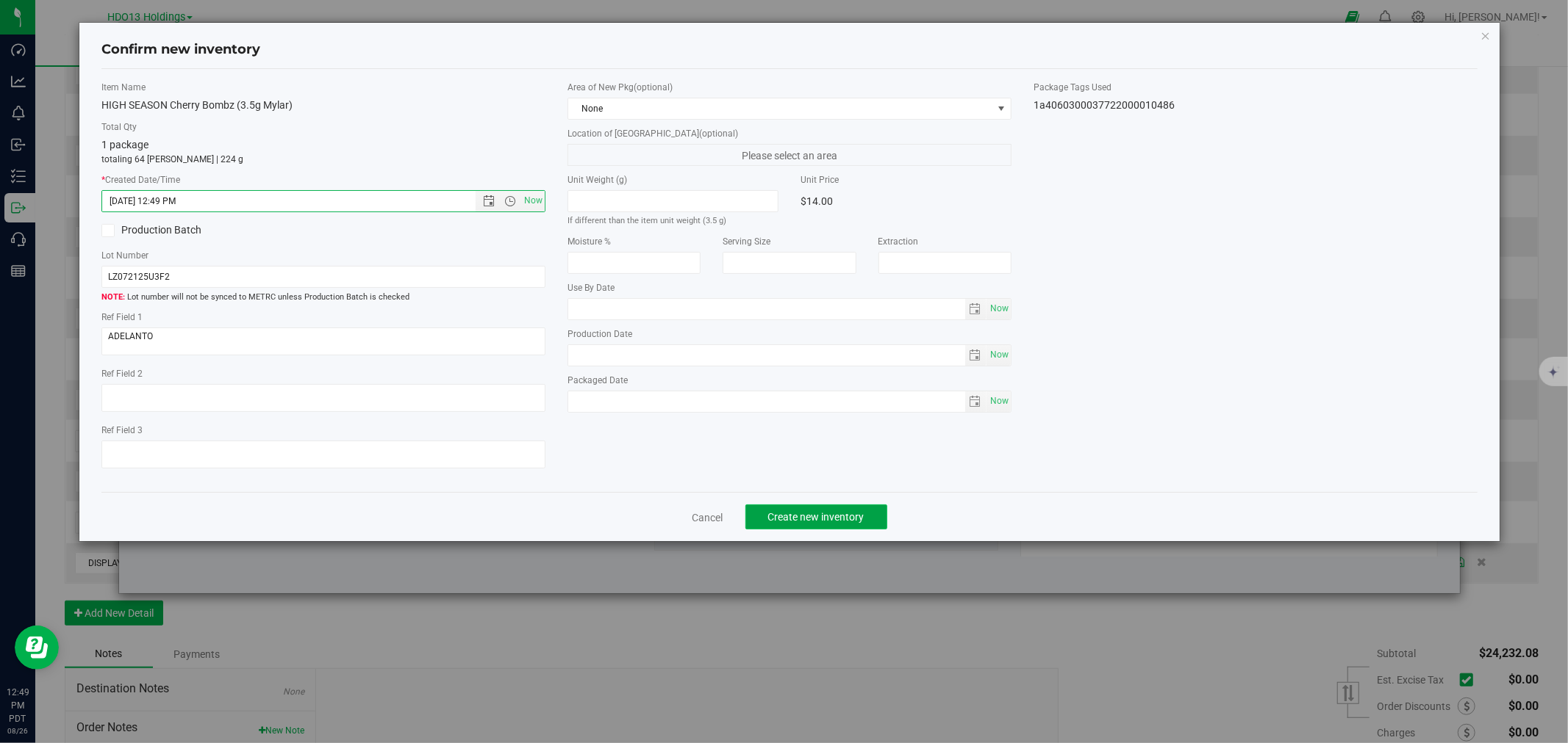
click at [856, 522] on span "Create new inventory" at bounding box center [816, 517] width 97 height 11
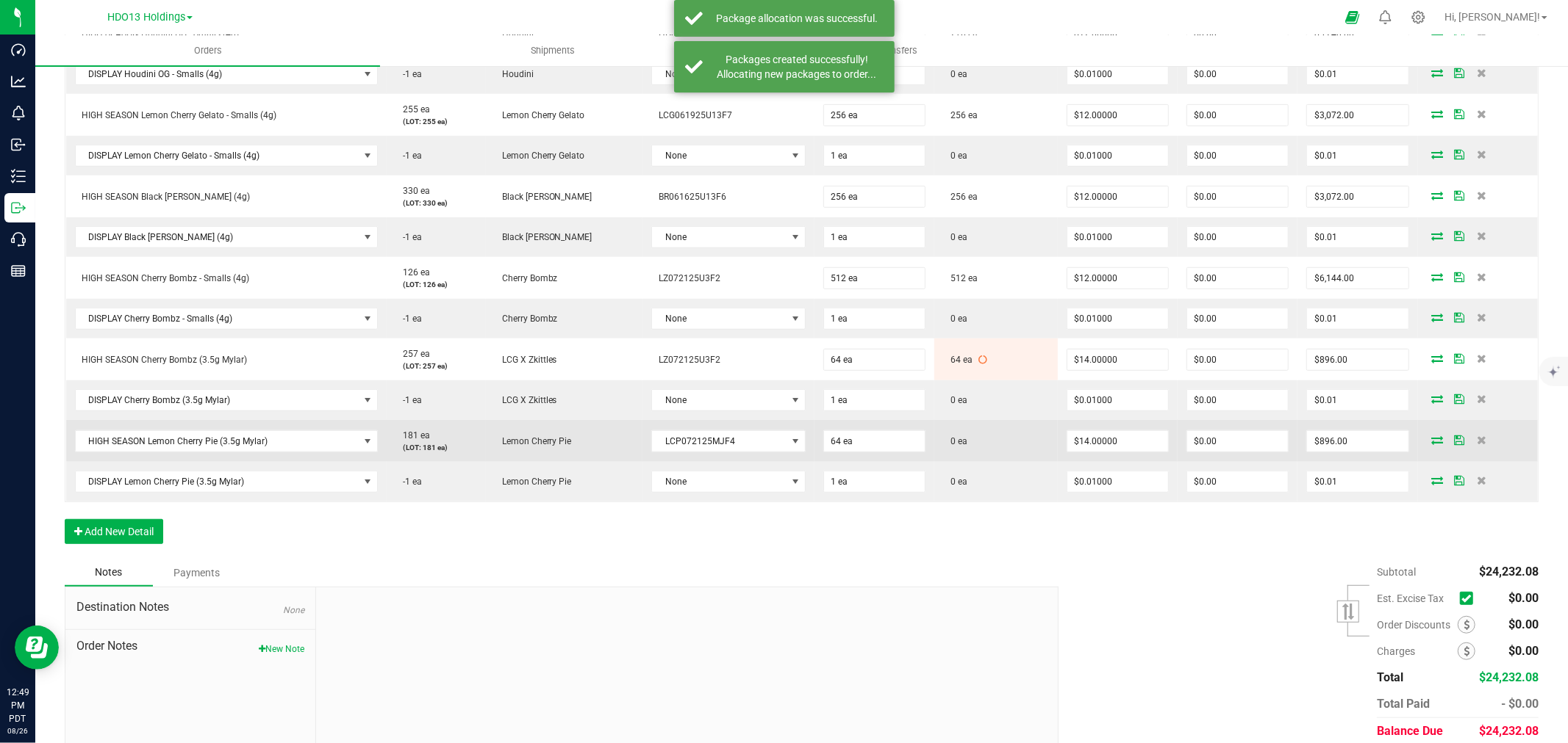
click at [1432, 441] on icon at bounding box center [1438, 439] width 11 height 9
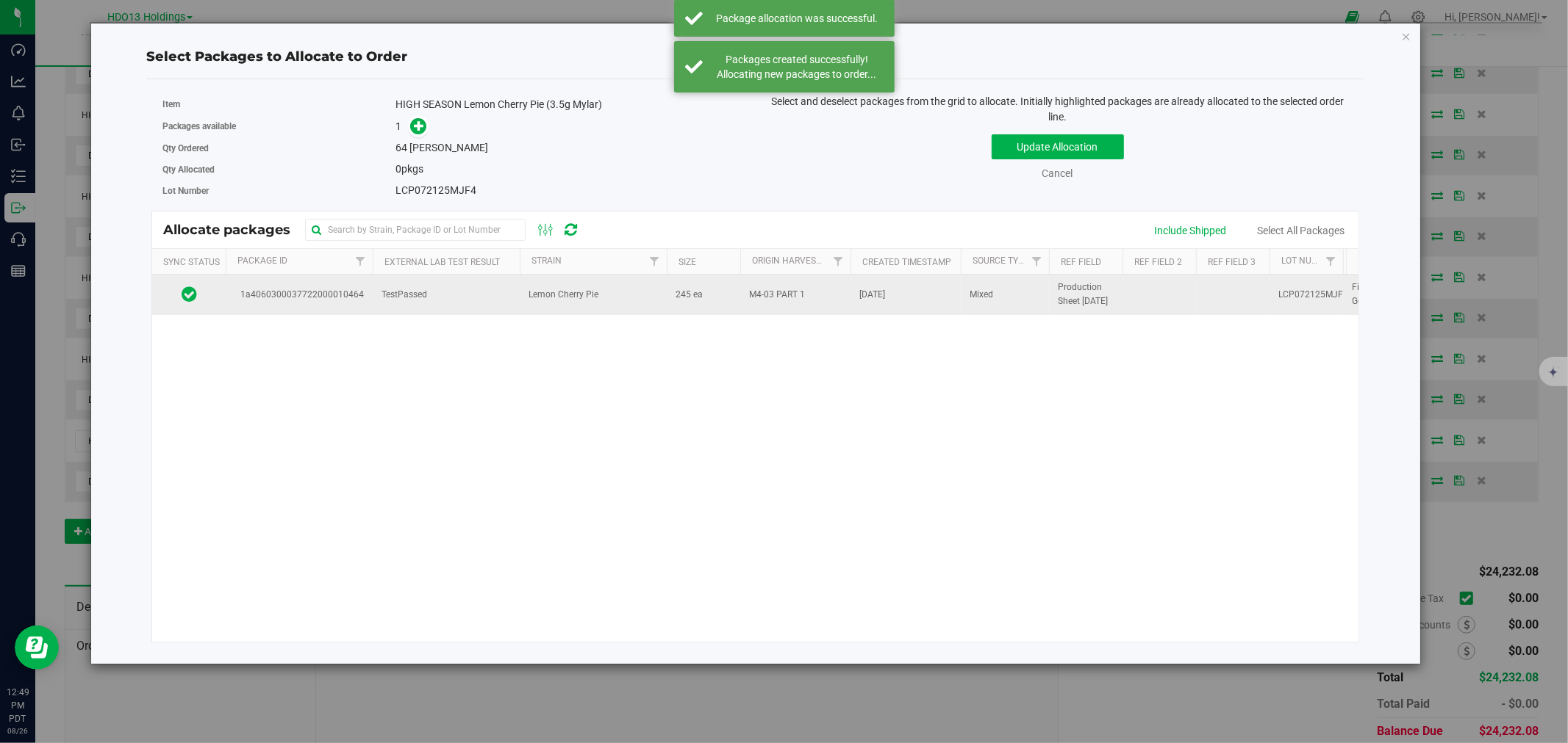
click at [597, 290] on span "Lemon Cherry Pie" at bounding box center [563, 295] width 70 height 14
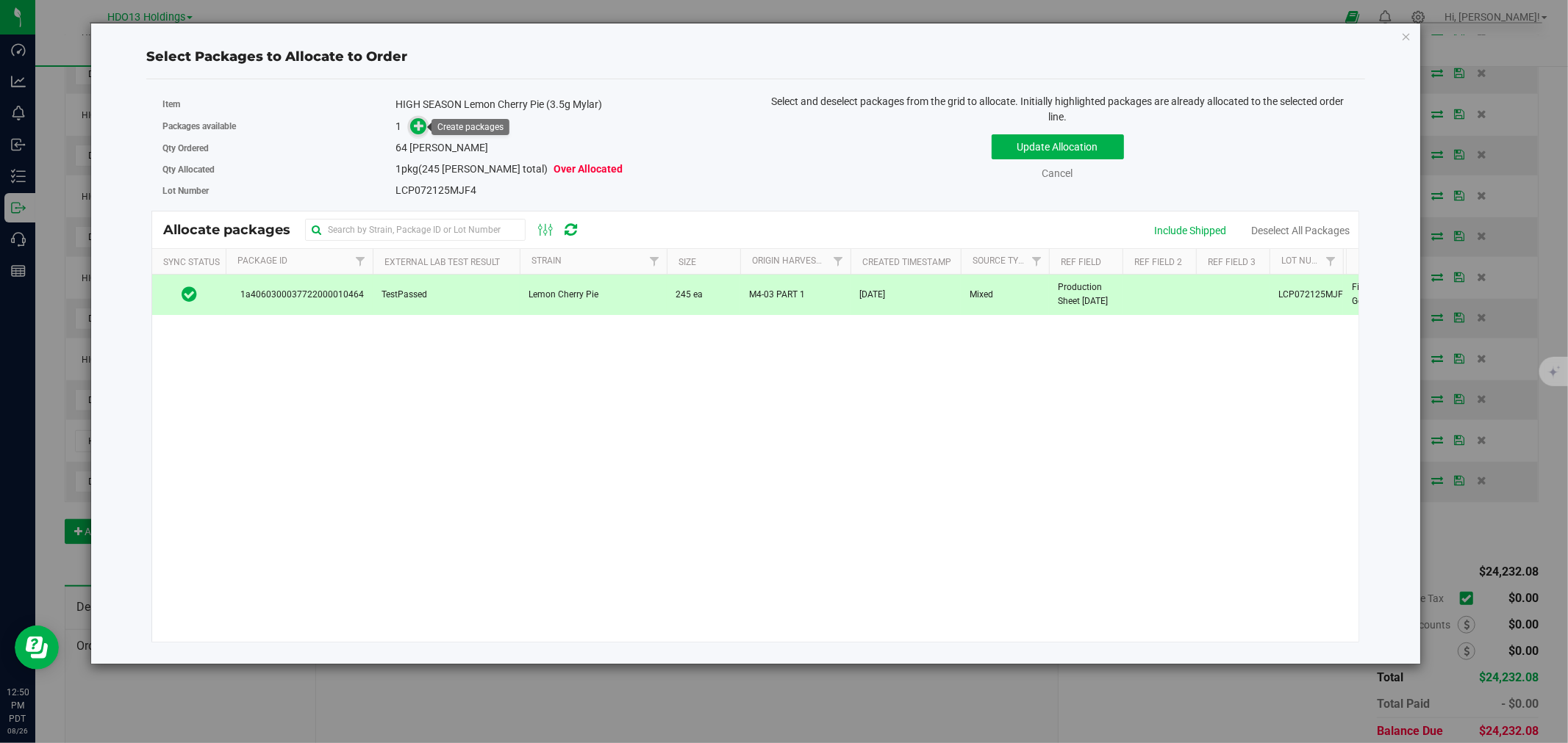
click at [417, 124] on icon at bounding box center [418, 125] width 11 height 11
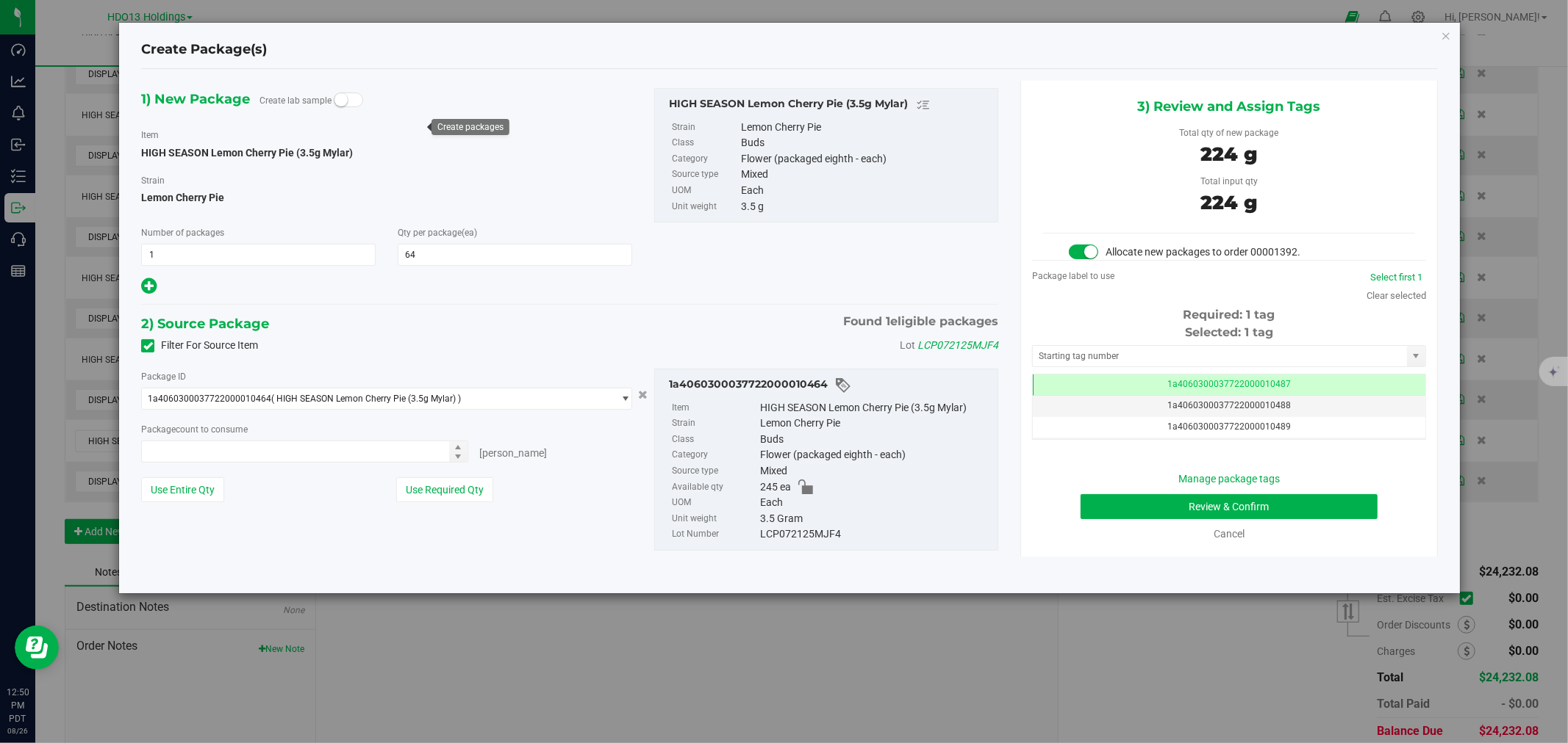
type input "64 ea"
click at [1131, 511] on button "Review & Confirm" at bounding box center [1229, 507] width 298 height 25
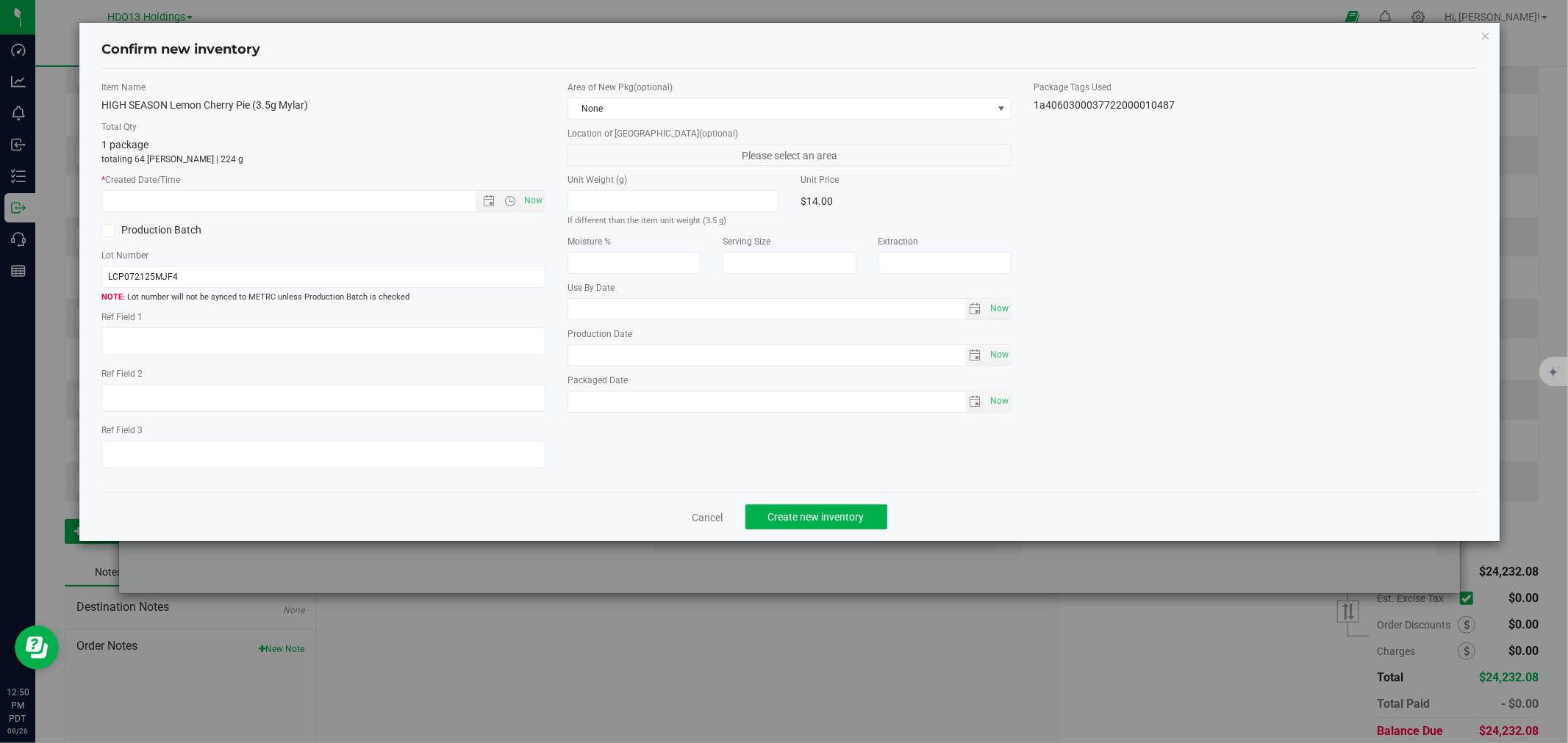
click at [435, 326] on div "Ref Field 1" at bounding box center [323, 335] width 444 height 49
click at [428, 357] on div at bounding box center [323, 343] width 444 height 32
click at [440, 335] on textarea at bounding box center [323, 341] width 444 height 28
paste textarea "ADELANTO"
type textarea "ADELANTO"
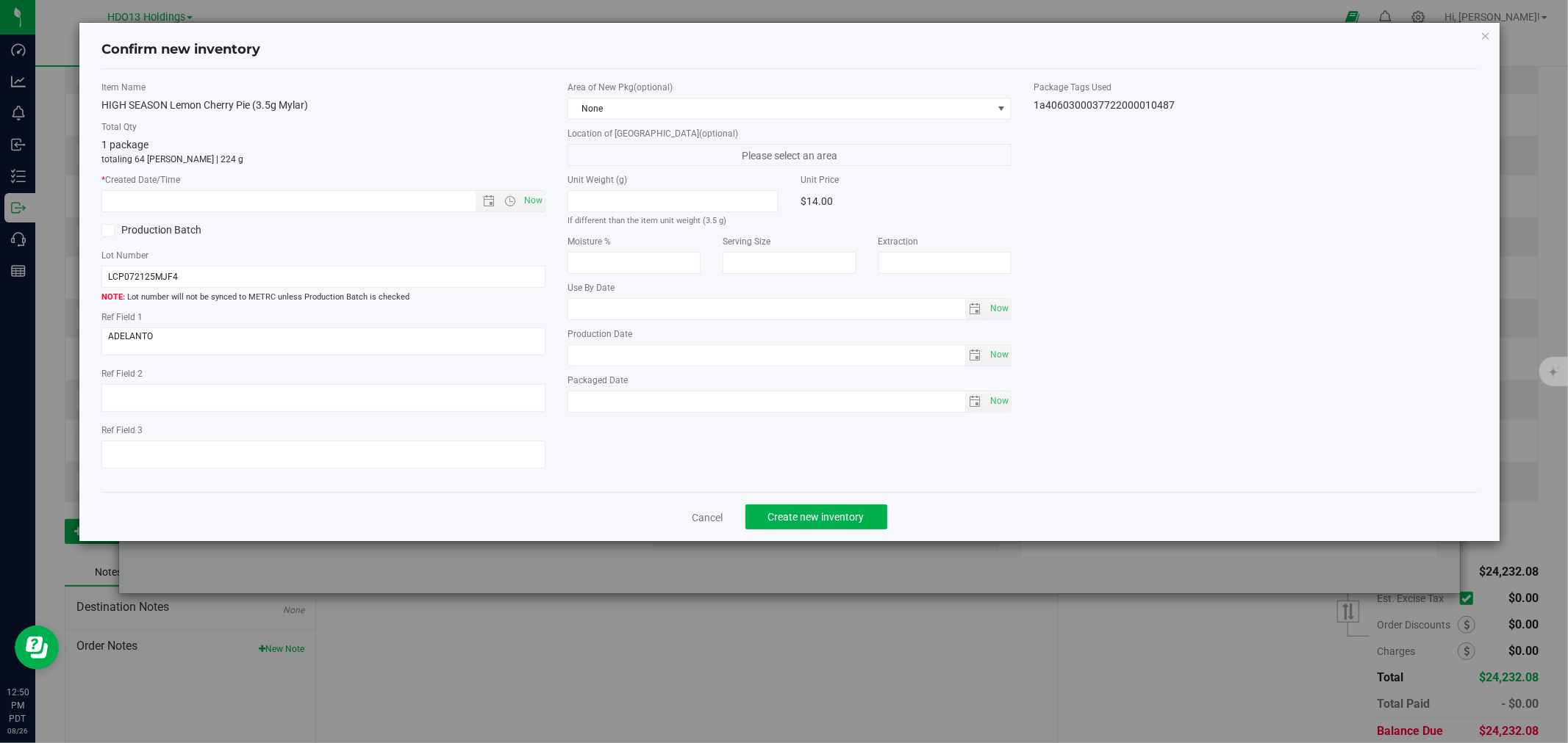
click at [548, 173] on div "Item Name HIGH SEASON Lemon Cherry Pie (3.5g Mylar) Total Qty 1 package totalin…" at bounding box center [323, 281] width 466 height 400
click at [527, 198] on span "Now" at bounding box center [533, 200] width 25 height 21
type input "[DATE] 12:50 PM"
click at [845, 570] on div "Confirm new inventory Item Name HIGH SEASON Lemon Cherry Pie (3.5g Mylar) Total…" at bounding box center [789, 372] width 1579 height 743
click at [850, 529] on button "Create new inventory" at bounding box center [816, 517] width 142 height 25
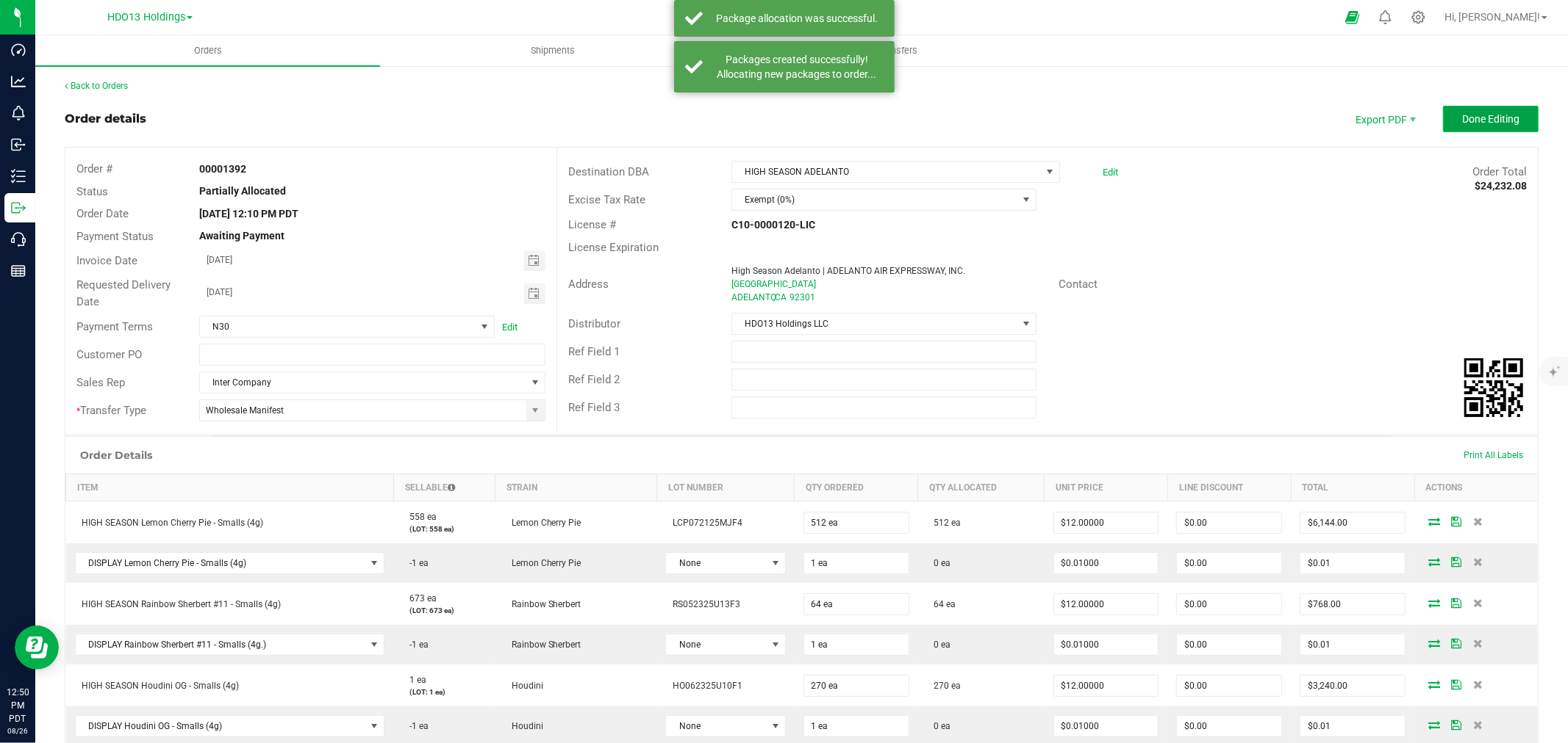
click at [1483, 106] on button "Done Editing" at bounding box center [1490, 119] width 96 height 26
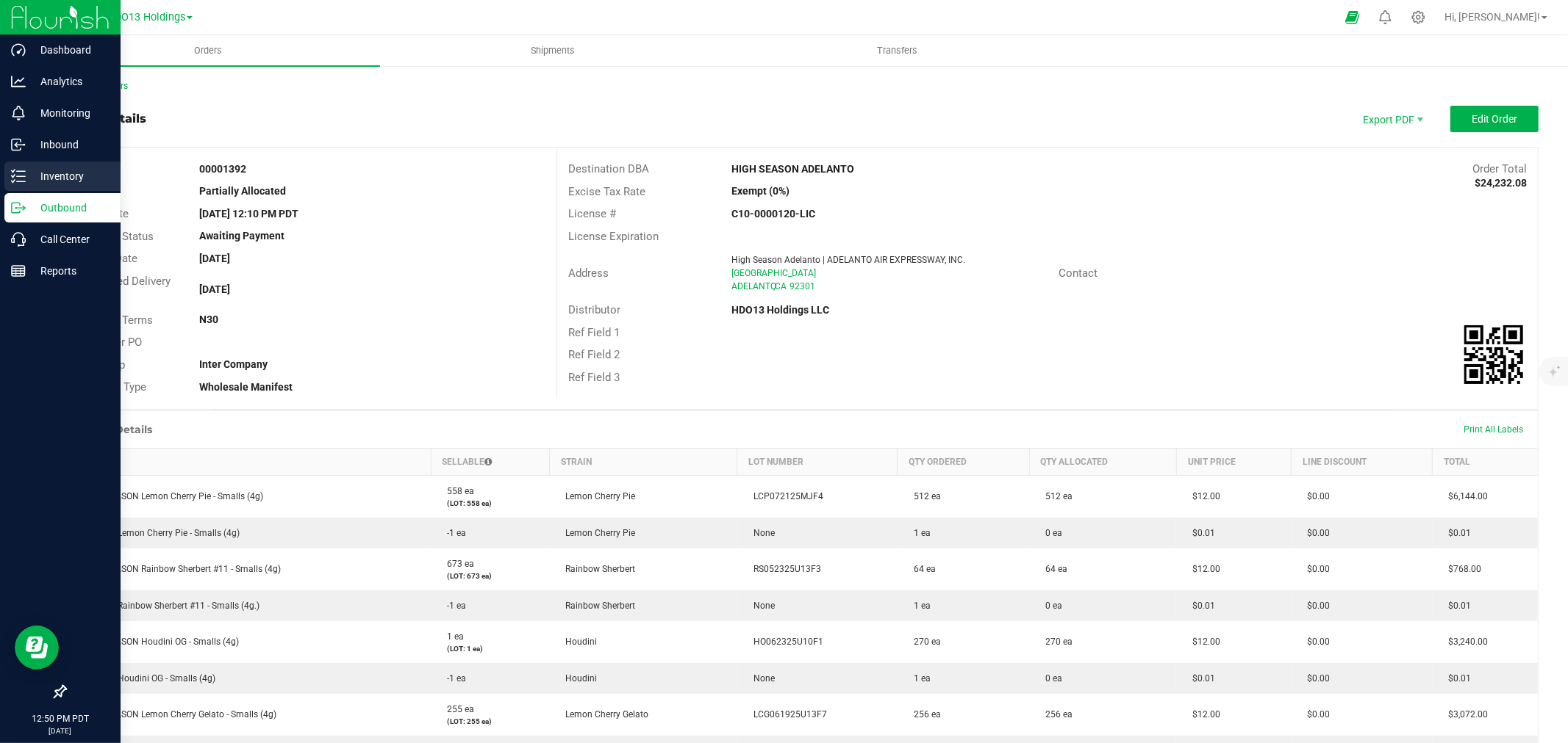
click at [28, 161] on div "Inventory" at bounding box center [62, 176] width 116 height 29
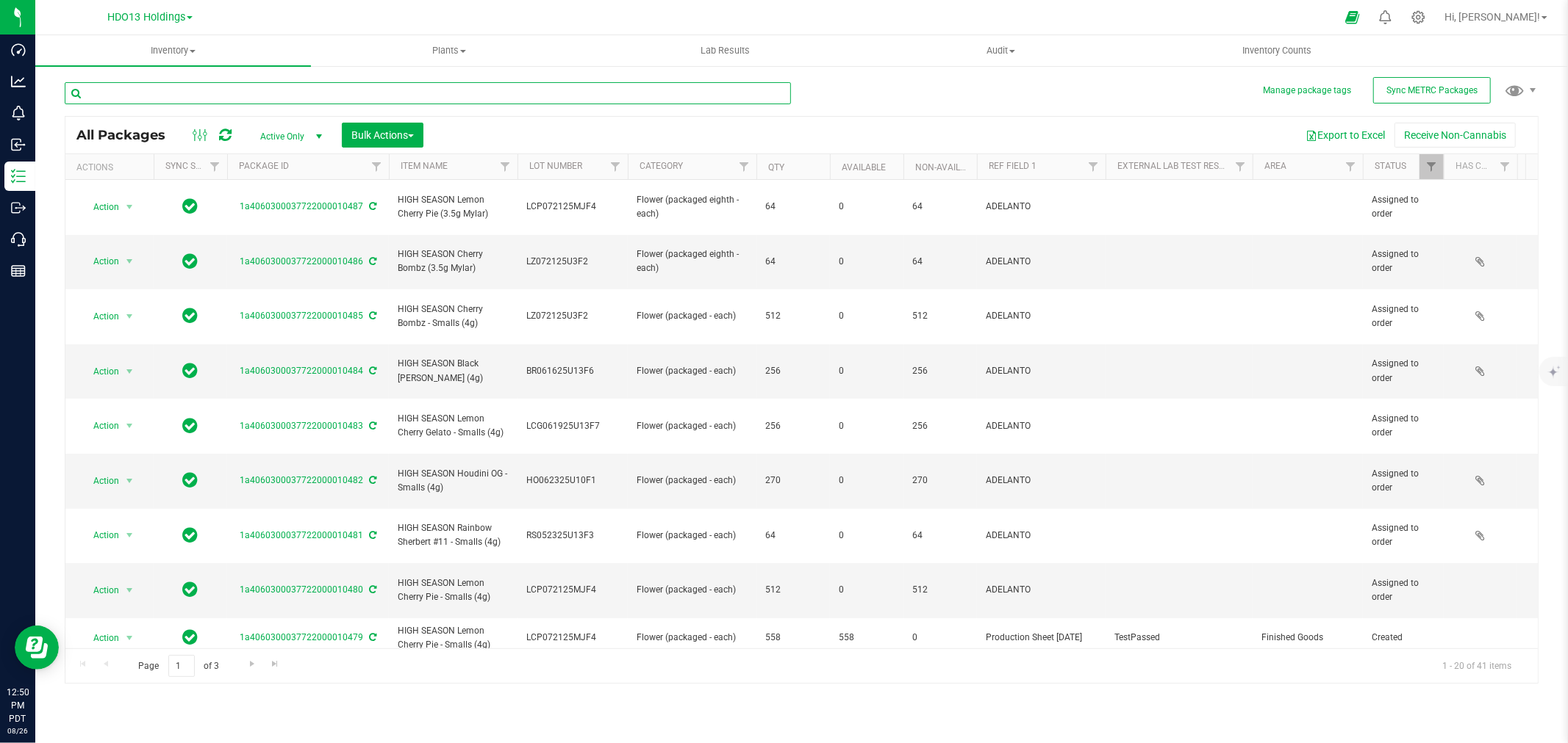
click at [398, 84] on input "text" at bounding box center [427, 93] width 726 height 22
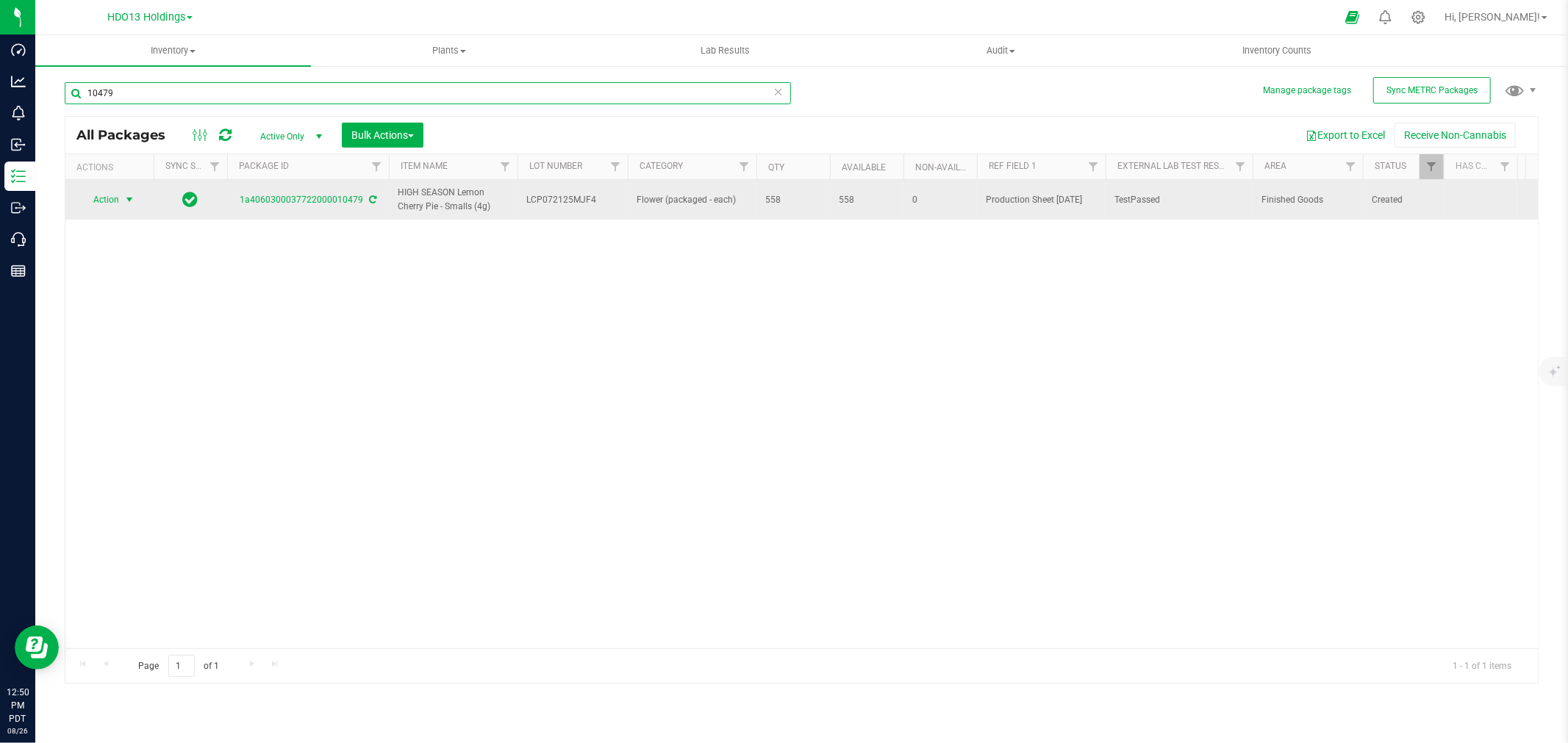
type input "10479"
click at [107, 200] on span "Action" at bounding box center [100, 200] width 39 height 20
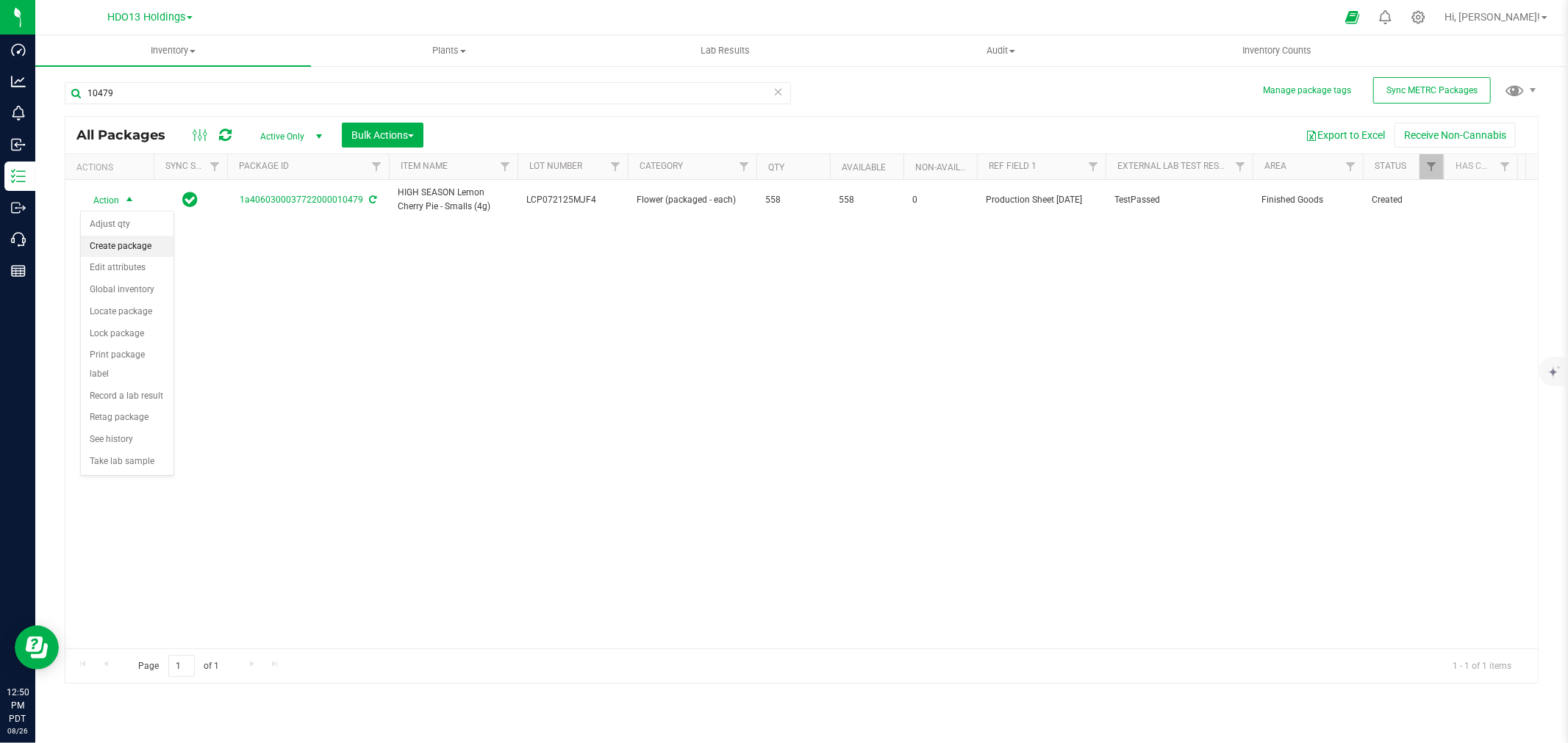
click at [142, 242] on li "Create package" at bounding box center [127, 246] width 93 height 22
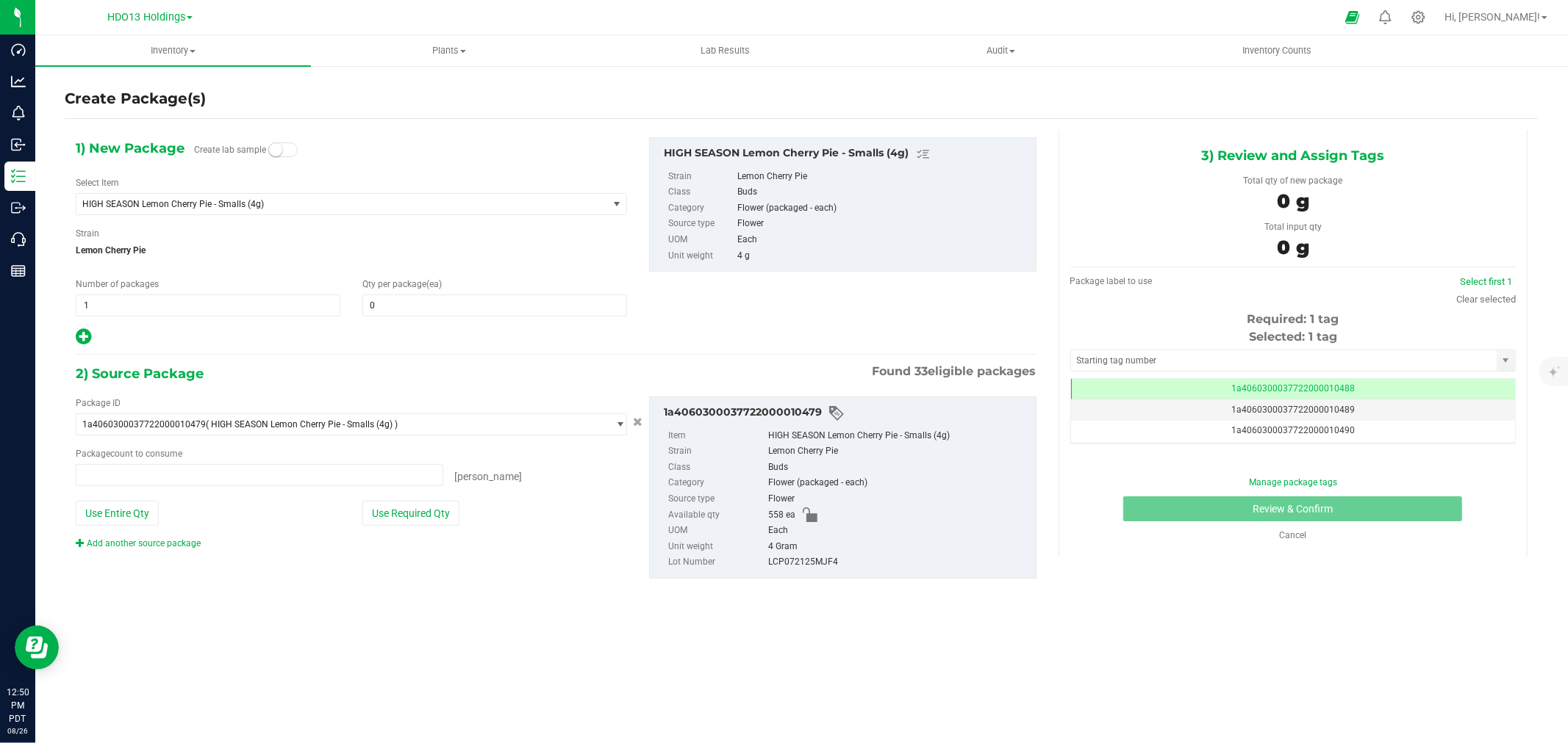
type input "0 ea"
click at [449, 212] on span "HIGH SEASON Lemon Cherry Pie - Smalls (4g)" at bounding box center [341, 204] width 531 height 20
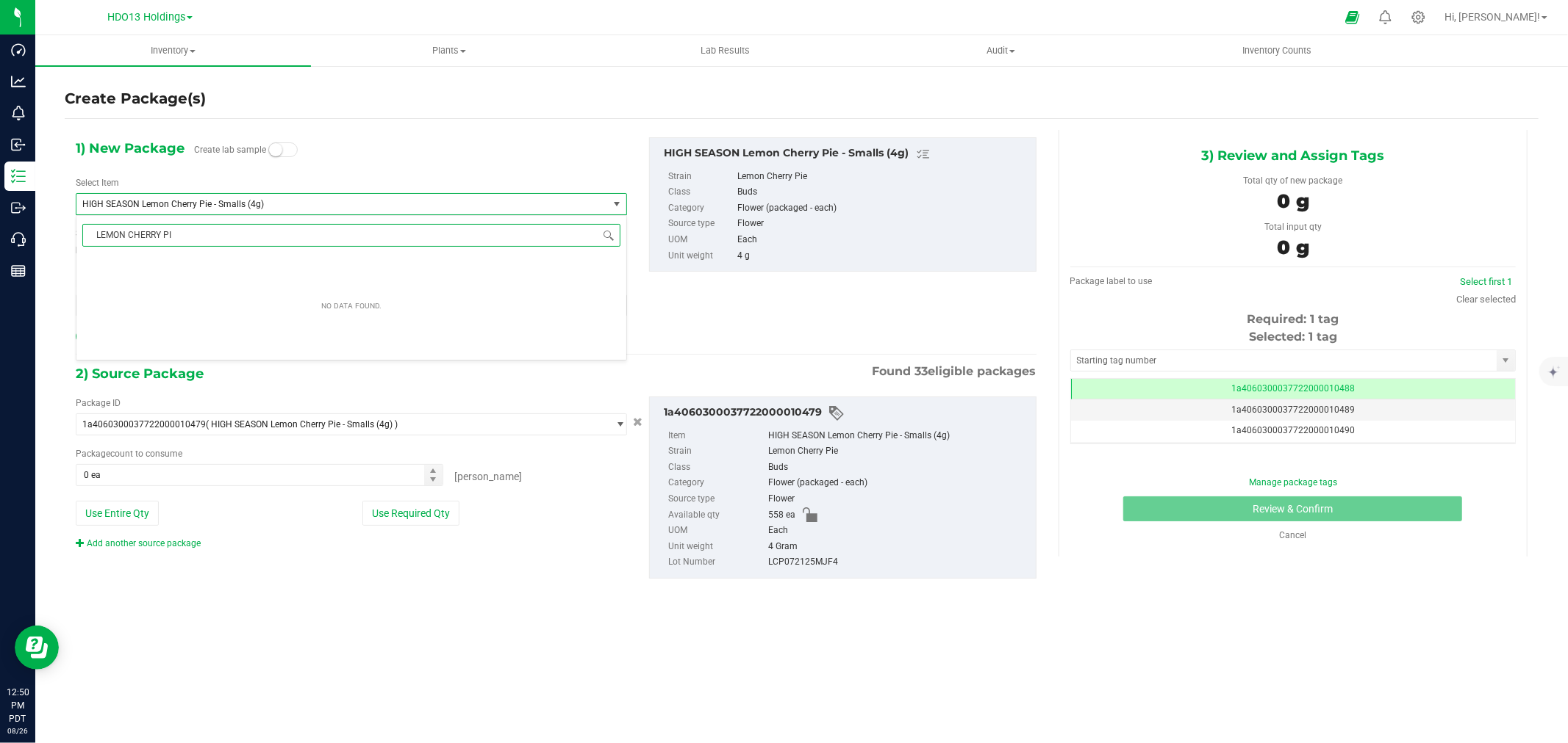
type input "LEMON CHERRY PIE"
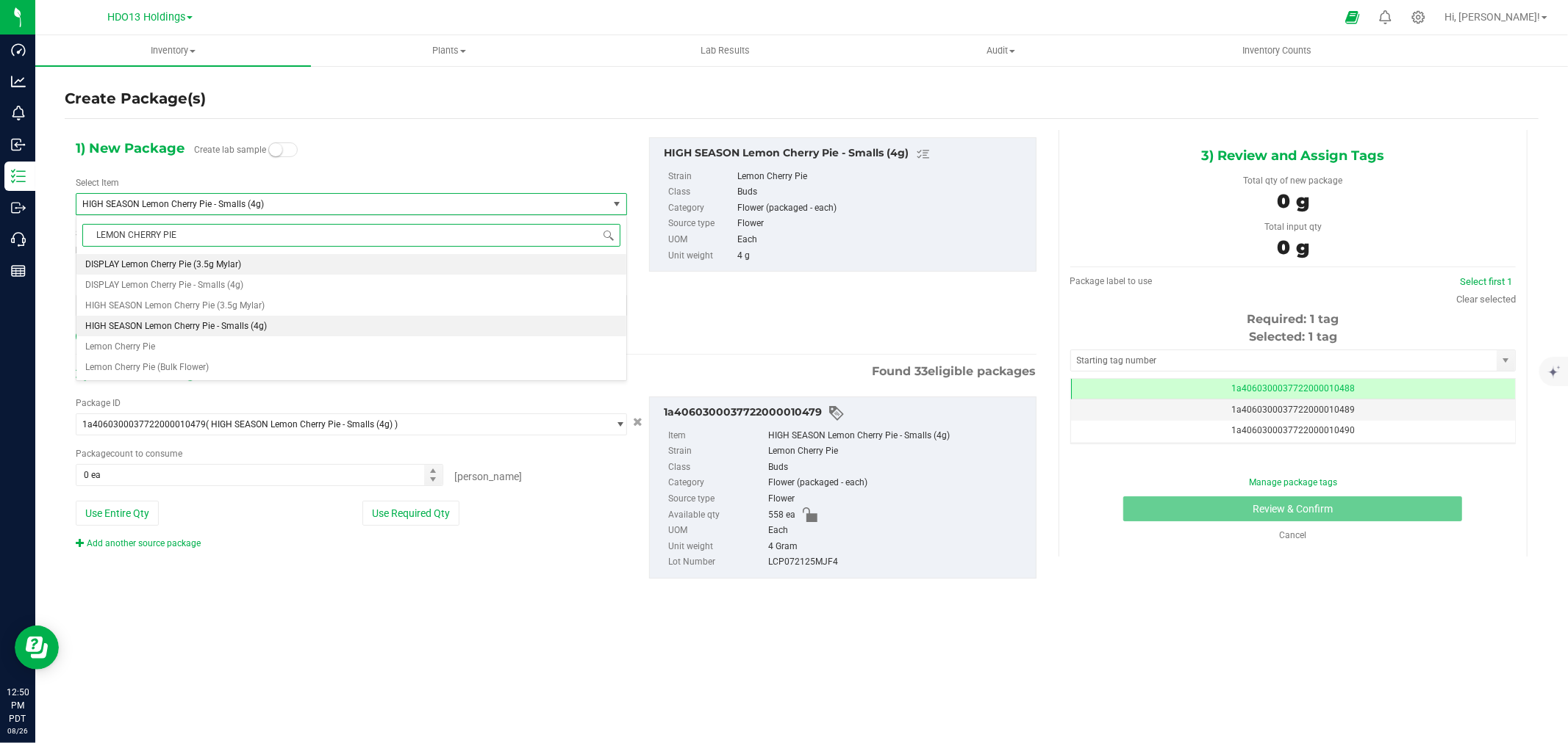
click at [229, 259] on li "DISPLAY Lemon Cherry Pie (3.5g Mylar)" at bounding box center [350, 264] width 549 height 20
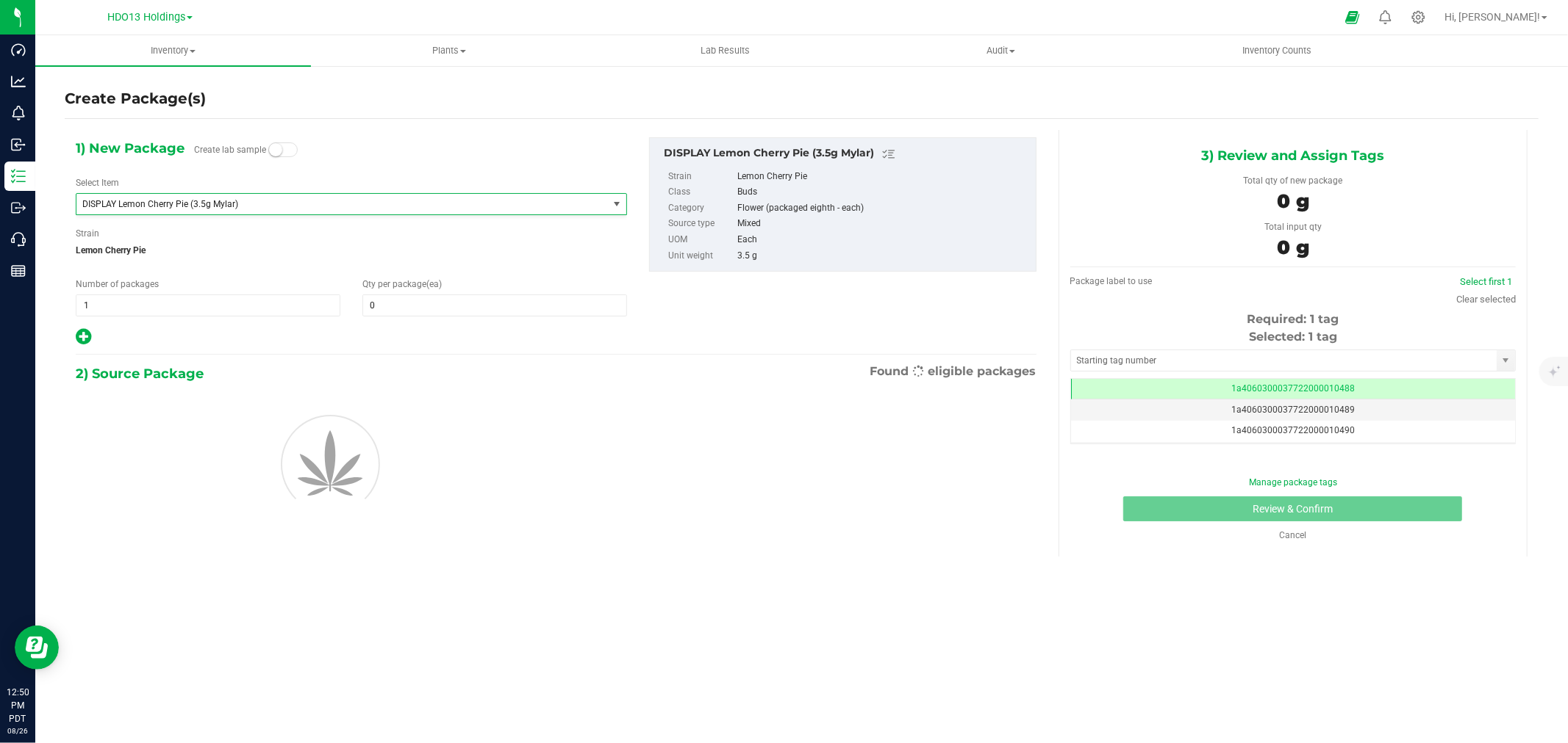
type input "0"
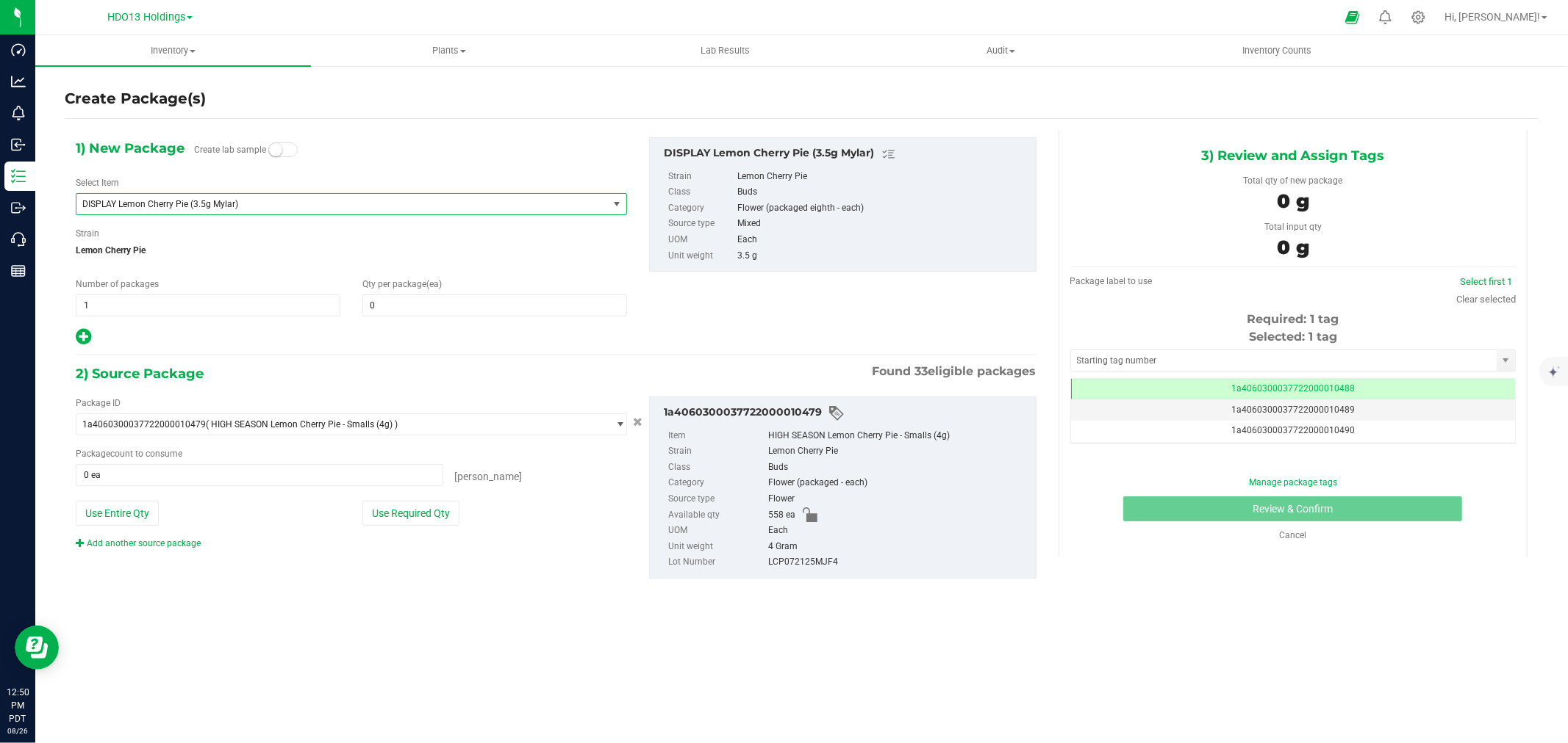
click at [314, 226] on div "1) New Package Create lab sample Select Item DISPLAY Lemon Cherry Pie (3.5g Myl…" at bounding box center [351, 242] width 573 height 209
click at [327, 208] on span "DISPLAY Lemon Cherry Pie (3.5g Mylar)" at bounding box center [332, 204] width 499 height 11
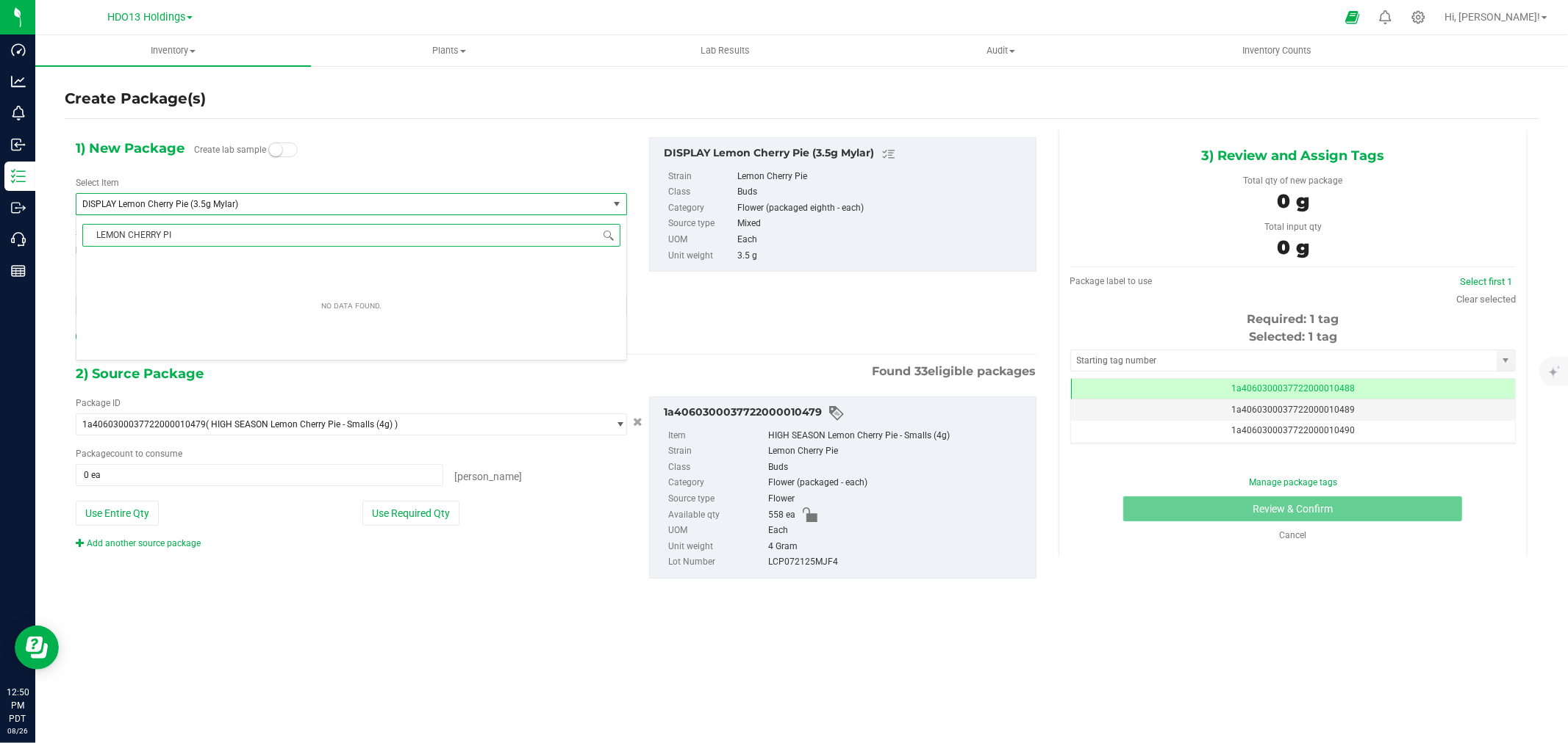
type input "LEMON CHERRY PIE"
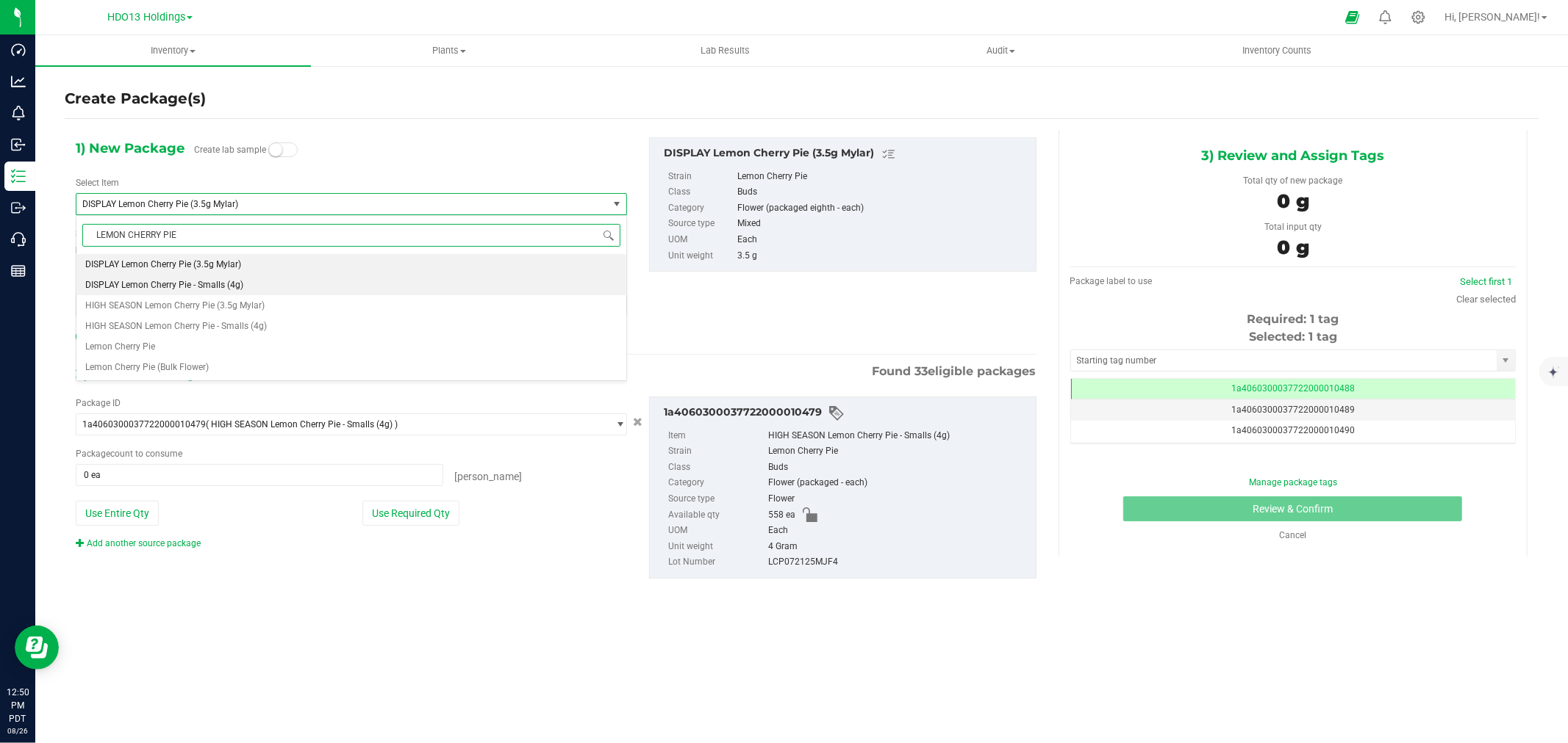
click at [254, 283] on li "DISPLAY Lemon Cherry Pie - Smalls (4g)" at bounding box center [350, 285] width 549 height 20
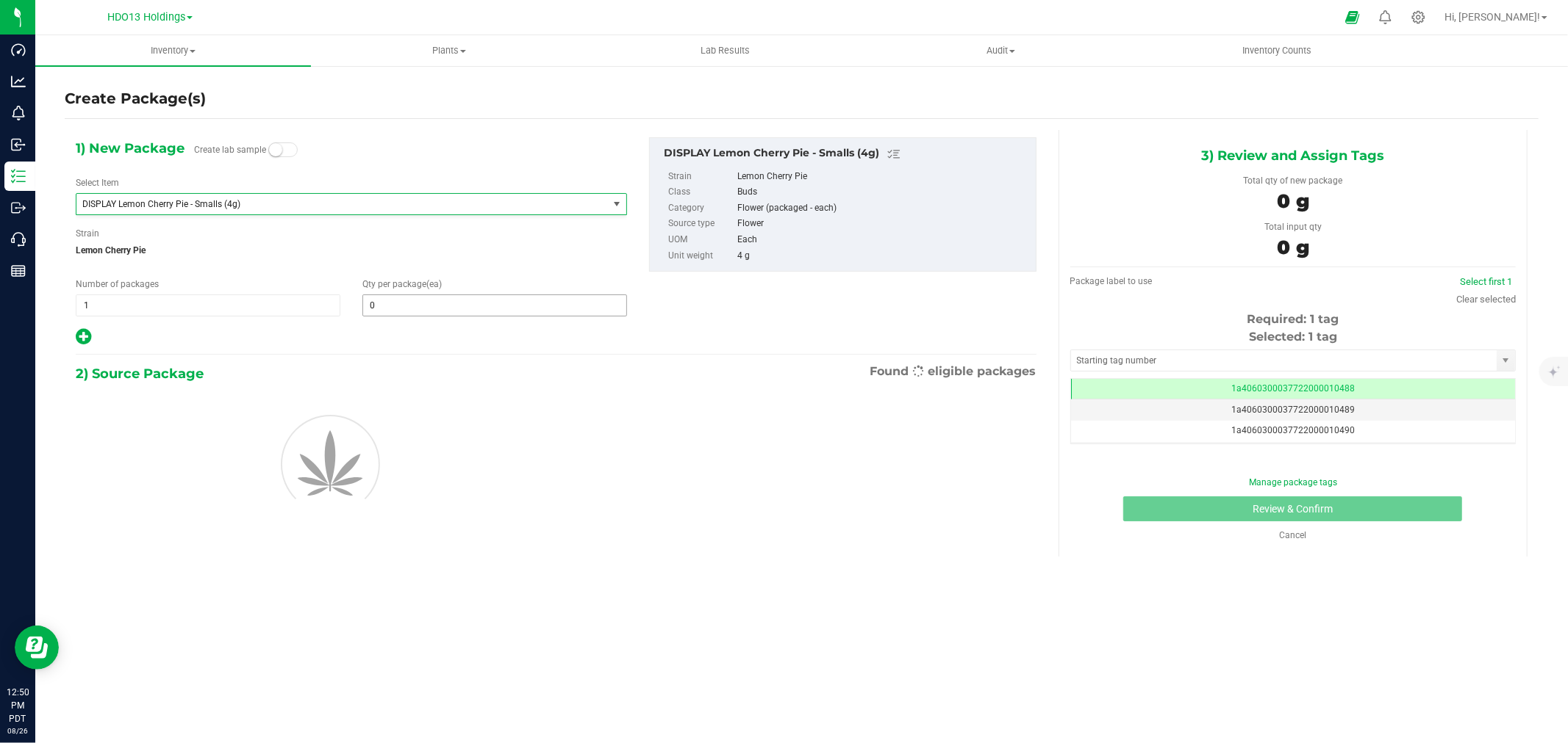
type input "0"
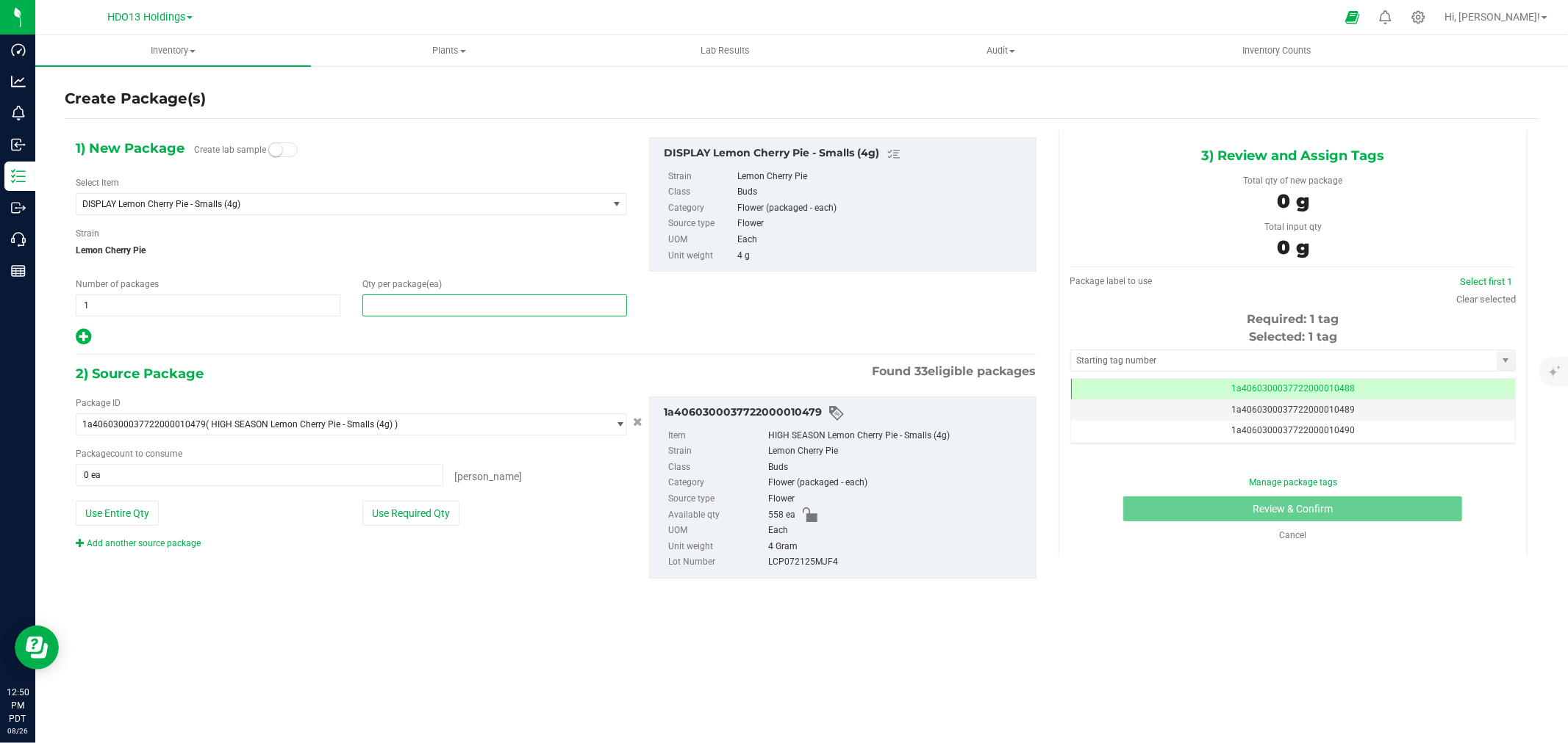
click at [471, 304] on span at bounding box center [495, 305] width 264 height 22
type input "1"
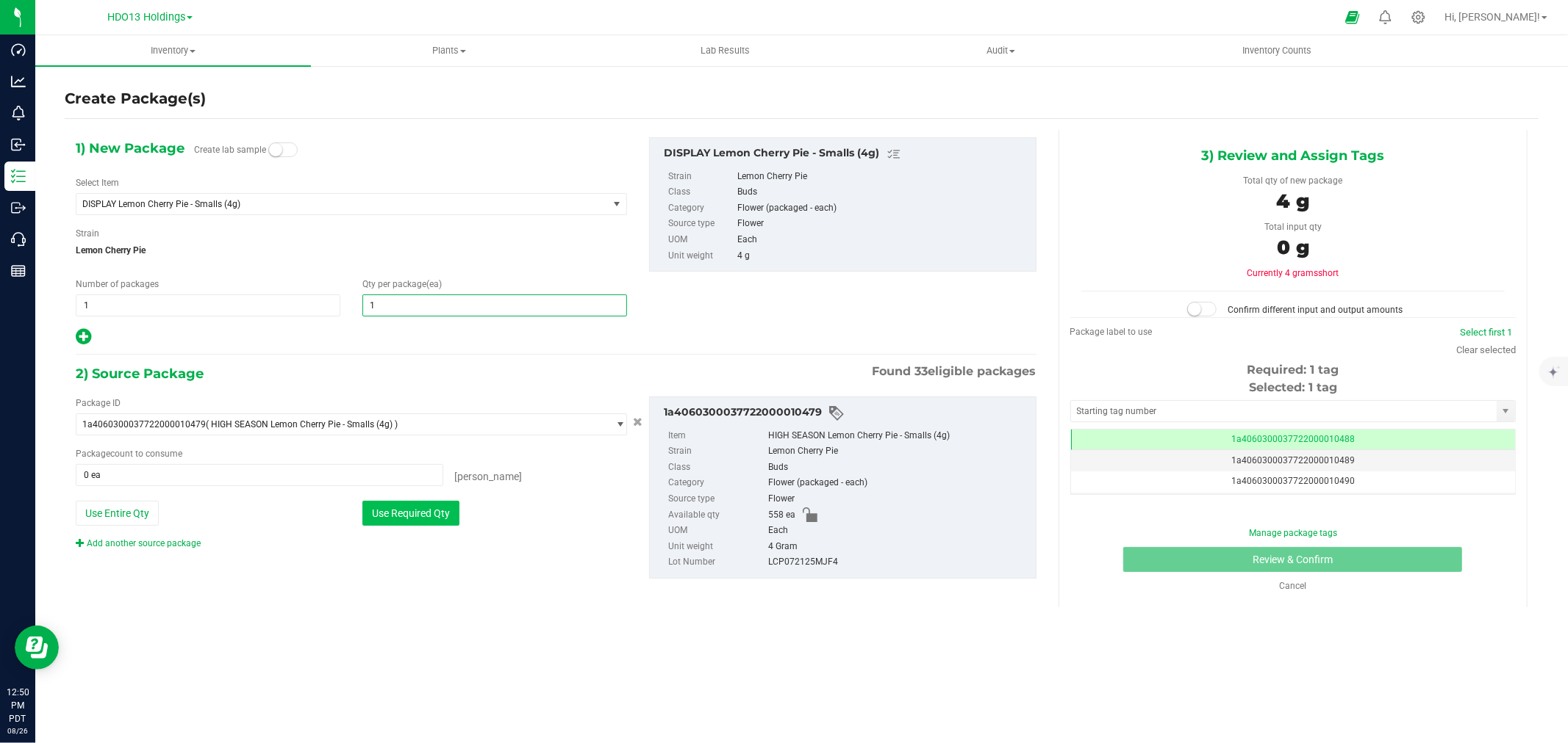
type input "1"
click at [436, 521] on button "Use Required Qty" at bounding box center [411, 513] width 97 height 25
type input "1 ea"
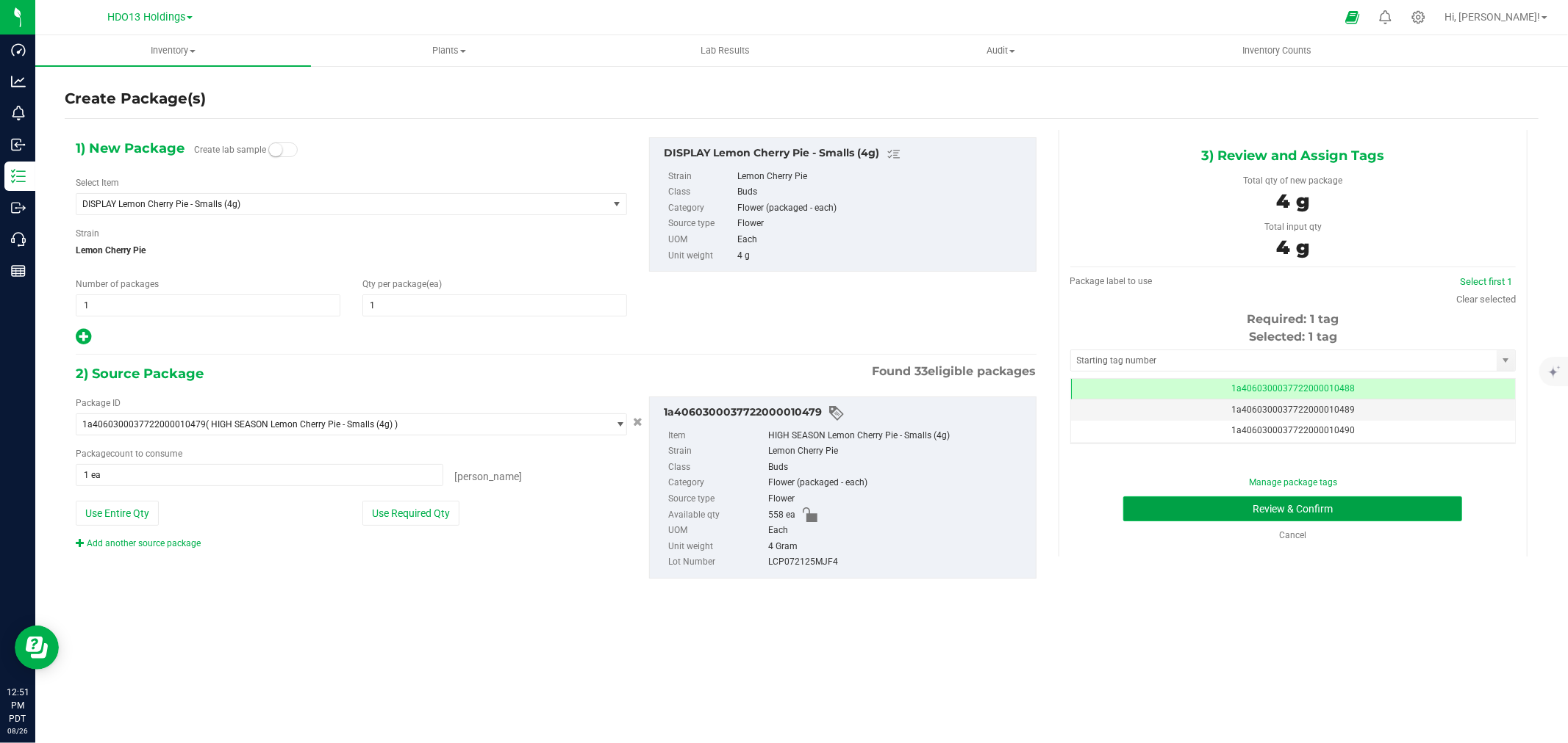
click at [1397, 512] on button "Review & Confirm" at bounding box center [1293, 509] width 339 height 25
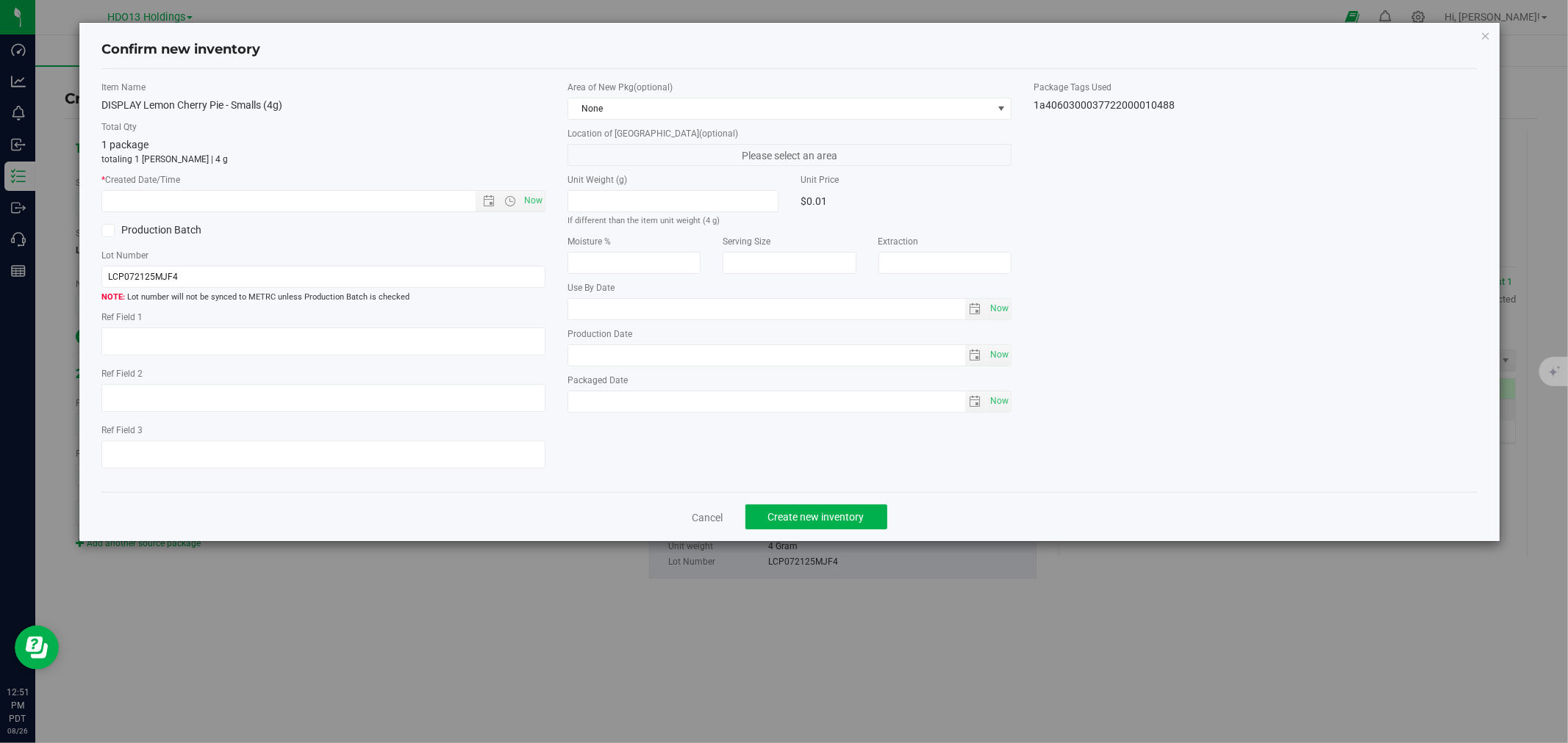
click at [287, 324] on label "Ref Field 1" at bounding box center [323, 317] width 444 height 13
click at [287, 335] on textarea at bounding box center [323, 341] width 444 height 28
paste textarea "ADELANTO"
type textarea "ADELANTO"
click at [535, 207] on span "Now" at bounding box center [533, 200] width 25 height 21
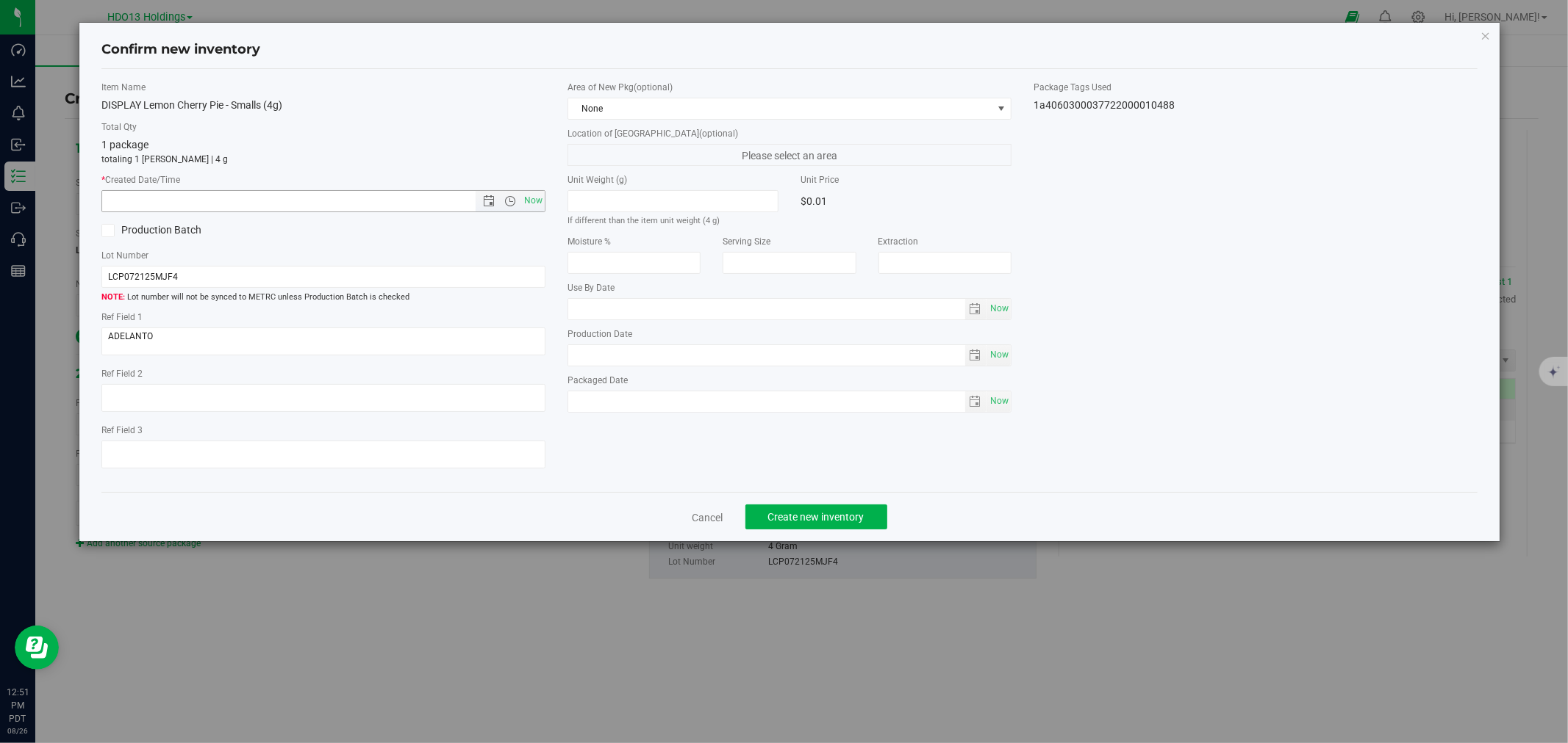
type input "[DATE] 12:51 PM"
click at [855, 520] on span "Create new inventory" at bounding box center [816, 517] width 97 height 11
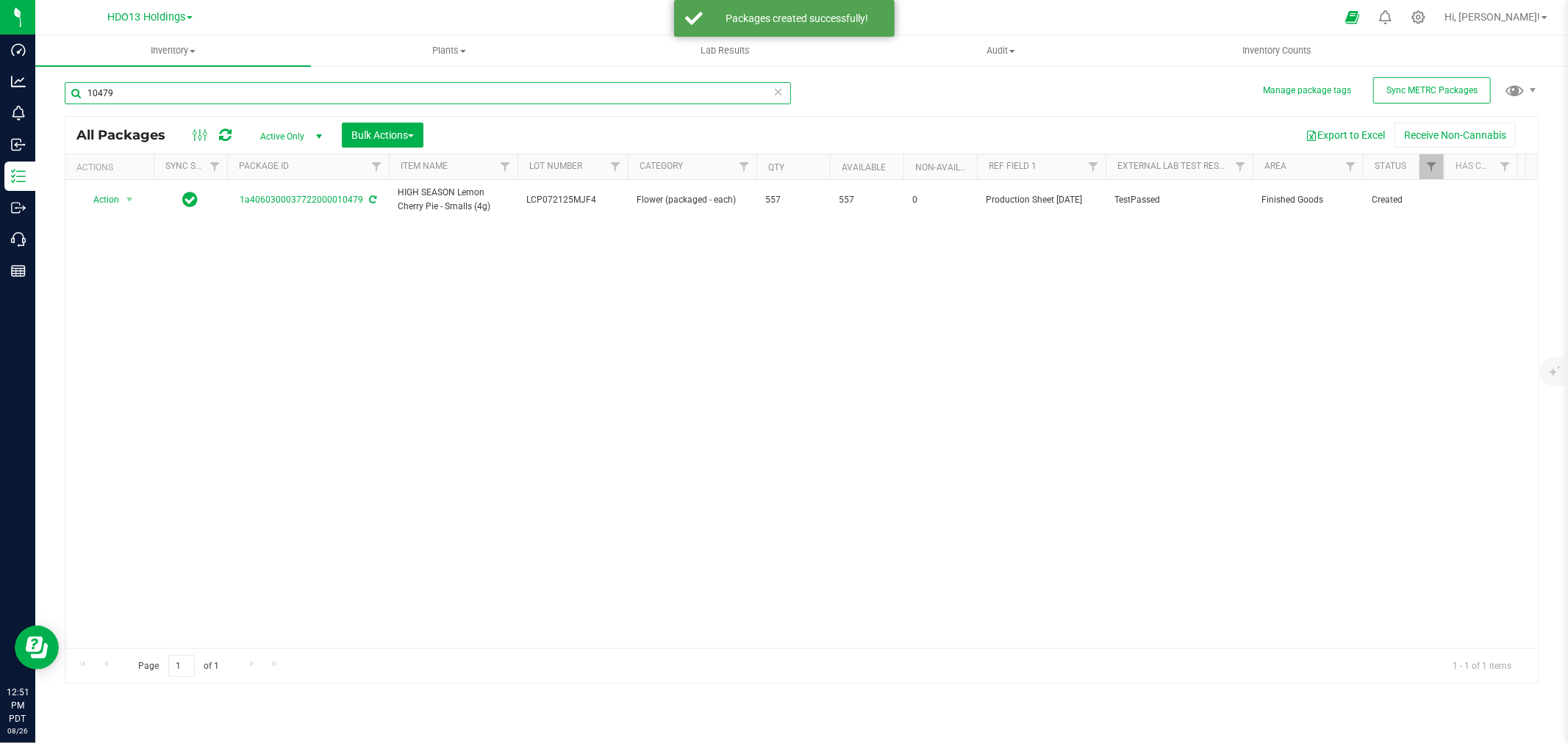
drag, startPoint x: 158, startPoint y: 101, endPoint x: 42, endPoint y: 66, distance: 121.2
click at [43, 68] on div "Manage package tags Sync METRC Packages 10479 All Packages Active Only Active O…" at bounding box center [801, 289] width 1532 height 448
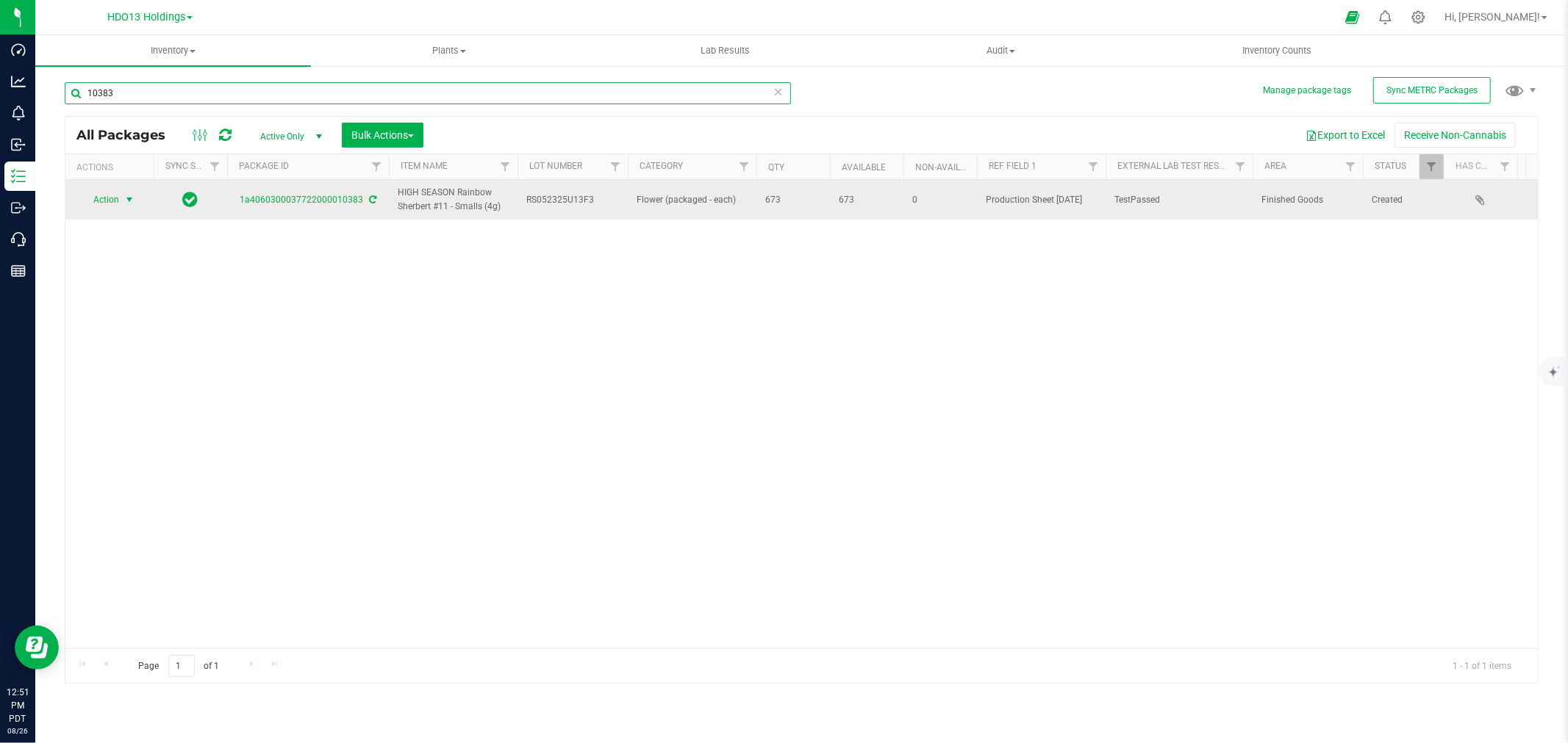
type input "10383"
click at [104, 205] on span "Action" at bounding box center [100, 200] width 39 height 20
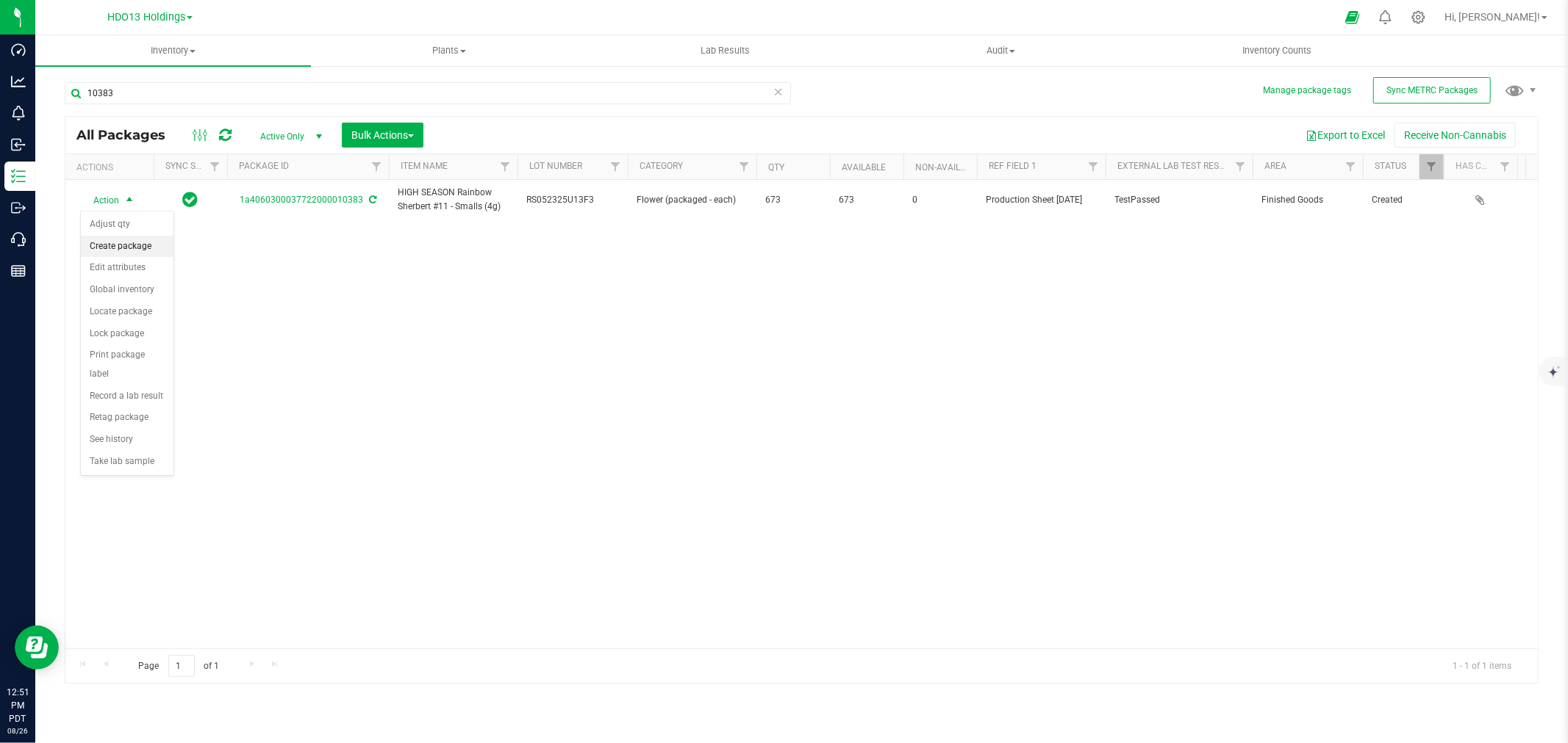
click at [143, 251] on li "Create package" at bounding box center [127, 246] width 93 height 22
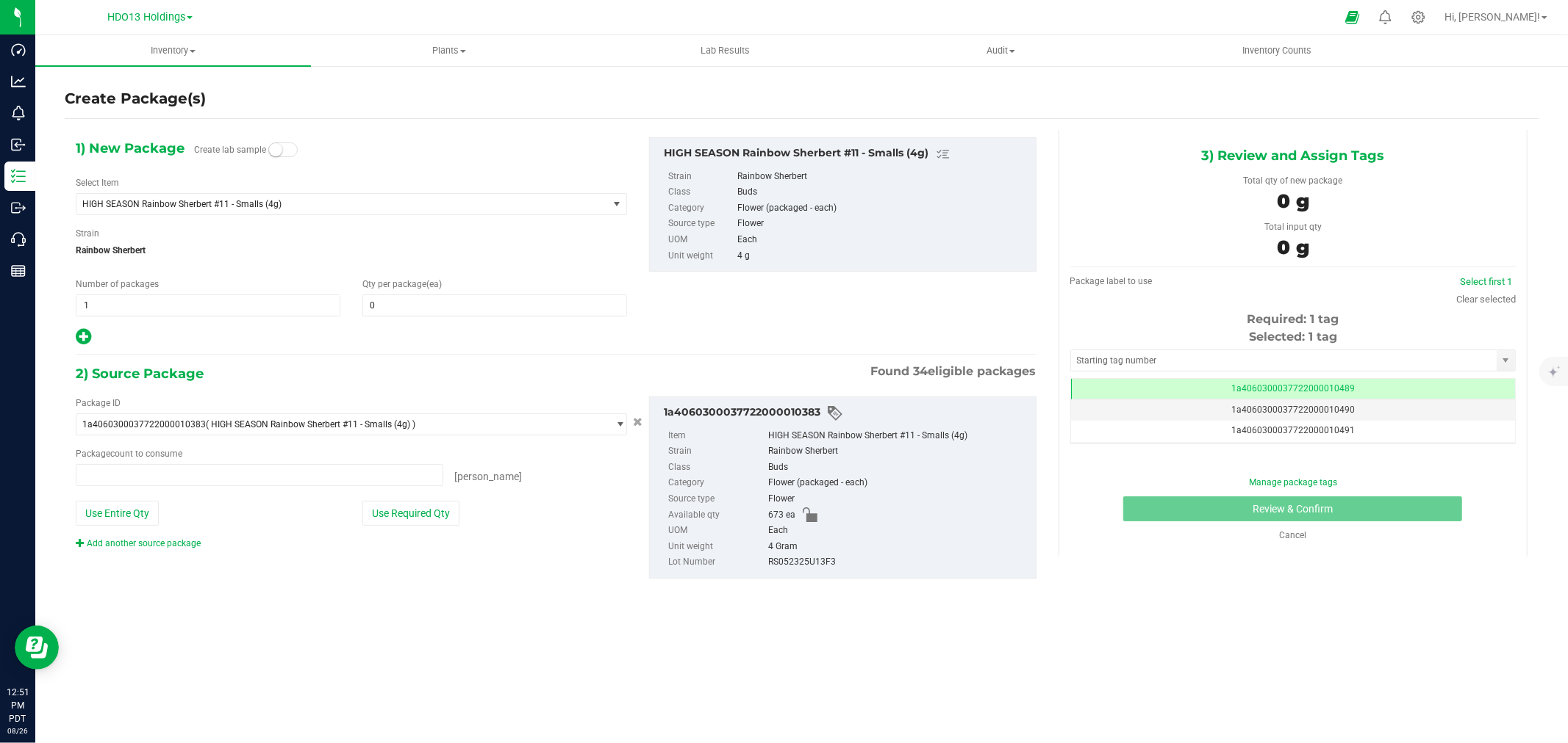
type input "0 ea"
click at [359, 203] on span "HIGH SEASON Rainbow Sherbert #11 - Smalls (4g)" at bounding box center [332, 204] width 499 height 11
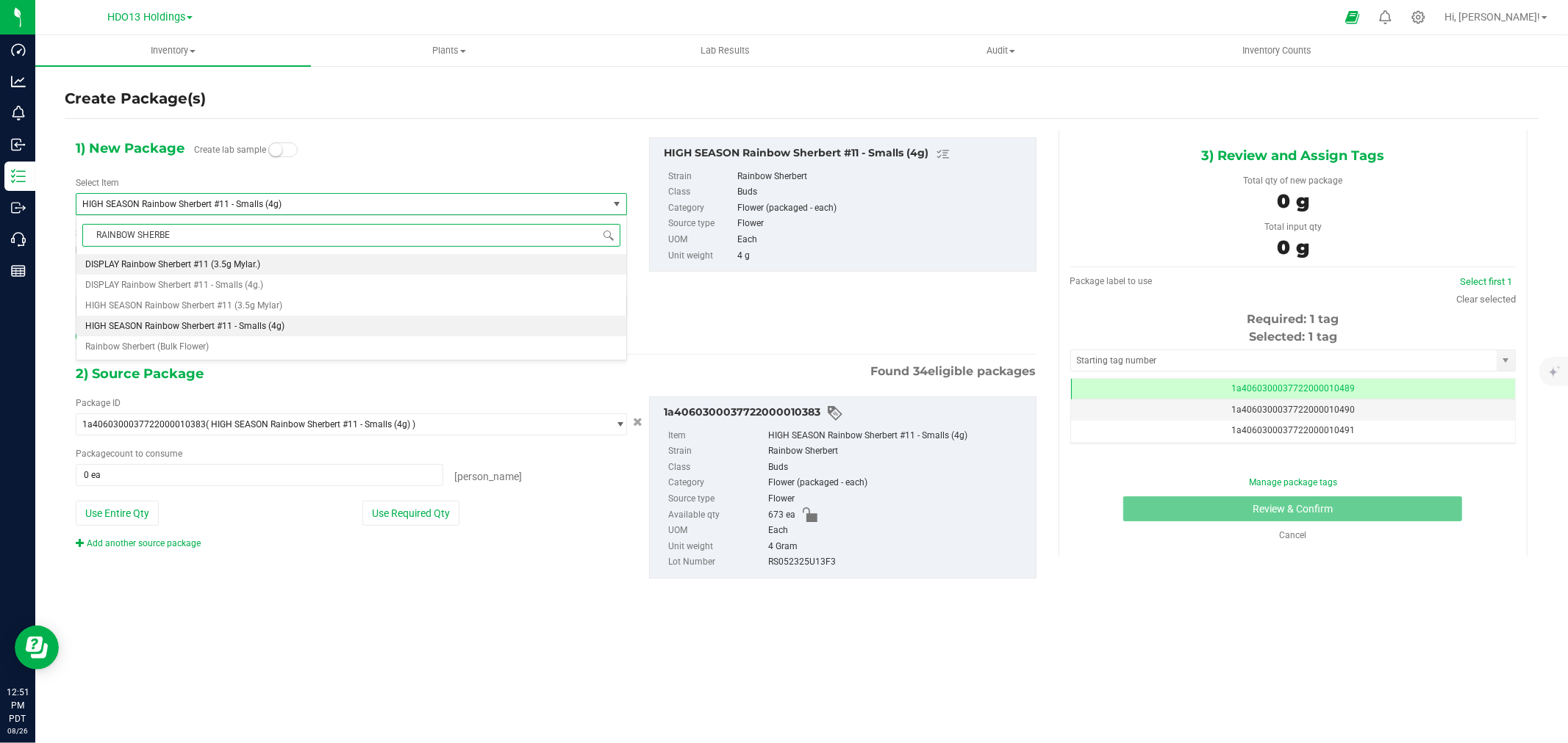
type input "RAINBOW SHERBER"
click at [260, 282] on span "DISPLAY Rainbow Sherbert #11 - Smalls (4g.)" at bounding box center [174, 285] width 178 height 11
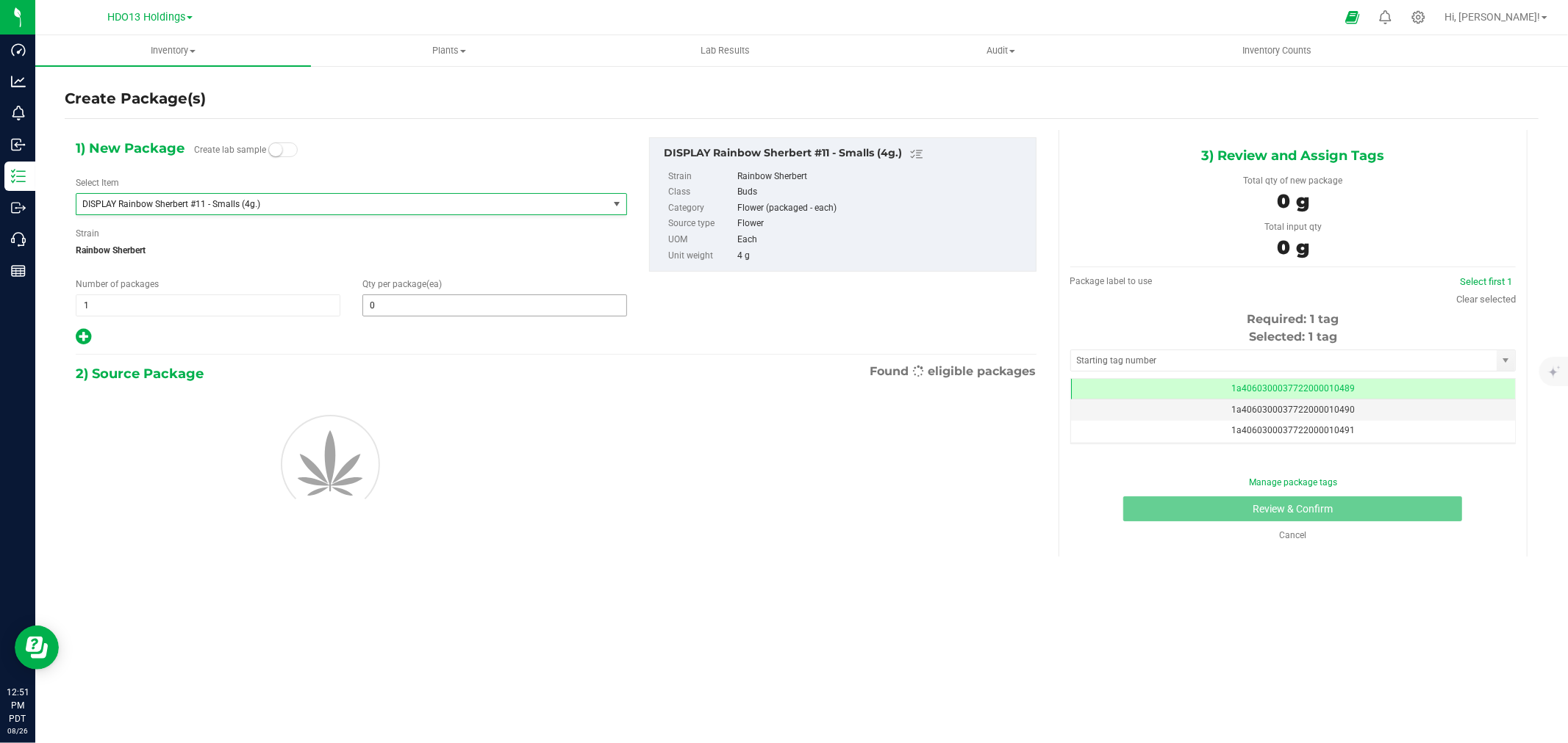
type input "0"
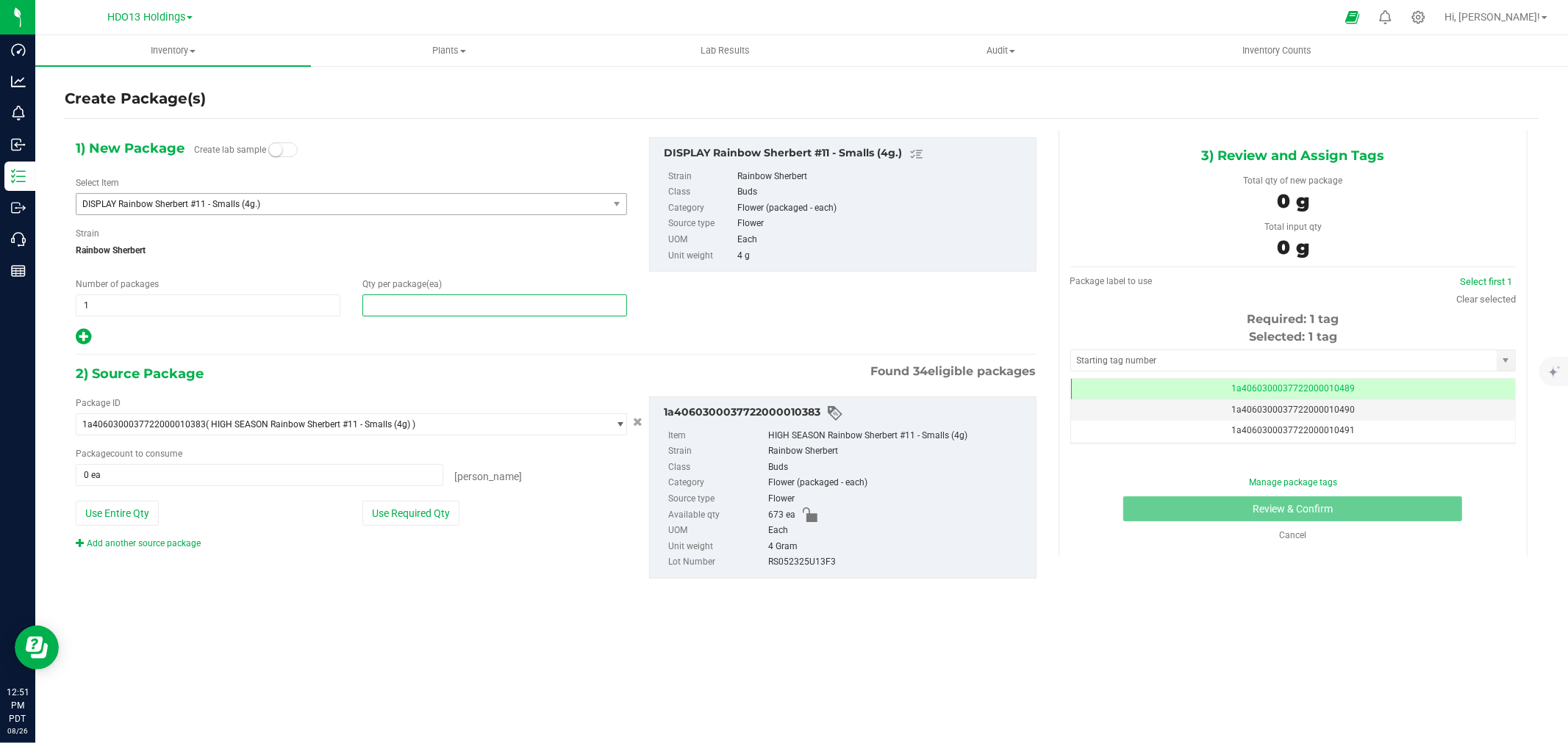
click at [492, 316] on span at bounding box center [495, 305] width 264 height 22
type input "1"
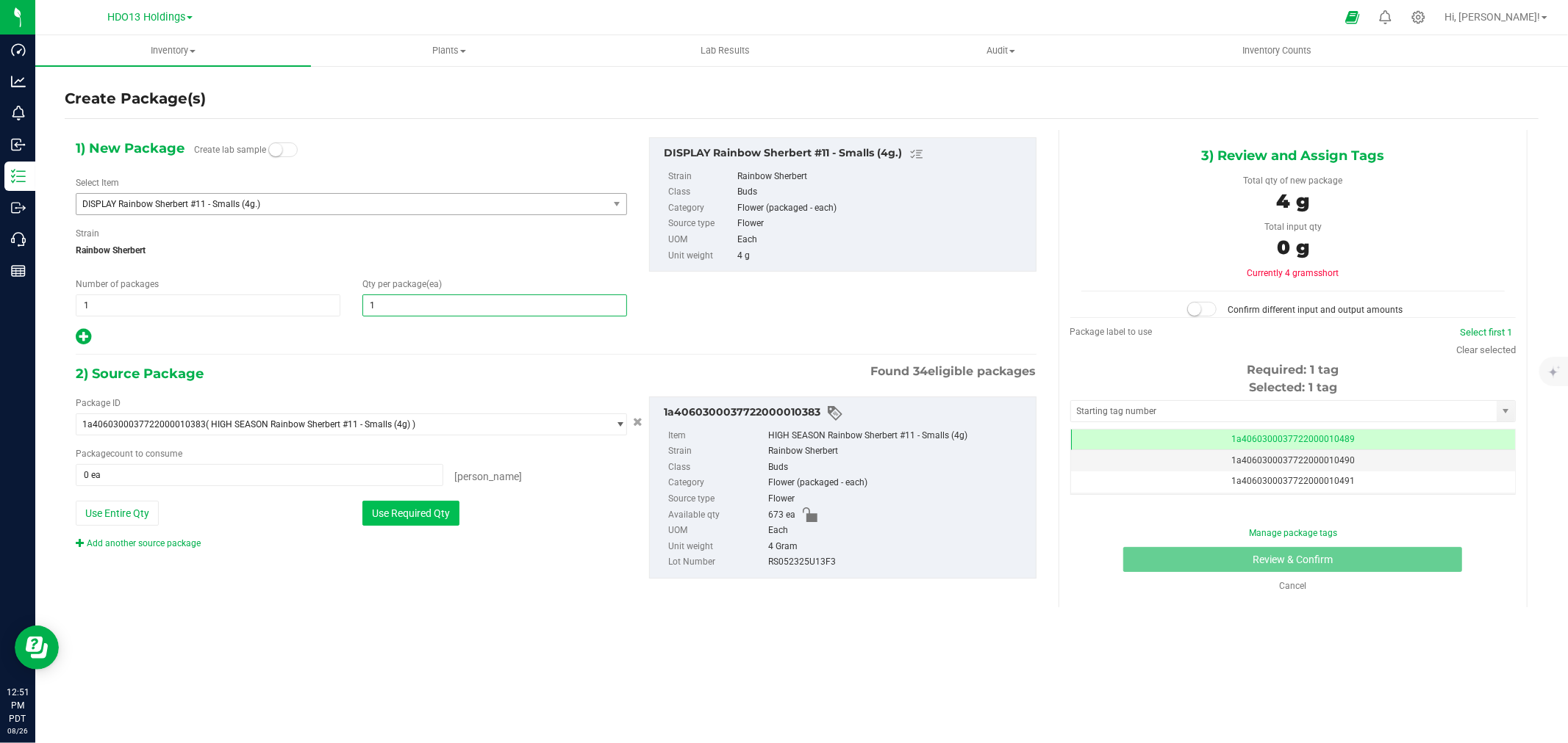
type input "1"
click at [446, 507] on button "Use Required Qty" at bounding box center [411, 513] width 97 height 25
type input "1 ea"
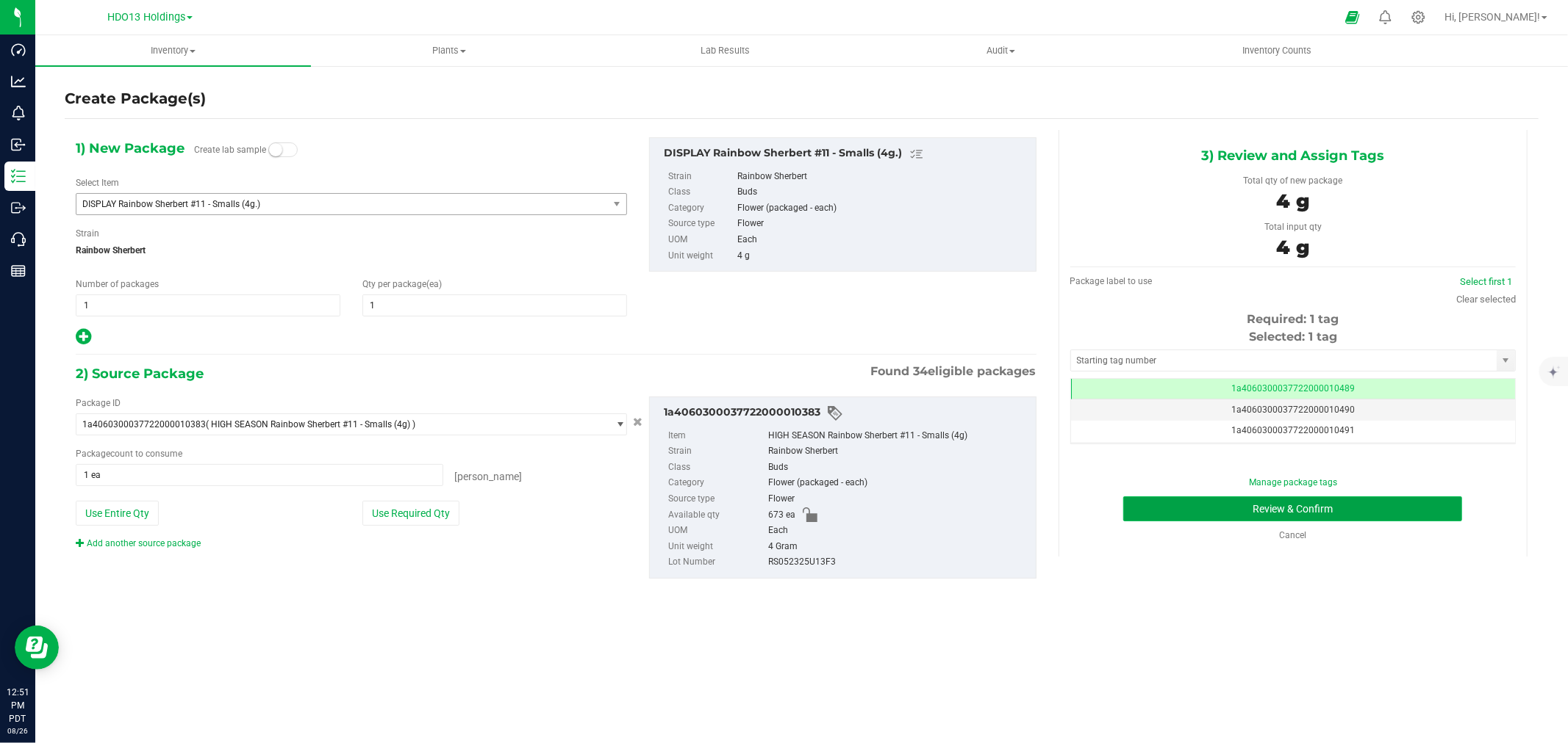
click at [1243, 507] on button "Review & Confirm" at bounding box center [1293, 509] width 339 height 25
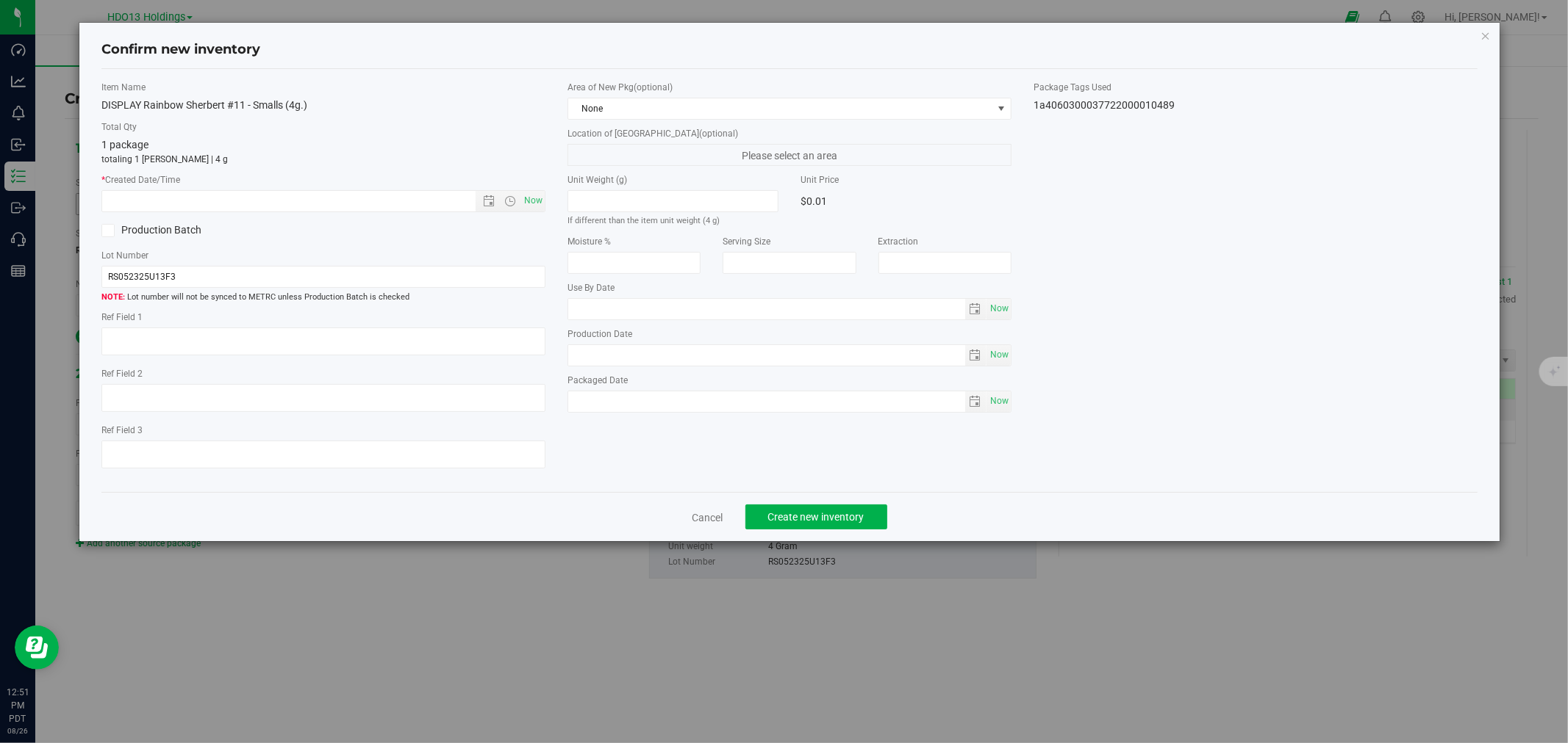
click at [301, 322] on label "Ref Field 1" at bounding box center [323, 317] width 444 height 13
click at [321, 335] on textarea at bounding box center [323, 341] width 444 height 28
paste textarea "ADELANTO"
type textarea "ADELANTO"
drag, startPoint x: 536, startPoint y: 195, endPoint x: 563, endPoint y: 227, distance: 41.9
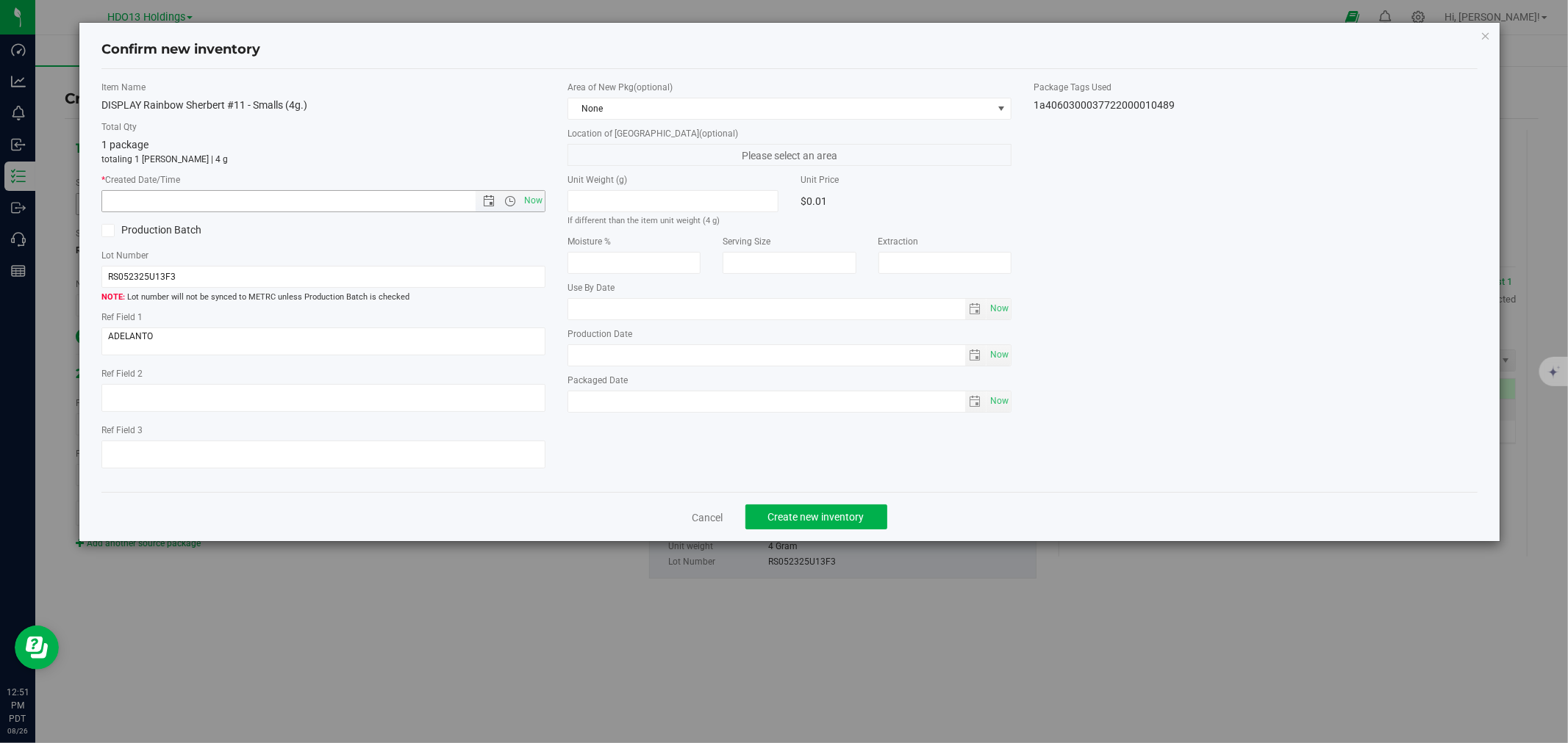
click at [540, 195] on span "Now" at bounding box center [533, 200] width 25 height 21
type input "[DATE] 12:51 PM"
click at [801, 523] on span "Create new inventory" at bounding box center [816, 517] width 97 height 11
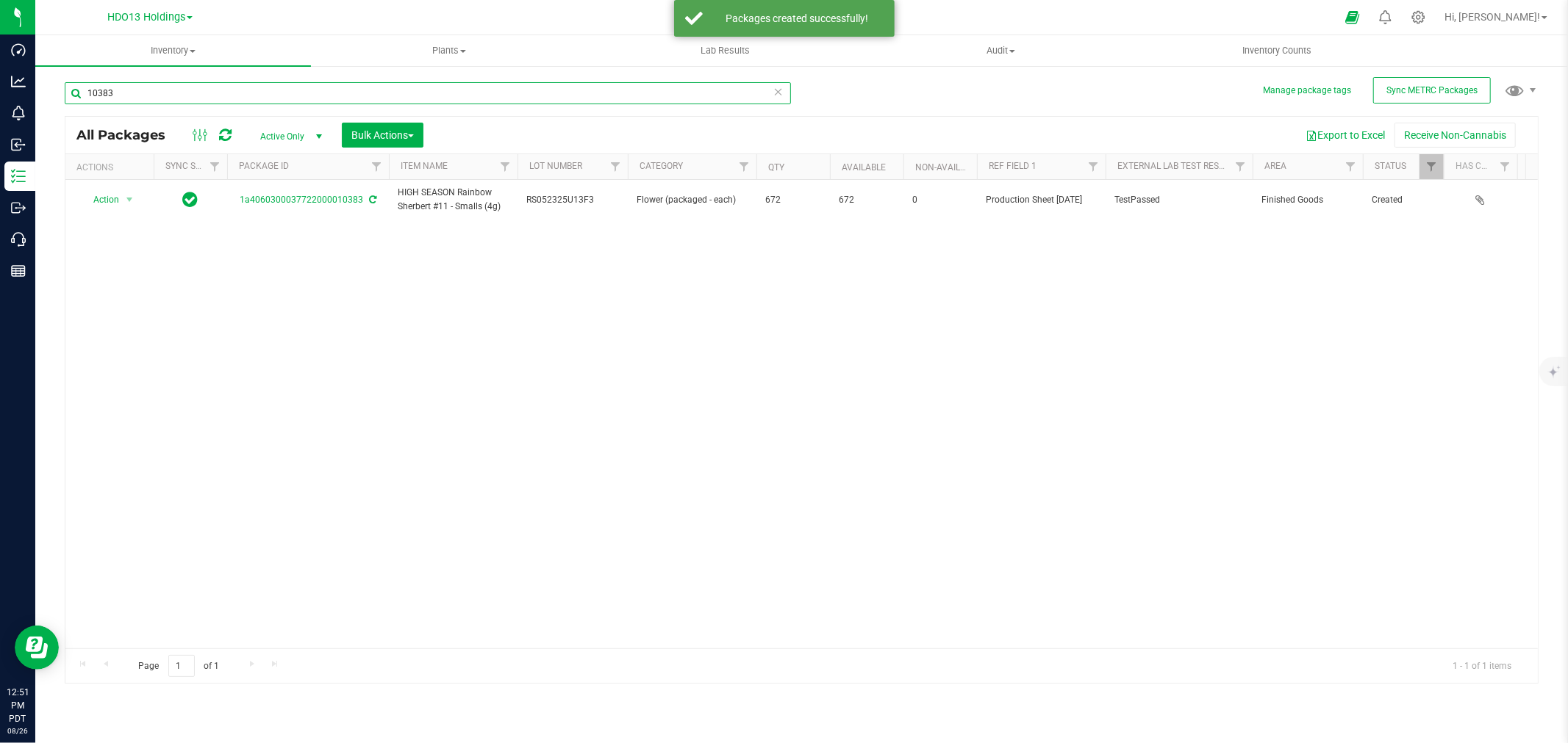
drag, startPoint x: 138, startPoint y: 83, endPoint x: 48, endPoint y: 97, distance: 91.1
click at [49, 97] on div "Manage package tags Sync METRC Packages 10383 All Packages Active Only Active O…" at bounding box center [801, 289] width 1532 height 448
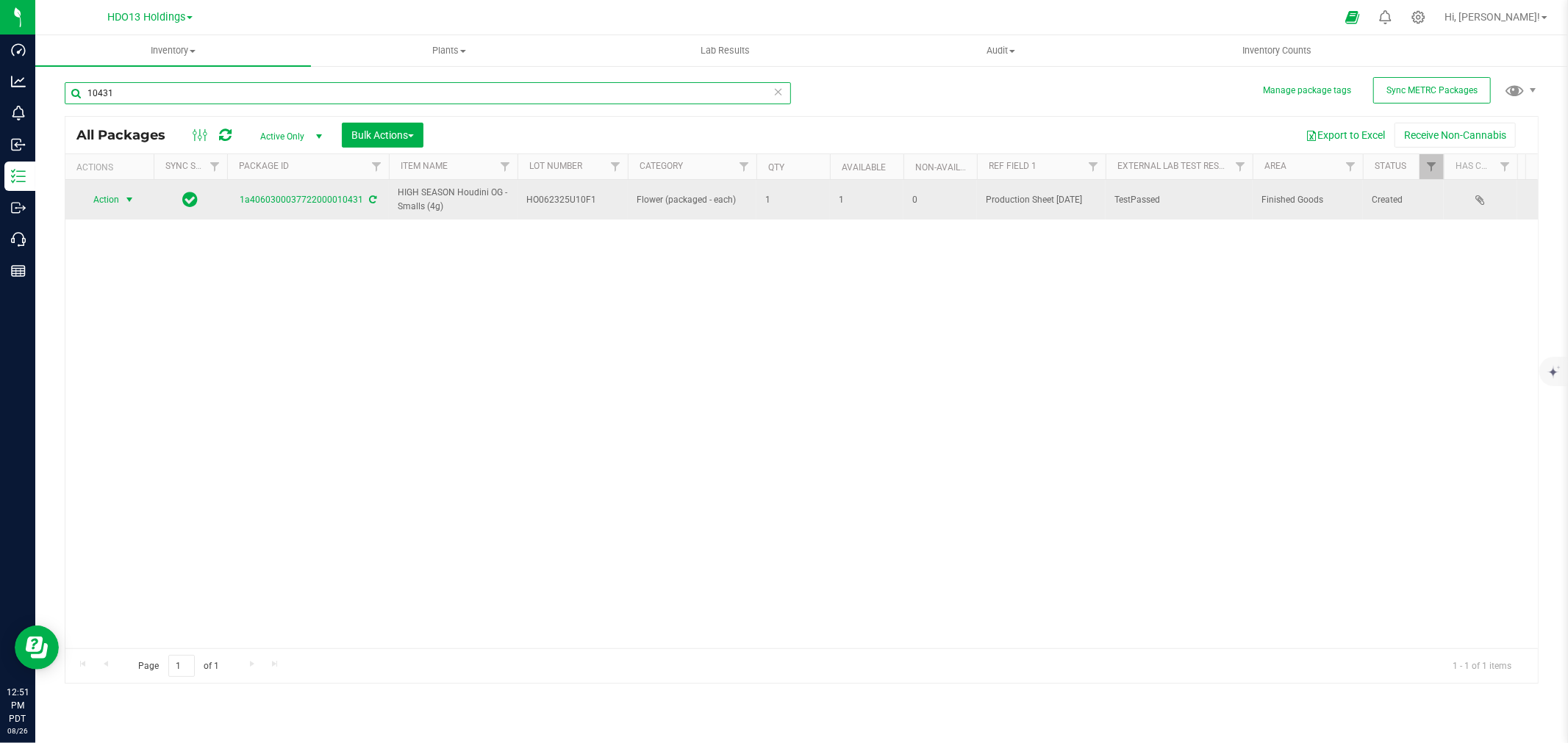
type input "10431"
click at [118, 184] on td "Action Action Adjust qty Create package Edit attributes Global inventory Locate…" at bounding box center [110, 200] width 88 height 39
click at [99, 201] on span "Action" at bounding box center [100, 200] width 39 height 20
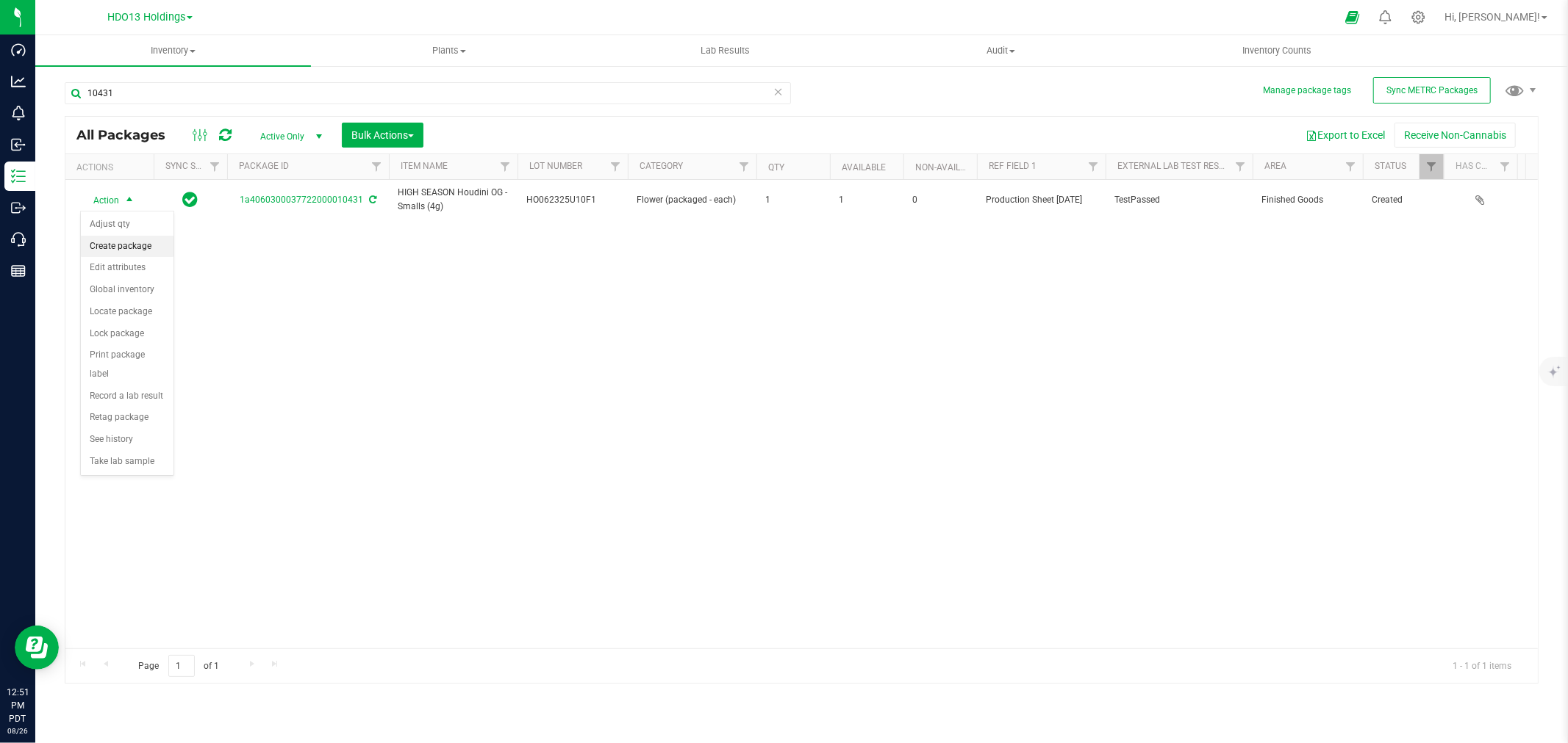
click at [126, 242] on li "Create package" at bounding box center [127, 246] width 93 height 22
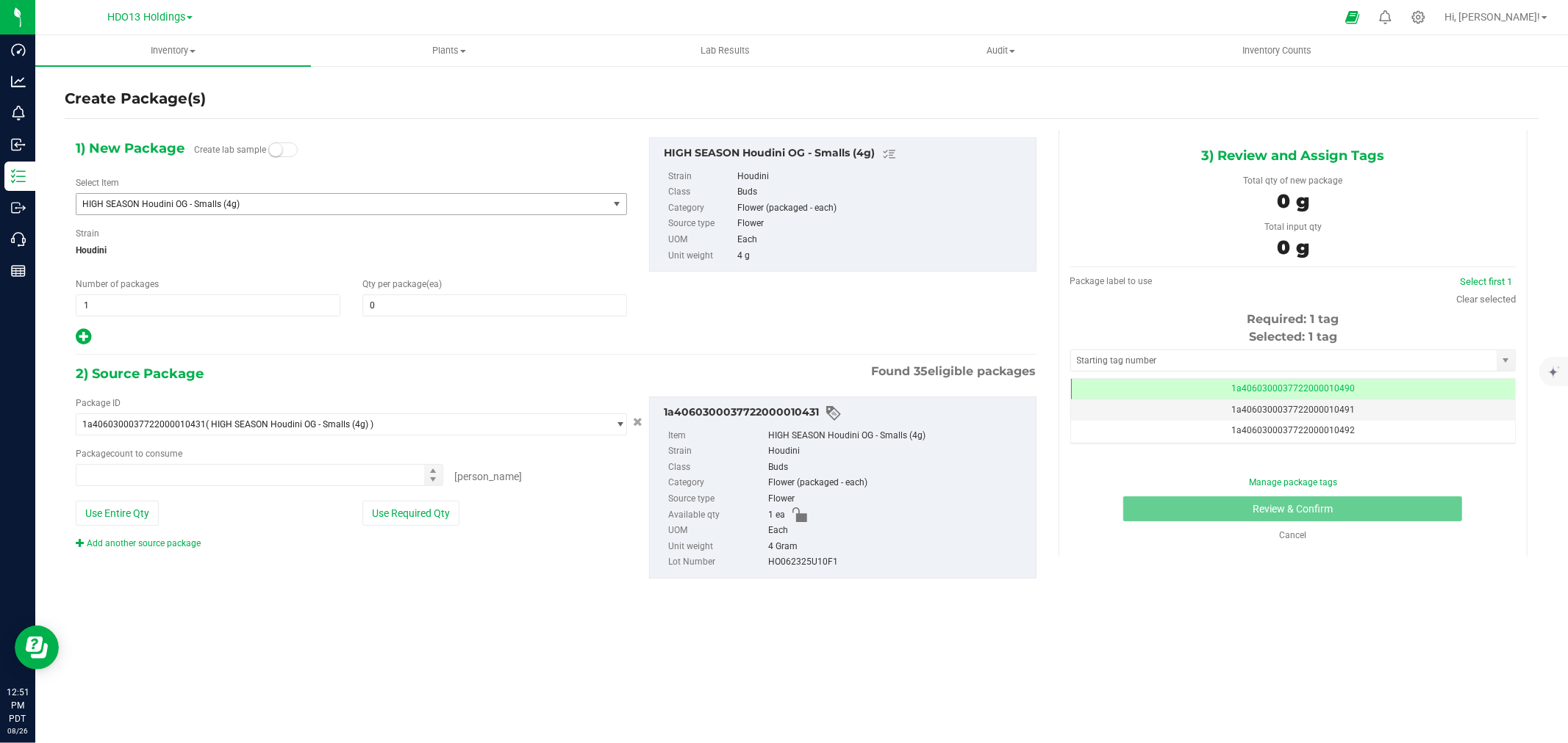
type input "0 ea"
click at [364, 199] on span "HIGH SEASON Houdini OG - Smalls (4g)" at bounding box center [332, 204] width 499 height 11
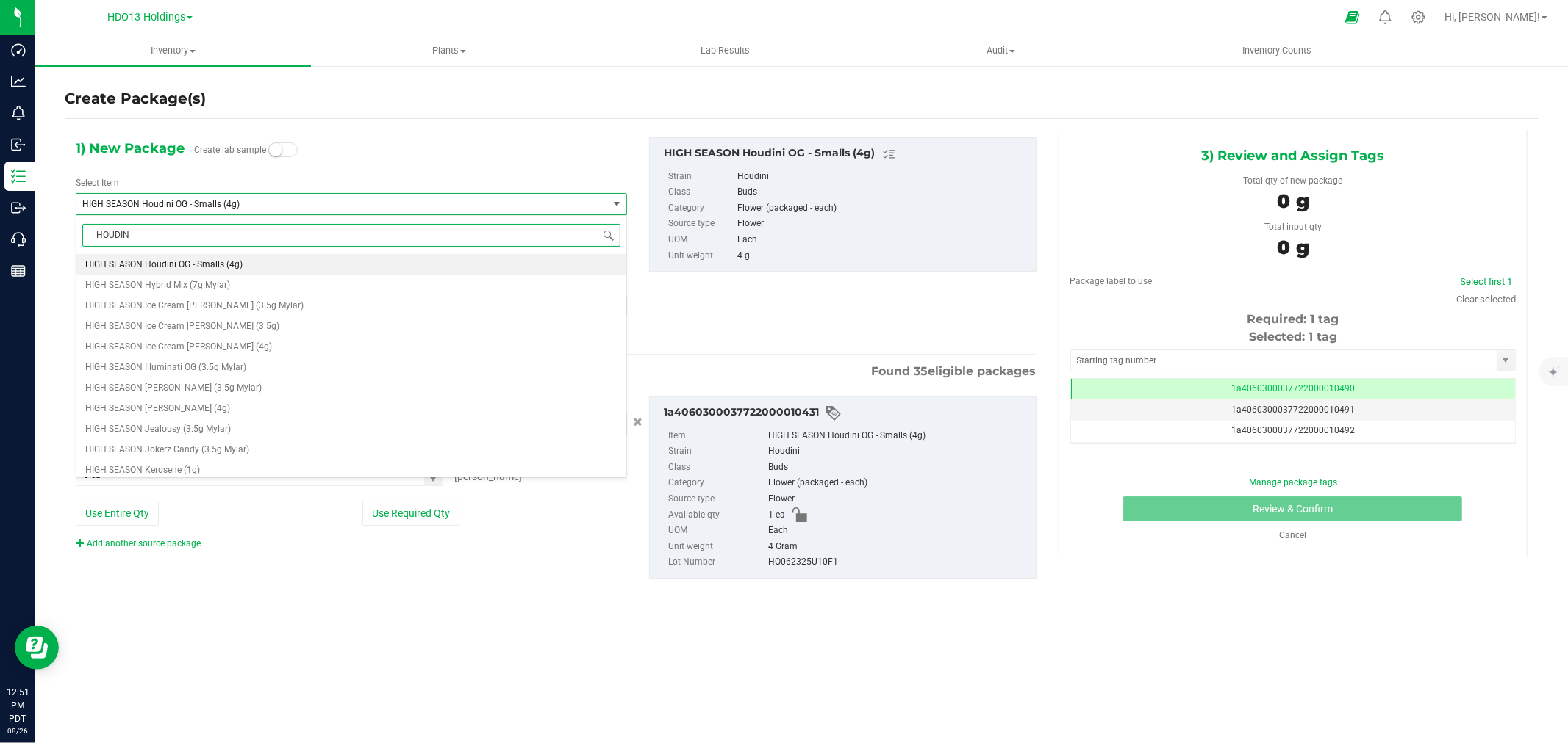
type input "HOUDINI"
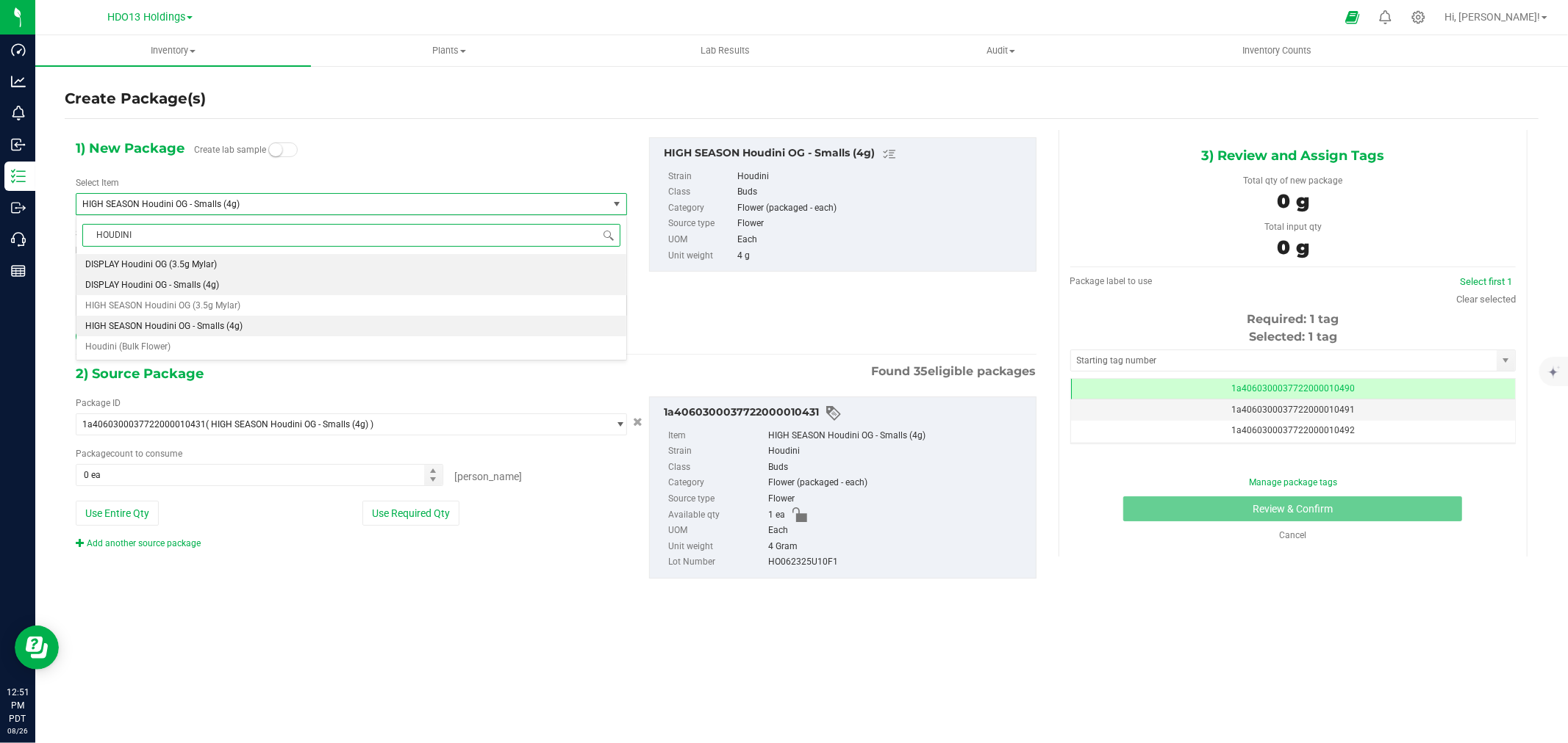
click at [287, 285] on li "DISPLAY Houdini OG - Smalls (4g)" at bounding box center [350, 285] width 549 height 20
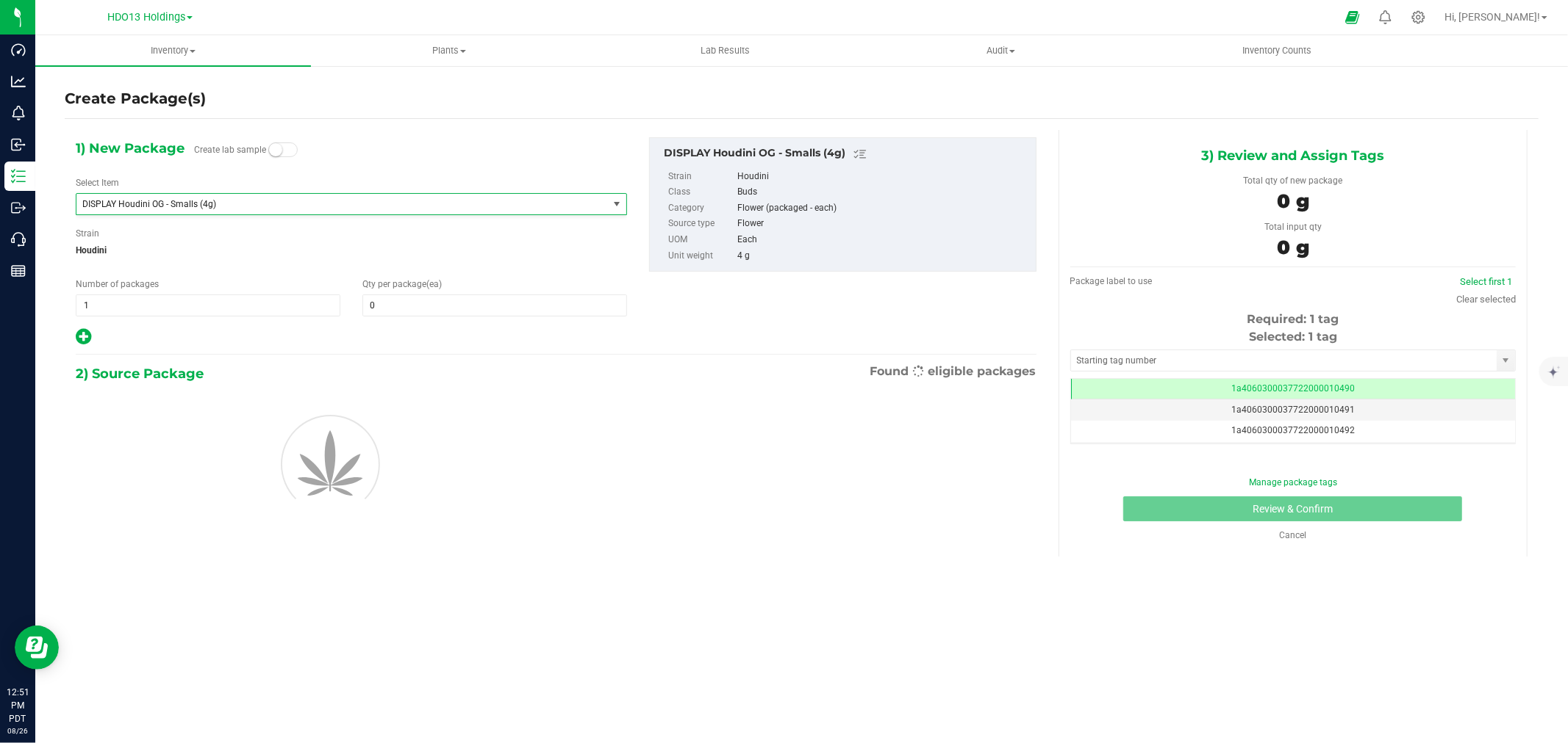
type input "0"
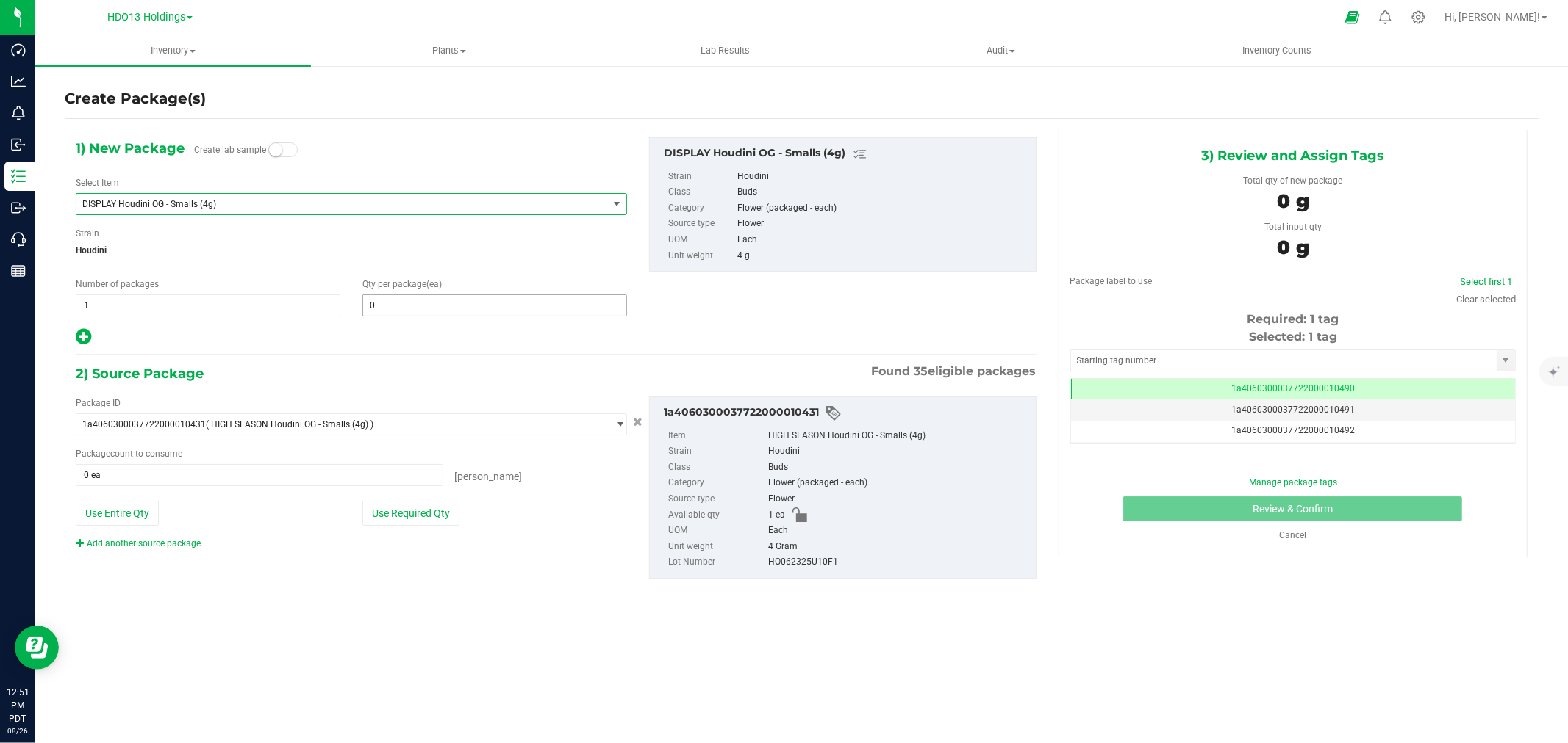
click at [470, 334] on div at bounding box center [350, 336] width 551 height 19
click at [452, 292] on div "Qty per package (ea) 0 0" at bounding box center [495, 297] width 287 height 39
click at [445, 304] on span at bounding box center [495, 305] width 264 height 22
type input "1"
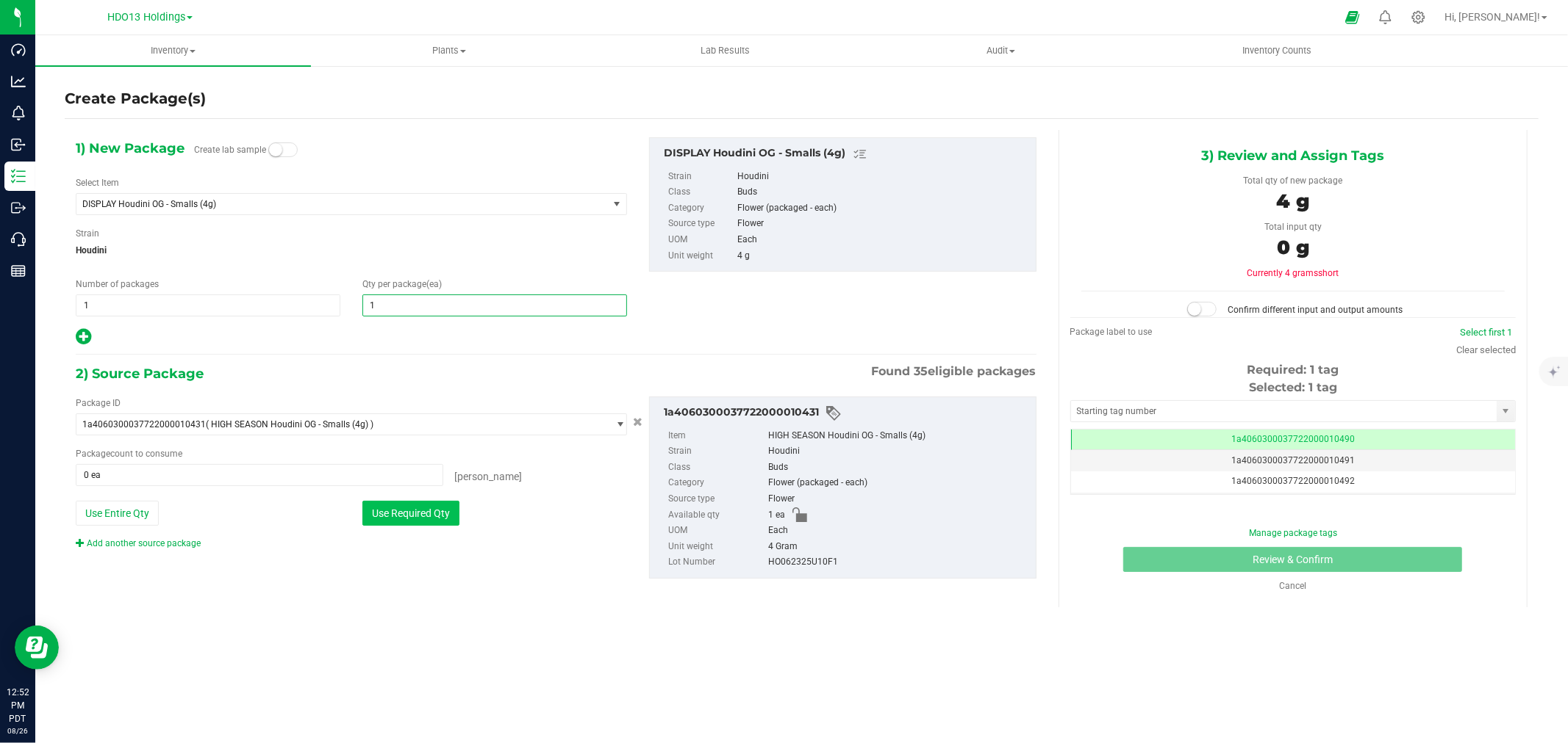
type input "1"
click at [410, 516] on button "Use Required Qty" at bounding box center [411, 513] width 97 height 25
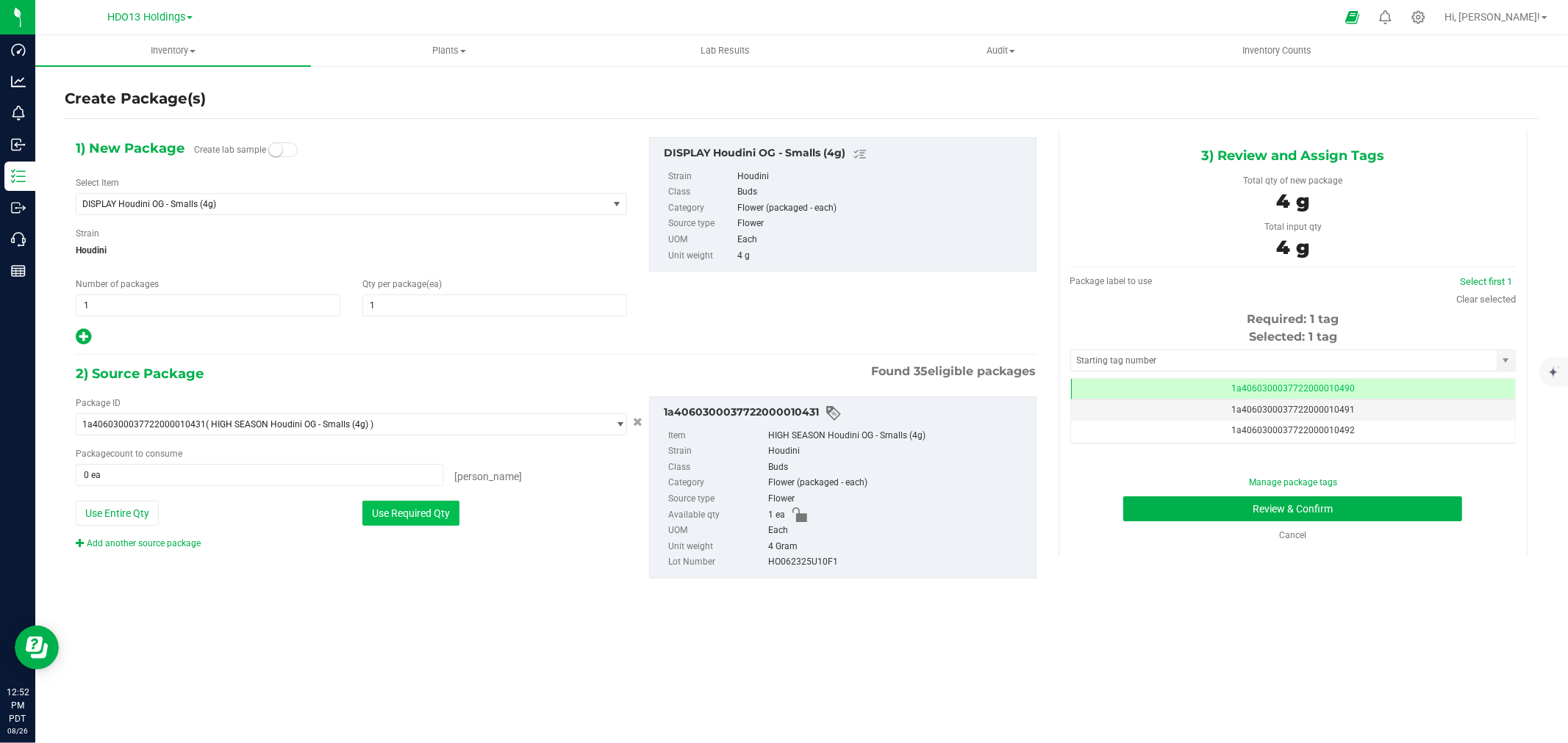
type input "1 ea"
click at [621, 612] on div "1) New Package Create lab sample Select Item DISPLAY Houdini OG - Smalls (4g) C…" at bounding box center [802, 369] width 1474 height 502
click at [1173, 472] on div "Manage package tags Review & Confirm Cancel" at bounding box center [1292, 506] width 423 height 74
click at [1164, 510] on button "Review & Confirm" at bounding box center [1293, 509] width 339 height 25
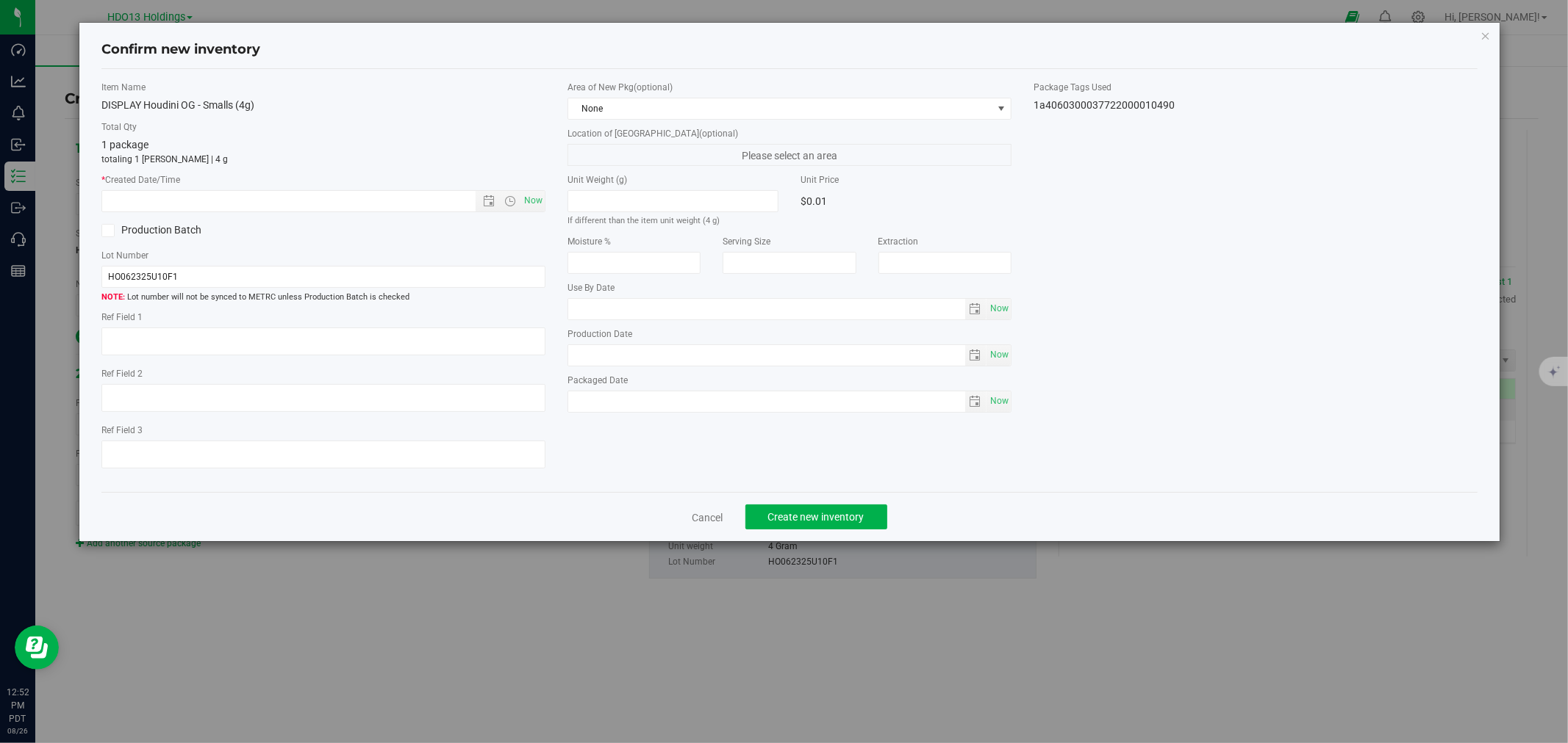
click at [254, 326] on div "Ref Field 1" at bounding box center [323, 335] width 444 height 49
drag, startPoint x: 262, startPoint y: 347, endPoint x: 397, endPoint y: 288, distance: 147.3
click at [260, 347] on textarea at bounding box center [323, 341] width 444 height 28
paste textarea "ADELANTO"
type textarea "ADELANTO"
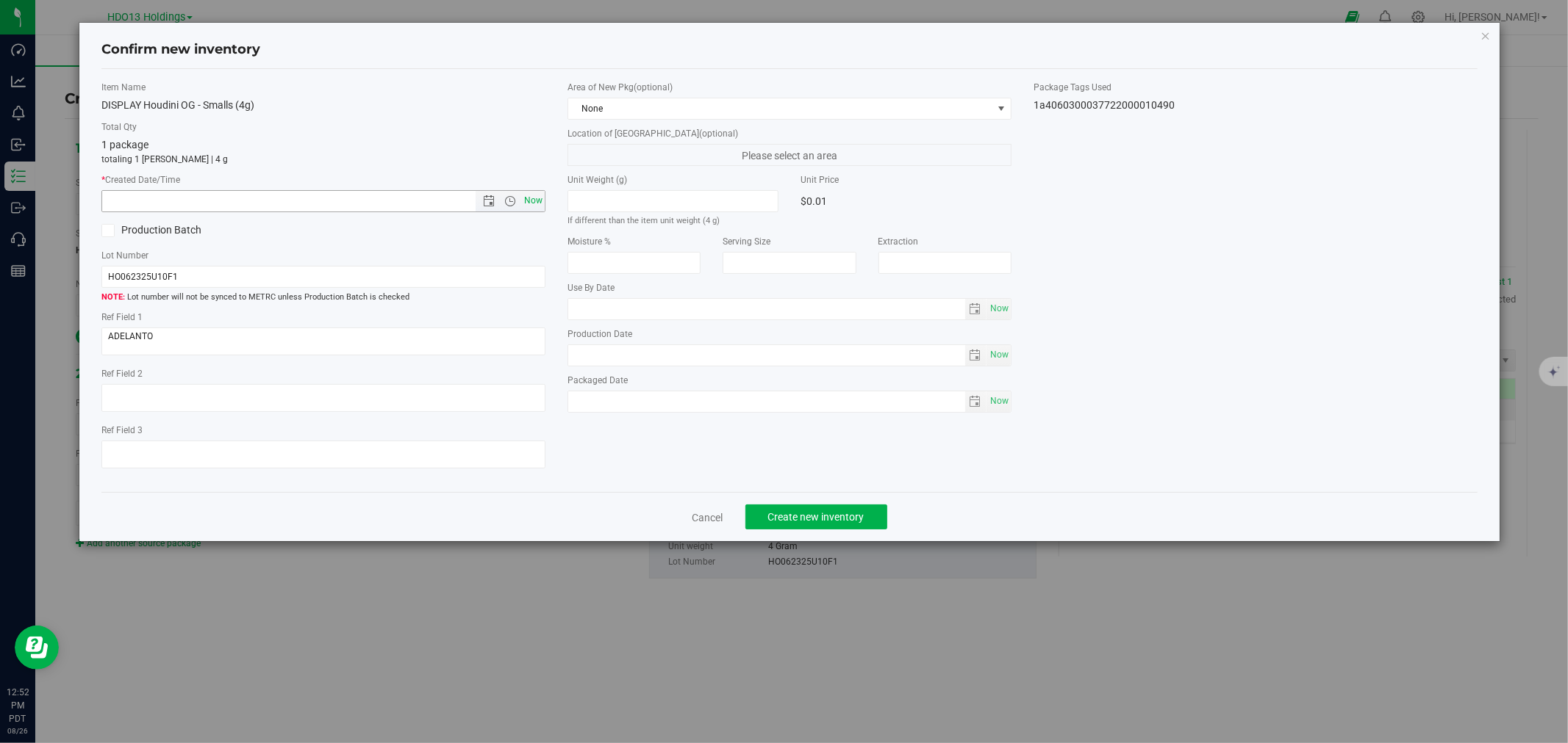
click at [530, 205] on span "Now" at bounding box center [533, 200] width 25 height 21
type input "[DATE] 12:52 PM"
click at [788, 529] on button "Create new inventory" at bounding box center [816, 517] width 142 height 25
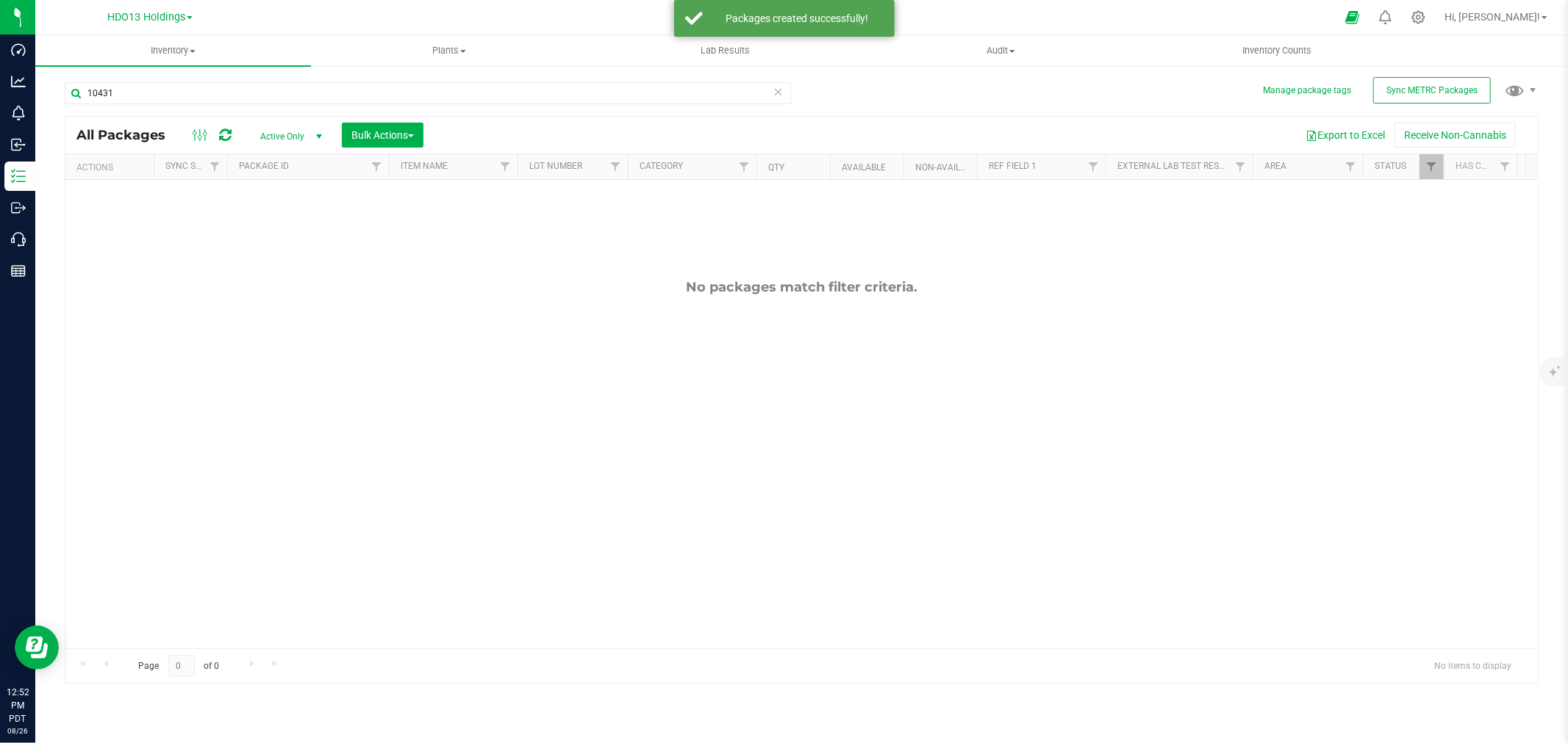
drag, startPoint x: 156, startPoint y: 101, endPoint x: 40, endPoint y: 100, distance: 116.0
click at [41, 100] on div "Manage package tags Sync METRC Packages 10431 All Packages Active Only Active O…" at bounding box center [801, 289] width 1532 height 448
click at [216, 117] on div "All Packages Active Only Active Only Lab Samples Locked All External Internal B…" at bounding box center [802, 135] width 1472 height 37
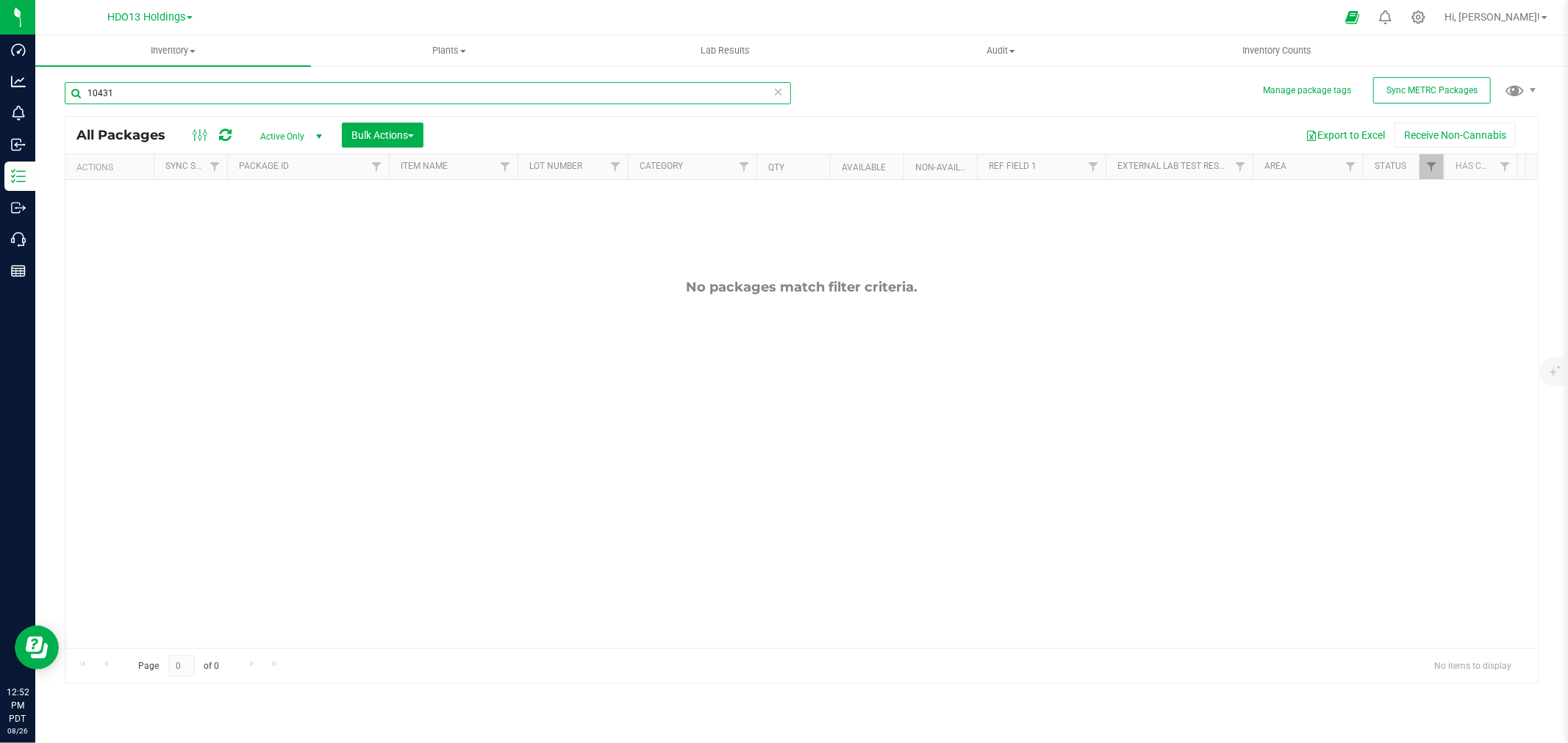
click at [210, 83] on input "10431" at bounding box center [427, 93] width 726 height 22
drag, startPoint x: 183, startPoint y: 113, endPoint x: 166, endPoint y: 96, distance: 24.0
click at [178, 106] on div "10431" at bounding box center [427, 99] width 726 height 34
click at [159, 90] on input "10431" at bounding box center [427, 93] width 726 height 22
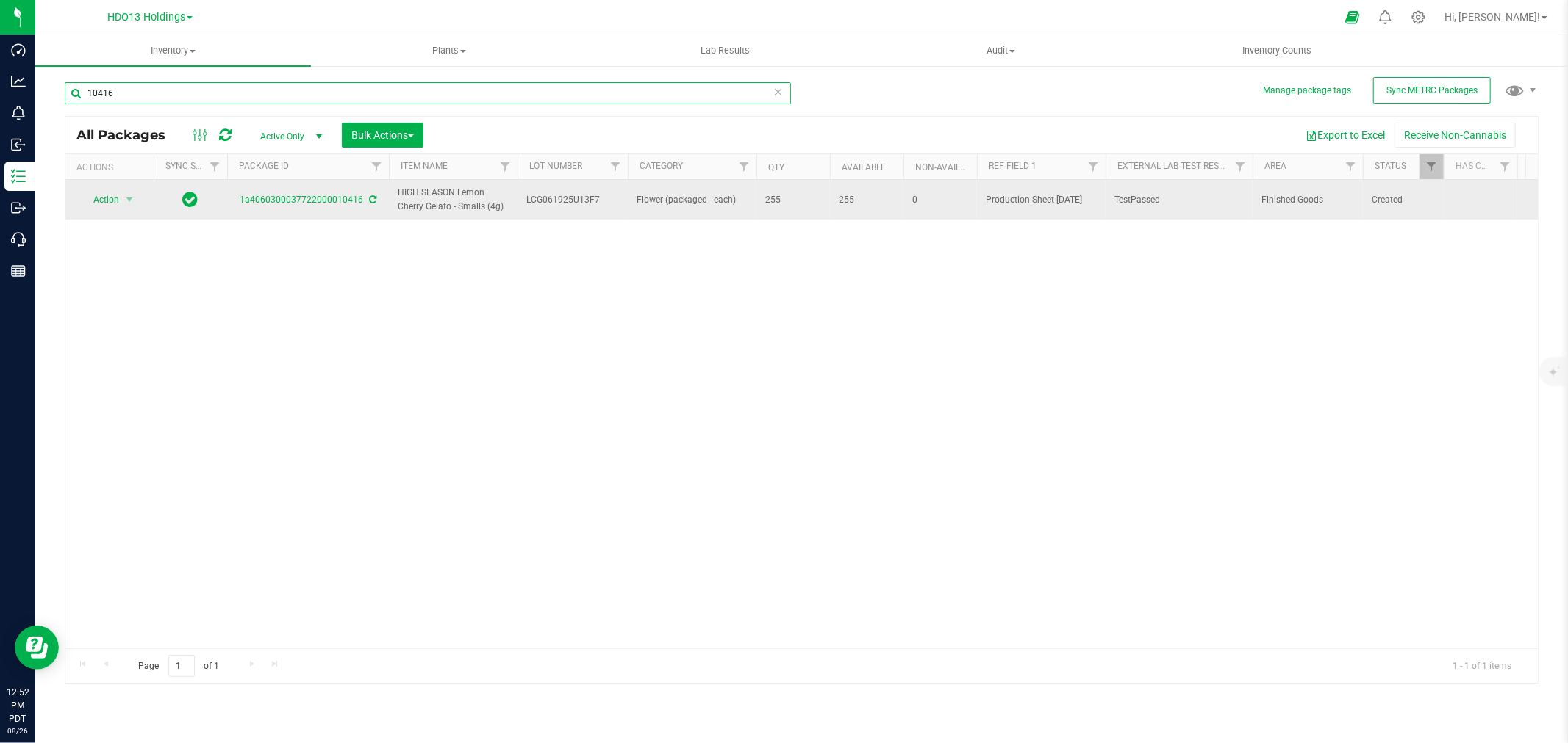
type input "10416"
click at [148, 207] on td "Action Action Adjust qty Create package Edit attributes Global inventory Locate…" at bounding box center [110, 200] width 88 height 39
click at [133, 201] on span "select" at bounding box center [129, 200] width 11 height 11
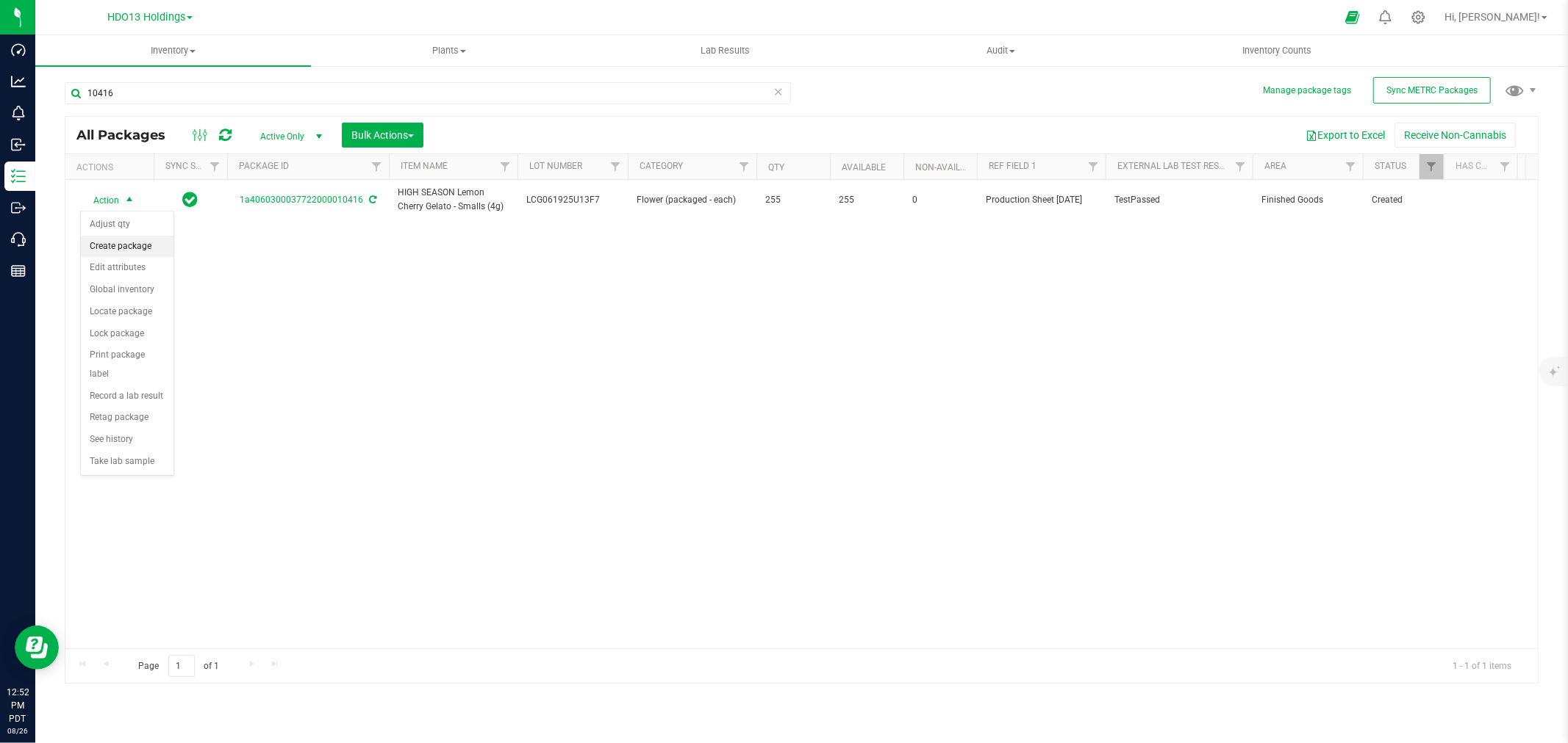
click at [143, 246] on li "Create package" at bounding box center [127, 246] width 93 height 22
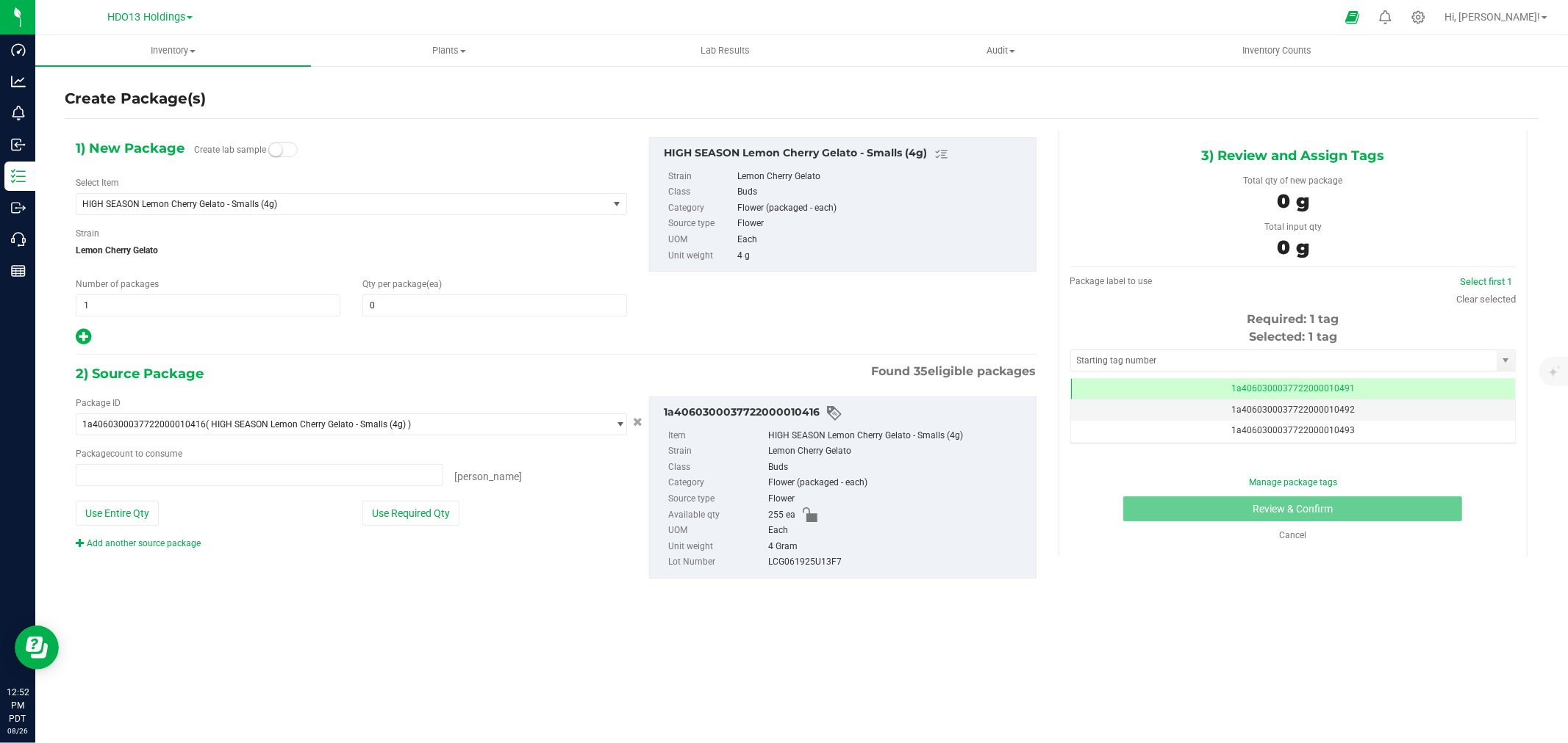
type input "0 ea"
click at [176, 200] on span "HIGH SEASON Lemon Cherry Gelato - Smalls (4g)" at bounding box center [332, 204] width 499 height 11
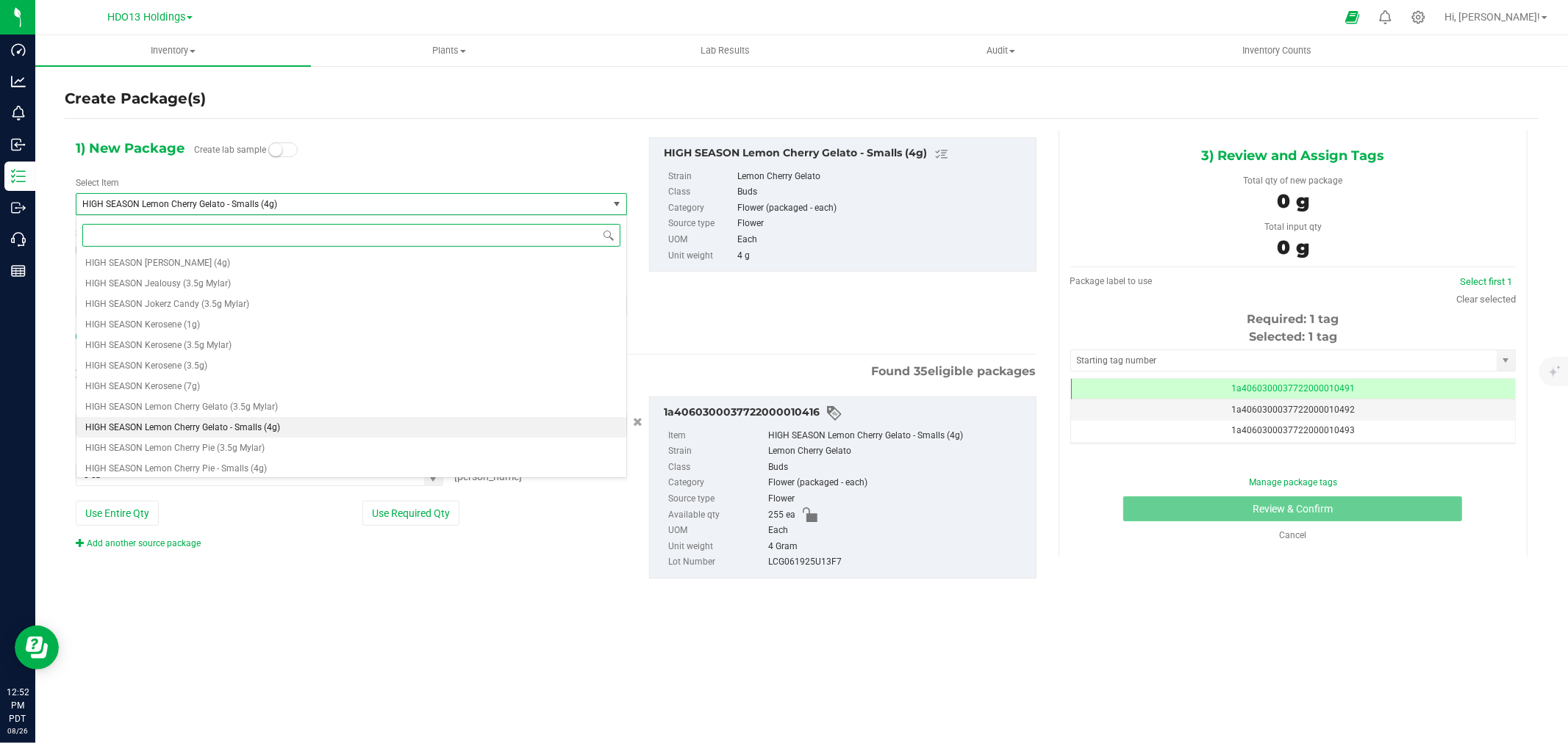
click at [186, 238] on input at bounding box center [351, 236] width 538 height 23
type input "LEMON CHERRY GELATO"
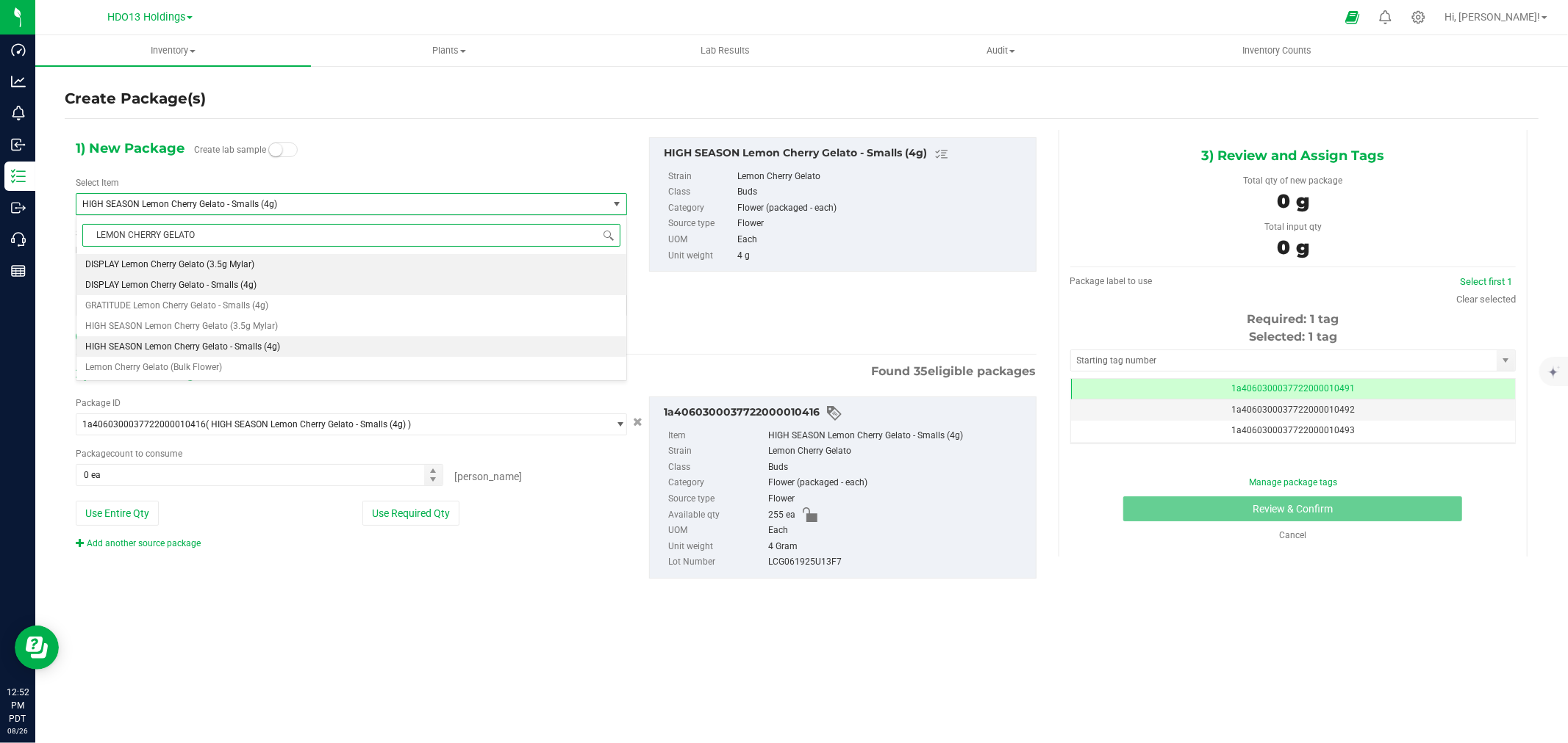
click at [246, 287] on span "DISPLAY Lemon Cherry Gelato - Smalls (4g)" at bounding box center [170, 285] width 171 height 11
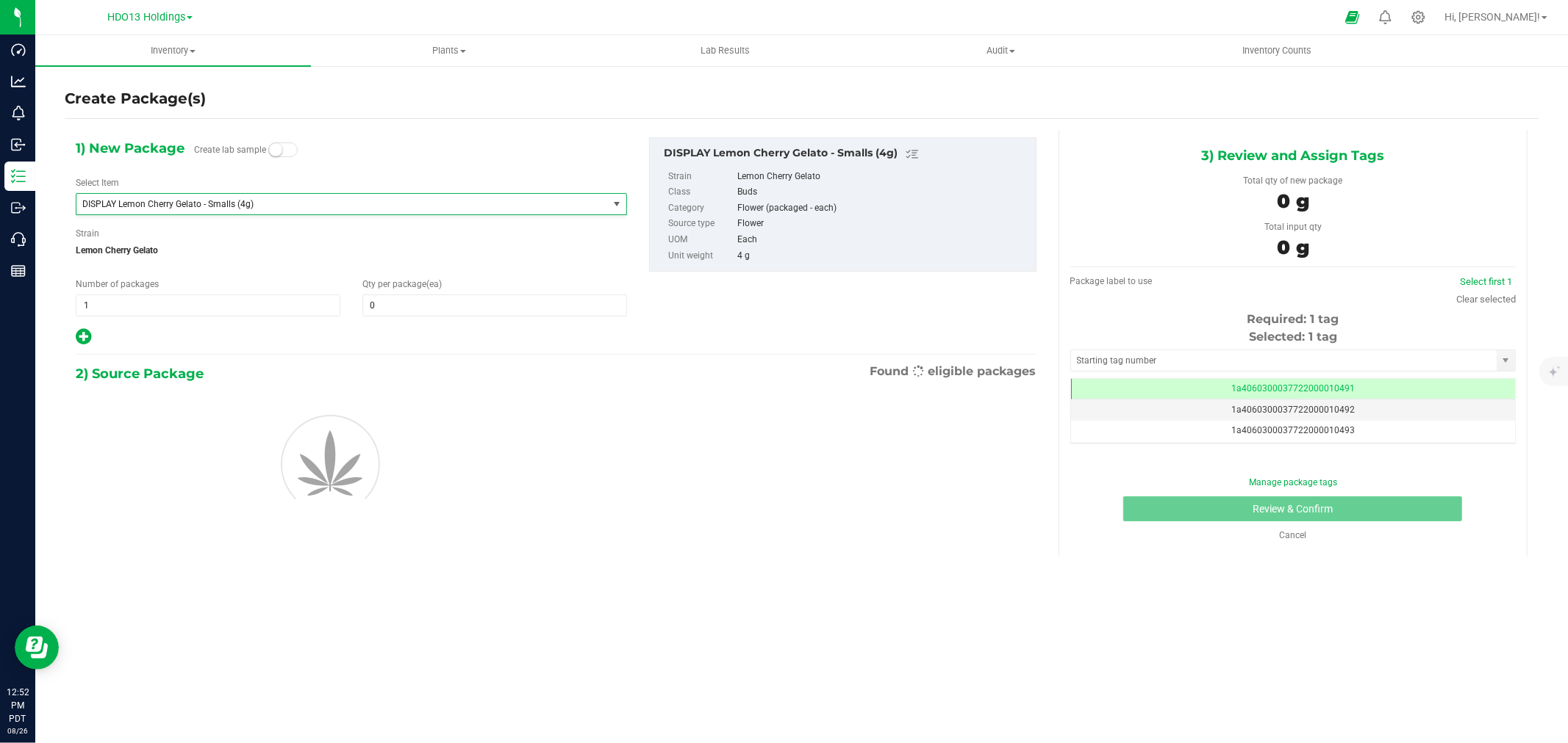
type input "0"
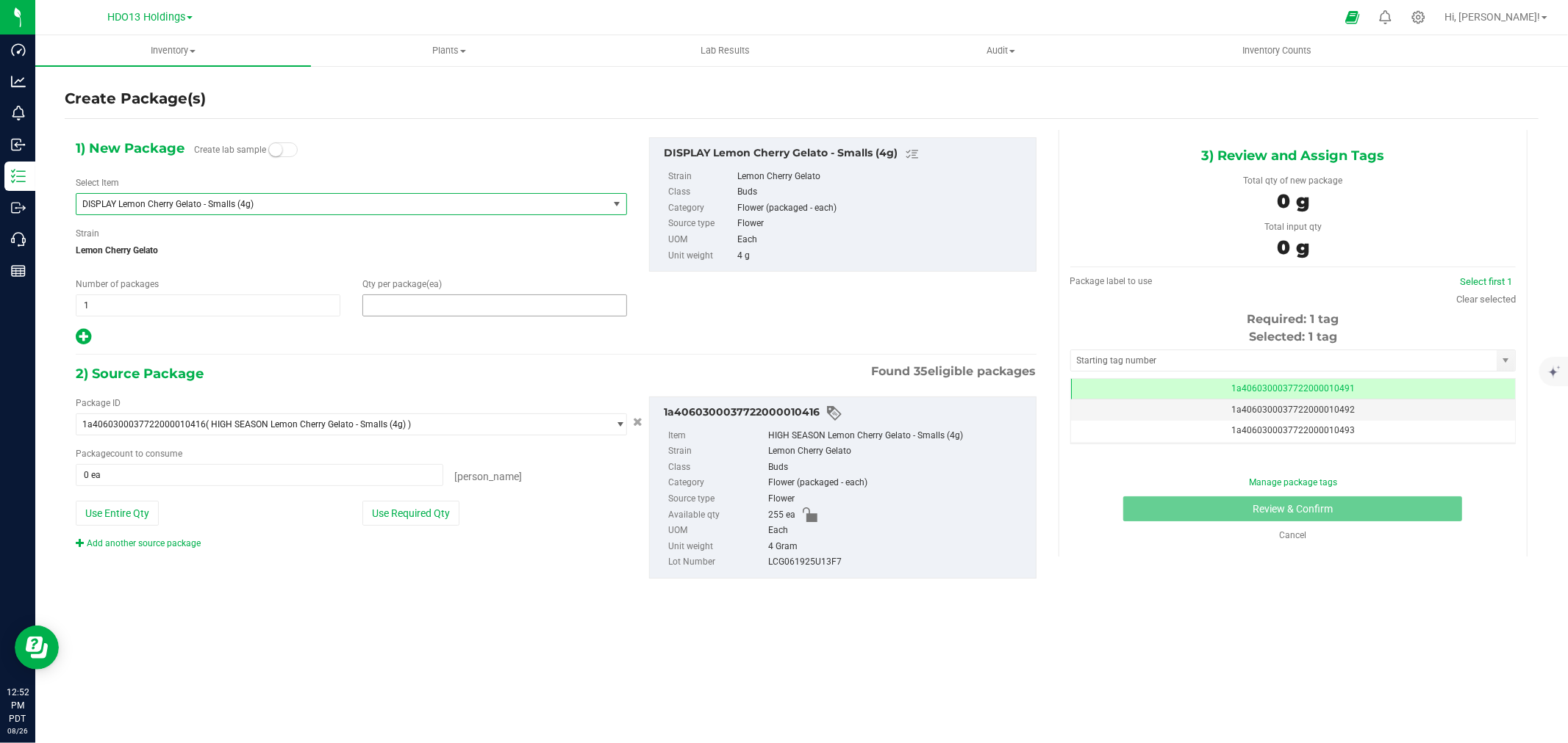
click at [436, 305] on span at bounding box center [495, 305] width 264 height 22
type input "1"
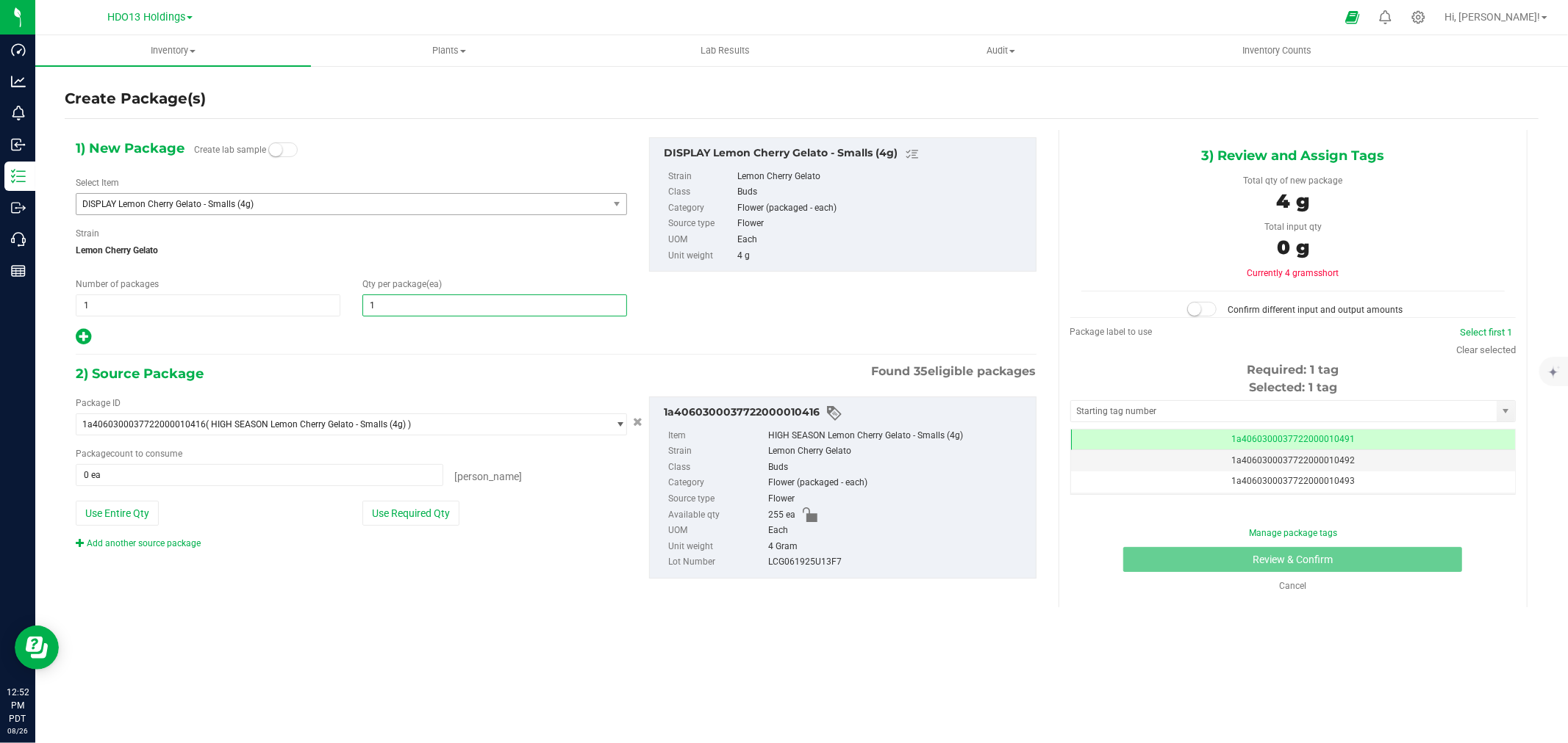
type input "1"
click at [406, 502] on div "Package ID 1a4060300037722000010416 ( HIGH SEASON Lemon Cherry Gelato - Smalls …" at bounding box center [351, 474] width 573 height 154
click at [427, 517] on button "Use Required Qty" at bounding box center [411, 513] width 97 height 25
type input "1 ea"
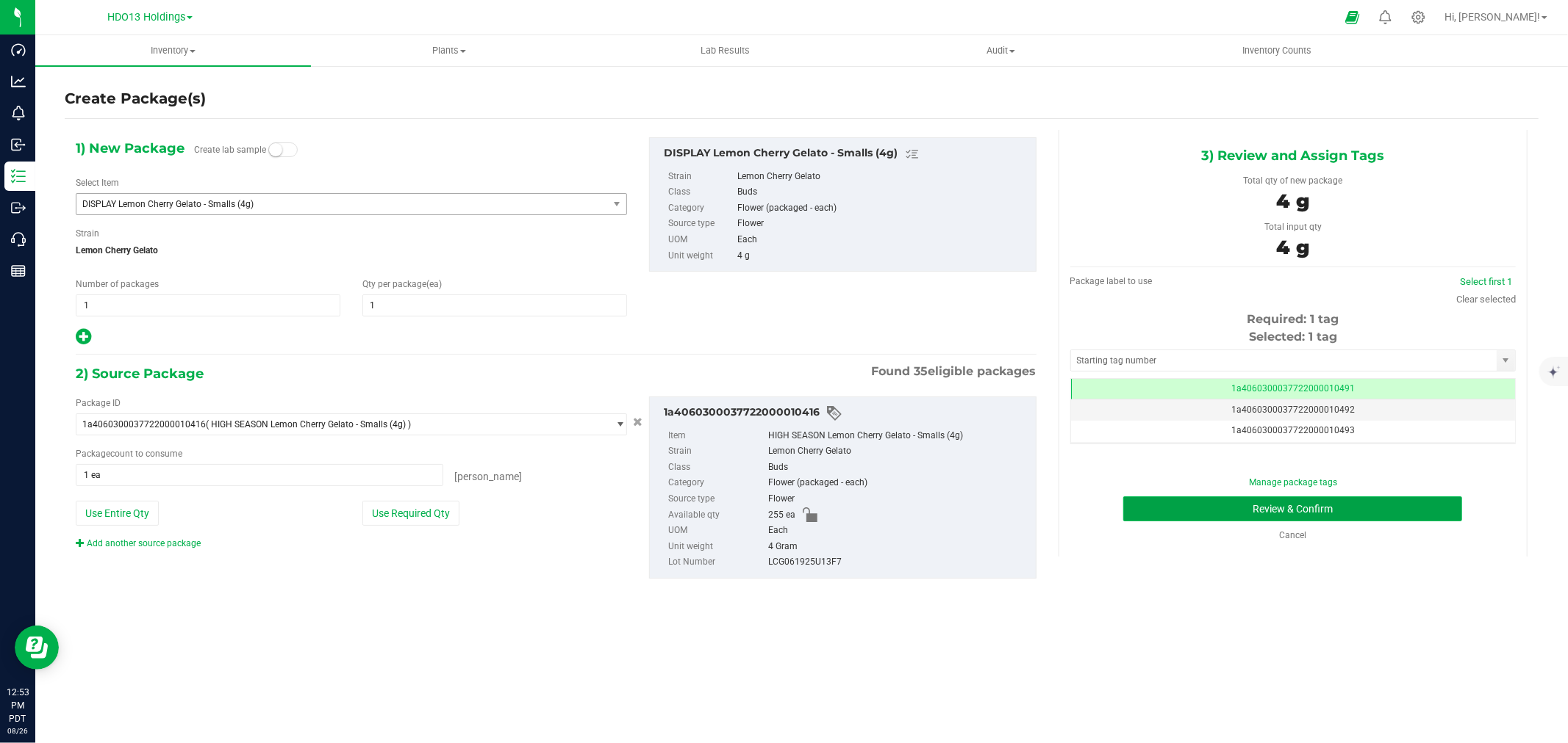
click at [1277, 515] on button "Review & Confirm" at bounding box center [1293, 509] width 339 height 25
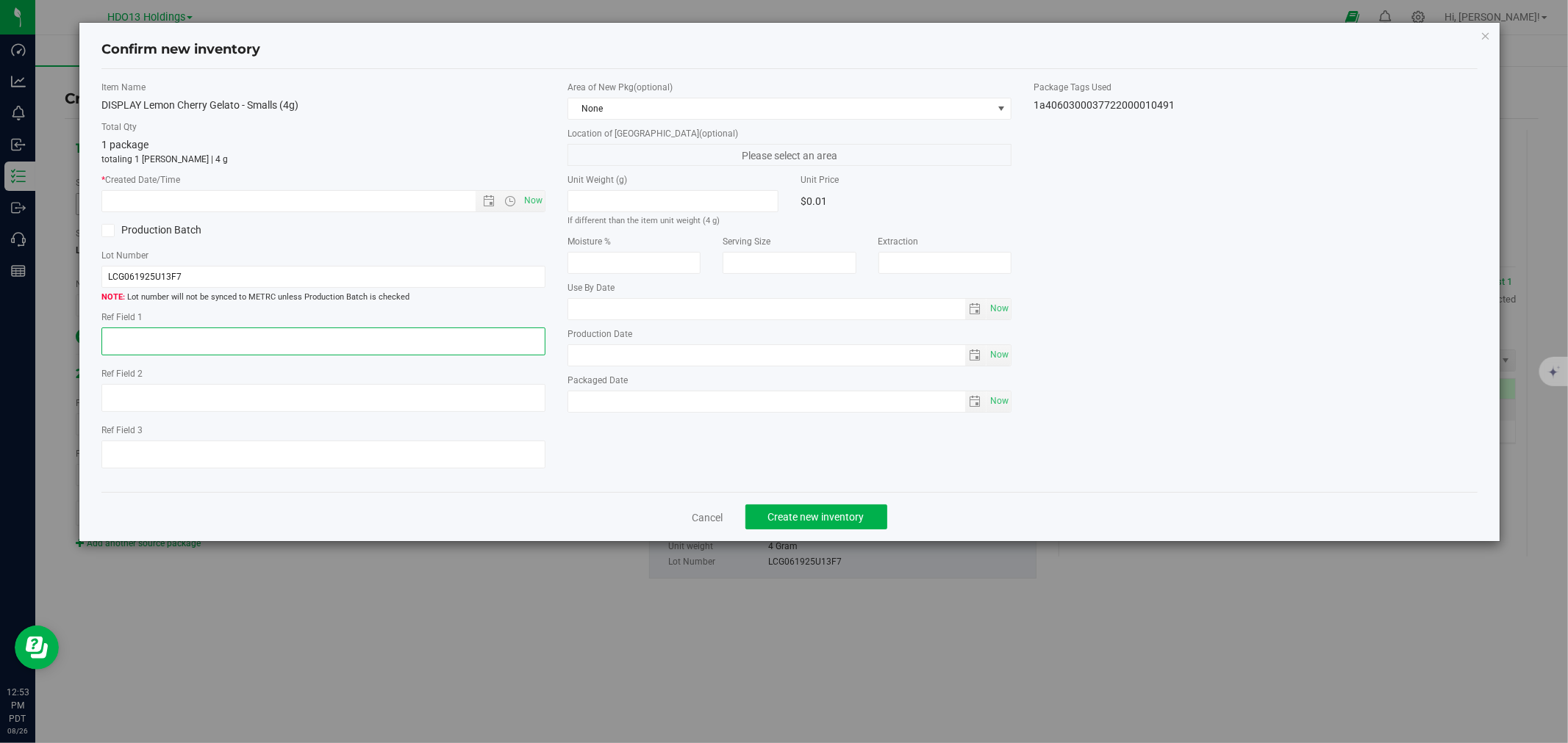
click at [318, 342] on textarea at bounding box center [323, 341] width 444 height 28
paste textarea "ADELANTO"
type textarea "ADELANTO"
click at [547, 189] on div "Item Name DISPLAY Lemon Cherry Gelato - Smalls (4g) Total Qty 1 package totalin…" at bounding box center [323, 281] width 466 height 400
click at [536, 196] on span "Now" at bounding box center [533, 200] width 25 height 21
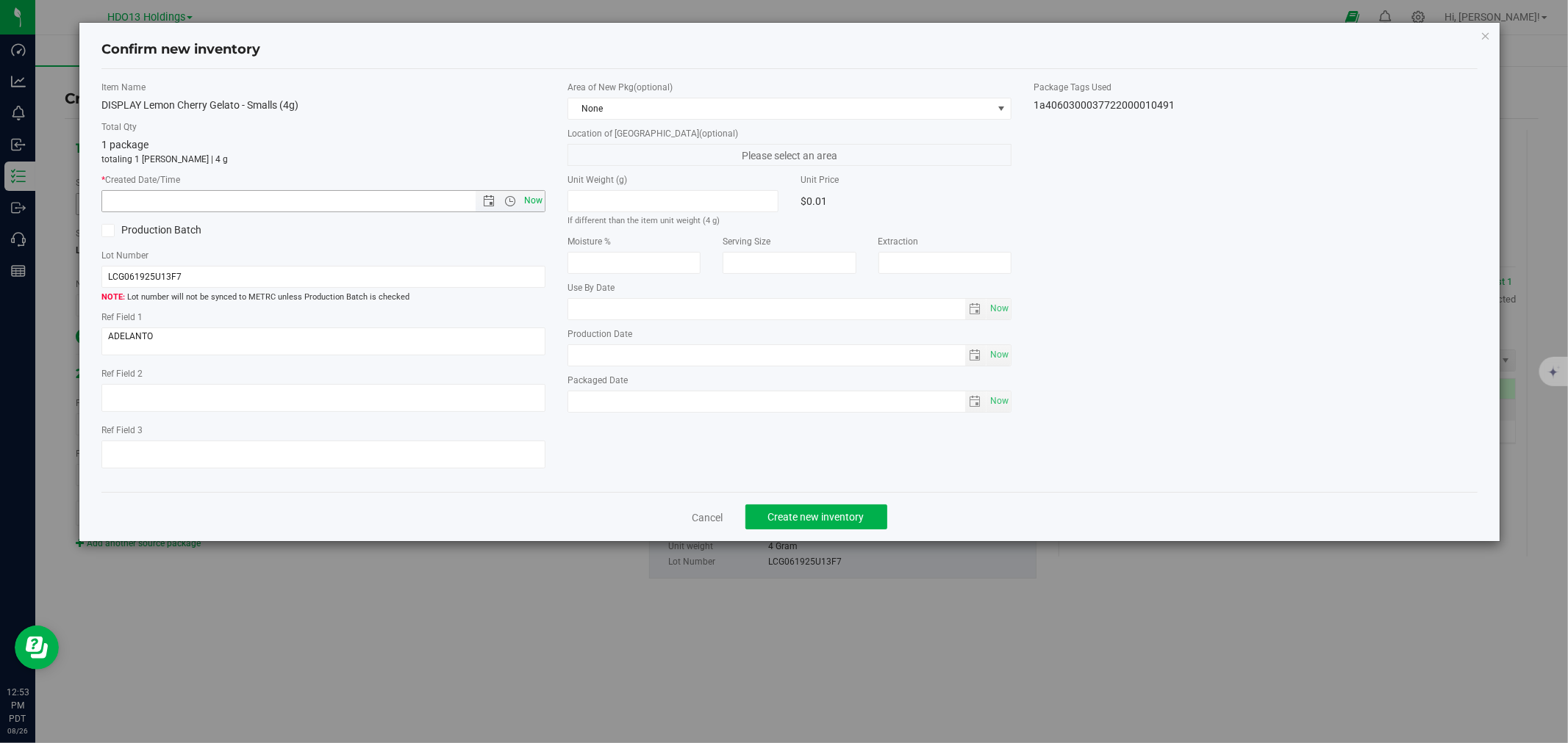
type input "[DATE] 12:53 PM"
drag, startPoint x: 776, startPoint y: 527, endPoint x: 791, endPoint y: 539, distance: 19.2
click at [777, 526] on button "Create new inventory" at bounding box center [816, 517] width 142 height 25
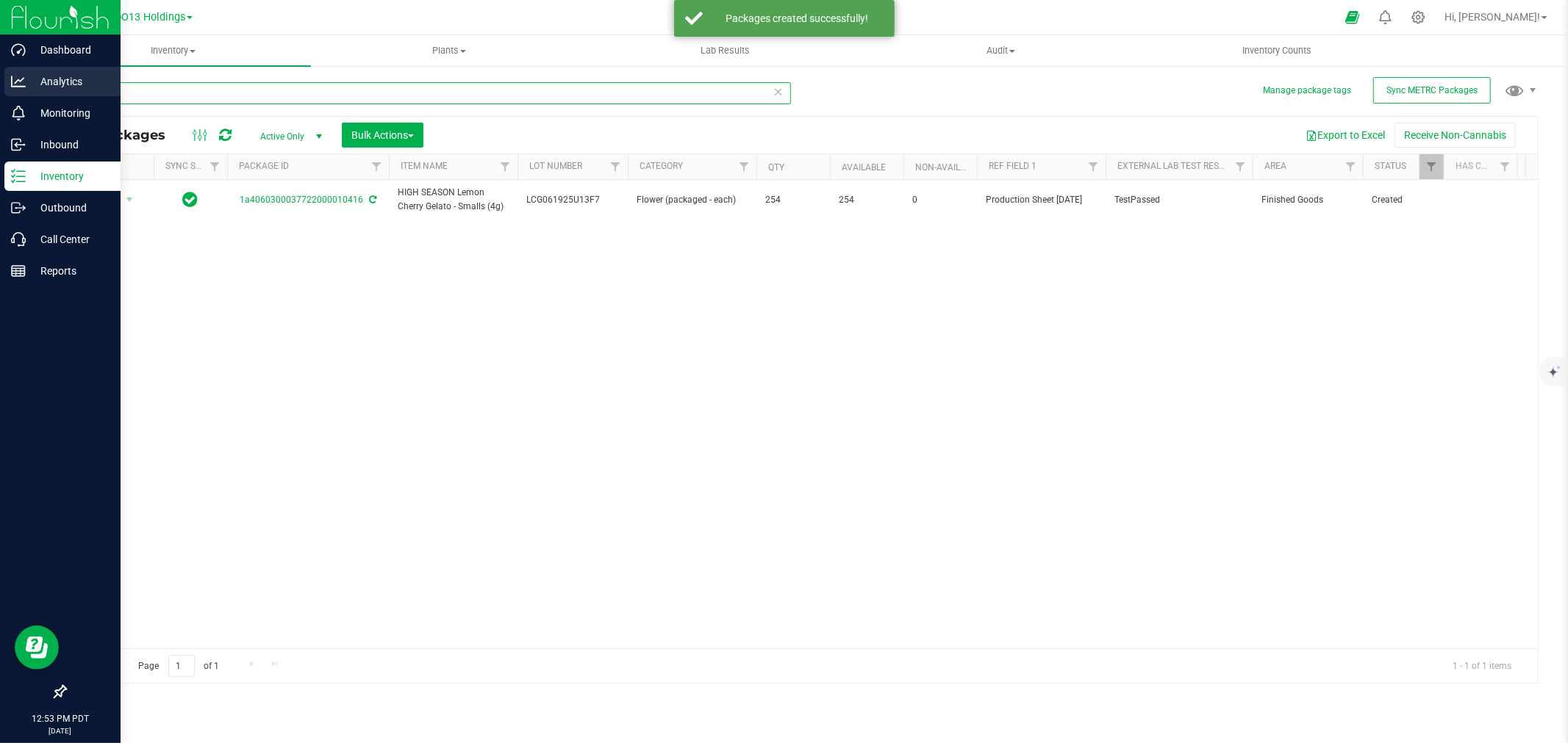
drag, startPoint x: 135, startPoint y: 85, endPoint x: 3, endPoint y: 77, distance: 132.2
click at [4, 77] on div "Dashboard Analytics Monitoring Inbound Inventory Outbound Call Center Reports 1…" at bounding box center [784, 372] width 1568 height 743
type input "BLACK [PERSON_NAME]"
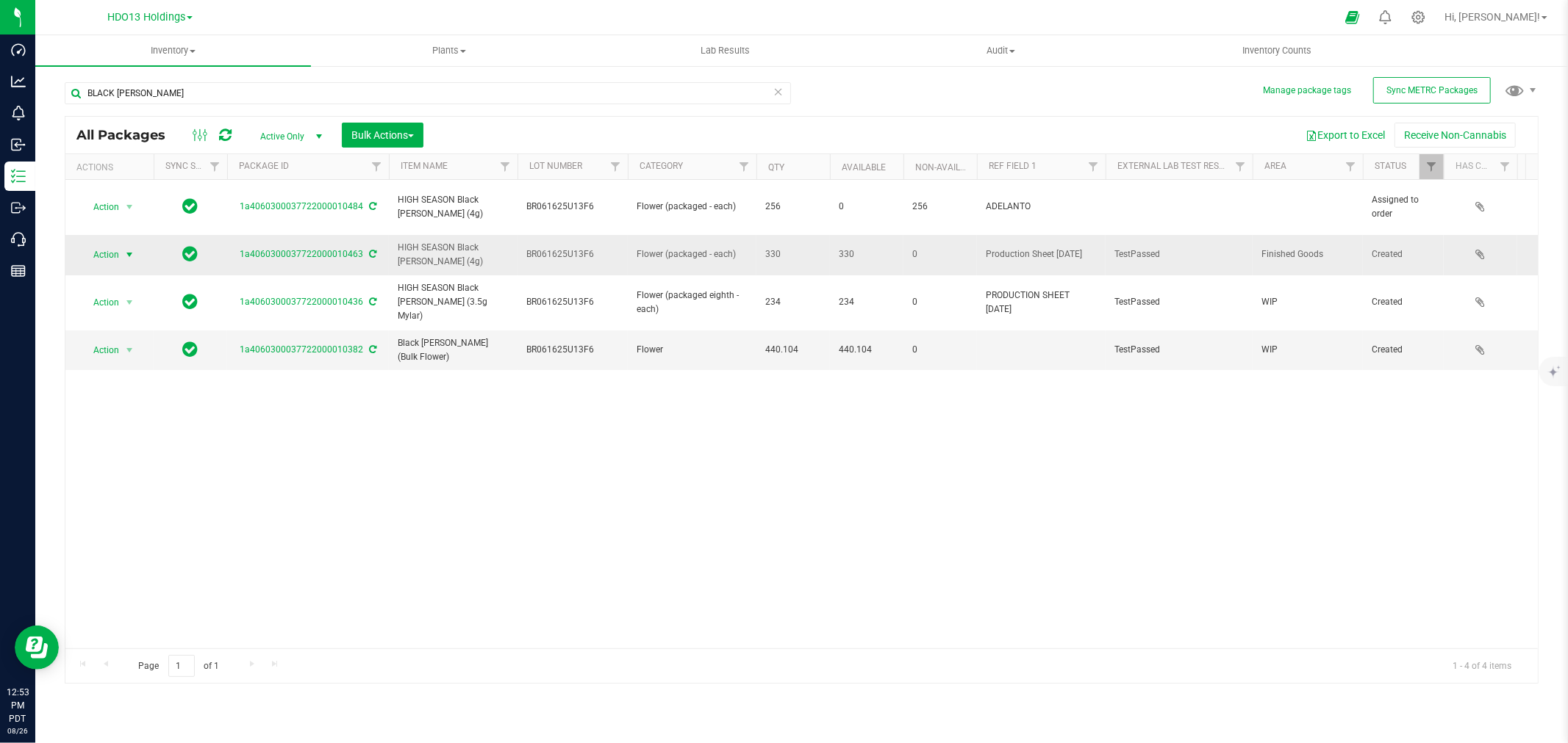
click at [111, 250] on span "Action" at bounding box center [100, 254] width 39 height 20
click at [116, 298] on li "Create package" at bounding box center [127, 301] width 93 height 22
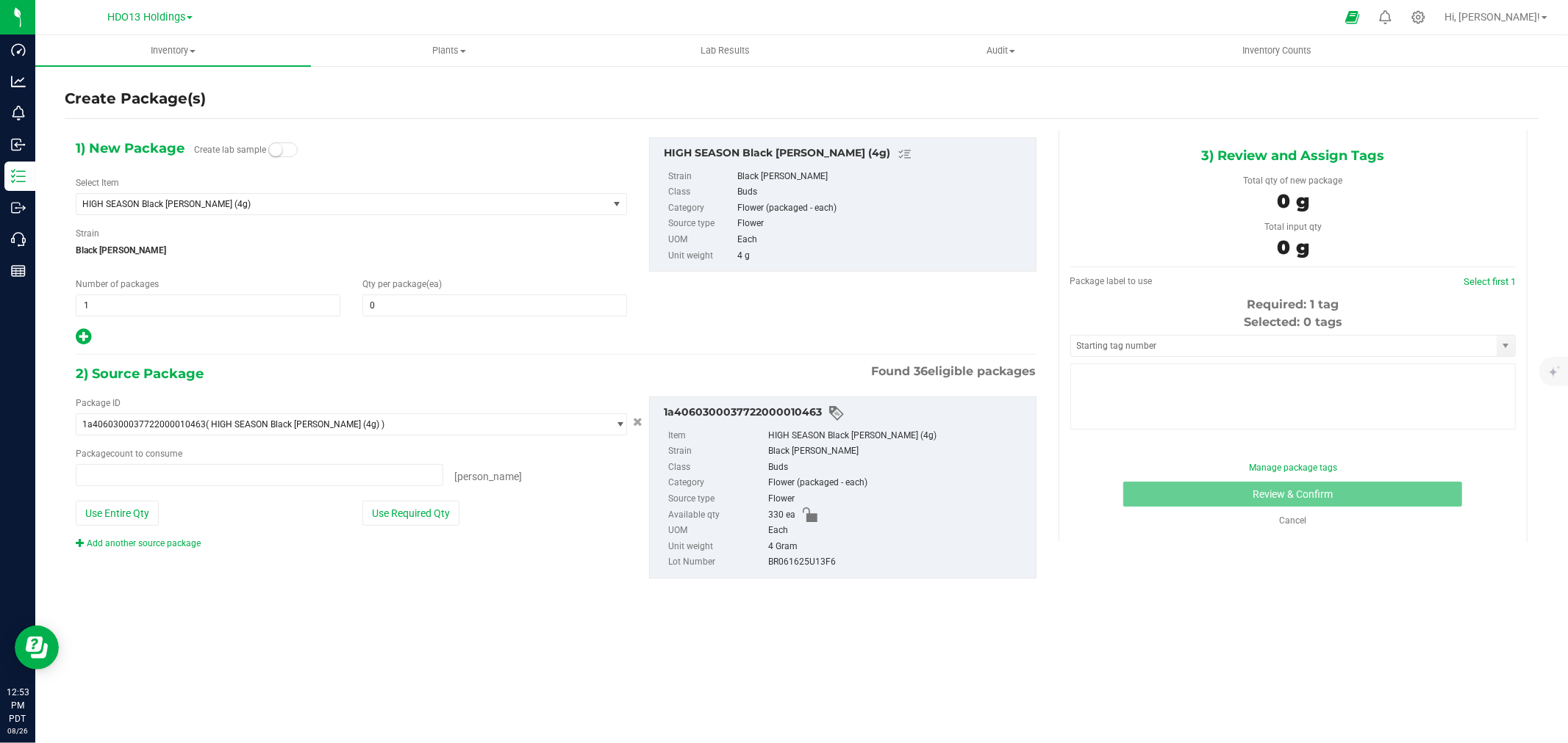
type input "0 ea"
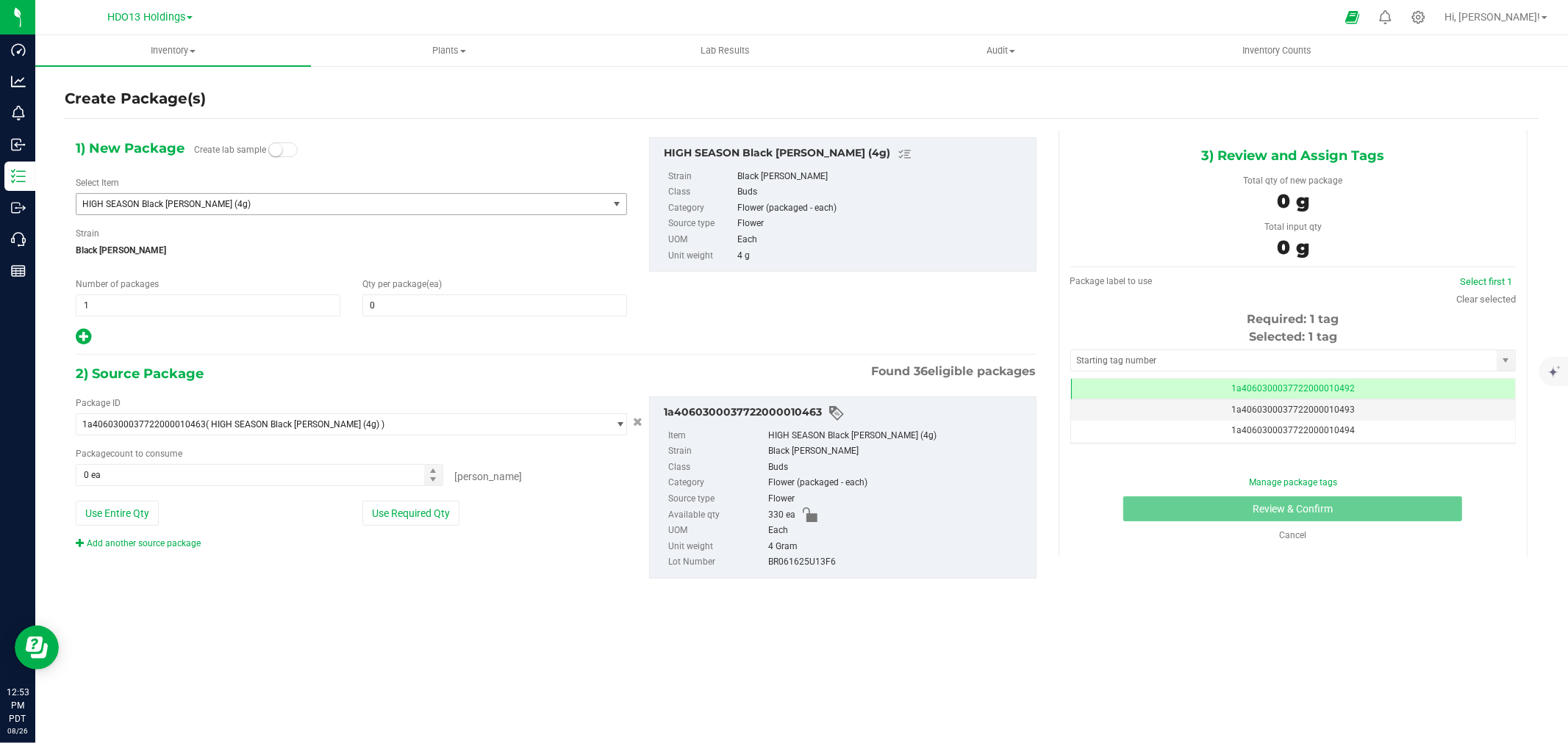
click at [248, 211] on span "HIGH SEASON Black [PERSON_NAME] (4g)" at bounding box center [341, 204] width 531 height 20
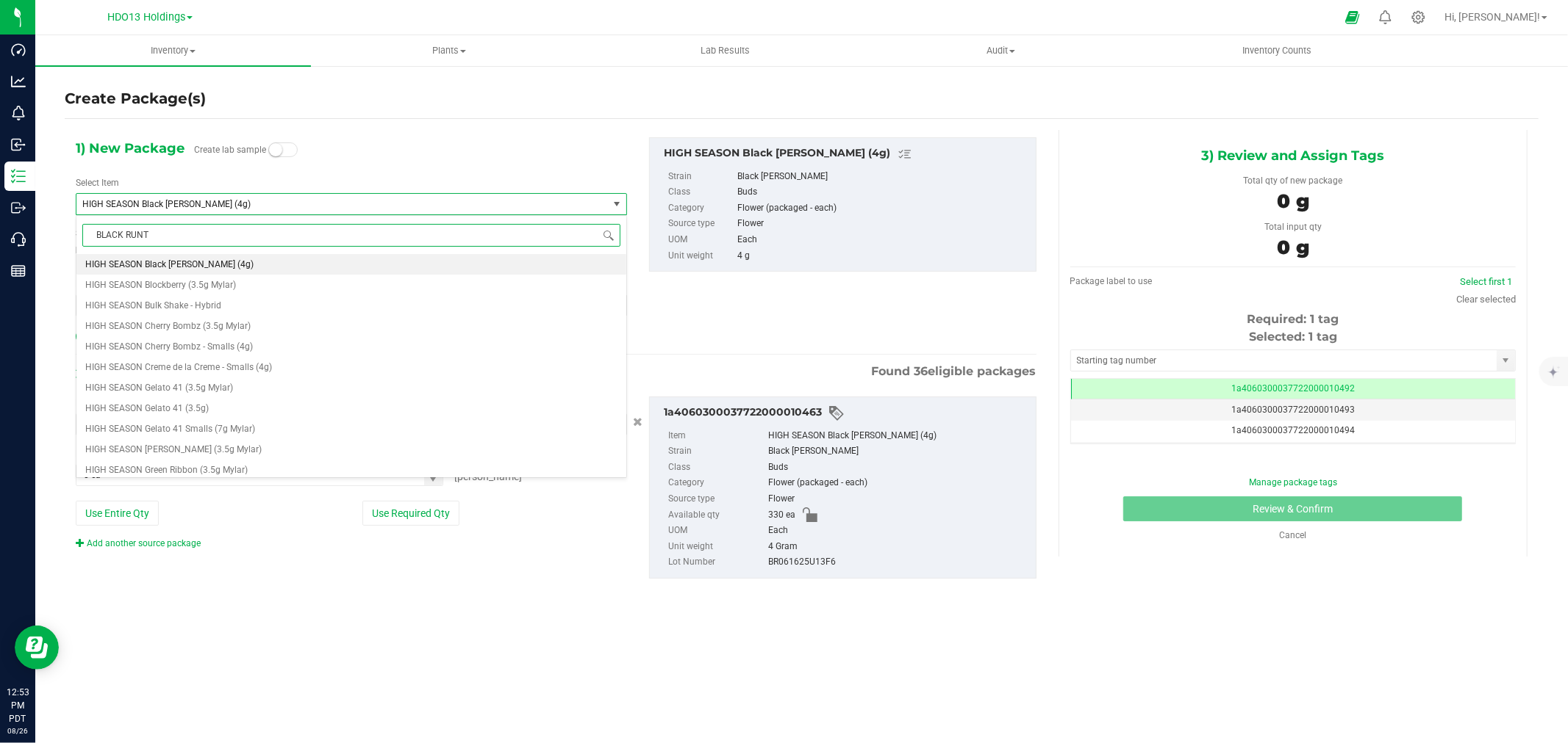
type input "BLACK [PERSON_NAME]"
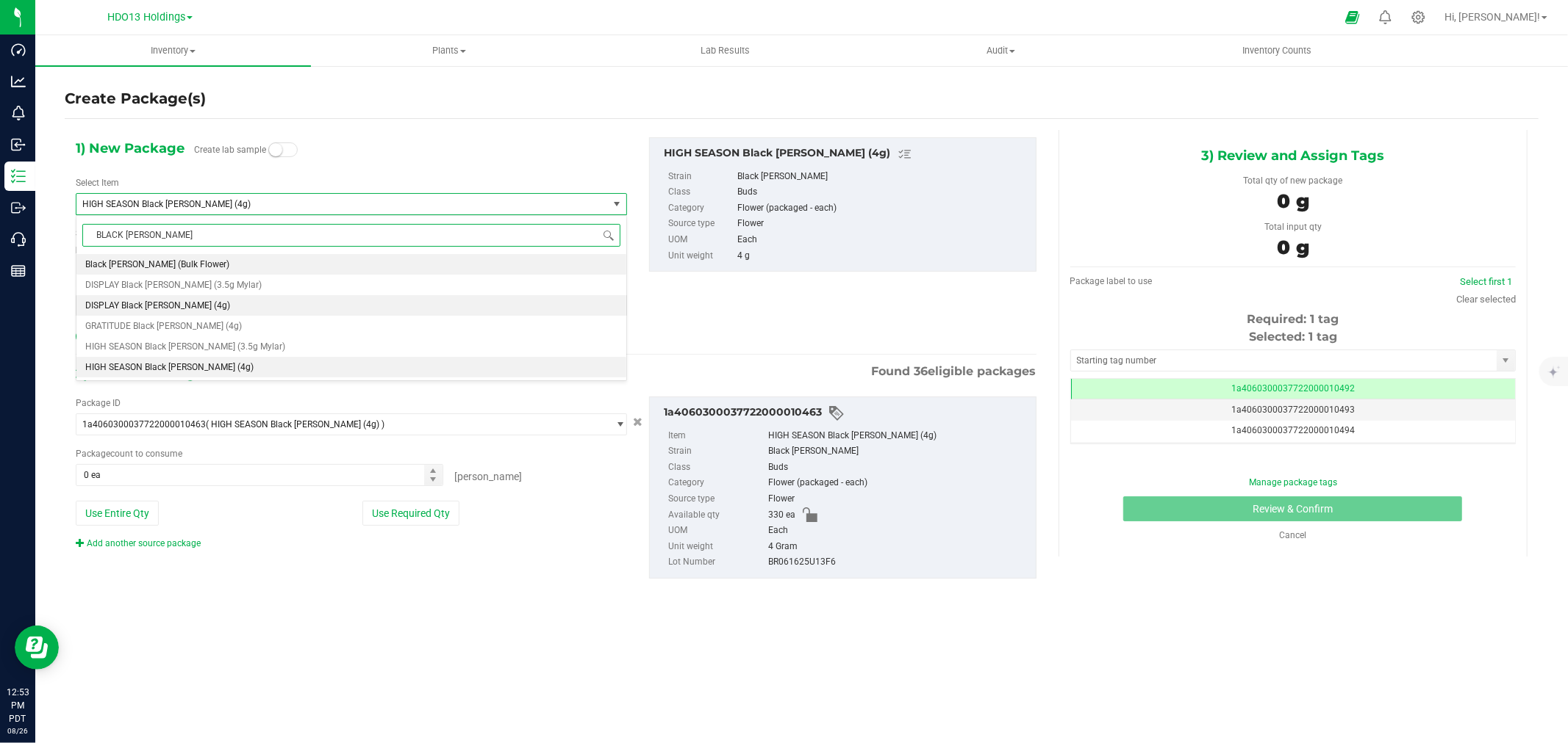
click at [224, 305] on li "DISPLAY Black [PERSON_NAME] (4g)" at bounding box center [350, 305] width 549 height 20
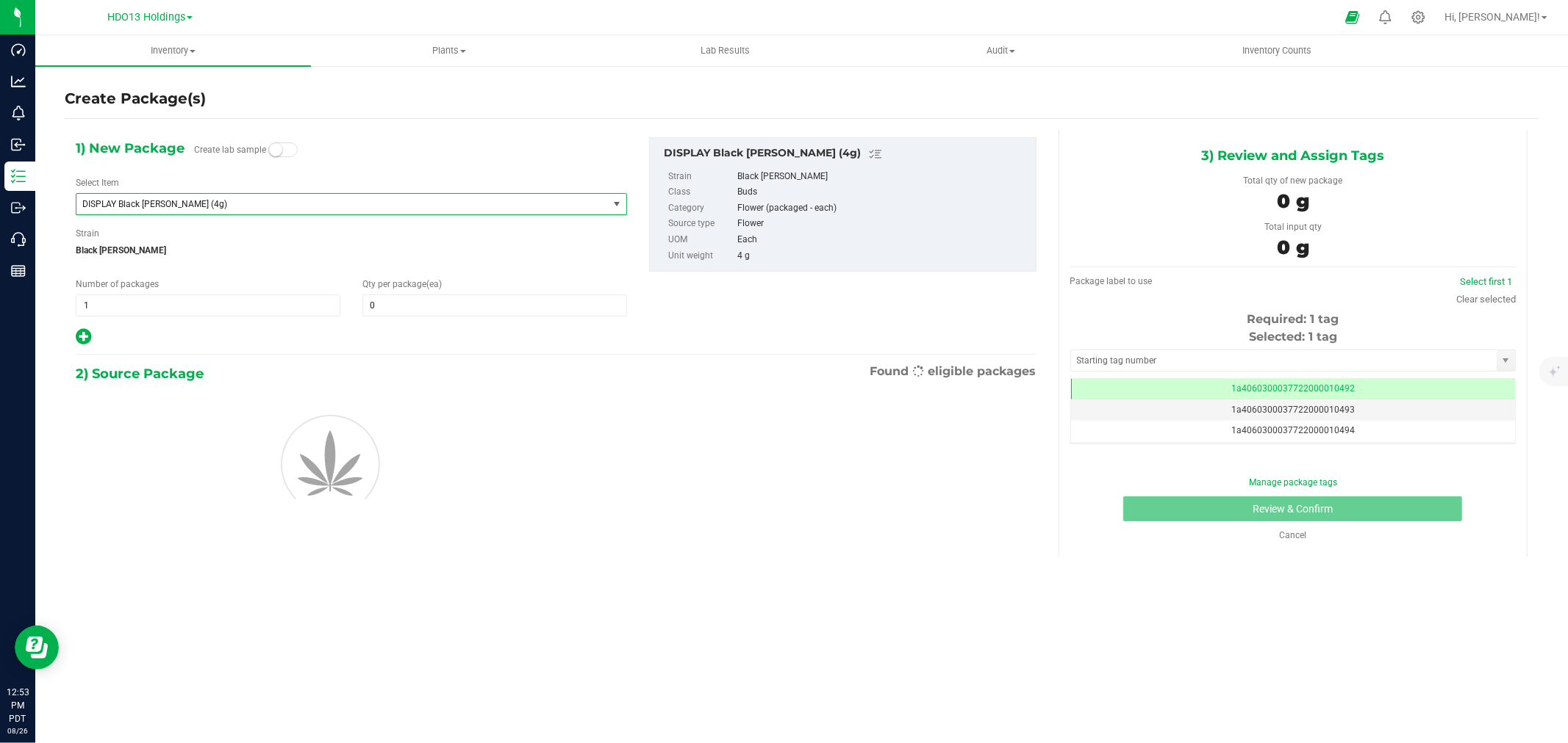
type input "0"
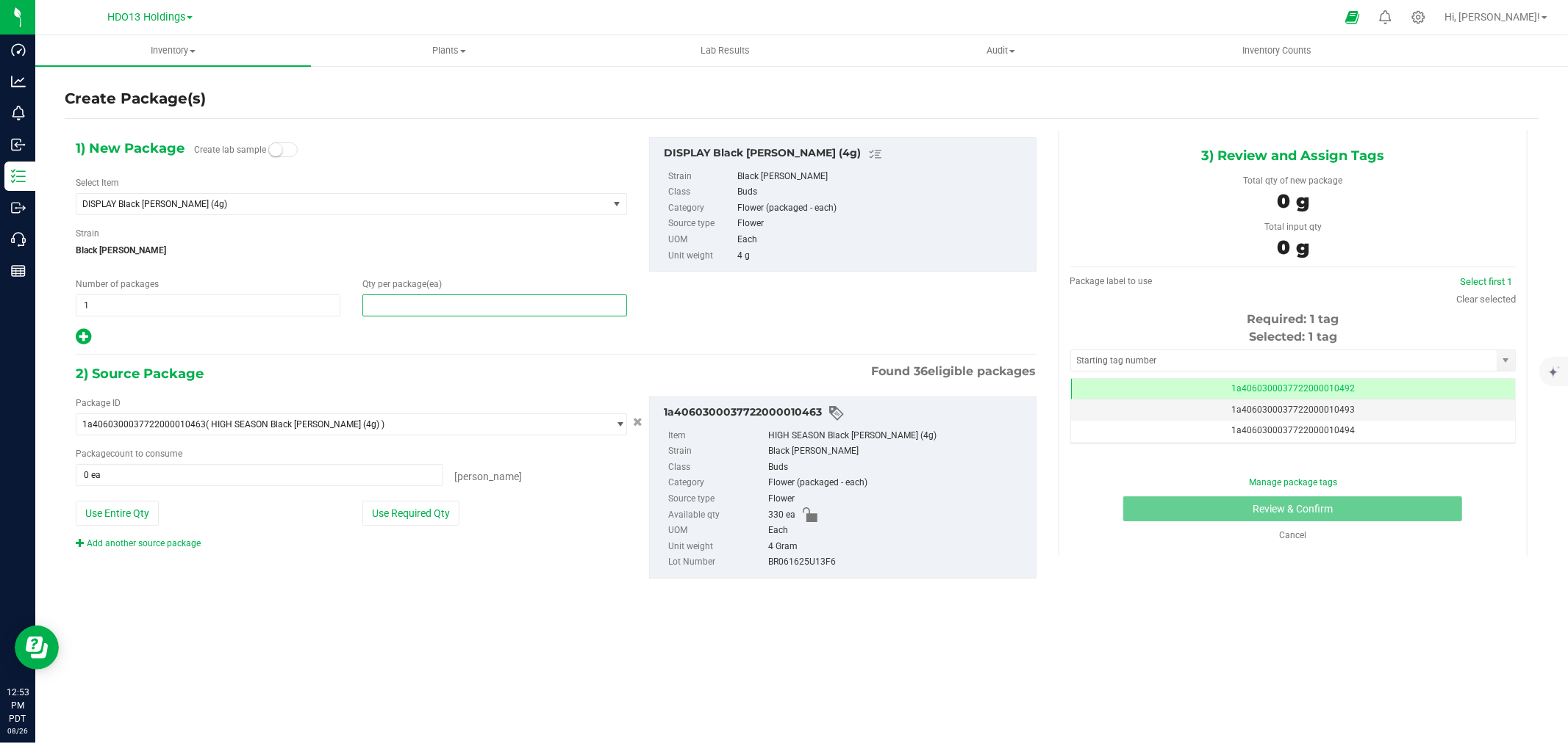
click at [441, 314] on span at bounding box center [495, 305] width 264 height 22
type input "1"
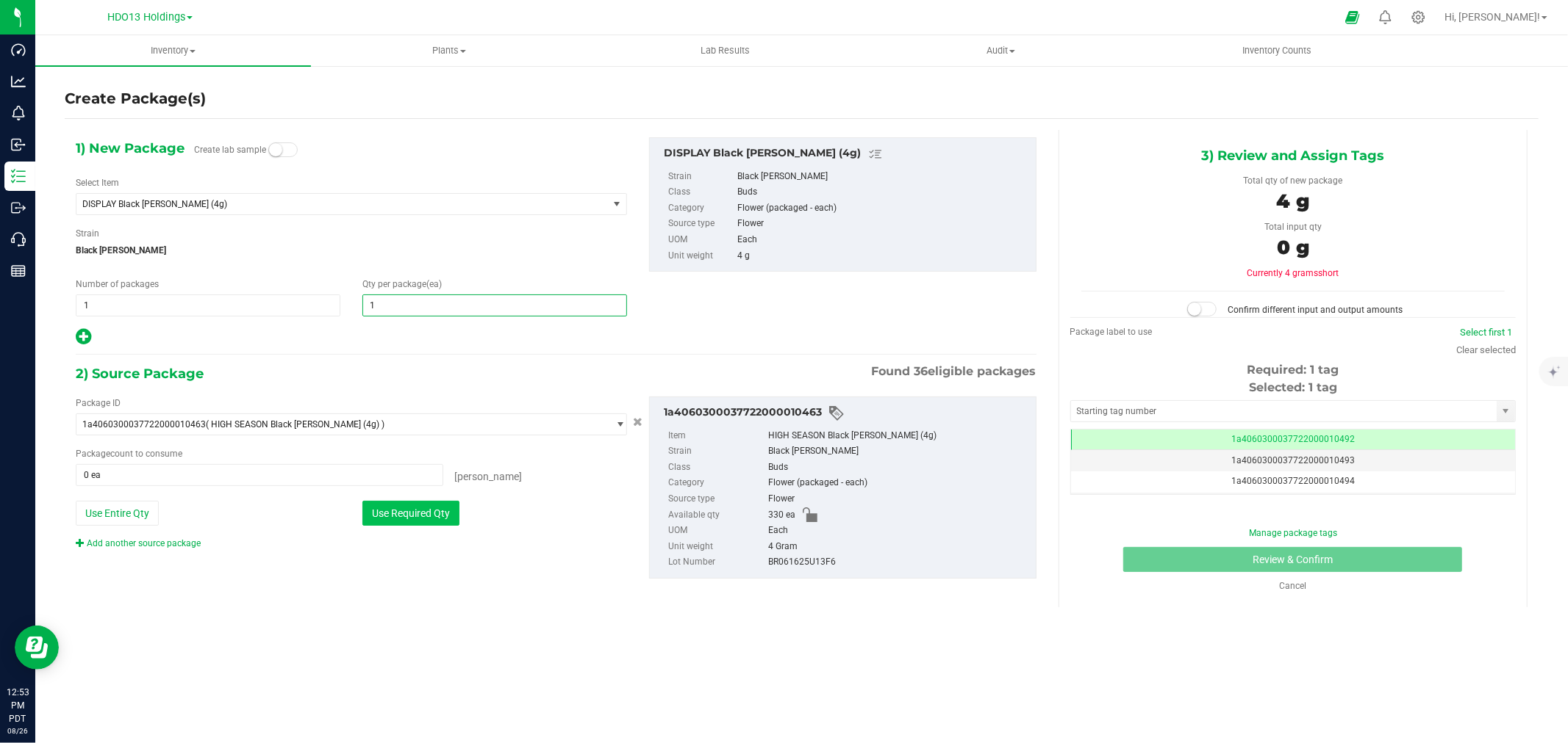
type input "1"
click at [449, 509] on button "Use Required Qty" at bounding box center [411, 513] width 97 height 25
type input "1 ea"
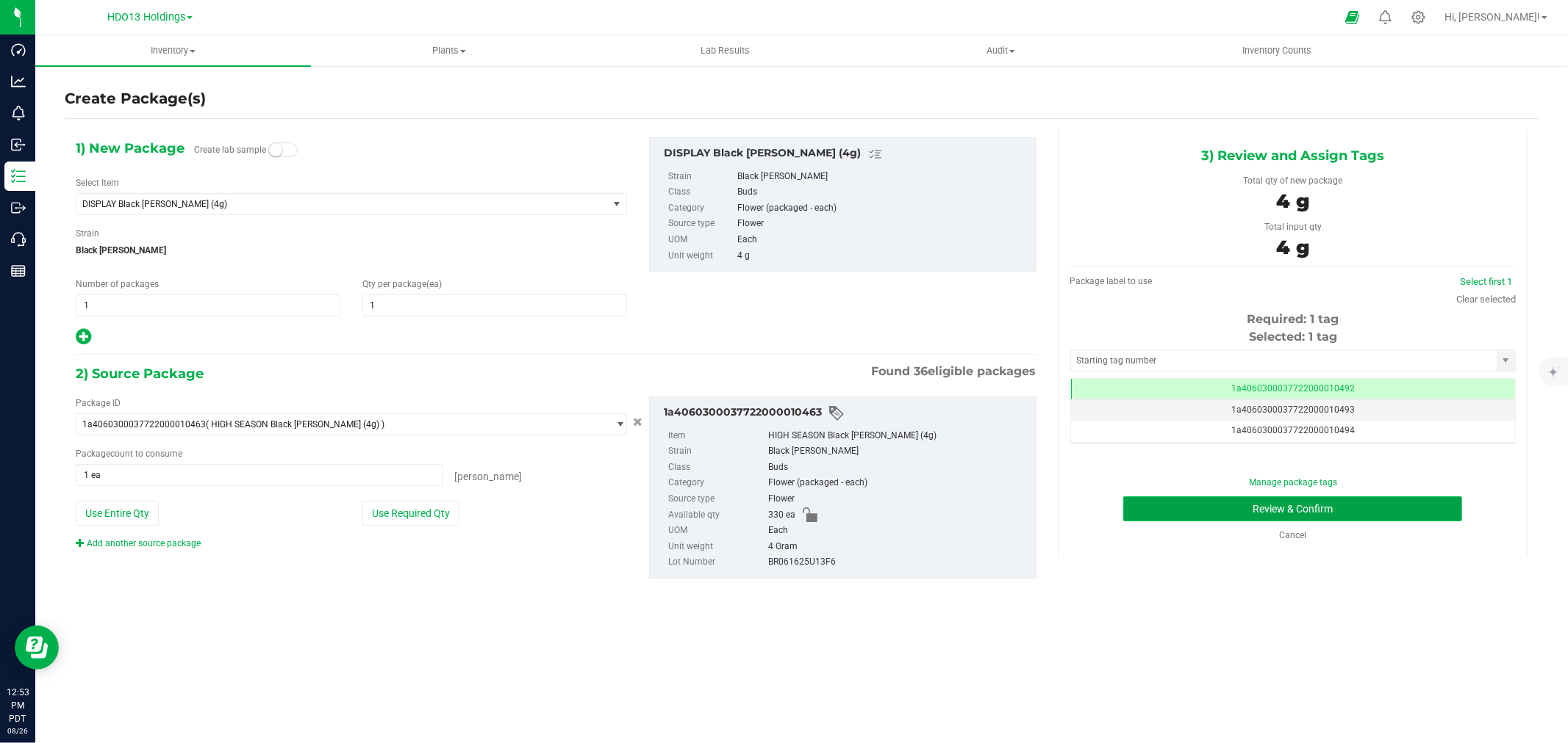
click at [1358, 501] on button "Review & Confirm" at bounding box center [1293, 509] width 339 height 25
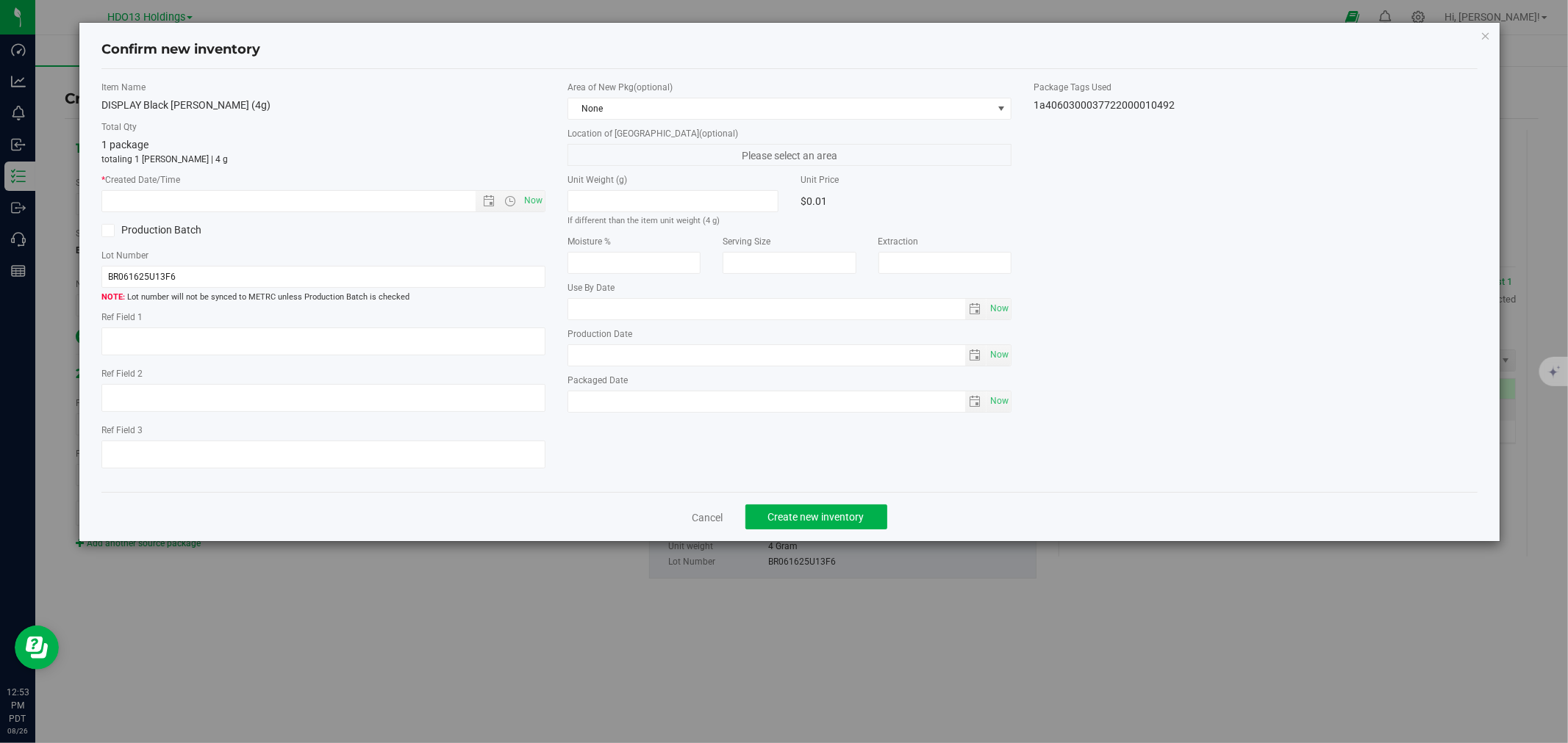
click at [387, 362] on div "Item Name DISPLAY Black [PERSON_NAME] (4g) Total Qty 1 package totaling 1 [PERS…" at bounding box center [323, 281] width 466 height 400
click at [390, 346] on textarea at bounding box center [323, 341] width 444 height 28
paste textarea "ADELANTO"
type textarea "ADELANTO"
drag, startPoint x: 534, startPoint y: 203, endPoint x: 919, endPoint y: 375, distance: 421.7
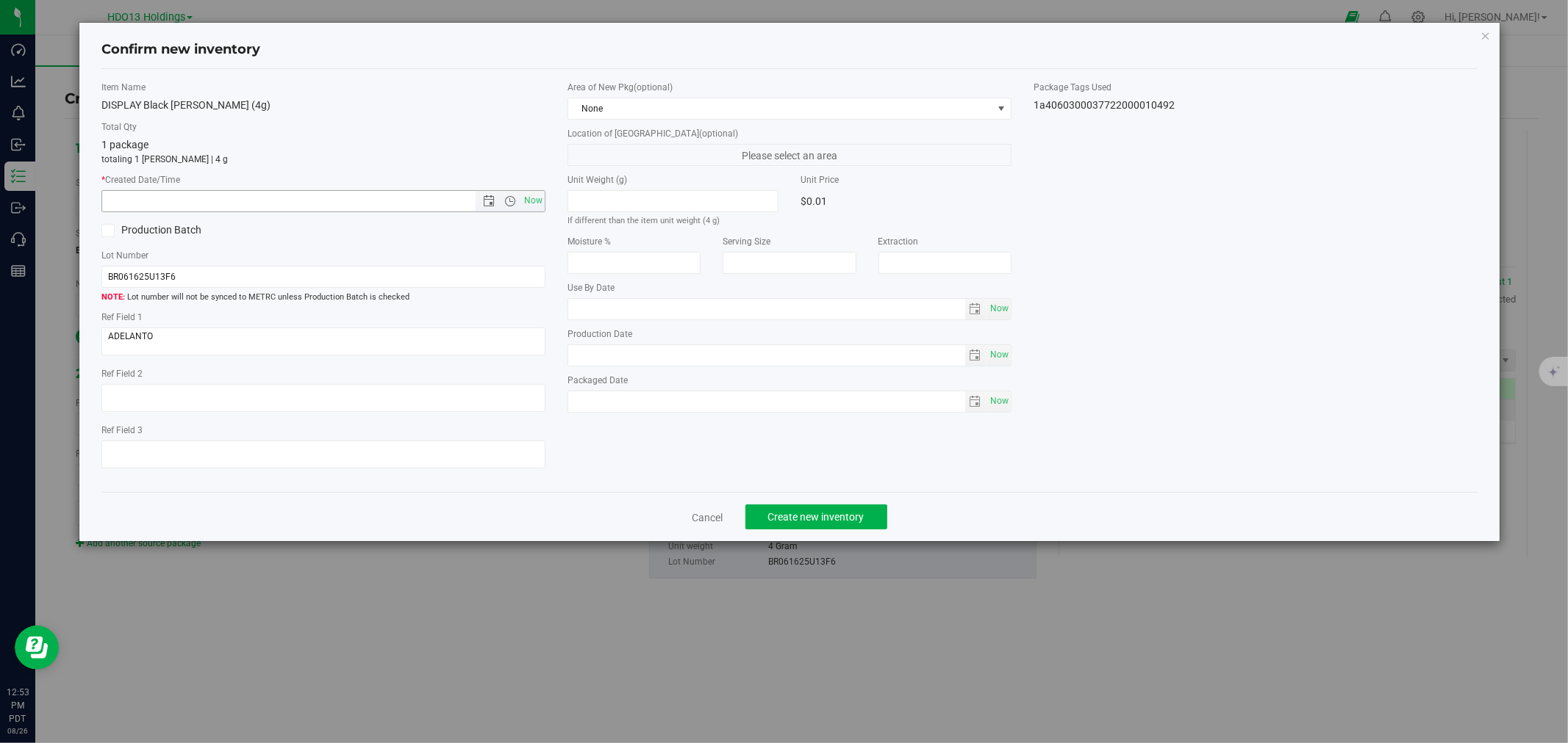
click at [536, 204] on span "Now" at bounding box center [533, 200] width 25 height 21
type input "[DATE] 12:53 PM"
click at [843, 523] on span "Create new inventory" at bounding box center [816, 517] width 97 height 11
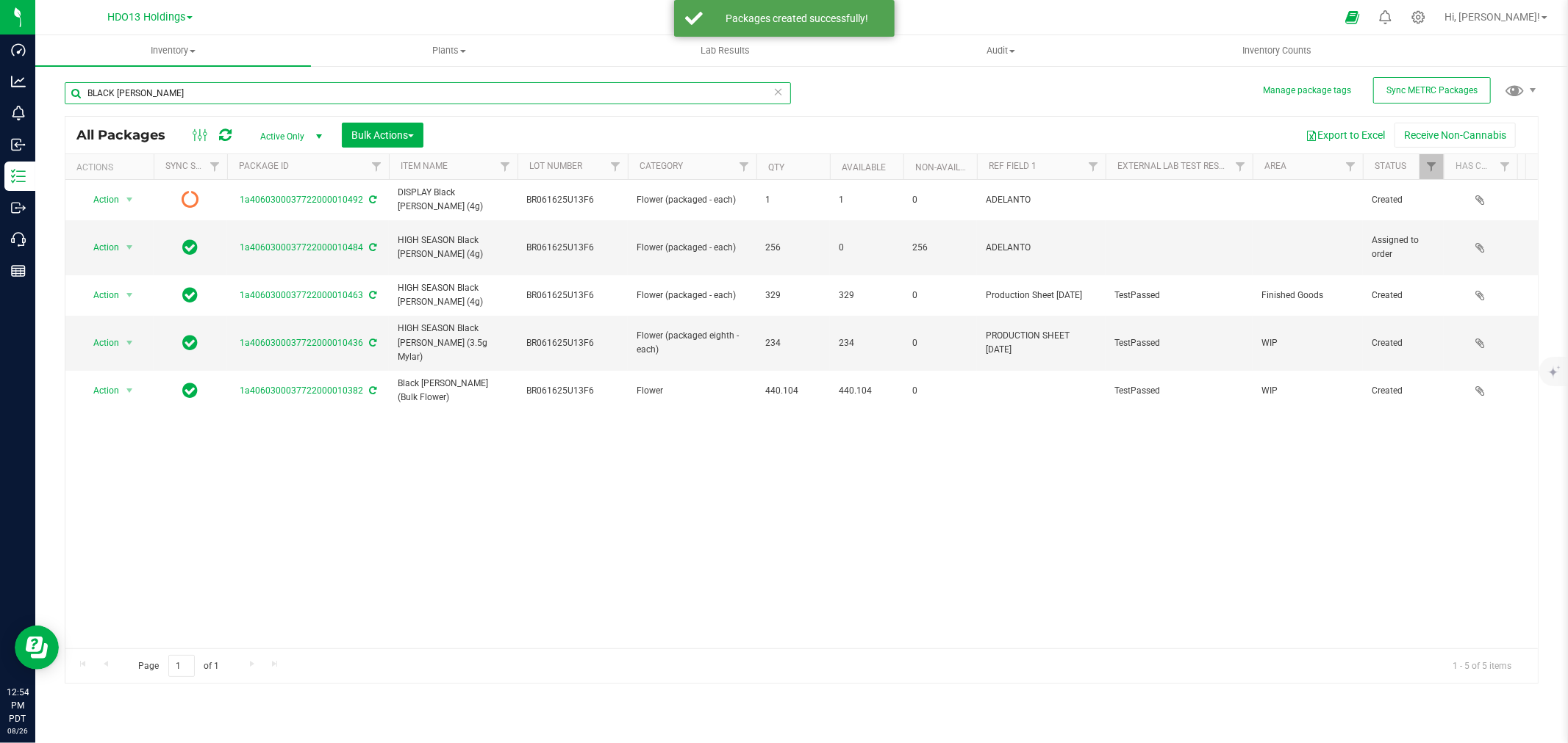
click at [210, 86] on input "BLACK [PERSON_NAME]" at bounding box center [427, 93] width 726 height 22
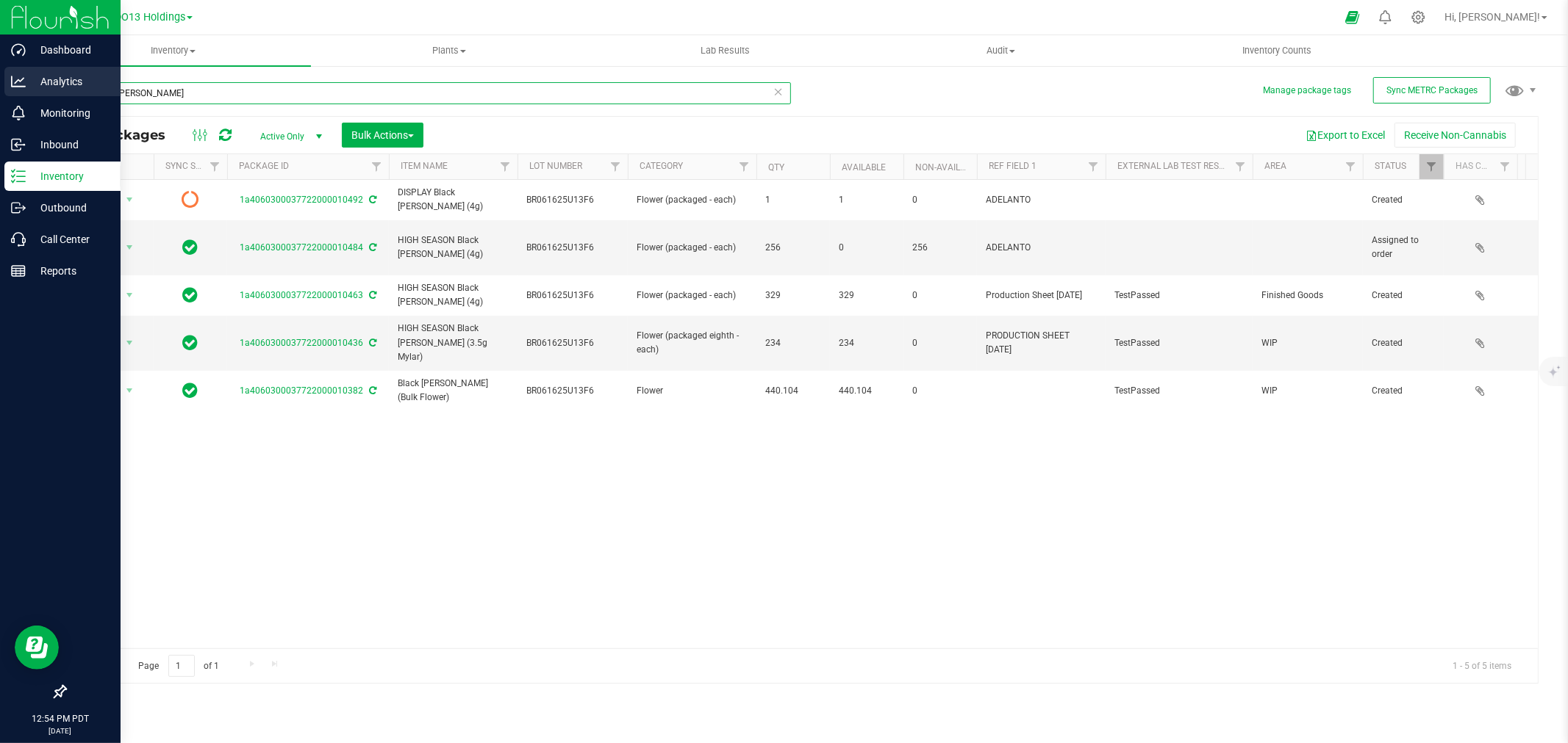
drag, startPoint x: 165, startPoint y: 86, endPoint x: 25, endPoint y: 75, distance: 140.4
click at [25, 75] on div "Dashboard Analytics Monitoring Inbound Inventory Outbound Call Center Reports 1…" at bounding box center [784, 372] width 1568 height 743
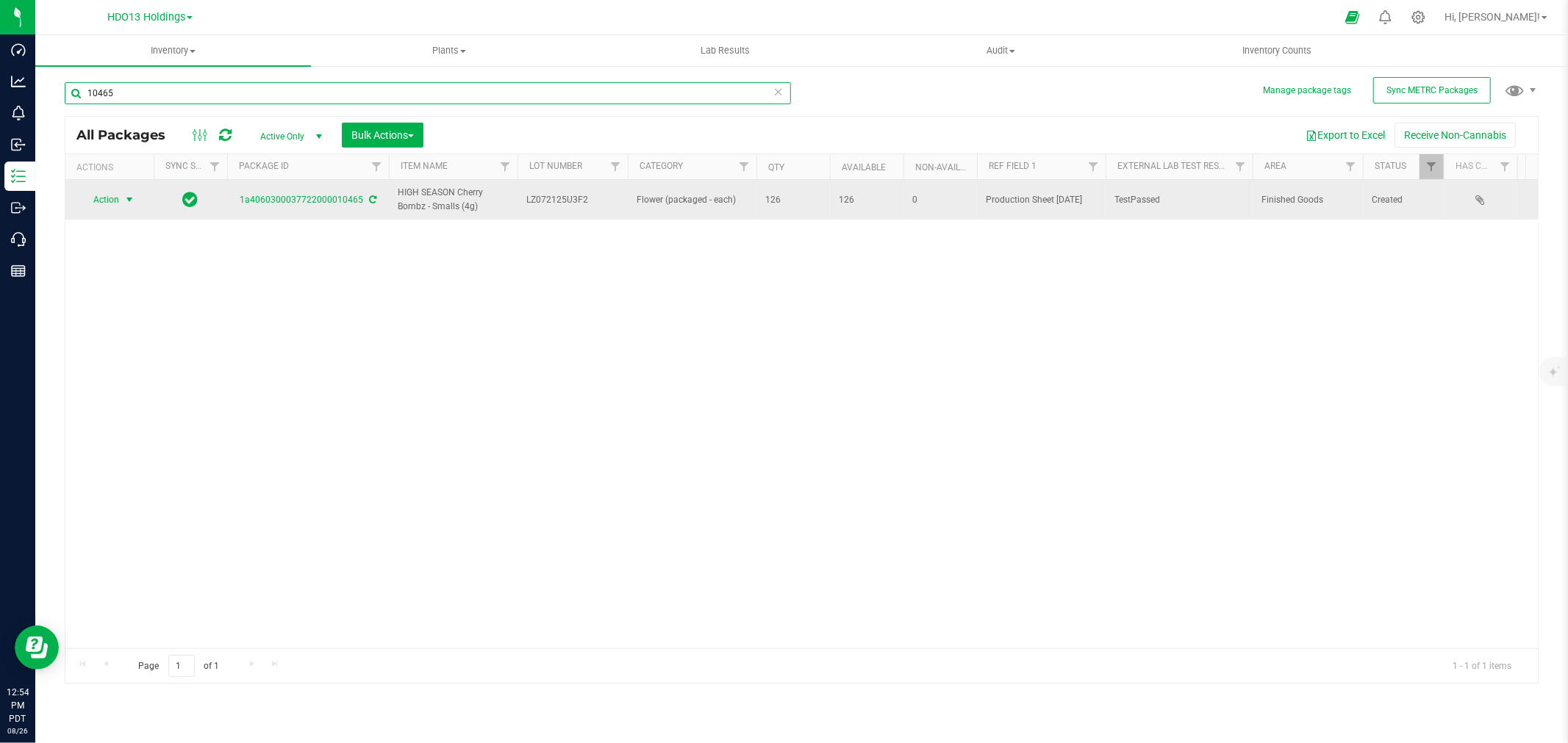
type input "10465"
click at [85, 198] on span "Action" at bounding box center [100, 200] width 39 height 20
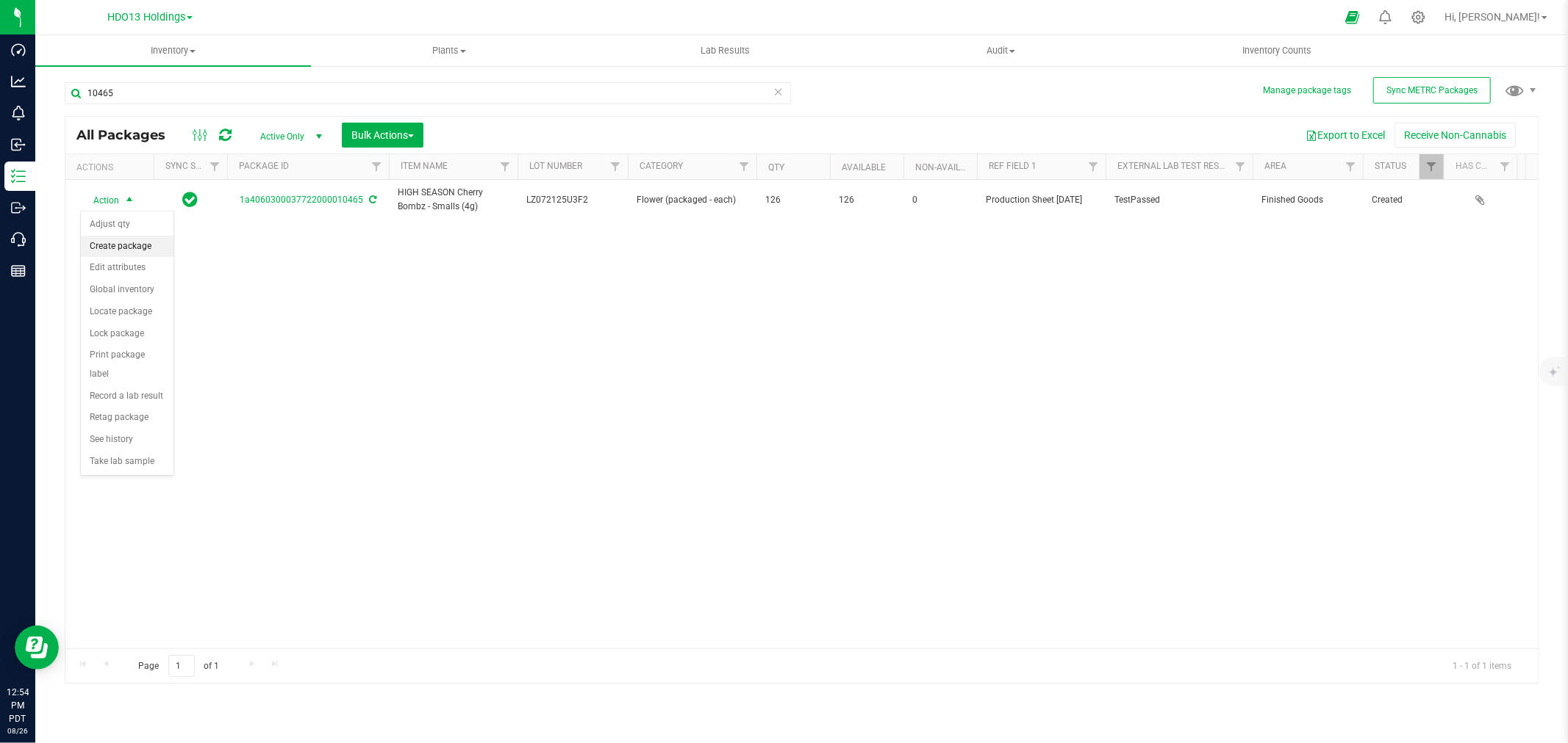
click at [152, 244] on li "Create package" at bounding box center [127, 246] width 93 height 22
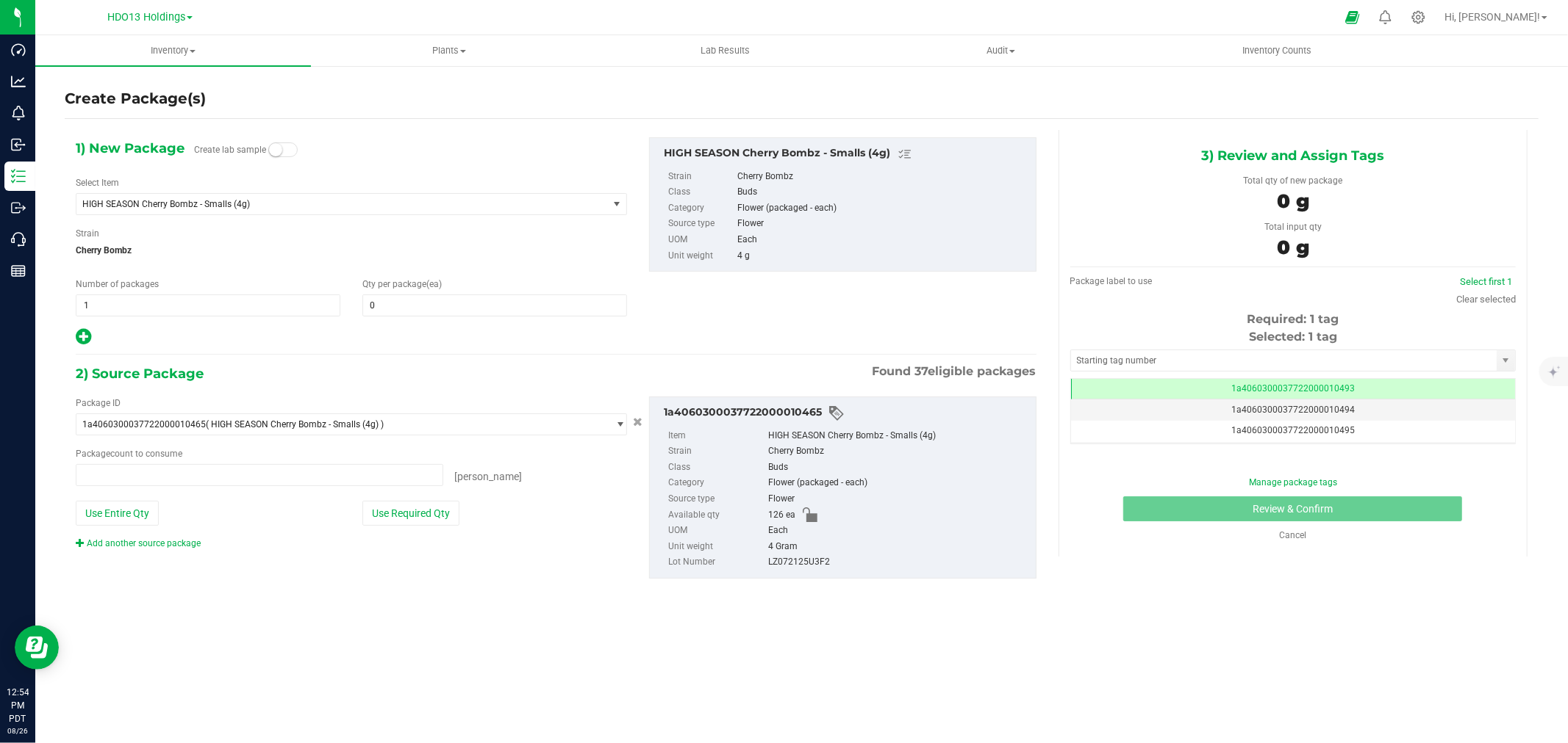
type input "0 ea"
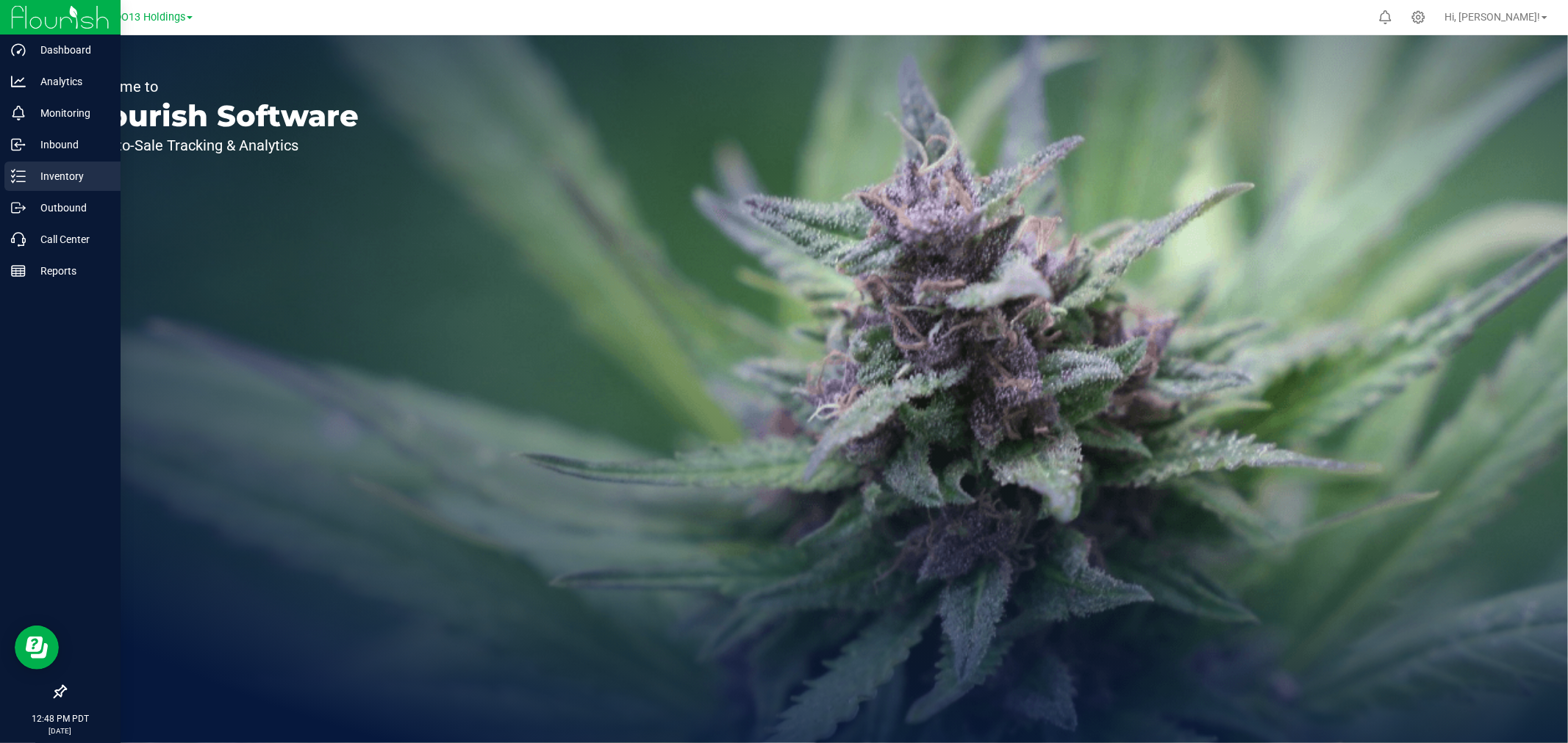
click at [53, 179] on p "Inventory" at bounding box center [70, 177] width 88 height 18
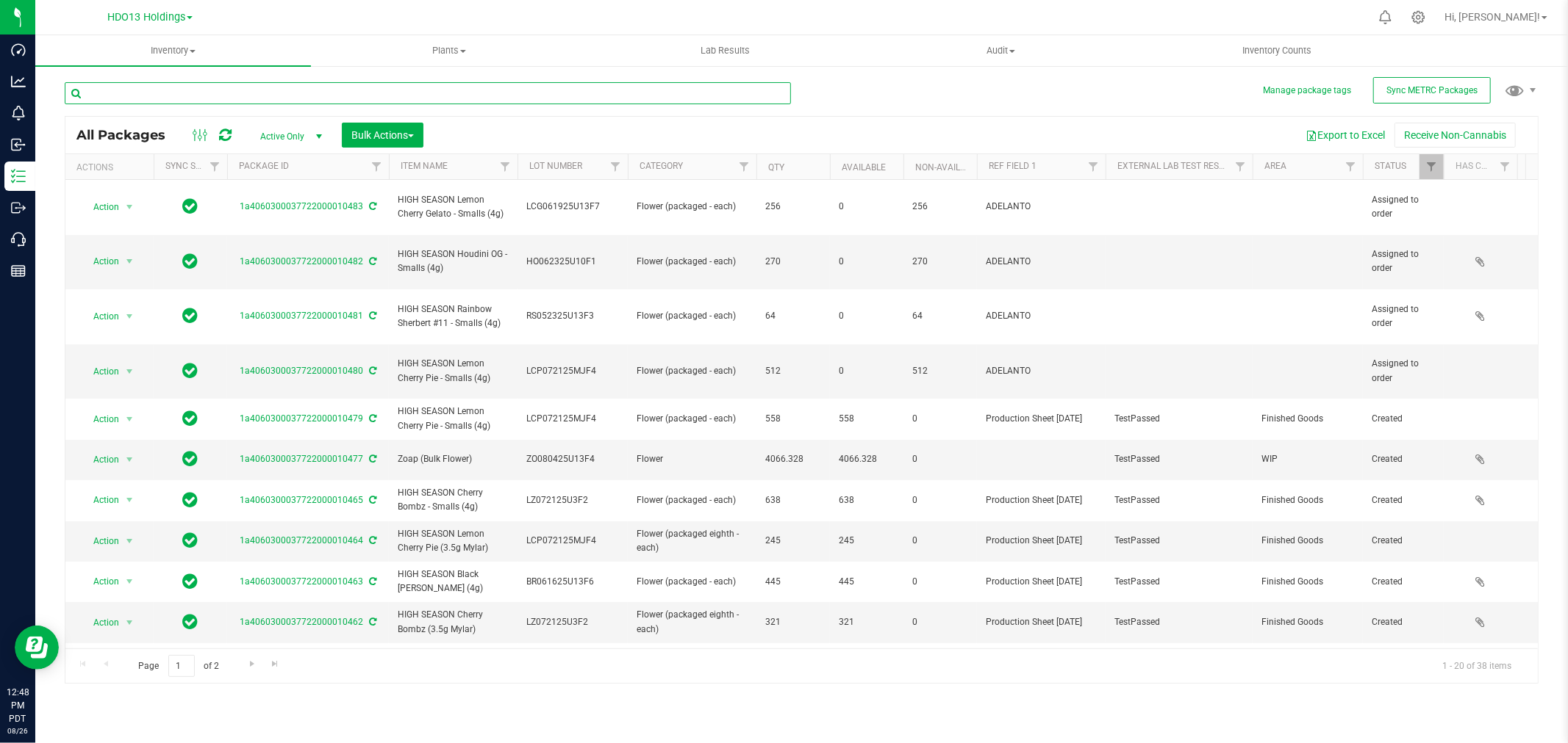
click at [251, 92] on input "text" at bounding box center [427, 93] width 726 height 22
click at [288, 92] on input "text" at bounding box center [427, 93] width 726 height 22
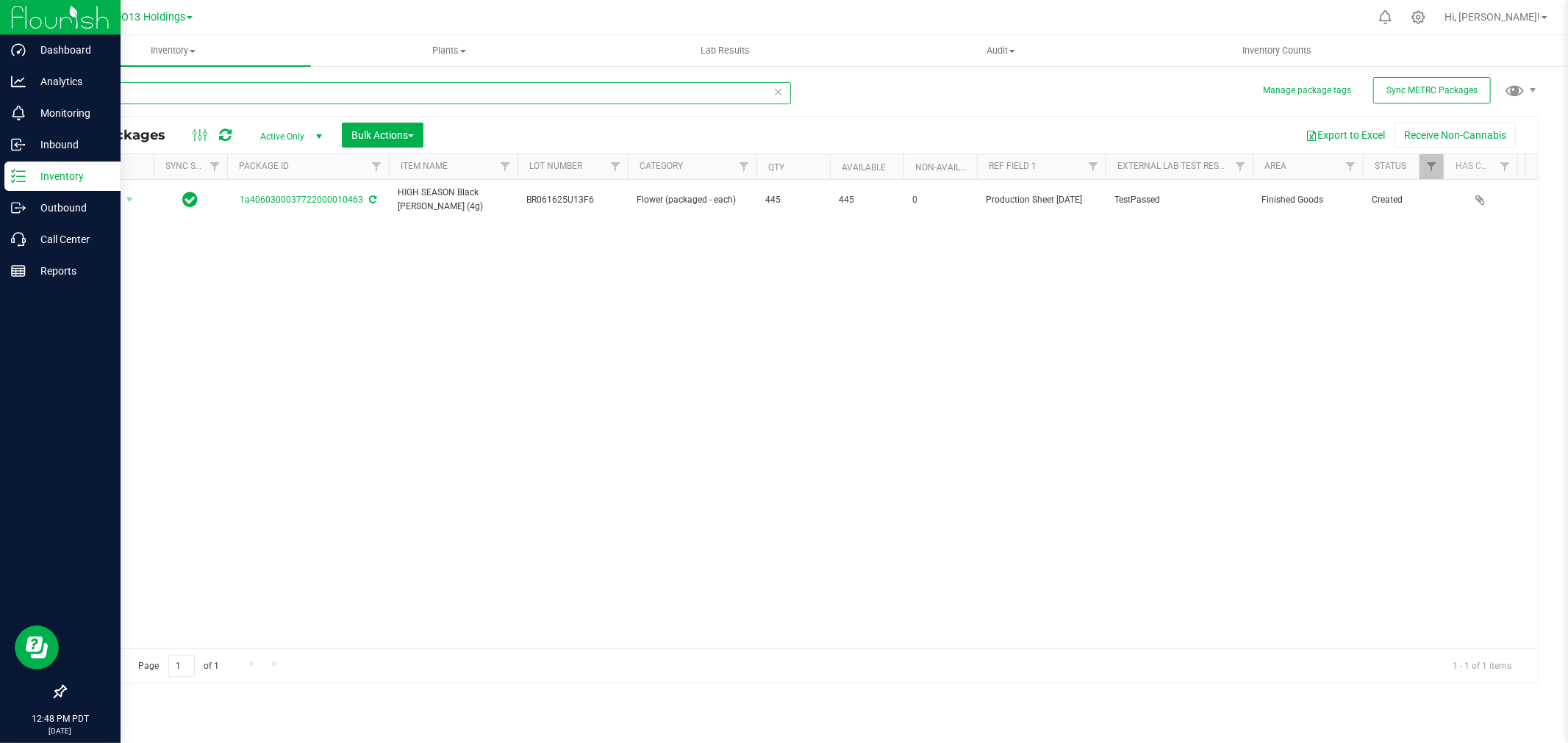
type input "10463"
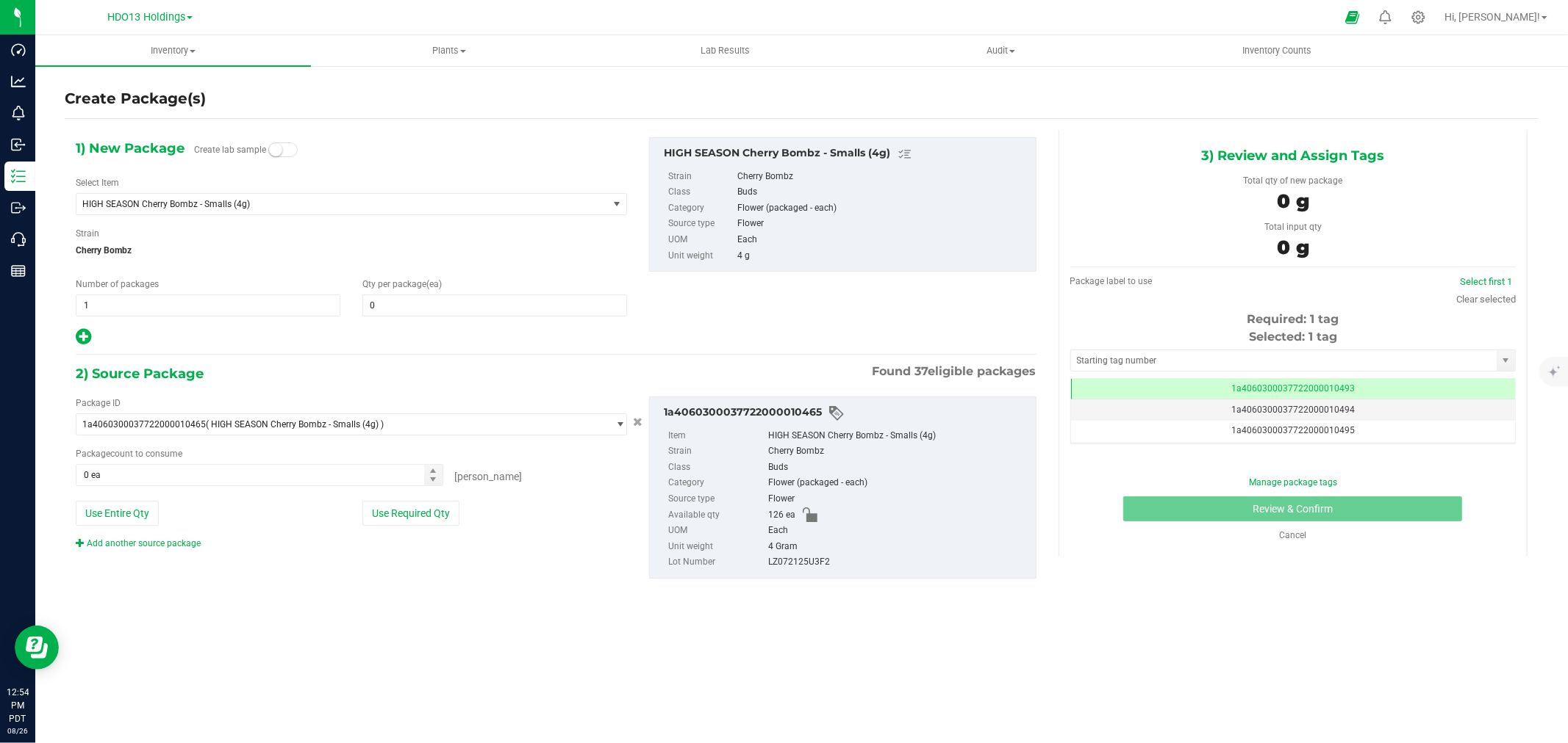
click at [288, 187] on div "Select Item HIGH SEASON Cherry Bombz - Smalls (4g) 007 (Bulk Flower) 130.2 (Bul…" at bounding box center [350, 196] width 551 height 39
click at [291, 222] on div "1) New Package Create lab sample Select Item HIGH SEASON Cherry Bombz - Smalls …" at bounding box center [351, 242] width 573 height 209
click at [299, 208] on span "HIGH SEASON Cherry Bombz - Smalls (4g)" at bounding box center [332, 204] width 499 height 11
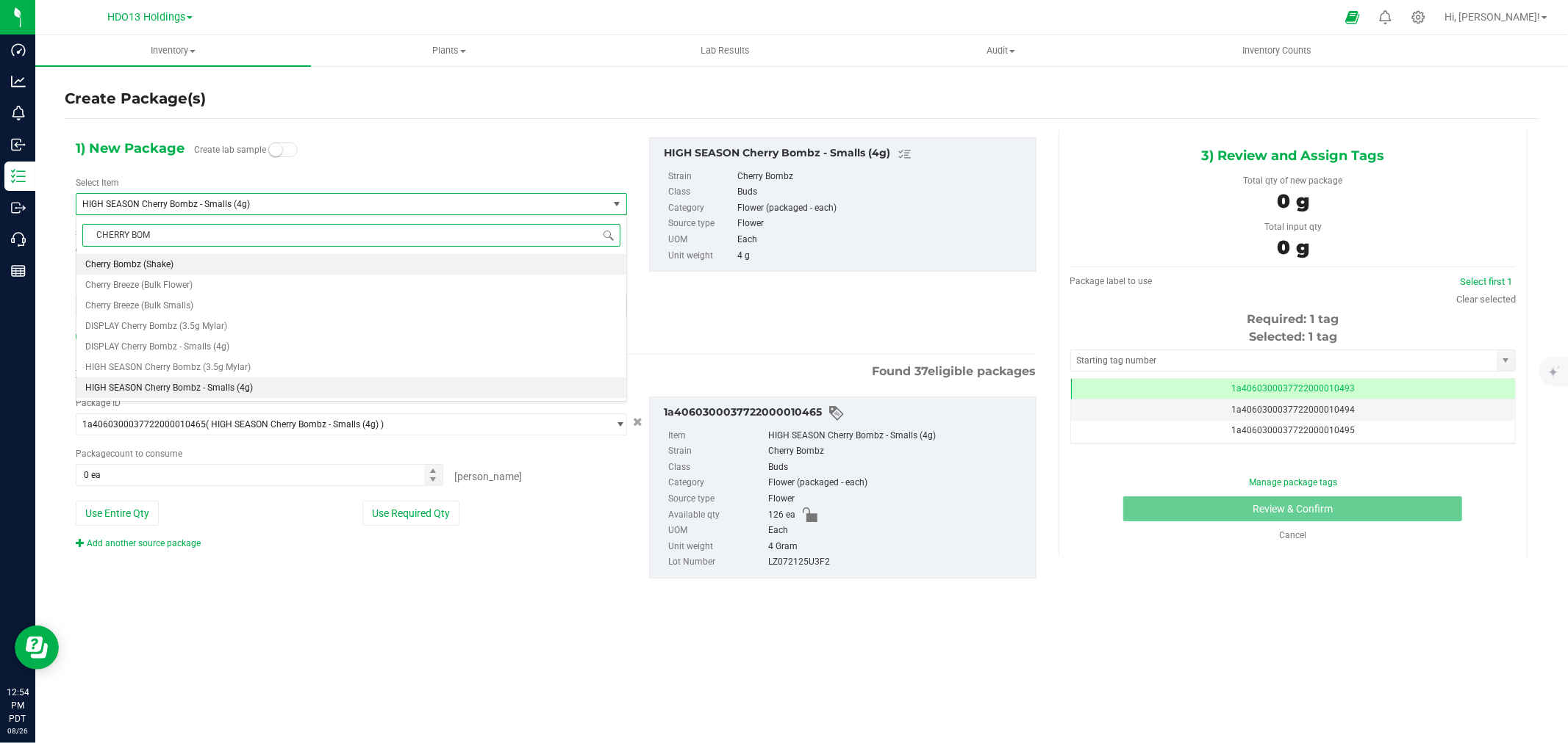
type input "CHERRY BOMB"
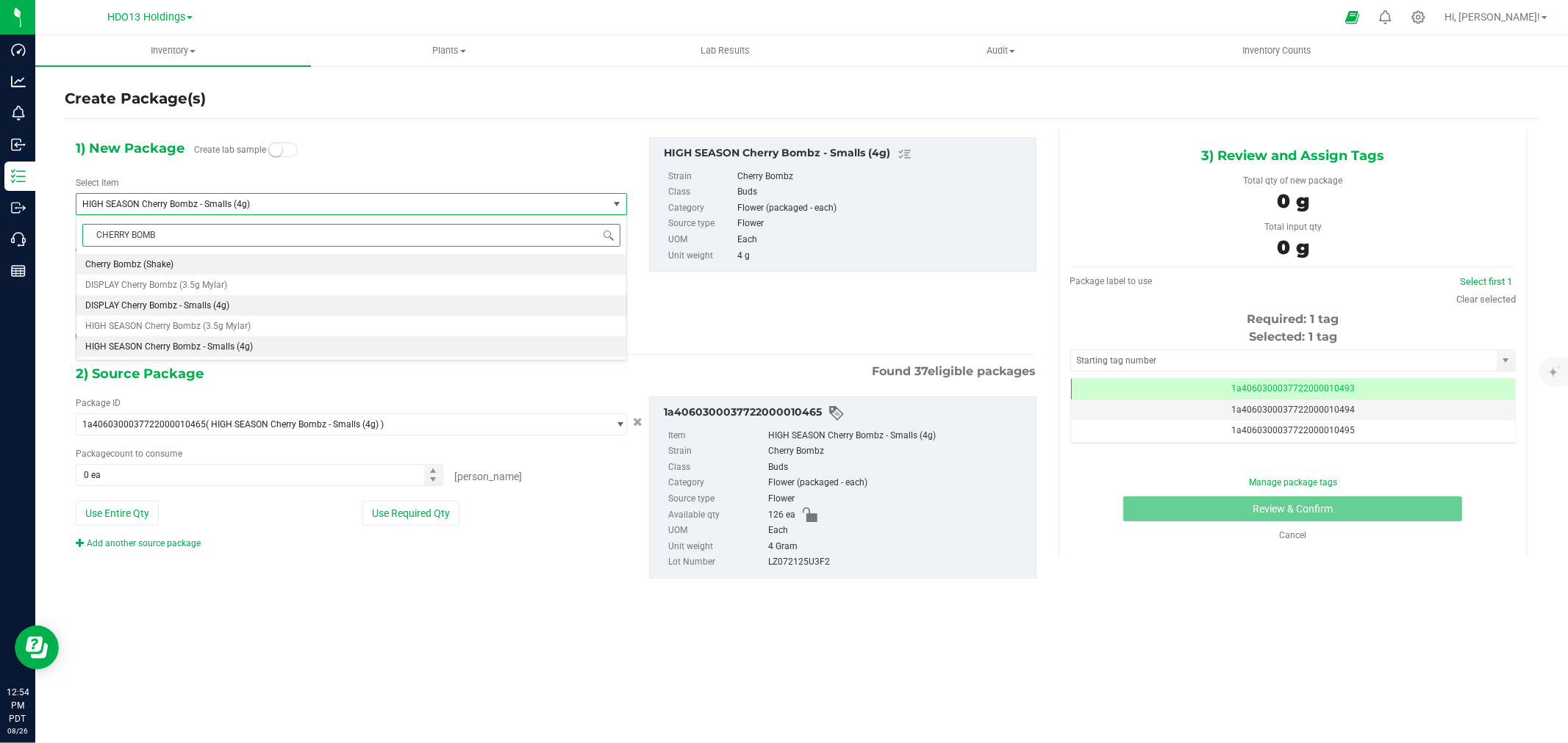
click at [215, 304] on span "DISPLAY Cherry Bombz - Smalls (4g)" at bounding box center [157, 305] width 144 height 11
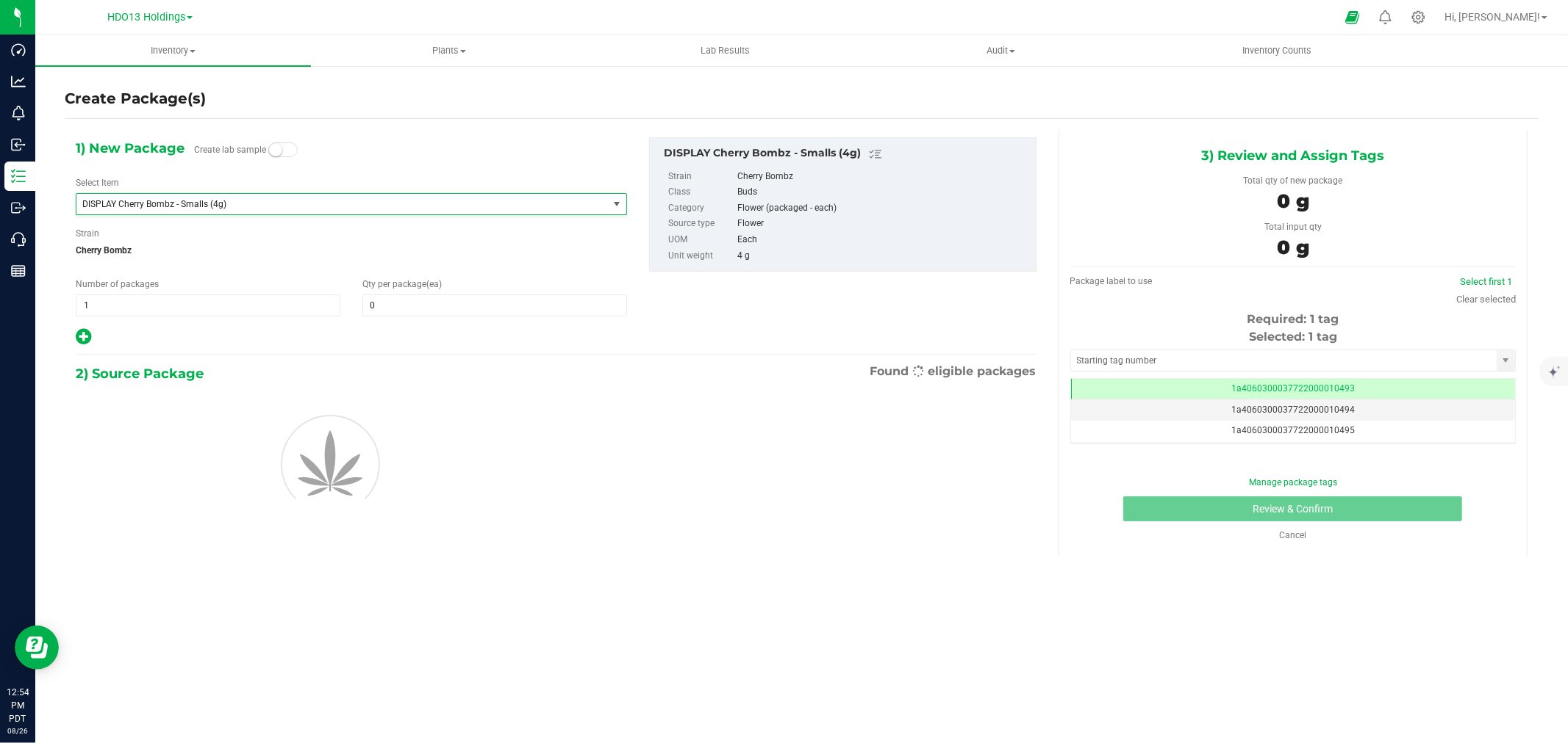
type input "0"
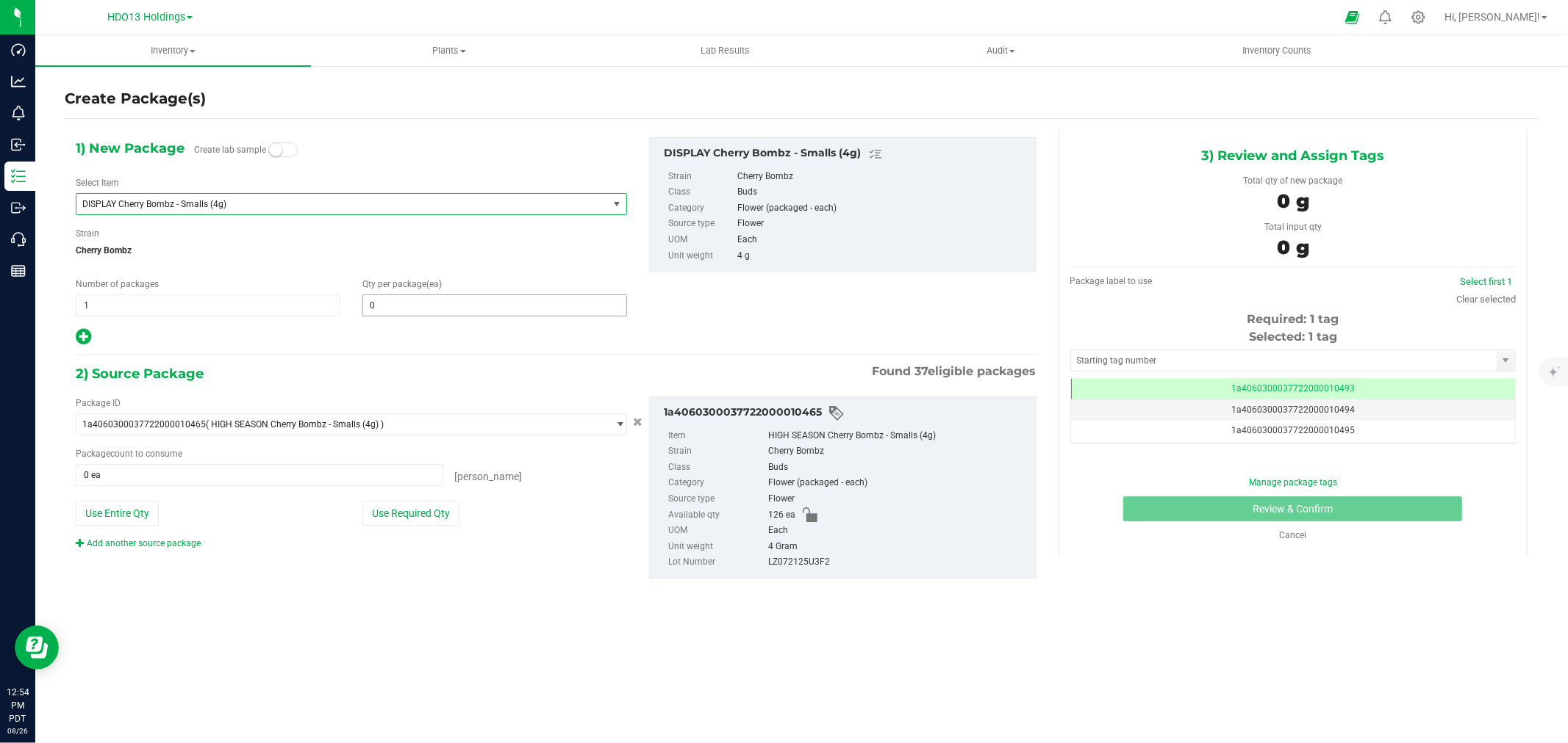
click at [508, 317] on span "0 0" at bounding box center [495, 305] width 264 height 22
click at [503, 316] on span at bounding box center [495, 305] width 264 height 22
type input "1"
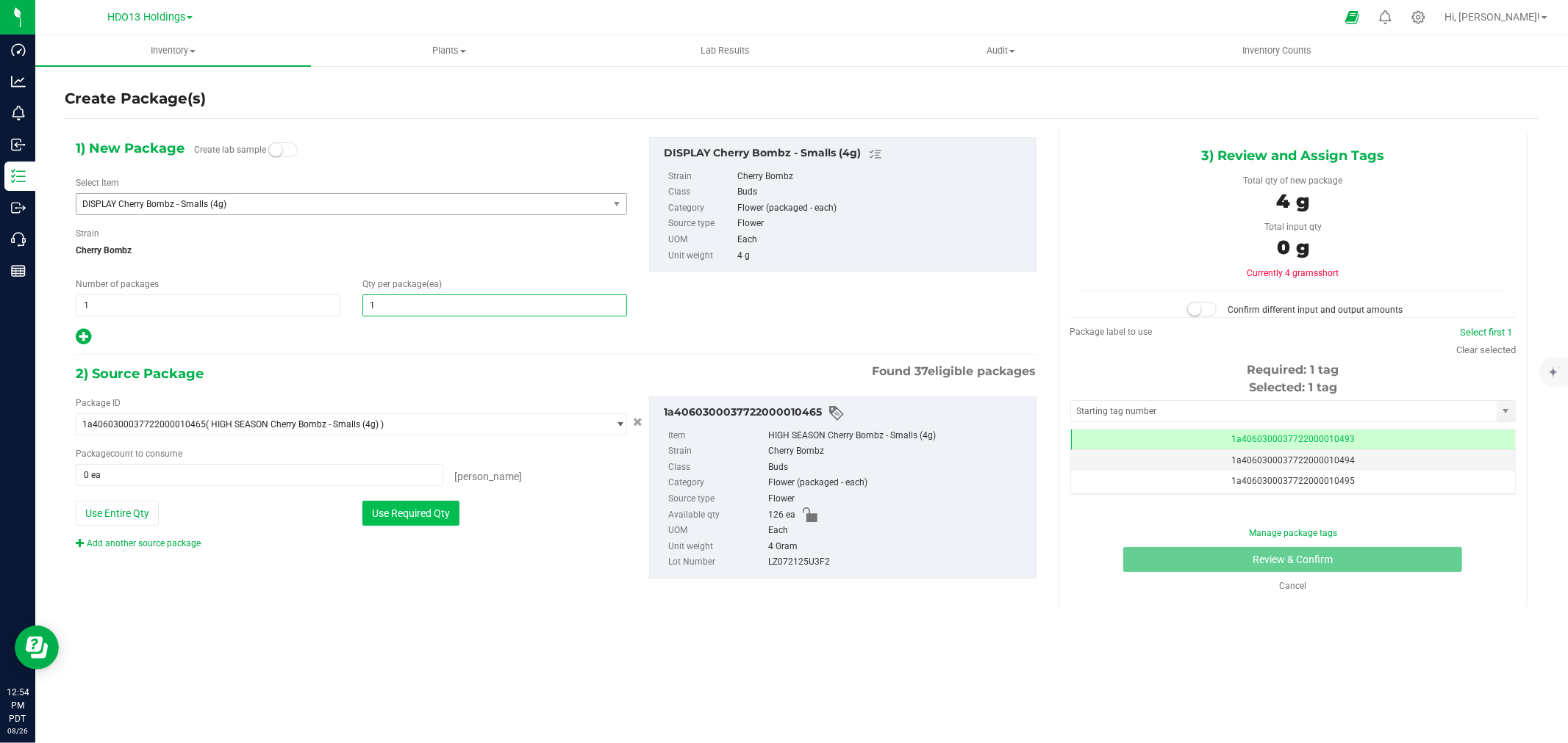
type input "1"
drag, startPoint x: 402, startPoint y: 514, endPoint x: 409, endPoint y: 504, distance: 12.2
click at [402, 515] on button "Use Required Qty" at bounding box center [411, 513] width 97 height 25
type input "1 ea"
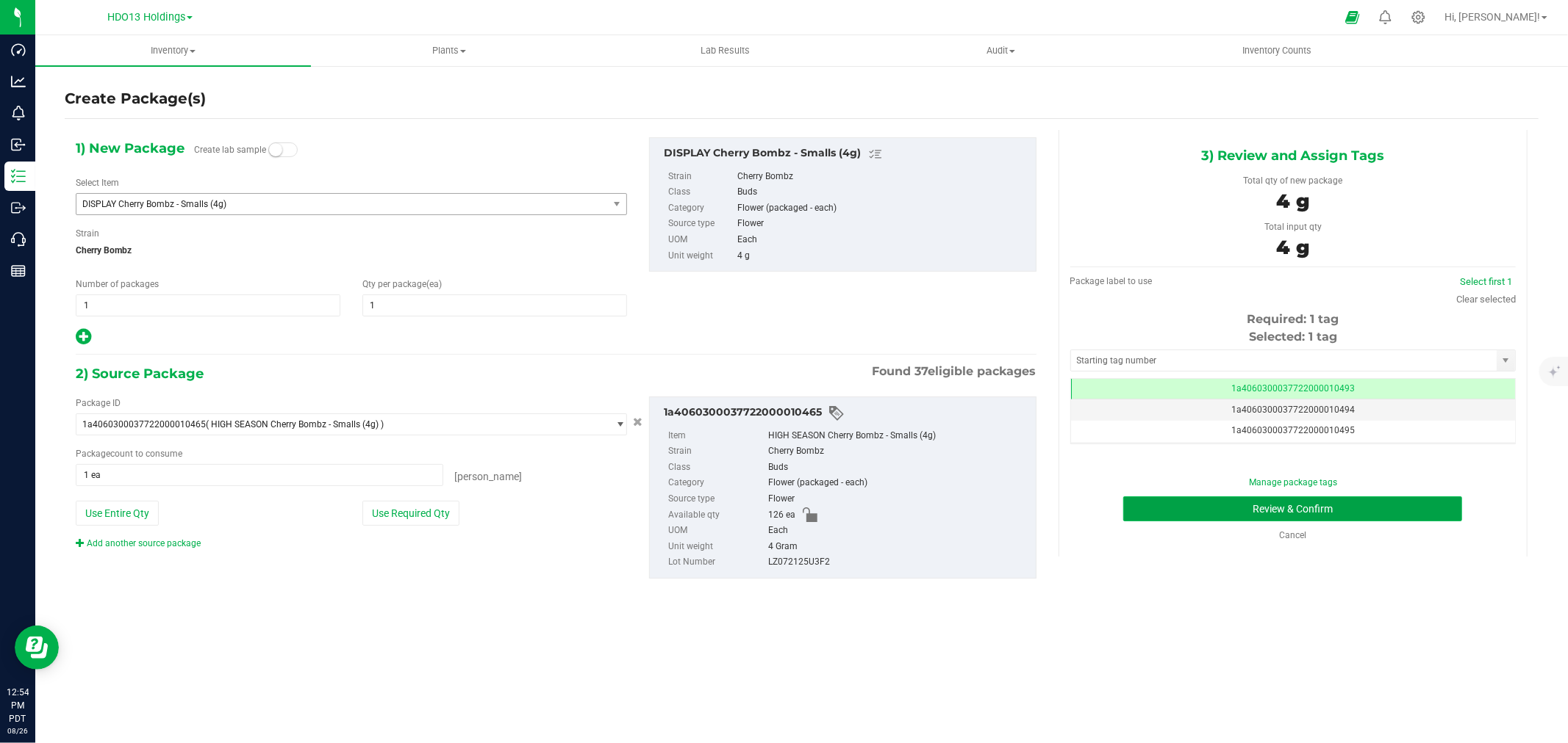
click at [1201, 511] on button "Review & Confirm" at bounding box center [1293, 509] width 339 height 25
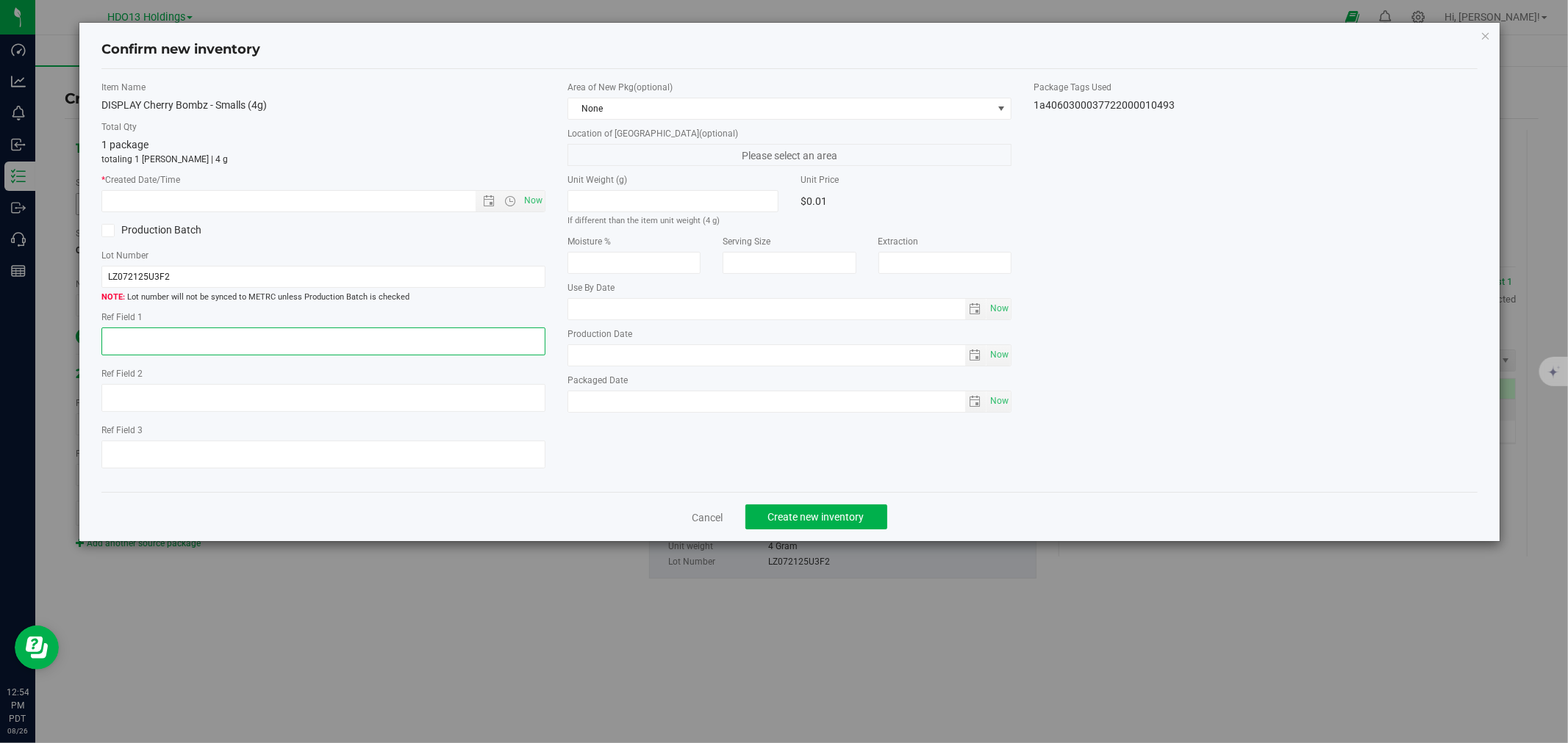
click at [402, 334] on textarea at bounding box center [323, 341] width 444 height 28
paste textarea "ADELANTO"
type textarea "ADELANTO"
click at [532, 191] on span "Now" at bounding box center [533, 200] width 25 height 21
type input "8/26/2025 12:54 PM"
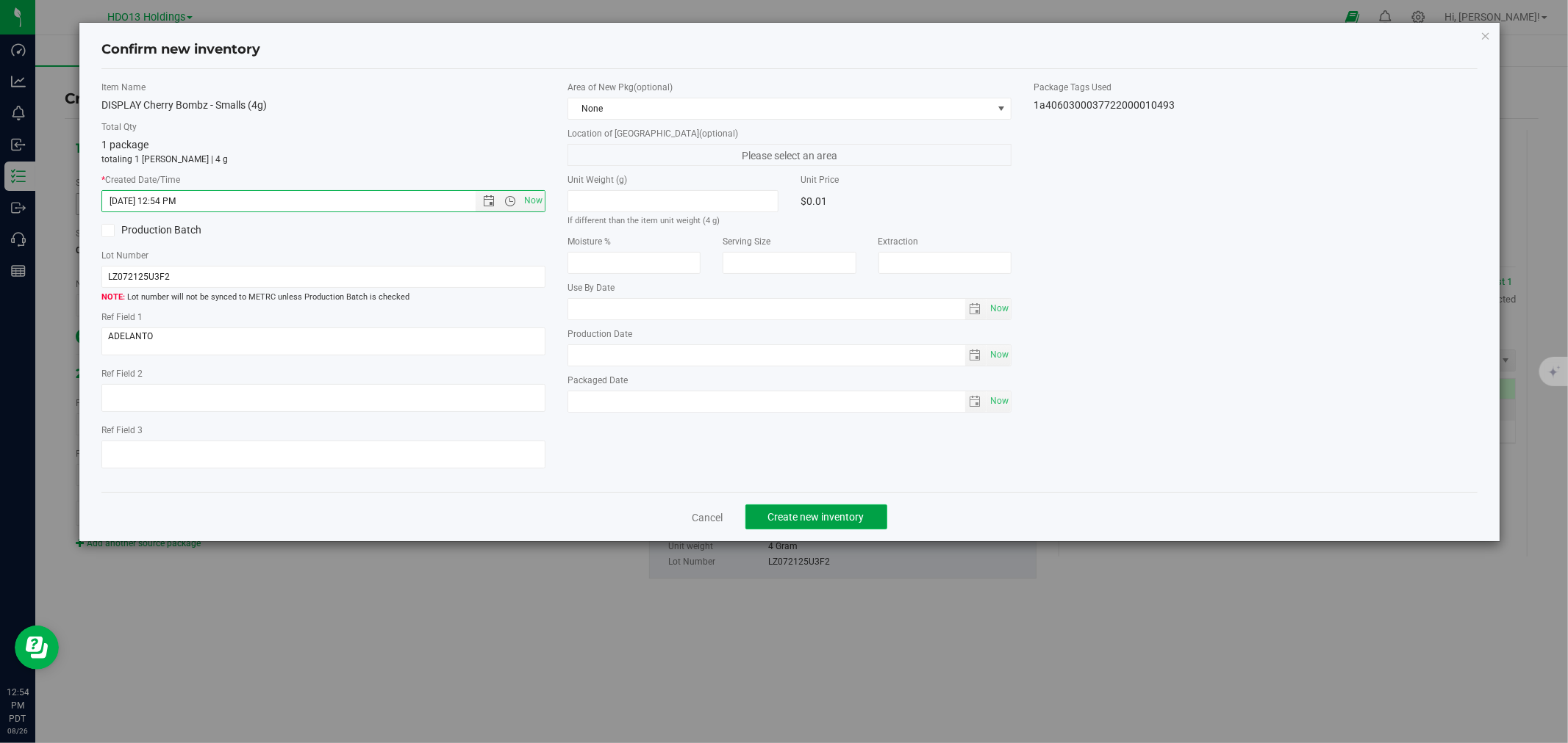
click at [756, 518] on button "Create new inventory" at bounding box center [816, 517] width 142 height 25
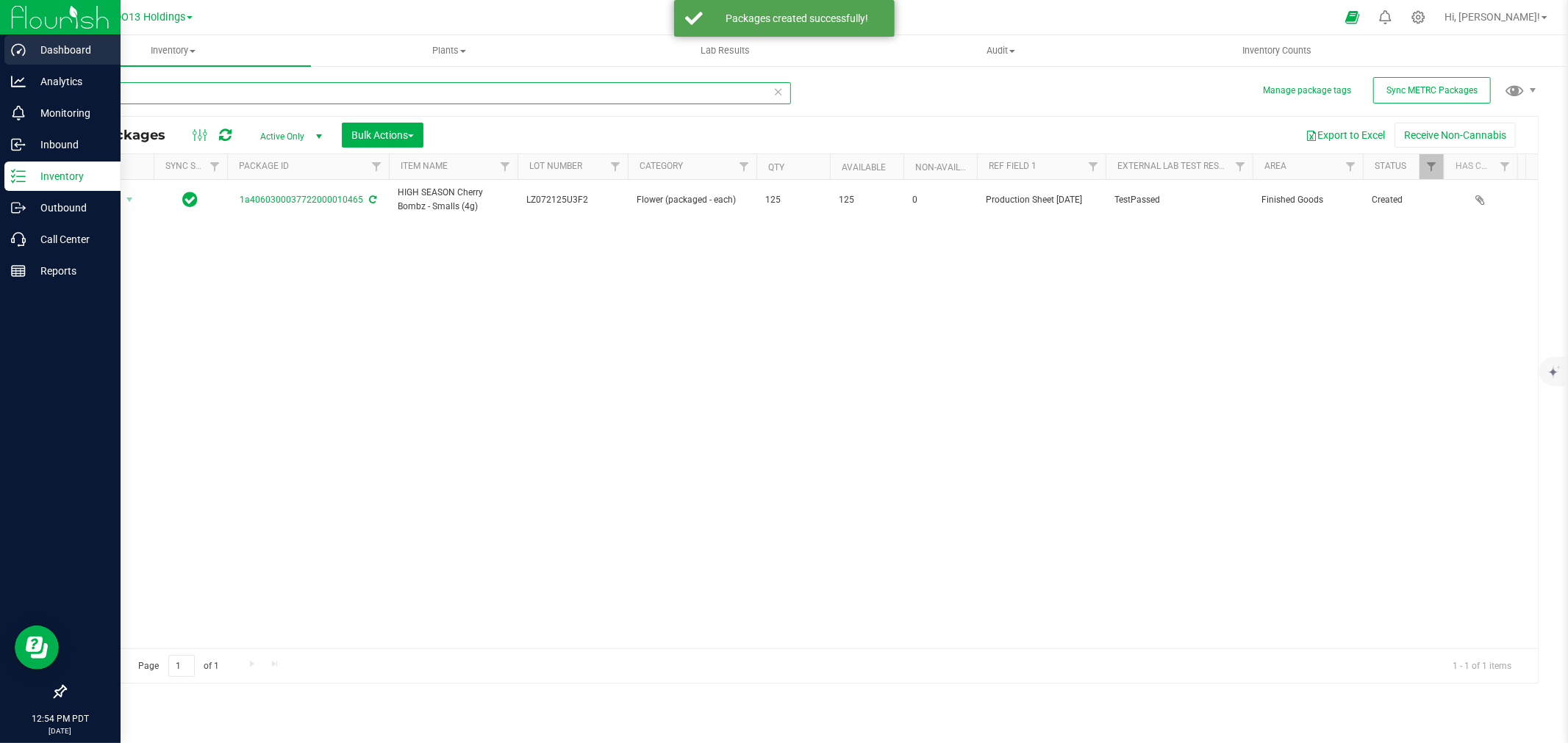
drag, startPoint x: 75, startPoint y: 97, endPoint x: 7, endPoint y: 61, distance: 76.9
click at [8, 96] on div "Dashboard Analytics Monitoring Inbound Inventory Outbound Call Center Reports 1…" at bounding box center [784, 372] width 1568 height 743
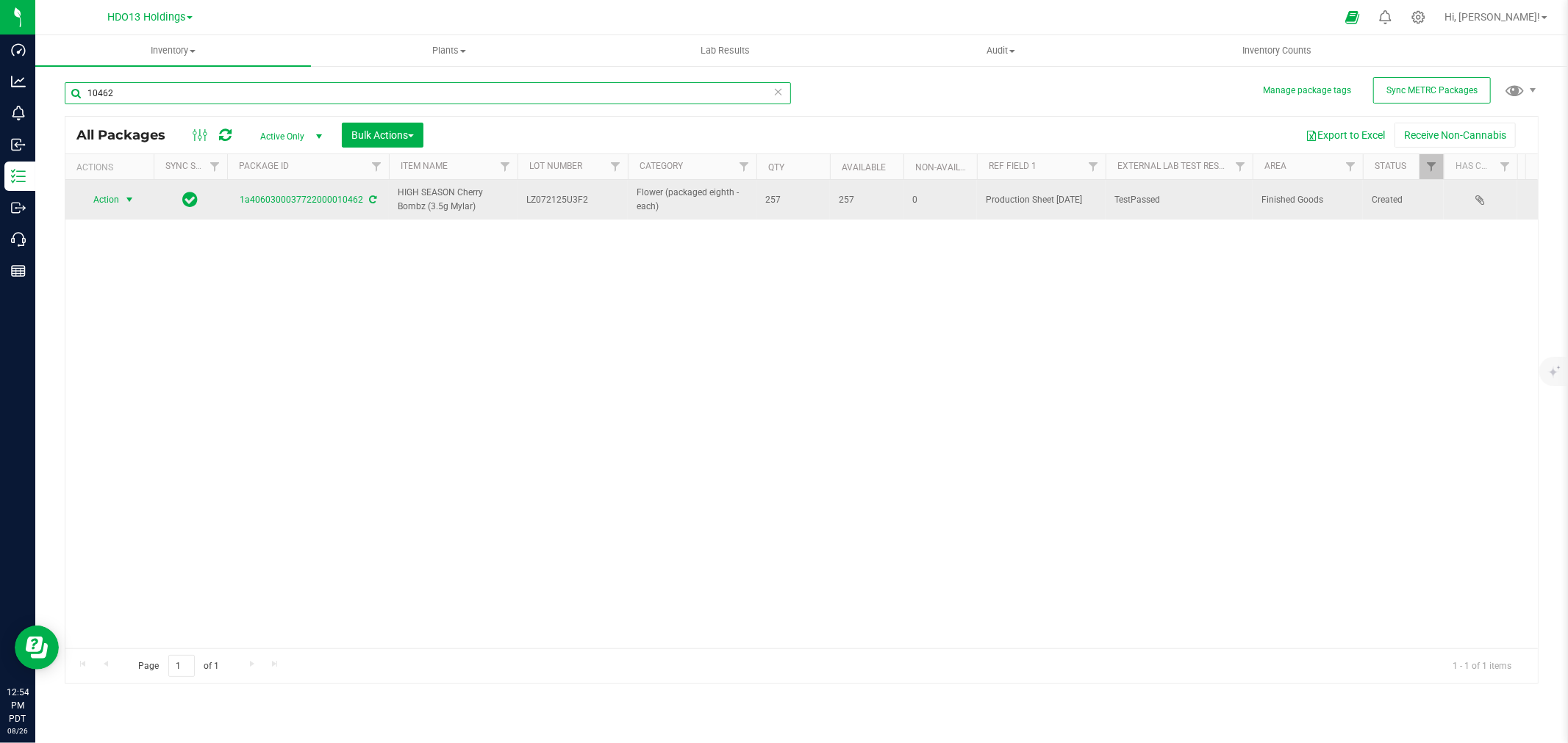
type input "10462"
click at [121, 196] on span "select" at bounding box center [129, 200] width 18 height 20
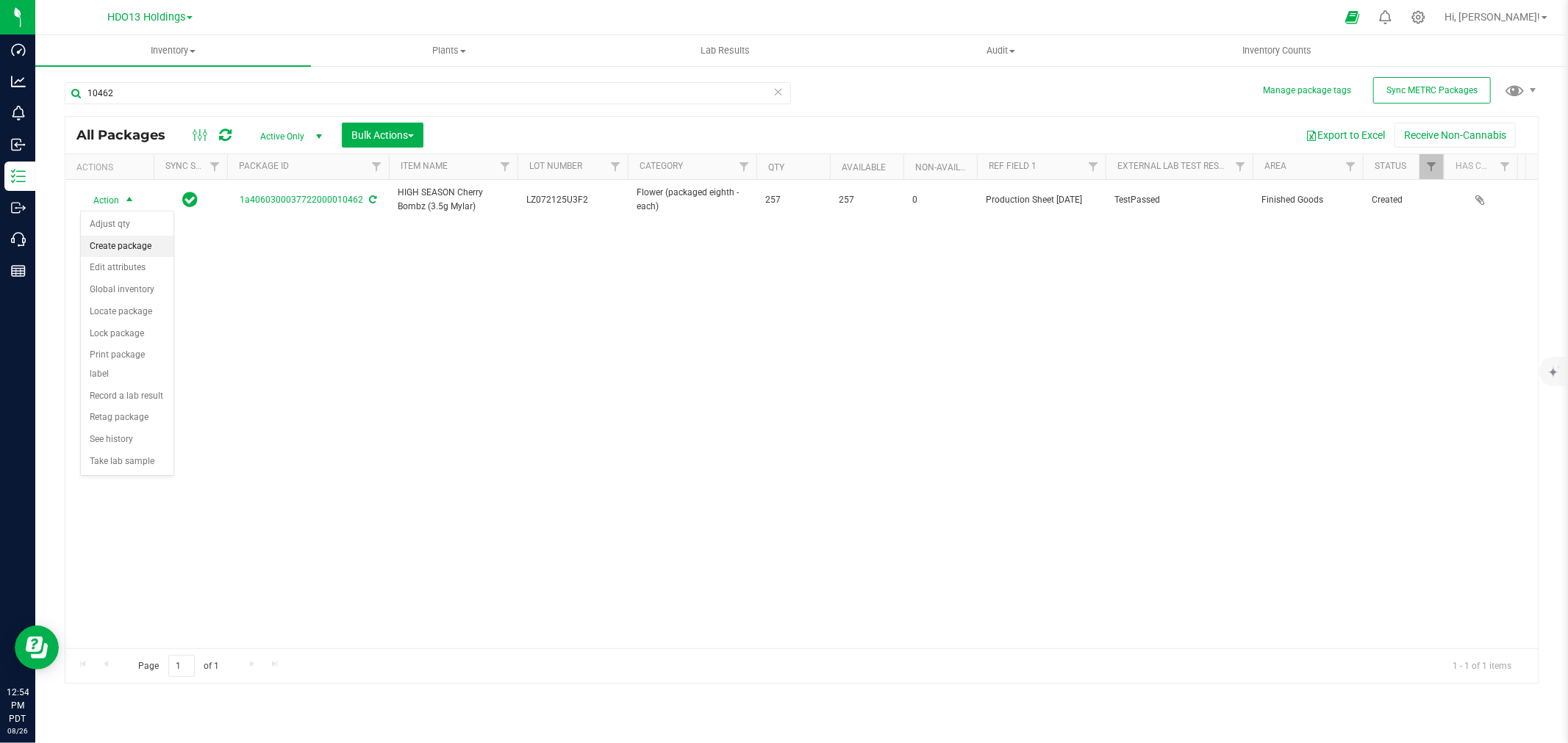
click at [156, 245] on li "Create package" at bounding box center [127, 246] width 93 height 22
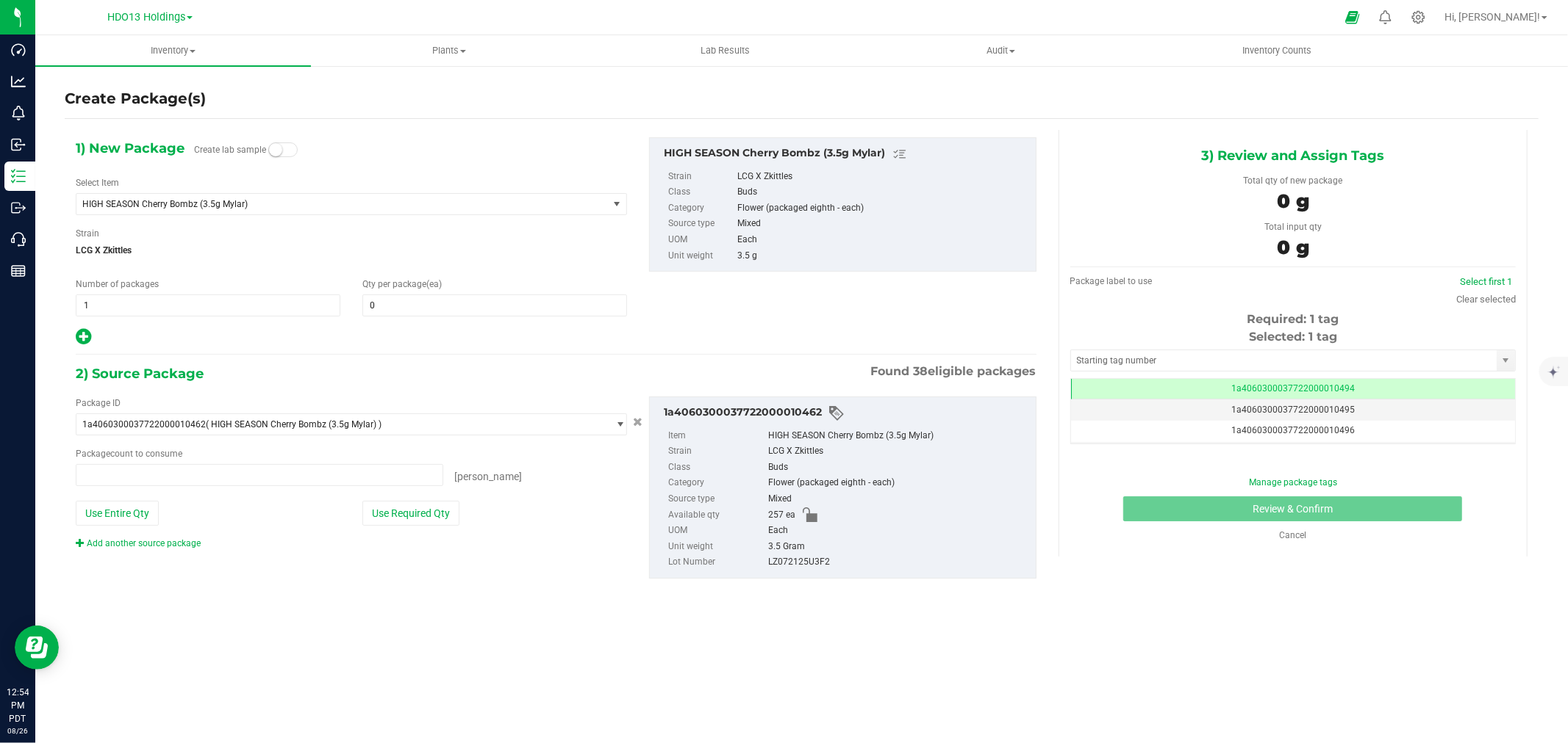
type input "0 ea"
click at [409, 201] on span "HIGH SEASON Cherry Bombz (3.5g Mylar)" at bounding box center [332, 204] width 499 height 11
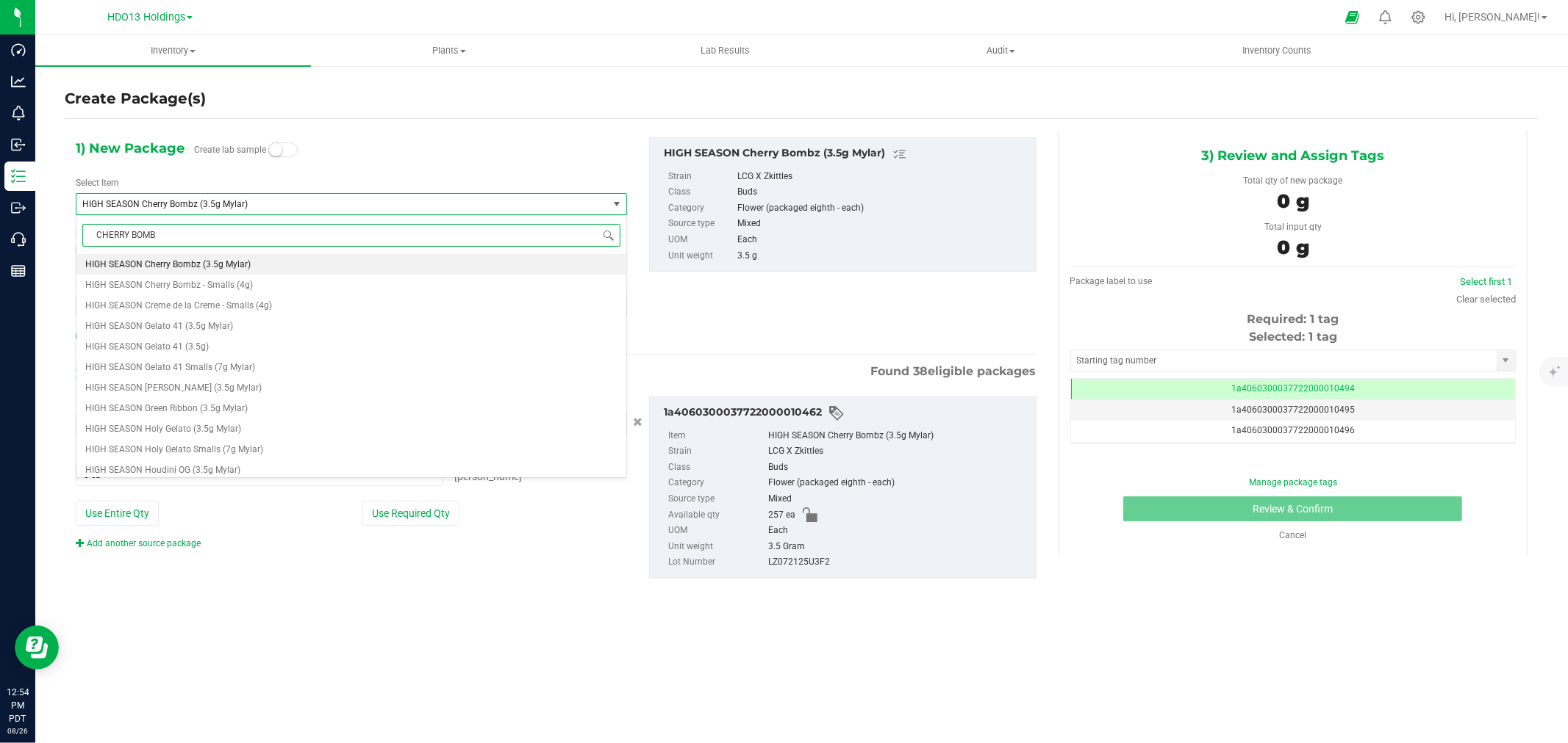
type input "CHERRY BOMBZ"
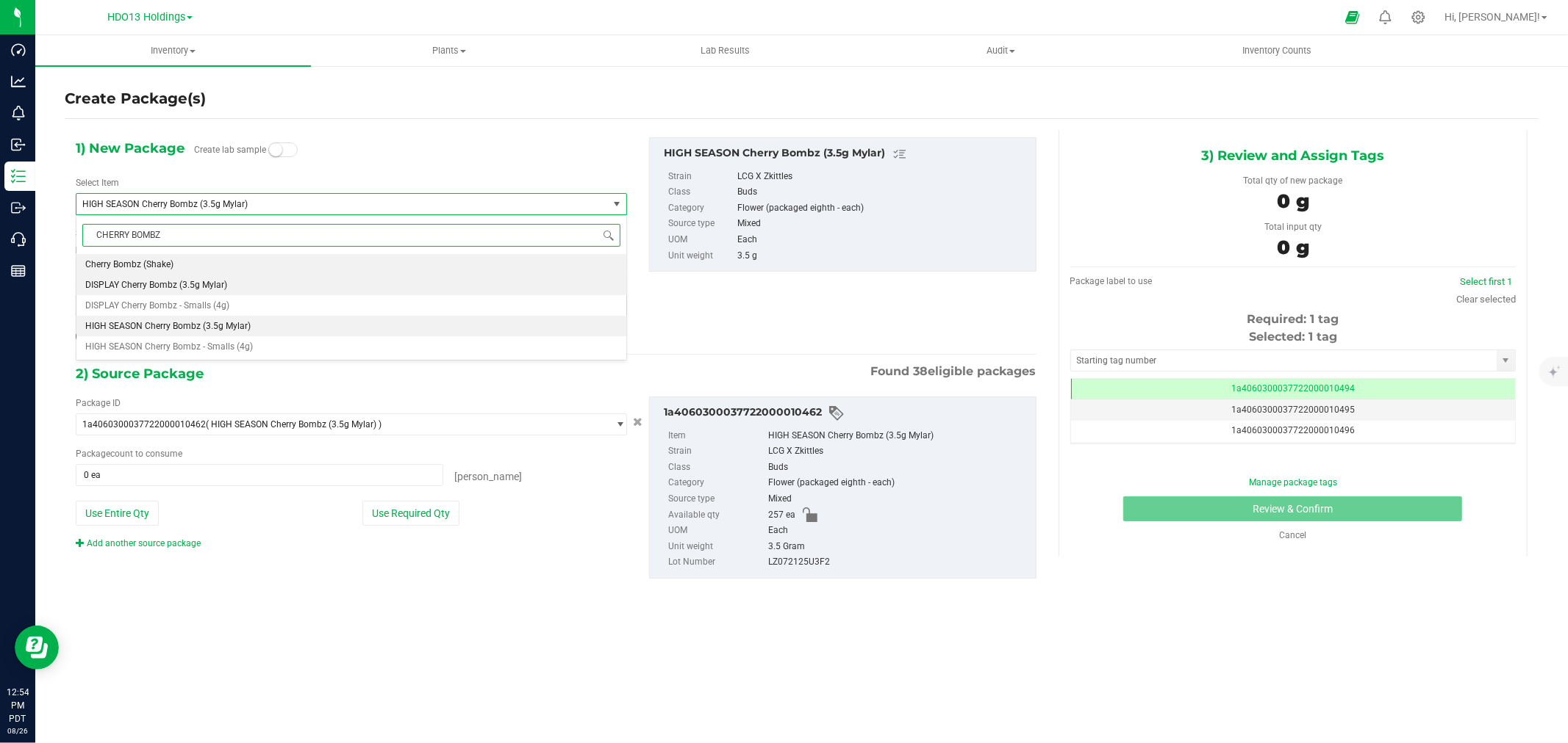
click at [276, 279] on li "DISPLAY Cherry Bombz (3.5g Mylar)" at bounding box center [350, 285] width 549 height 20
type input "0"
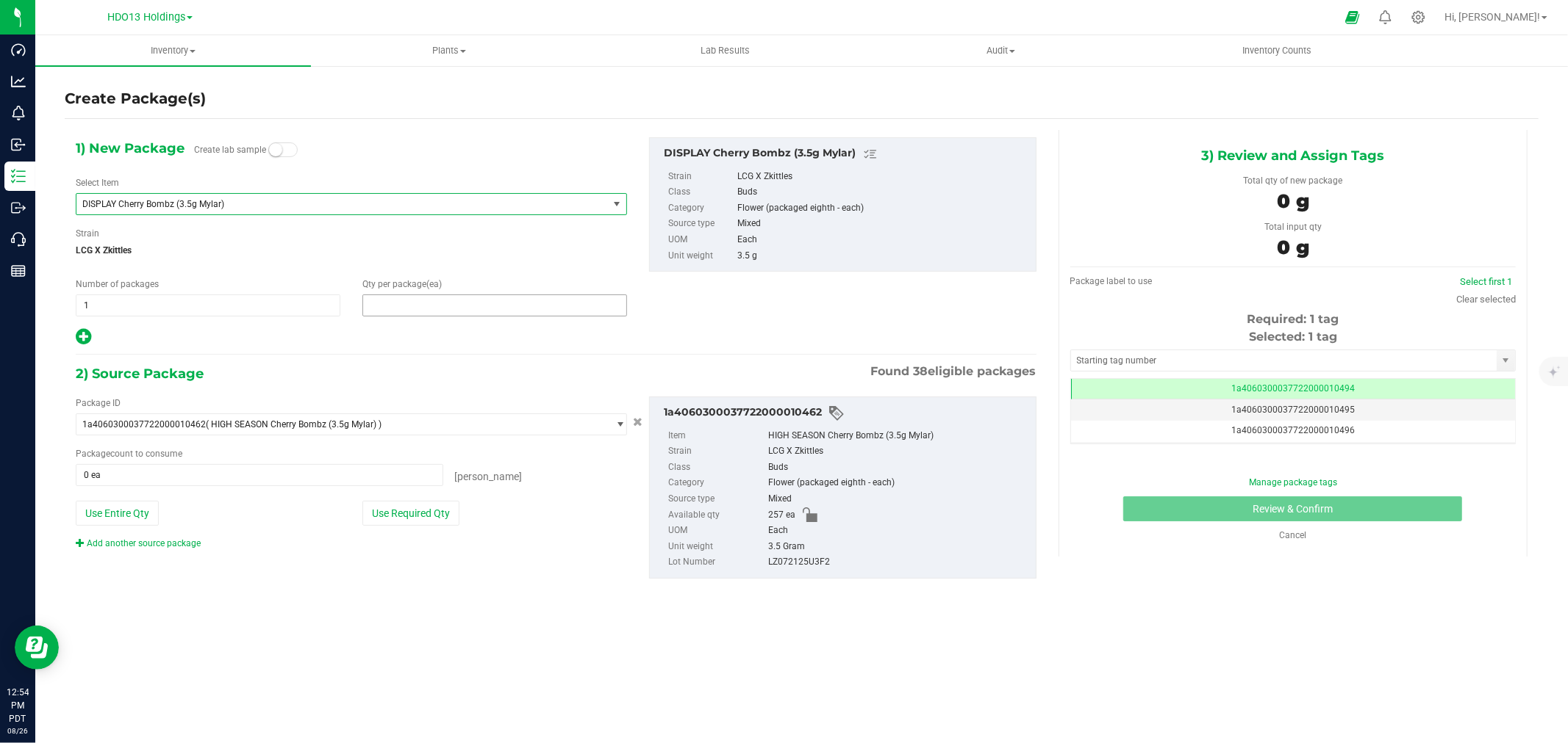
click at [454, 304] on span at bounding box center [495, 305] width 264 height 22
type input "1"
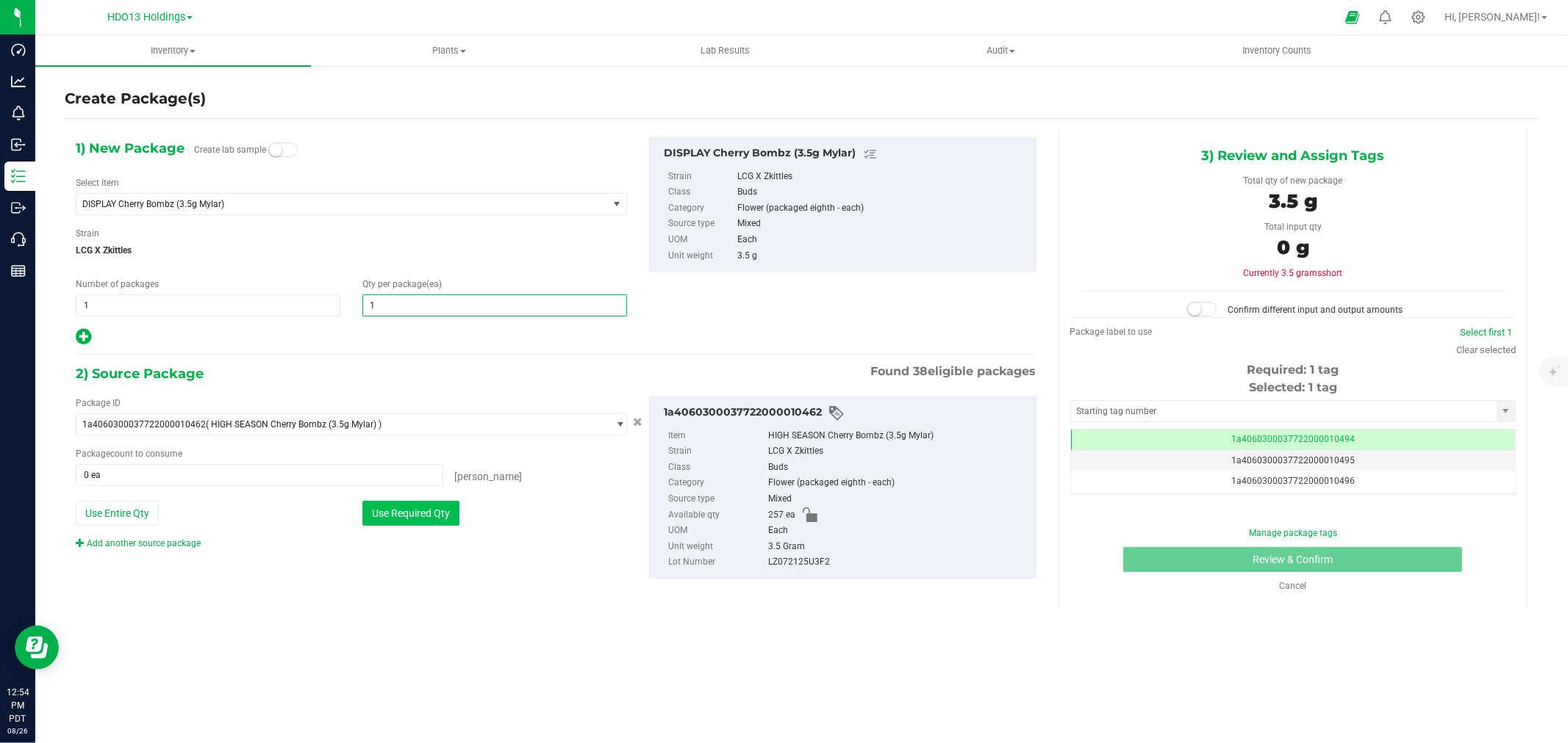
type input "1"
click at [366, 518] on button "Use Required Qty" at bounding box center [411, 513] width 97 height 25
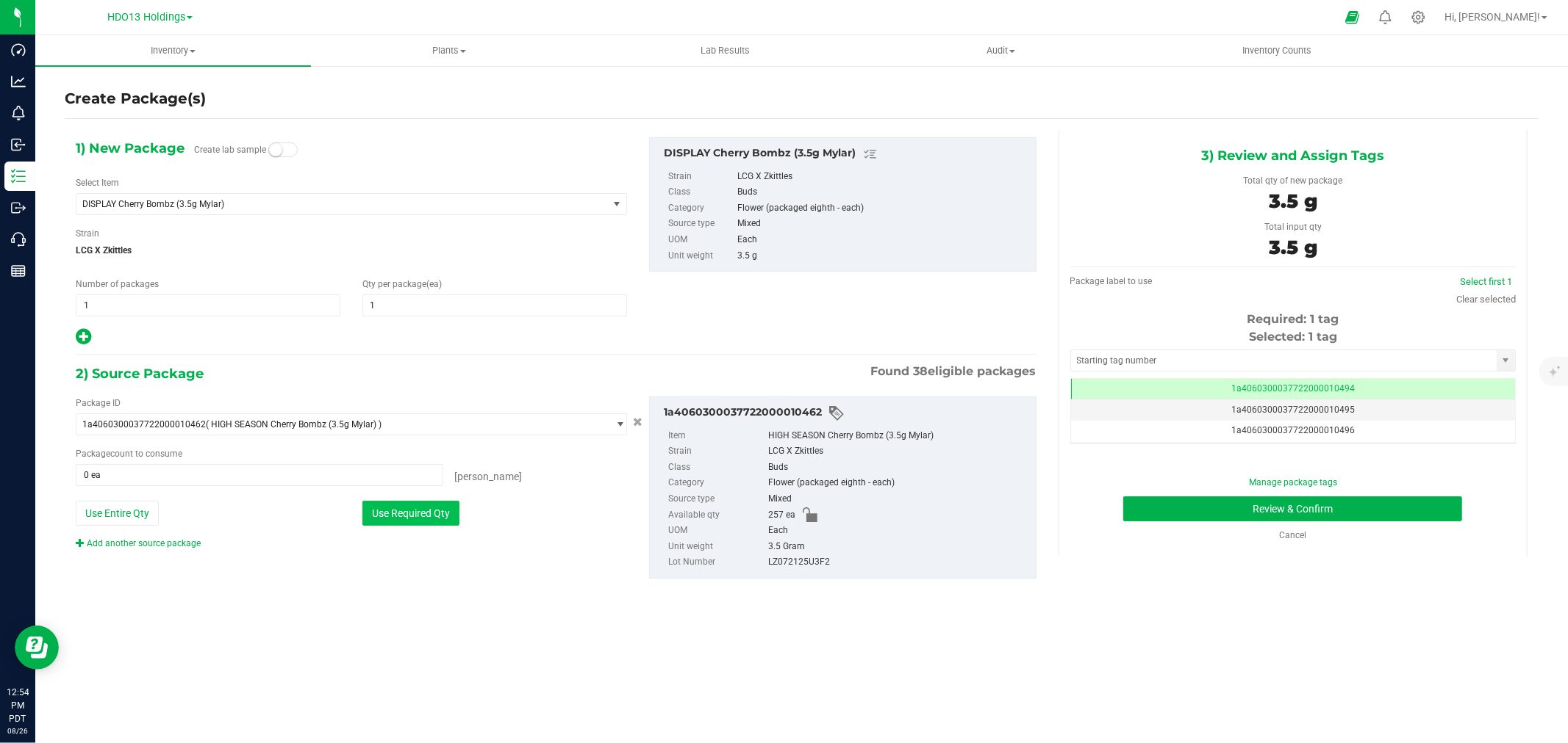
type input "1 ea"
click at [1231, 502] on button "Review & Confirm" at bounding box center [1293, 509] width 339 height 25
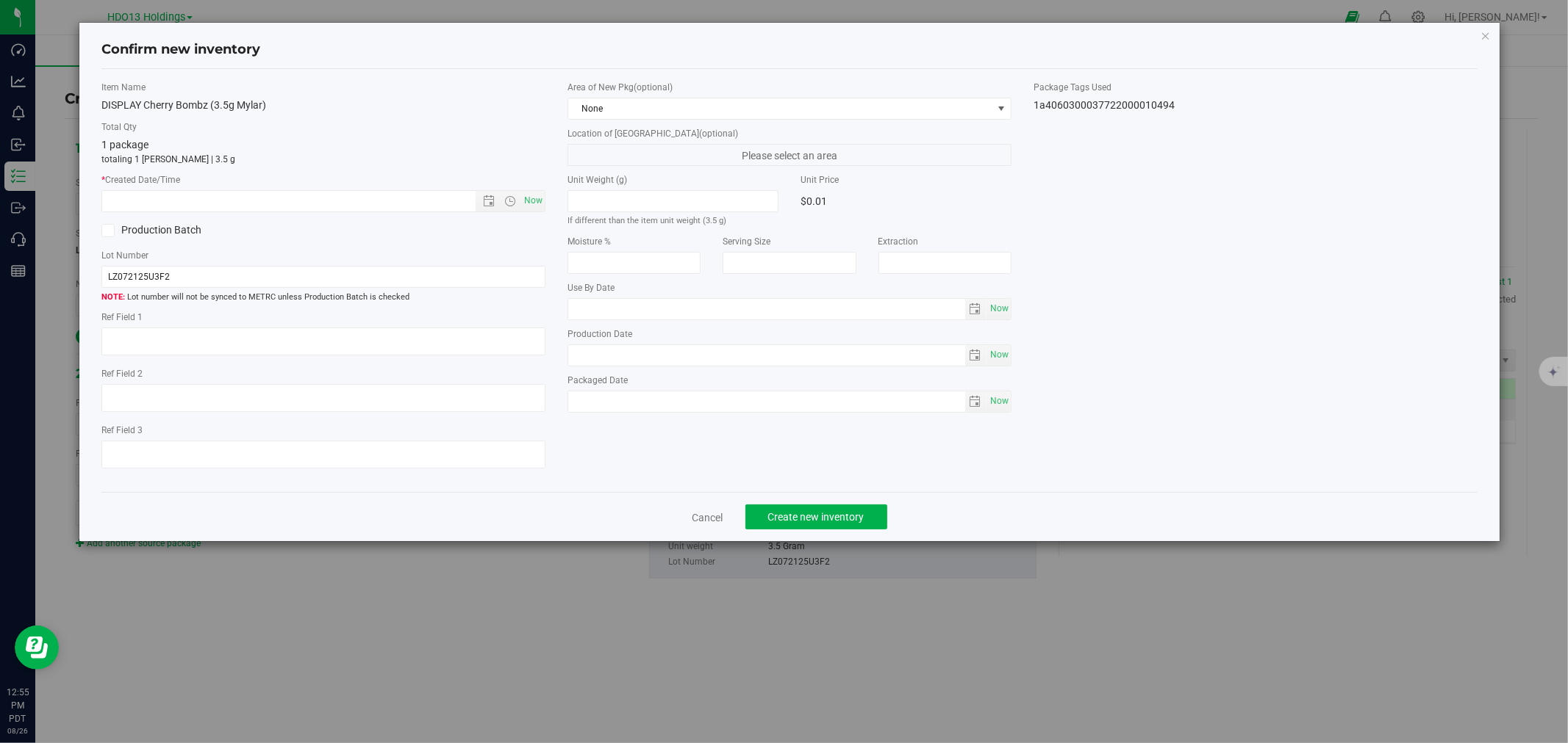
click at [472, 324] on label "Ref Field 1" at bounding box center [323, 317] width 444 height 13
click at [481, 329] on textarea at bounding box center [323, 341] width 444 height 28
paste textarea "ADELANTO"
type textarea "ADELANTO"
click at [537, 212] on span "Now" at bounding box center [323, 200] width 444 height 22
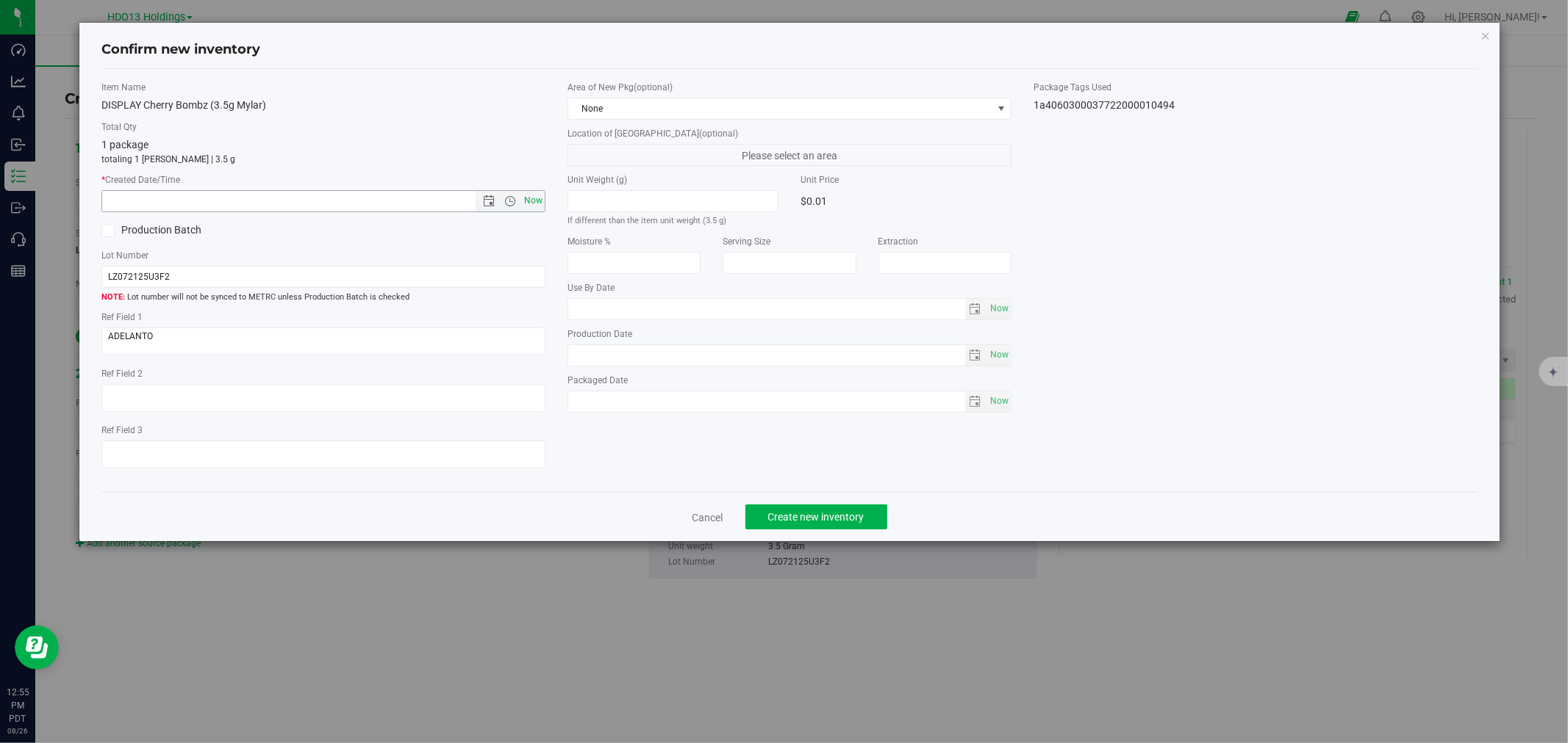
click at [539, 205] on span "Now" at bounding box center [533, 200] width 25 height 21
type input "8/26/2025 12:55 PM"
click at [814, 516] on span "Create new inventory" at bounding box center [816, 517] width 97 height 11
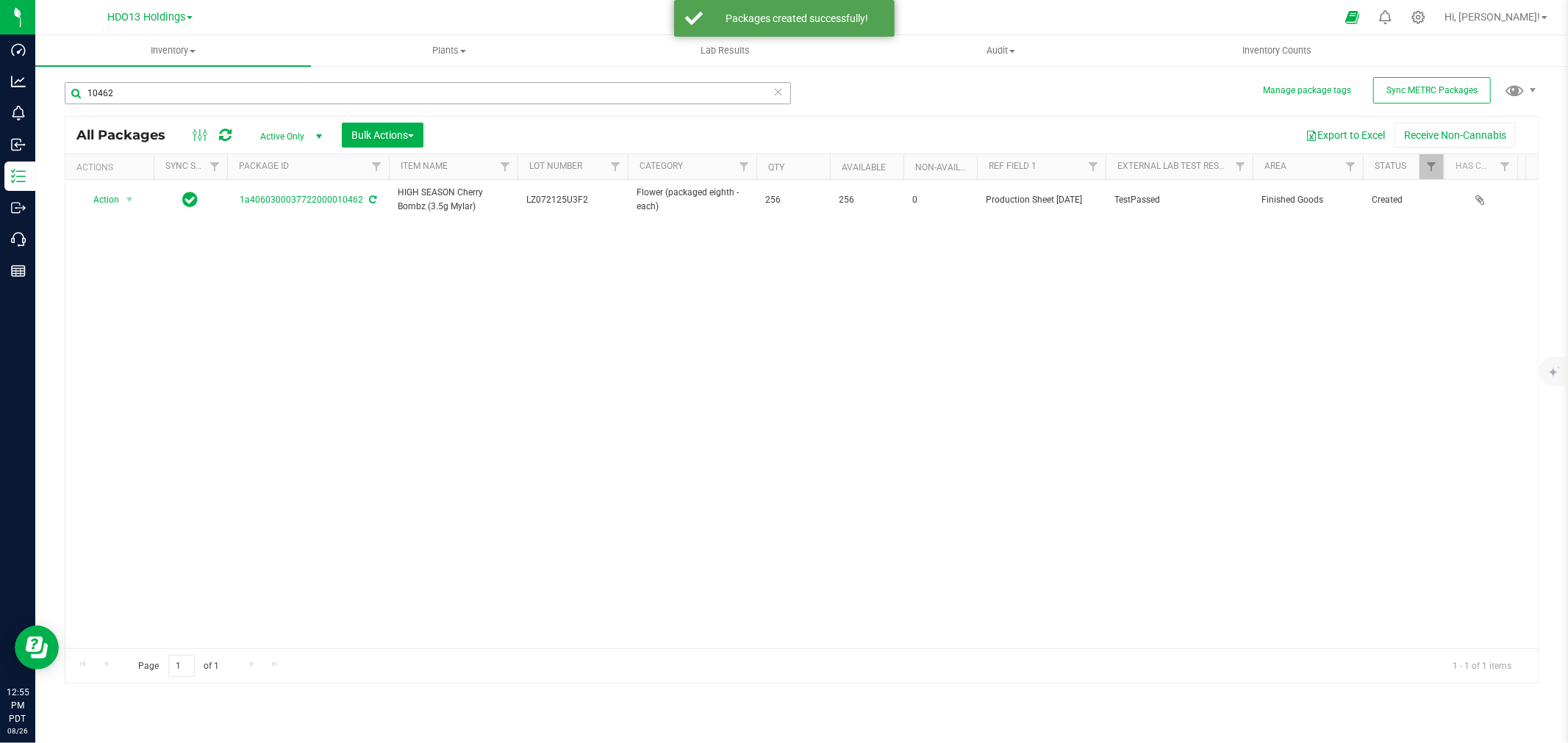
drag, startPoint x: 226, startPoint y: 97, endPoint x: 133, endPoint y: 88, distance: 93.4
click at [133, 88] on div "10462" at bounding box center [427, 99] width 726 height 34
click at [140, 90] on input "10462" at bounding box center [427, 93] width 726 height 22
type input "10464"
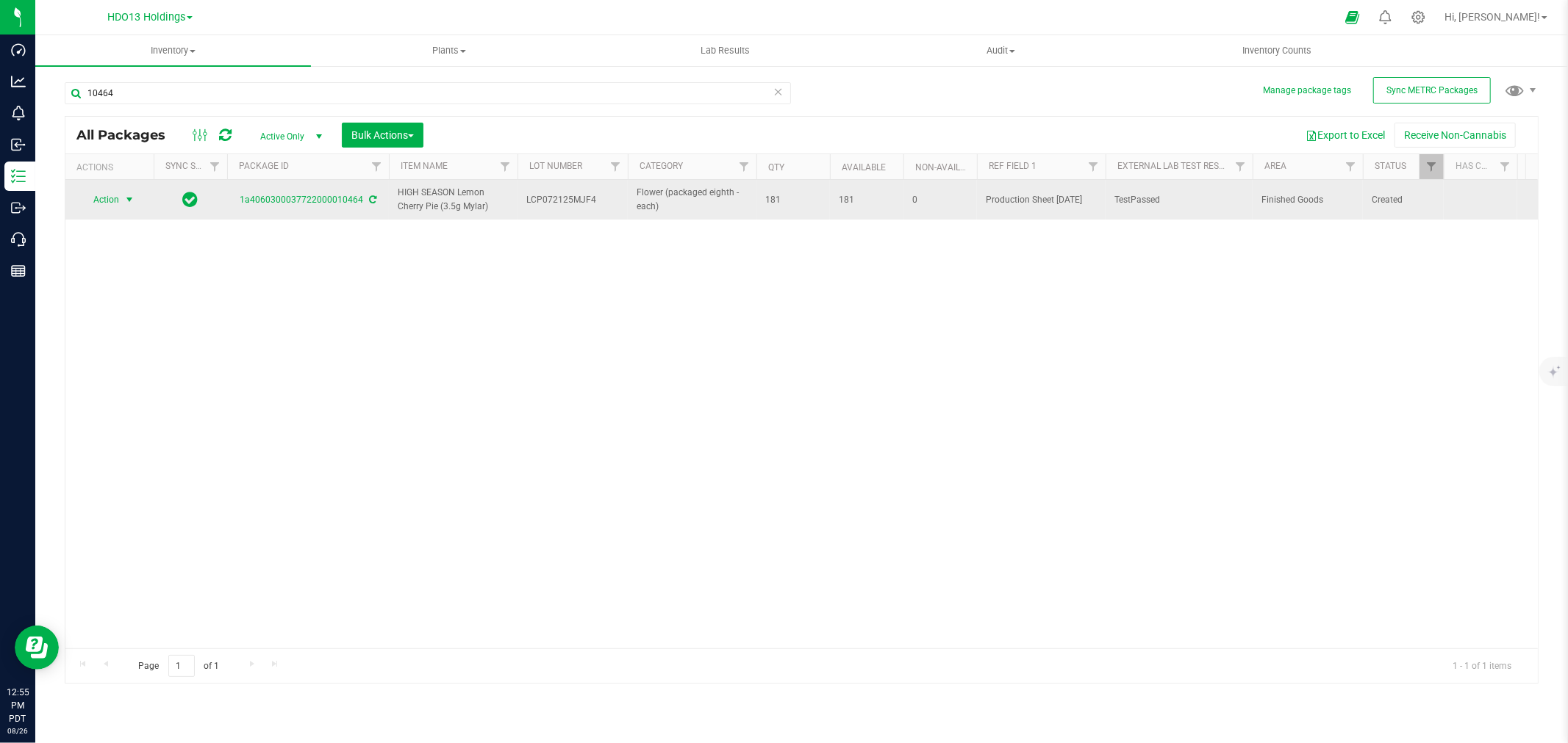
click at [102, 198] on span "Action" at bounding box center [100, 200] width 39 height 20
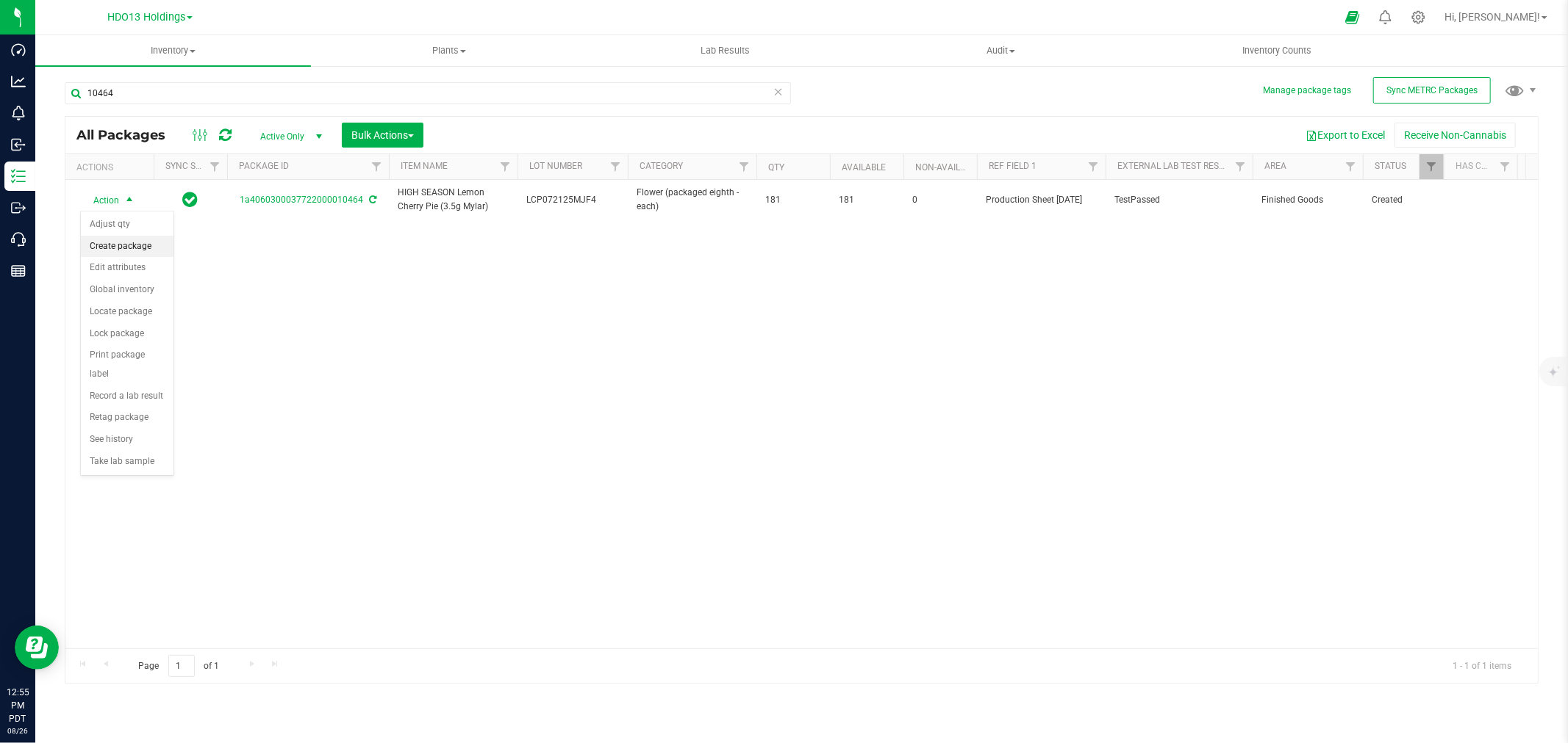
click at [138, 247] on li "Create package" at bounding box center [127, 246] width 93 height 22
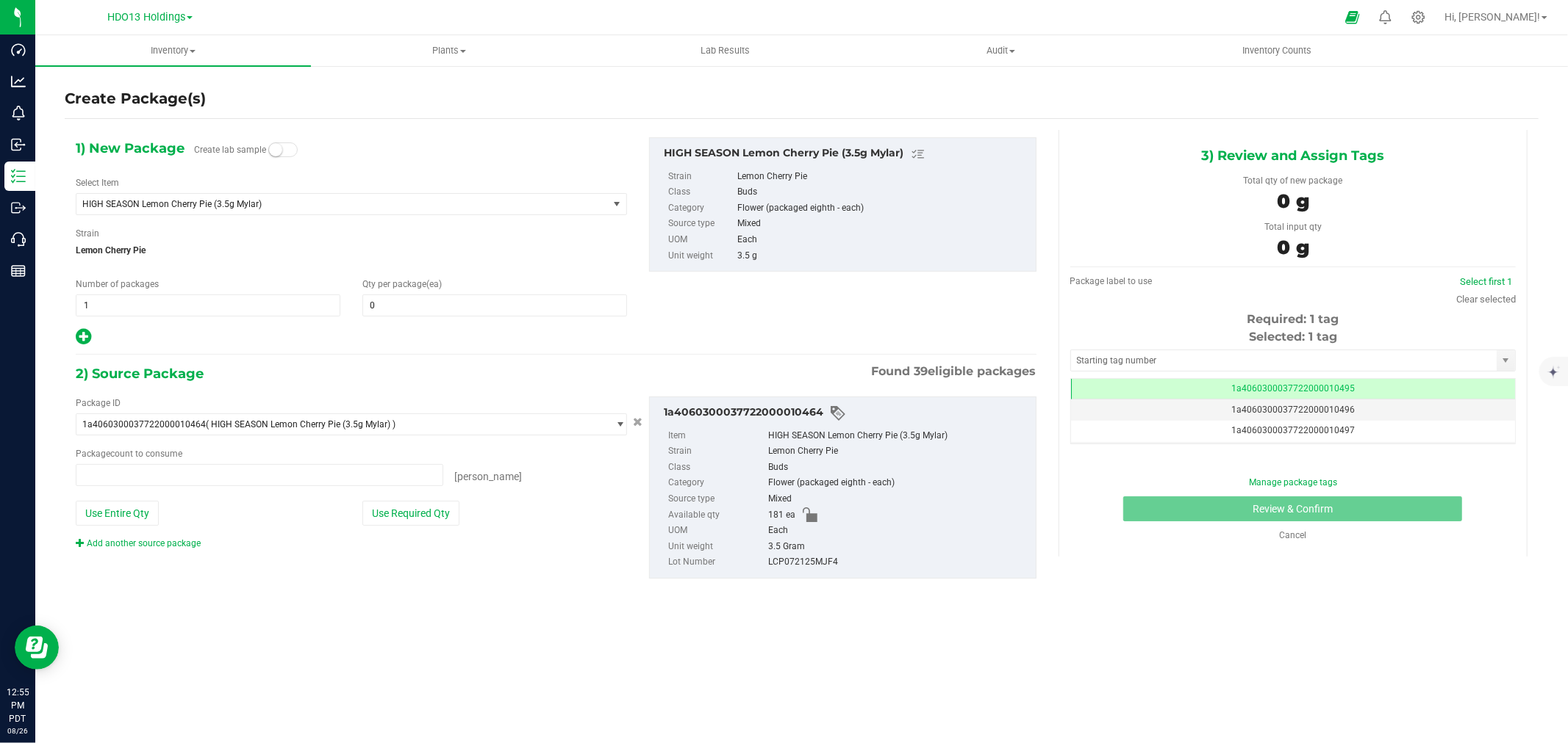
type input "0 ea"
click at [427, 305] on span at bounding box center [495, 305] width 264 height 22
type input "1"
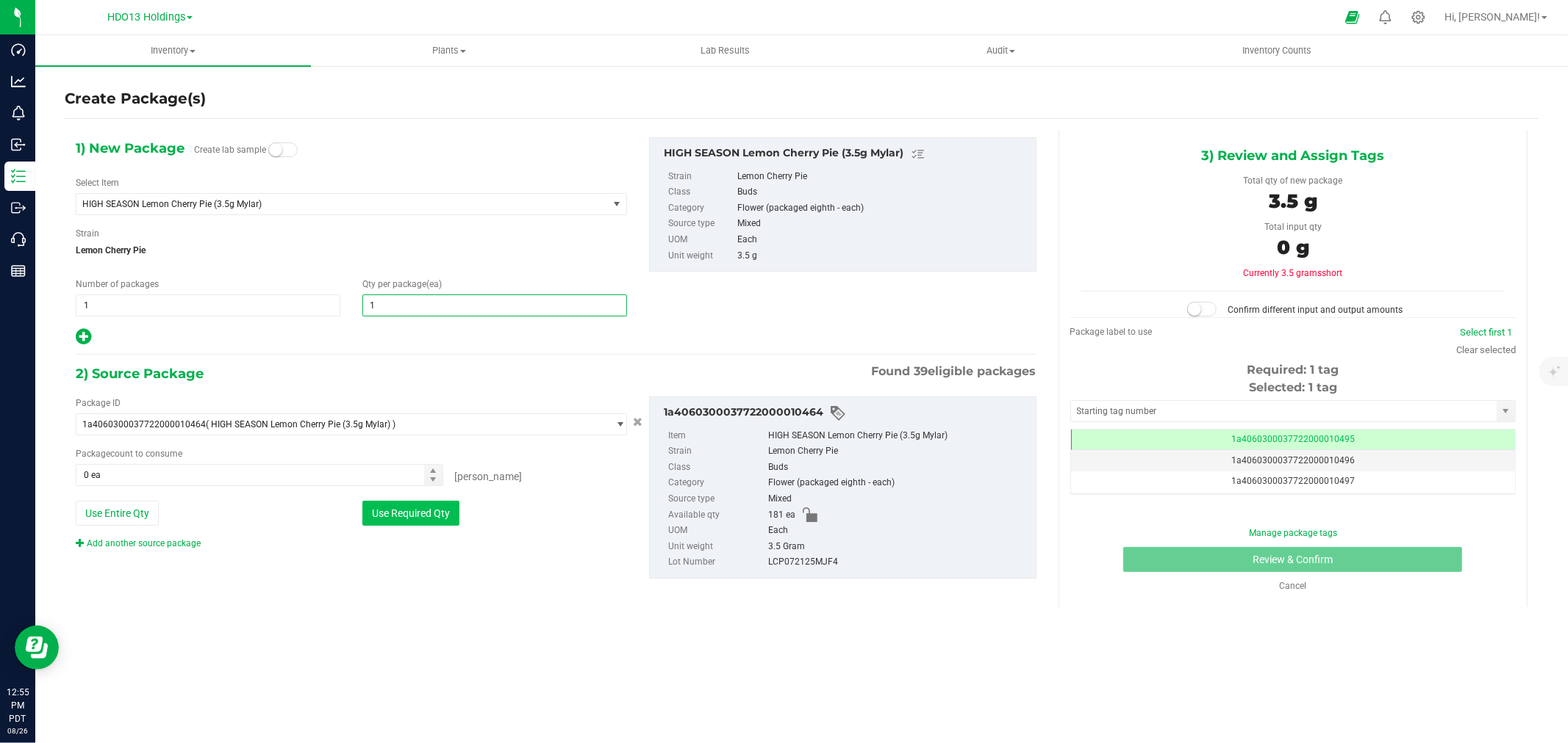
type input "1"
click at [390, 514] on button "Use Required Qty" at bounding box center [411, 513] width 97 height 25
type input "1 ea"
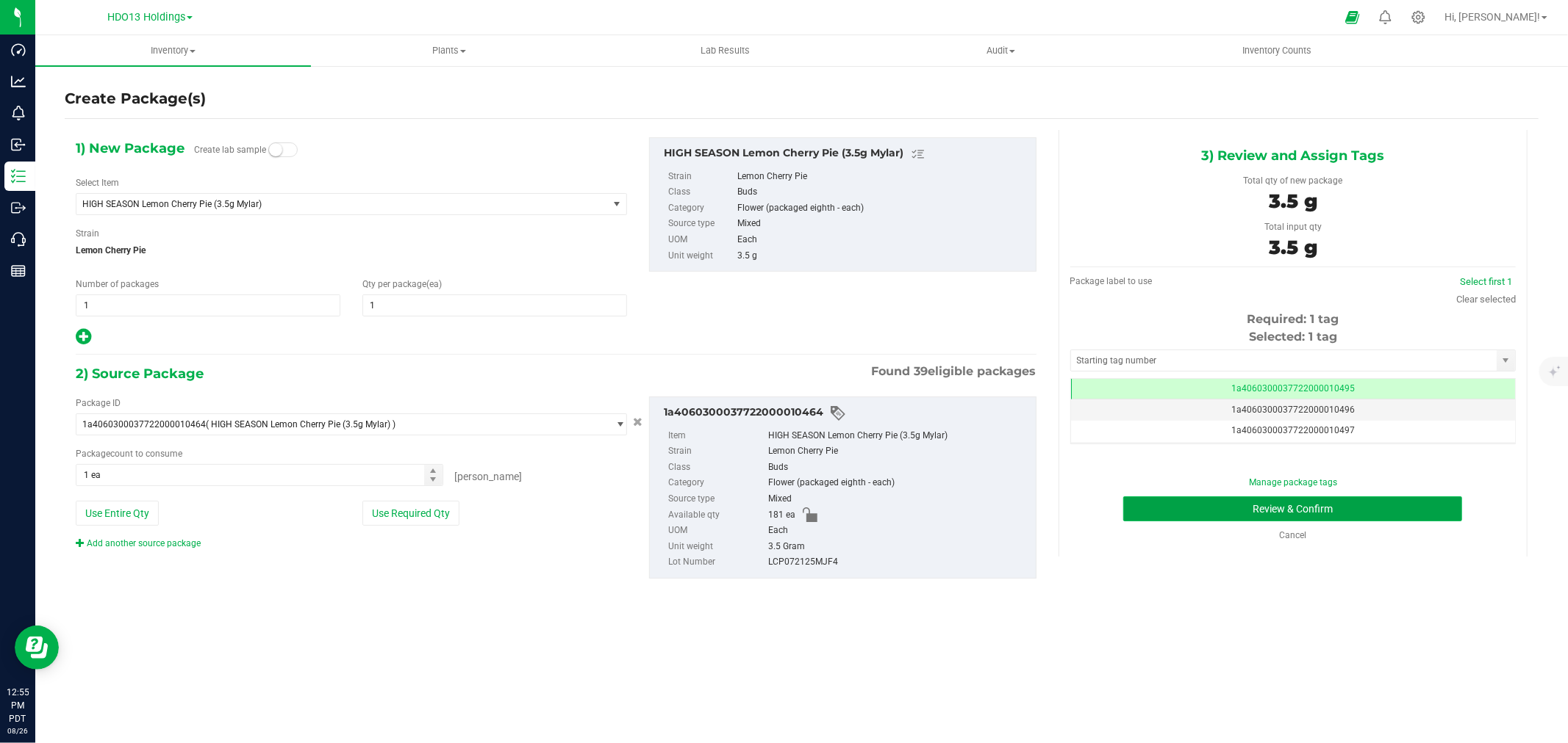
click at [1245, 504] on button "Review & Confirm" at bounding box center [1293, 509] width 339 height 25
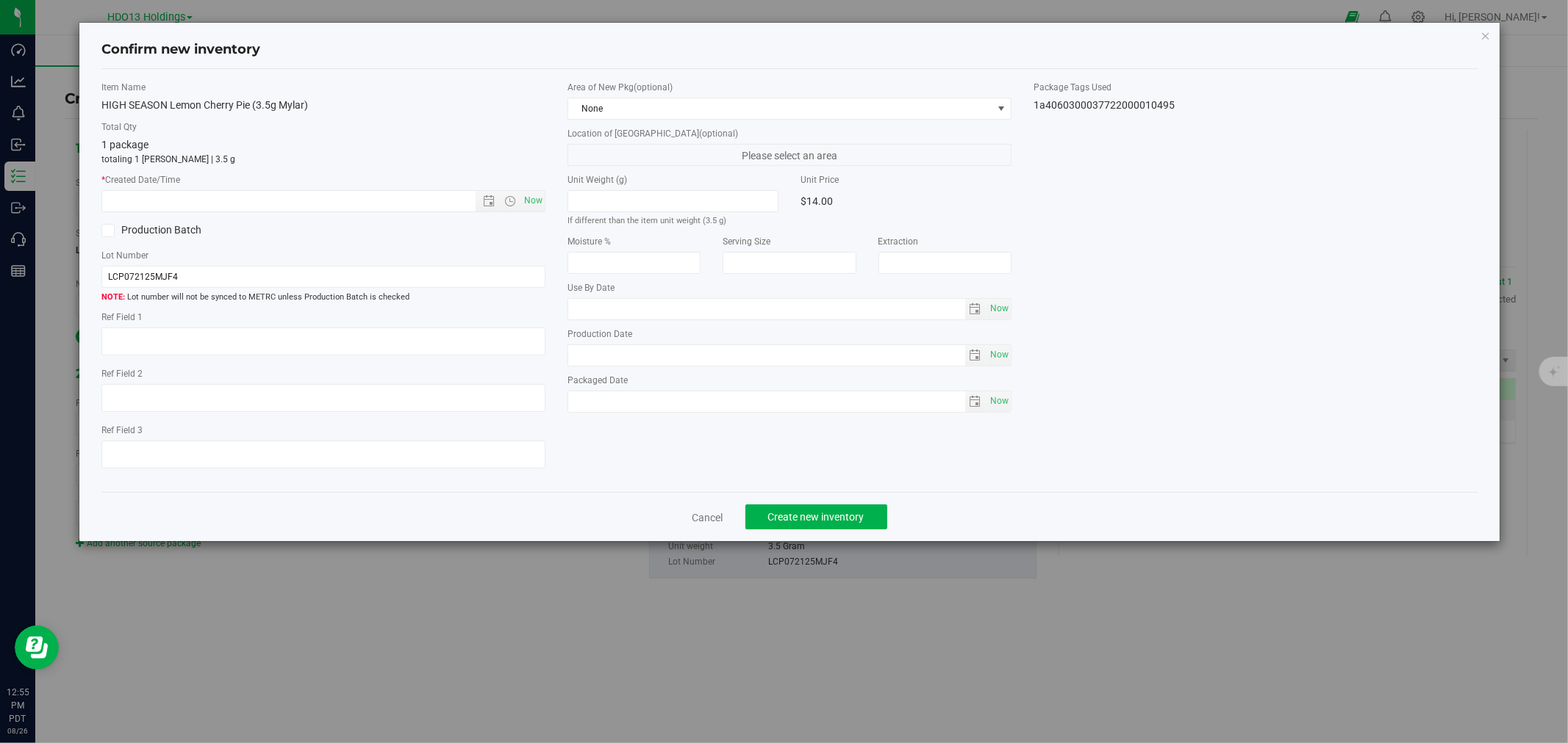
click at [436, 321] on label "Ref Field 1" at bounding box center [323, 317] width 444 height 13
click at [414, 363] on div "Item Name HIGH SEASON Lemon Cherry Pie (3.5g Mylar) Total Qty 1 package totalin…" at bounding box center [323, 281] width 466 height 400
click at [413, 340] on textarea at bounding box center [323, 341] width 444 height 28
paste textarea "ADELANTO"
type textarea "ADELANTO"
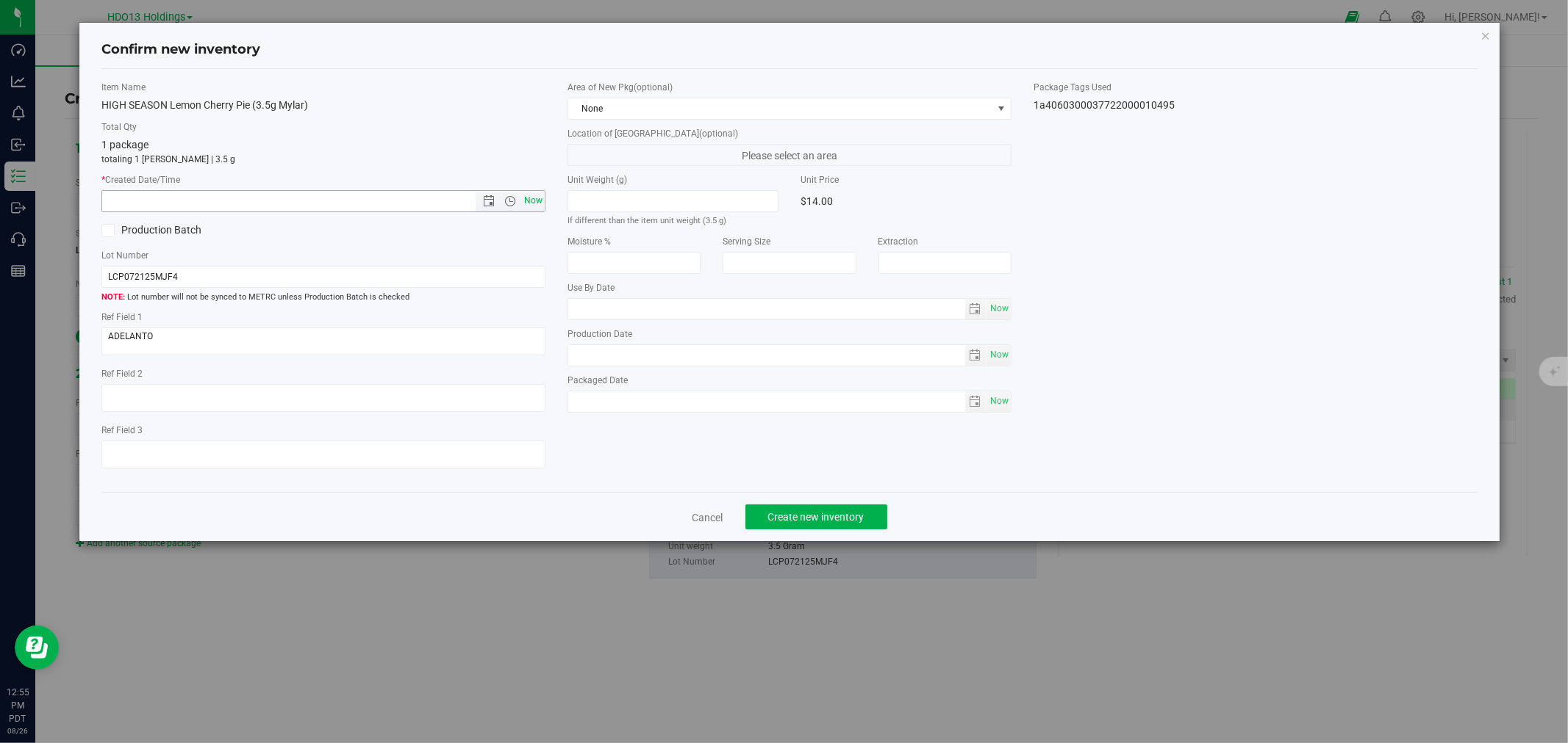
click at [527, 190] on span "Now" at bounding box center [533, 200] width 25 height 21
type input "8/26/2025 12:55 PM"
click at [768, 523] on span "Create new inventory" at bounding box center [816, 517] width 97 height 11
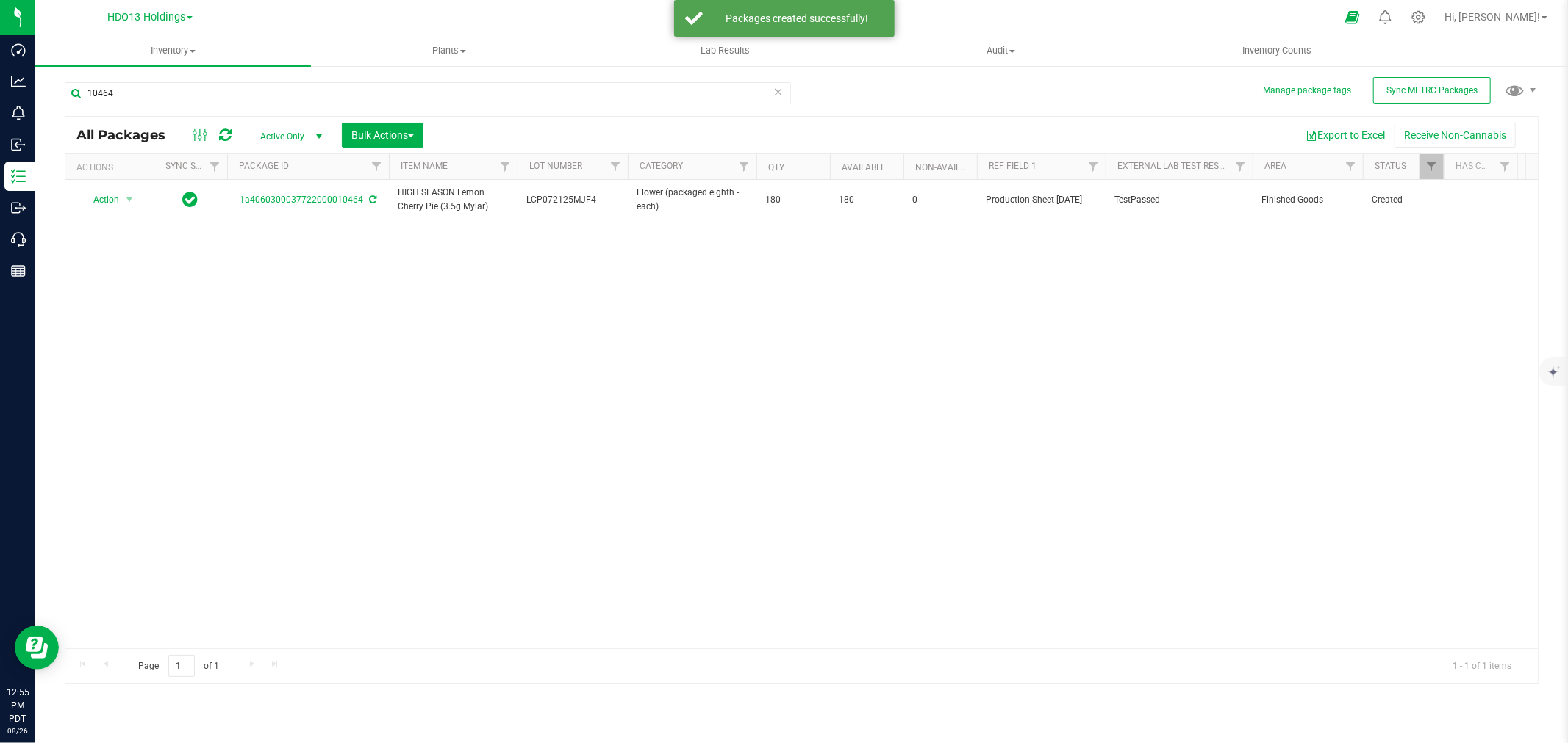
drag, startPoint x: 174, startPoint y: 114, endPoint x: 56, endPoint y: 92, distance: 120.0
click at [66, 94] on div "10464" at bounding box center [427, 99] width 726 height 34
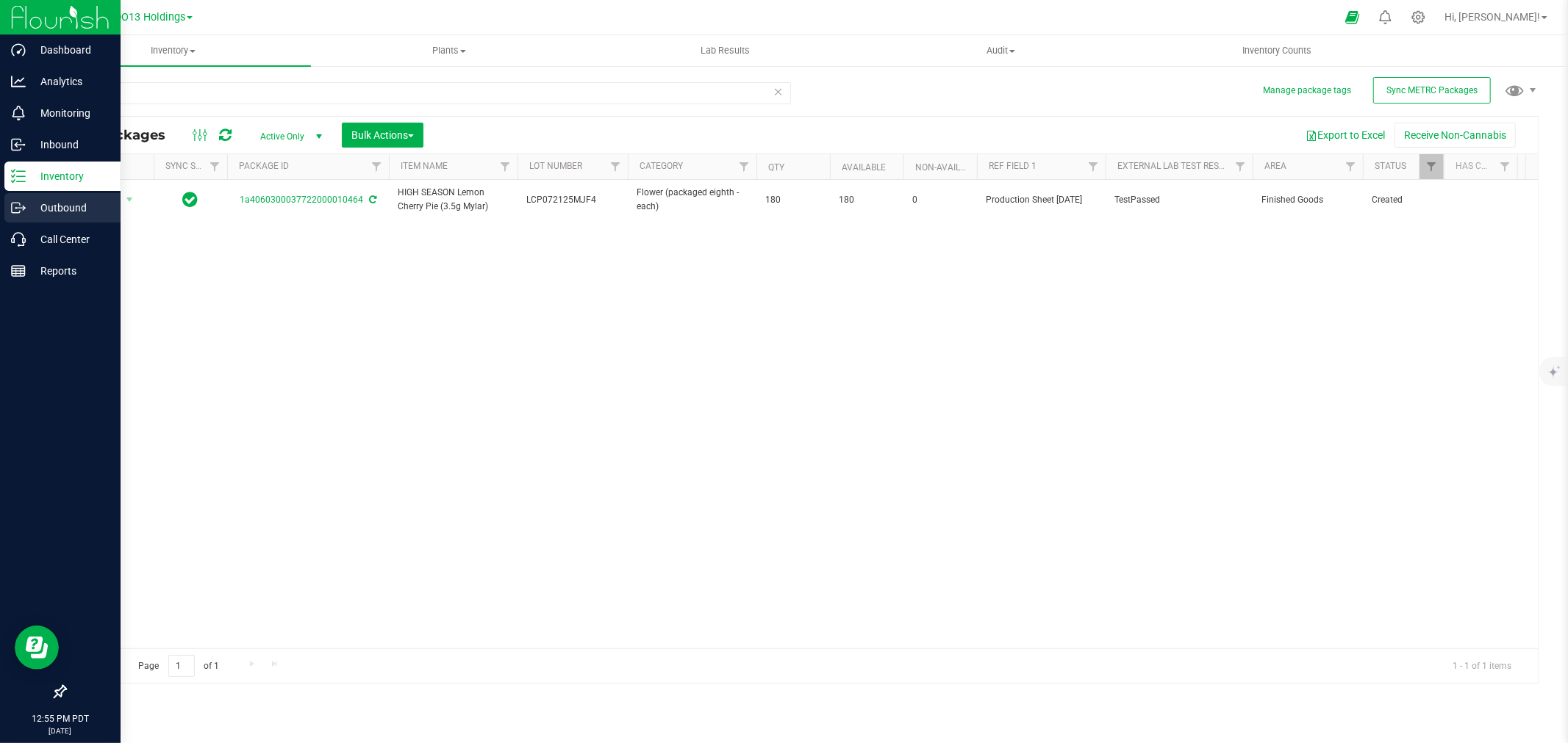
click at [29, 200] on p "Outbound" at bounding box center [70, 208] width 88 height 18
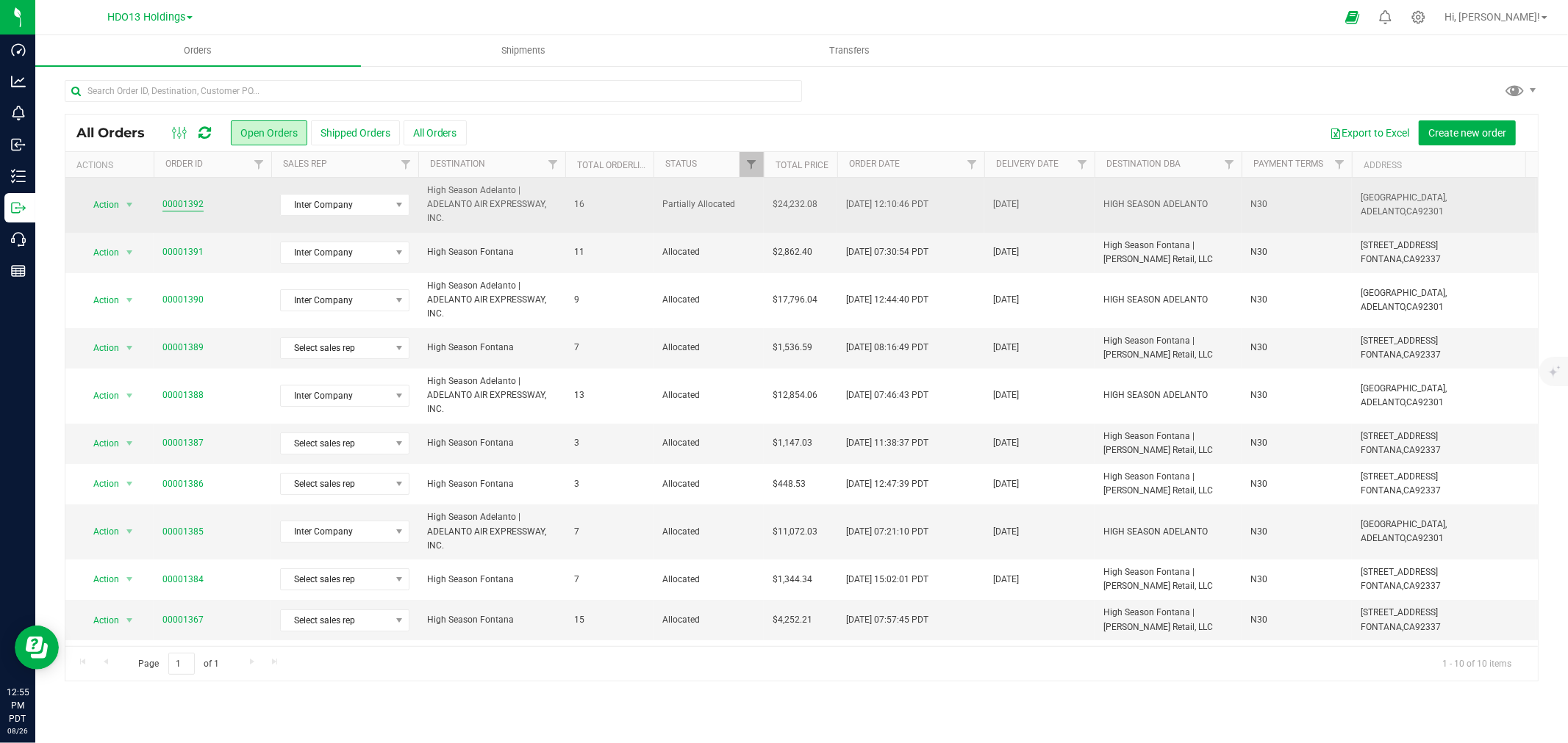
click at [197, 202] on link "00001392" at bounding box center [183, 204] width 41 height 14
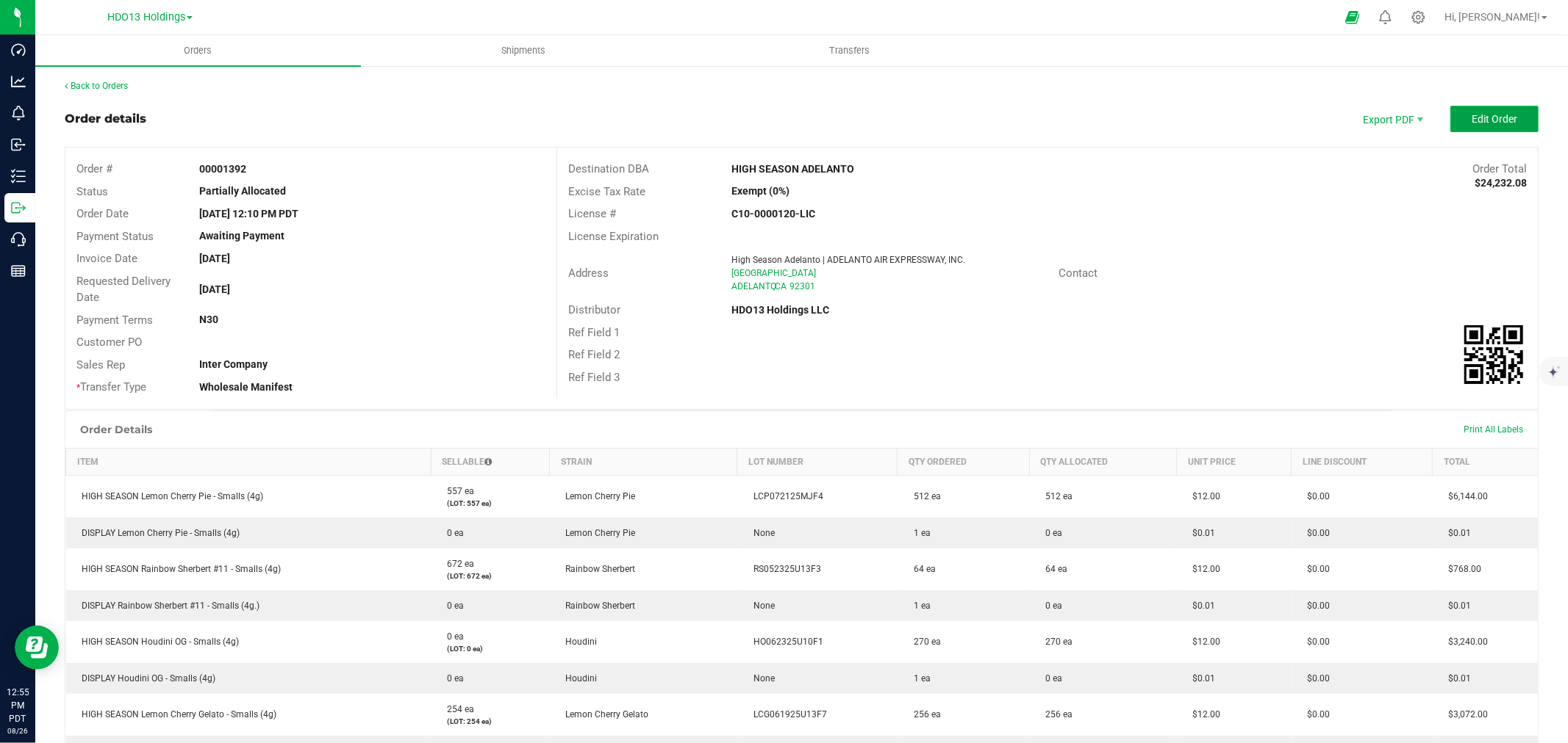
click at [1479, 113] on span "Edit Order" at bounding box center [1494, 119] width 46 height 11
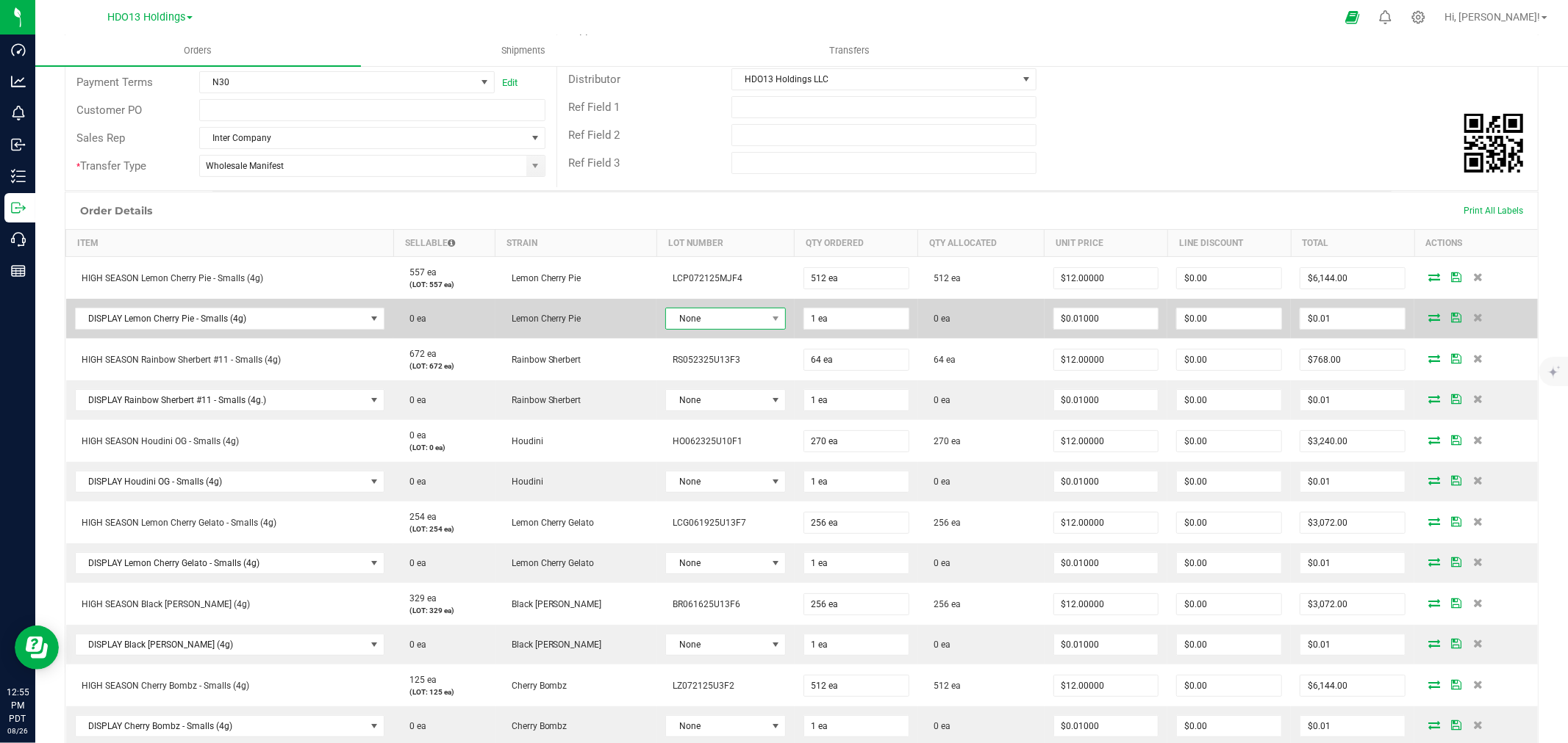
drag, startPoint x: 706, startPoint y: 320, endPoint x: 706, endPoint y: 328, distance: 8.0
click at [706, 319] on span "None" at bounding box center [716, 318] width 100 height 20
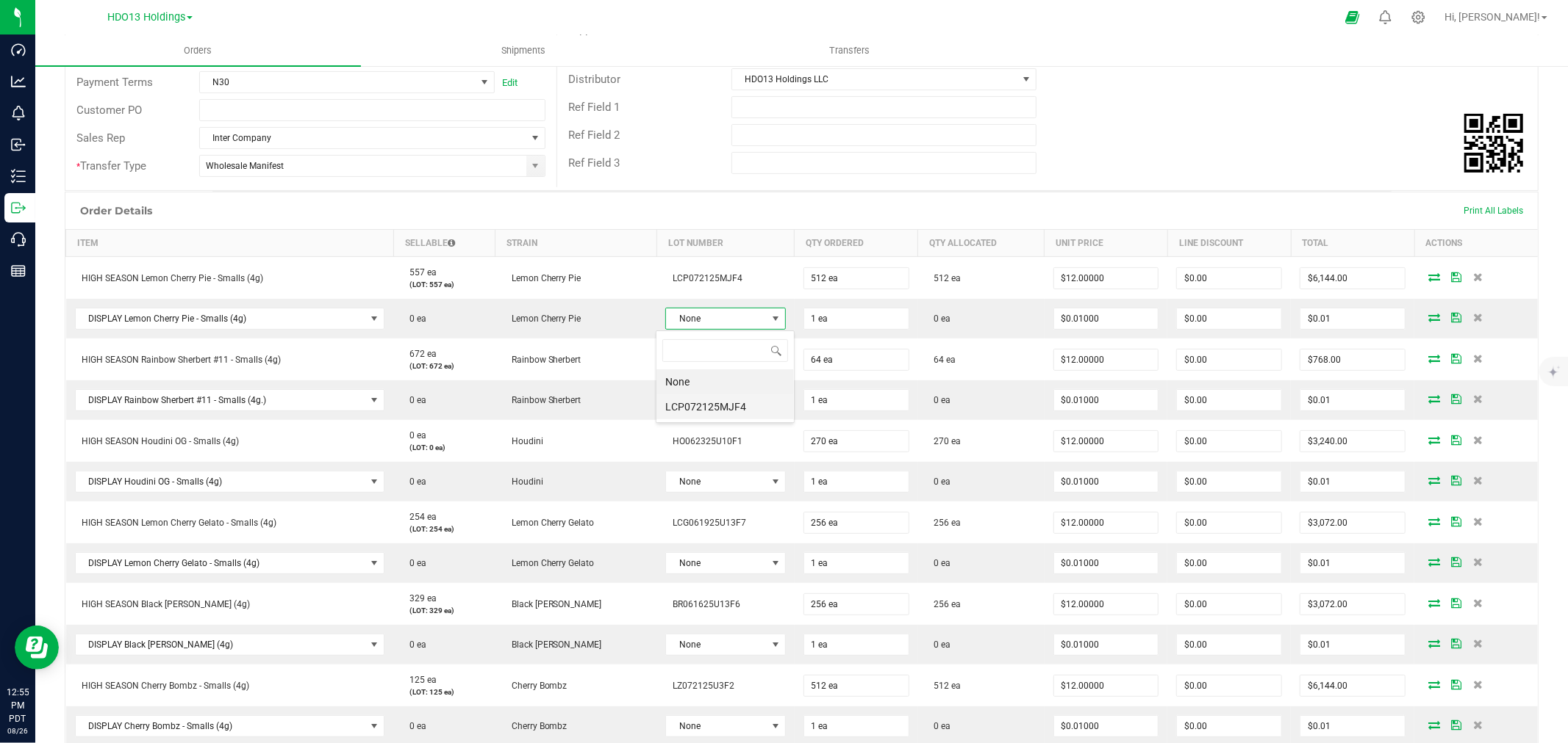
click at [698, 401] on li "LCP072125MJF4" at bounding box center [725, 407] width 138 height 25
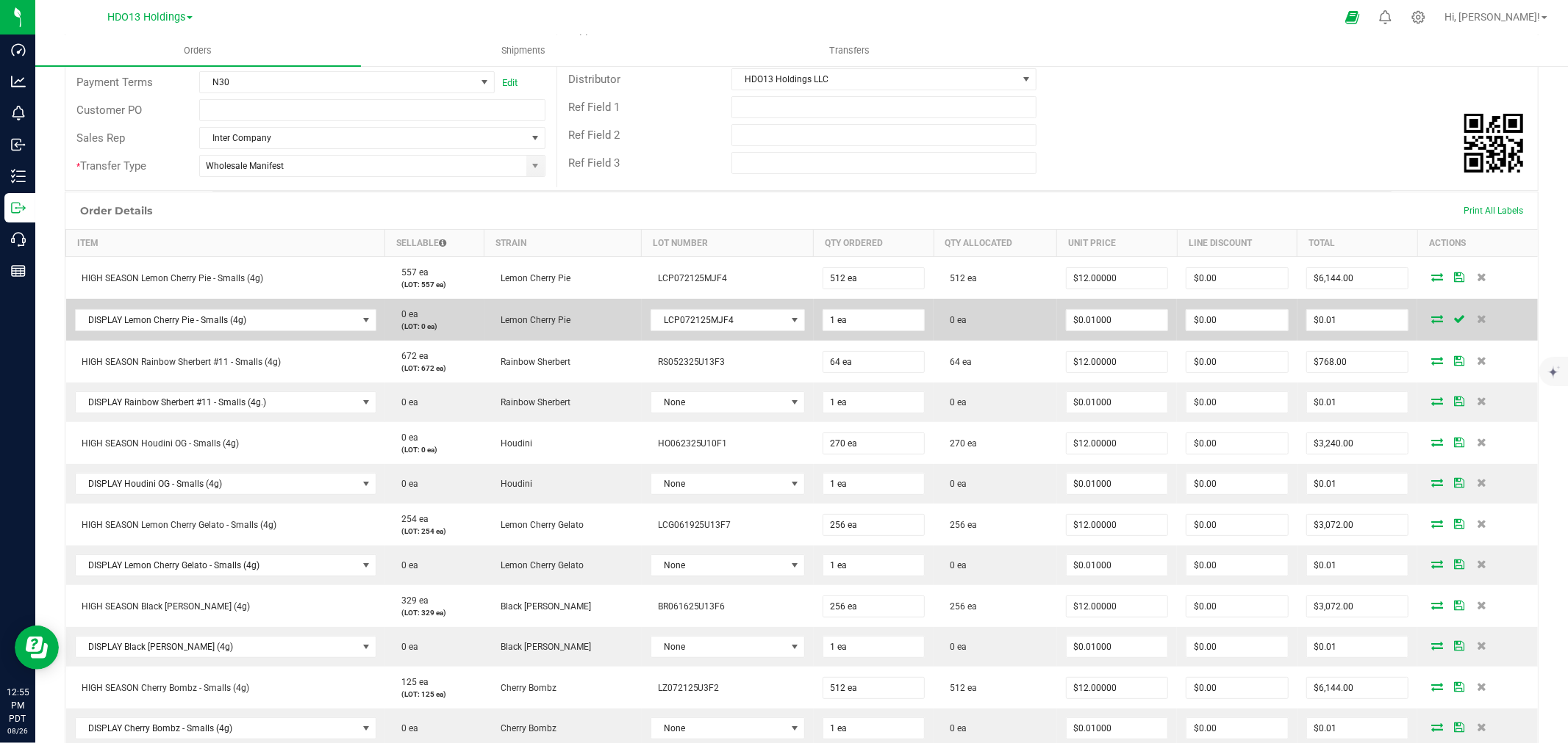
click at [1431, 317] on icon at bounding box center [1437, 318] width 11 height 9
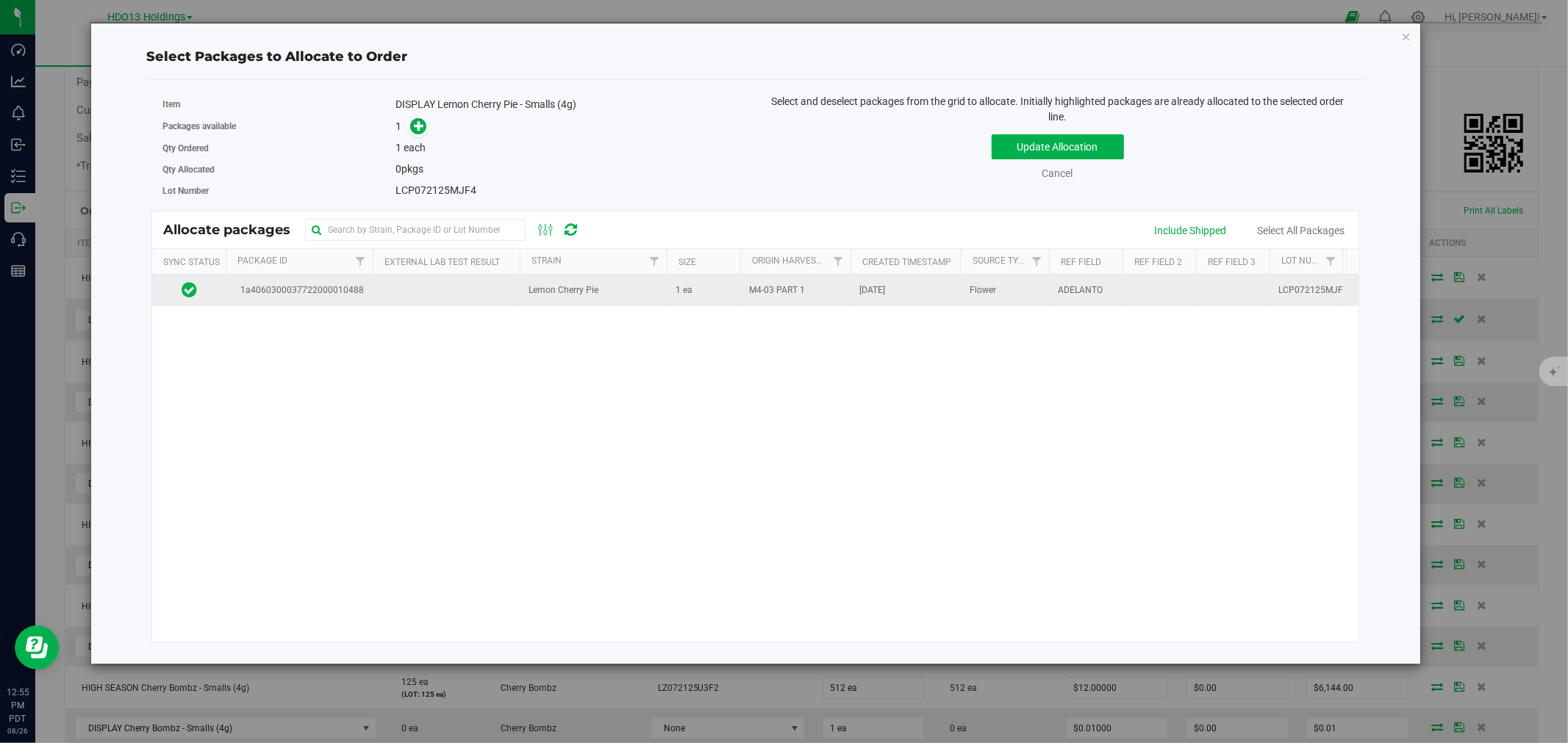
click at [563, 301] on td "Lemon Cherry Pie" at bounding box center [594, 290] width 147 height 32
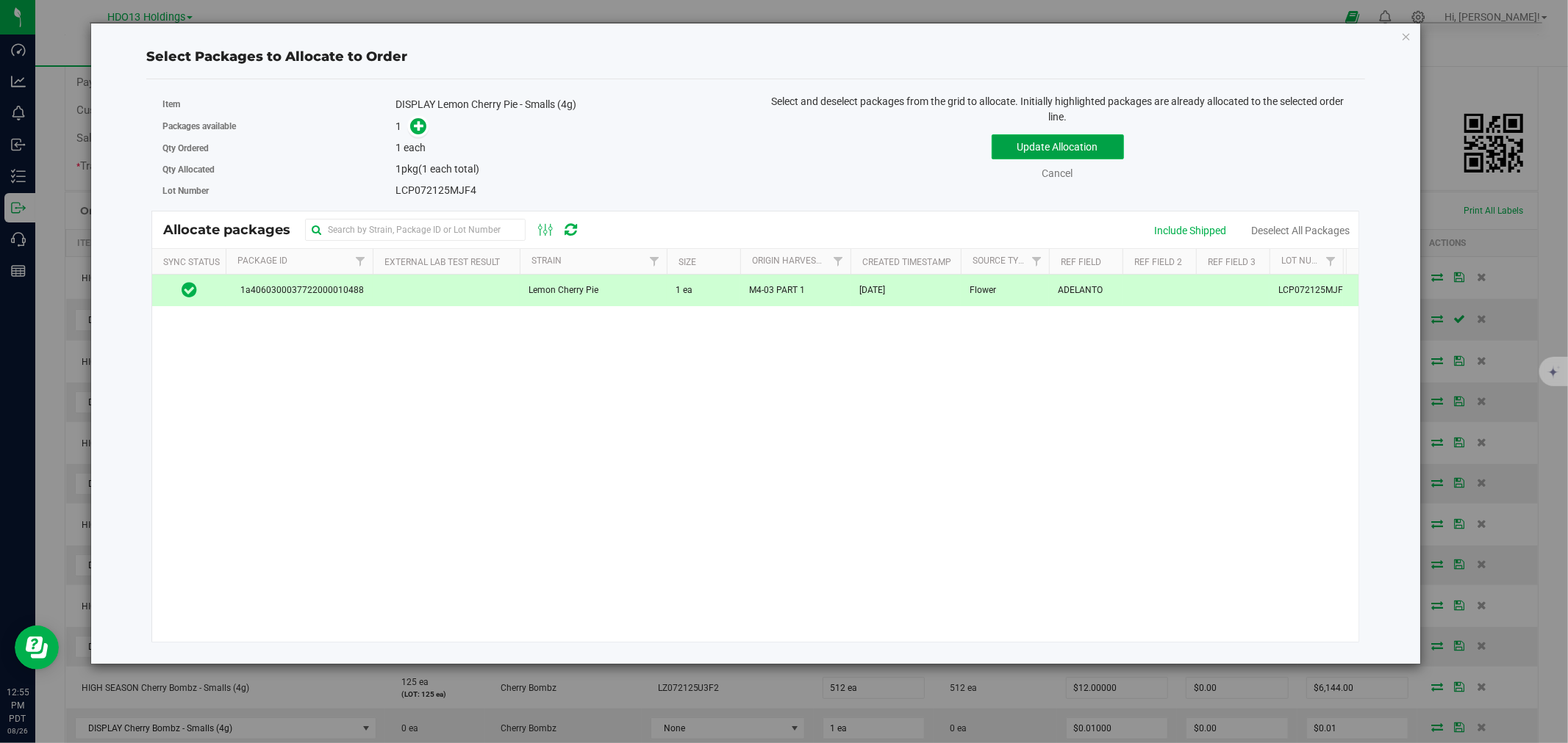
click at [1090, 149] on button "Update Allocation" at bounding box center [1058, 146] width 133 height 25
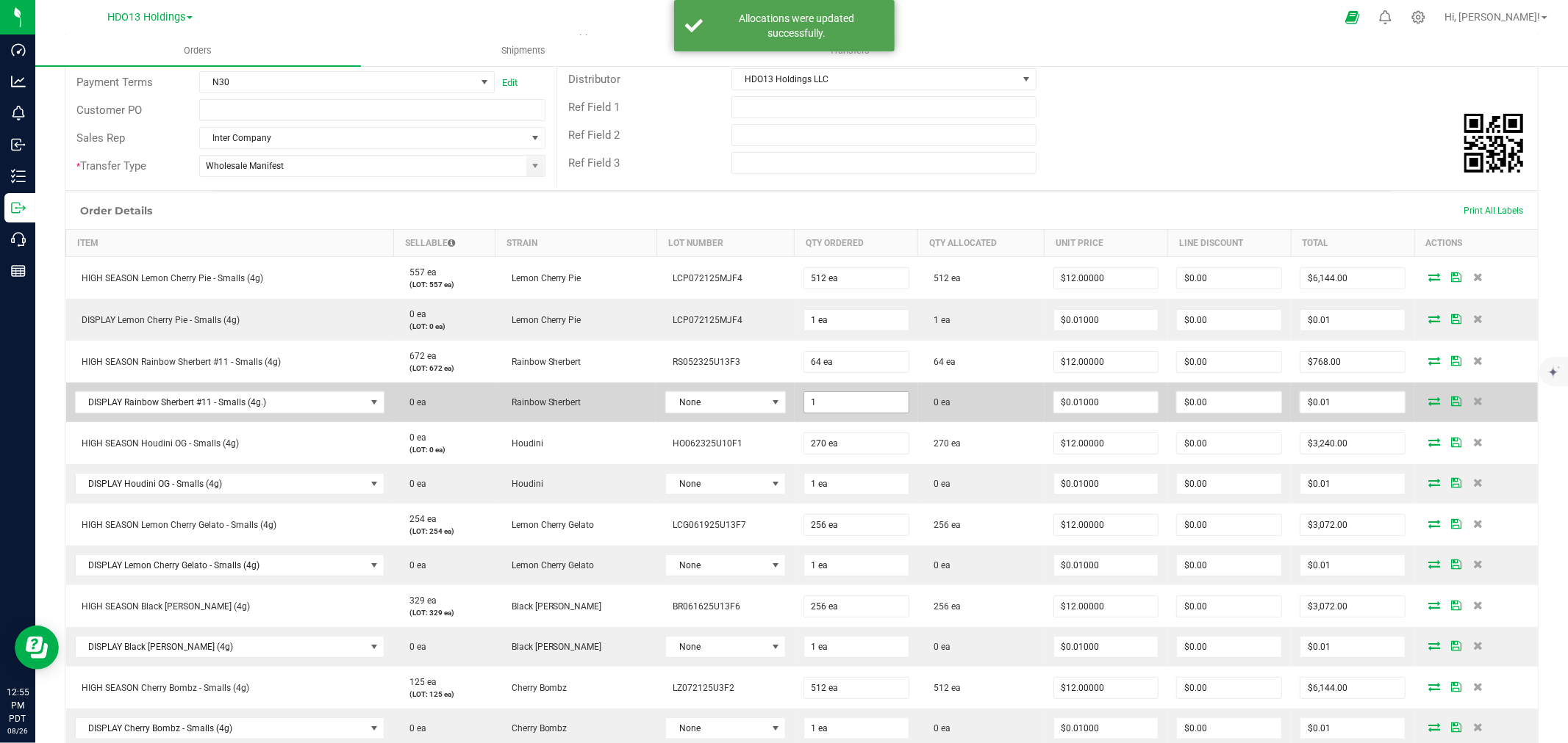
click at [883, 408] on input "1" at bounding box center [856, 402] width 104 height 20
type input "1 ea"
click at [698, 394] on span "None" at bounding box center [716, 402] width 100 height 20
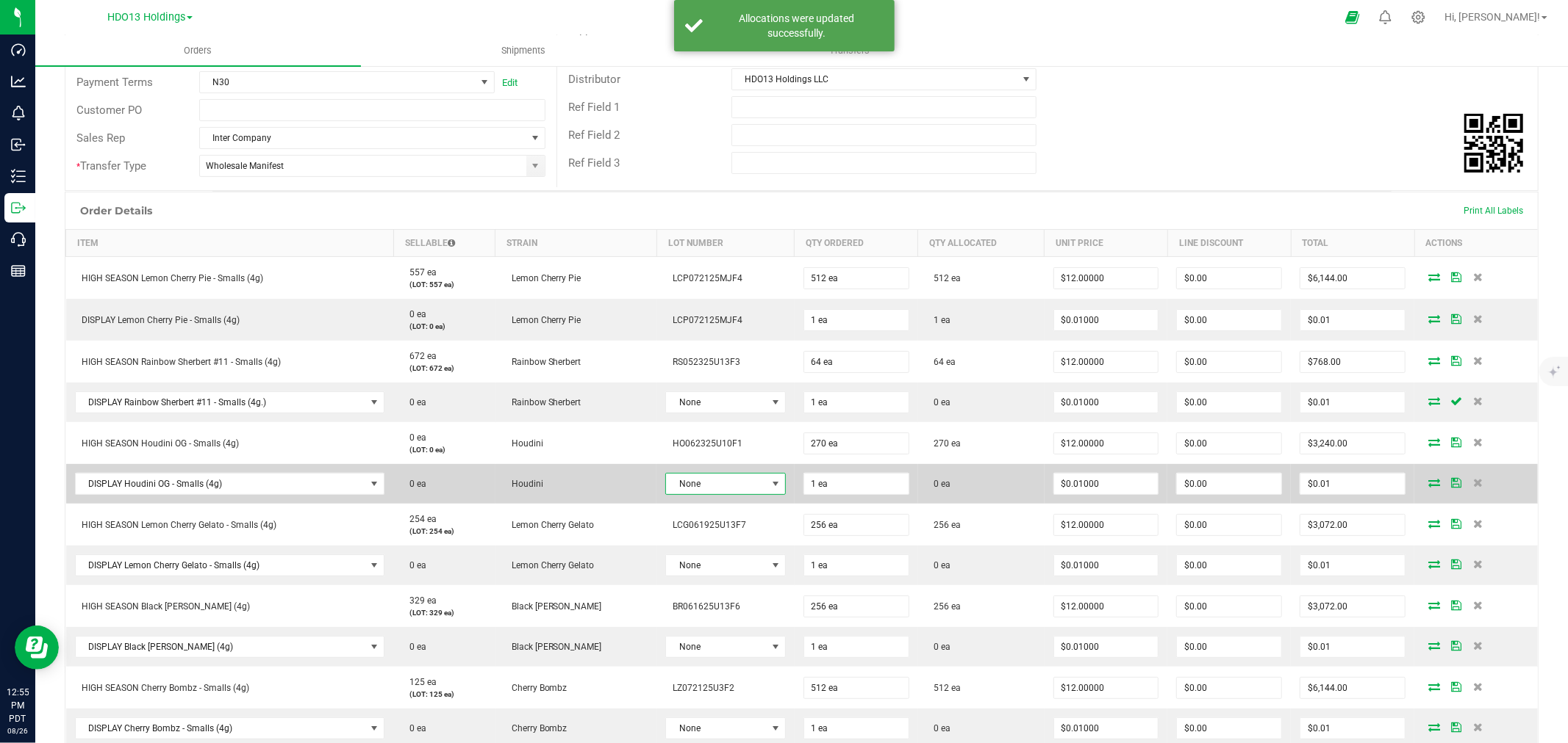
click at [700, 481] on span "None" at bounding box center [716, 484] width 100 height 20
click at [708, 489] on span "None" at bounding box center [716, 484] width 100 height 20
click at [729, 492] on span "None" at bounding box center [716, 484] width 100 height 20
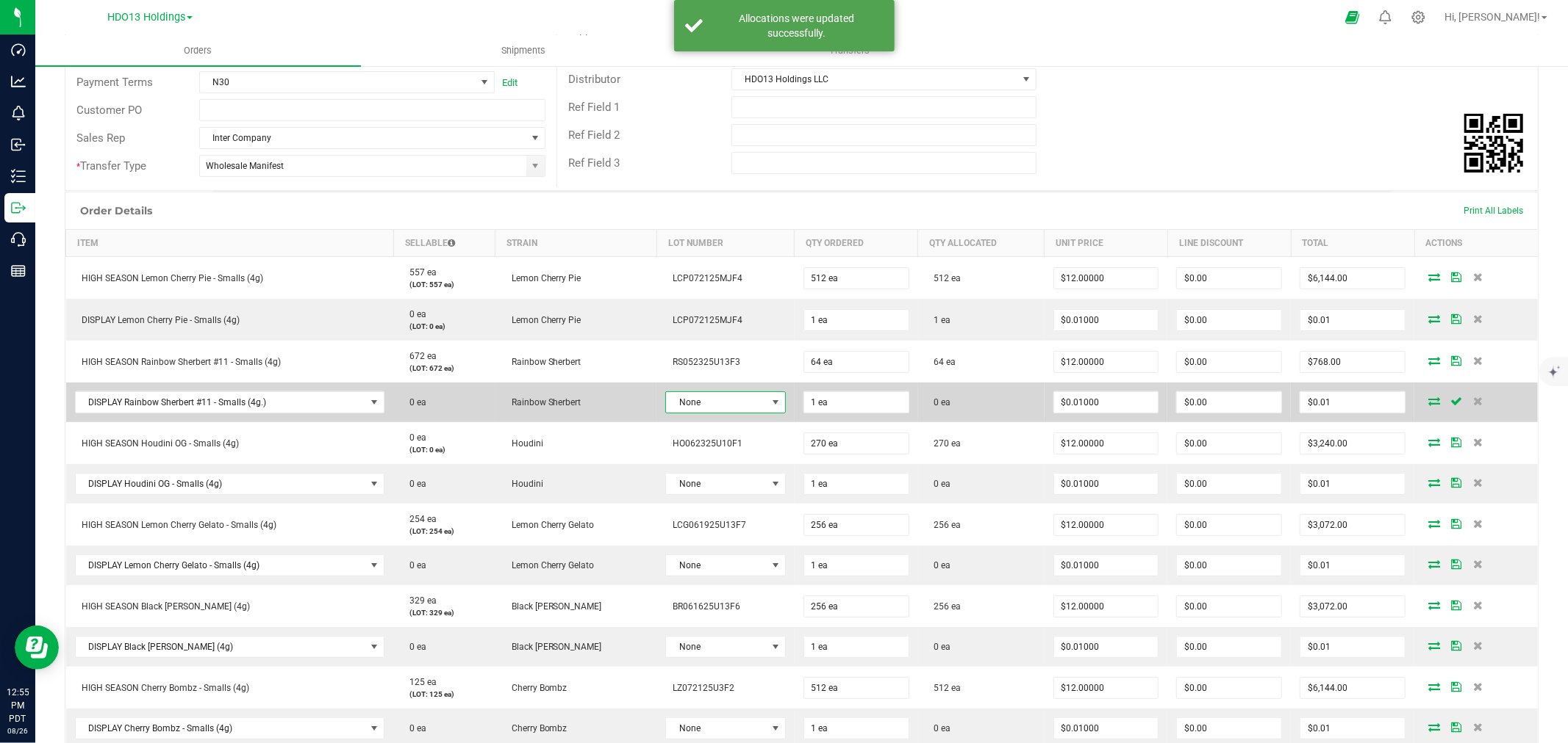
drag, startPoint x: 744, startPoint y: 402, endPoint x: 744, endPoint y: 412, distance: 10.0
click at [744, 405] on span "None" at bounding box center [716, 402] width 100 height 20
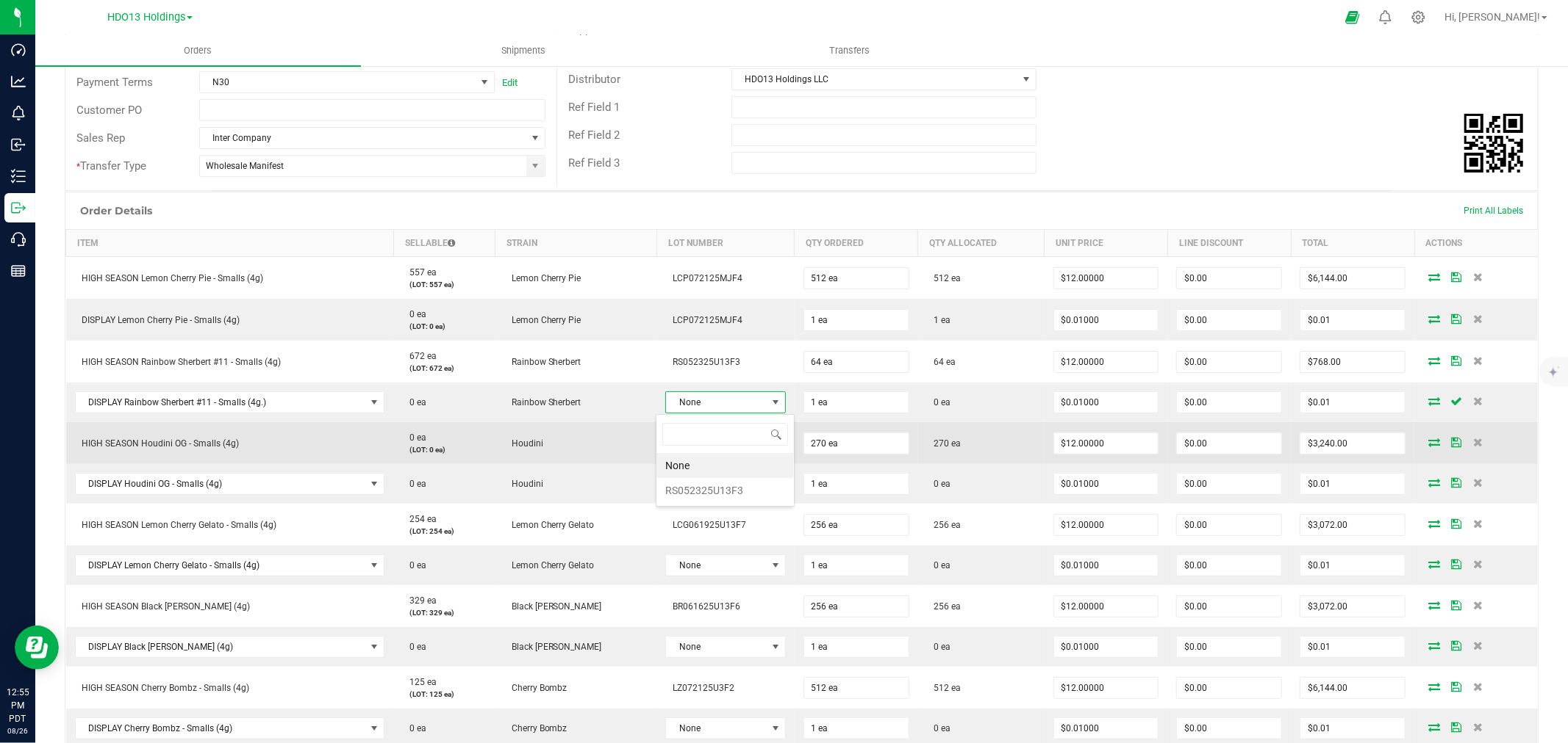
drag, startPoint x: 730, startPoint y: 487, endPoint x: 729, endPoint y: 458, distance: 29.0
click at [730, 487] on li "RS052325U13F3" at bounding box center [725, 490] width 138 height 25
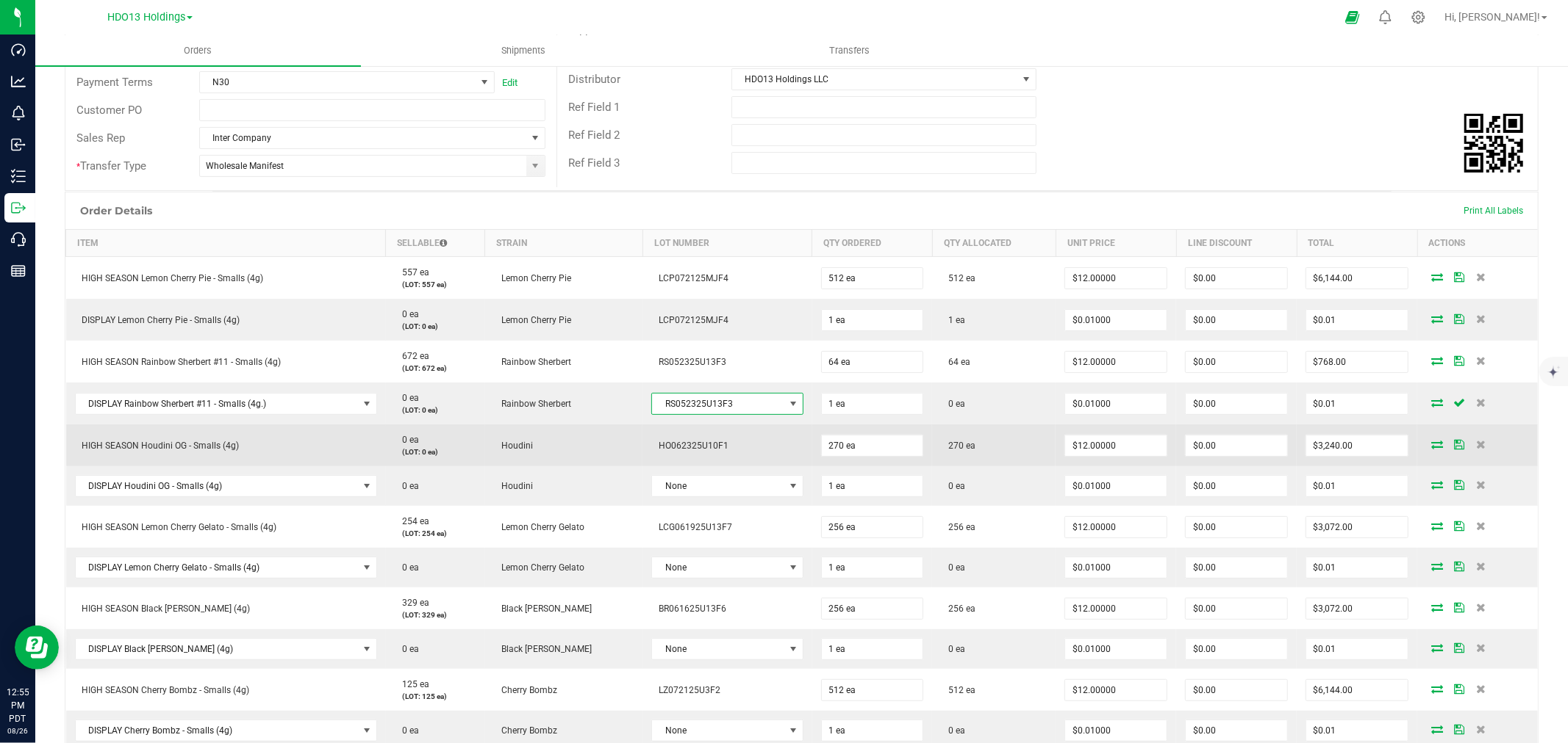
click at [730, 457] on td "HO062325U10F1" at bounding box center [727, 445] width 169 height 42
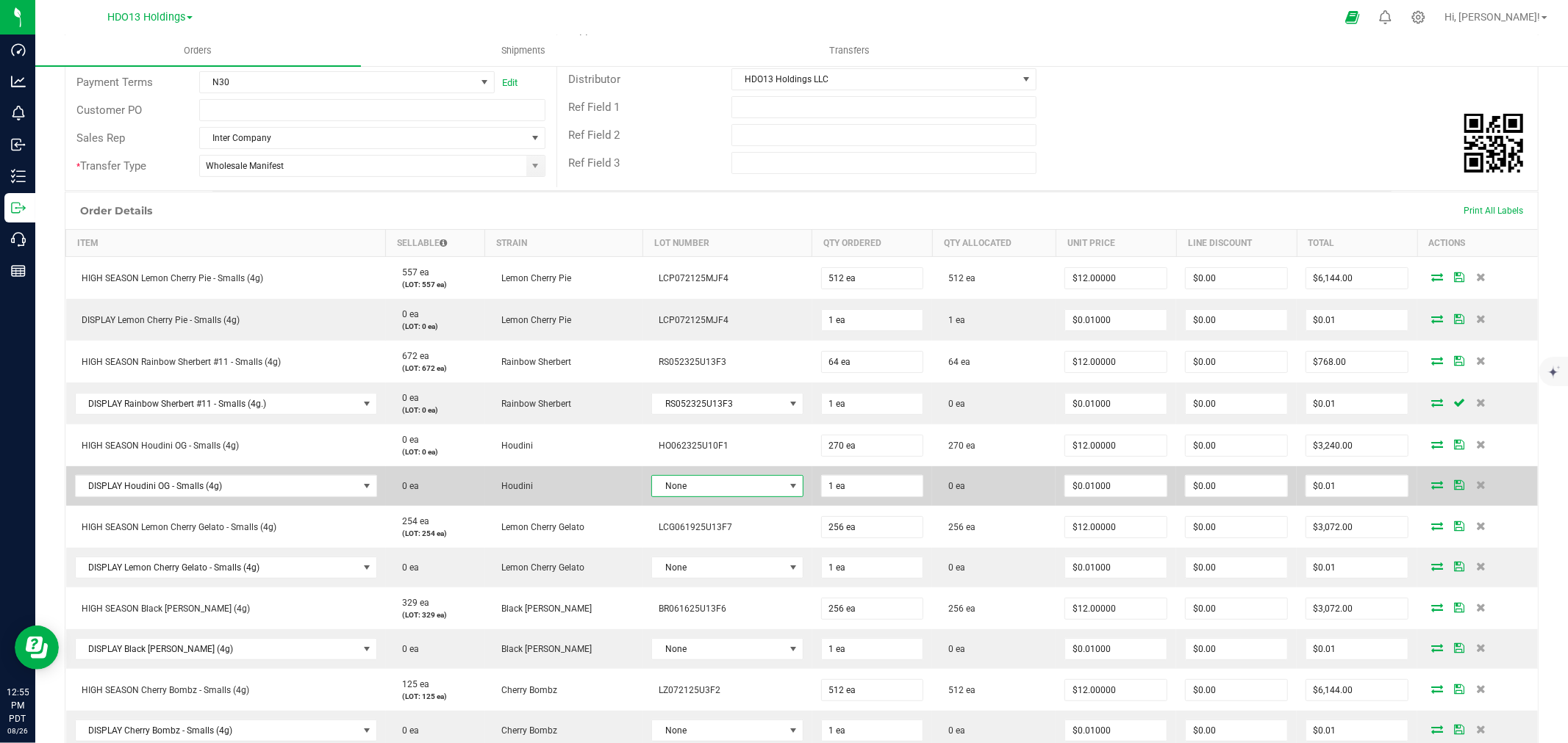
click at [724, 479] on span "None" at bounding box center [717, 486] width 132 height 20
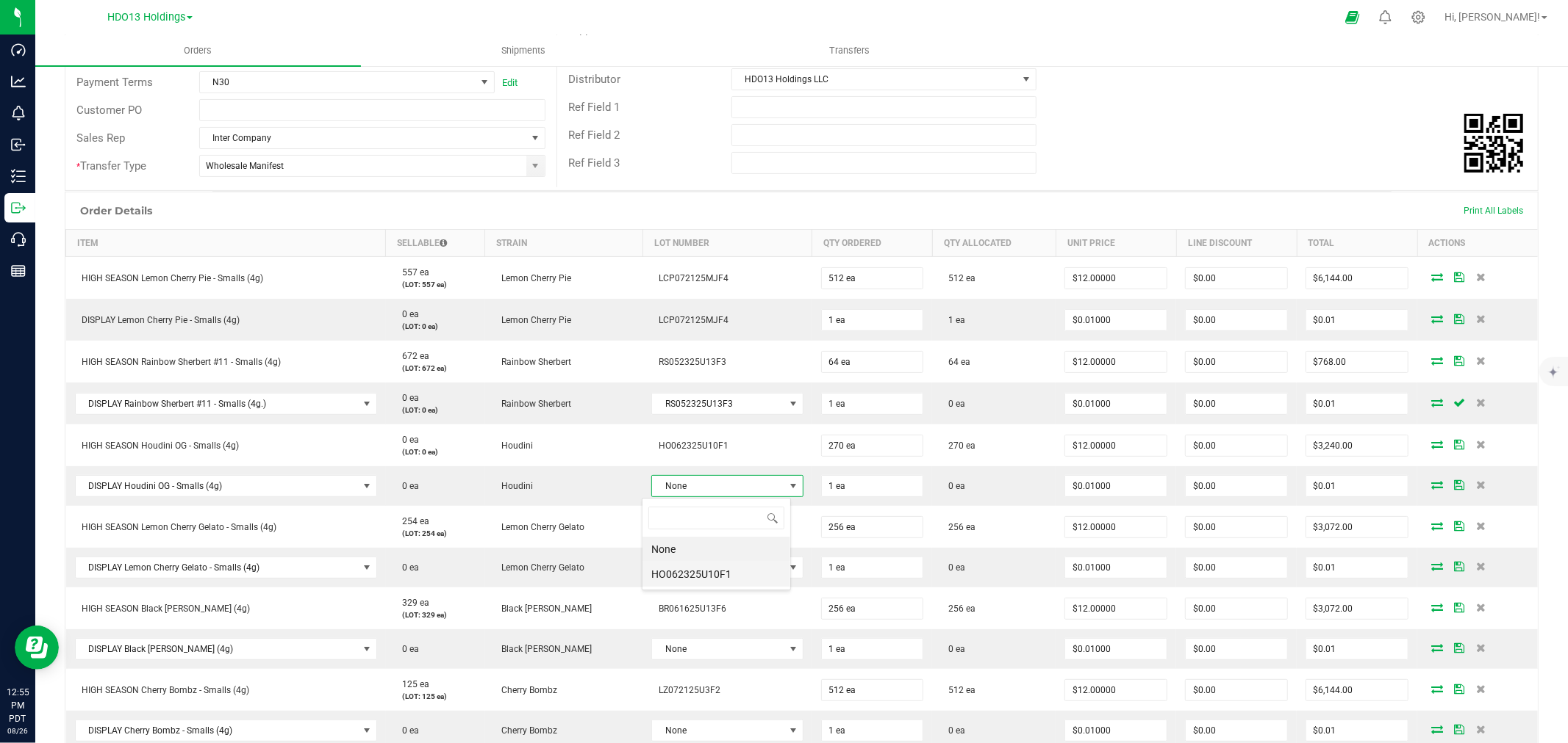
click at [716, 585] on li "HO062325U10F1" at bounding box center [716, 574] width 147 height 25
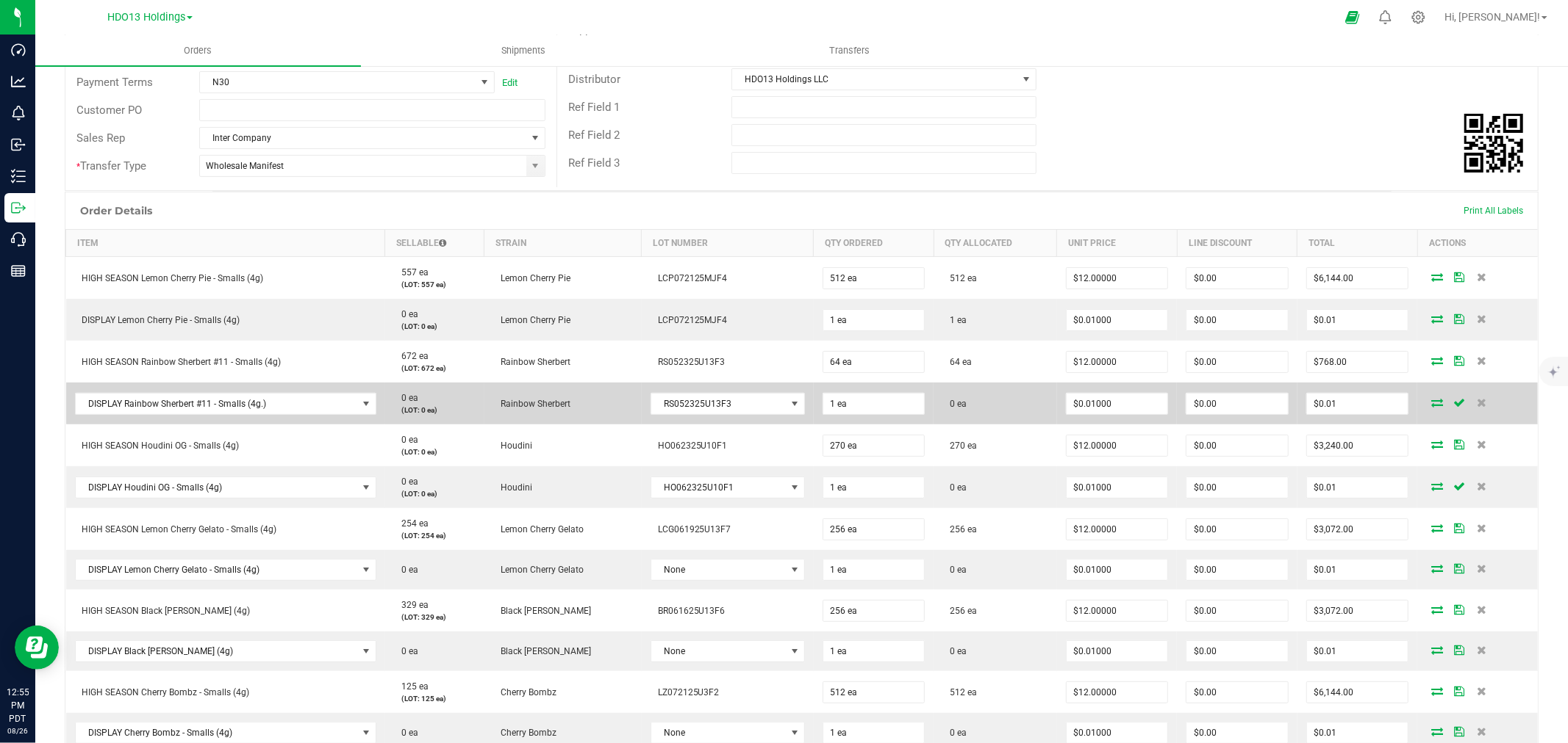
click at [1431, 399] on icon at bounding box center [1437, 402] width 11 height 9
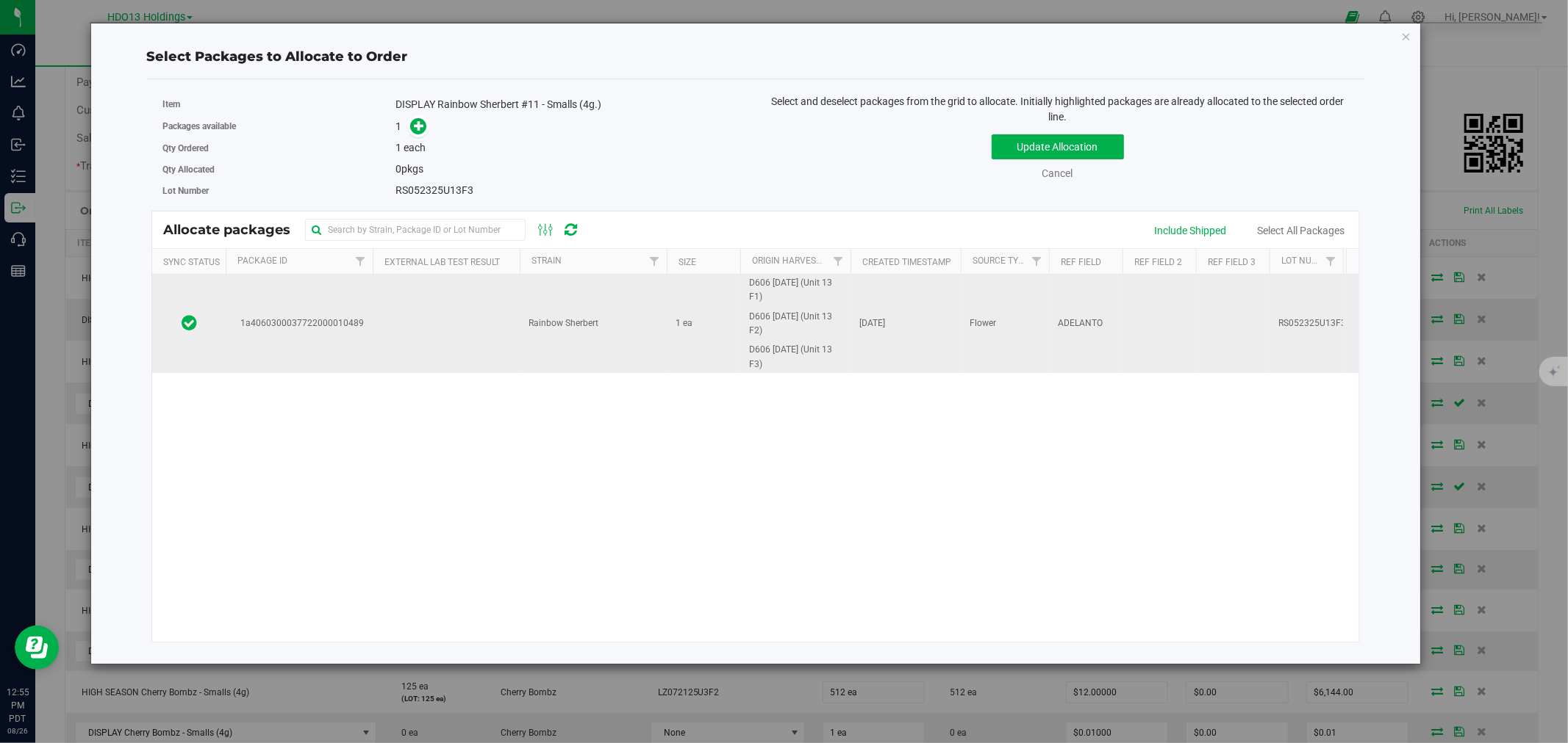
click at [462, 331] on td at bounding box center [446, 324] width 147 height 98
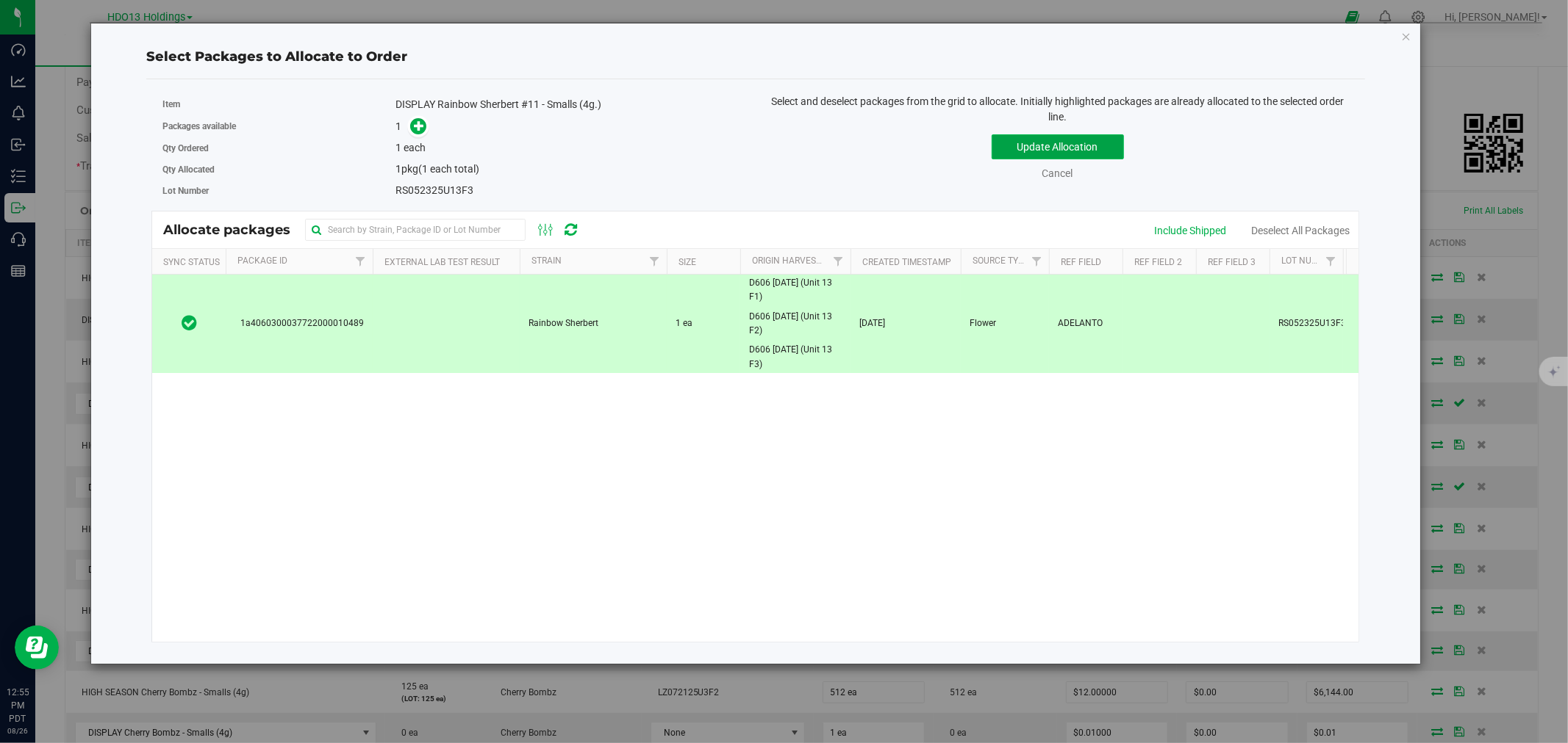
click at [1003, 146] on button "Update Allocation" at bounding box center [1058, 146] width 133 height 25
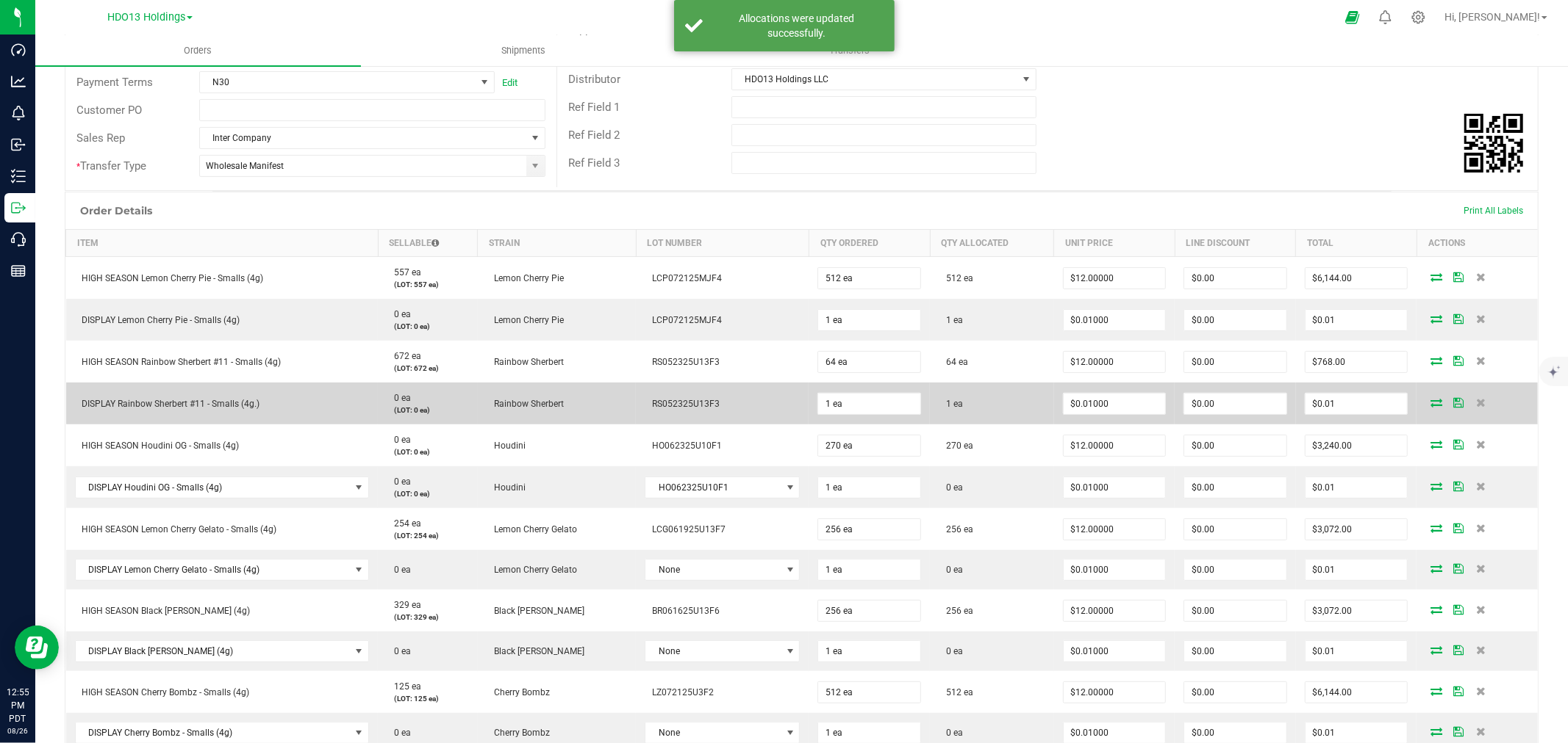
click at [1430, 398] on icon at bounding box center [1436, 402] width 11 height 9
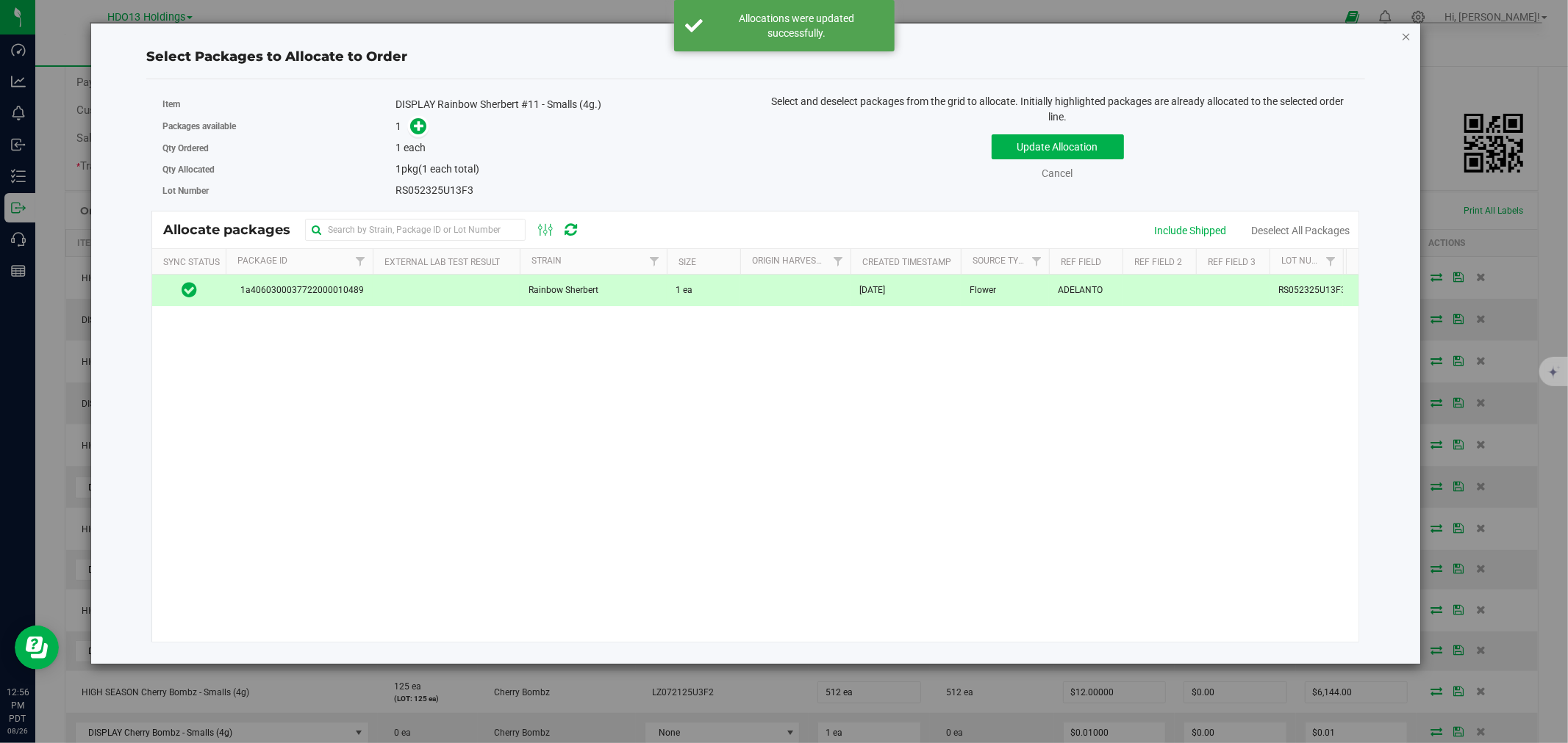
click at [1401, 37] on icon "button" at bounding box center [1406, 36] width 11 height 18
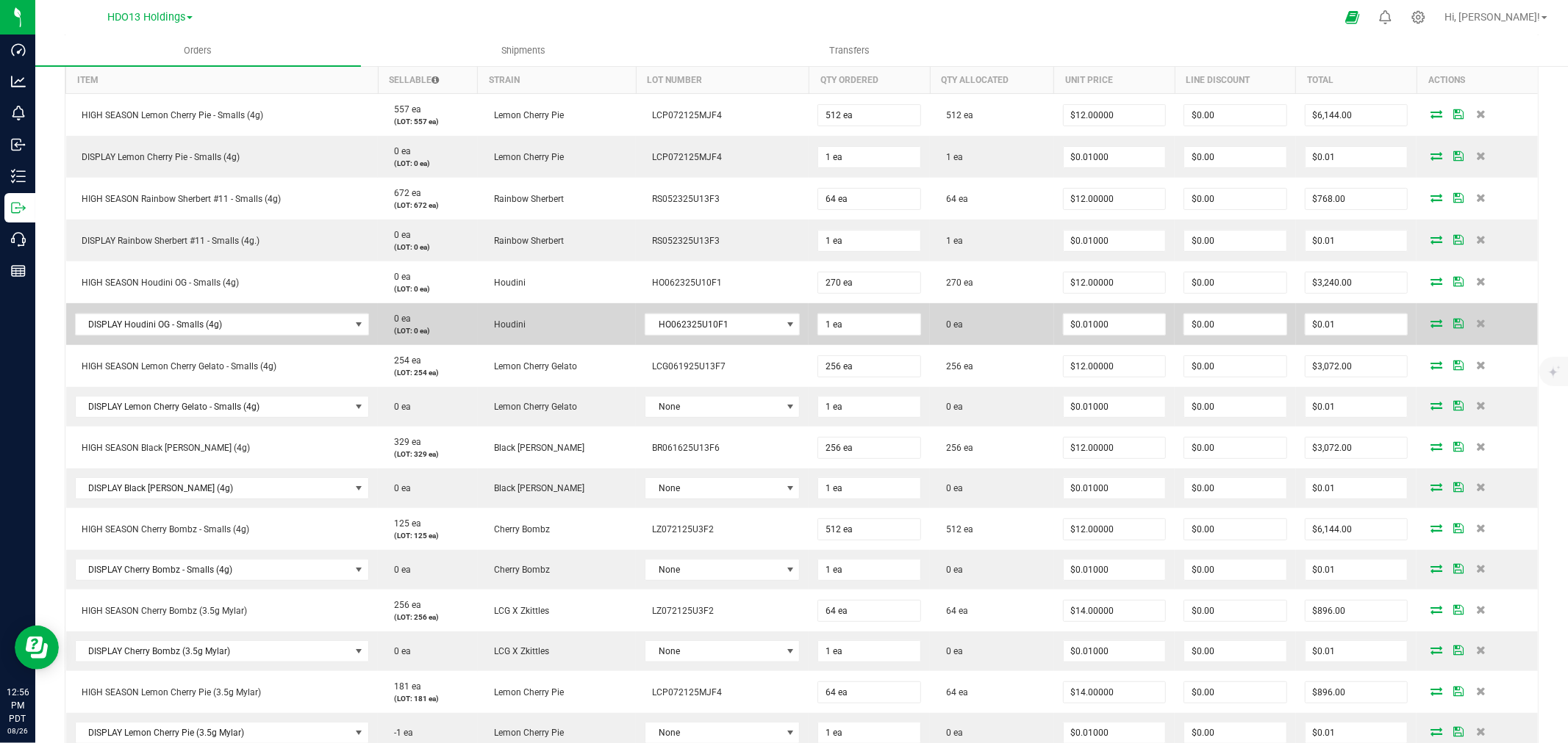
click at [1430, 323] on icon at bounding box center [1436, 323] width 11 height 9
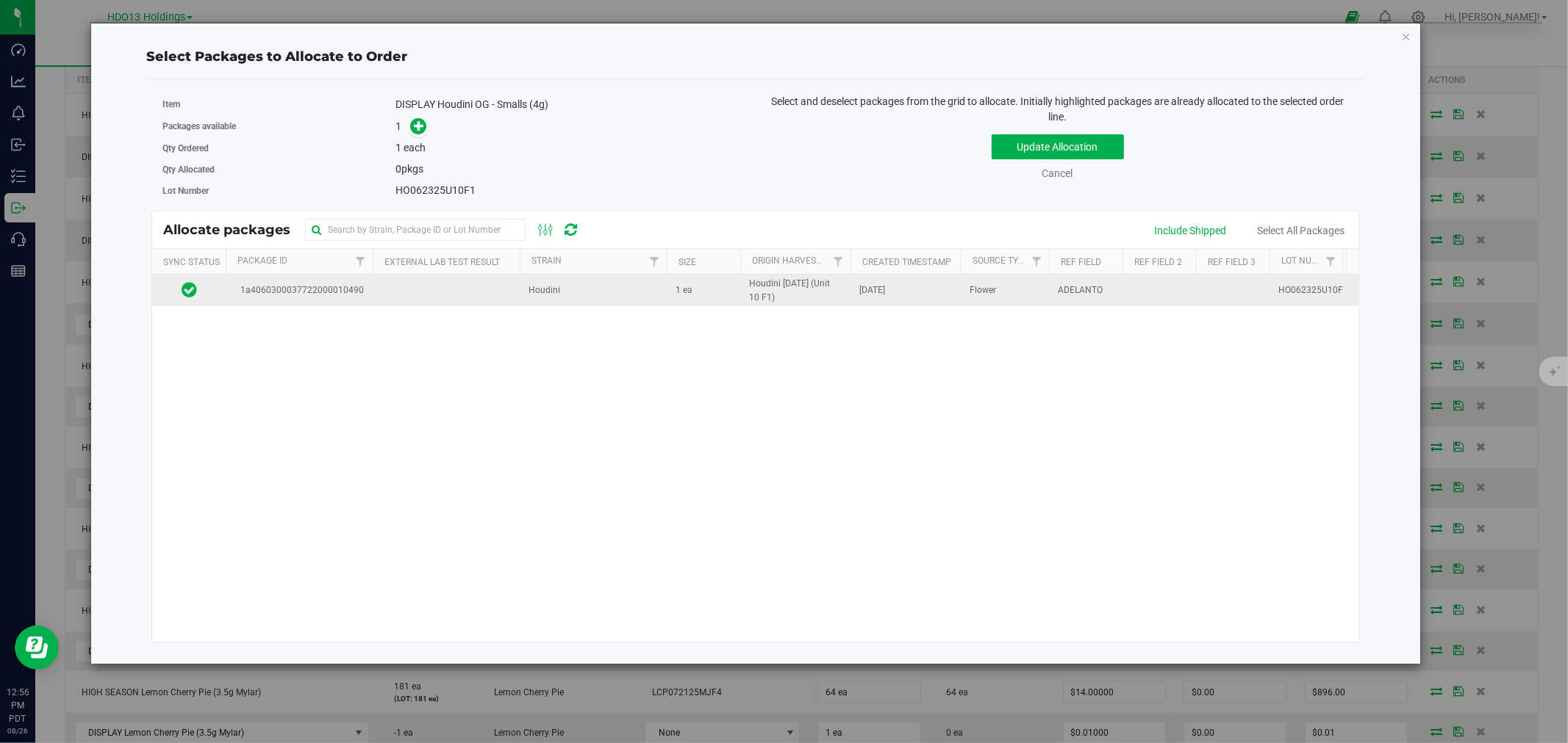
click at [513, 288] on td at bounding box center [446, 290] width 147 height 32
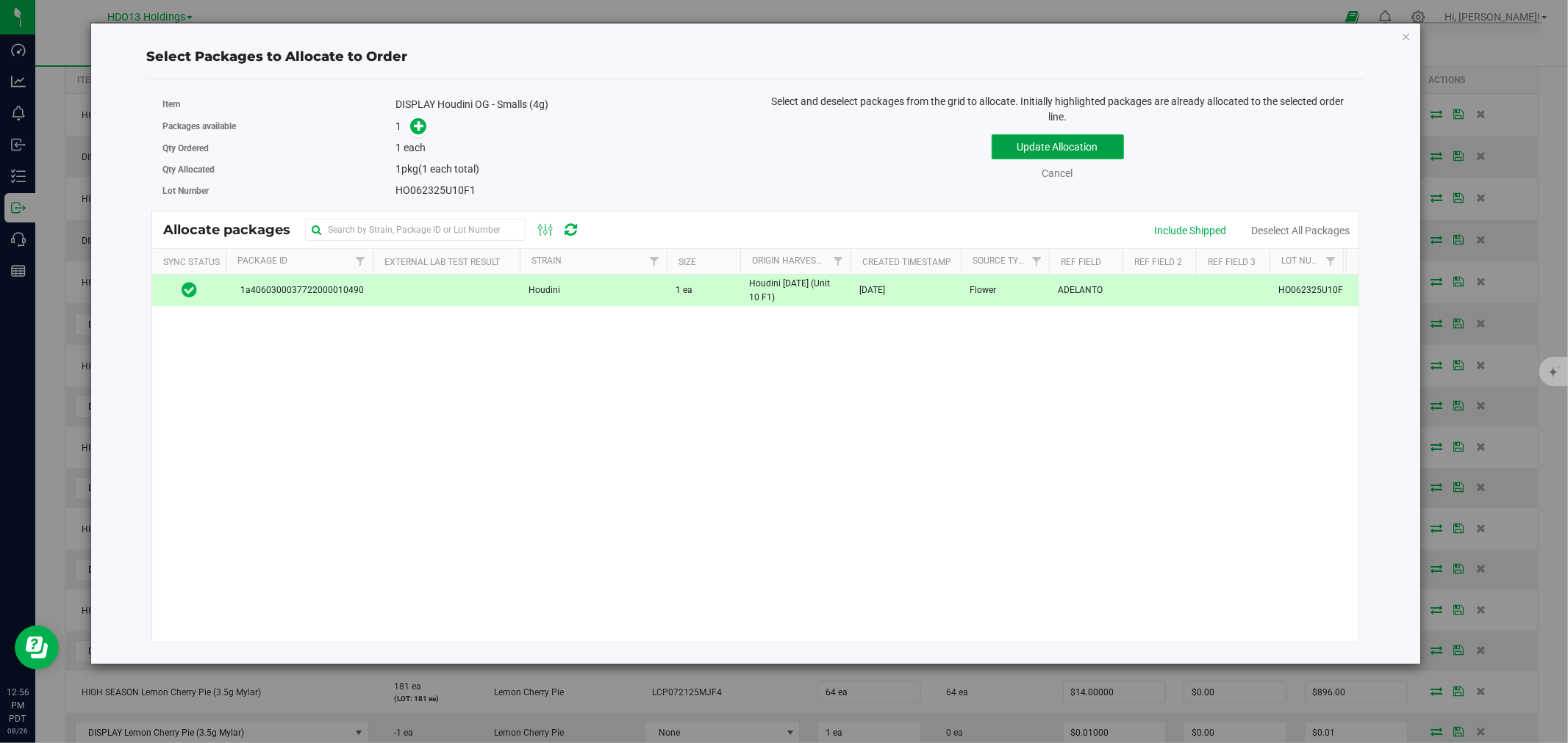
click at [992, 151] on button "Update Allocation" at bounding box center [1058, 146] width 133 height 25
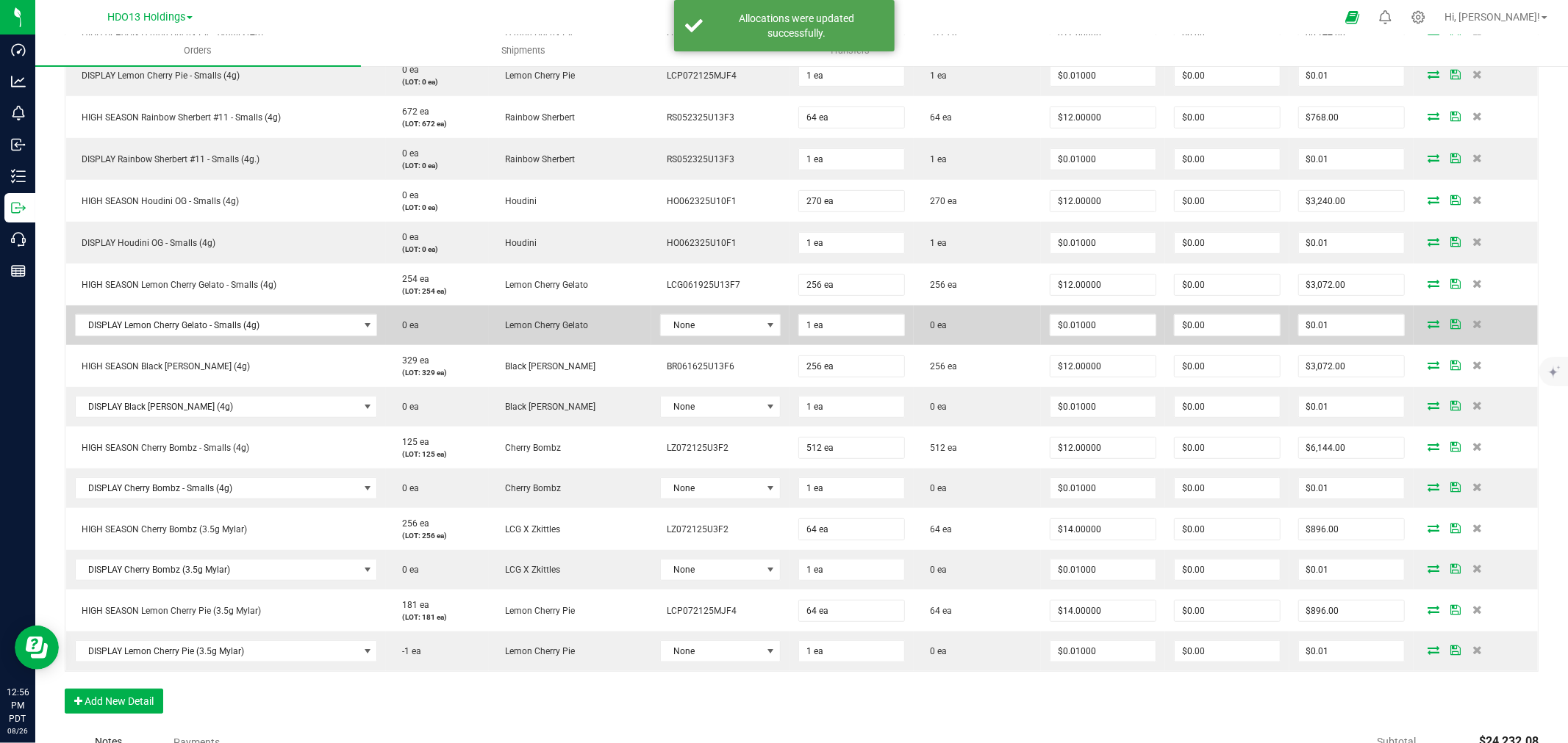
click at [1427, 322] on icon at bounding box center [1433, 323] width 11 height 9
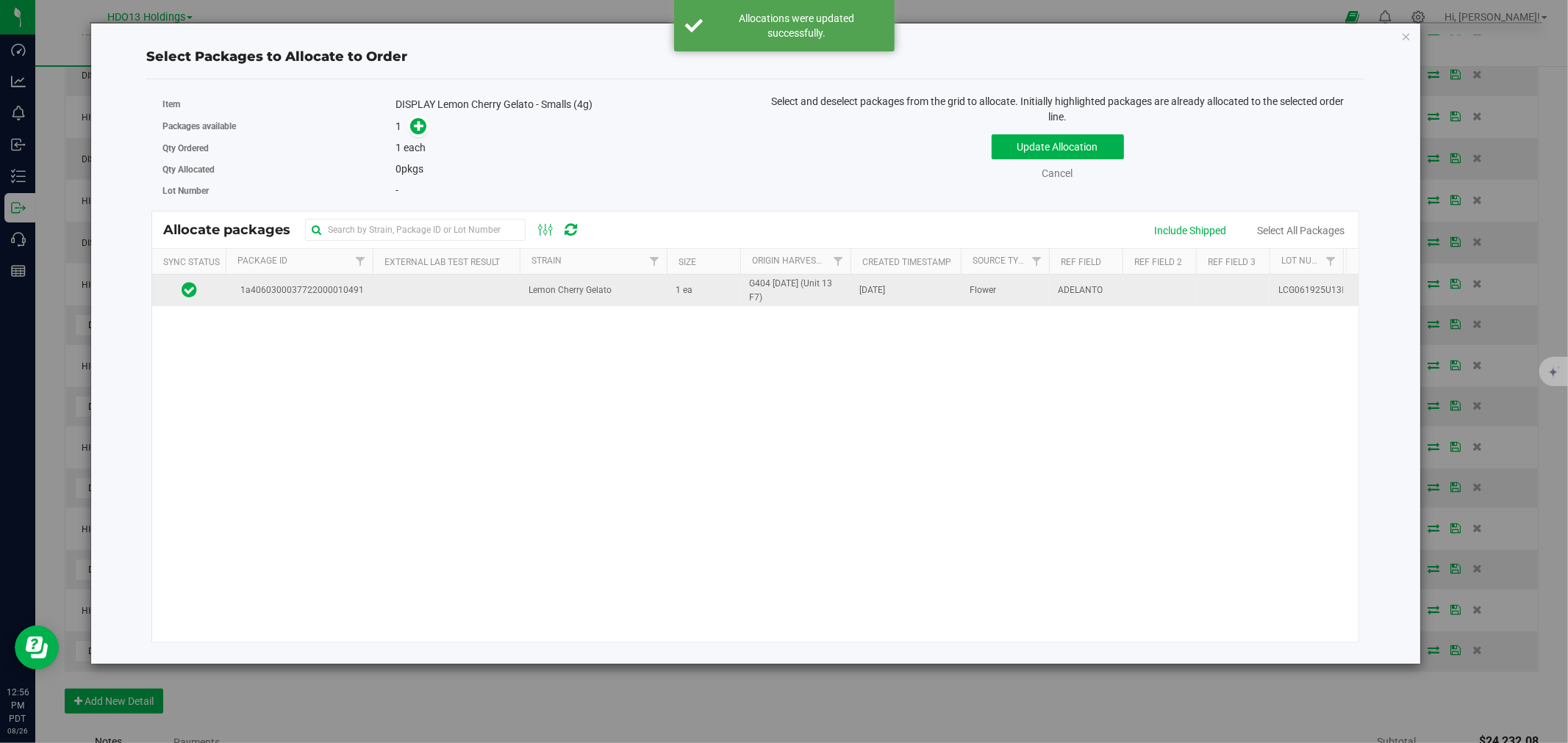
click at [626, 291] on td "Lemon Cherry Gelato" at bounding box center [594, 290] width 147 height 32
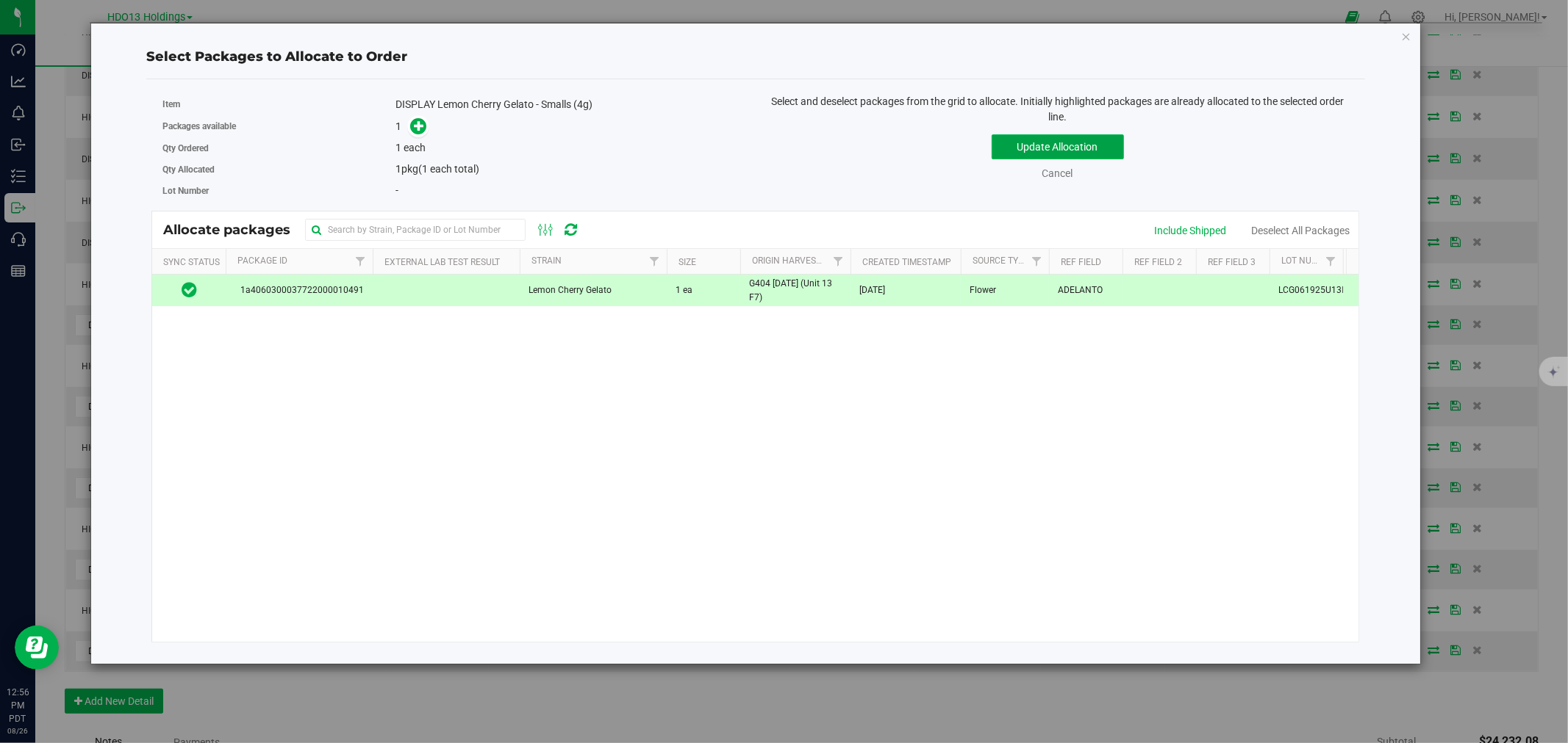
click at [1105, 153] on button "Update Allocation" at bounding box center [1058, 146] width 133 height 25
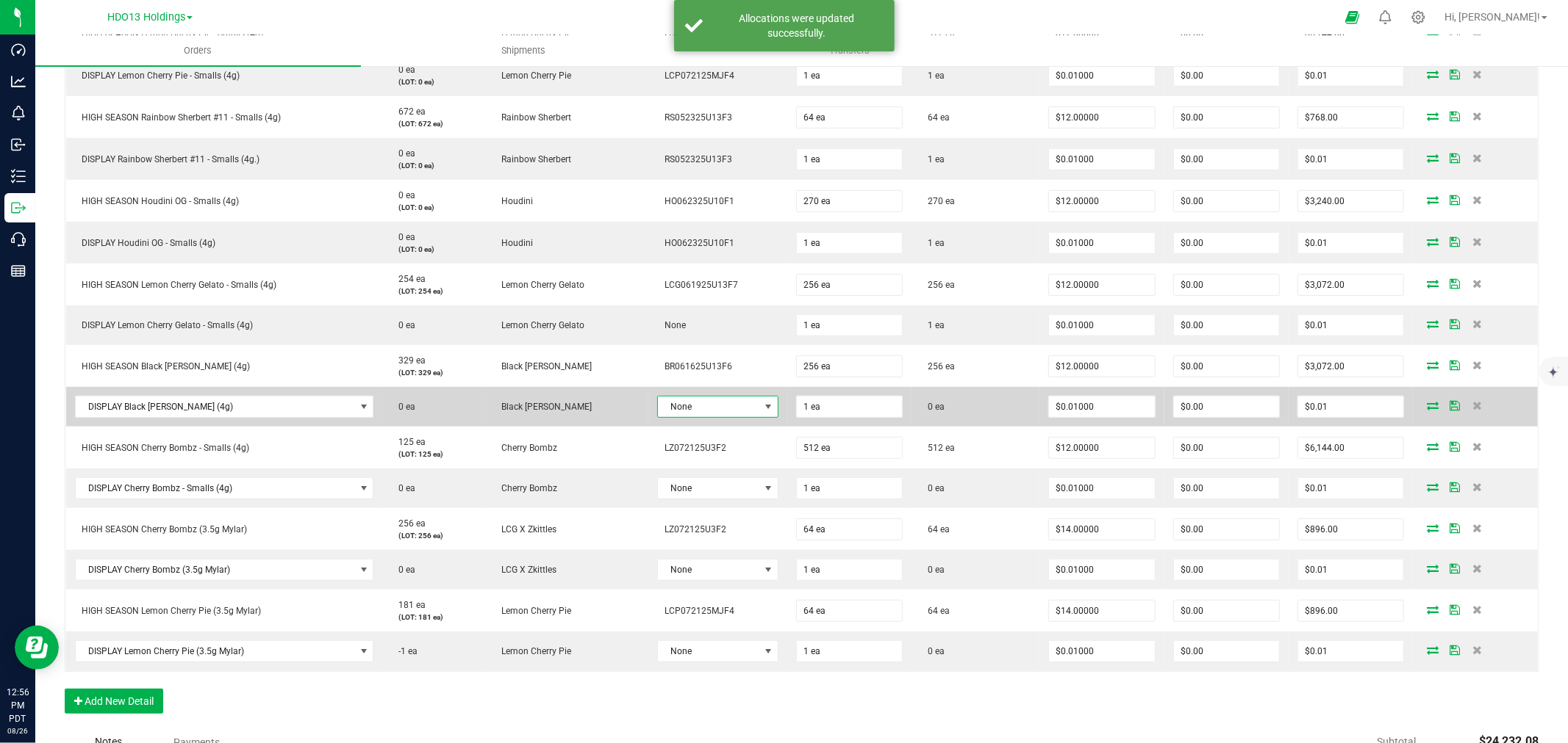
click at [739, 416] on span "None" at bounding box center [708, 407] width 102 height 20
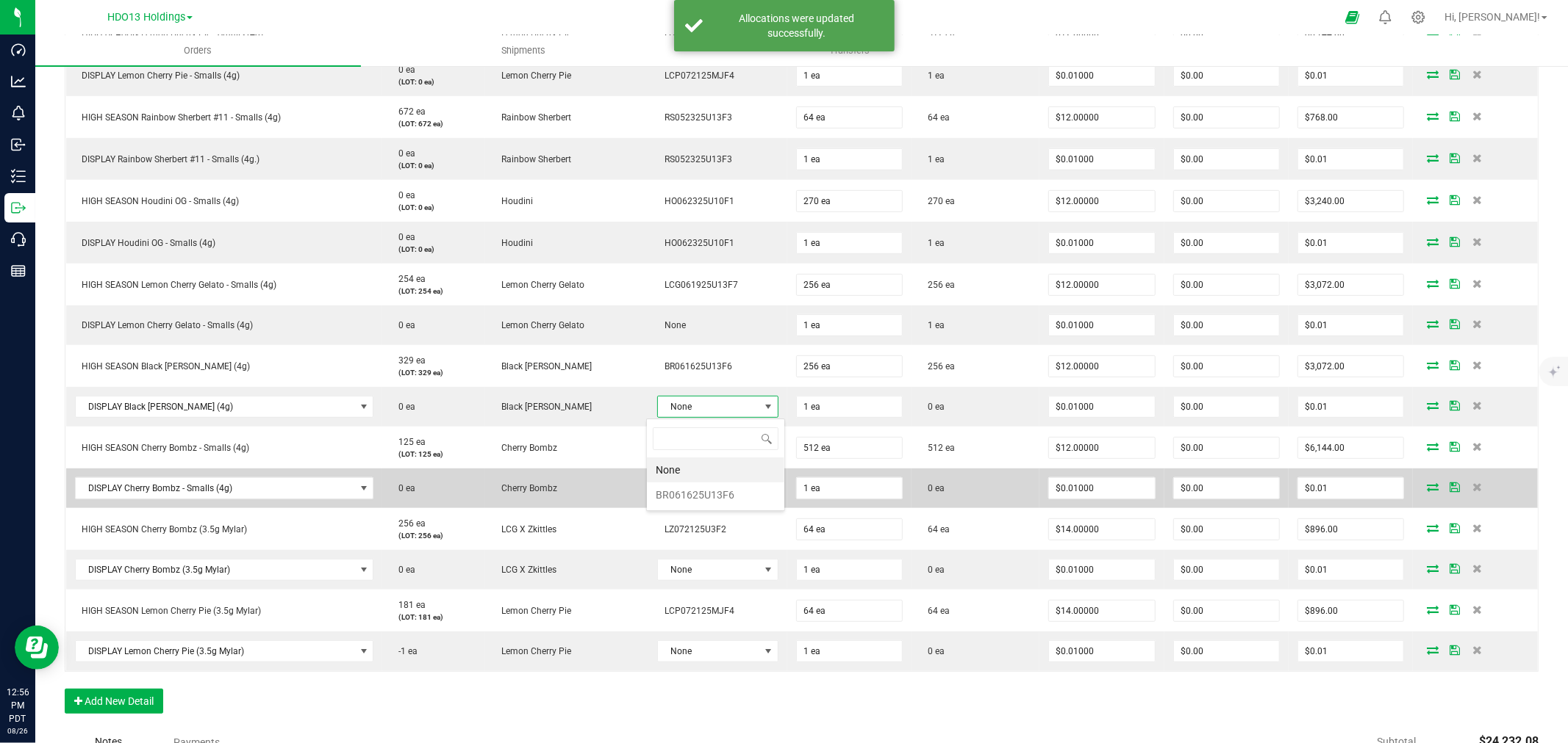
drag, startPoint x: 704, startPoint y: 490, endPoint x: 697, endPoint y: 492, distance: 7.3
click at [702, 494] on li "BR061625U13F6" at bounding box center [716, 495] width 138 height 25
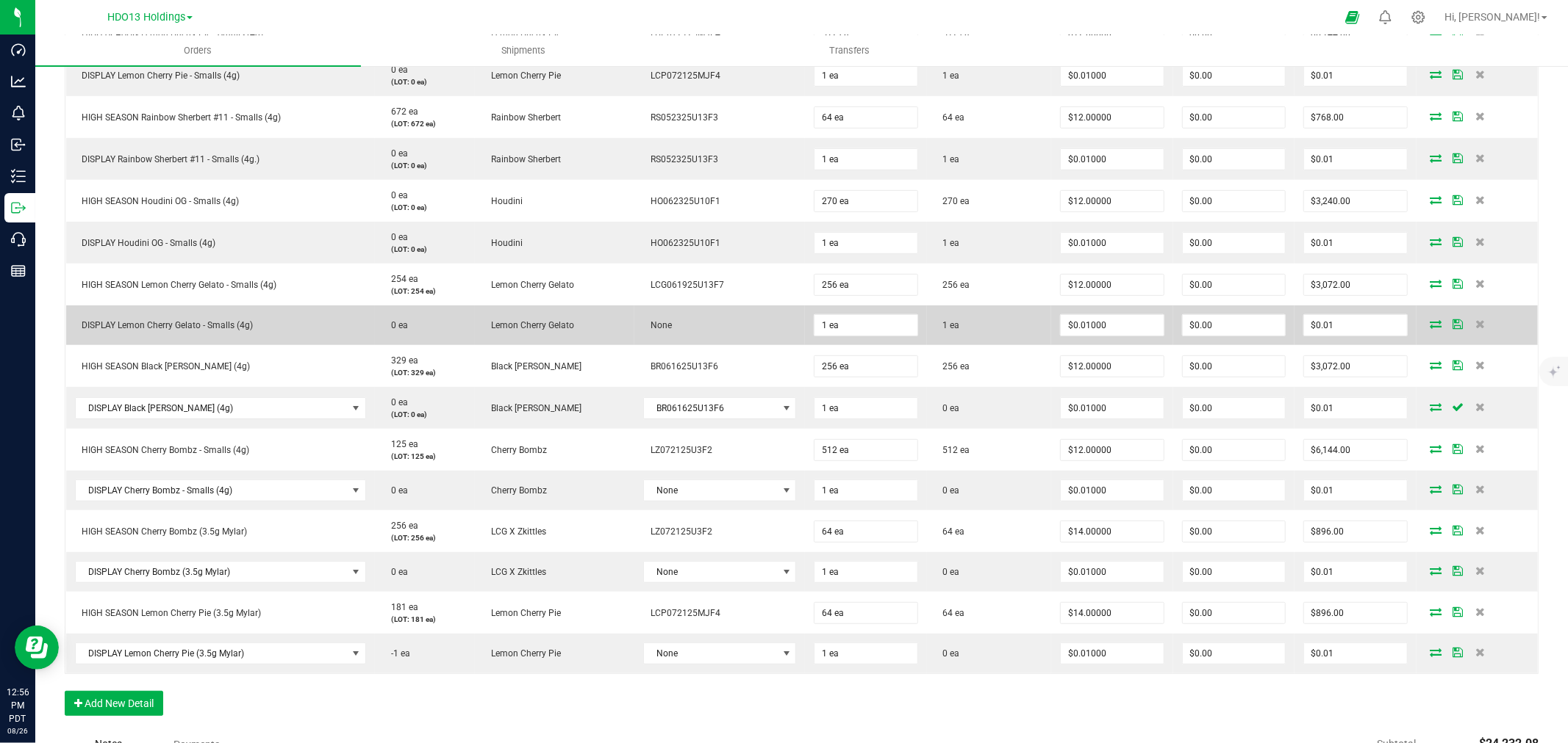
click at [1430, 319] on icon at bounding box center [1436, 323] width 11 height 9
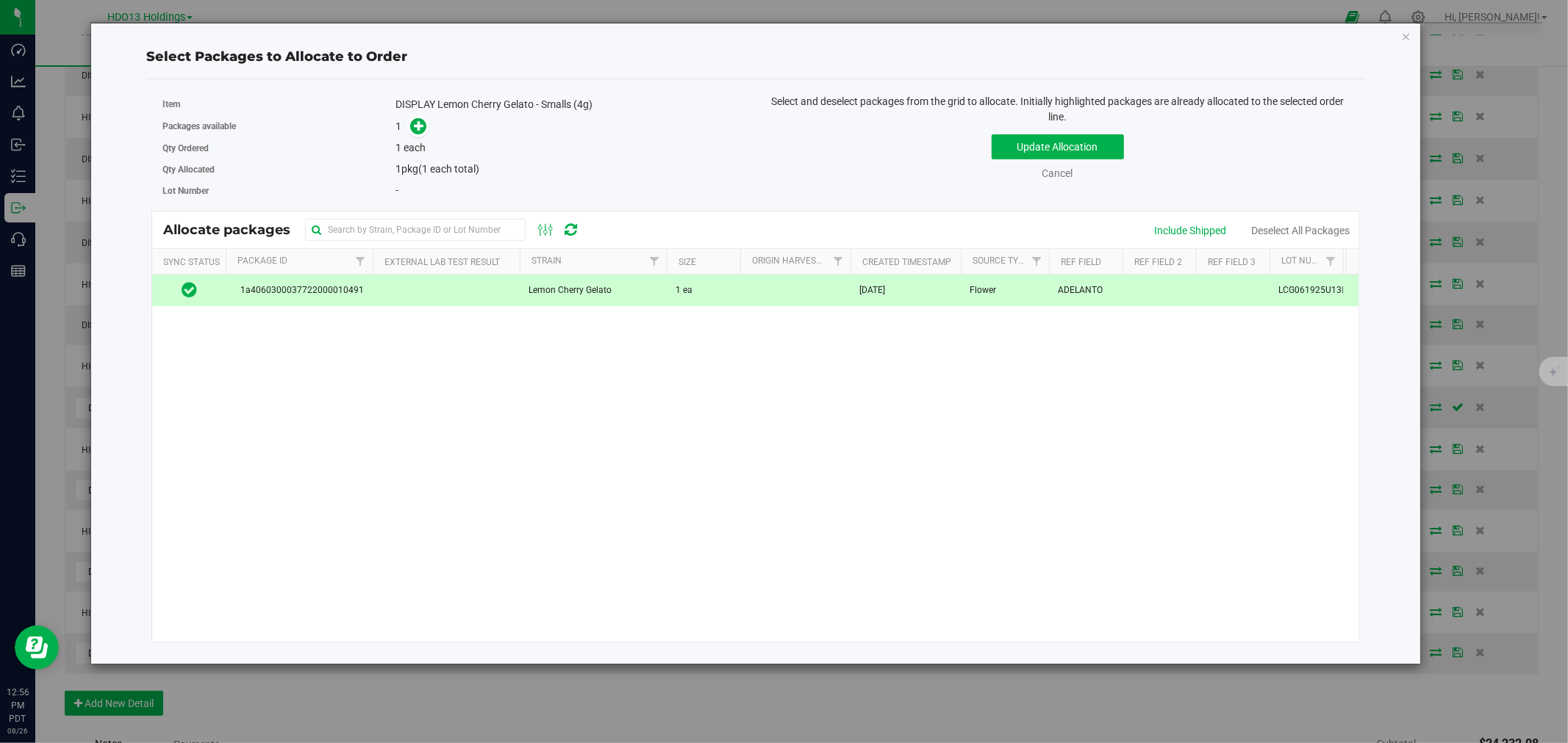
click at [526, 287] on td "Lemon Cherry Gelato" at bounding box center [594, 290] width 147 height 32
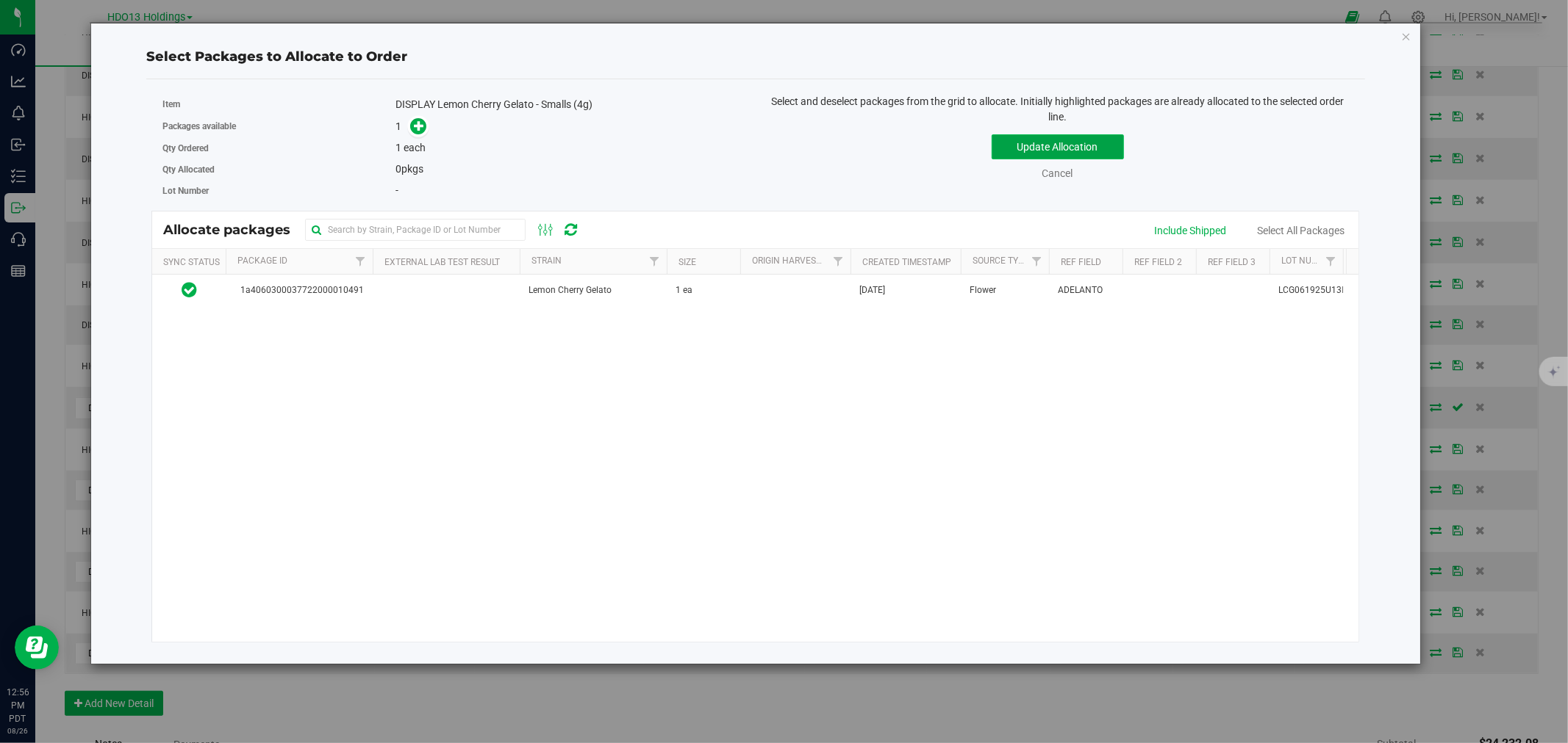
click at [1111, 155] on button "Update Allocation" at bounding box center [1058, 146] width 133 height 25
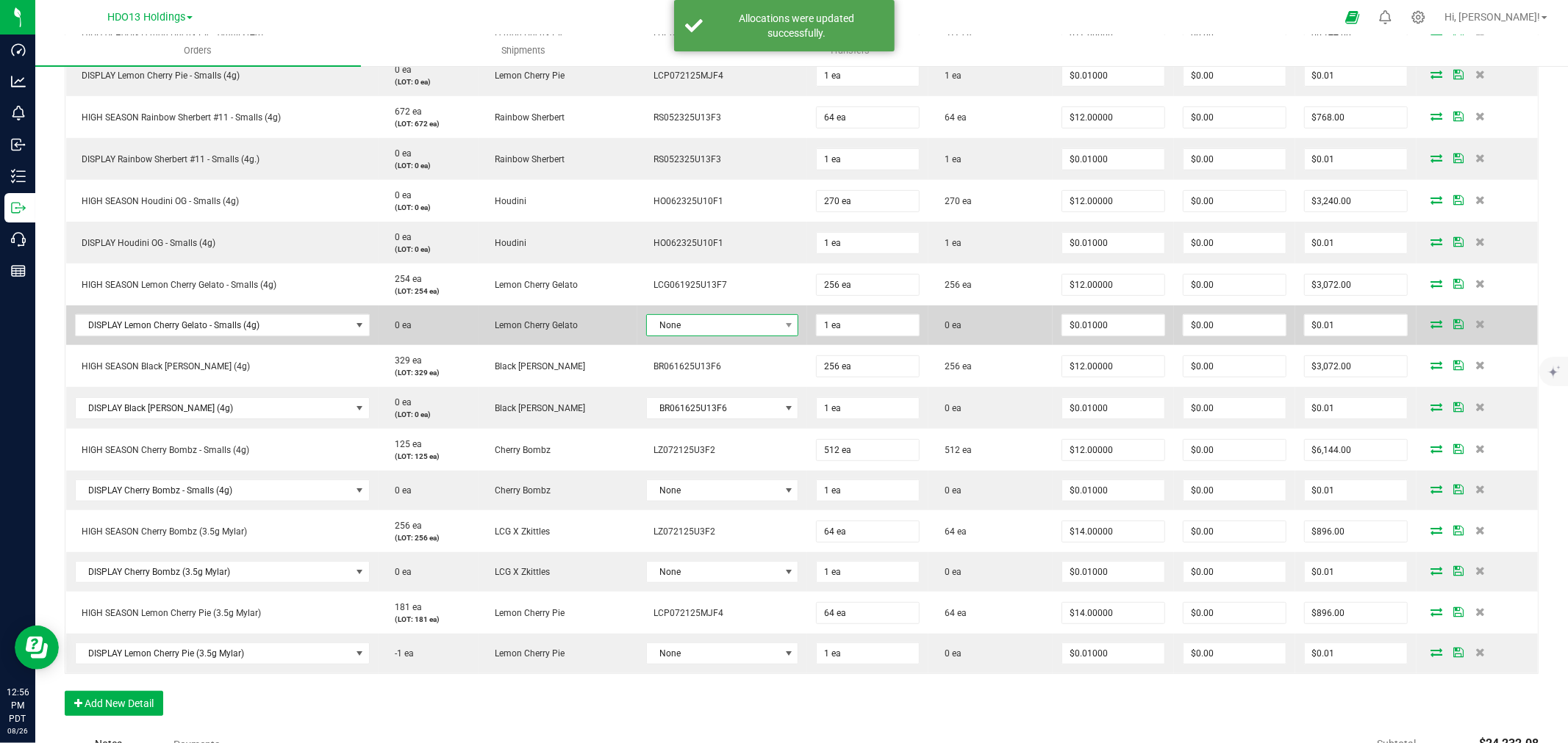
click at [685, 326] on span "None" at bounding box center [713, 325] width 133 height 20
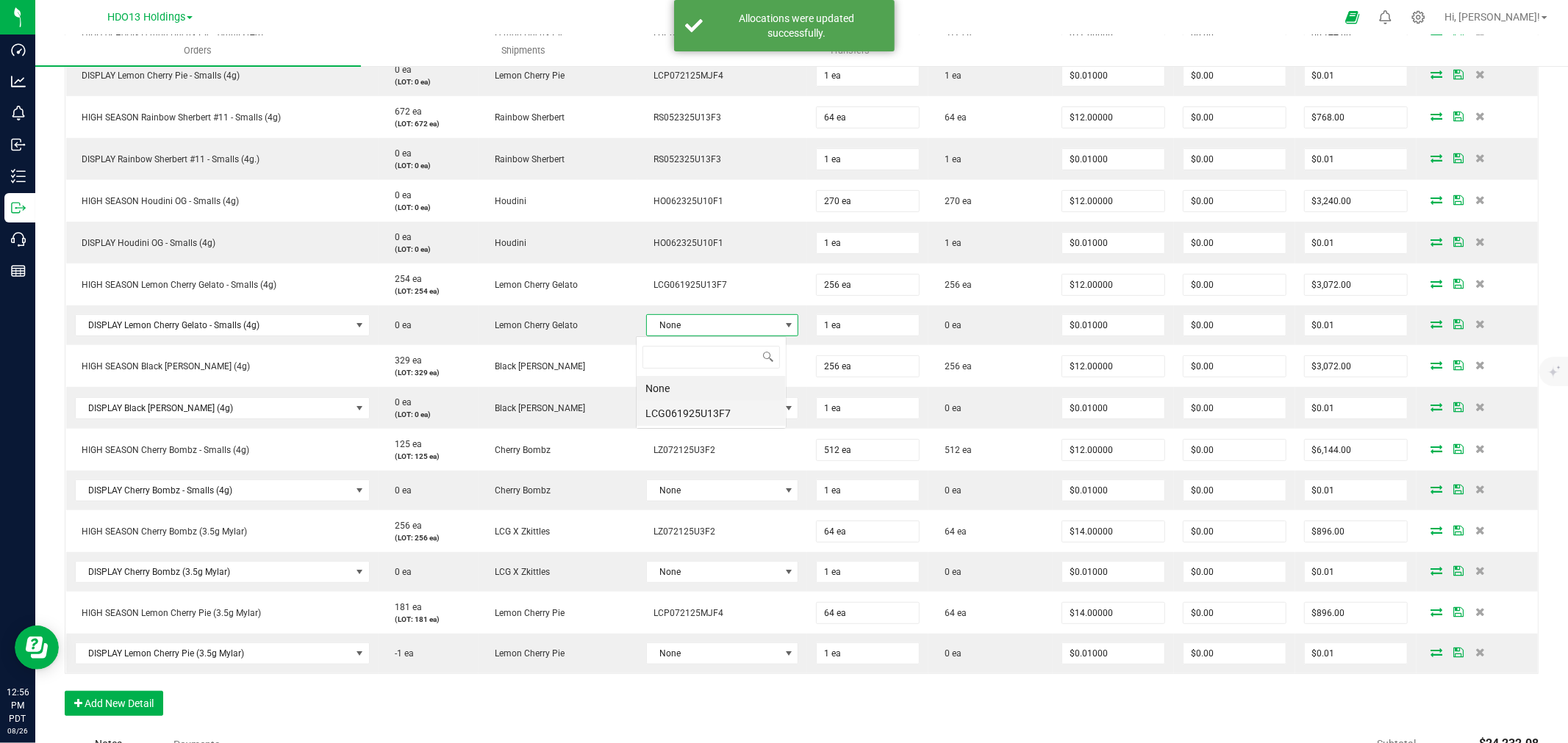
scroll to position [22, 150]
click at [698, 417] on li "LCG061925U13F7" at bounding box center [711, 413] width 149 height 25
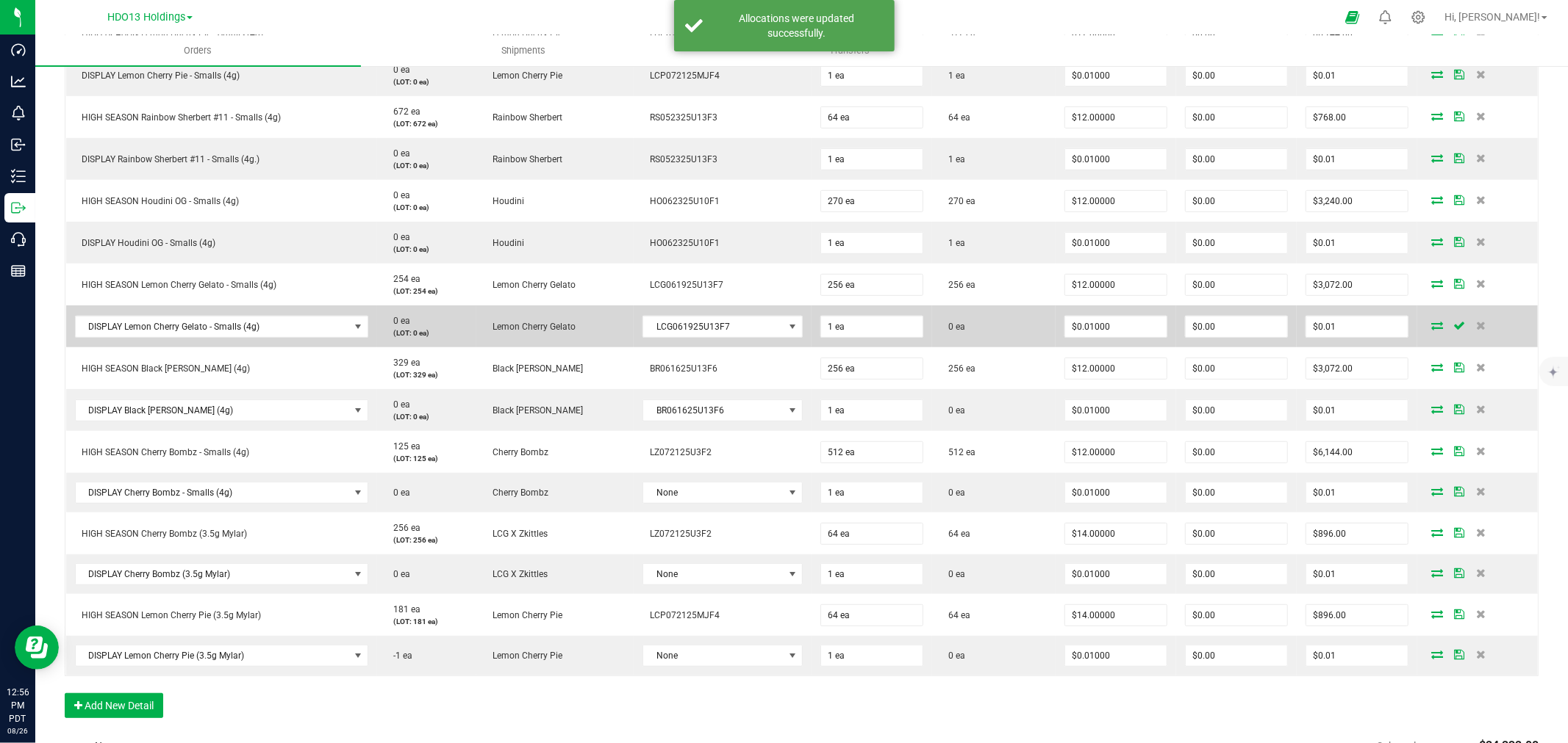
click at [1431, 323] on icon at bounding box center [1437, 325] width 11 height 9
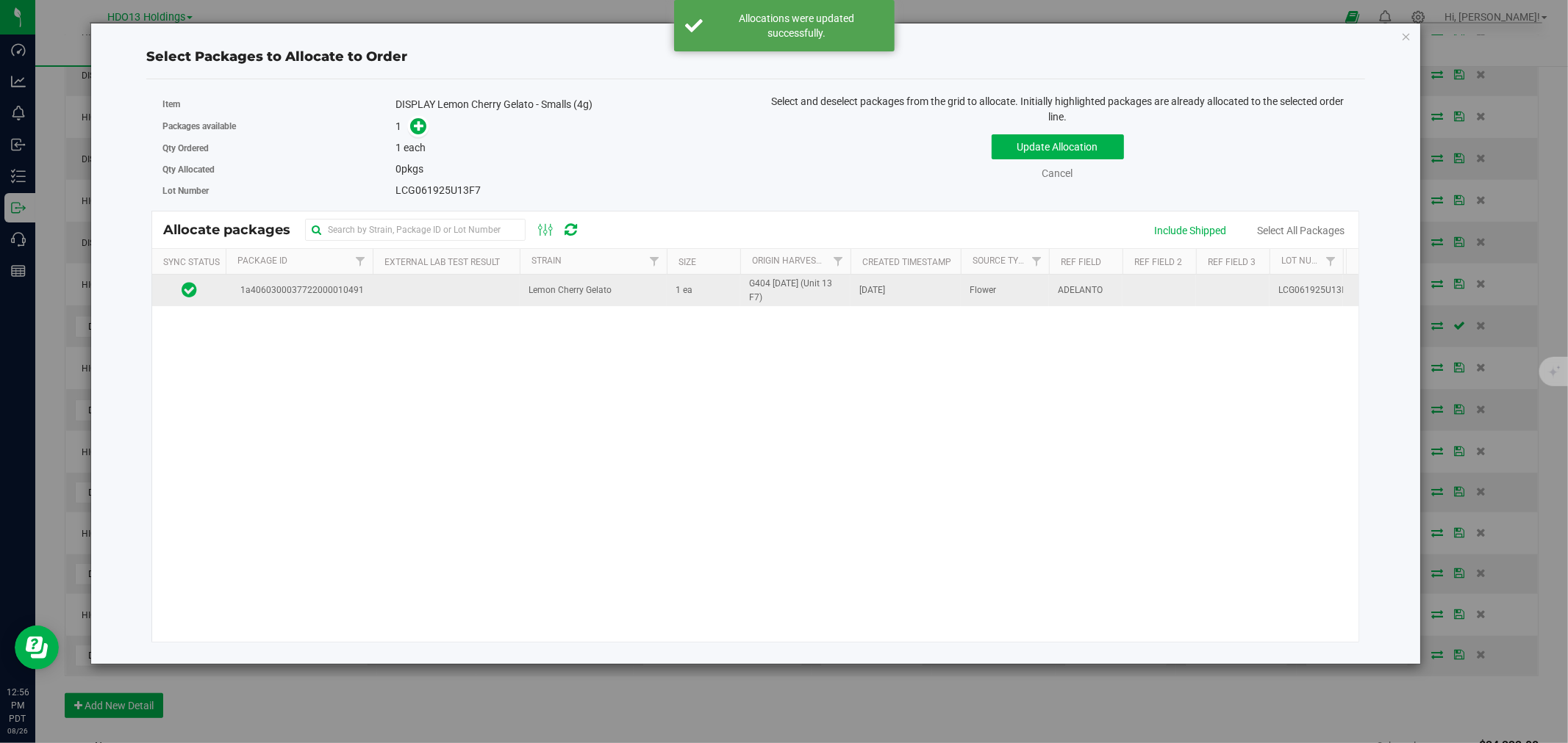
click at [409, 281] on td at bounding box center [446, 290] width 147 height 32
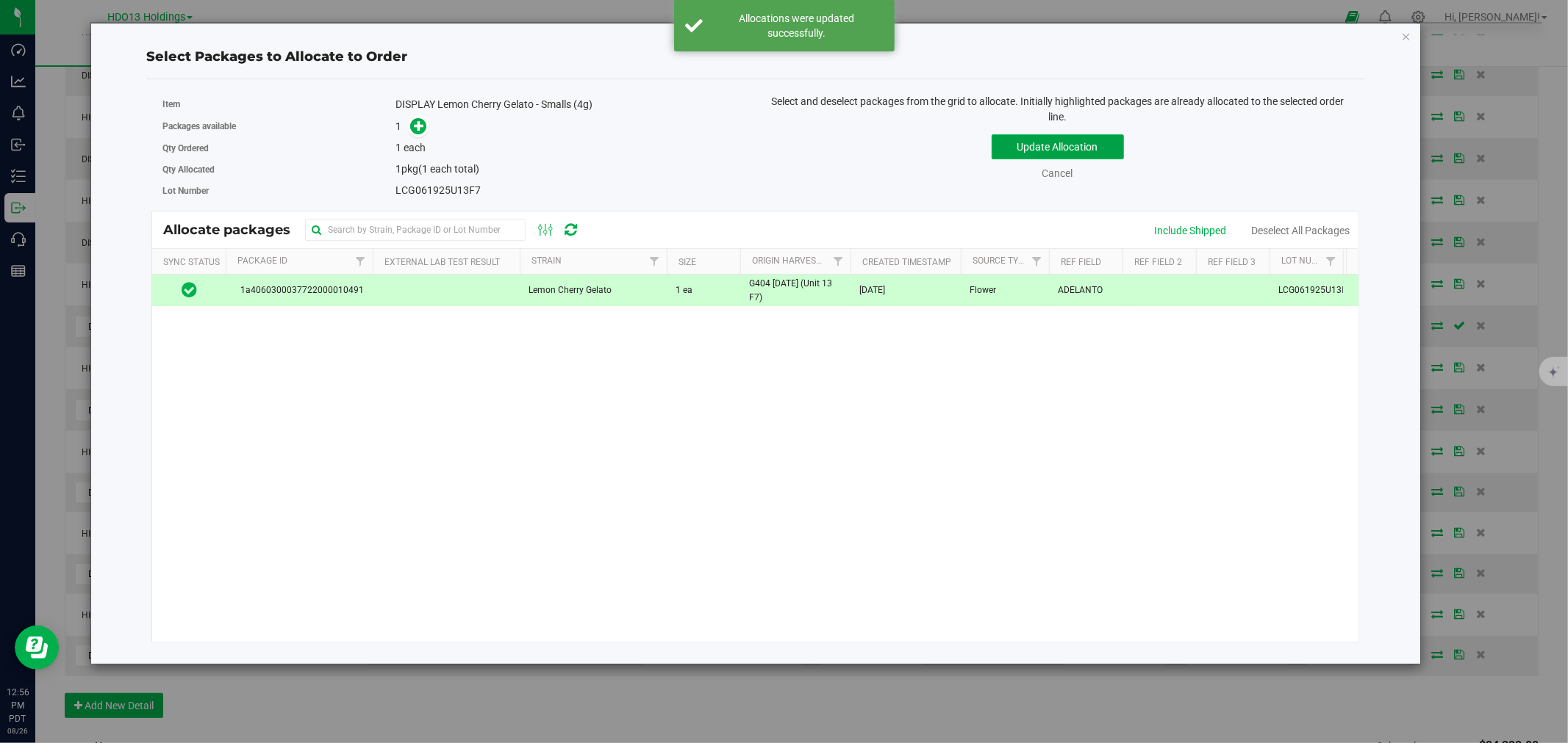
click at [1047, 153] on button "Update Allocation" at bounding box center [1058, 146] width 133 height 25
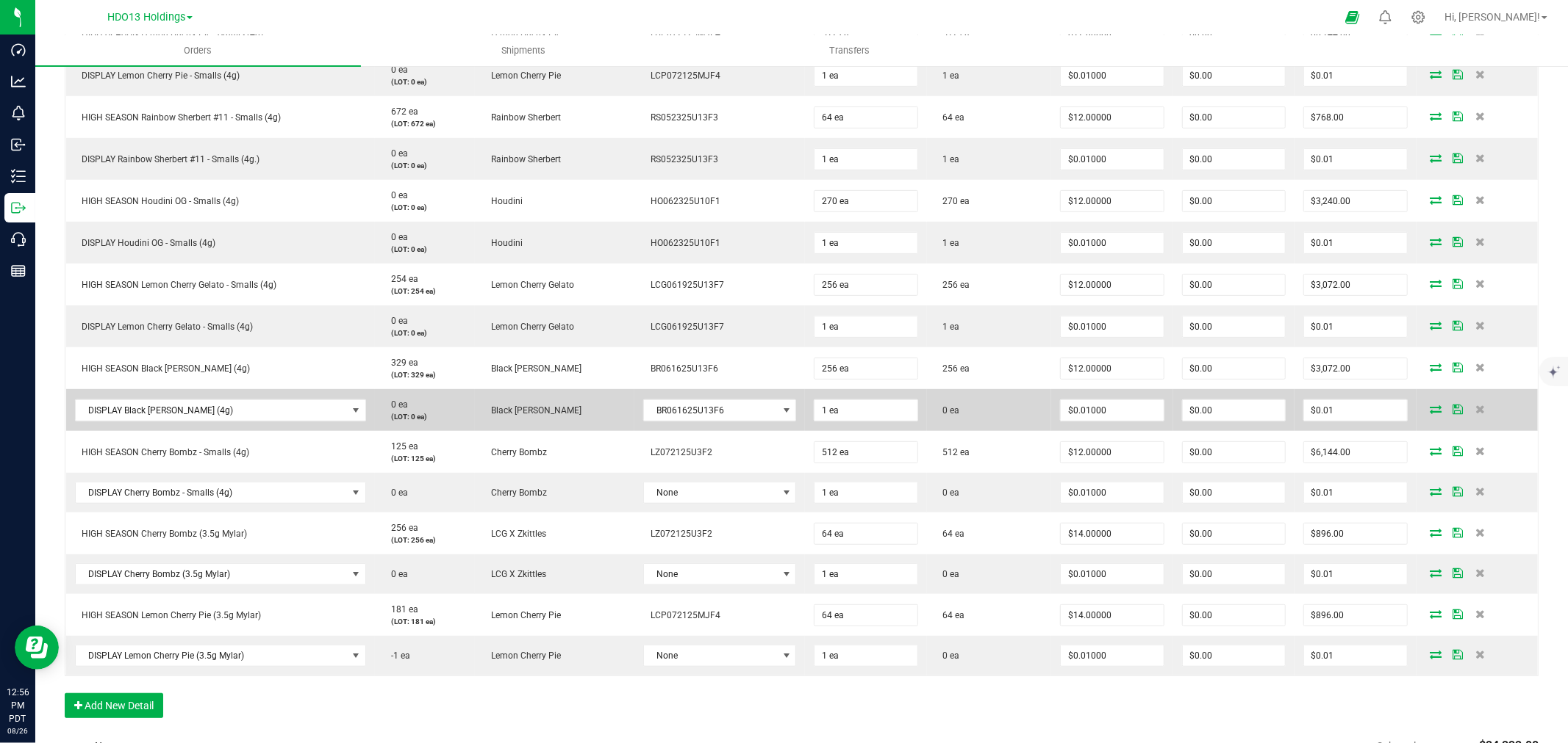
click at [1430, 412] on icon at bounding box center [1436, 409] width 11 height 9
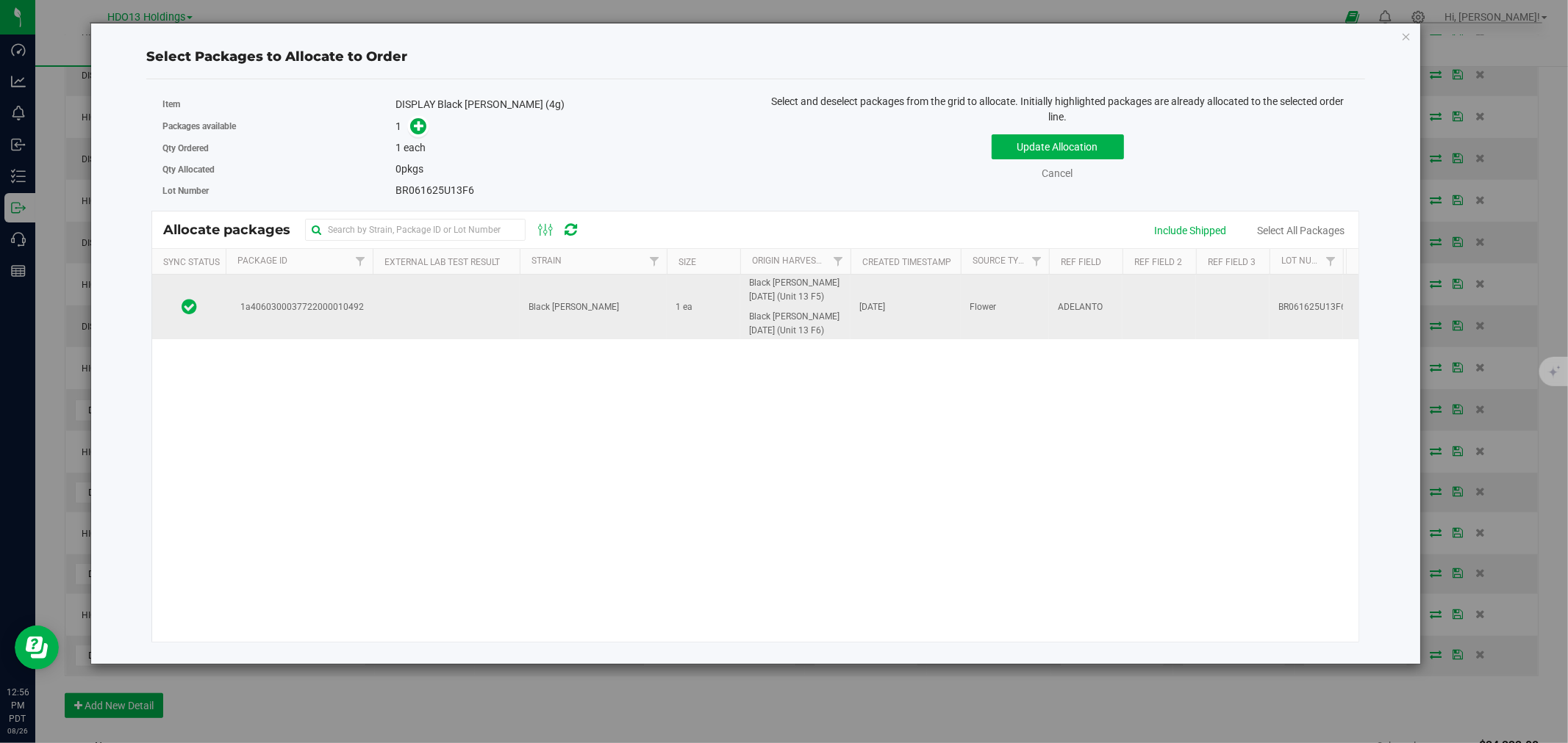
click at [597, 309] on td "Black [PERSON_NAME]" at bounding box center [594, 307] width 147 height 65
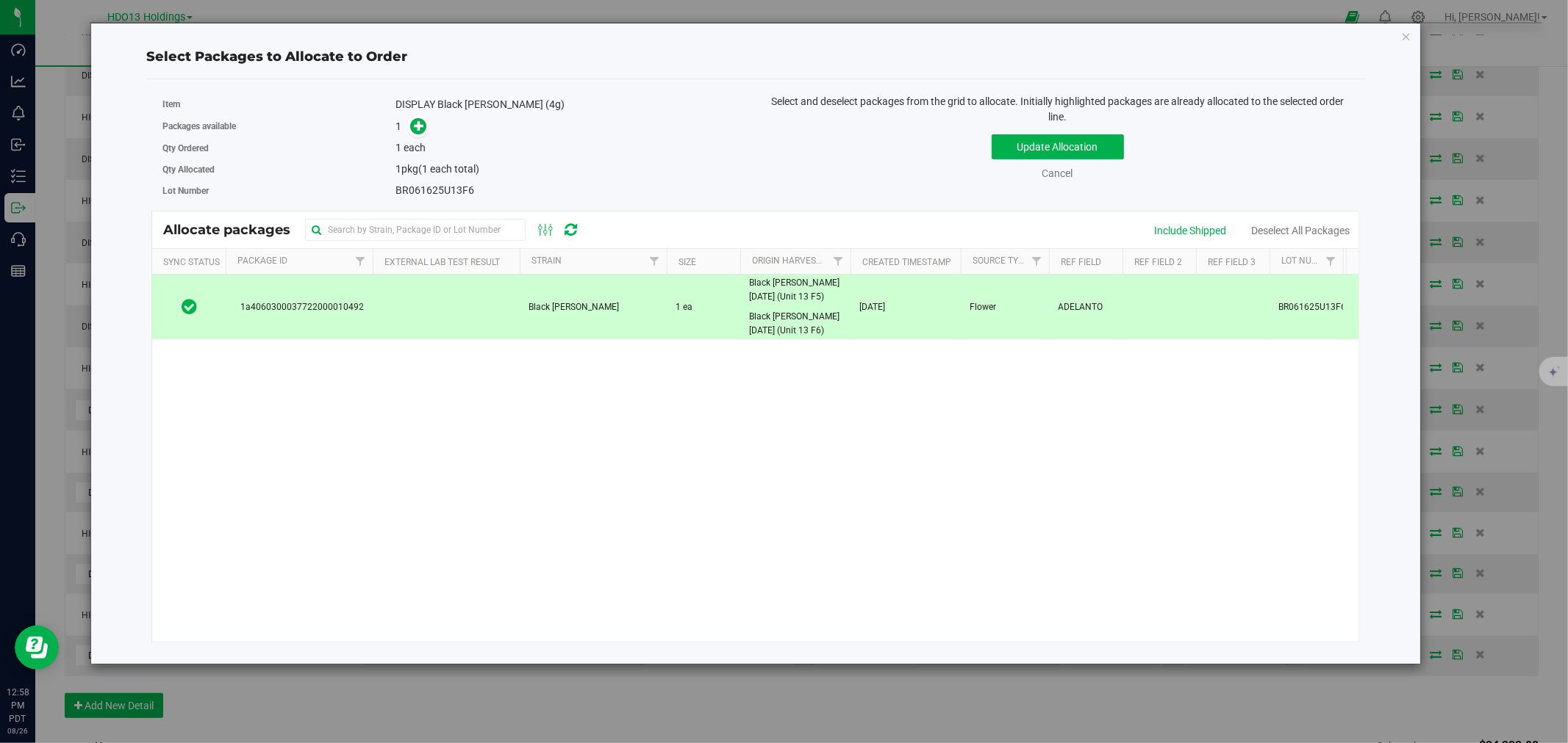
click at [1031, 131] on div "Update Allocation Cancel Include Shipped Deselect All Packages" at bounding box center [1057, 155] width 582 height 54
drag, startPoint x: 1031, startPoint y: 142, endPoint x: 1023, endPoint y: 163, distance: 22.5
click at [1030, 143] on button "Update Allocation" at bounding box center [1058, 146] width 133 height 25
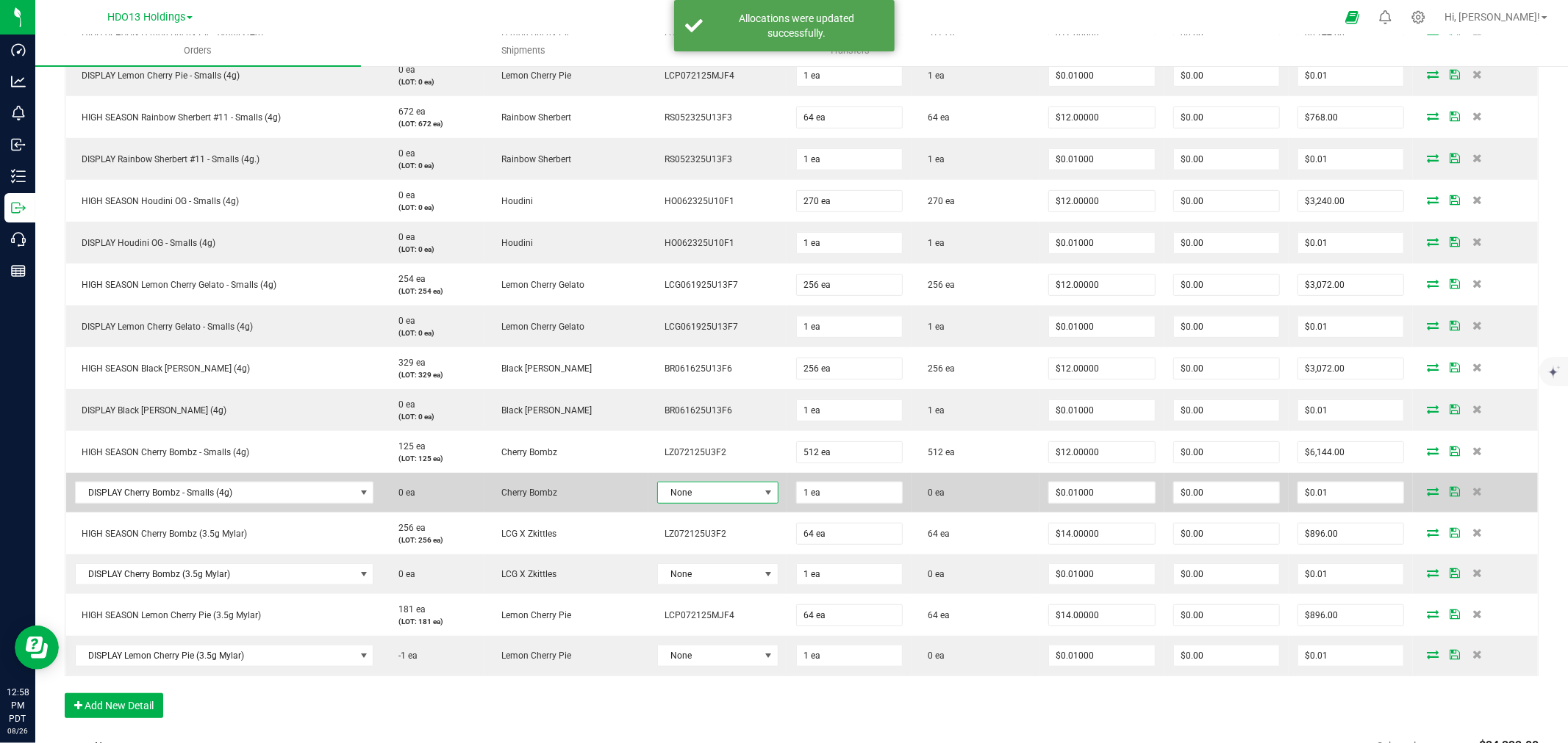
click at [724, 497] on span "None" at bounding box center [708, 493] width 102 height 20
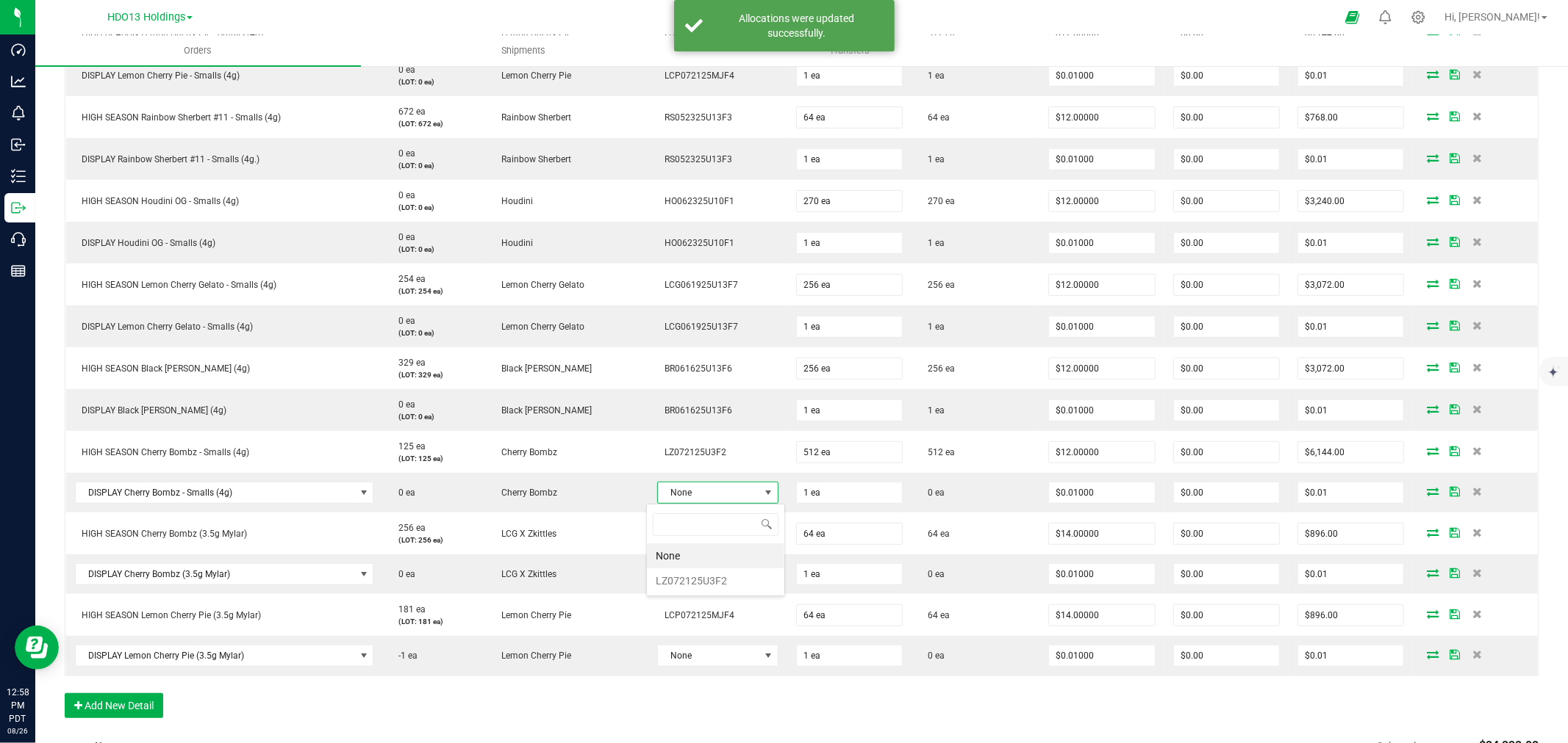
scroll to position [22, 119]
click at [700, 577] on li "LZ072125U3F2" at bounding box center [716, 581] width 138 height 25
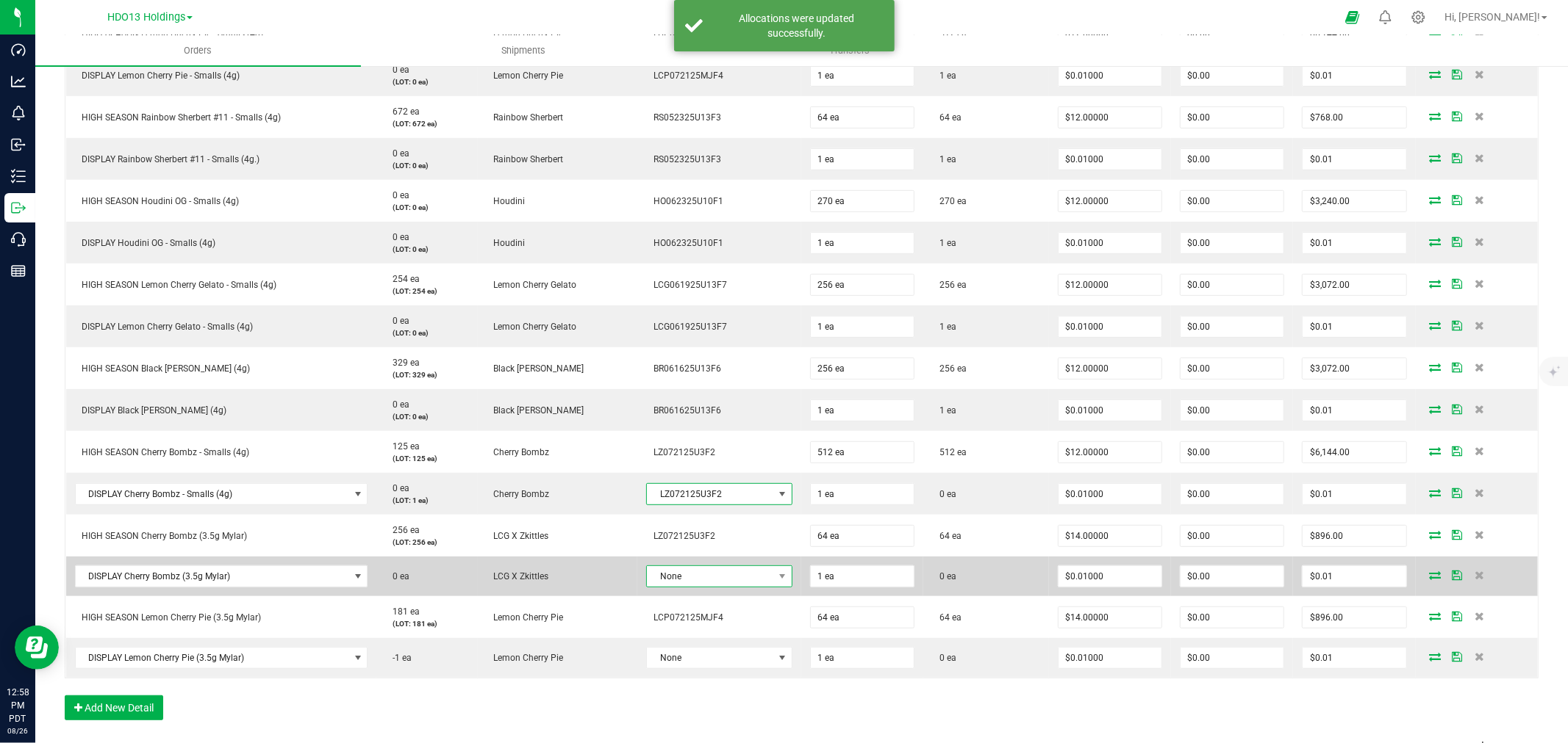
click at [707, 580] on span "None" at bounding box center [710, 576] width 126 height 20
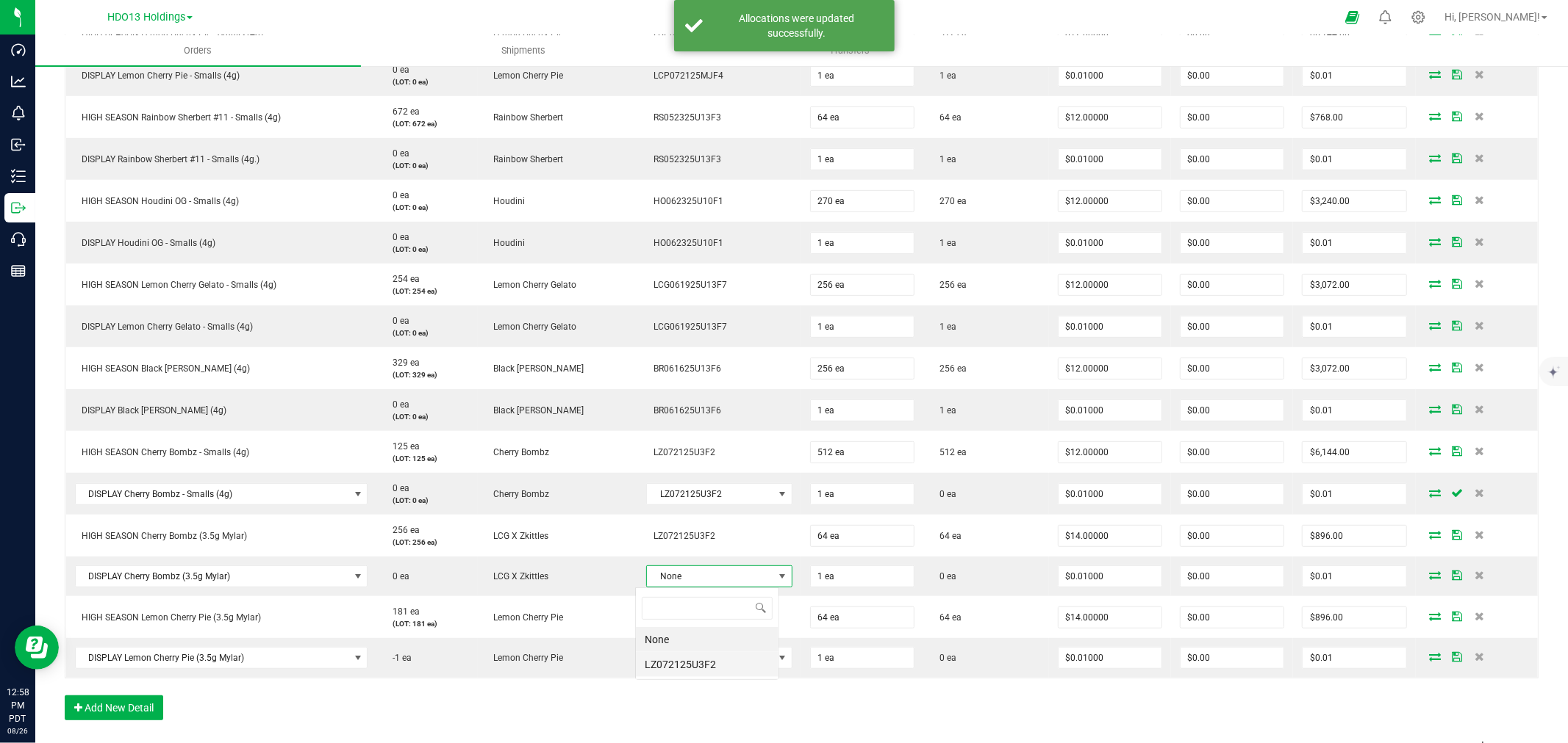
scroll to position [22, 143]
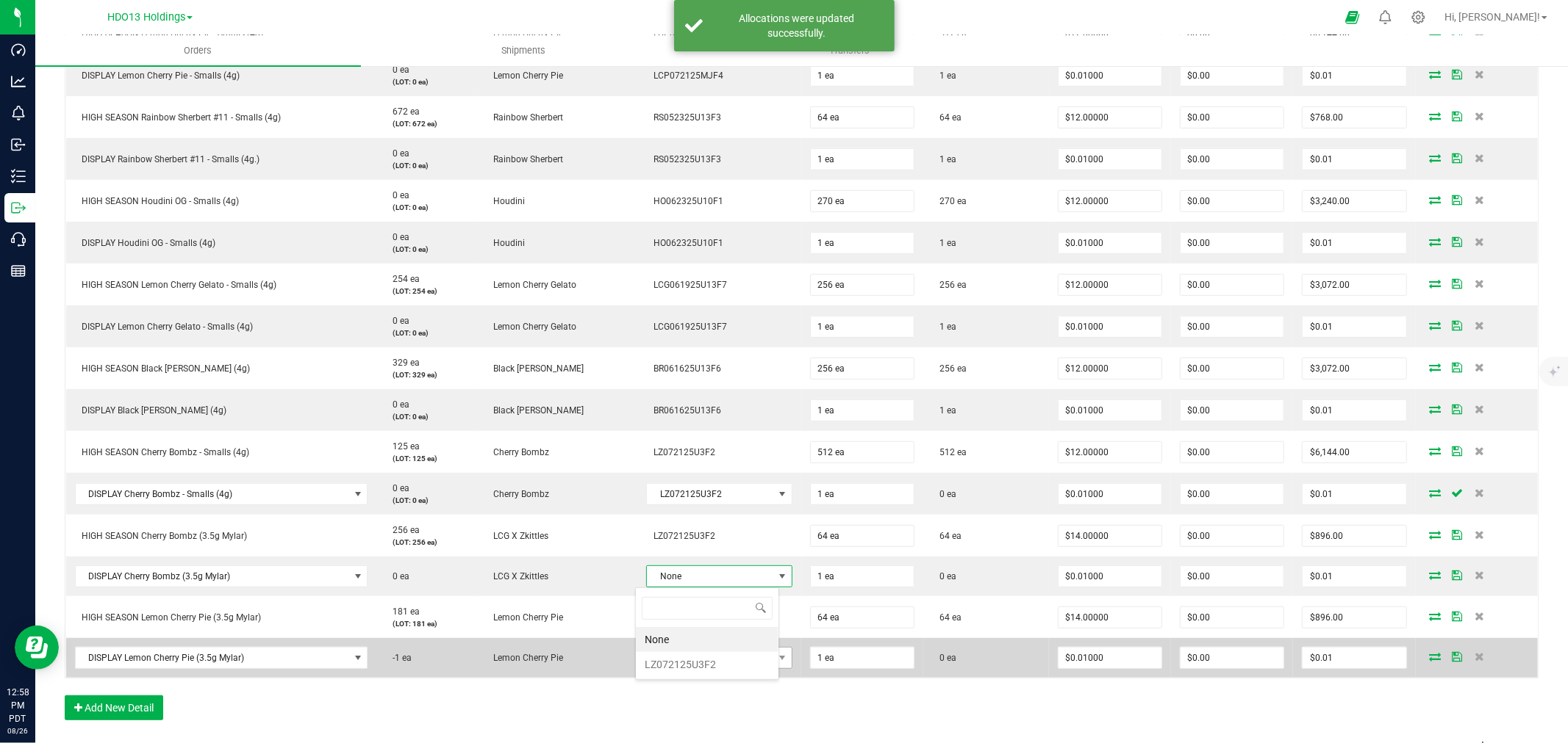
click at [694, 665] on li "LZ072125U3F2" at bounding box center [707, 664] width 142 height 25
click at [693, 670] on span "None" at bounding box center [710, 660] width 126 height 20
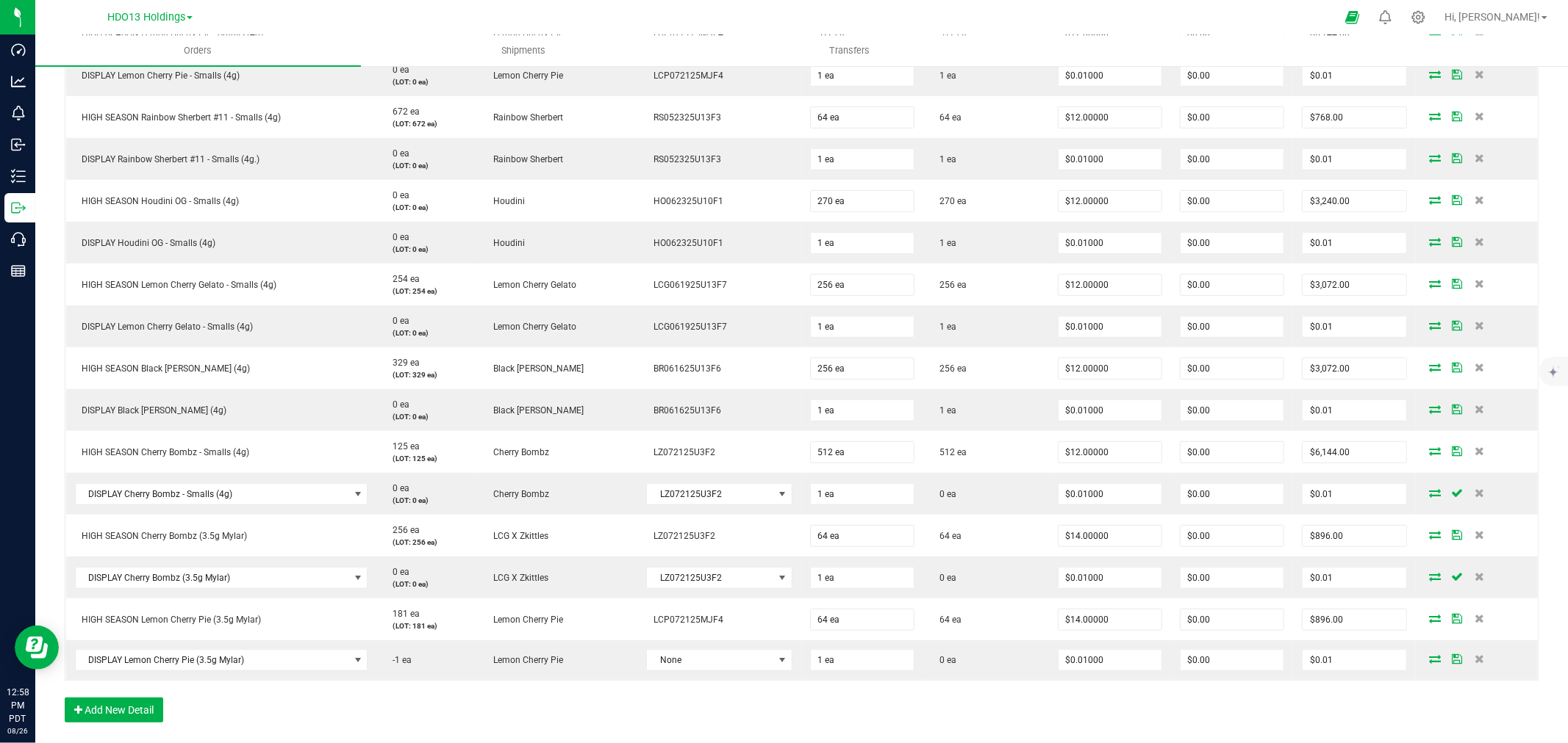
click at [927, 714] on div "Order Details Print All Labels Item Sellable Strain Lot Number Qty Ordered Qty …" at bounding box center [802, 342] width 1474 height 790
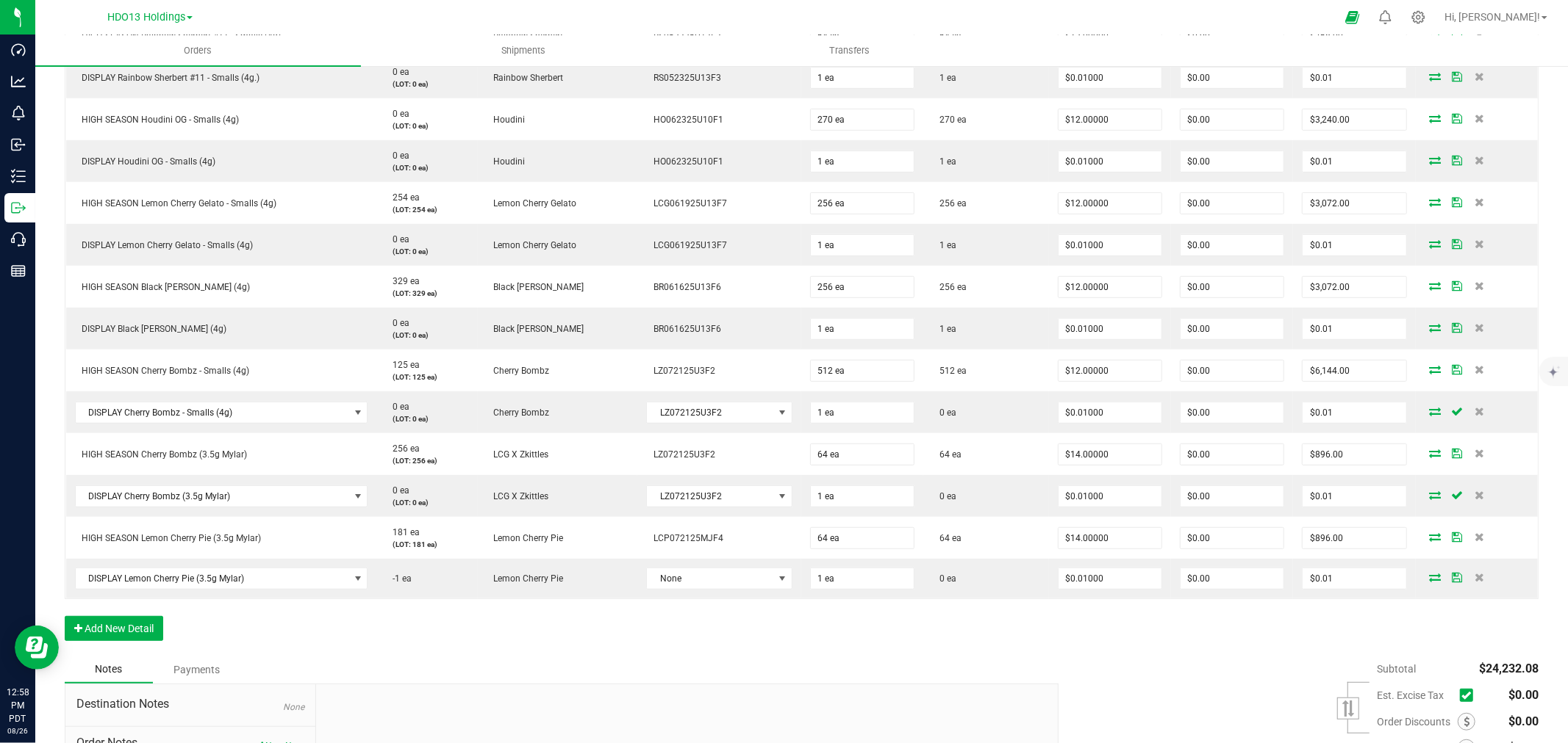
scroll to position [489, 0]
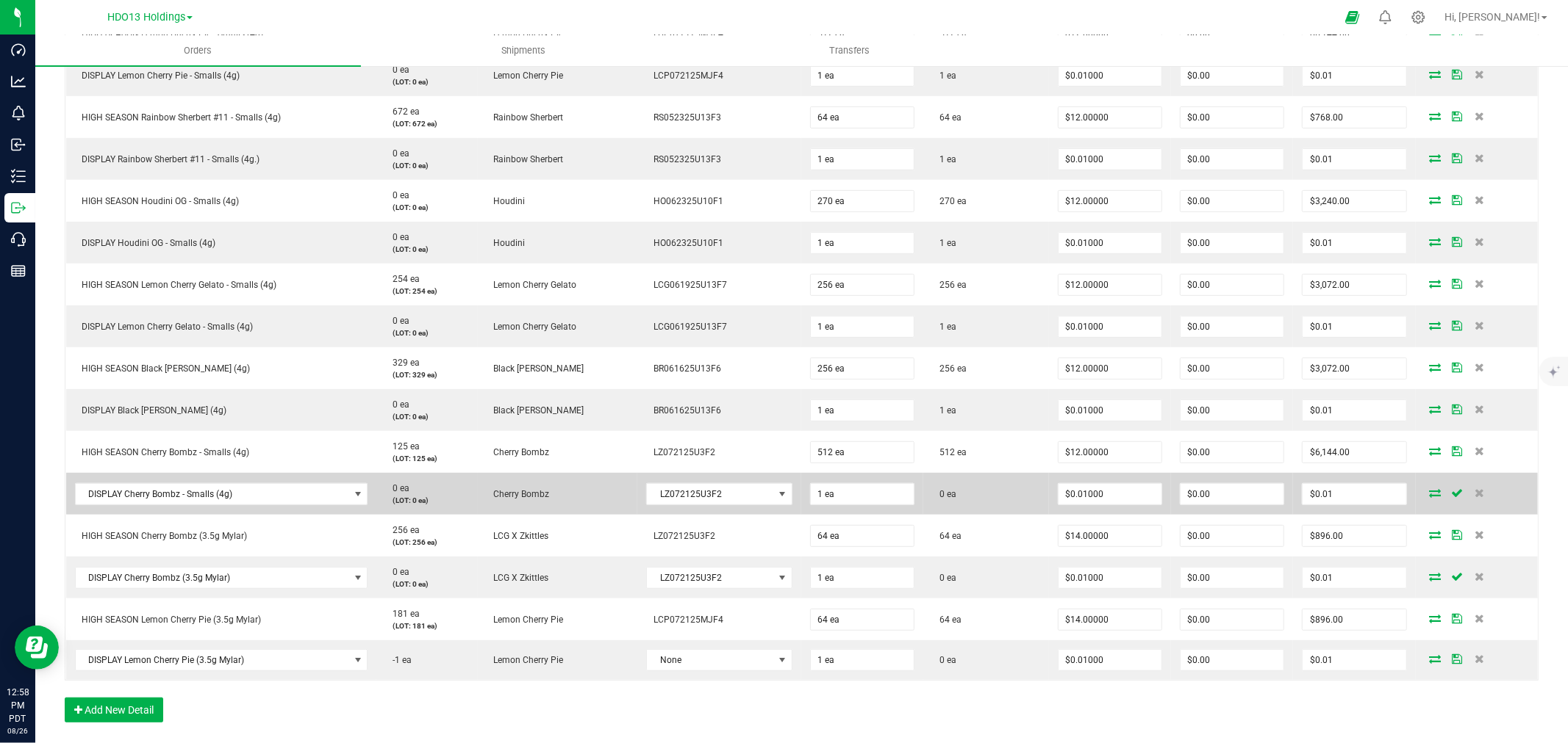
click at [1430, 489] on icon at bounding box center [1435, 493] width 11 height 9
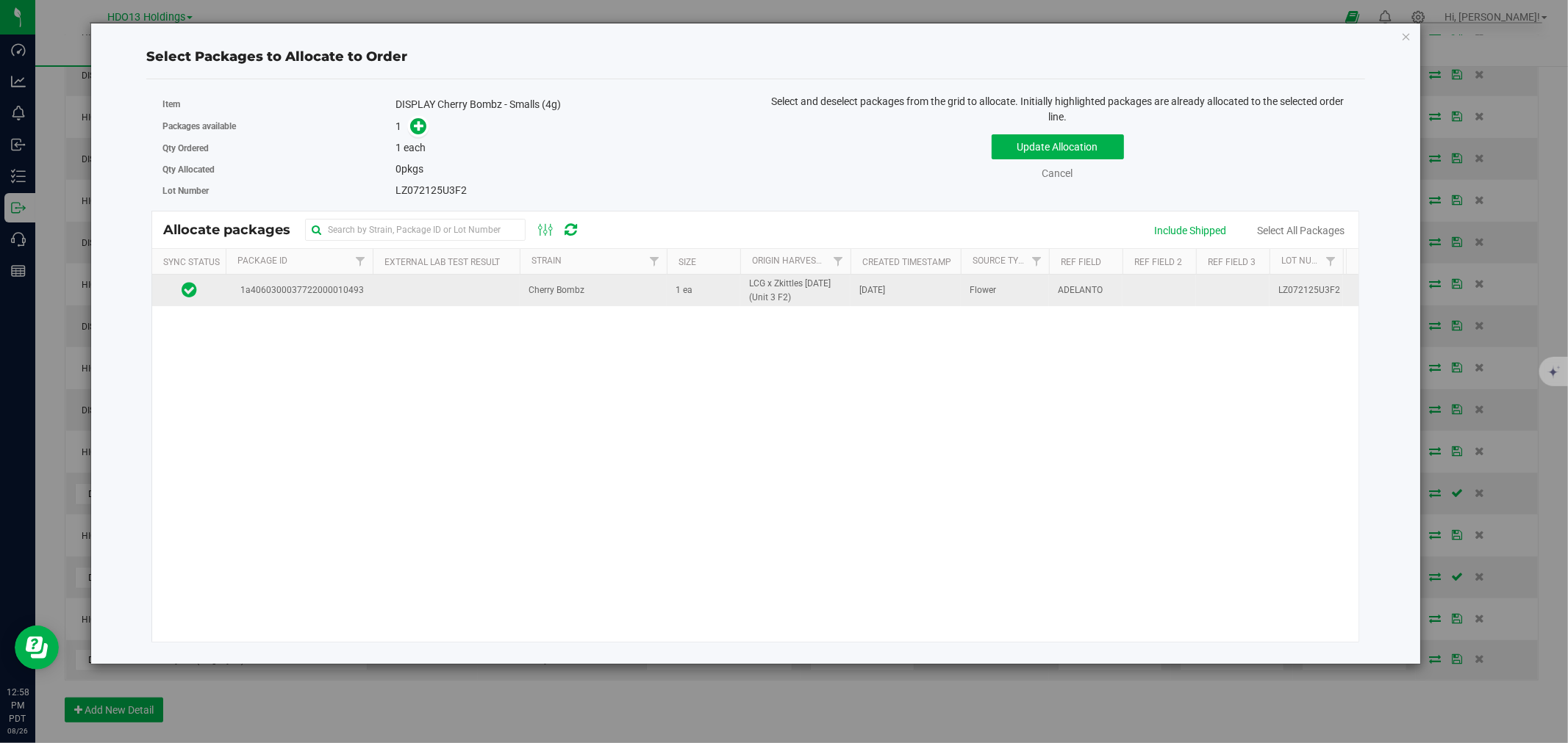
click at [671, 284] on td "1 ea" at bounding box center [703, 290] width 74 height 32
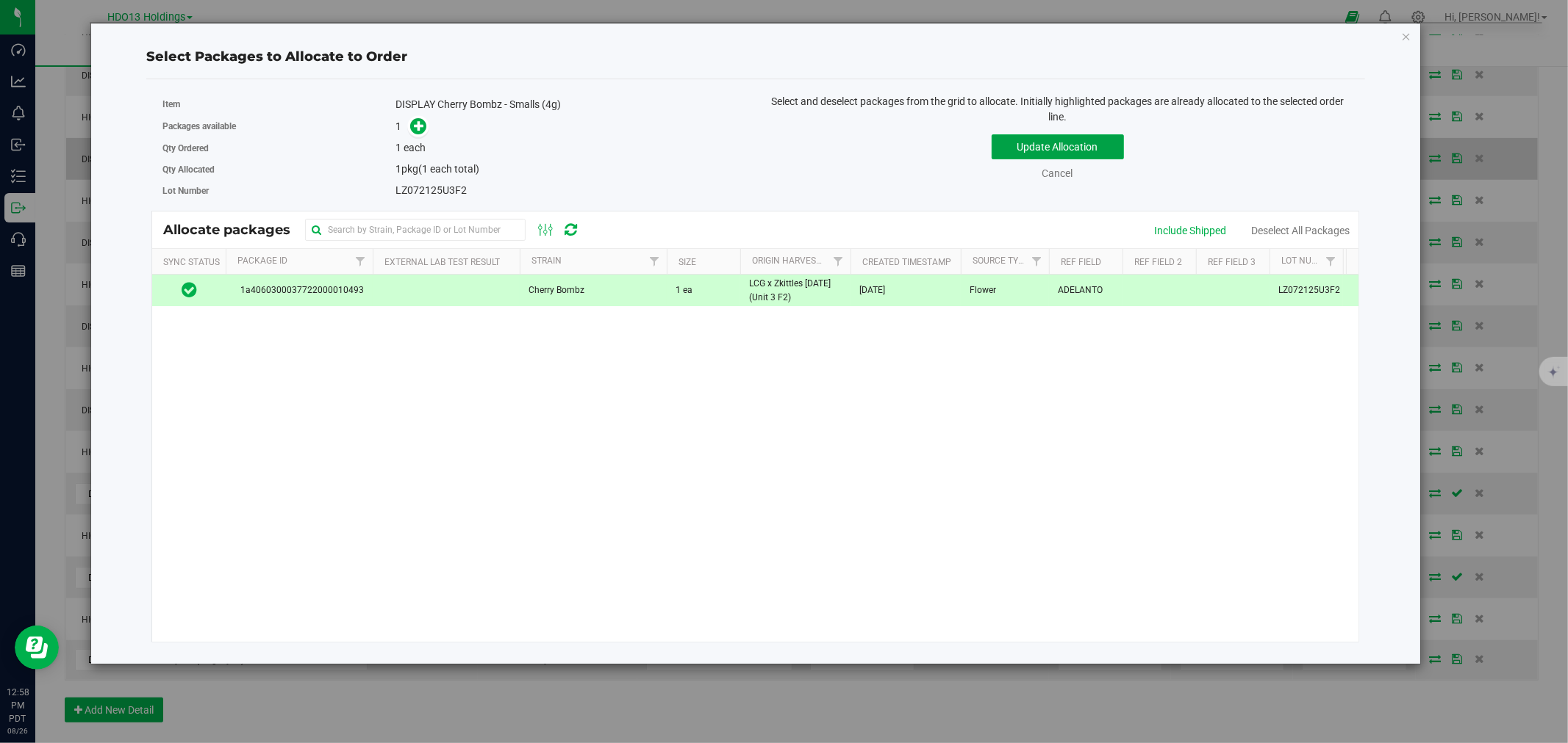
drag, startPoint x: 1112, startPoint y: 149, endPoint x: 1109, endPoint y: 159, distance: 10.4
click at [1112, 149] on button "Update Allocation" at bounding box center [1058, 146] width 133 height 25
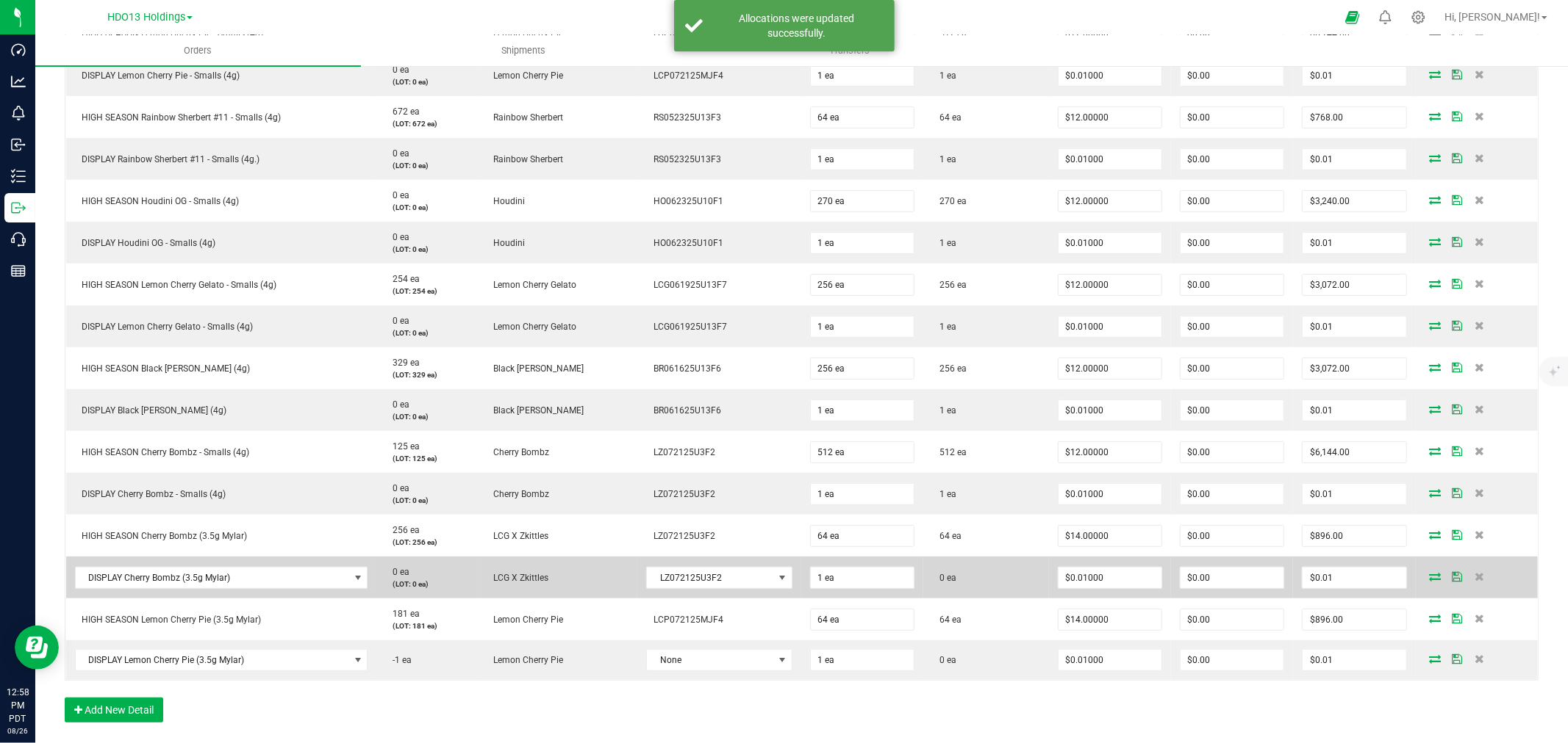
click at [1423, 582] on td at bounding box center [1476, 577] width 122 height 42
click at [1425, 577] on span at bounding box center [1435, 576] width 22 height 9
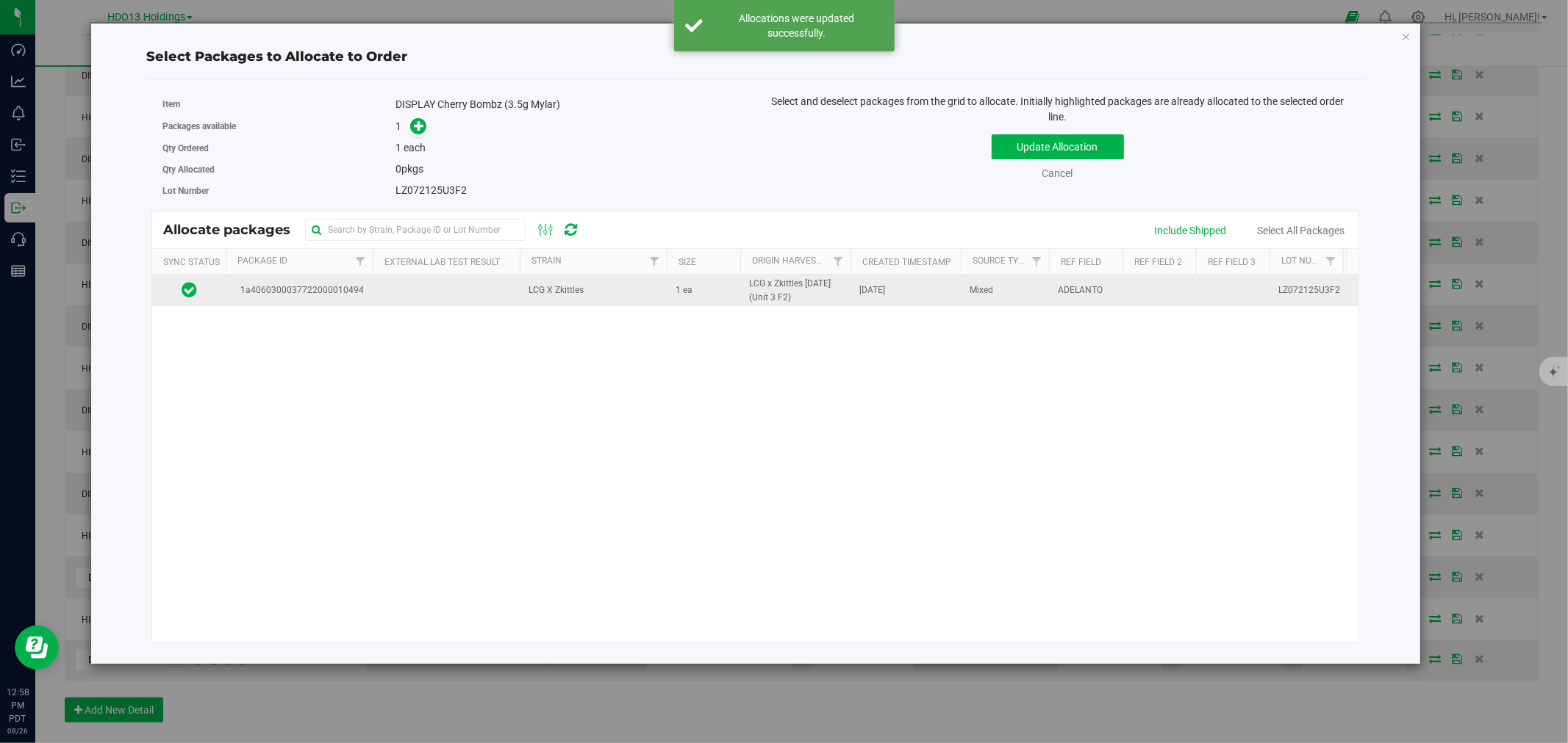
click at [710, 301] on td "1 ea" at bounding box center [703, 290] width 74 height 32
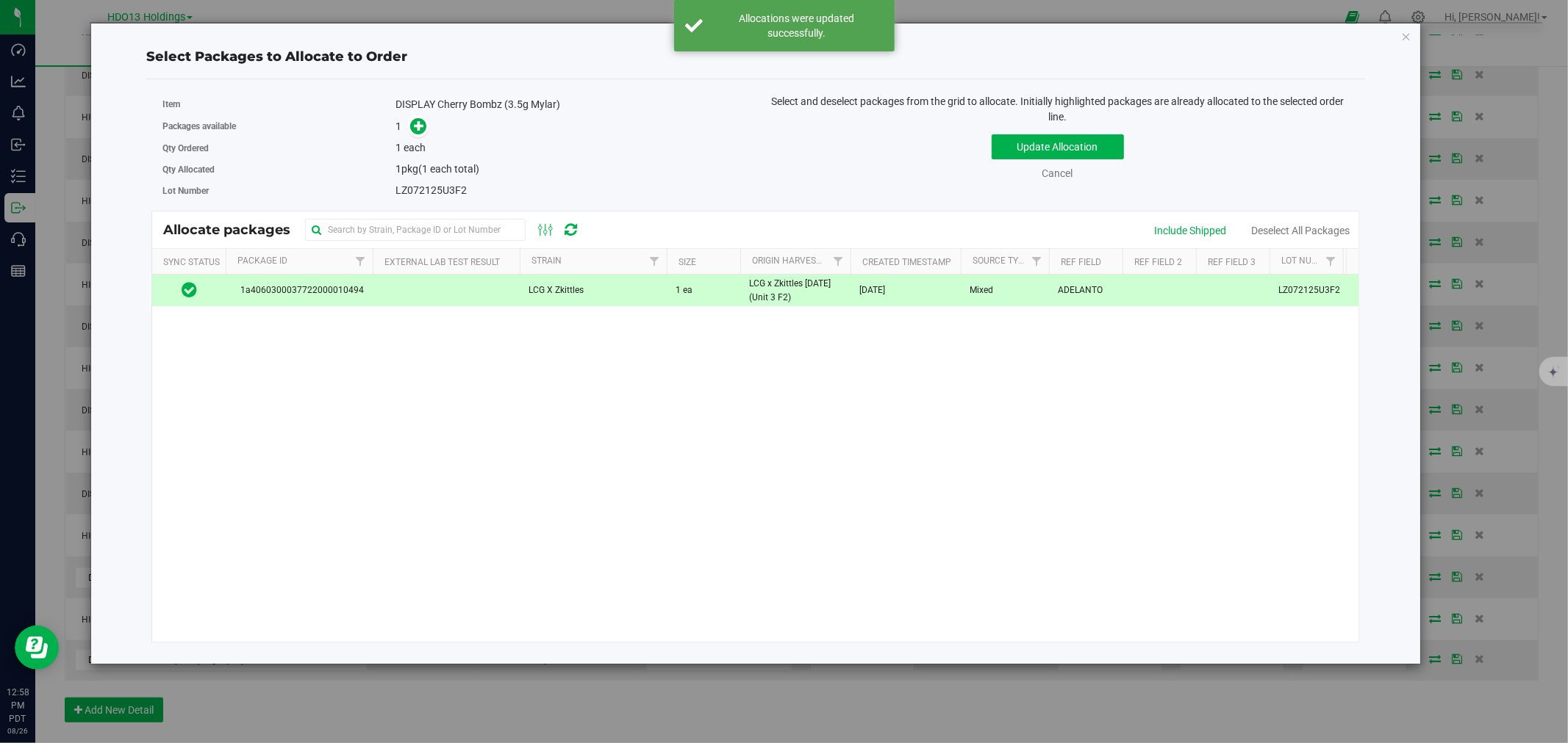
click at [1022, 163] on div "Update Allocation Cancel Include Shipped Deselect All Packages" at bounding box center [1057, 155] width 582 height 54
click at [1023, 150] on button "Update Allocation" at bounding box center [1058, 146] width 133 height 25
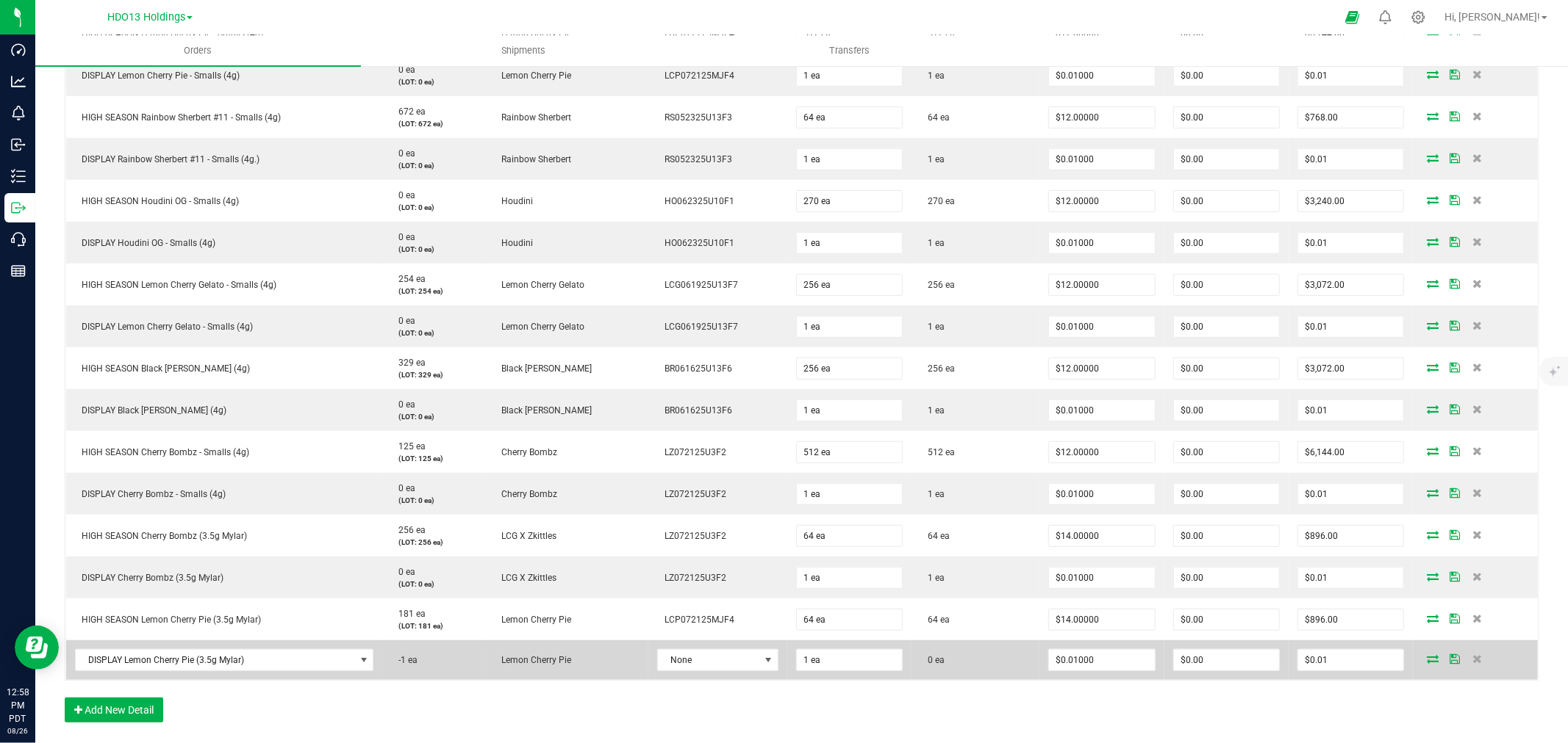
click at [731, 677] on td "None" at bounding box center [718, 660] width 139 height 39
click at [729, 665] on span "None" at bounding box center [708, 660] width 102 height 20
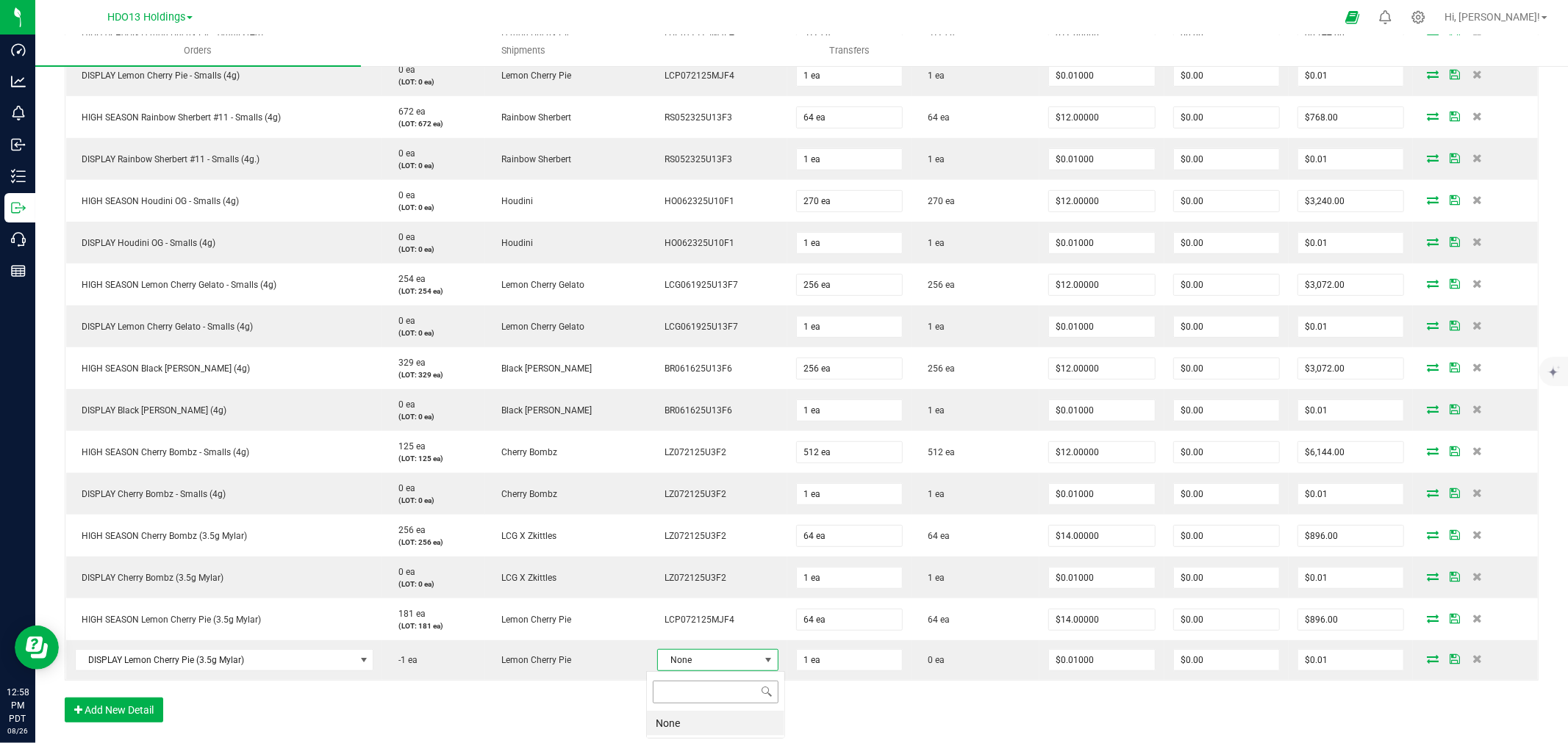
scroll to position [22, 119]
drag, startPoint x: 1015, startPoint y: 702, endPoint x: 1093, endPoint y: 700, distance: 78.0
click at [1018, 702] on div "Order Details Print All Labels Item Sellable Strain Lot Number Qty Ordered Qty …" at bounding box center [802, 342] width 1474 height 790
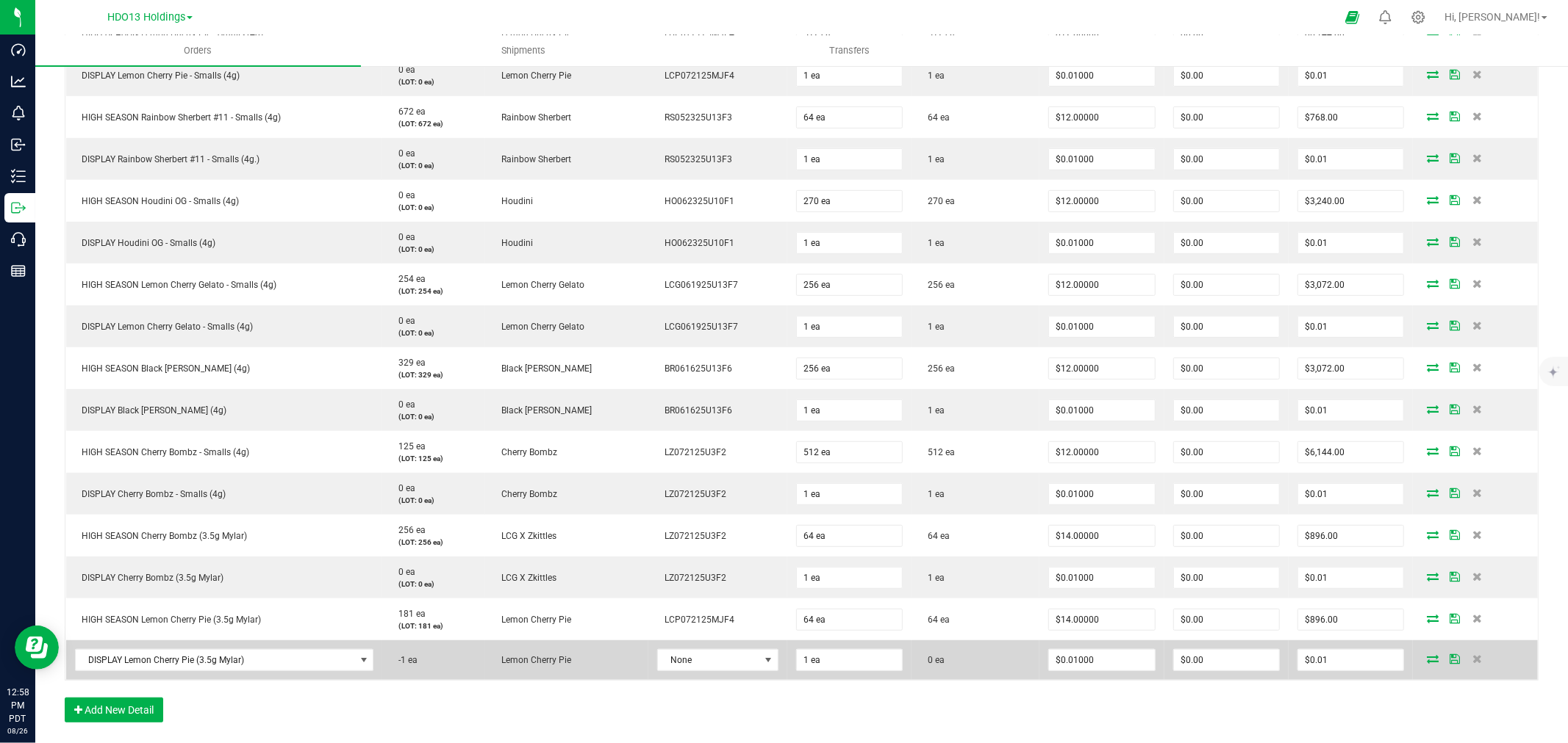
click at [1426, 658] on icon at bounding box center [1432, 659] width 11 height 9
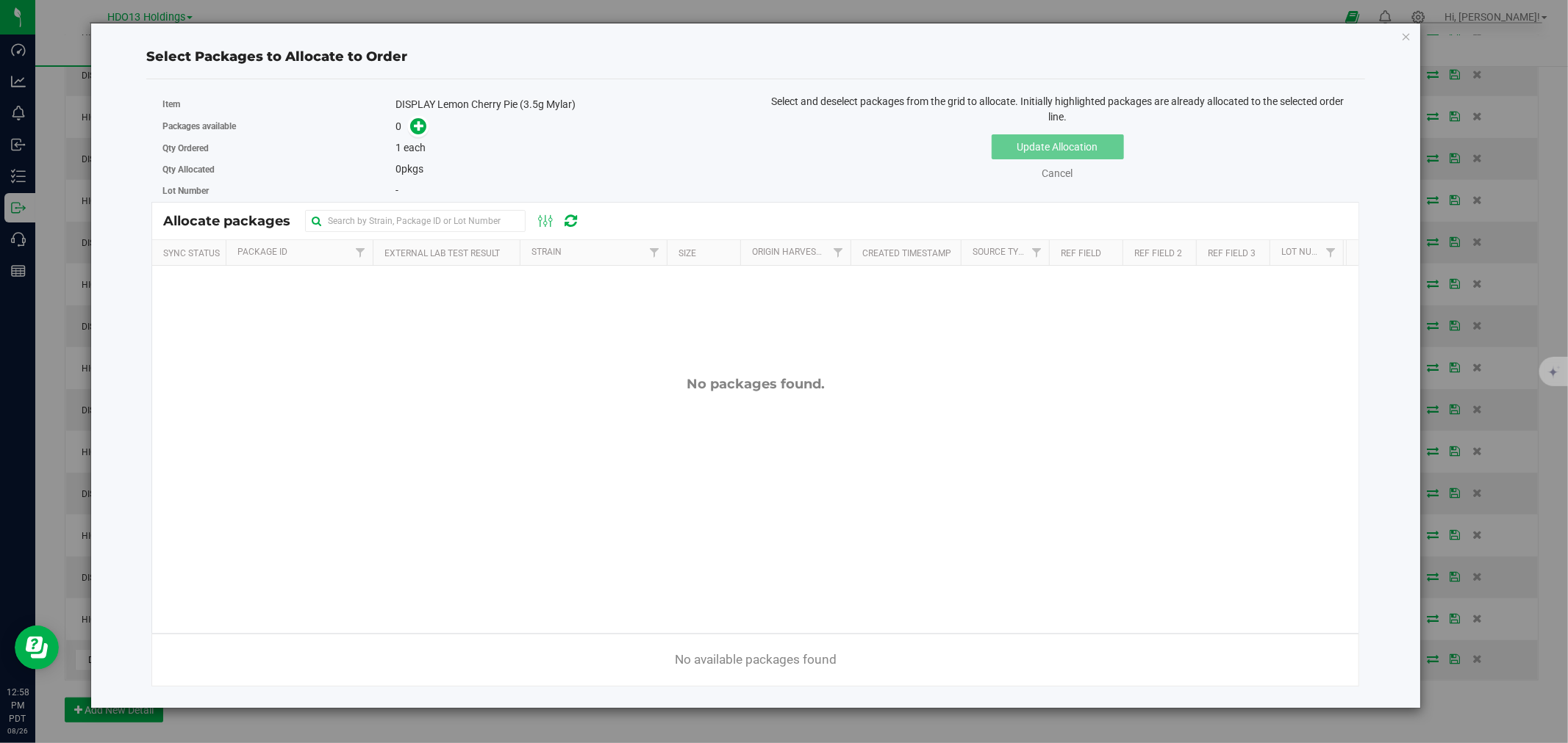
click at [762, 453] on div "No packages found." at bounding box center [755, 504] width 1206 height 477
click at [1397, 38] on div "Select Packages to Allocate to Order Item DISPLAY Lemon Cherry Pie (3.5g Mylar)…" at bounding box center [756, 366] width 1307 height 685
click at [1399, 34] on div "Select Packages to Allocate to Order Item DISPLAY Lemon Cherry Pie (3.5g Mylar)…" at bounding box center [756, 366] width 1307 height 685
click at [1408, 35] on icon "button" at bounding box center [1406, 36] width 11 height 18
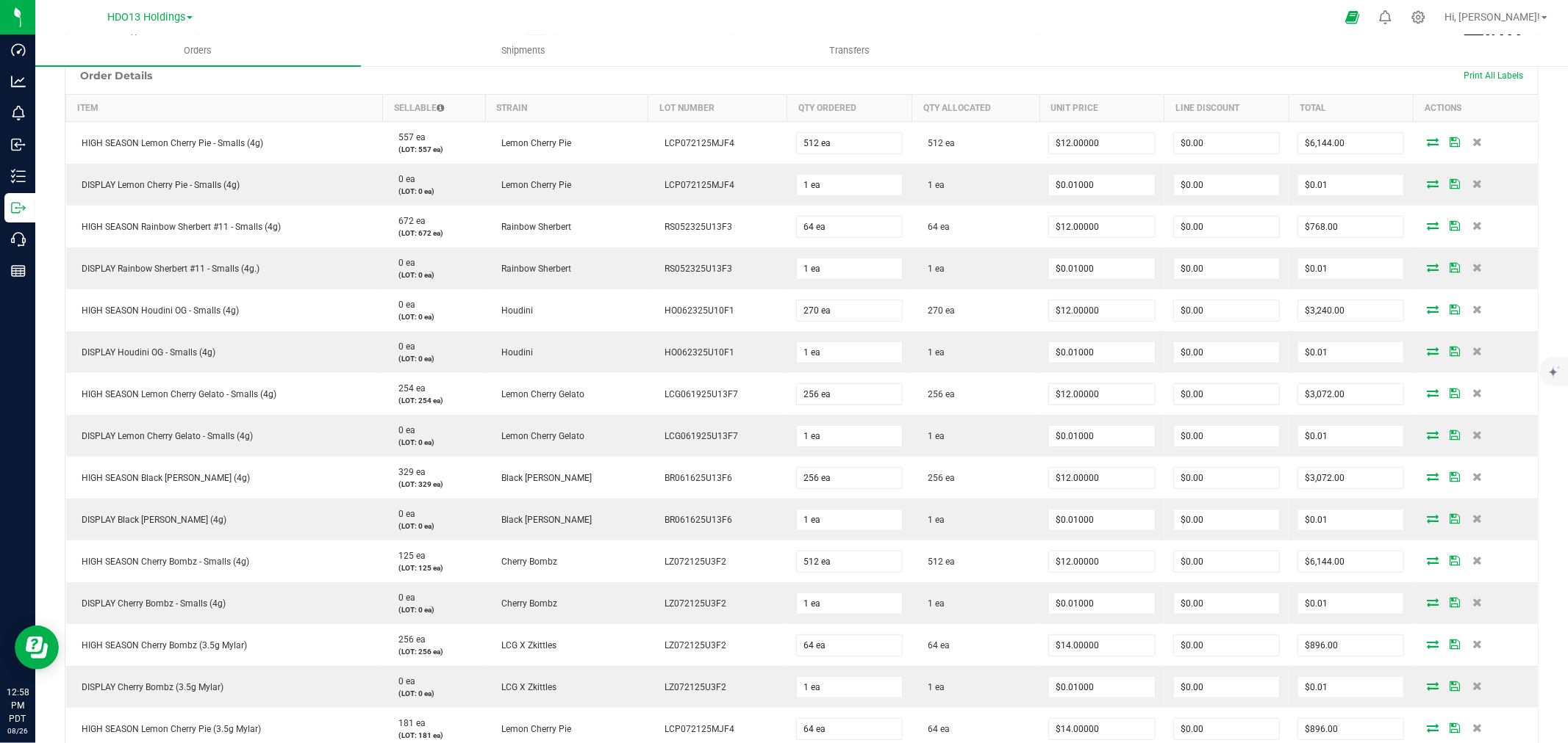
scroll to position [0, 0]
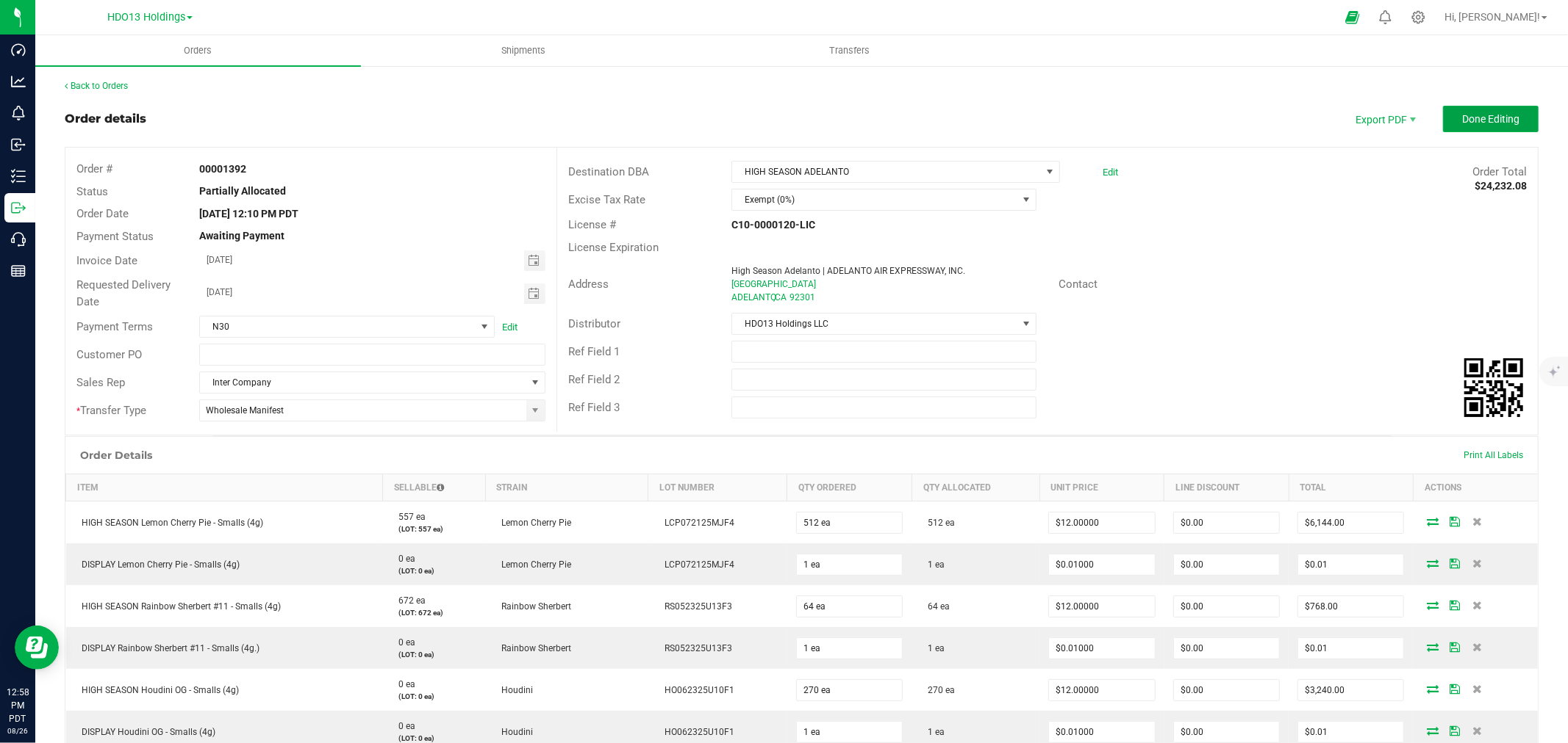
drag, startPoint x: 1468, startPoint y: 119, endPoint x: 1392, endPoint y: 150, distance: 82.1
click at [1468, 119] on span "Done Editing" at bounding box center [1490, 119] width 57 height 11
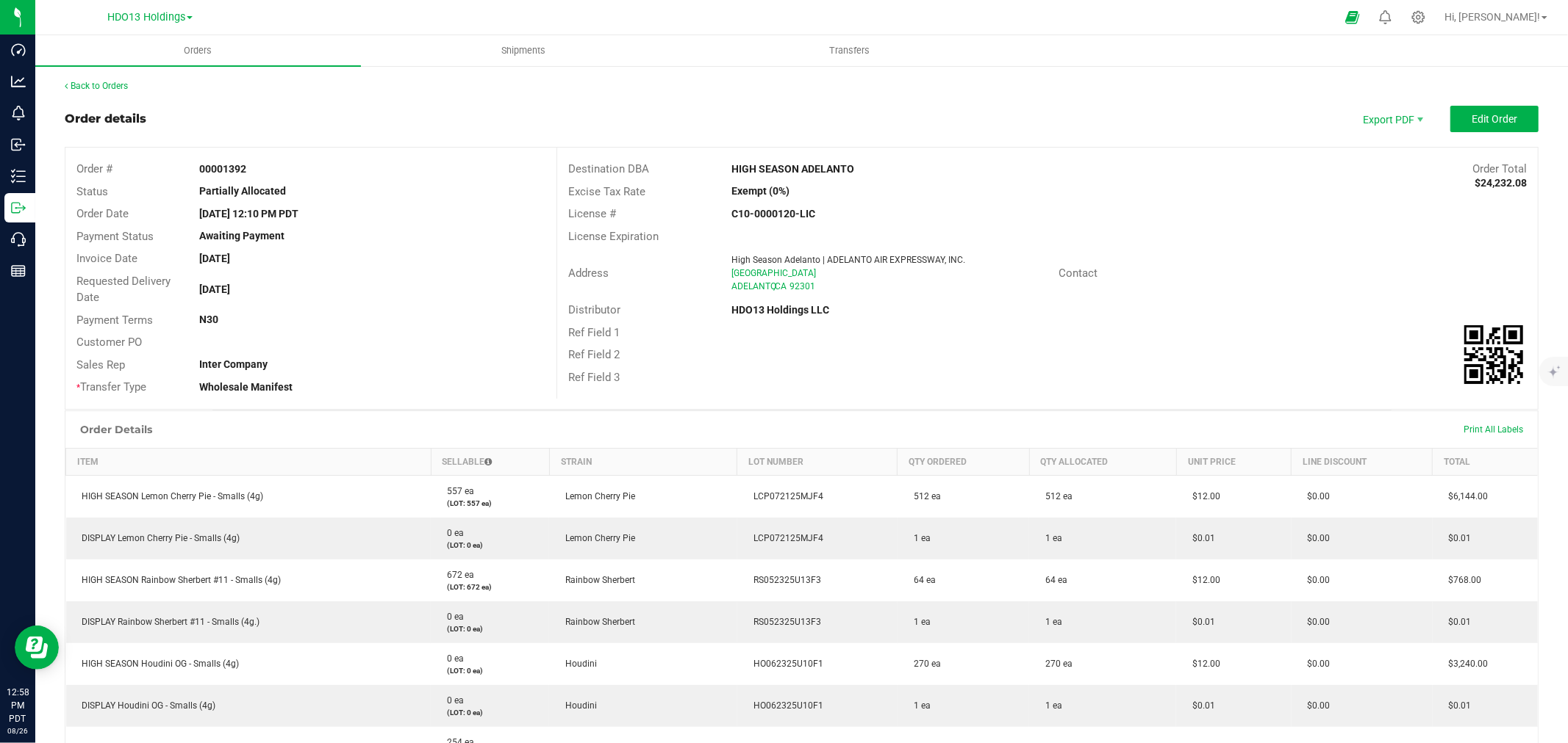
click at [38, 178] on div "Back to Orders Order details Export PDF Edit Order Order # 00001392 Status Part…" at bounding box center [801, 727] width 1532 height 1326
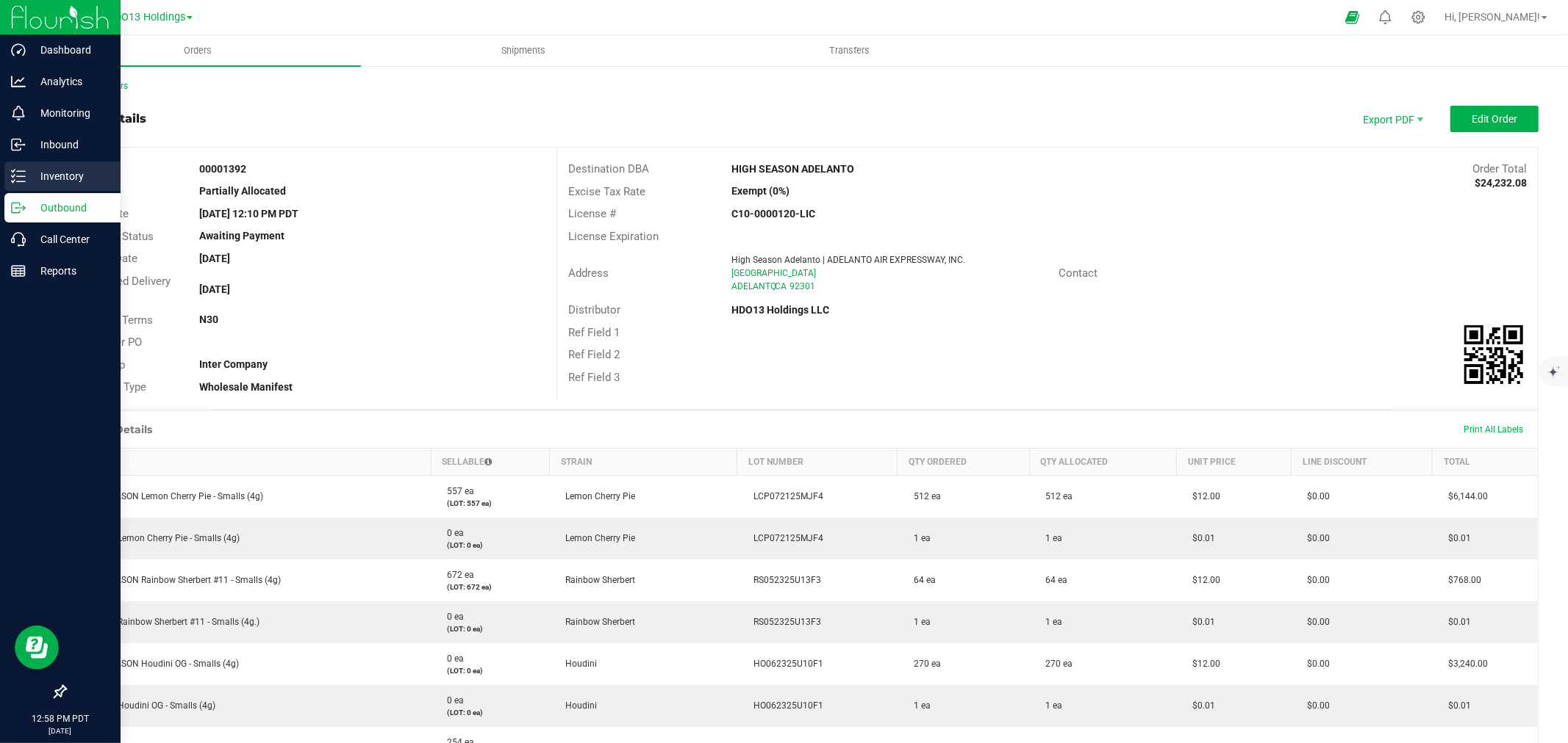
click at [54, 183] on p "Inventory" at bounding box center [70, 177] width 88 height 18
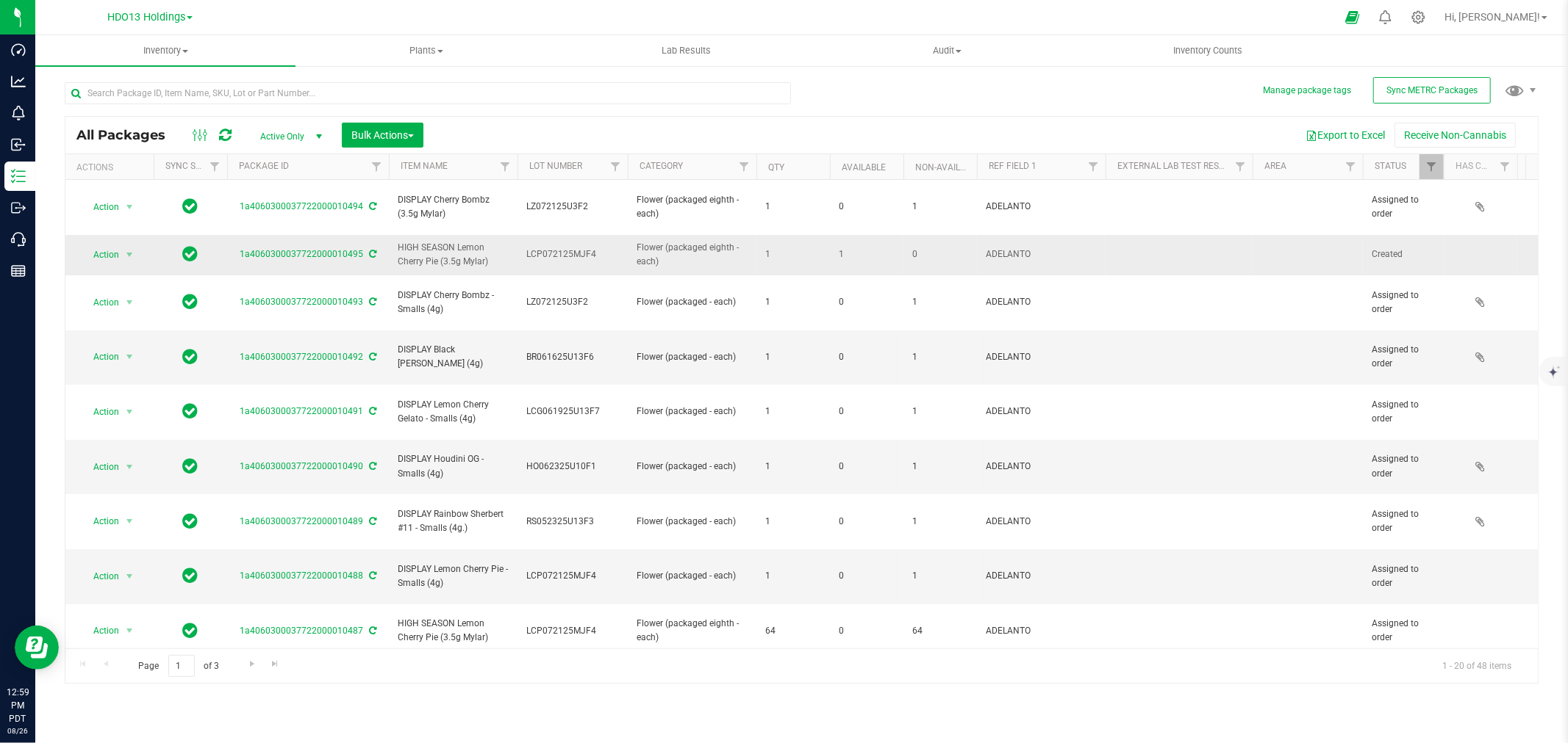
click at [542, 258] on span "LCP072125MJF4" at bounding box center [572, 254] width 93 height 14
click at [731, 269] on td "Flower (packaged eighth - each)" at bounding box center [692, 254] width 129 height 40
click at [99, 253] on span "Action" at bounding box center [100, 254] width 39 height 20
drag, startPoint x: 116, startPoint y: 292, endPoint x: 532, endPoint y: 0, distance: 508.3
click at [630, 243] on body "Dashboard Analytics Monitoring Inbound Inventory Outbound Call Center Reports 1…" at bounding box center [784, 372] width 1568 height 743
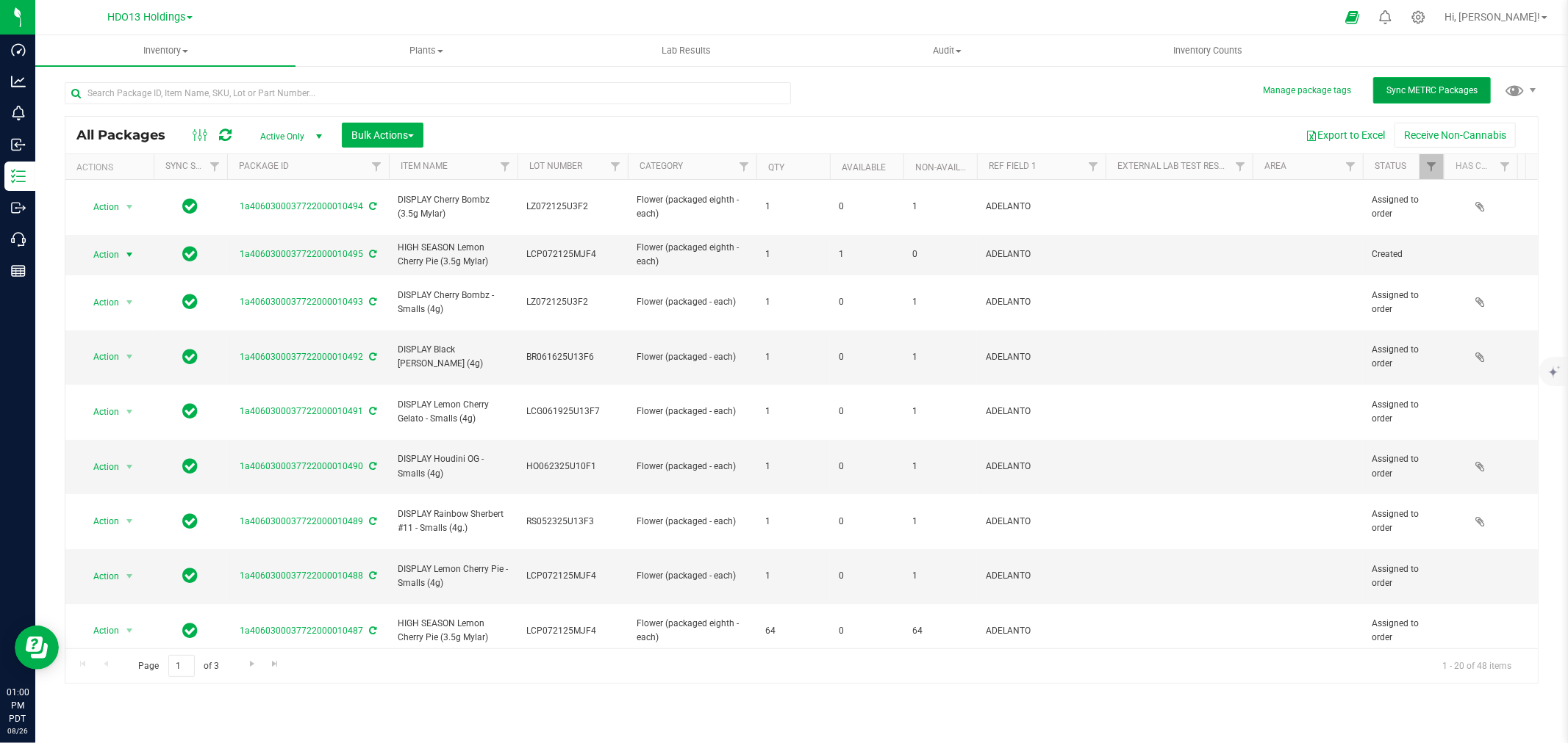
click at [1430, 85] on span "Sync METRC Packages" at bounding box center [1431, 90] width 91 height 11
click at [1442, 90] on span "Sync METRC Packages" at bounding box center [1431, 90] width 91 height 11
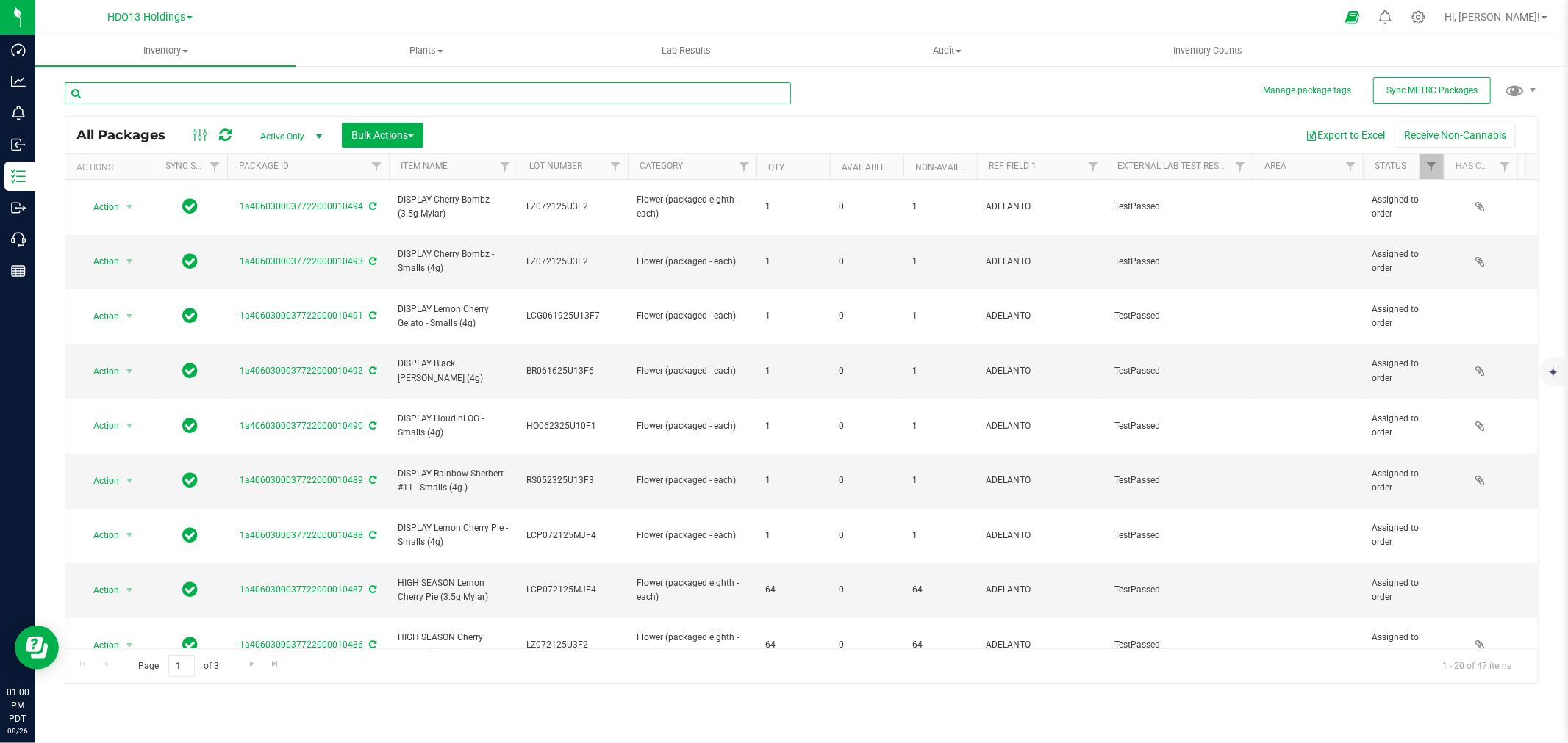
click at [364, 101] on input "text" at bounding box center [427, 93] width 726 height 22
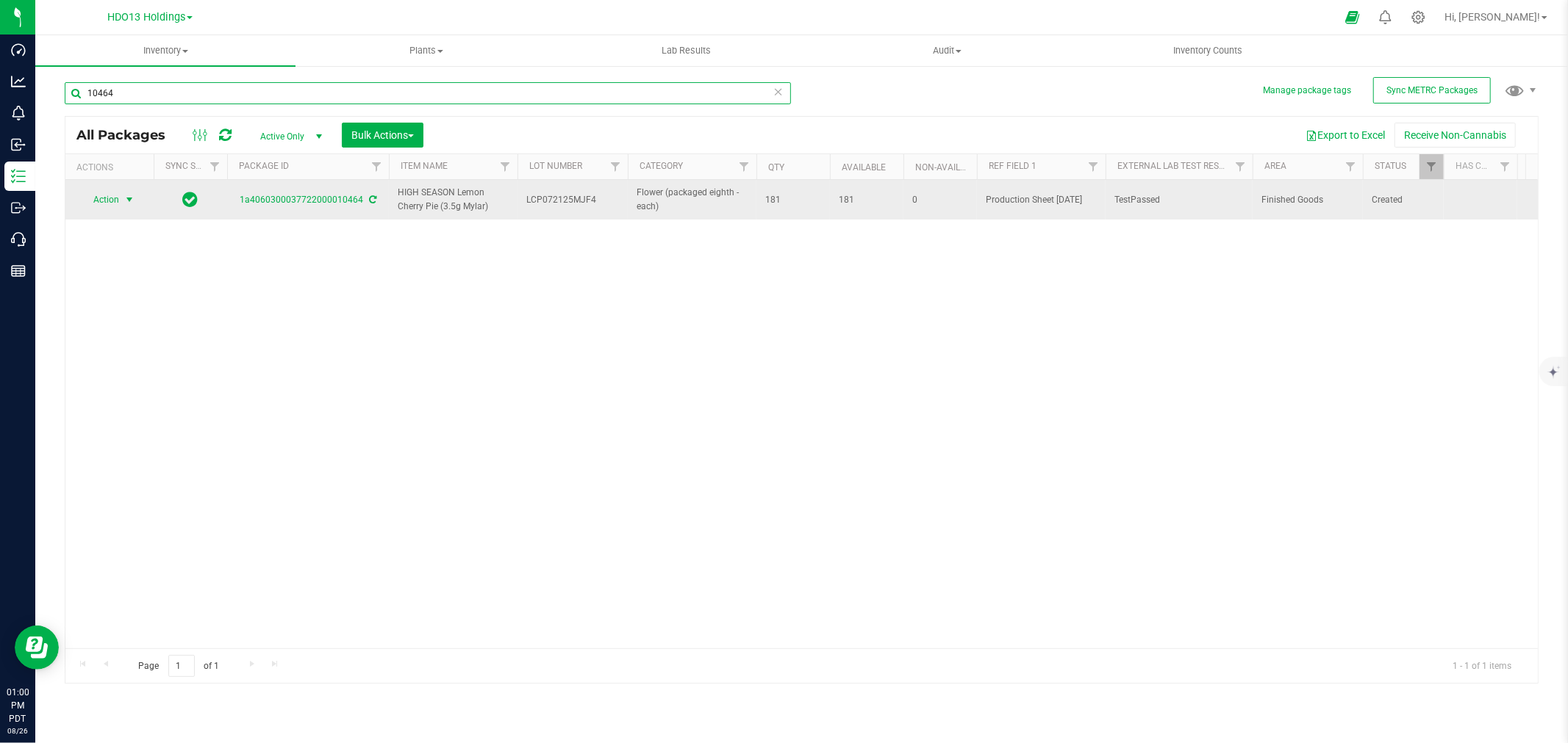
type input "10464"
click at [102, 191] on span "Action" at bounding box center [100, 200] width 39 height 20
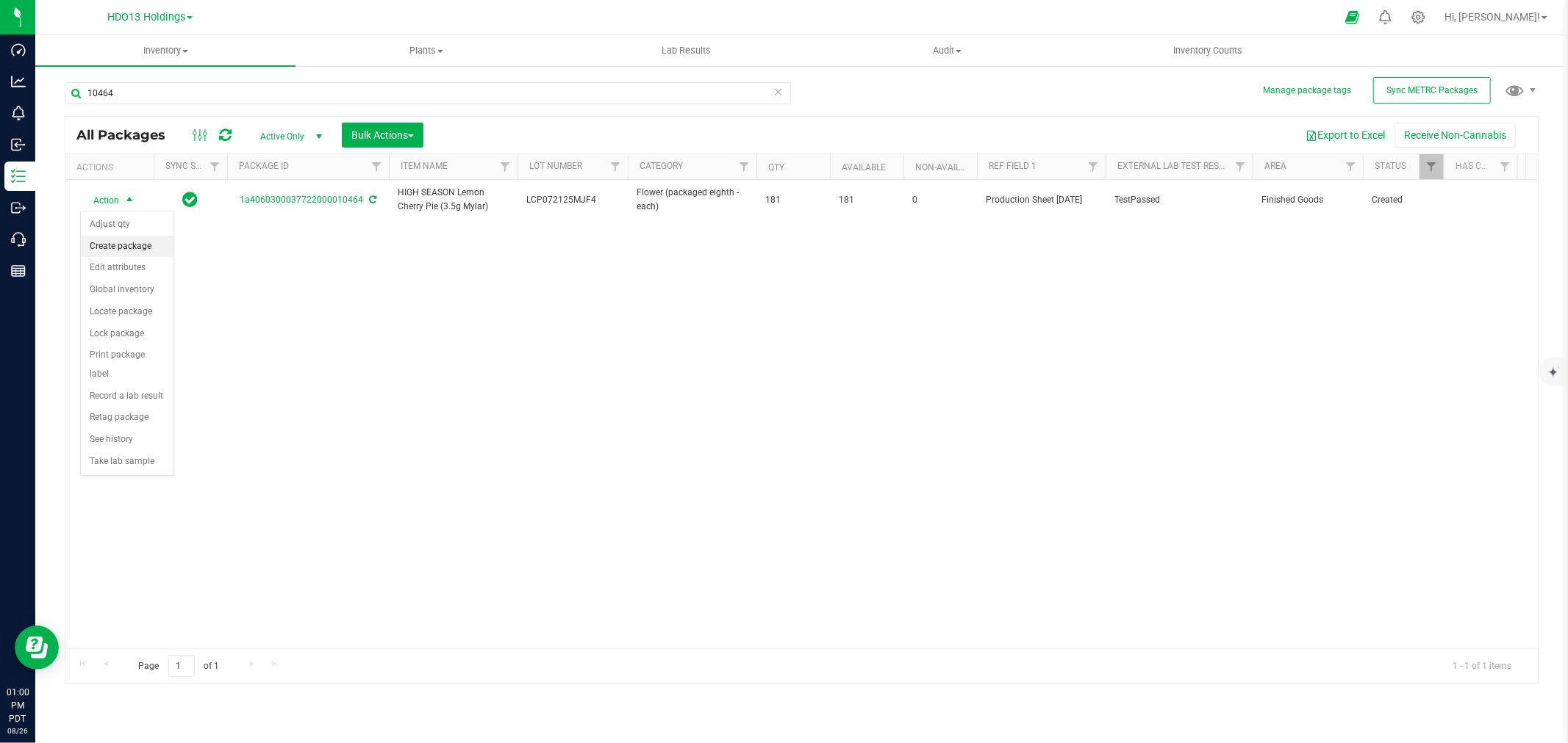
click at [142, 244] on li "Create package" at bounding box center [127, 246] width 93 height 22
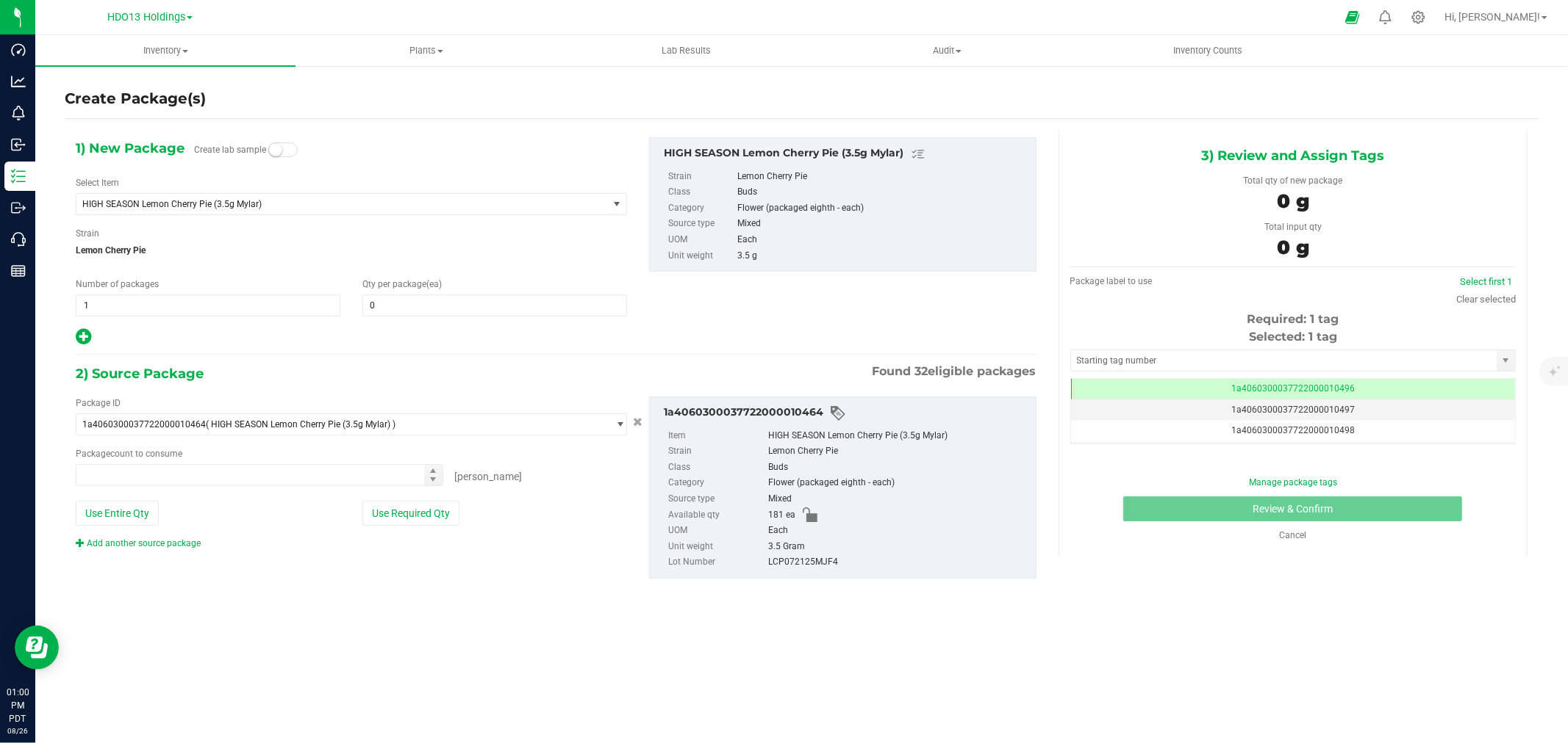
type input "0 ea"
click at [325, 201] on span "HIGH SEASON Lemon Cherry Pie (3.5g Mylar)" at bounding box center [332, 204] width 499 height 11
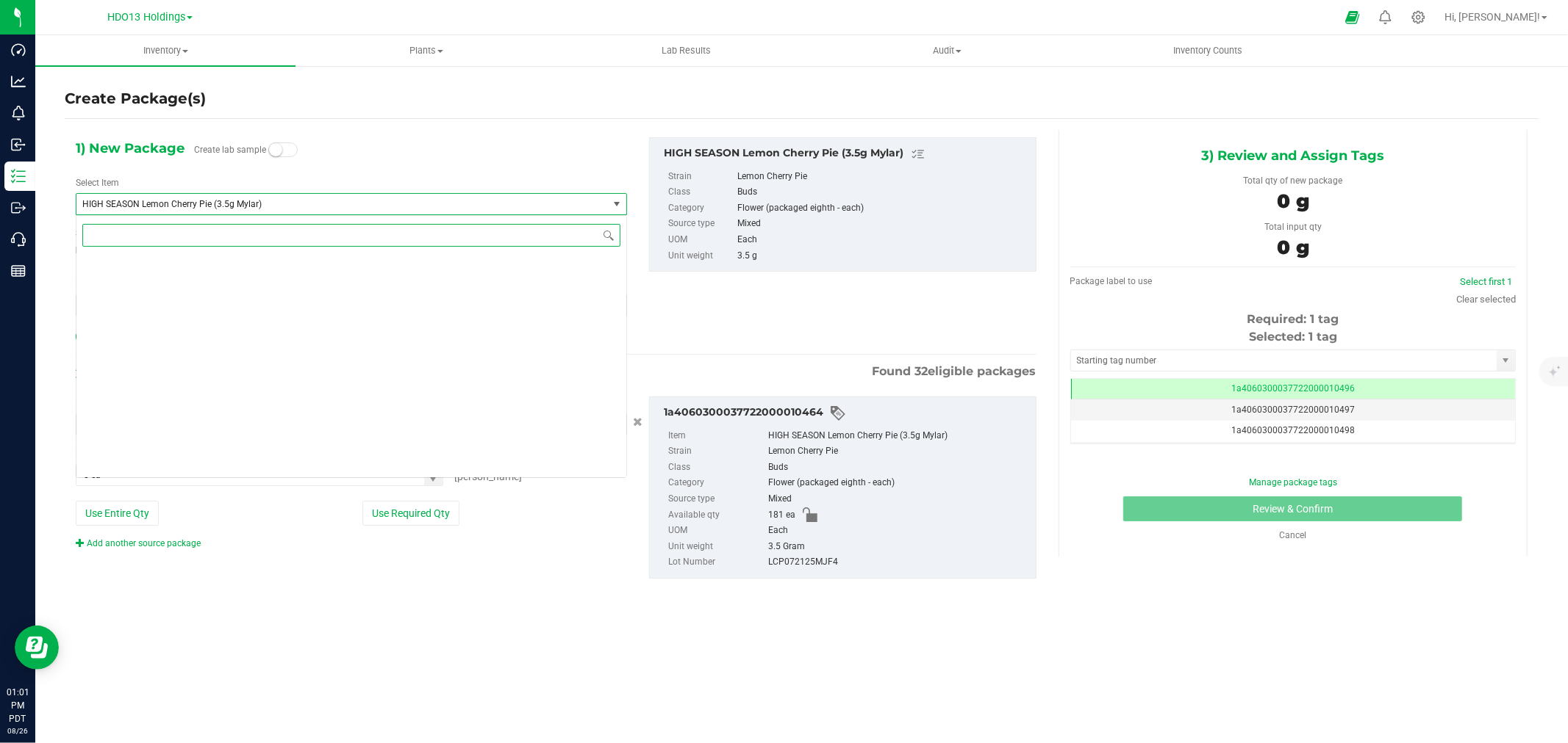
scroll to position [5141, 0]
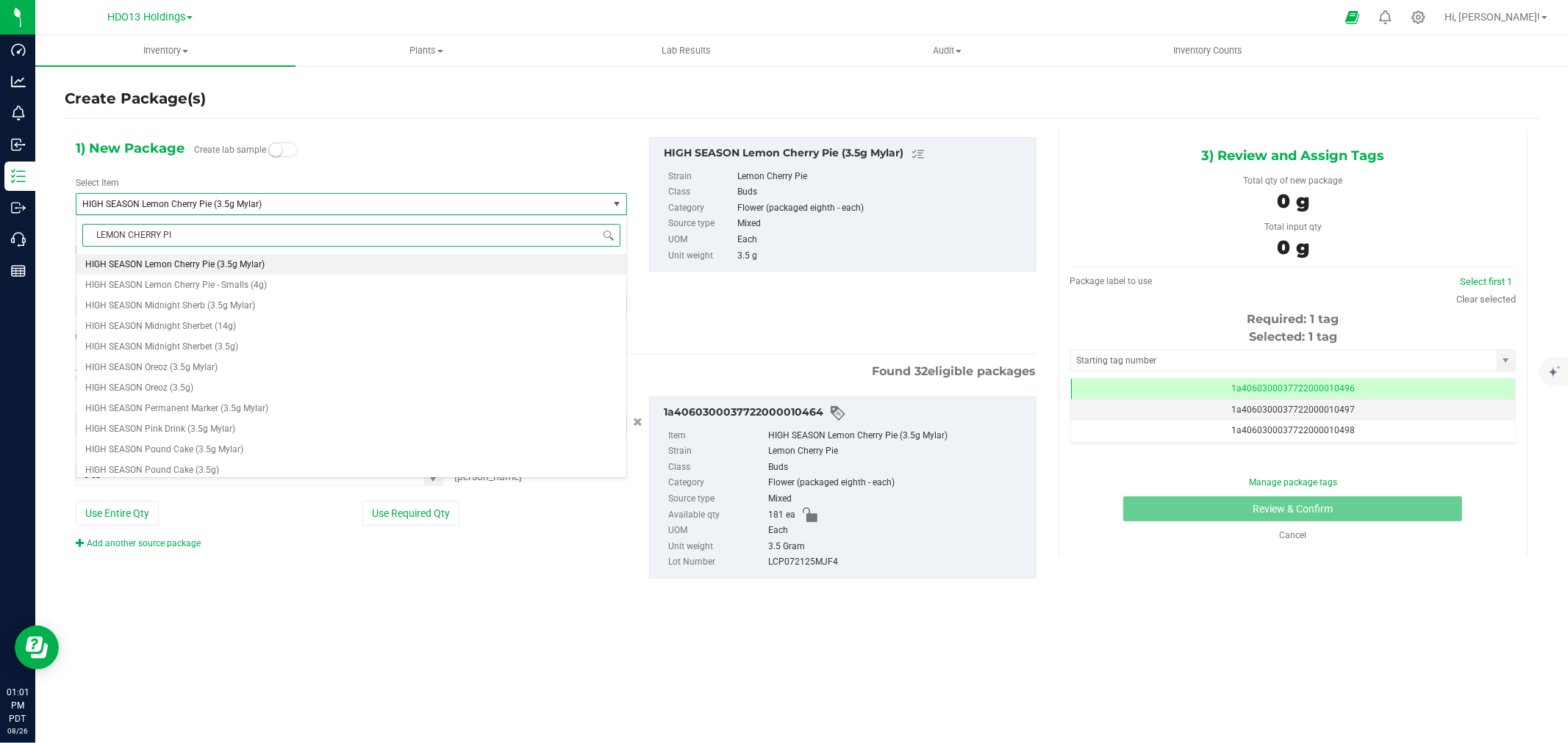
type input "LEMON CHERRY PIE"
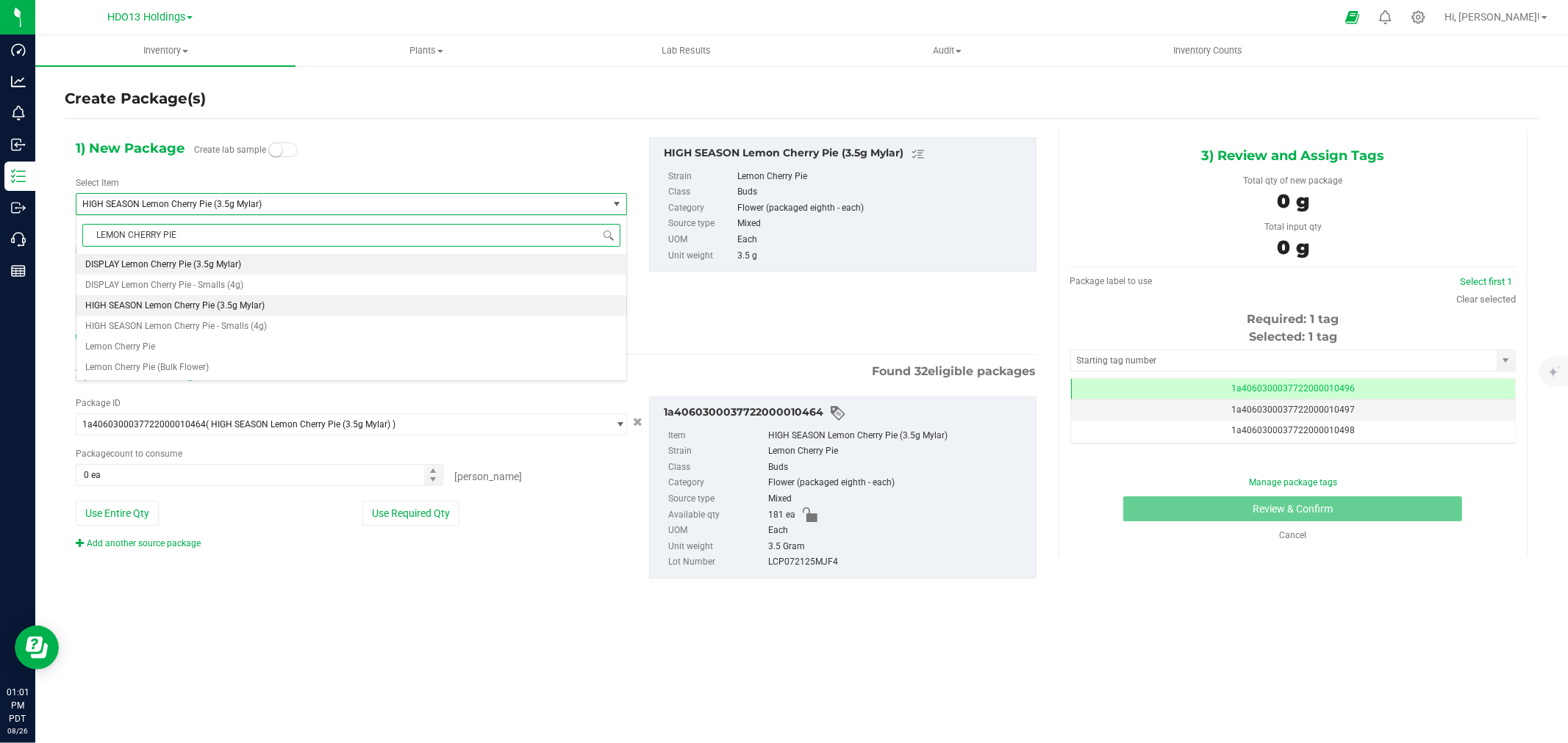
click at [233, 264] on span "DISPLAY Lemon Cherry Pie (3.5g Mylar)" at bounding box center [163, 264] width 156 height 11
type input "0"
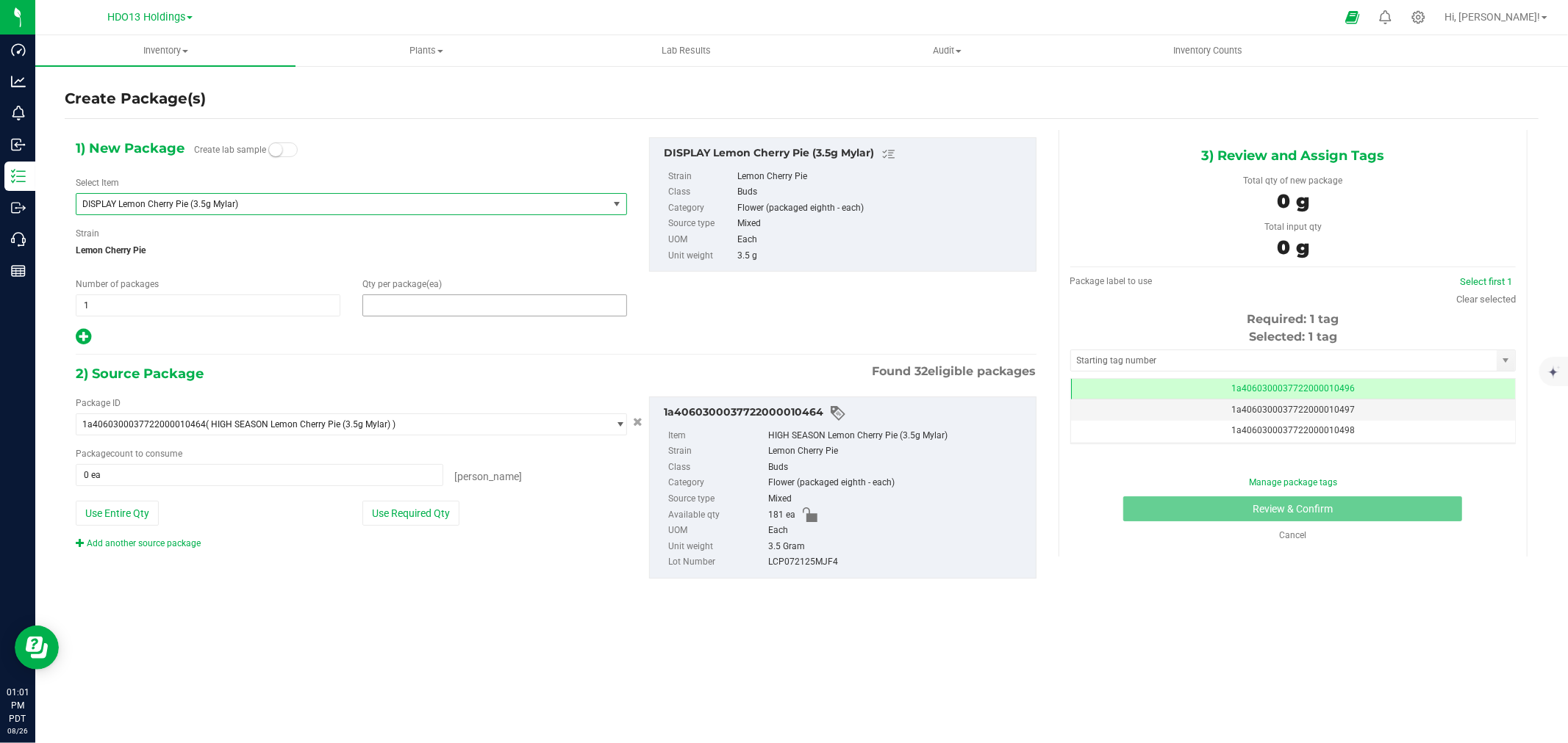
click at [379, 305] on span at bounding box center [495, 305] width 264 height 22
type input "1"
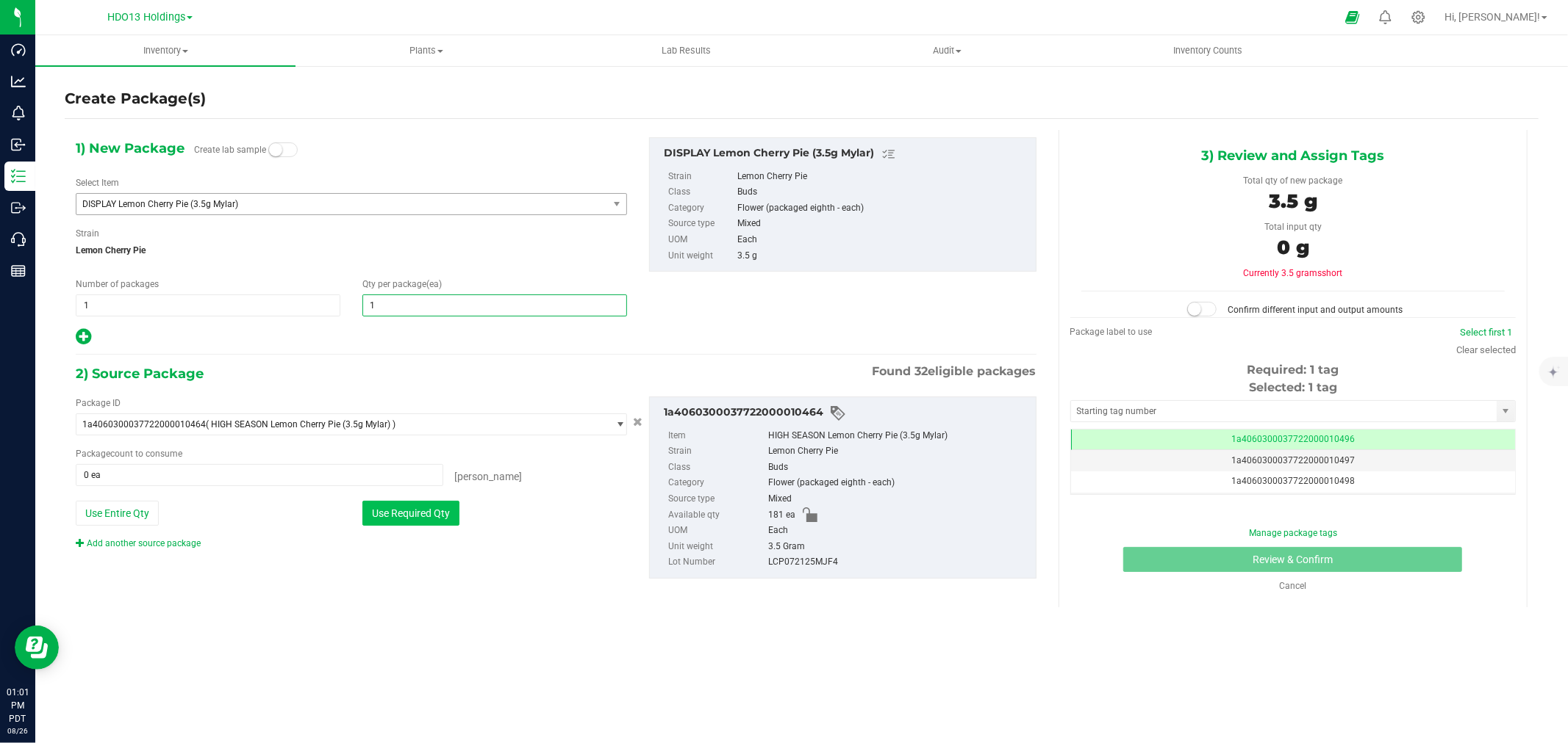
type input "1"
click at [421, 512] on button "Use Required Qty" at bounding box center [411, 513] width 97 height 25
type input "1 ea"
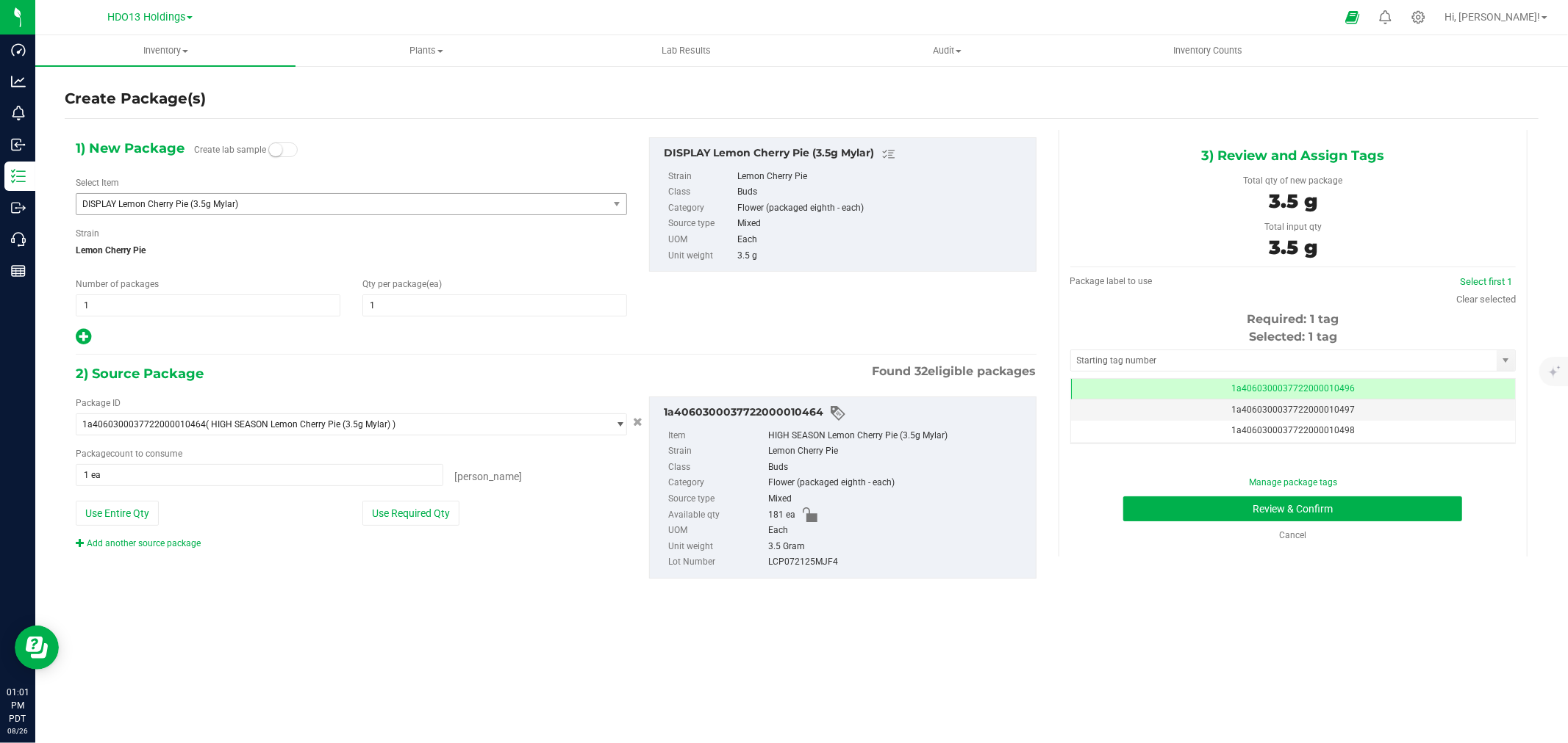
drag, startPoint x: 1220, startPoint y: 604, endPoint x: 1222, endPoint y: 593, distance: 11.2
click at [1222, 604] on div "1) New Package Create lab sample Select Item DISPLAY Lemon Cherry Pie (3.5g Myl…" at bounding box center [802, 370] width 1474 height 480
click at [1245, 507] on button "Review & Confirm" at bounding box center [1293, 509] width 339 height 25
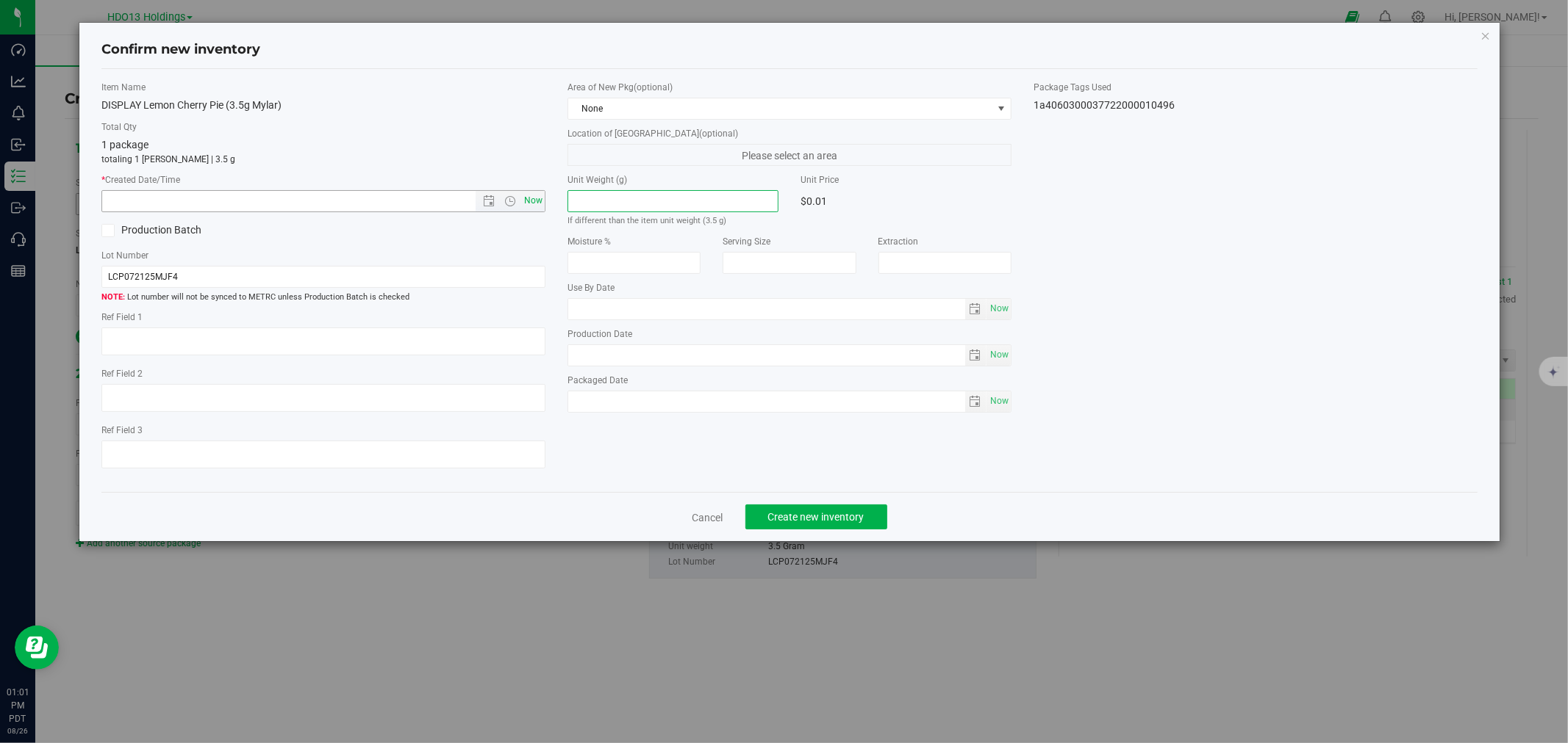
drag, startPoint x: 571, startPoint y: 198, endPoint x: 523, endPoint y: 203, distance: 48.3
click at [569, 198] on span at bounding box center [673, 200] width 211 height 22
drag, startPoint x: 523, startPoint y: 203, endPoint x: 532, endPoint y: 208, distance: 10.3
click at [524, 204] on span "Now" at bounding box center [533, 200] width 25 height 21
type input "8/26/2025 1:01 PM"
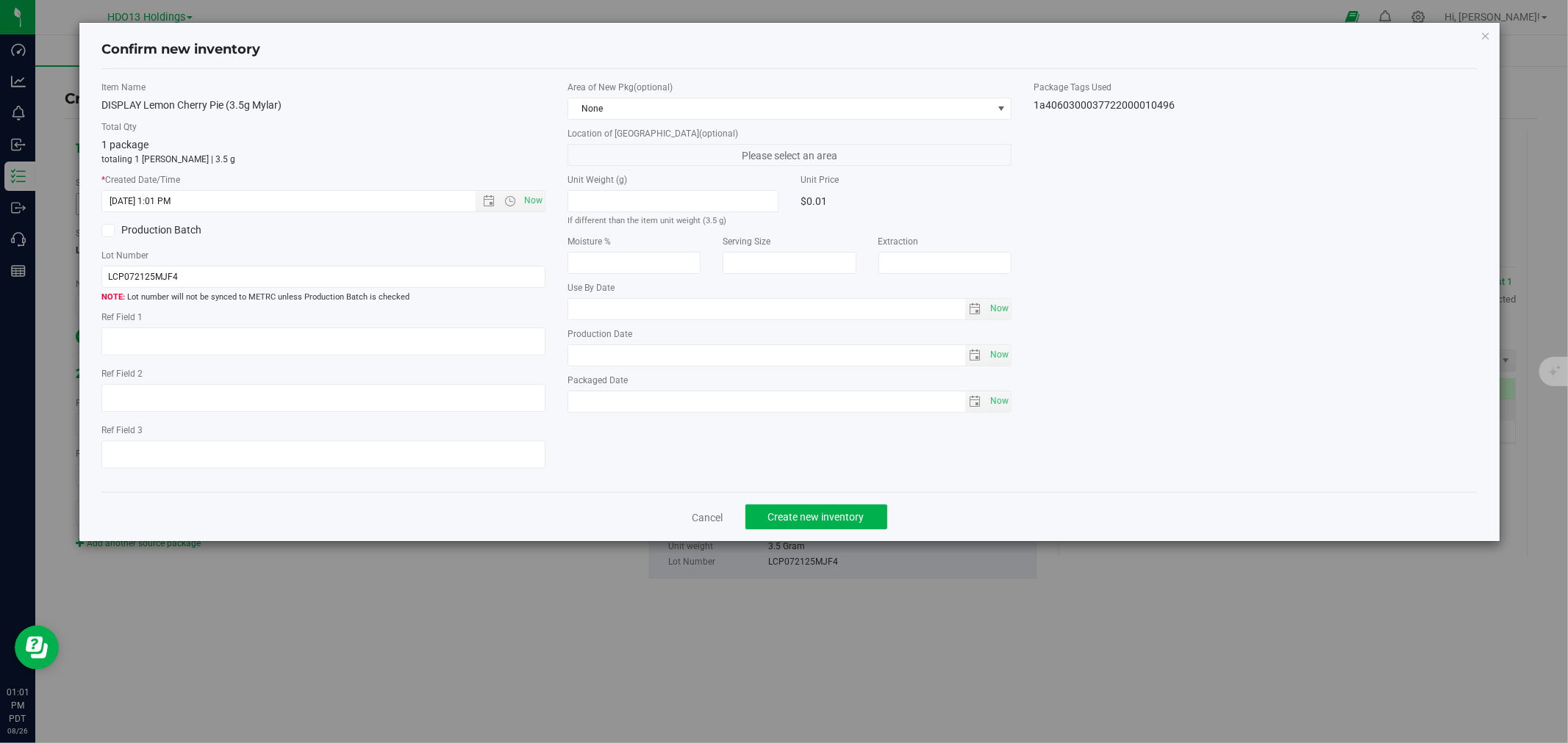
click at [789, 537] on div "Cancel Create new inventory" at bounding box center [789, 516] width 1375 height 49
click at [789, 523] on span "Create new inventory" at bounding box center [816, 517] width 97 height 11
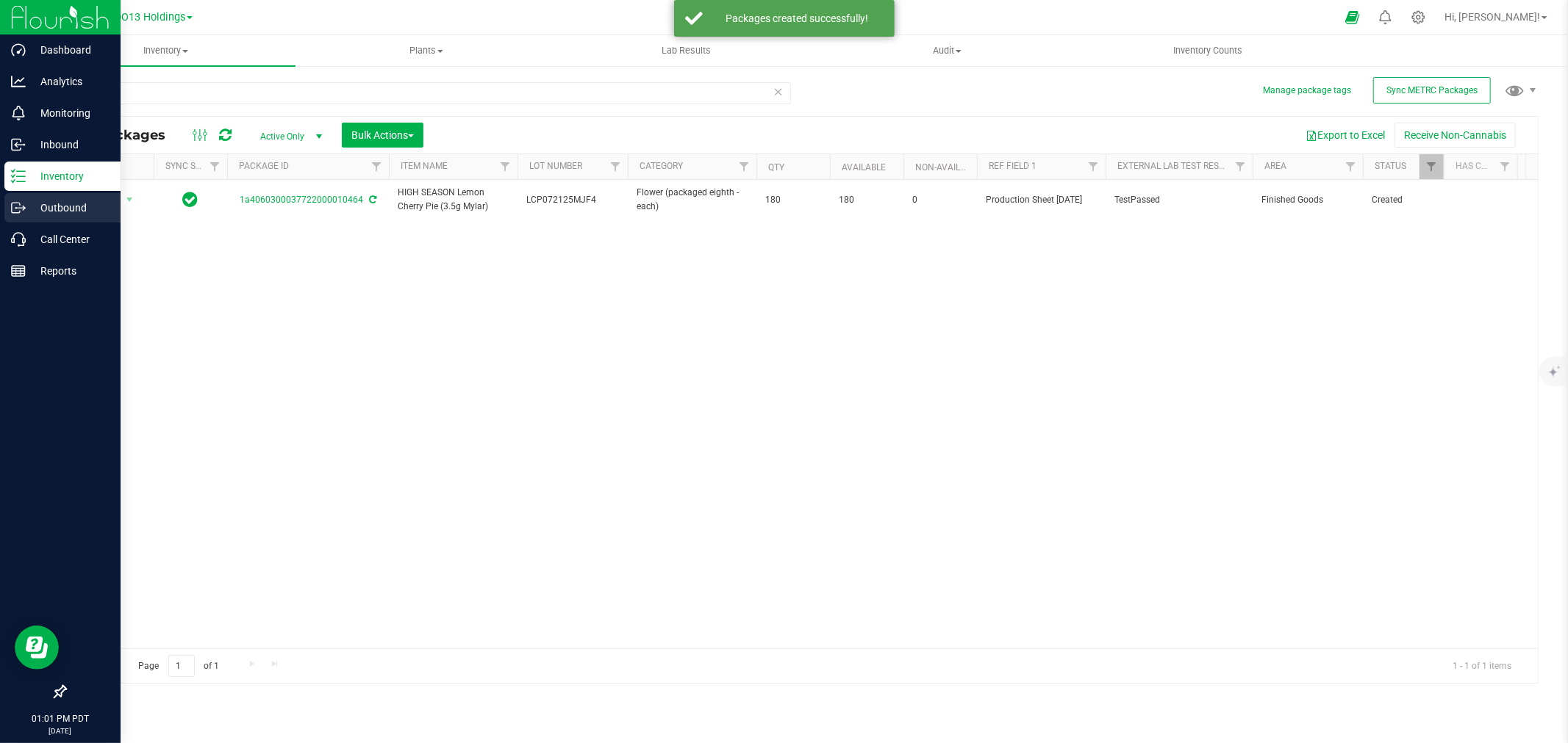
click at [20, 210] on icon at bounding box center [18, 208] width 15 height 15
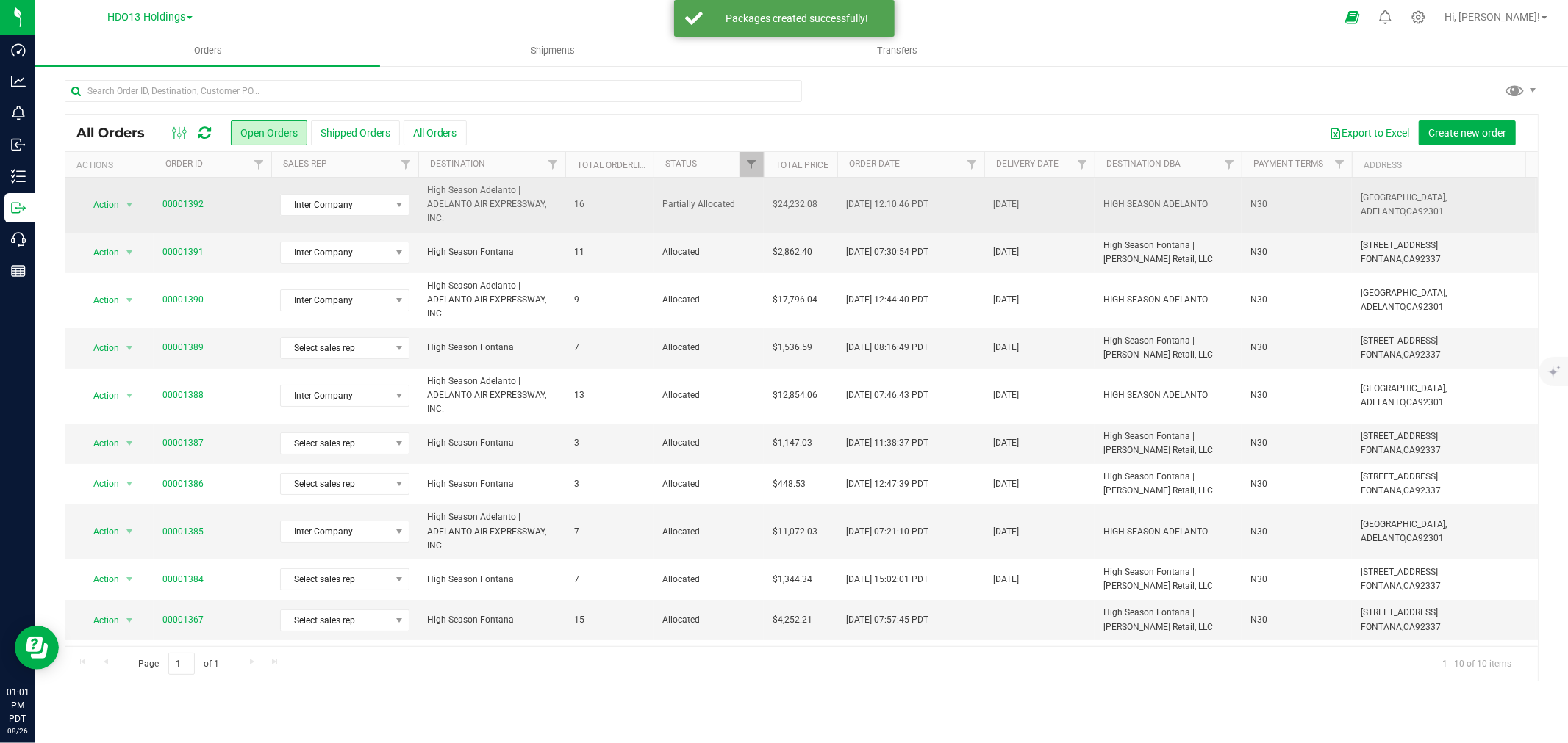
click at [210, 205] on span "00001392" at bounding box center [212, 204] width 100 height 14
click at [197, 205] on link "00001392" at bounding box center [183, 204] width 41 height 14
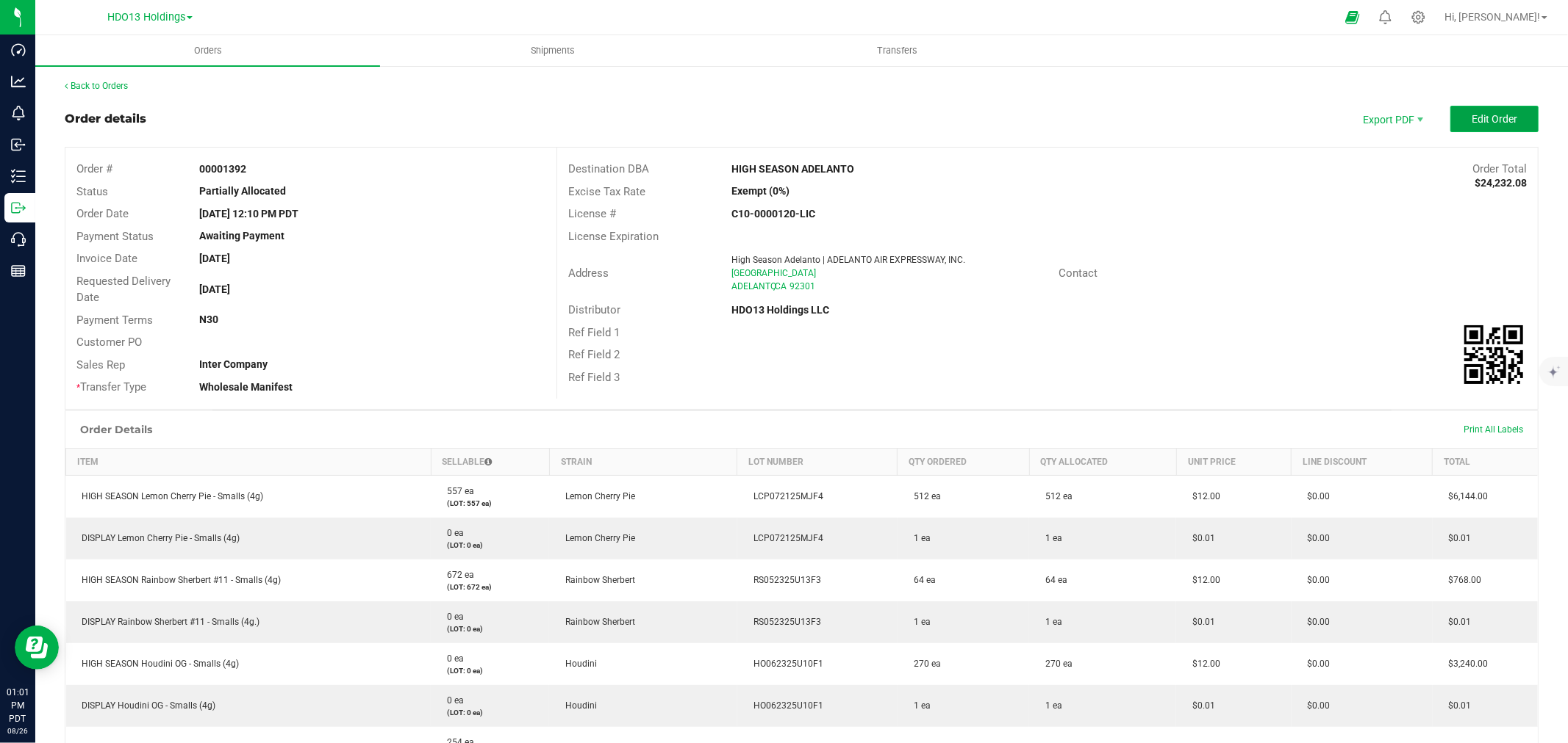
click at [1497, 115] on span "Edit Order" at bounding box center [1494, 119] width 46 height 11
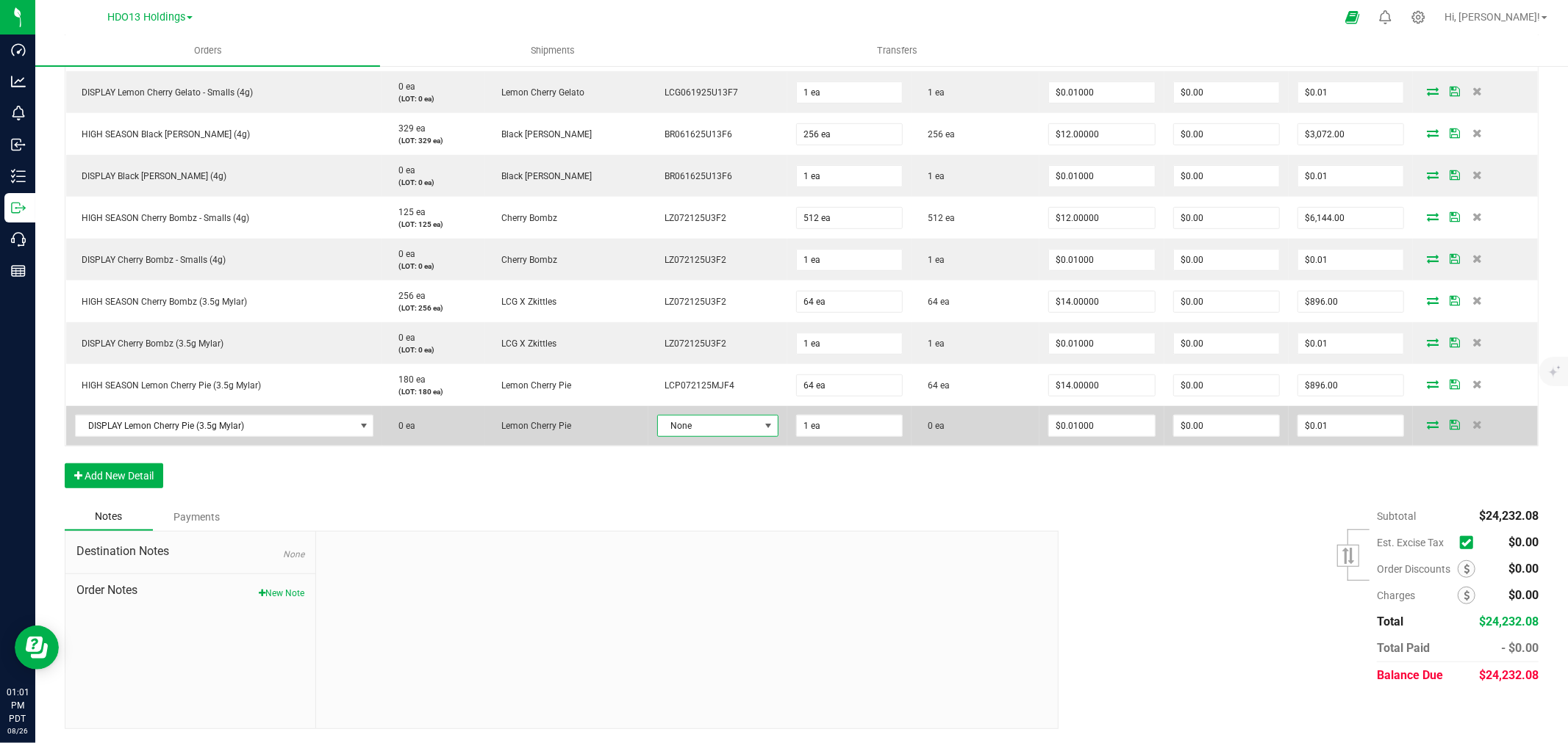
click at [686, 432] on span "None" at bounding box center [708, 426] width 102 height 20
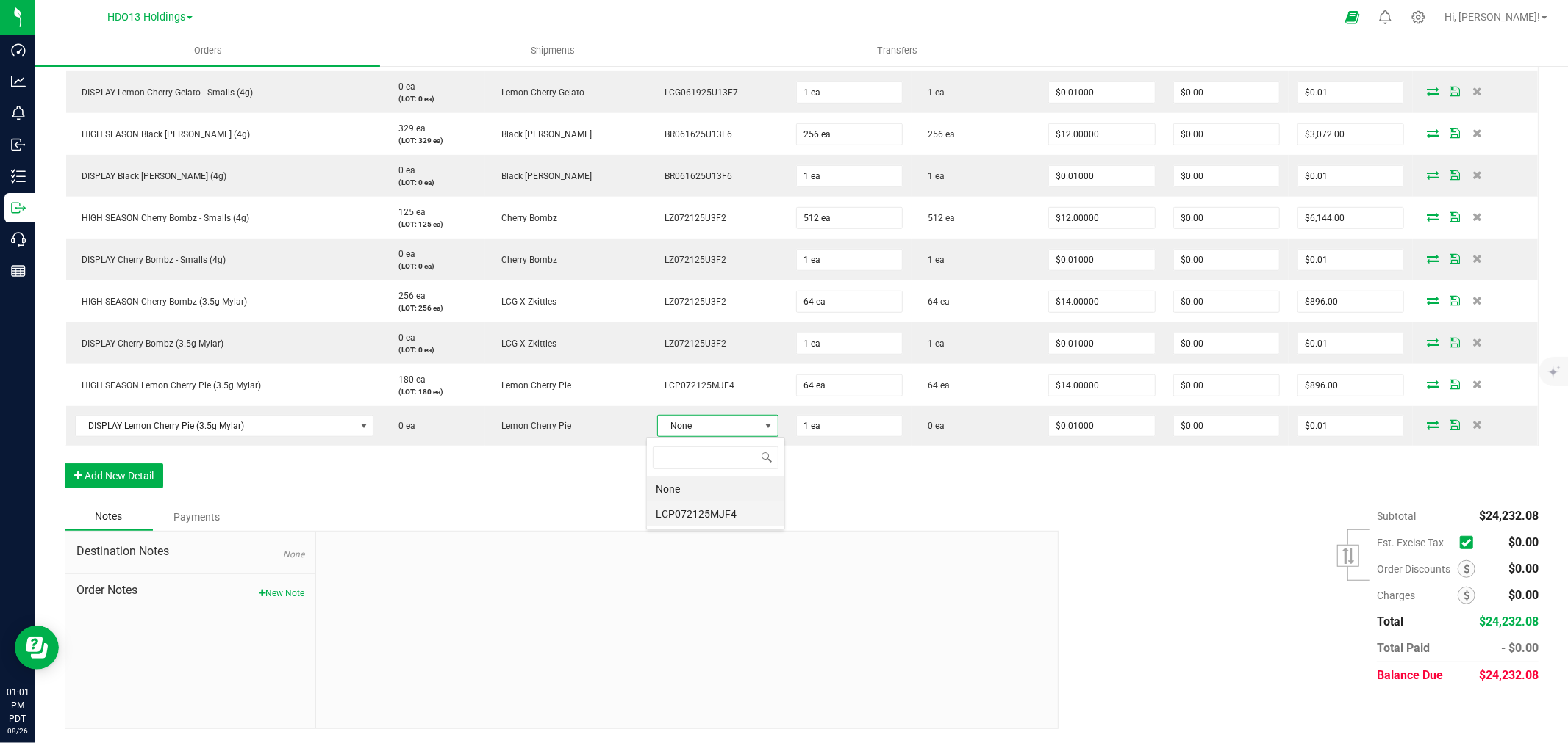
click at [689, 511] on li "LCP072125MJF4" at bounding box center [716, 514] width 138 height 25
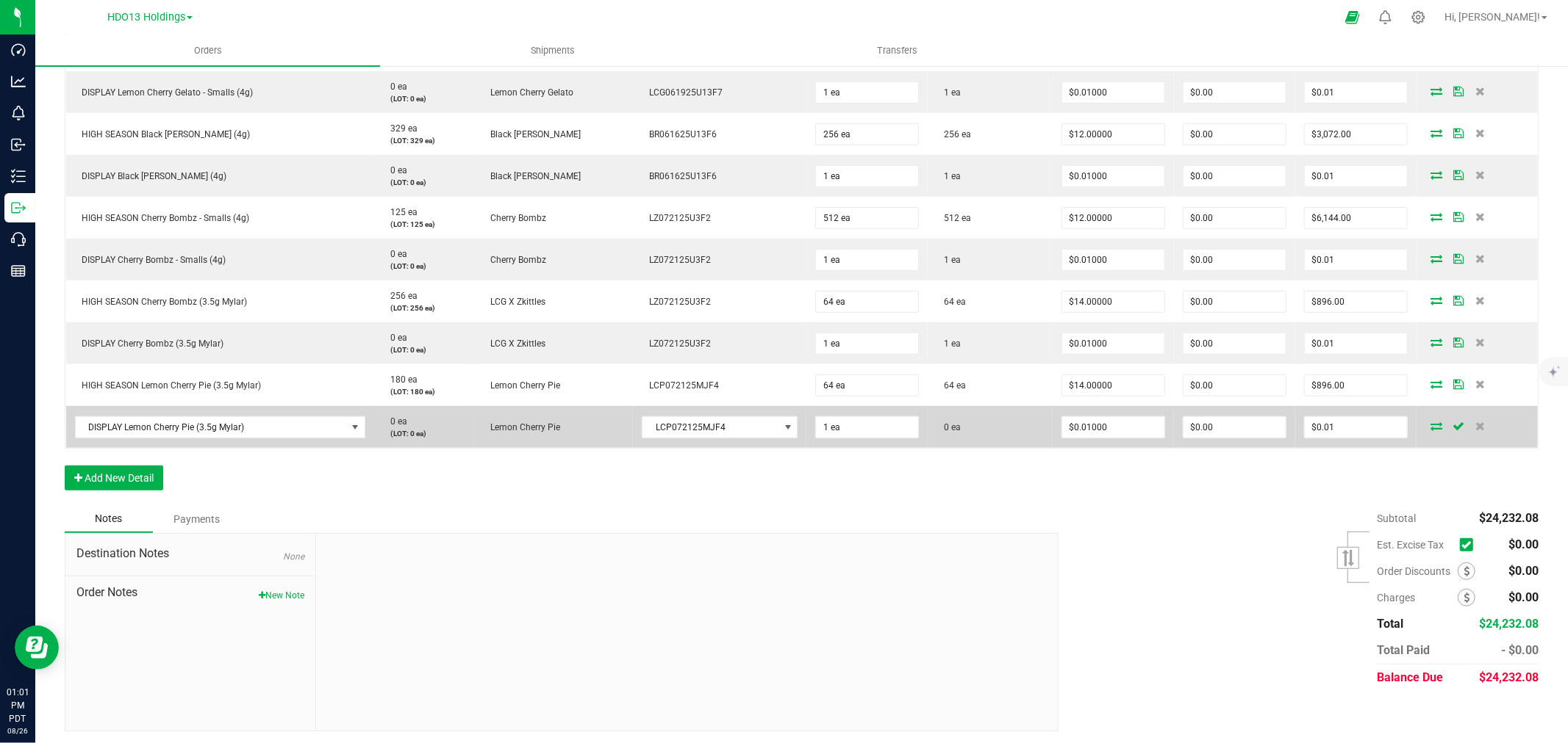
click at [1430, 421] on icon at bounding box center [1436, 426] width 11 height 9
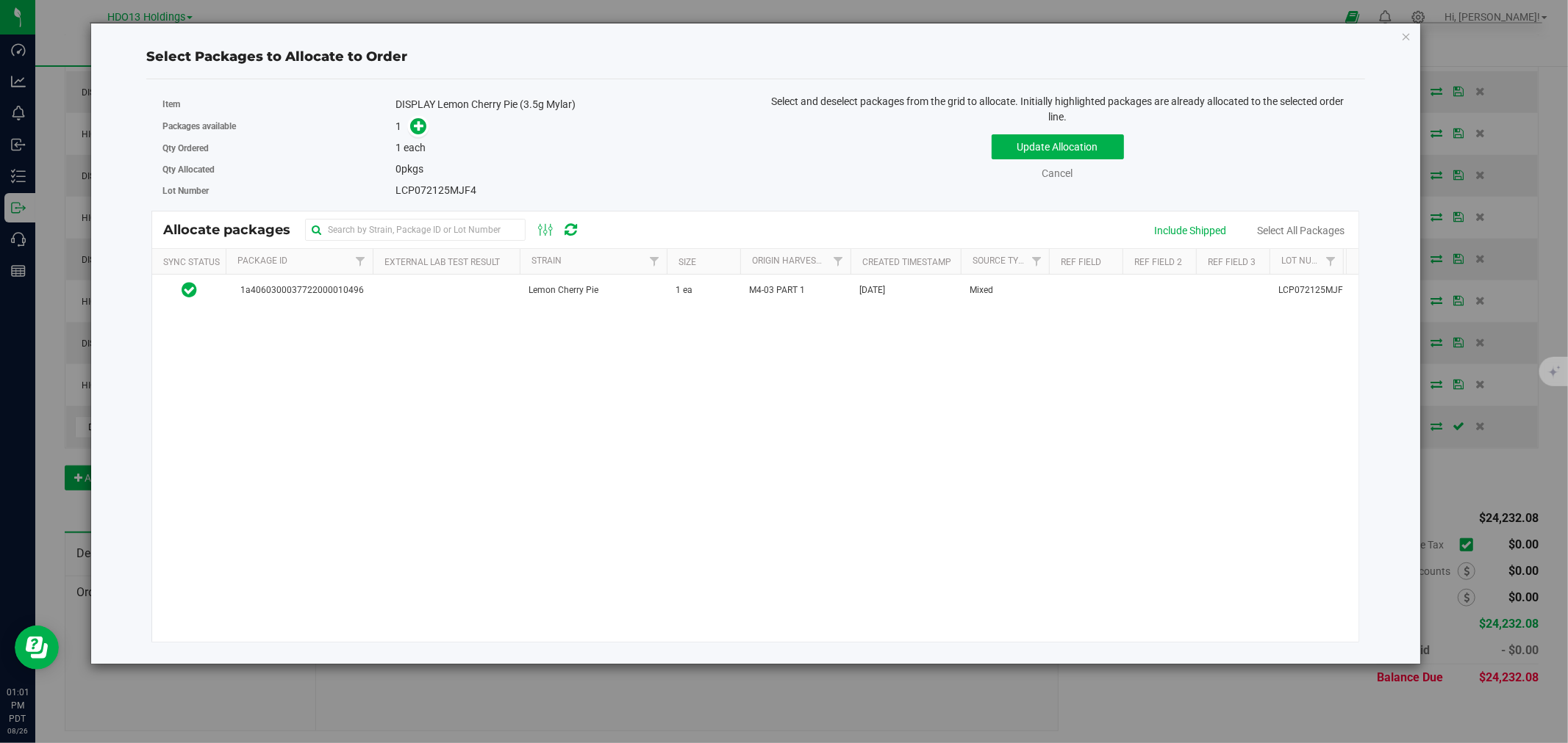
click at [318, 306] on div "1a4060300037722000010496 Lemon Cherry Pie 1 ea M4-03 PART 1 Aug 26, 2025 Mixed …" at bounding box center [755, 458] width 1206 height 367
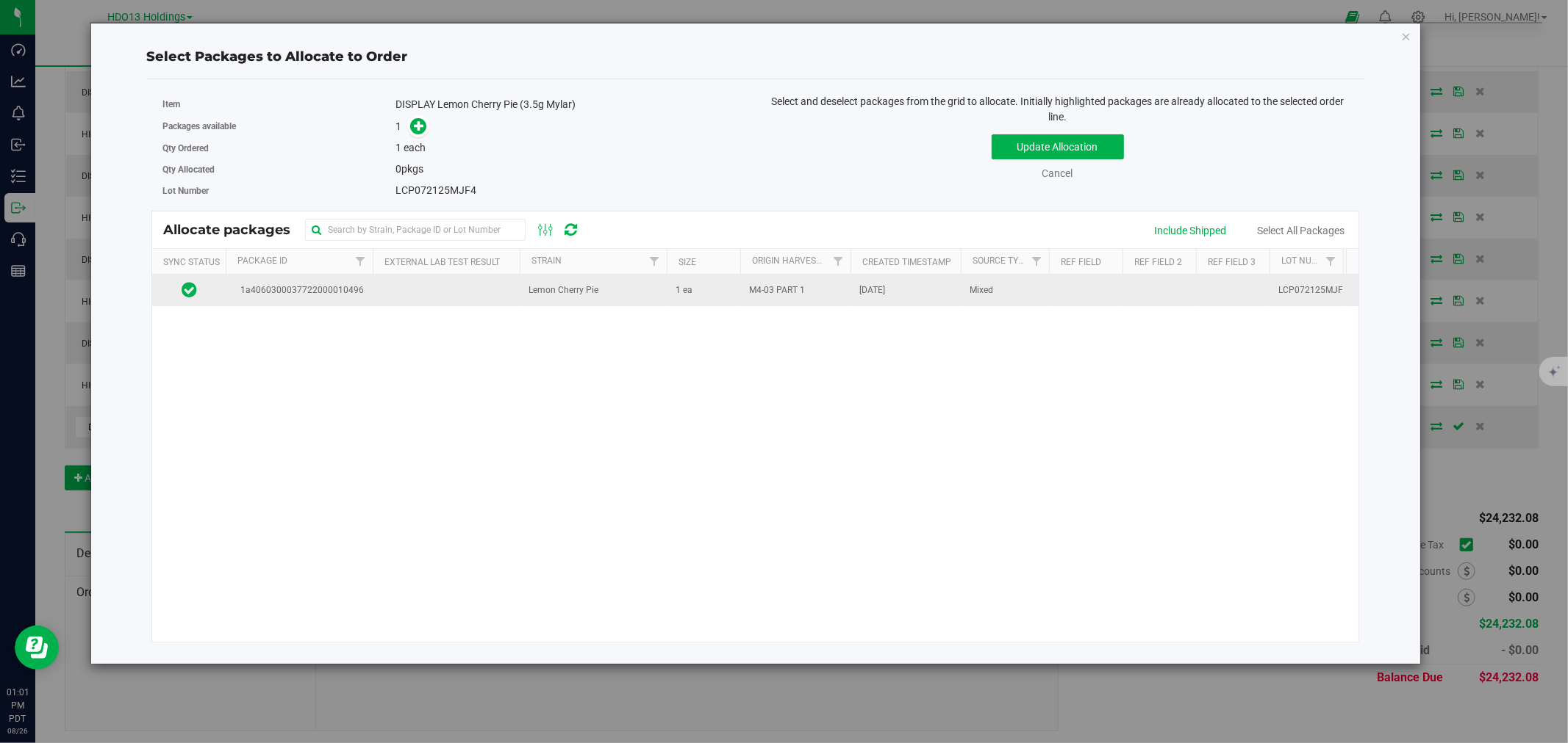
drag, startPoint x: 340, startPoint y: 295, endPoint x: 493, endPoint y: 298, distance: 153.0
click at [341, 295] on span "1a4060300037722000010496" at bounding box center [299, 290] width 129 height 14
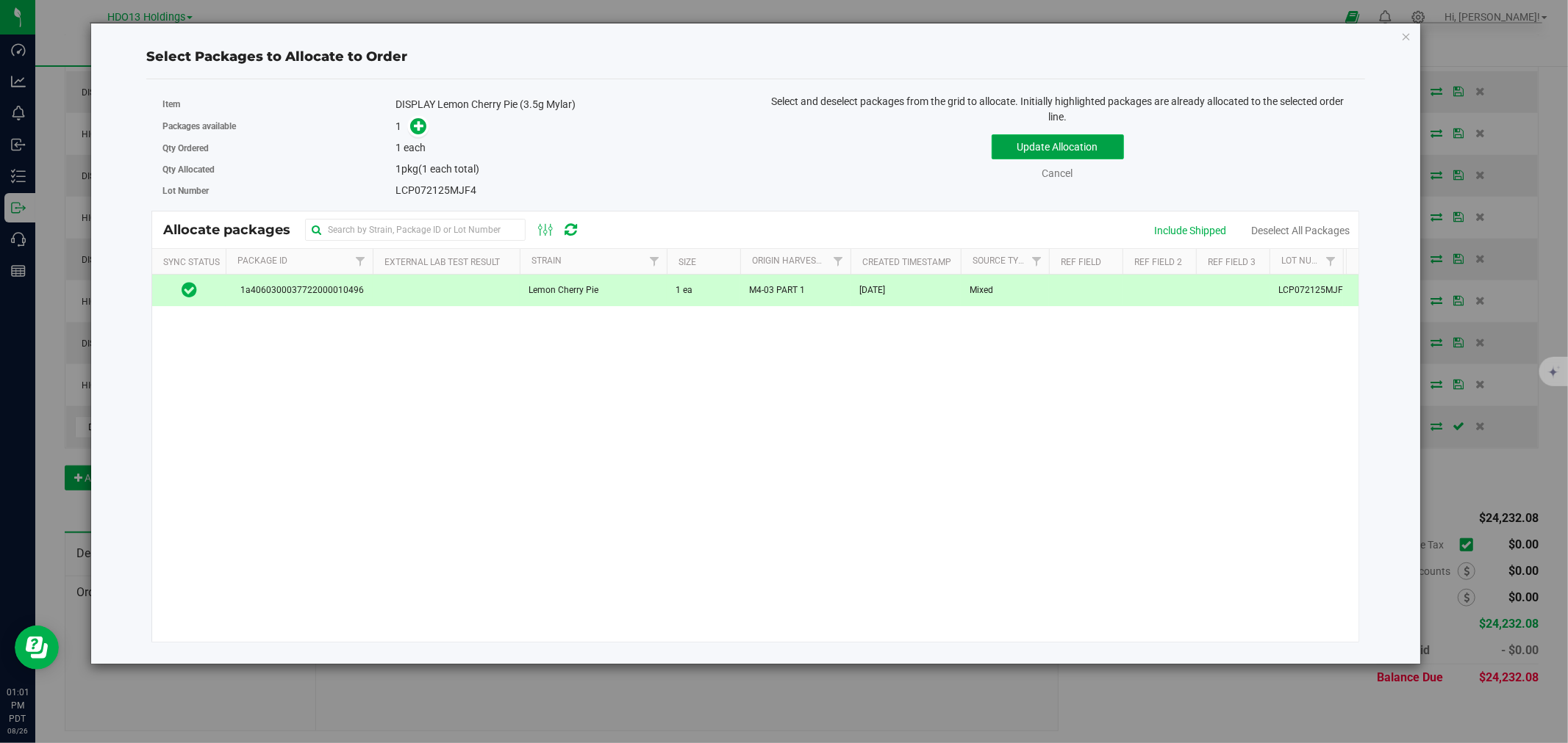
click at [1040, 151] on button "Update Allocation" at bounding box center [1058, 146] width 133 height 25
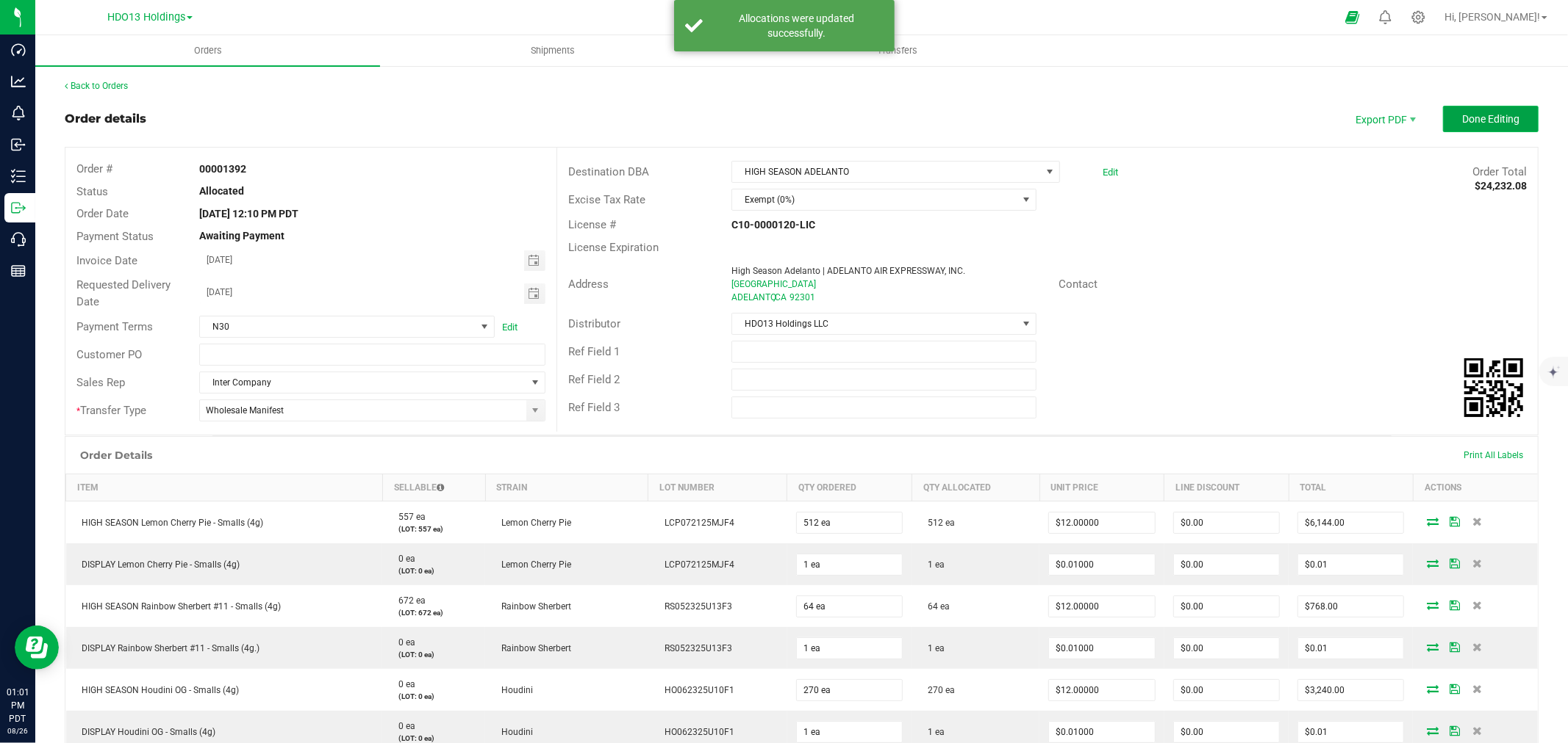
click at [1468, 119] on span "Done Editing" at bounding box center [1490, 119] width 57 height 11
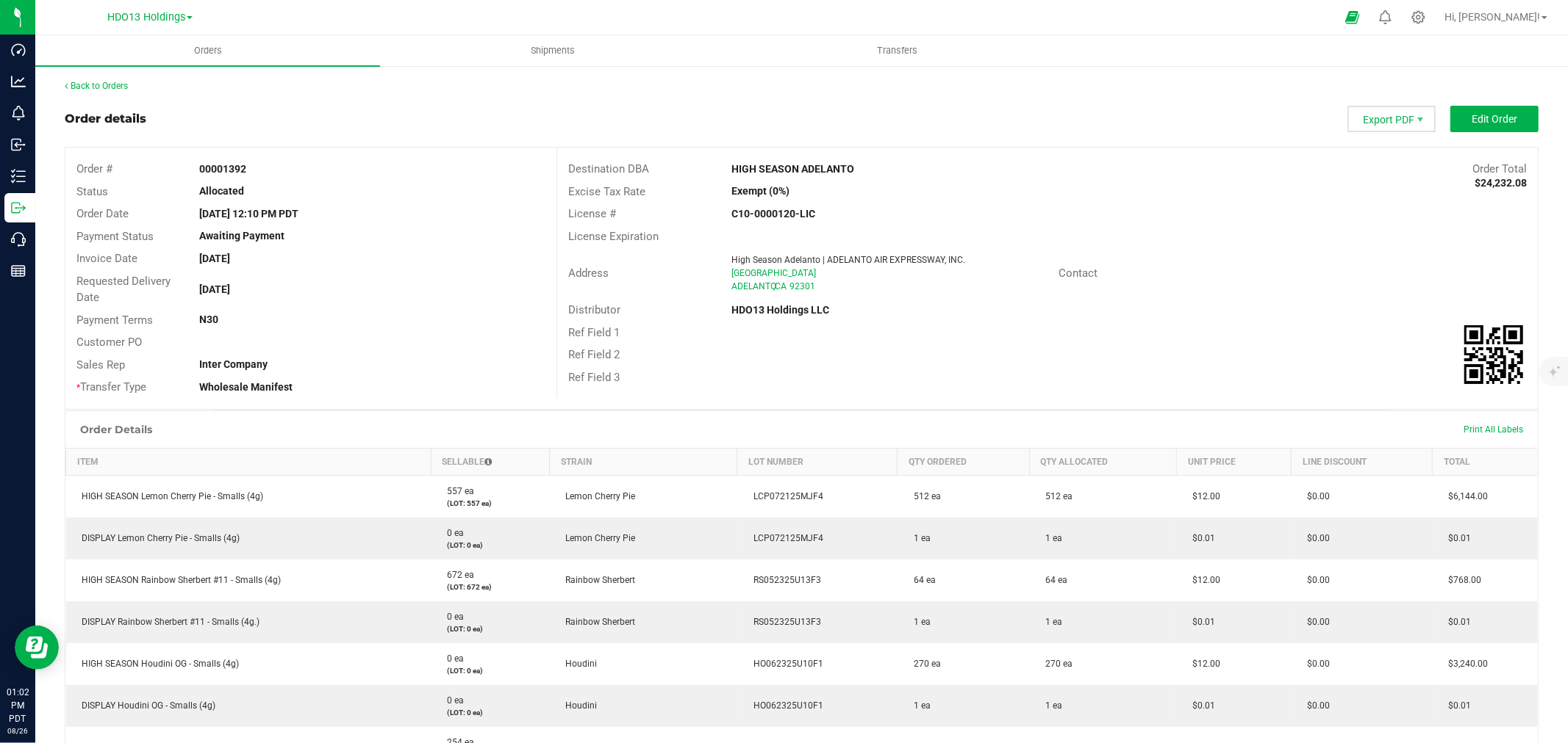
click at [1378, 115] on span "Export PDF" at bounding box center [1391, 119] width 88 height 26
click at [1384, 164] on span "Invoice PDF" at bounding box center [1381, 164] width 91 height 21
click at [1380, 130] on span "Export PDF" at bounding box center [1391, 119] width 88 height 26
click at [1379, 232] on span "Picking List PDF" at bounding box center [1381, 229] width 91 height 21
click at [1521, 172] on div "Order Total $24,232.08" at bounding box center [1333, 169] width 409 height 17
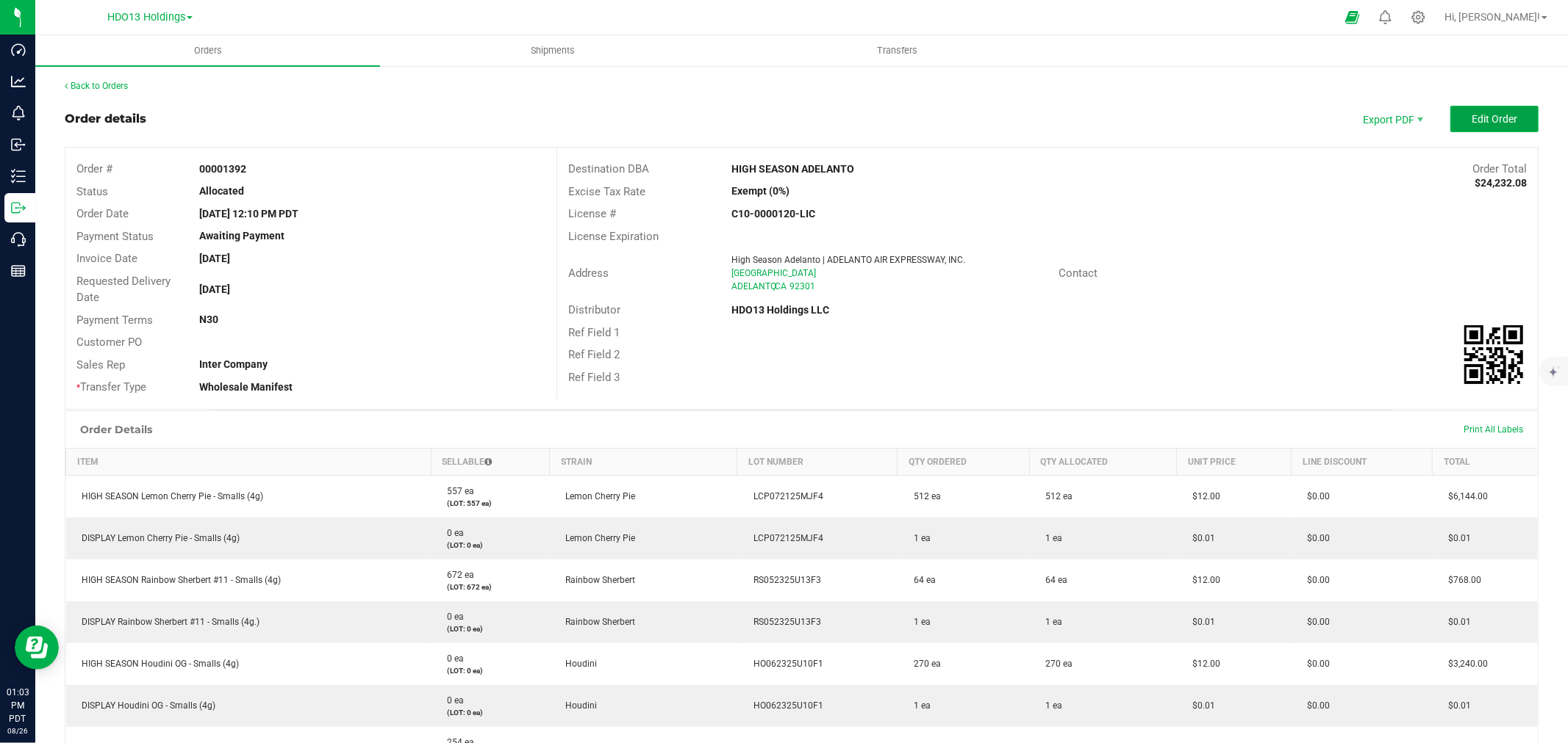
click at [1505, 122] on button "Edit Order" at bounding box center [1494, 119] width 88 height 26
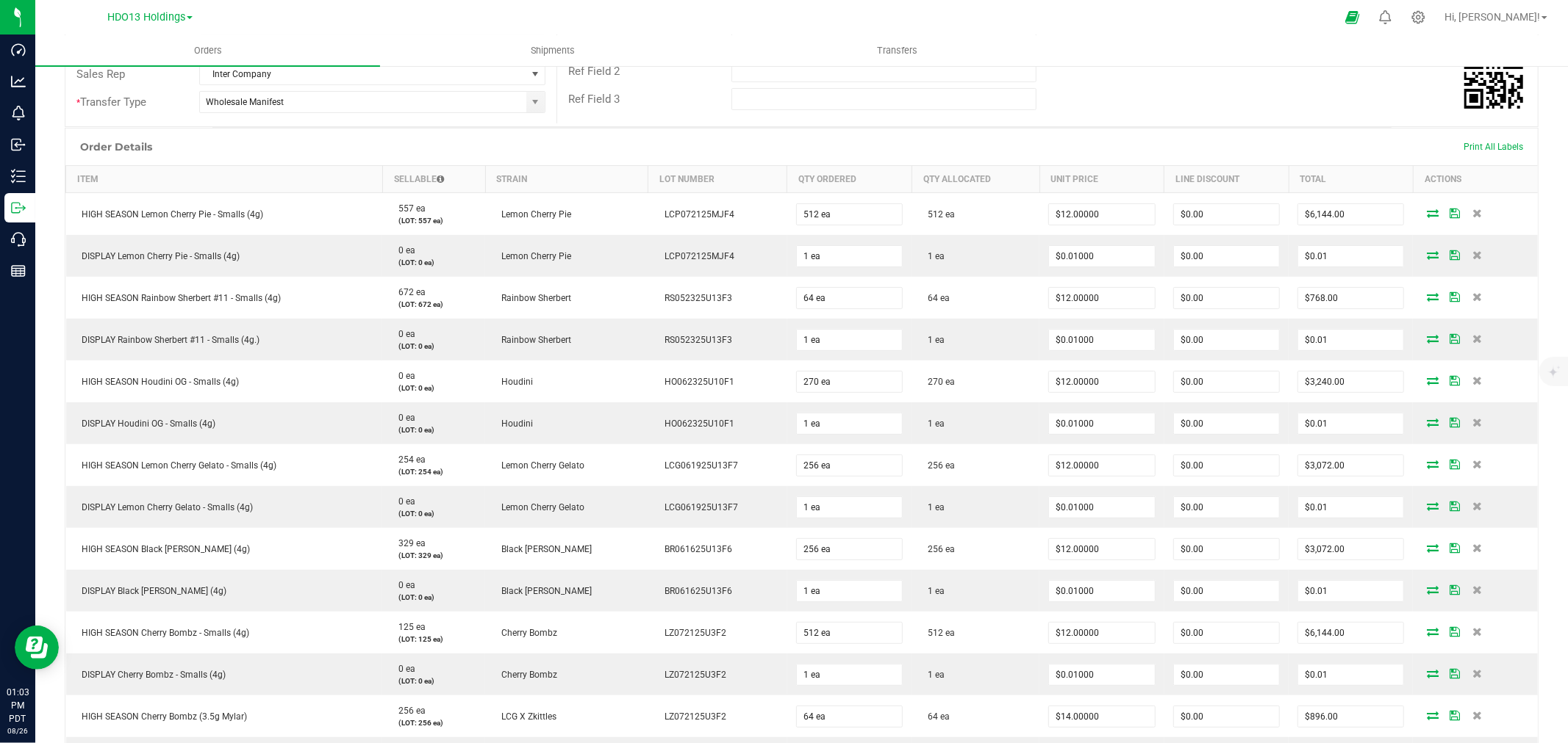
scroll to position [726, 0]
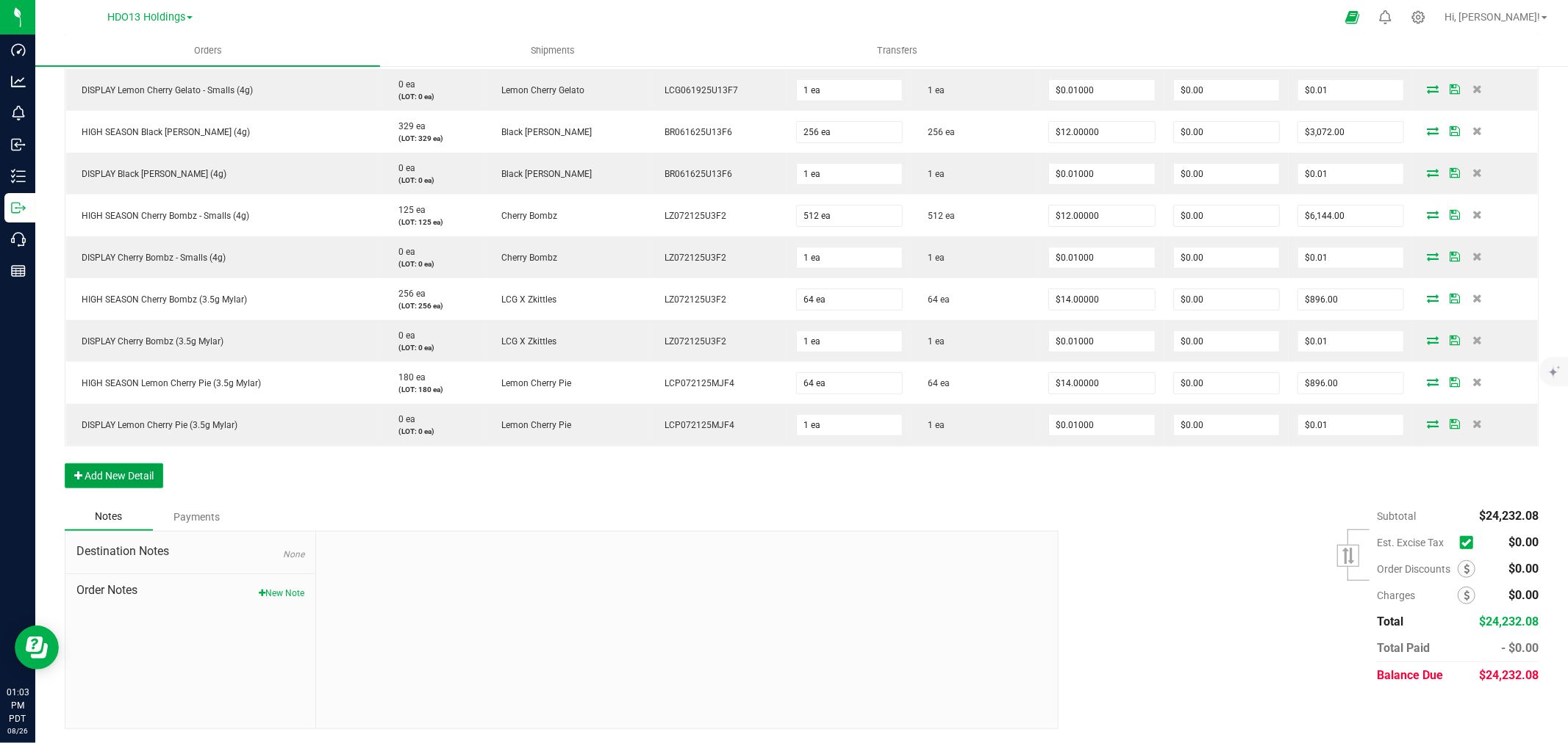
click at [128, 484] on button "Add New Detail" at bounding box center [114, 475] width 98 height 25
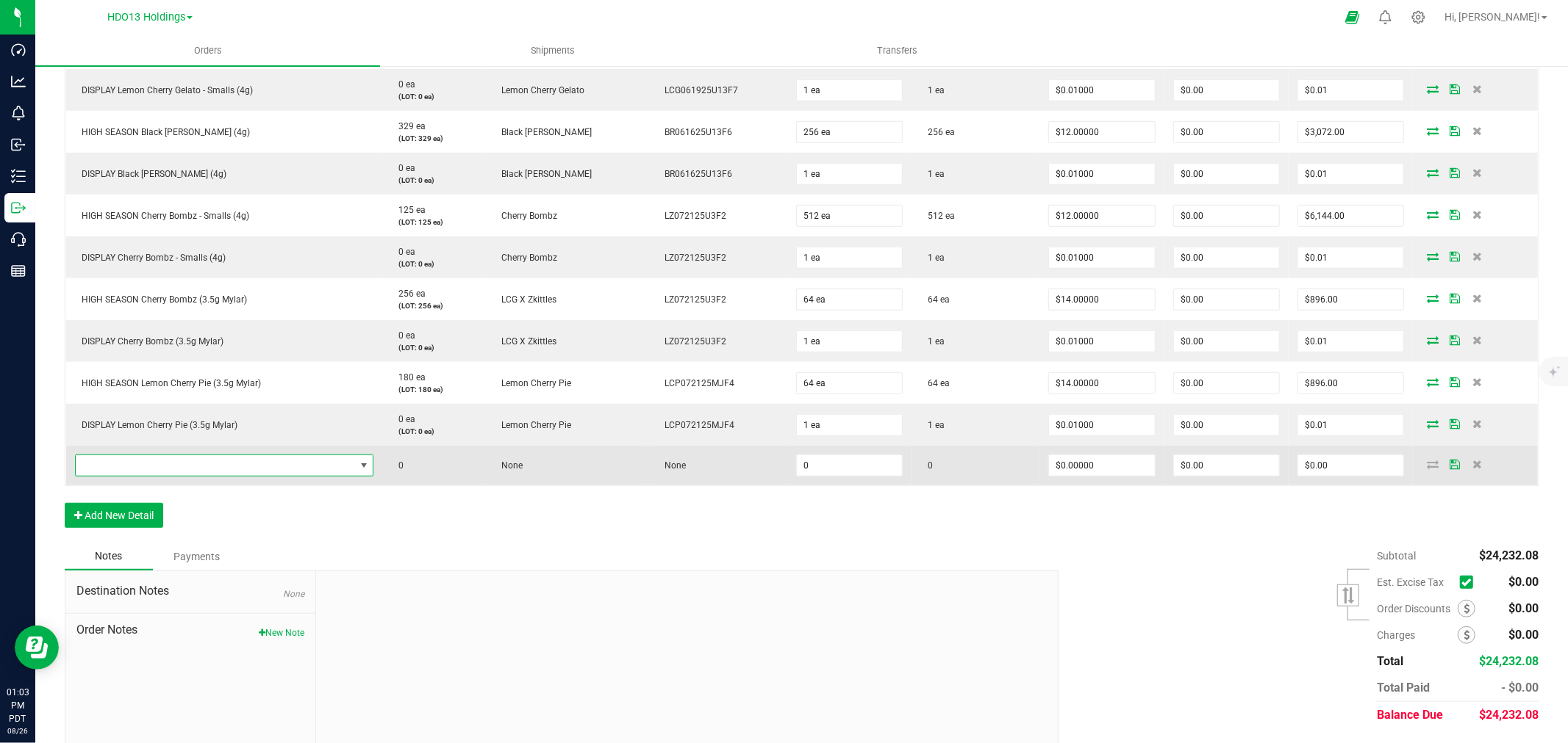
click at [126, 474] on span "NO DATA FOUND" at bounding box center [215, 466] width 279 height 20
type input "X"
type input "ZOAP"
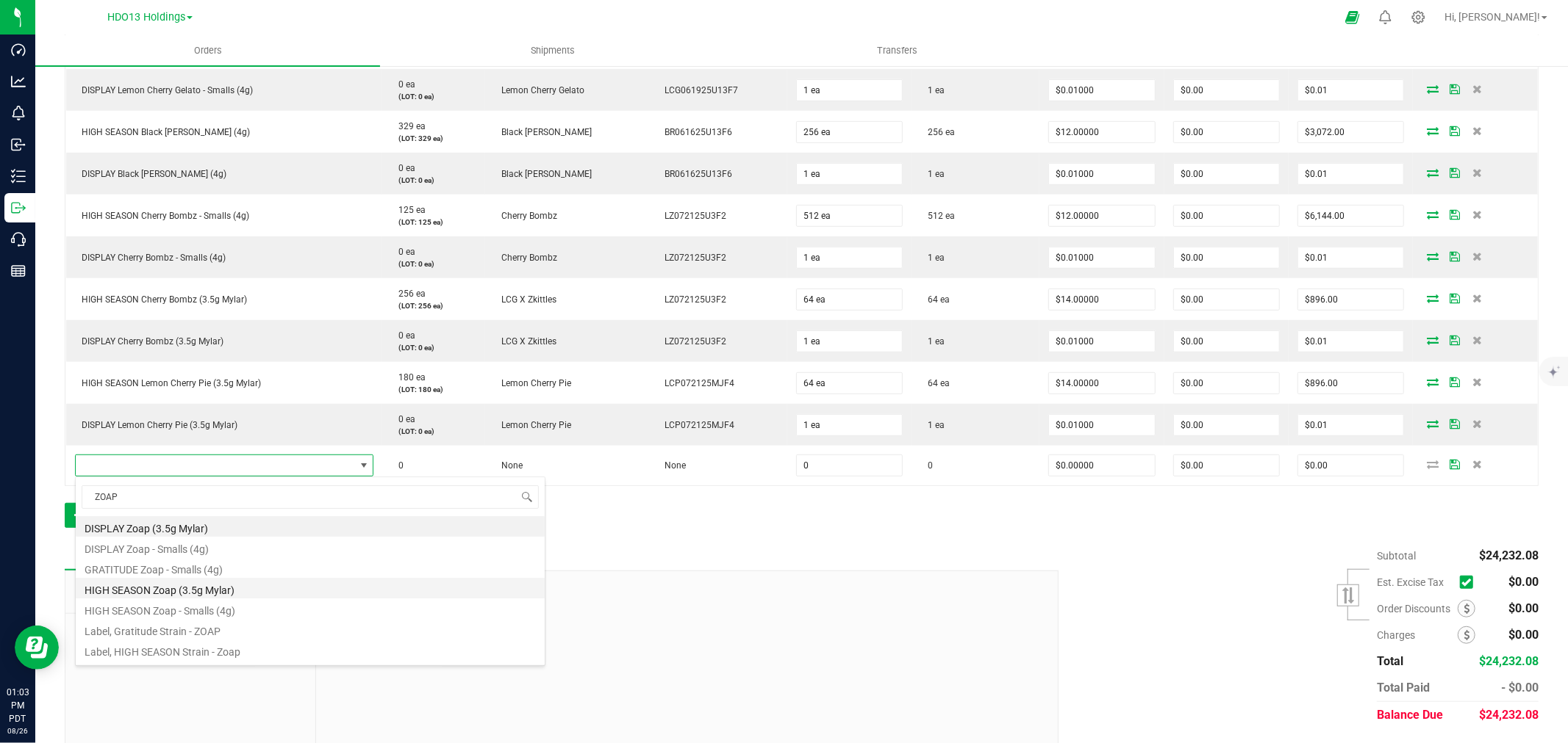
click at [218, 596] on li "HIGH SEASON Zoap (3.5g Mylar)" at bounding box center [310, 588] width 469 height 20
type input "0 ea"
type input "$14.00000"
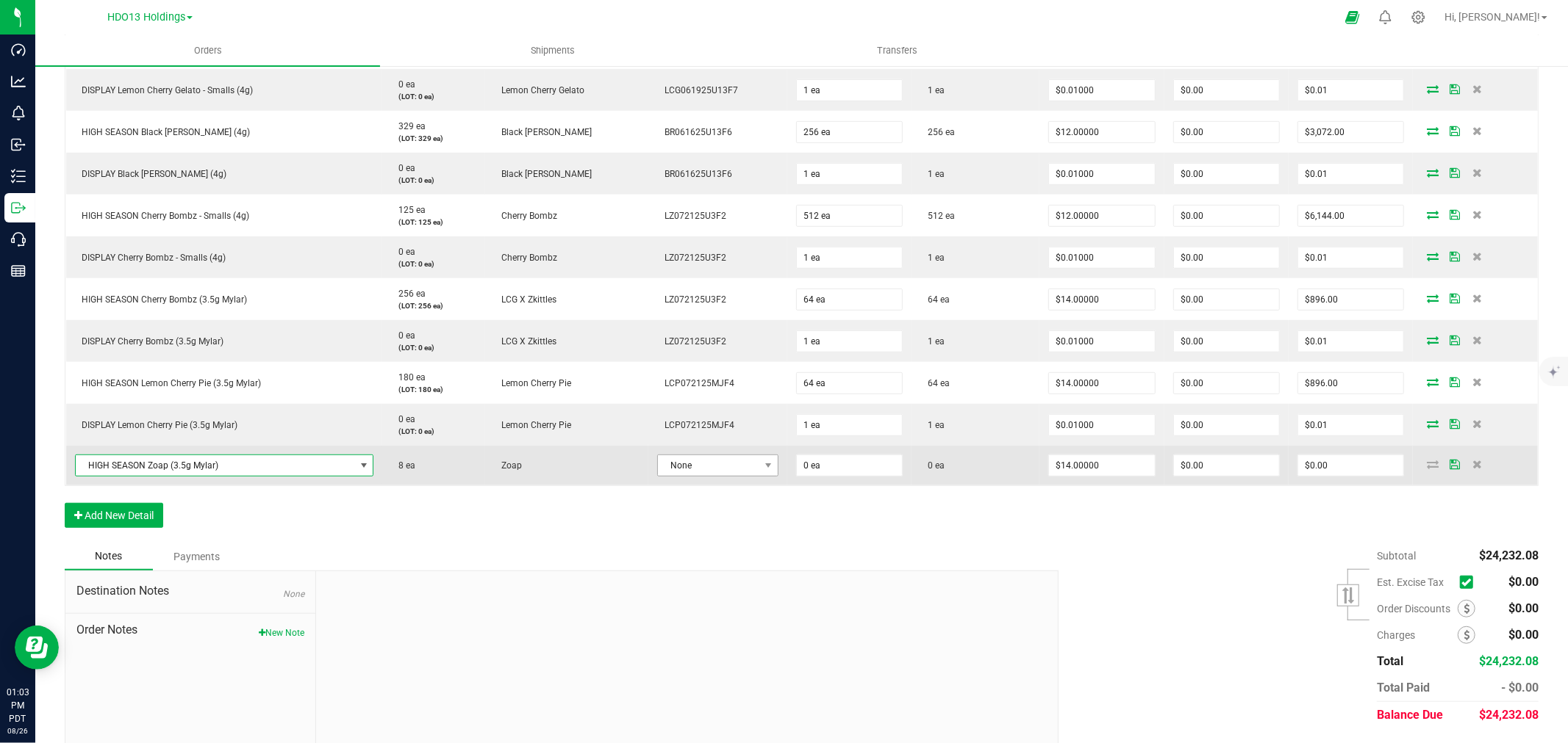
click at [765, 466] on td "None" at bounding box center [718, 466] width 139 height 39
click at [743, 466] on span "None" at bounding box center [708, 466] width 102 height 20
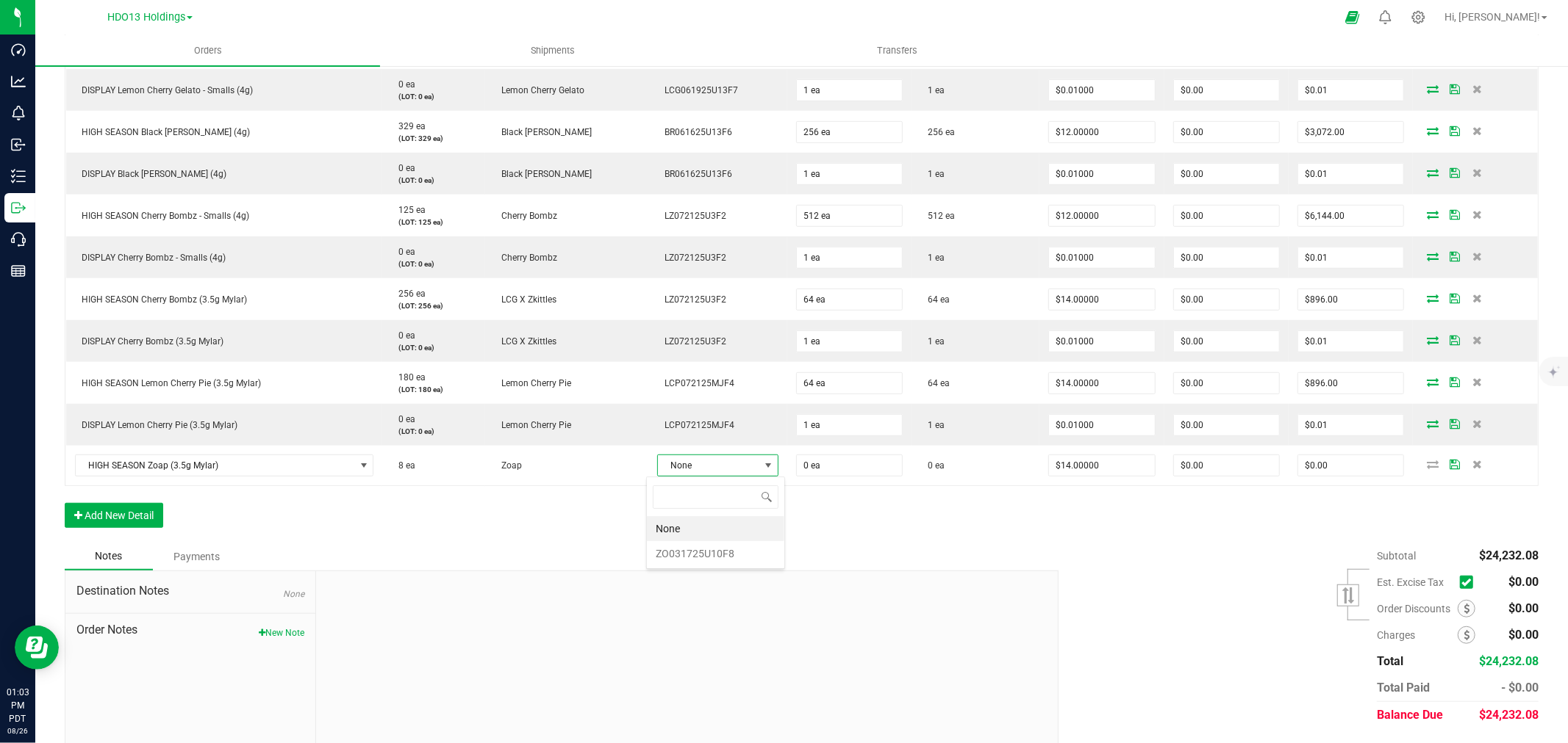
scroll to position [22, 119]
click at [707, 556] on li "ZO031725U10F8" at bounding box center [716, 554] width 138 height 25
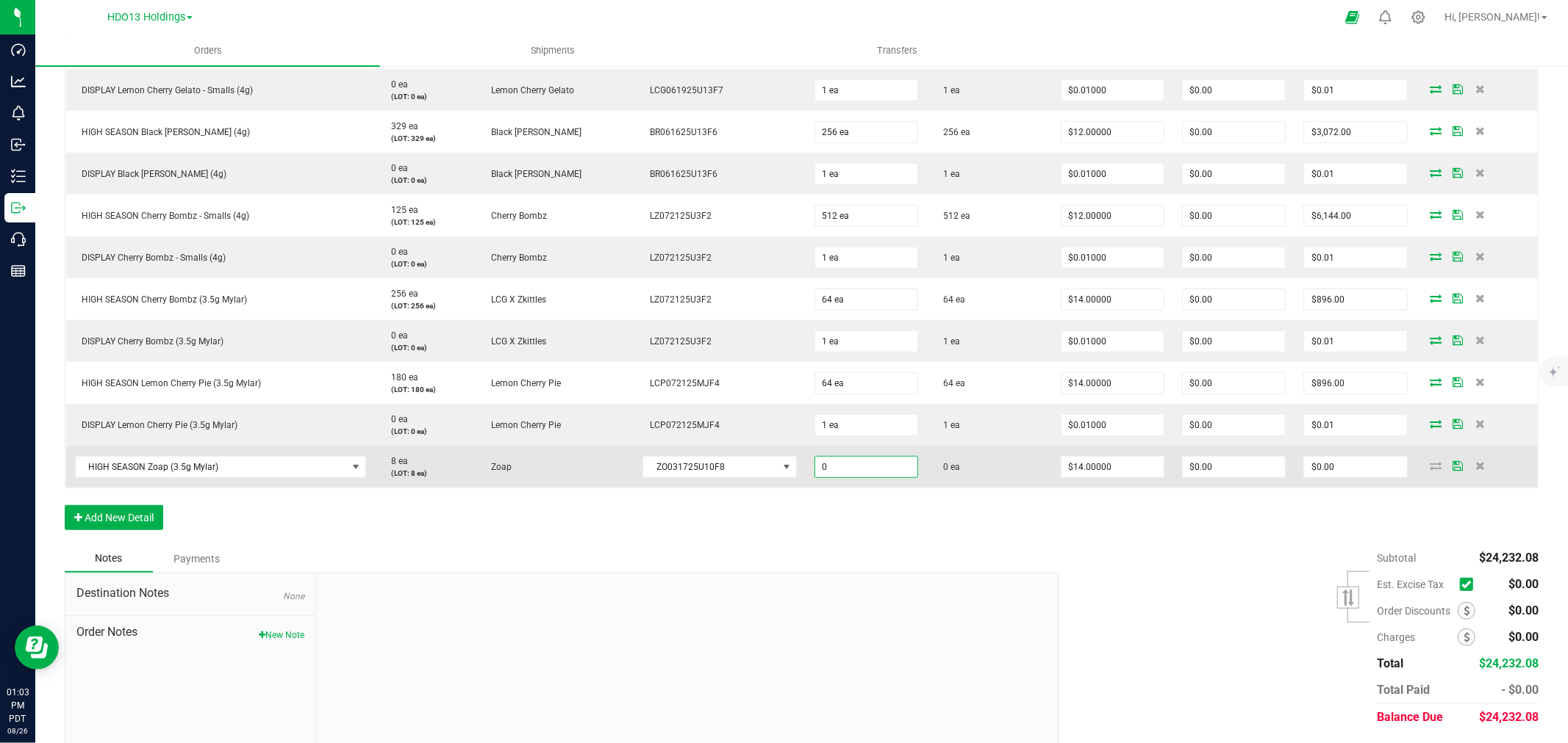
click at [831, 470] on input "0" at bounding box center [865, 466] width 102 height 20
click at [831, 470] on input "8" at bounding box center [865, 466] width 102 height 20
type input "8 ea"
type input "$112.00"
click at [1423, 476] on td at bounding box center [1477, 466] width 121 height 42
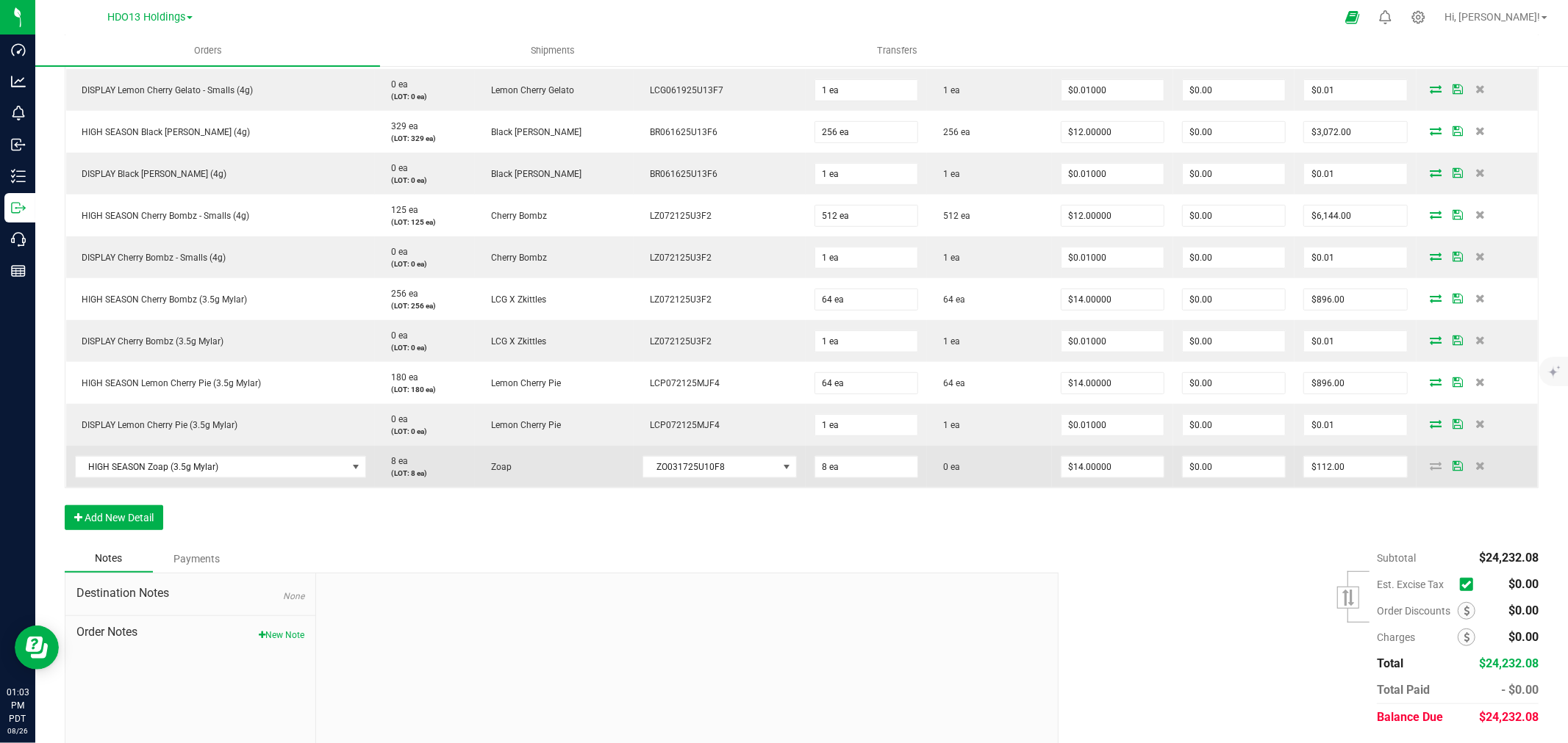
click at [1430, 462] on icon at bounding box center [1436, 466] width 11 height 9
click at [1430, 466] on icon at bounding box center [1436, 466] width 11 height 9
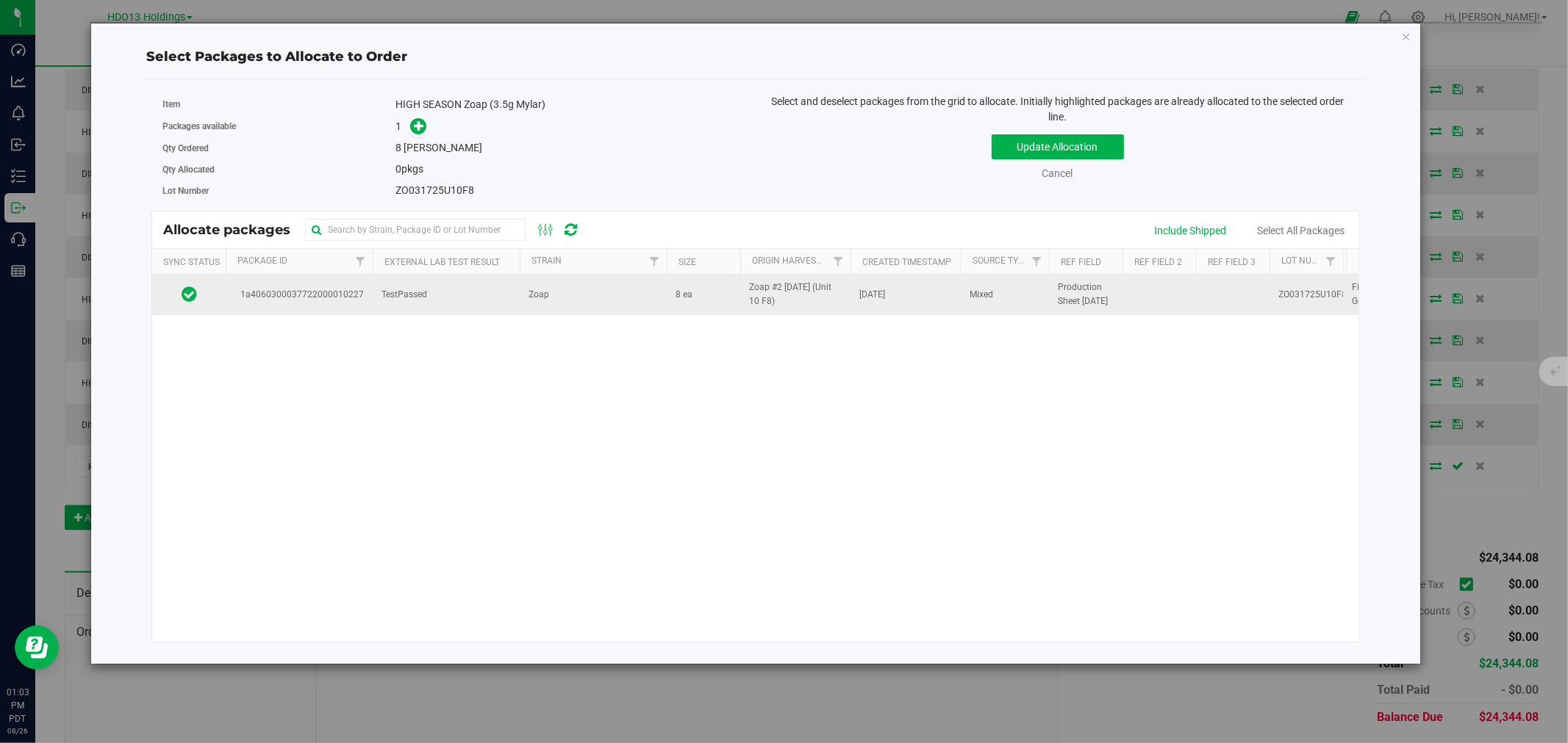
click at [362, 276] on td "1a4060300037722000010227" at bounding box center [300, 295] width 147 height 39
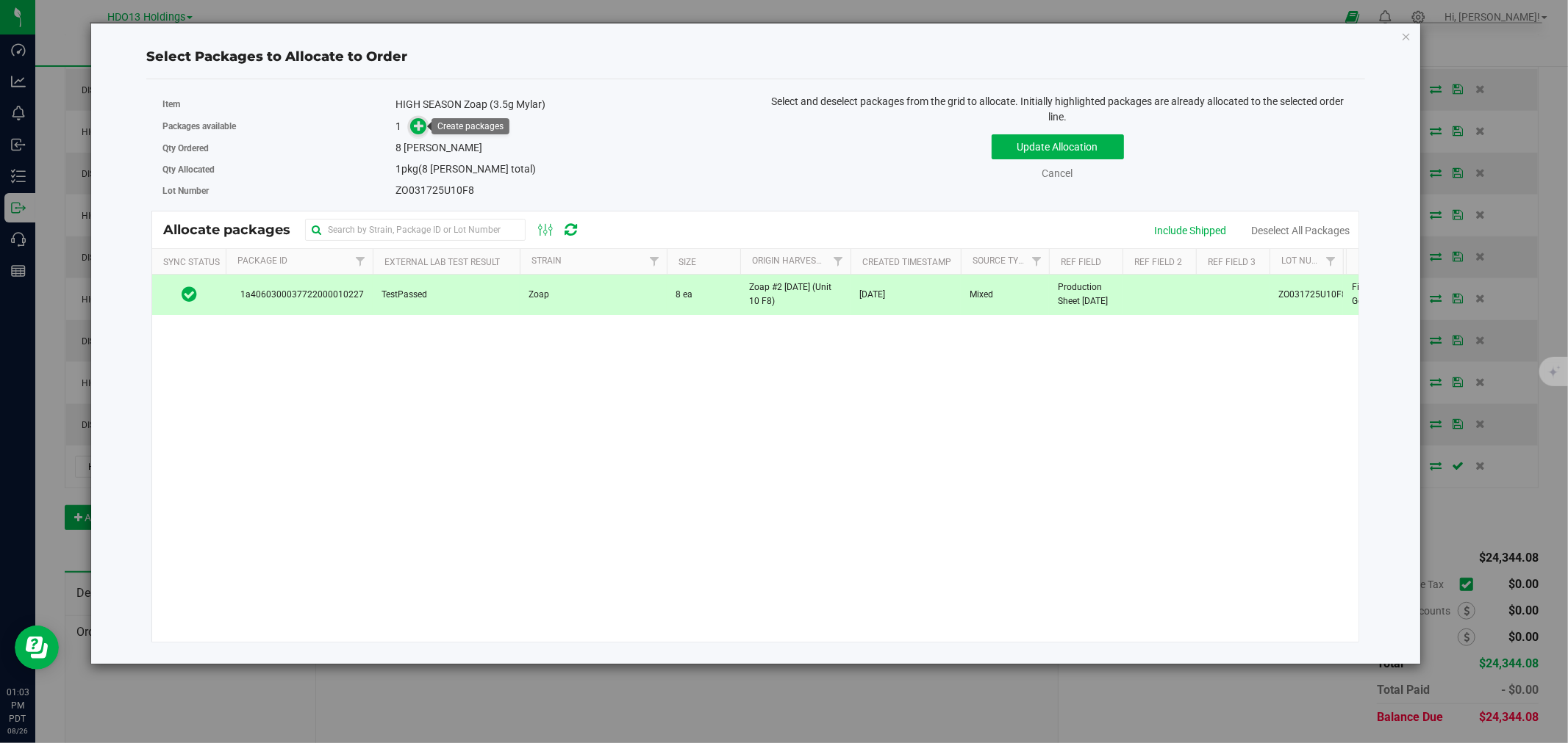
click at [412, 131] on span at bounding box center [418, 127] width 17 height 17
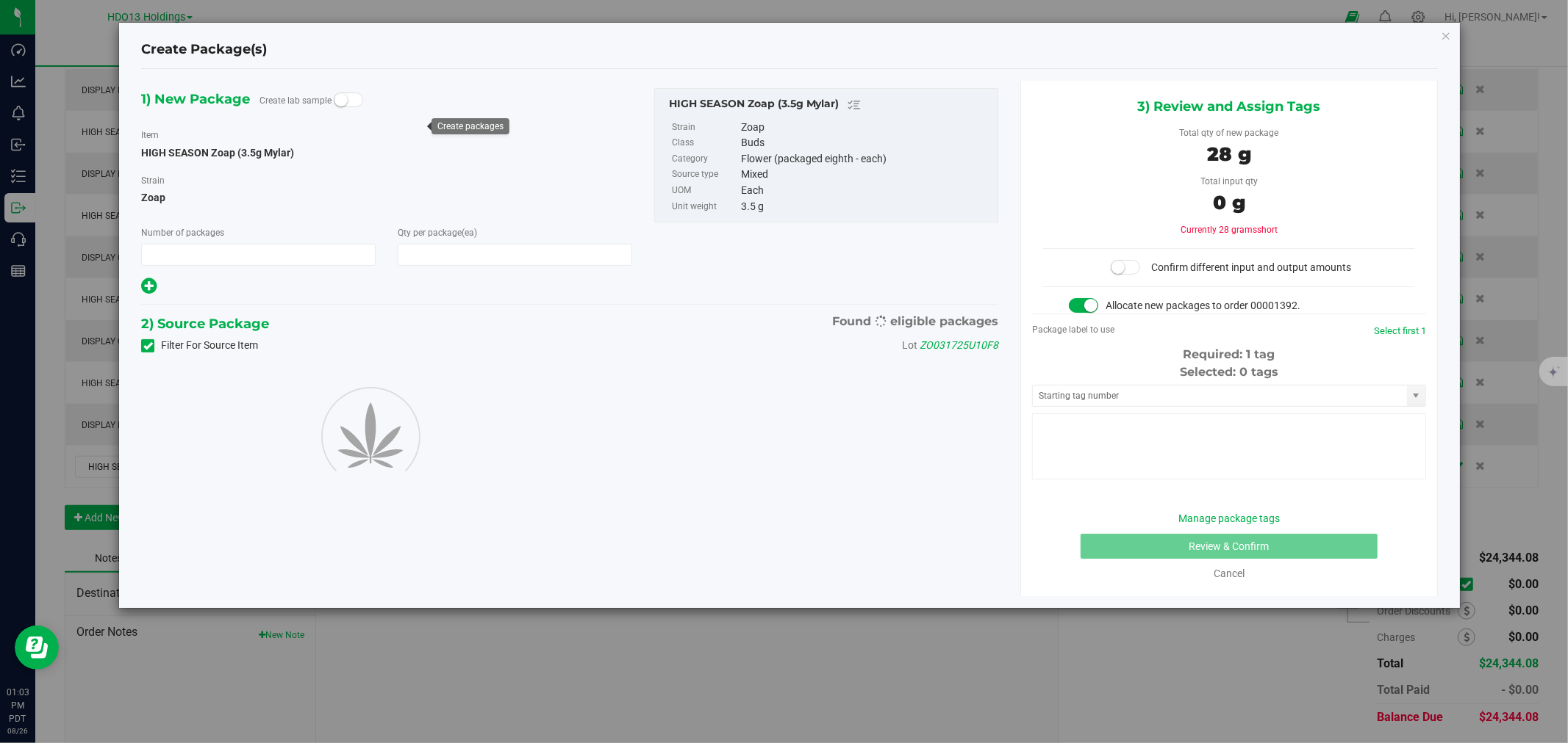
type input "1"
type input "8"
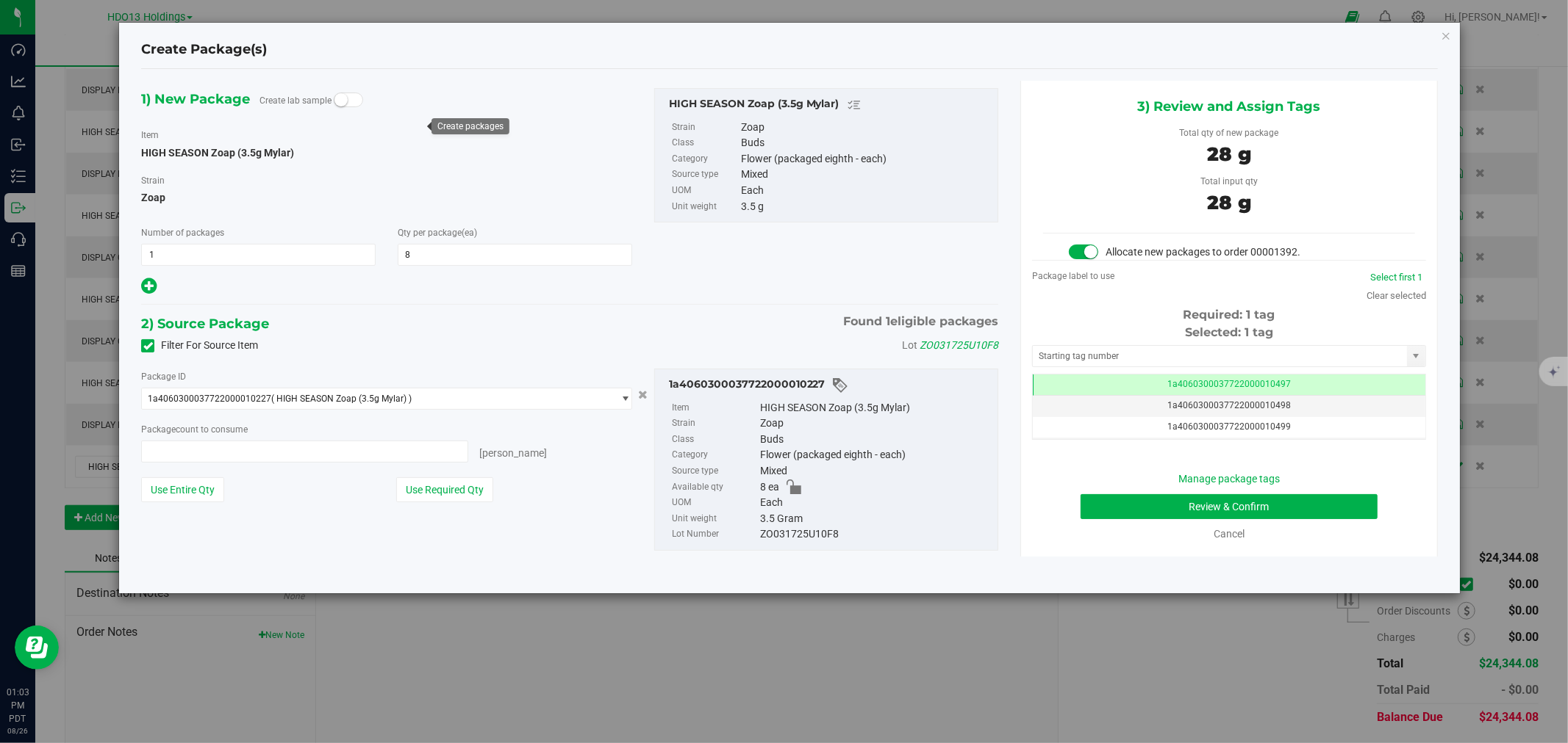
type input "8 ea"
click at [1365, 503] on button "Review & Confirm" at bounding box center [1229, 507] width 298 height 25
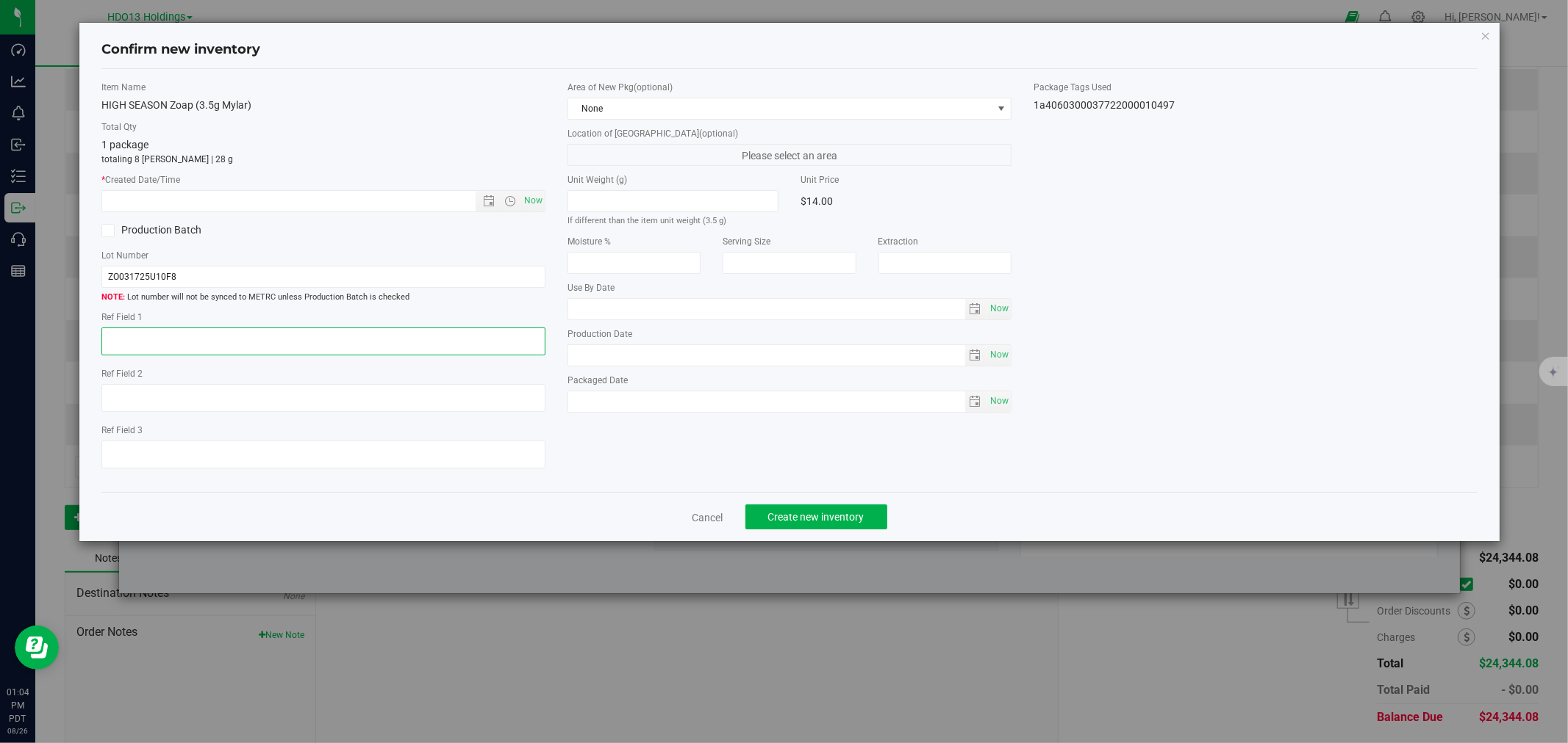
click at [348, 340] on textarea at bounding box center [323, 341] width 444 height 28
paste textarea "ADELANTO"
type textarea "ADELANTO"
click at [541, 204] on span "Now" at bounding box center [533, 200] width 25 height 21
type input "8/26/2025 1:04 PM"
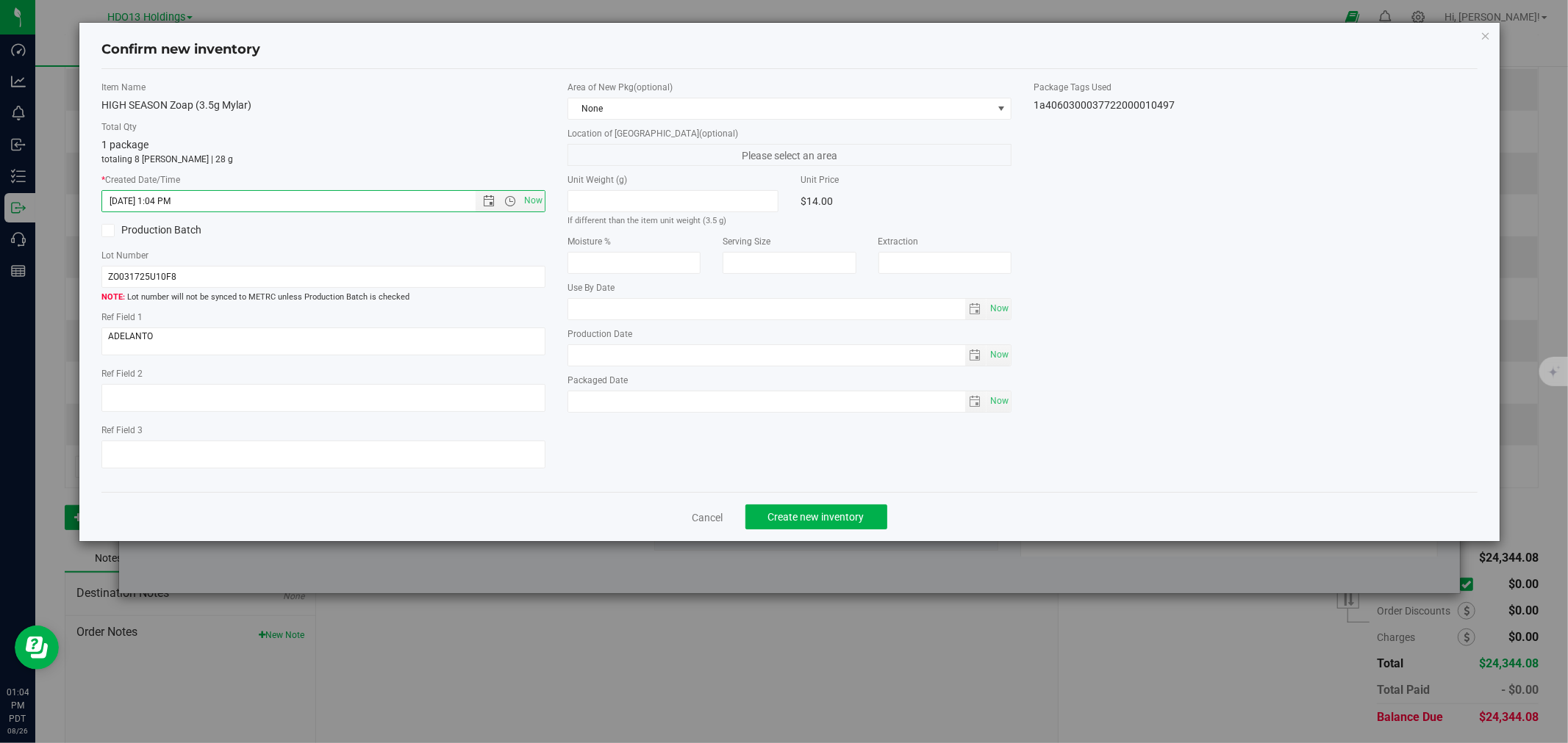
click at [815, 536] on div "Cancel Create new inventory" at bounding box center [789, 516] width 1375 height 49
click at [808, 523] on span "Create new inventory" at bounding box center [816, 517] width 97 height 11
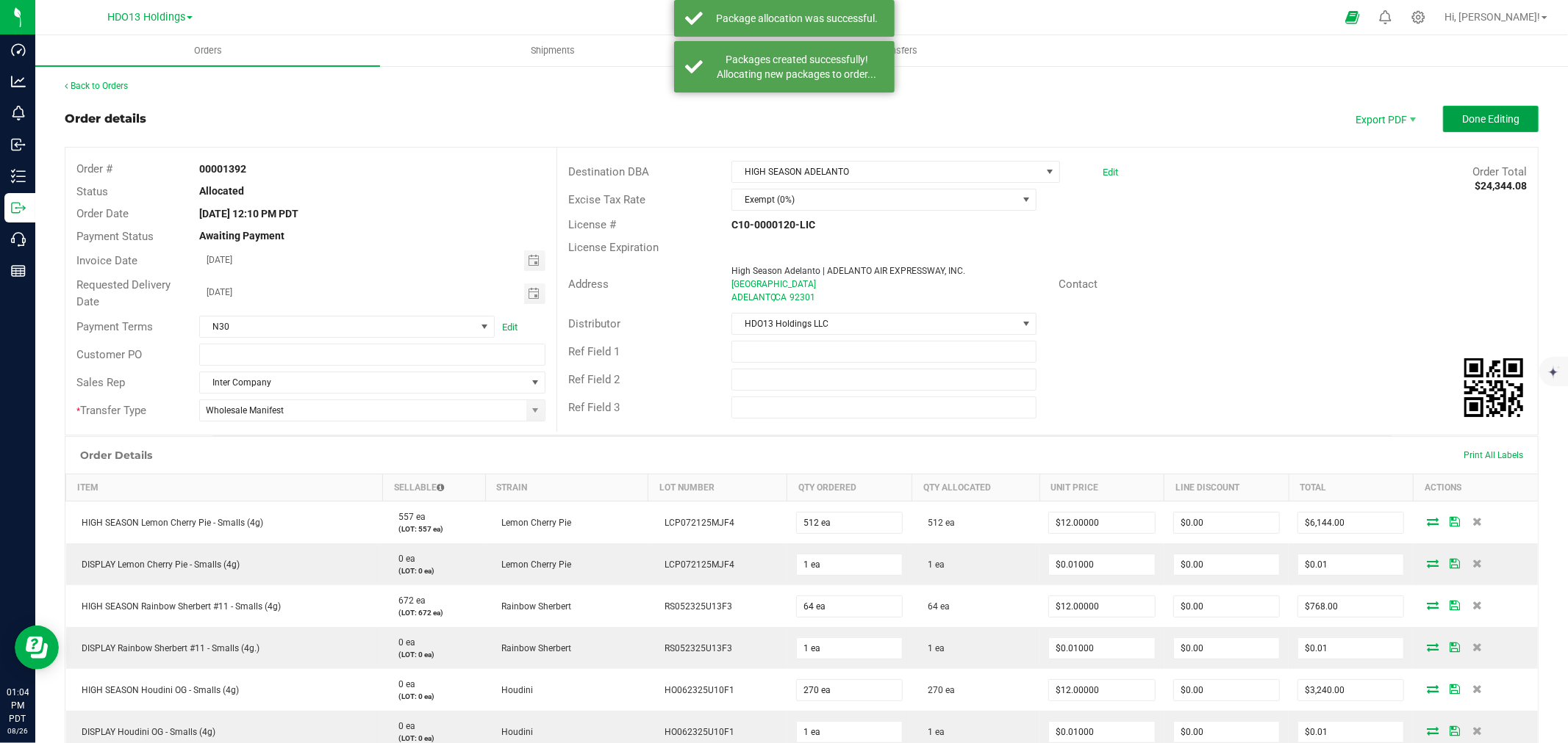
click at [1493, 114] on span "Done Editing" at bounding box center [1490, 119] width 57 height 11
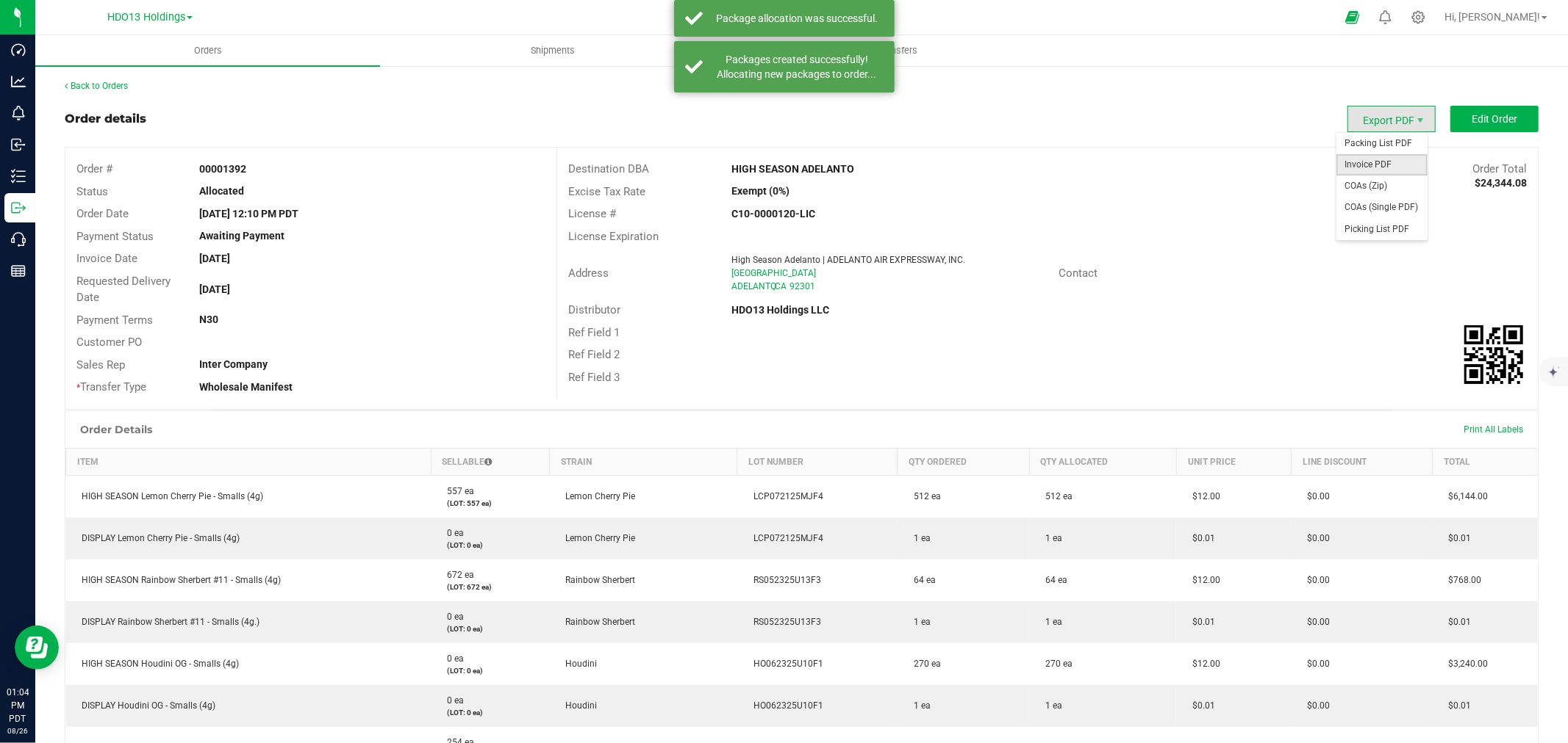
click at [1378, 164] on span "Invoice PDF" at bounding box center [1381, 164] width 91 height 21
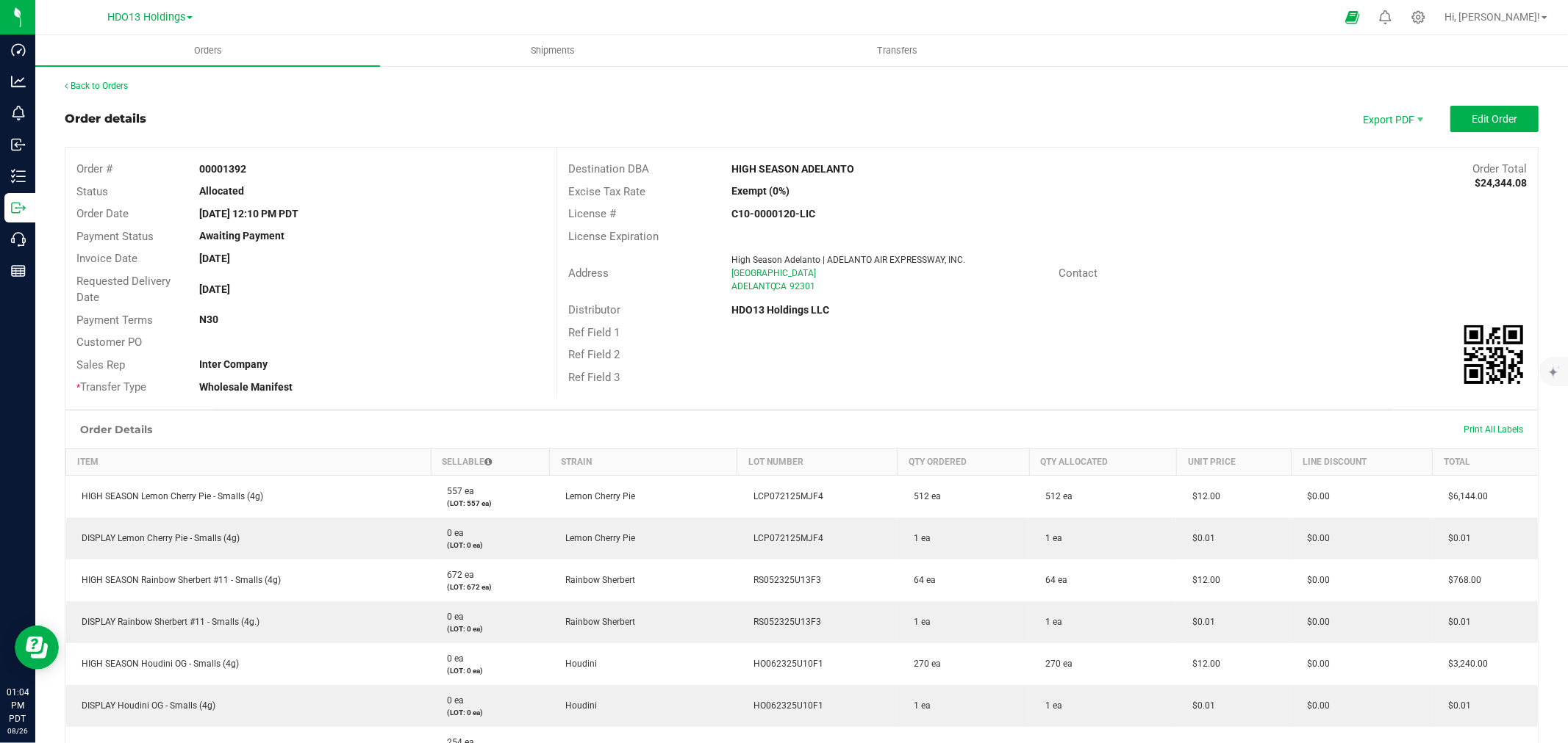
click at [1404, 136] on outbound-order-header "Order details Export PDF Edit Order Order # 00001392 Status Allocated Order Dat…" at bounding box center [802, 258] width 1474 height 304
click at [1401, 115] on span "Export PDF" at bounding box center [1391, 119] width 88 height 26
click at [1418, 225] on span "Picking List PDF" at bounding box center [1381, 229] width 91 height 21
click at [581, 40] on uib-tab-heading "Shipments" at bounding box center [552, 51] width 343 height 29
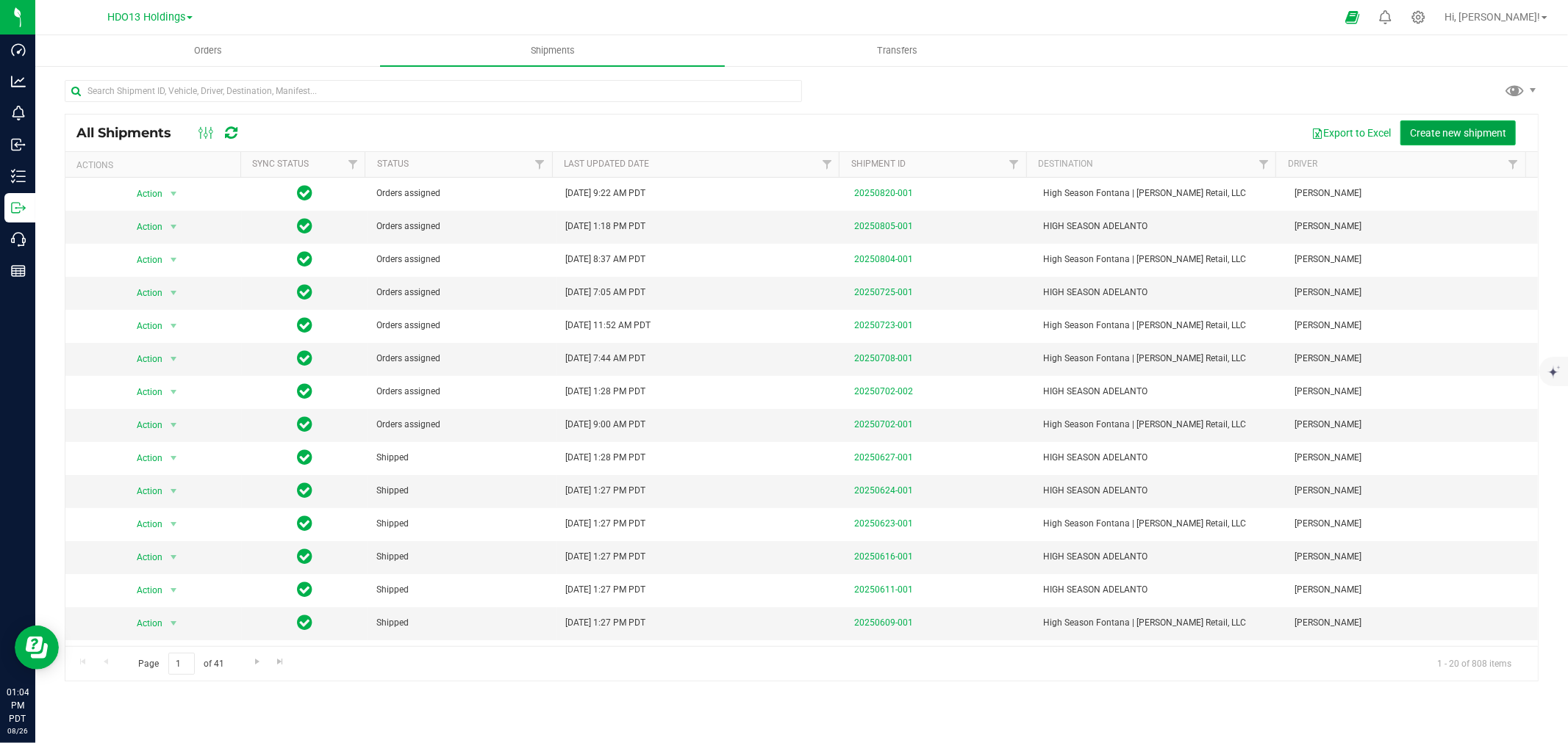
click at [1461, 131] on span "Create new shipment" at bounding box center [1458, 133] width 97 height 11
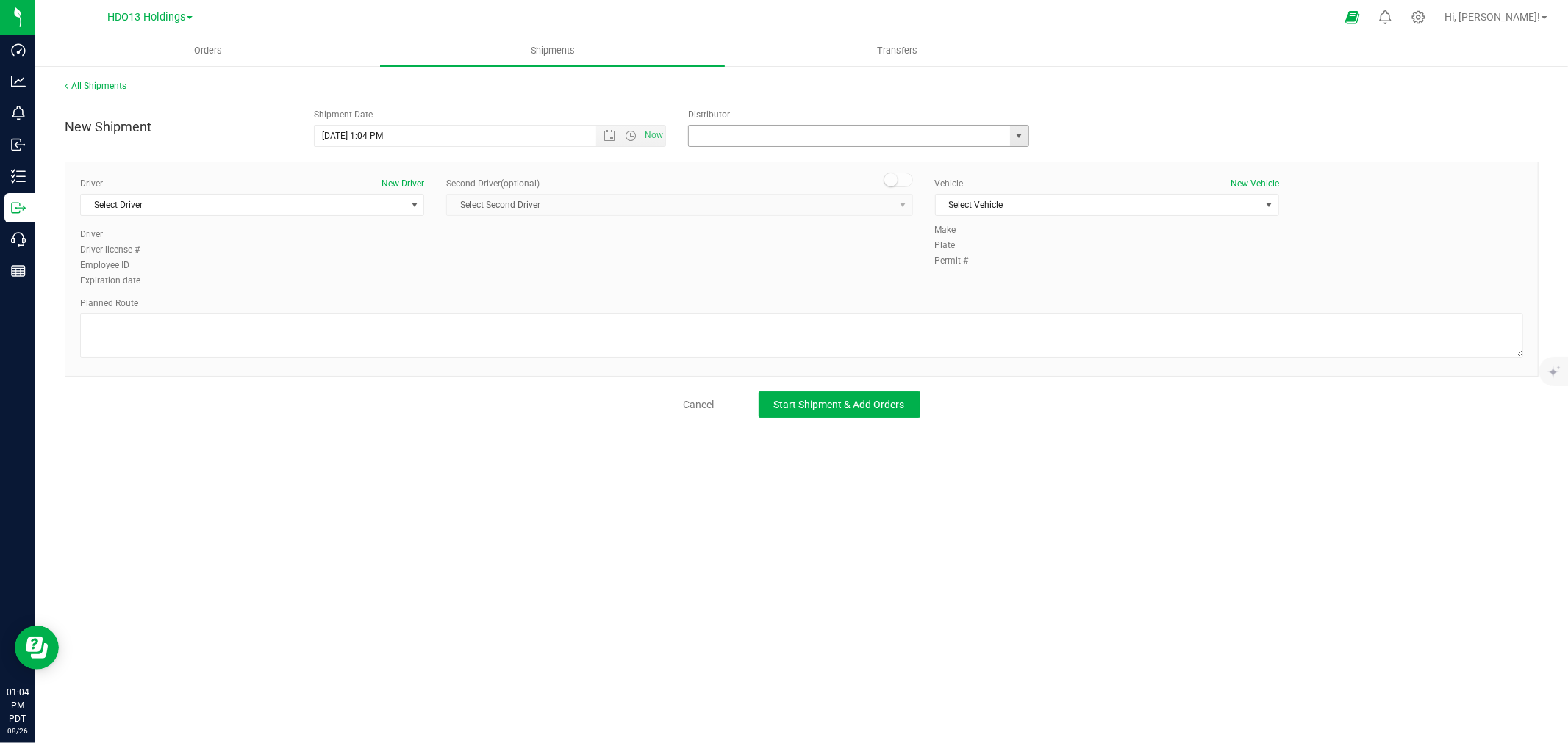
click at [754, 134] on input "text" at bounding box center [844, 135] width 312 height 20
click at [766, 180] on li "HDO13 Holdings LLC" at bounding box center [858, 182] width 340 height 22
type input "HDO13 Holdings LLC"
drag, startPoint x: 317, startPoint y: 223, endPoint x: 327, endPoint y: 194, distance: 30.7
click at [317, 222] on div "Driver New Driver Select Driver Select Driver Antonio Gutierrez JOHN ODONNELL I…" at bounding box center [252, 202] width 344 height 51
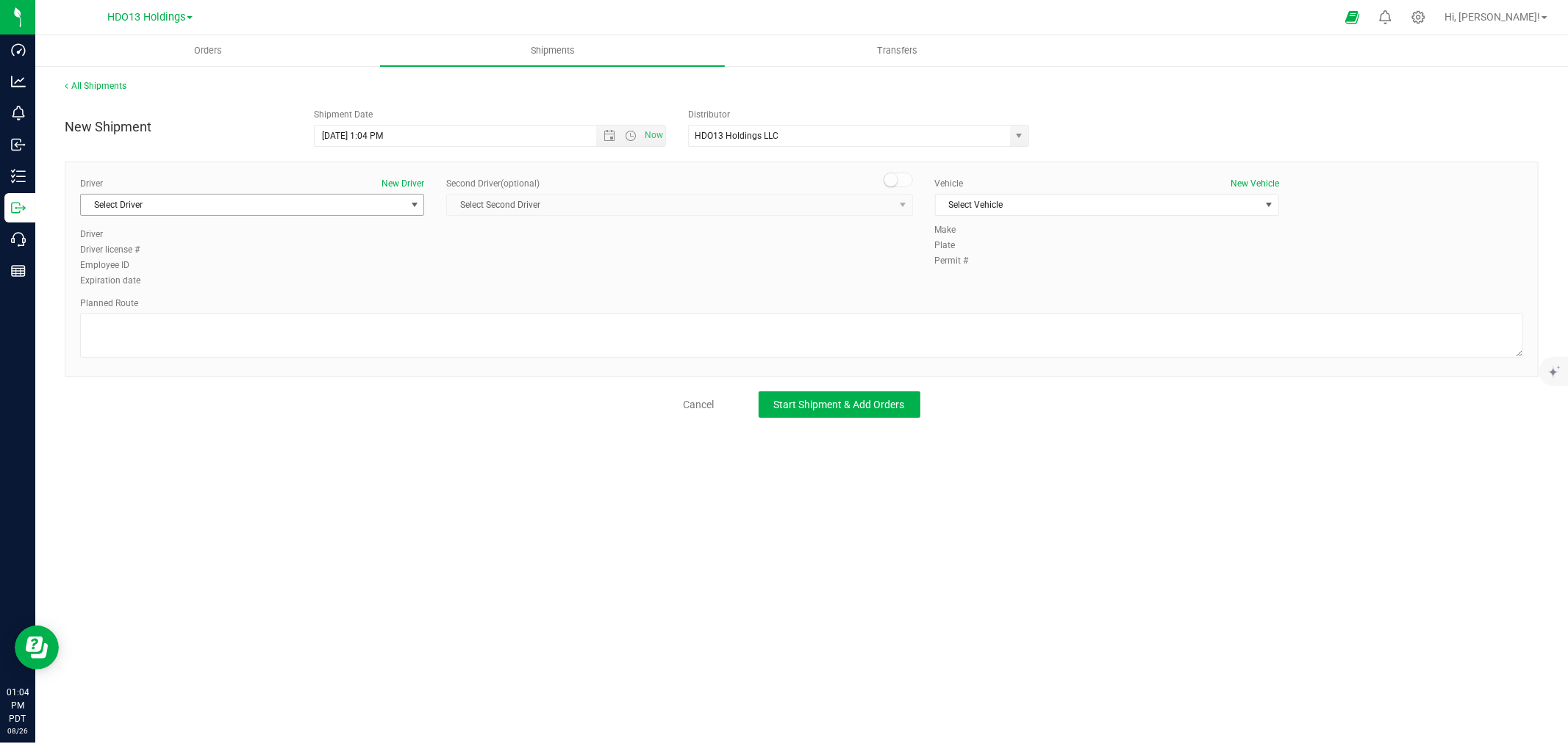
click at [332, 187] on div "Driver New Driver" at bounding box center [252, 183] width 344 height 13
click at [325, 209] on span "Select Driver" at bounding box center [243, 205] width 324 height 20
click at [269, 261] on li "Antonio Gutierrez" at bounding box center [252, 266] width 342 height 22
click at [1005, 199] on span "Select Vehicle" at bounding box center [1098, 205] width 324 height 20
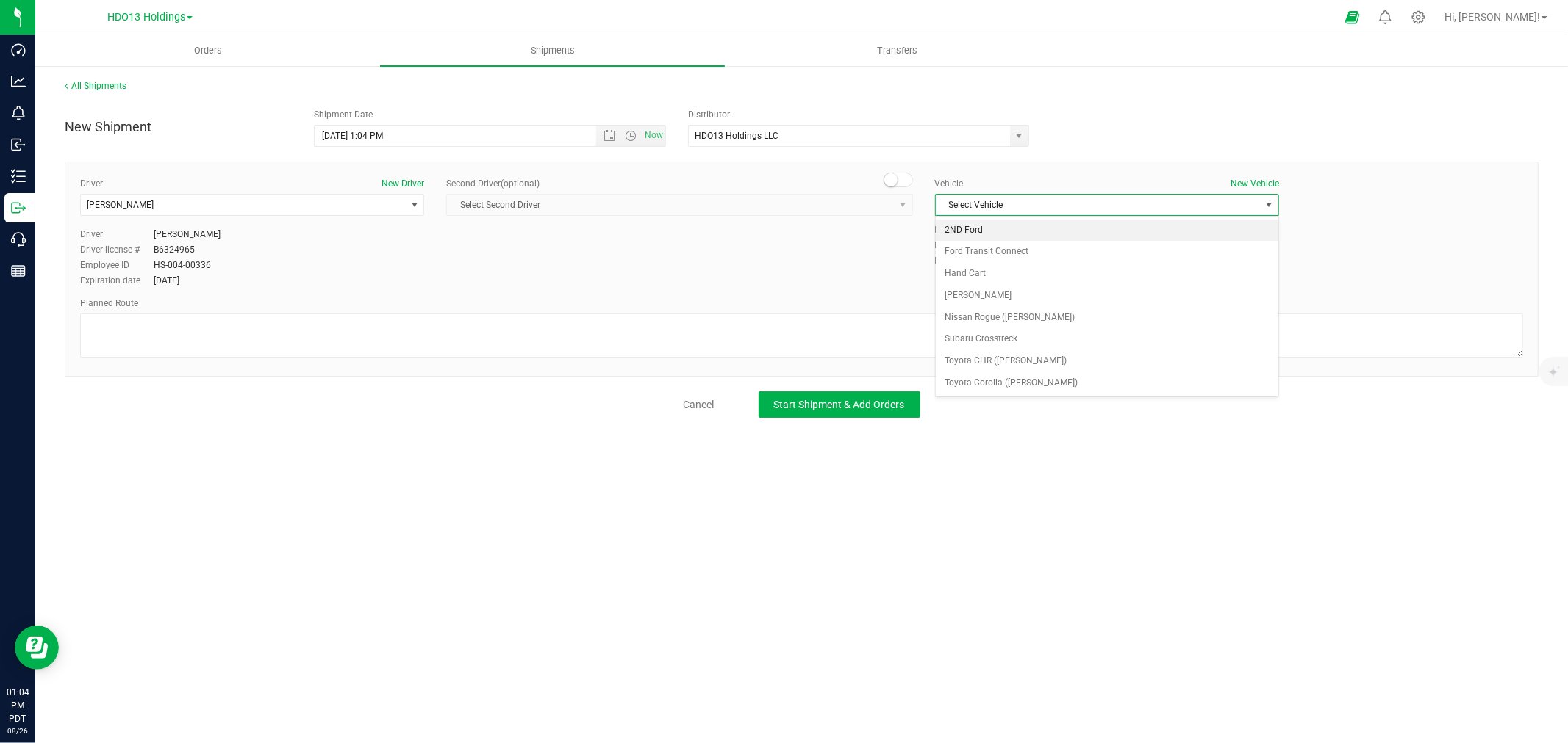
click at [1013, 227] on li "2ND Ford" at bounding box center [1107, 230] width 342 height 22
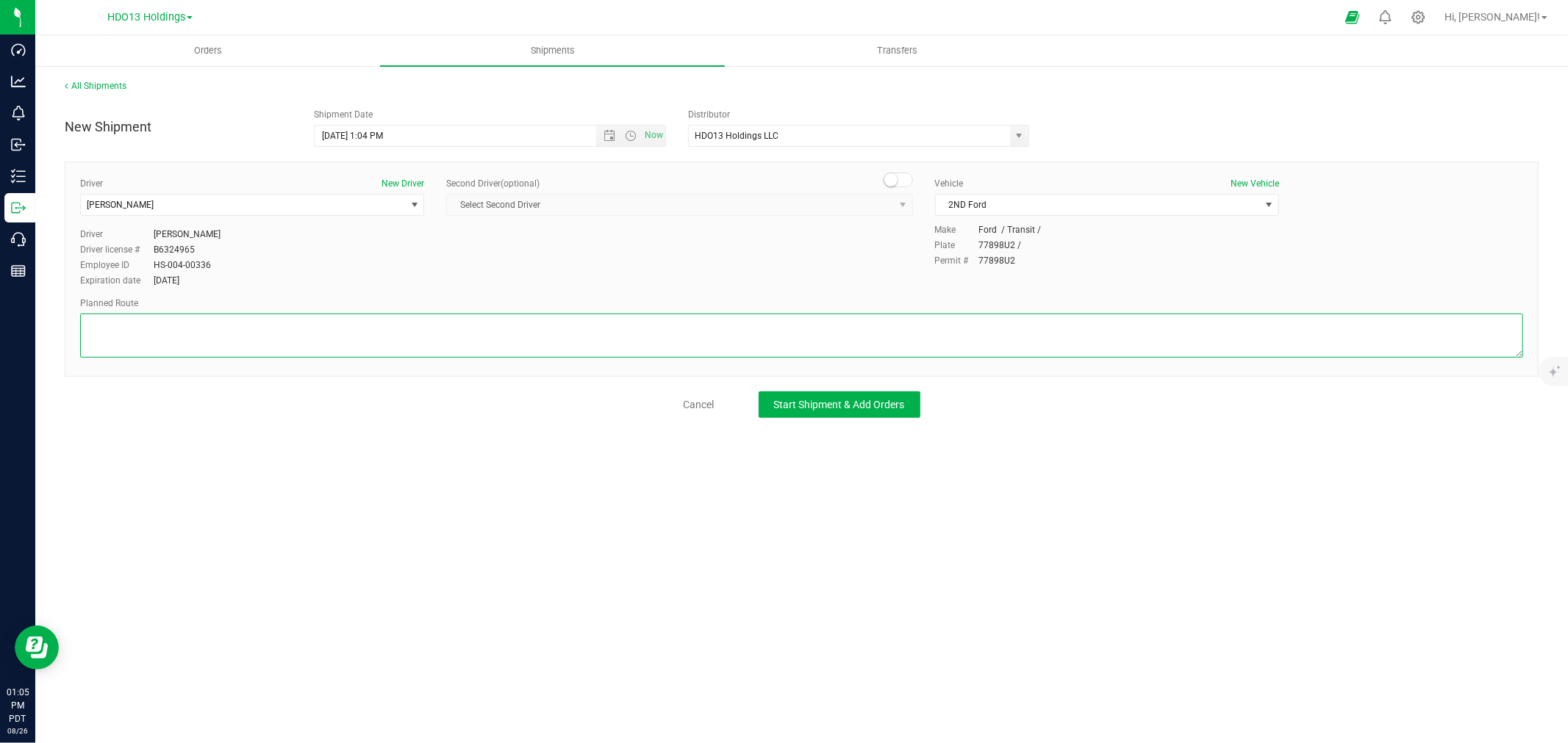
click at [405, 319] on textarea at bounding box center [802, 335] width 1443 height 44
paste textarea "Head west toward Raccoon Ave_23 ft. Turn right toward Raccoon Ave_223 ft._Turn …"
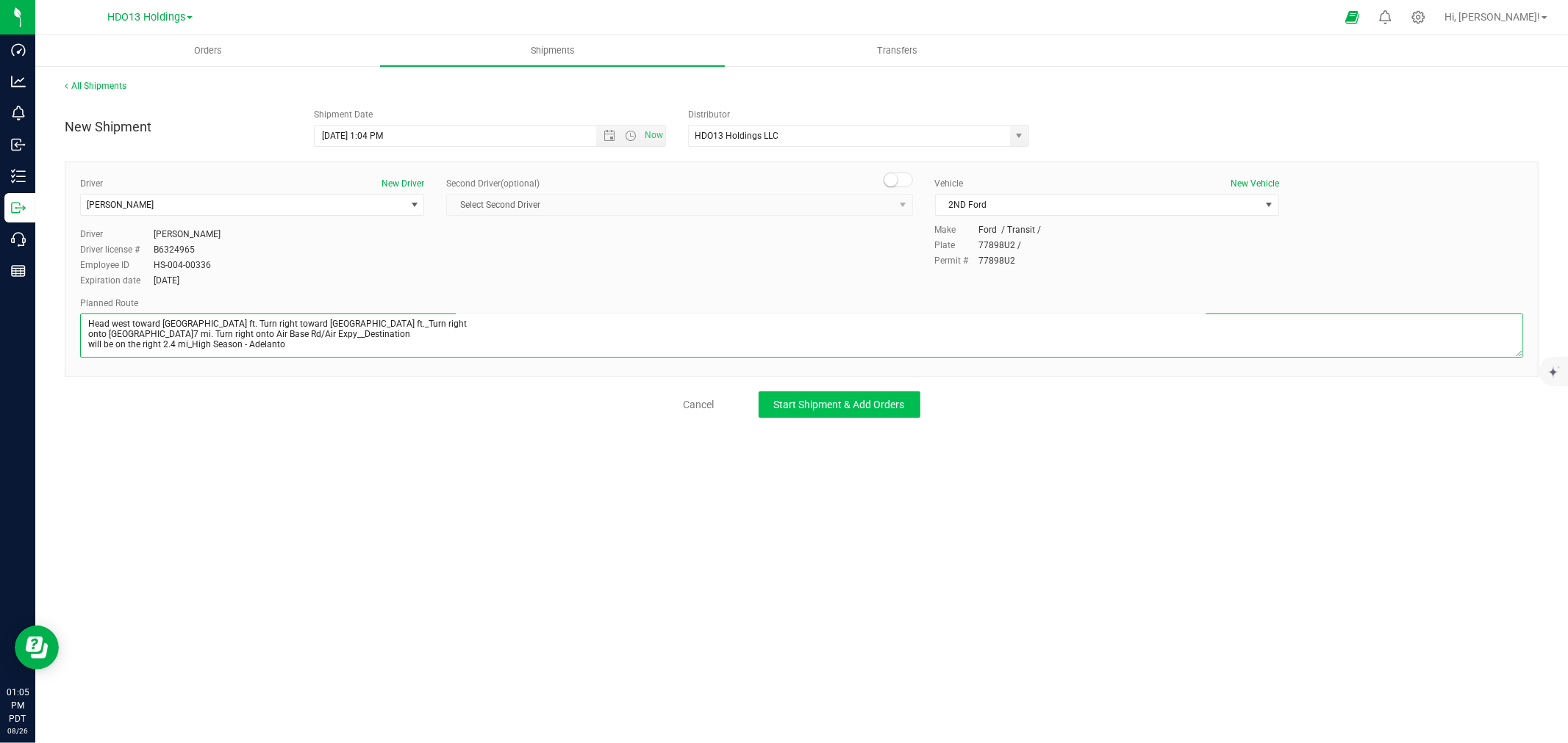
type textarea "Head west toward Raccoon Ave_23 ft. Turn right toward Raccoon Ave_223 ft._Turn …"
click at [882, 408] on span "Start Shipment & Add Orders" at bounding box center [839, 404] width 131 height 11
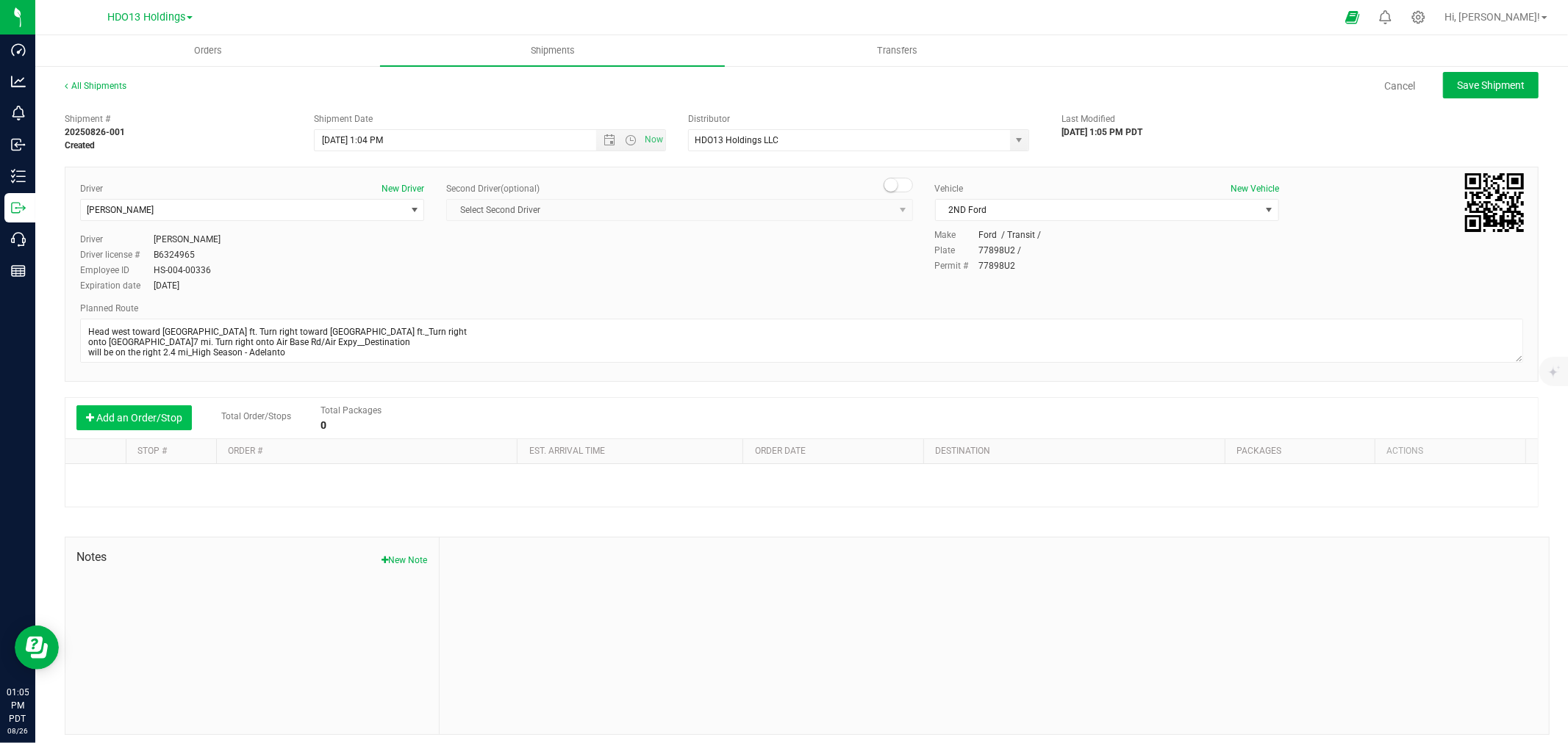
click at [147, 420] on button "Add an Order/Stop" at bounding box center [133, 417] width 115 height 25
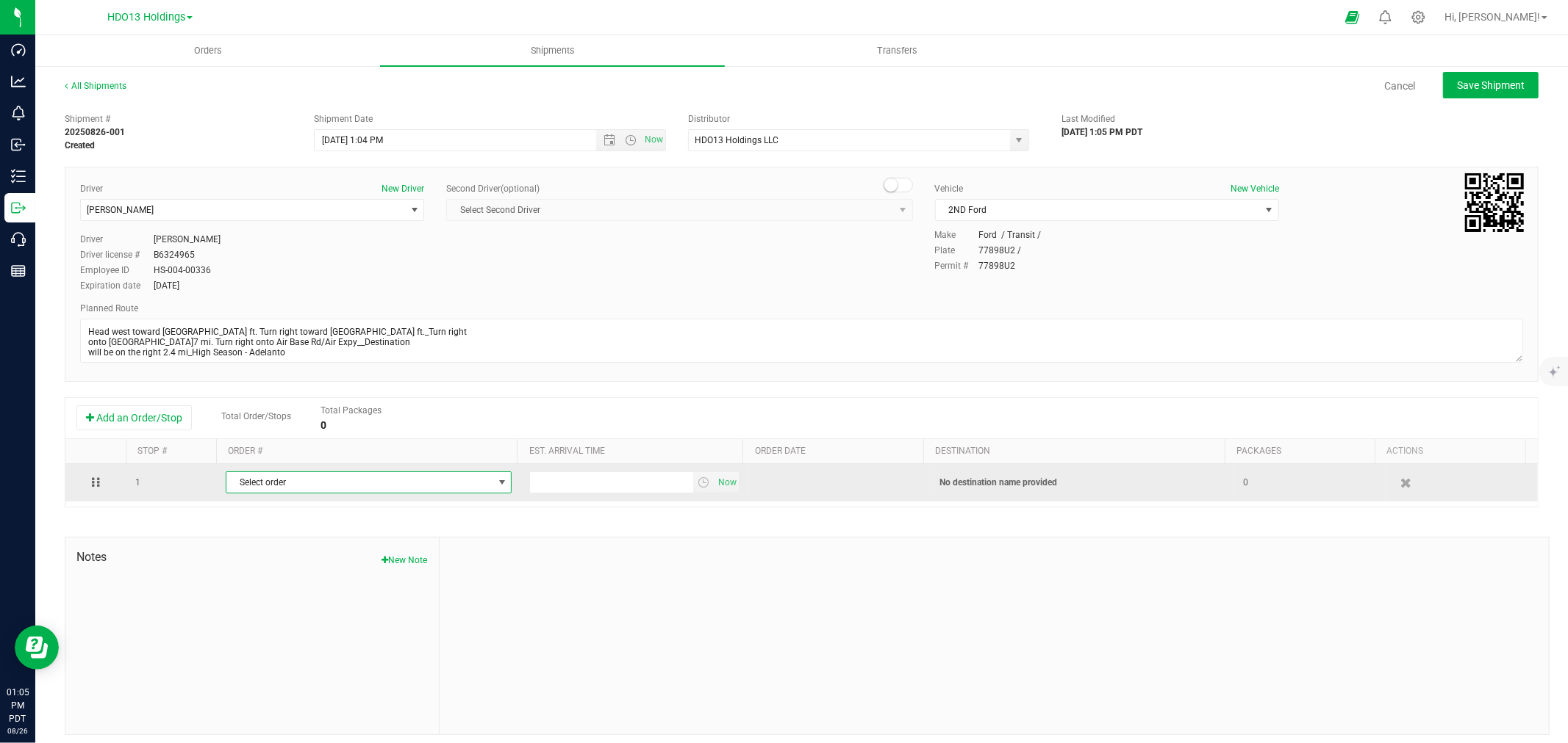
click at [275, 484] on span "Select order" at bounding box center [359, 482] width 266 height 20
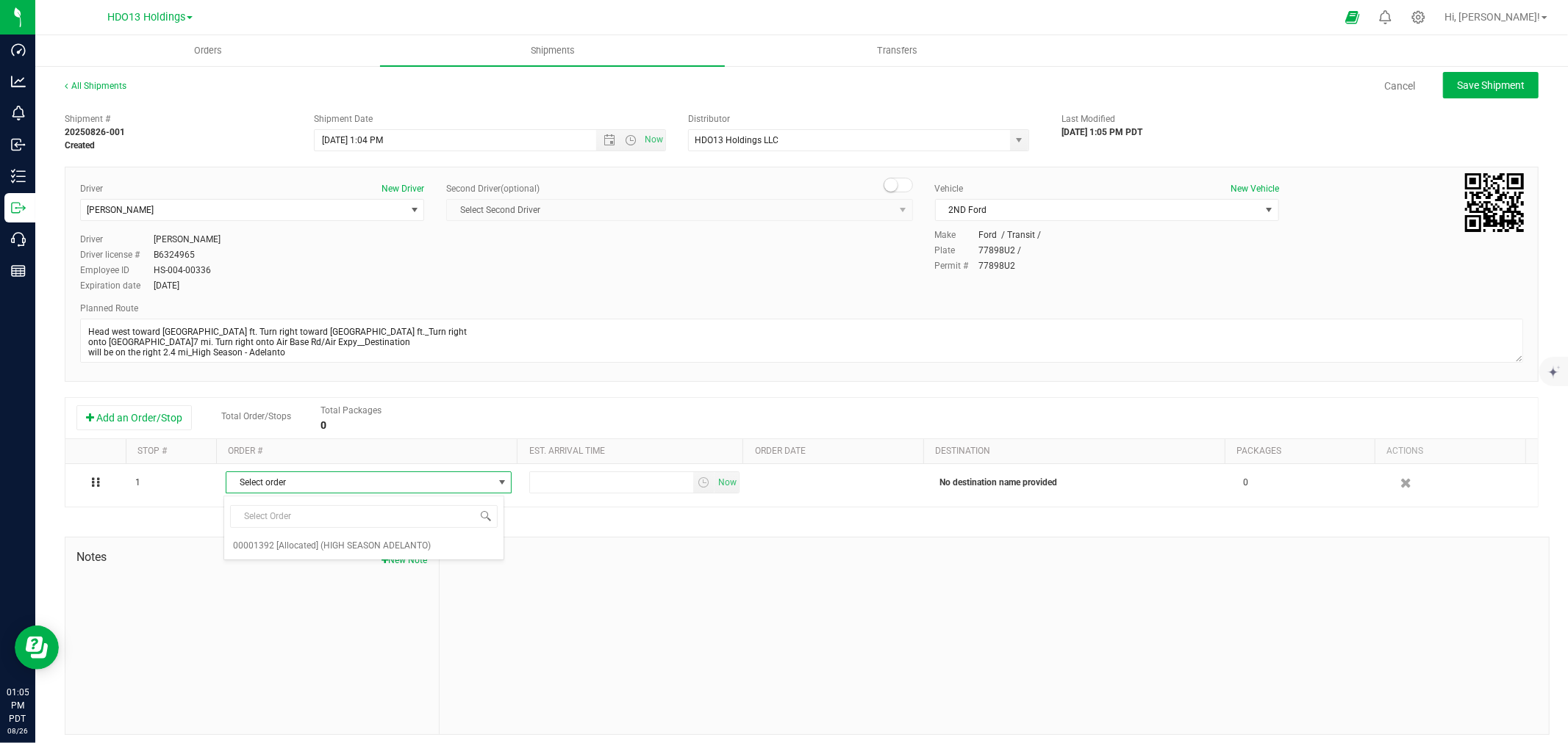
click at [368, 533] on span at bounding box center [364, 516] width 279 height 34
click at [386, 542] on span "(HIGH SEASON ADELANTO)" at bounding box center [375, 546] width 111 height 19
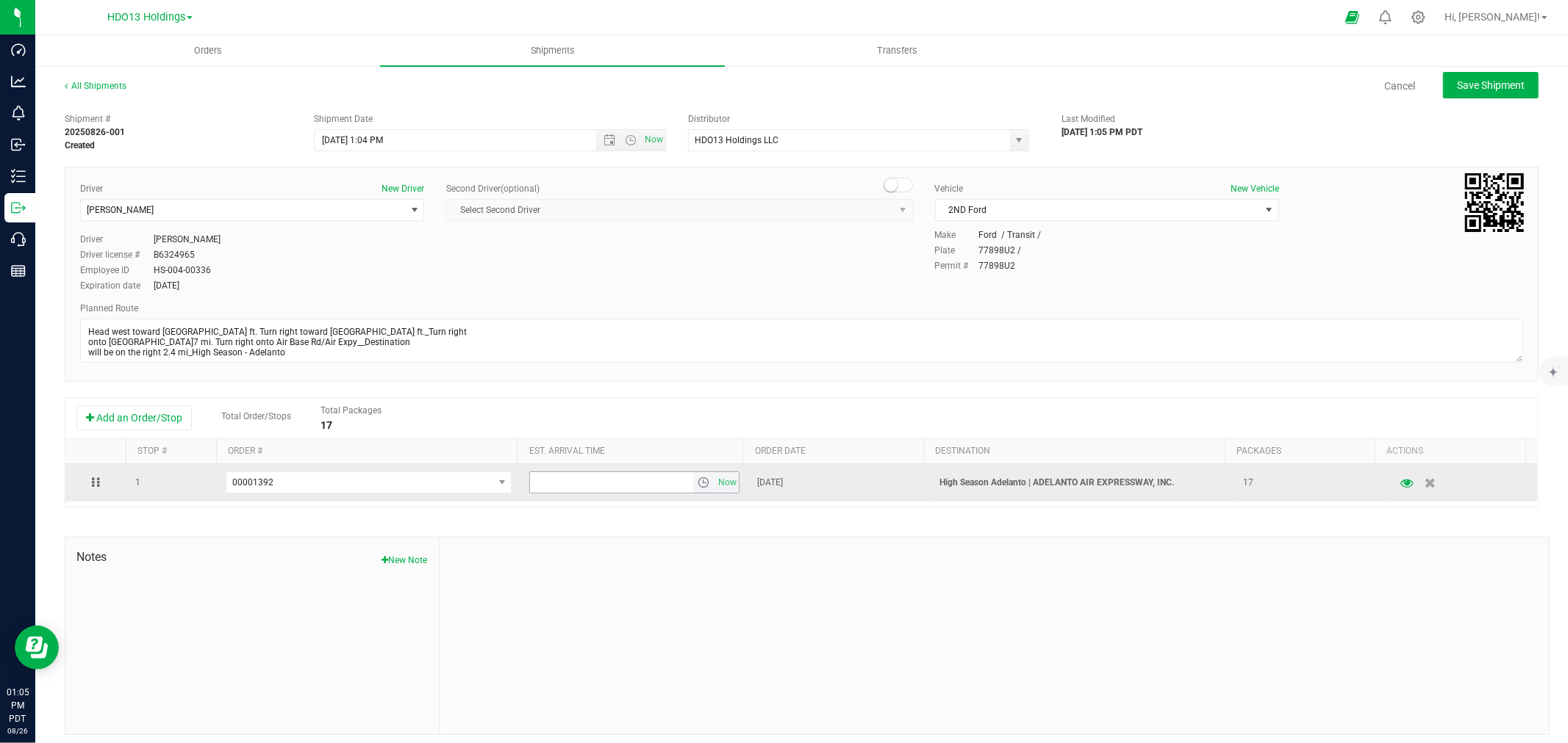
click at [656, 486] on input "text" at bounding box center [611, 482] width 163 height 20
type input "4:00 PM"
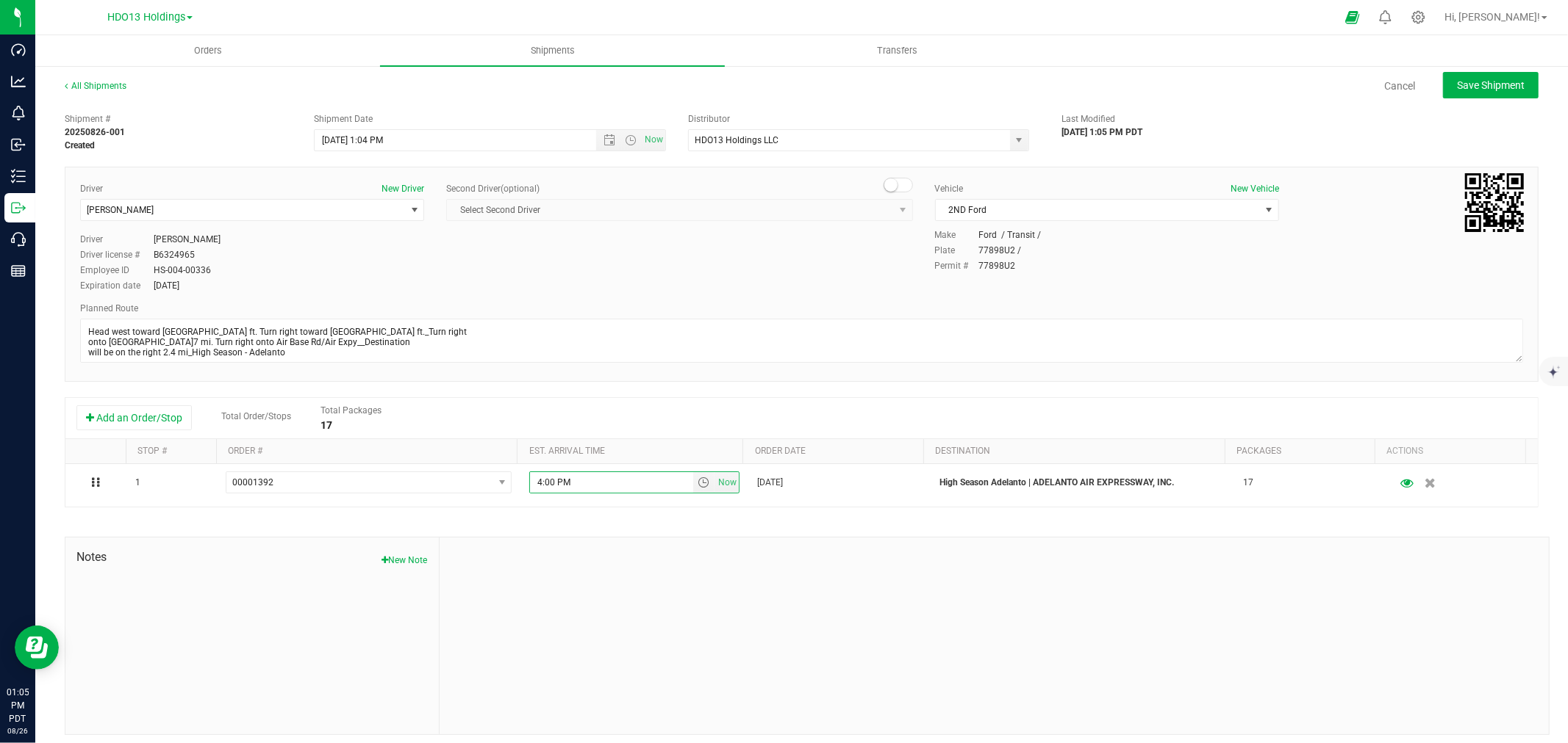
drag, startPoint x: 800, startPoint y: 615, endPoint x: 798, endPoint y: 606, distance: 9.2
click at [802, 615] on div at bounding box center [994, 636] width 1109 height 197
click at [1471, 79] on span "Save Shipment" at bounding box center [1490, 85] width 68 height 11
type input "8/26/2025 8:04 PM"
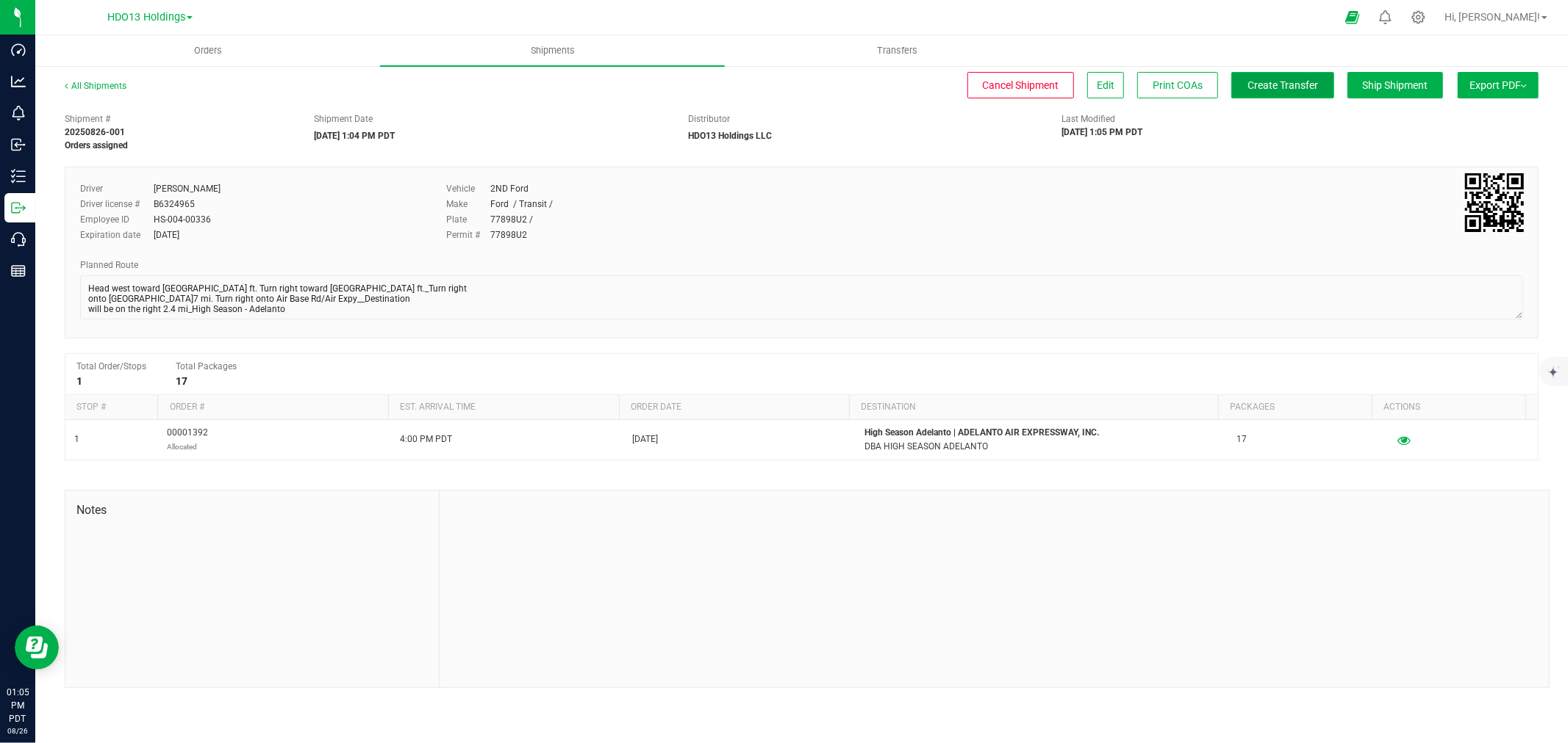
click at [1277, 97] on button "Create Transfer" at bounding box center [1282, 85] width 103 height 26
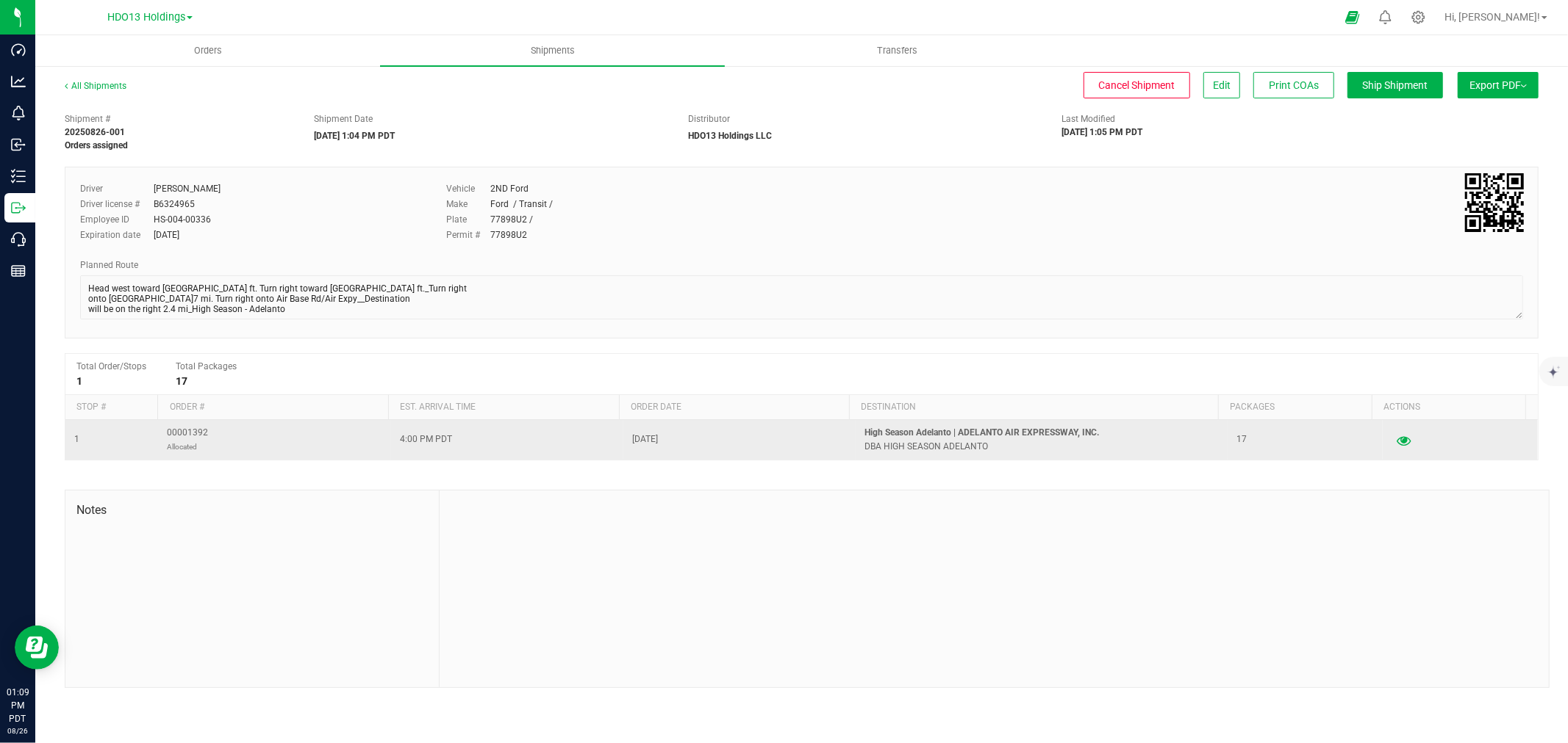
click at [1396, 439] on icon "button" at bounding box center [1403, 439] width 14 height 11
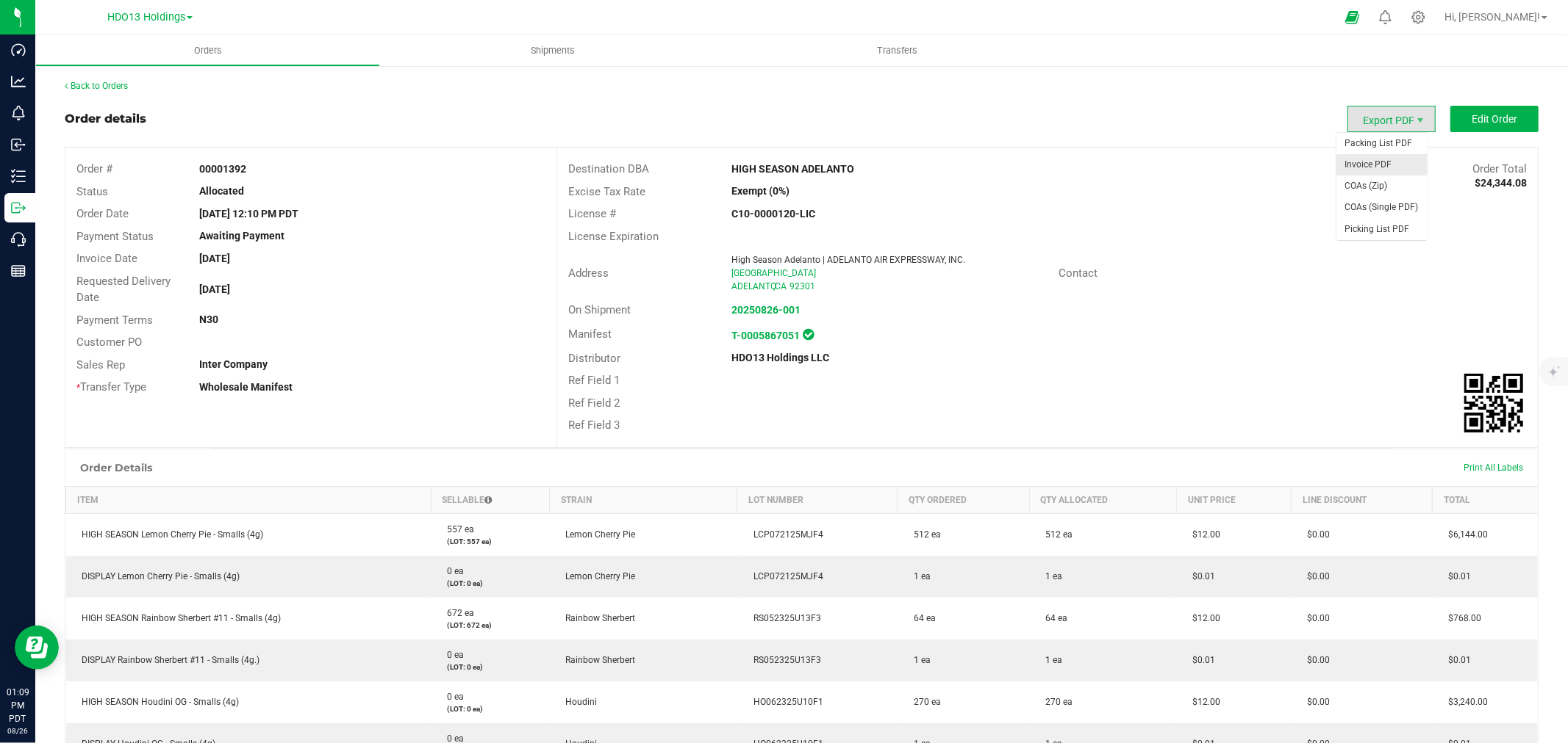
drag, startPoint x: 1375, startPoint y: 122, endPoint x: 1392, endPoint y: 166, distance: 47.2
click at [1375, 121] on span "Export PDF" at bounding box center [1391, 119] width 88 height 26
click at [1390, 164] on span "Invoice PDF" at bounding box center [1381, 164] width 91 height 21
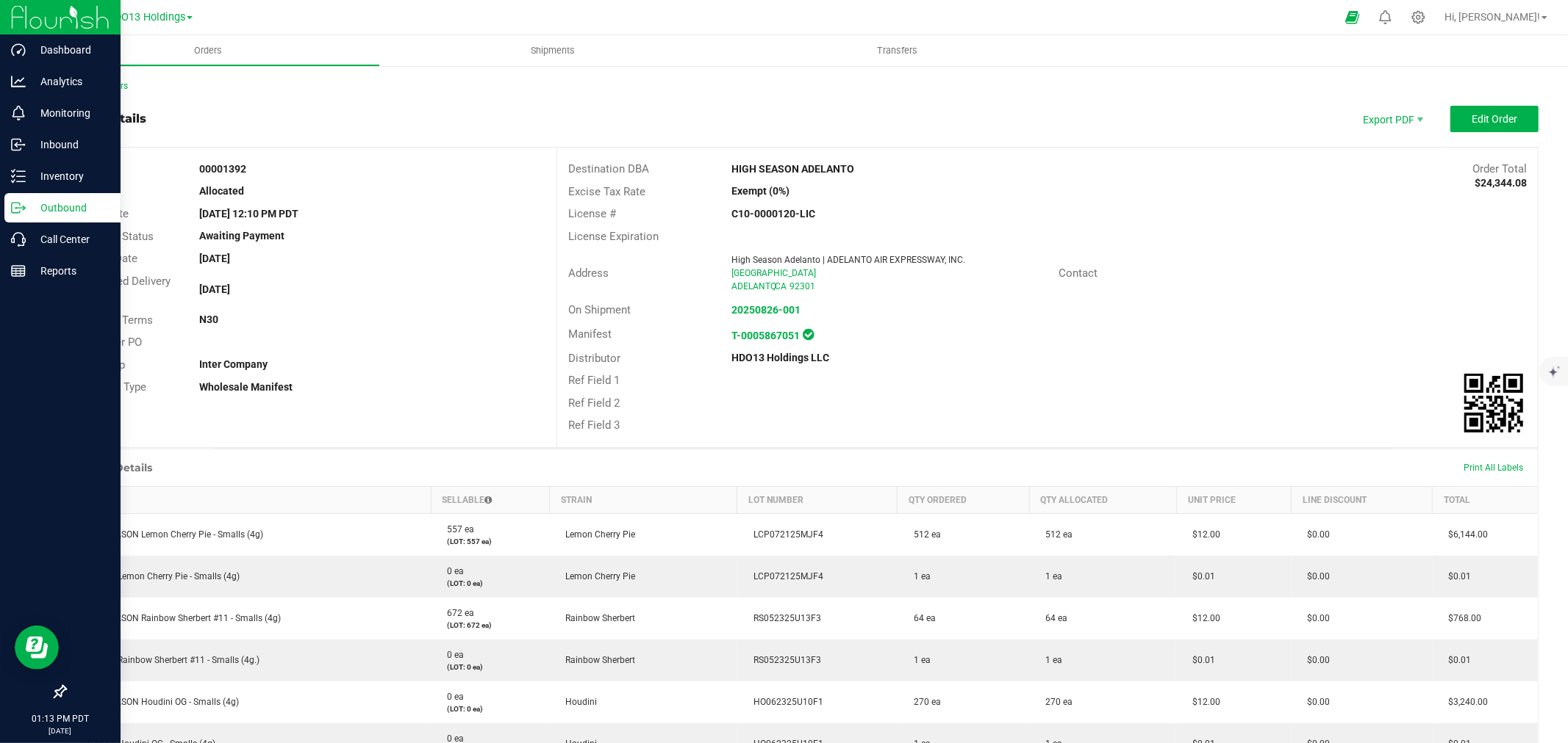
click at [39, 193] on div "Outbound" at bounding box center [62, 208] width 116 height 29
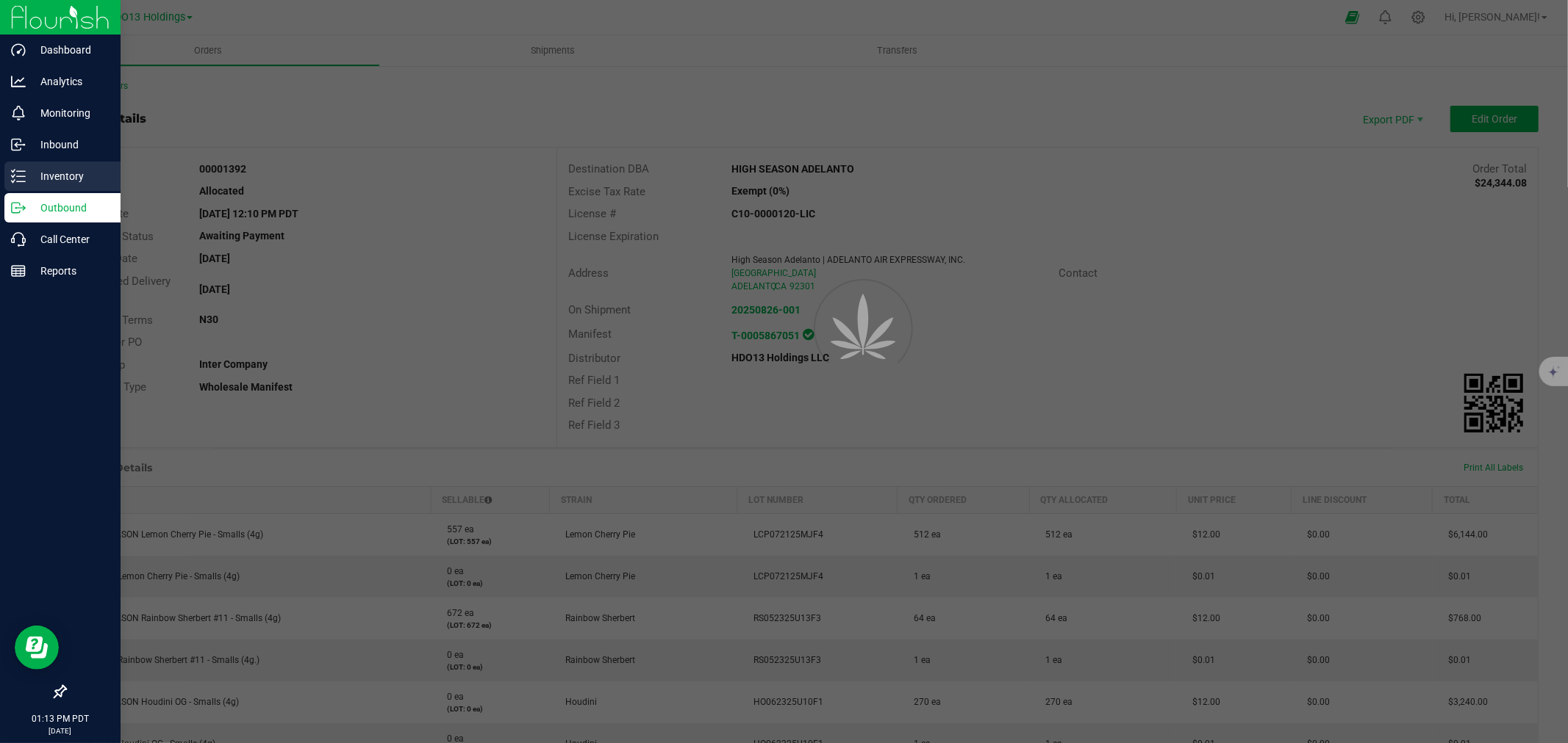
click at [39, 188] on div "Inventory" at bounding box center [62, 176] width 116 height 29
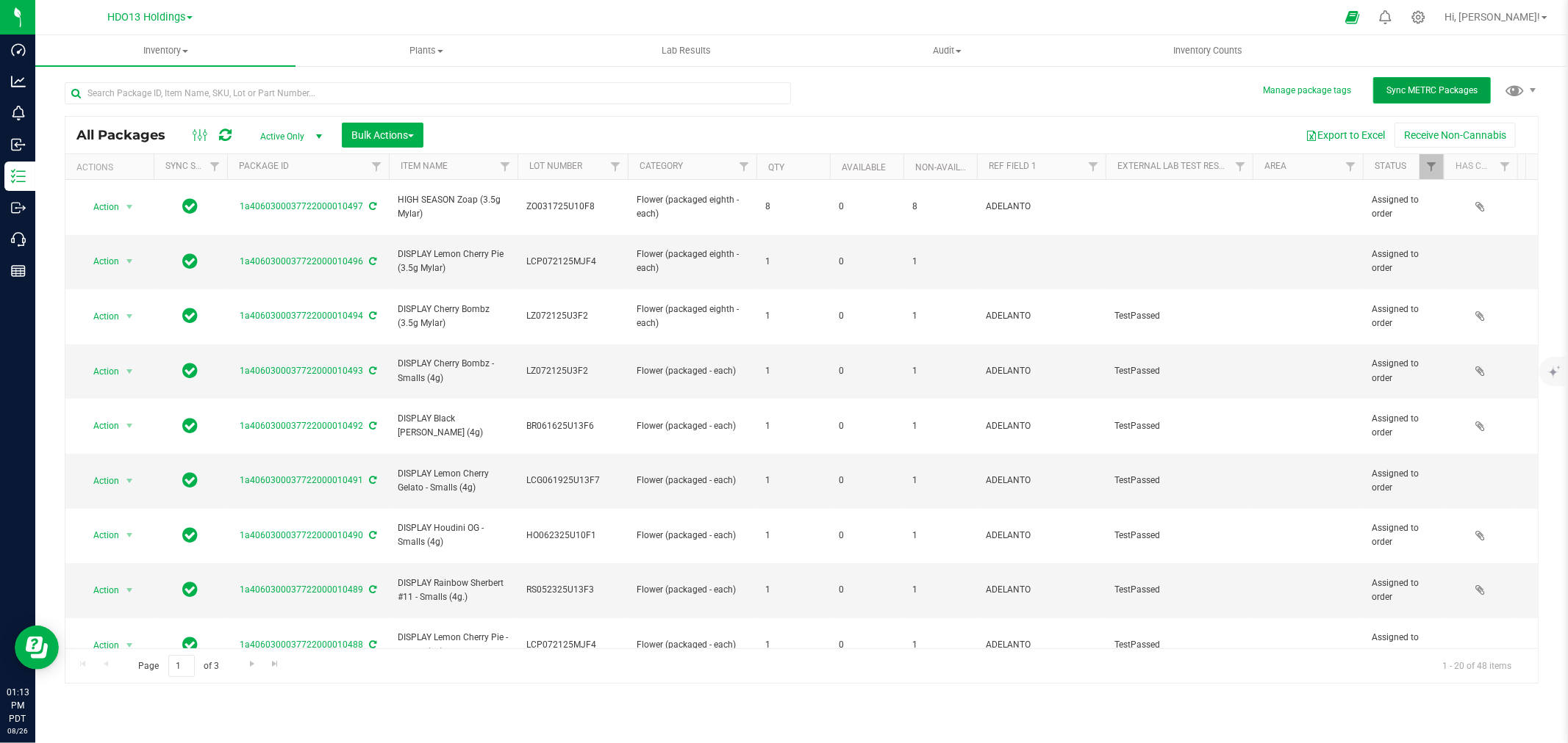
click at [1434, 79] on button "Sync METRC Packages" at bounding box center [1432, 90] width 118 height 26
